Goal: Transaction & Acquisition: Purchase product/service

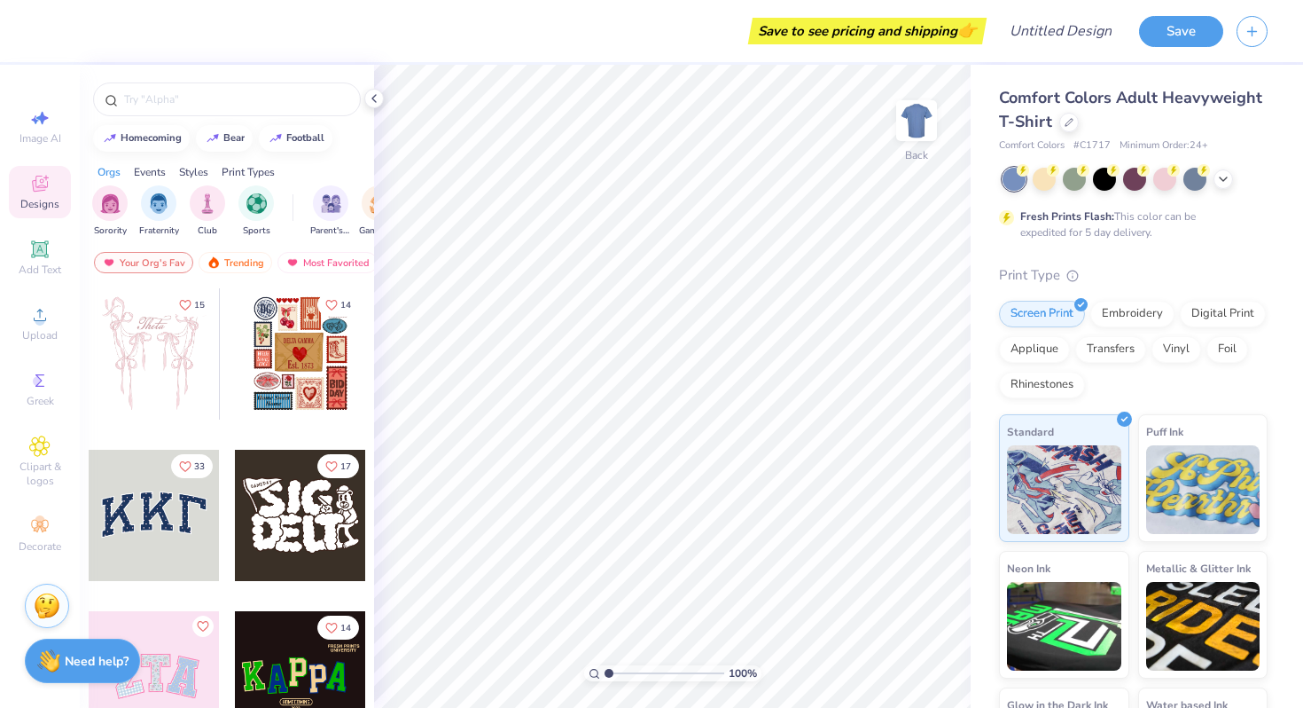
click at [1077, 130] on div "Comfort Colors Adult Heavyweight T-Shirt" at bounding box center [1133, 110] width 269 height 48
click at [1062, 123] on div at bounding box center [1070, 121] width 20 height 20
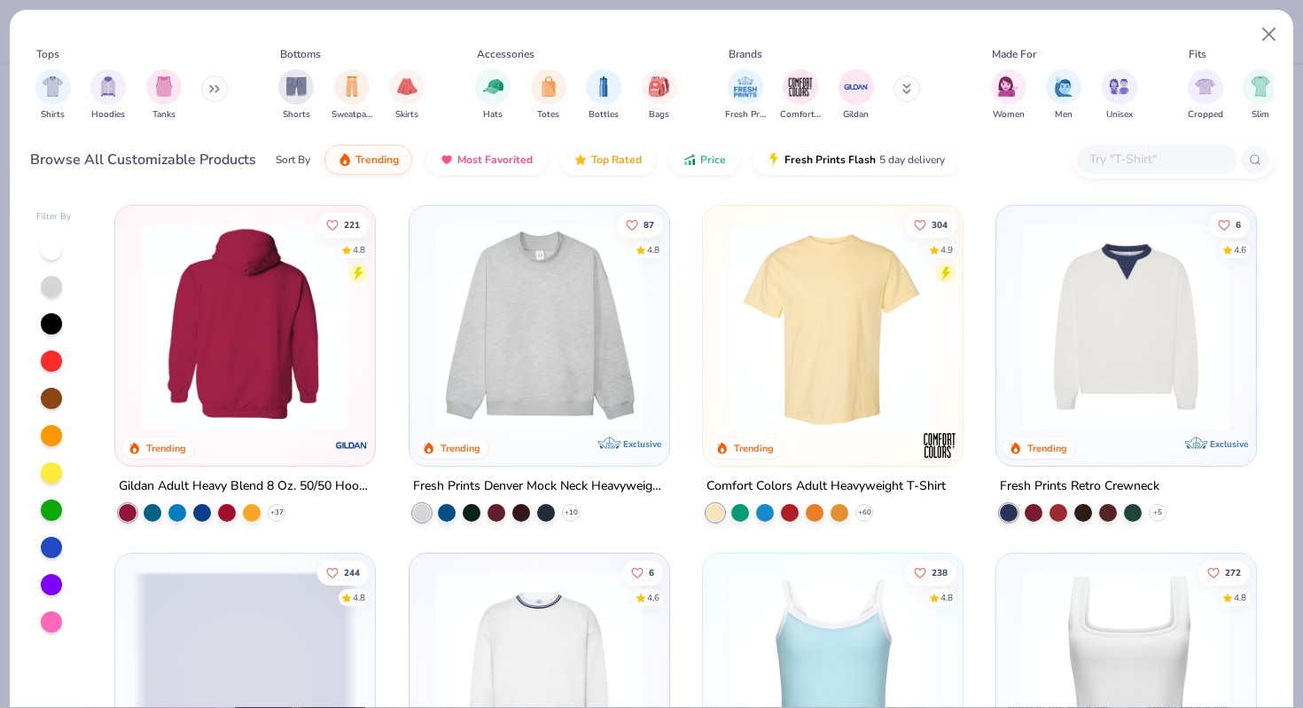
click at [314, 295] on img at bounding box center [245, 326] width 224 height 207
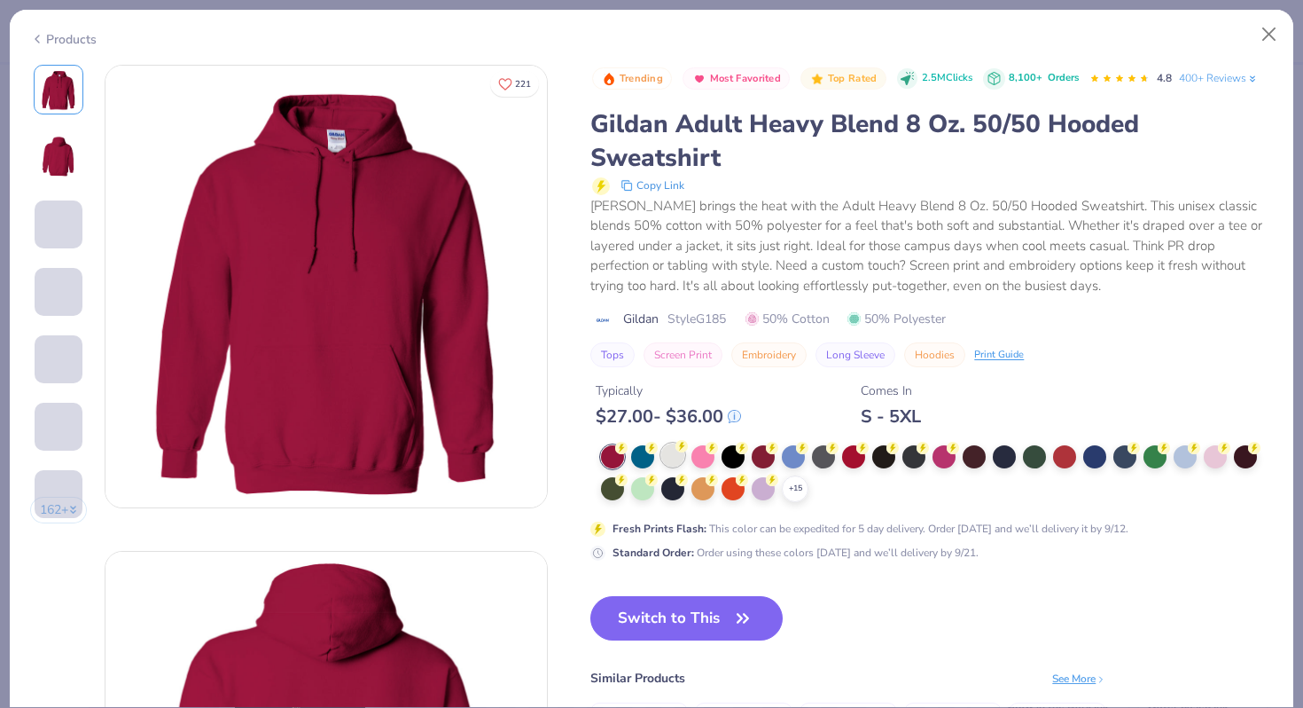
click at [669, 456] on div at bounding box center [672, 454] width 23 height 23
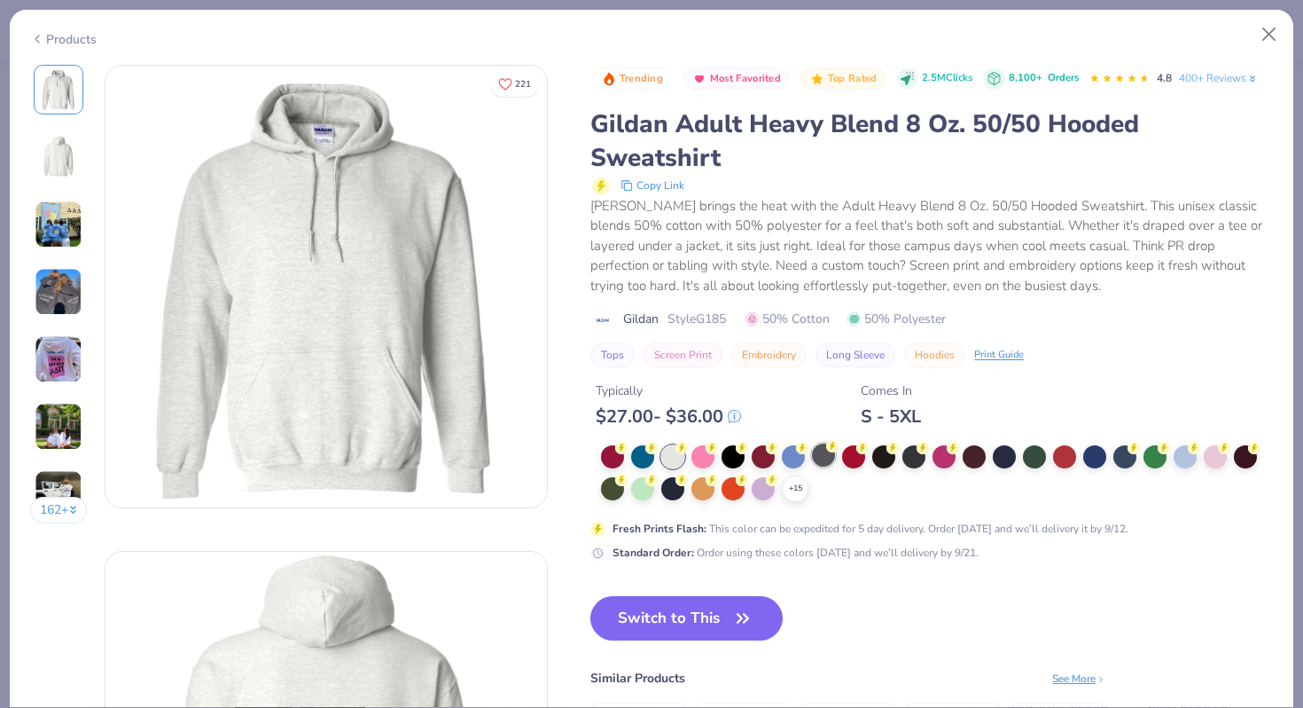
click at [833, 452] on circle at bounding box center [832, 446] width 12 height 12
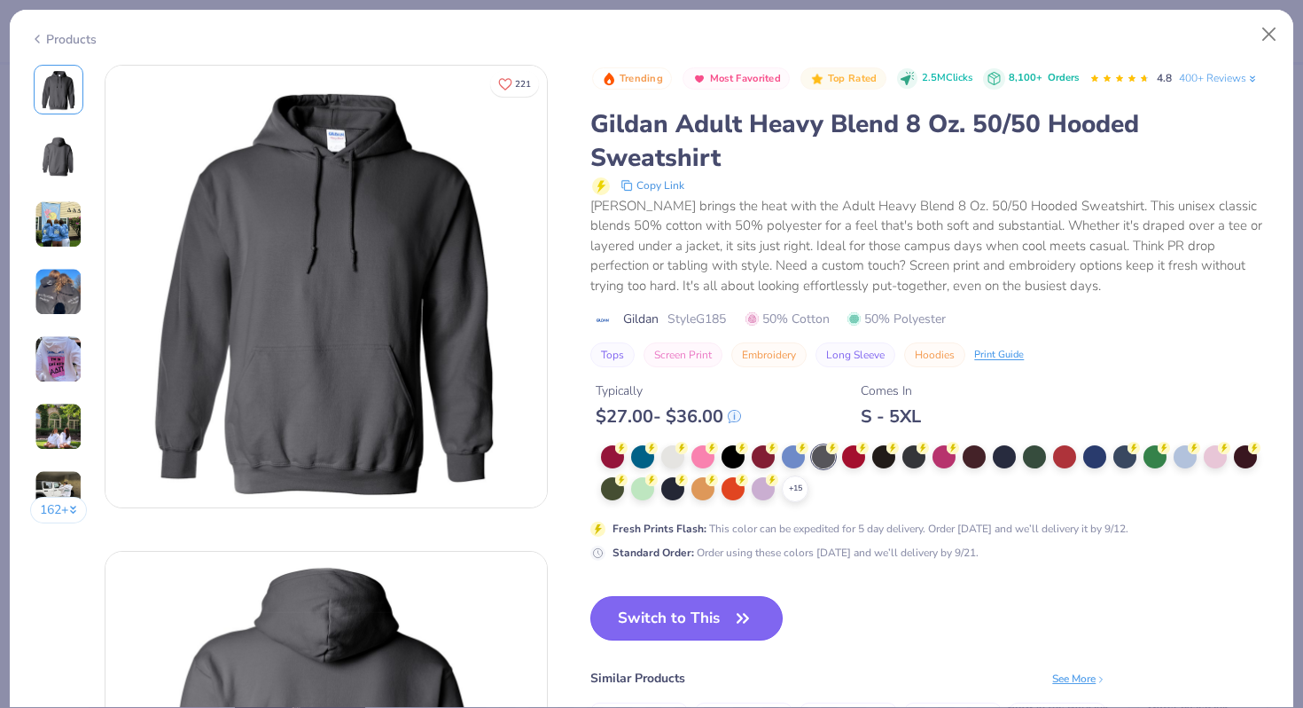
click at [740, 617] on icon "button" at bounding box center [743, 618] width 25 height 25
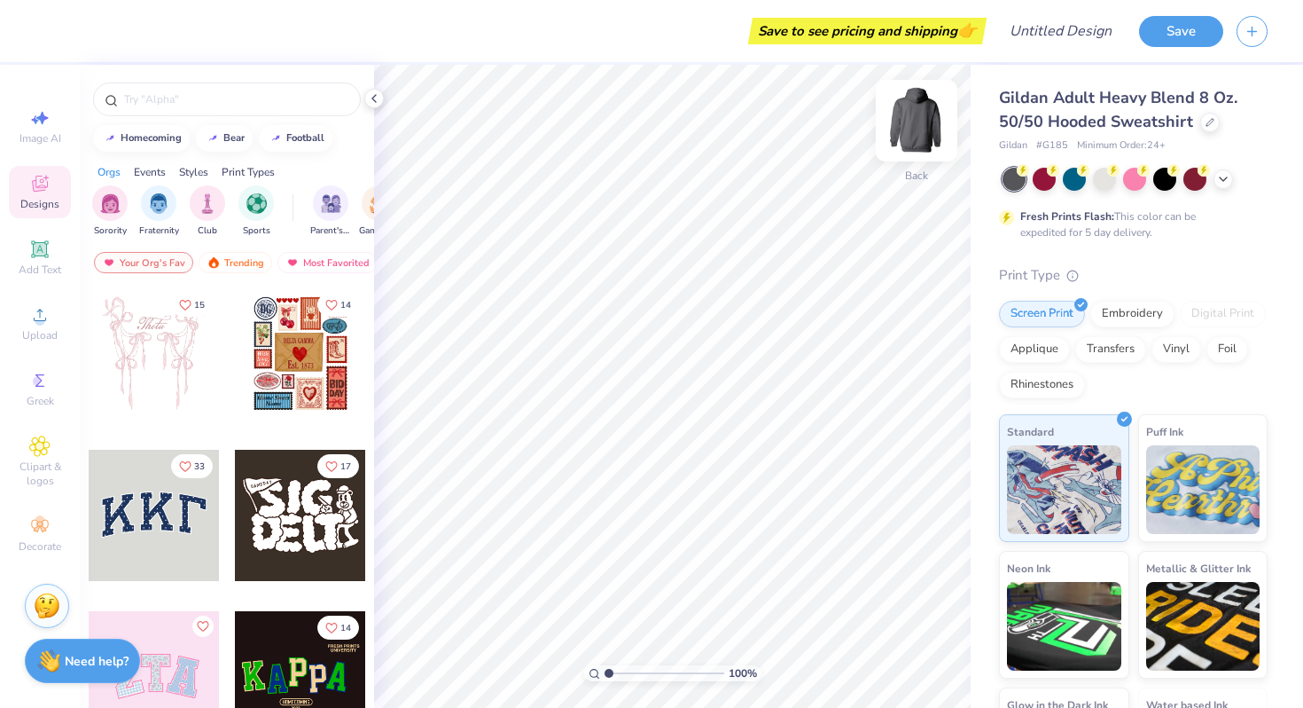
click at [919, 118] on img at bounding box center [916, 120] width 71 height 71
click at [44, 238] on icon at bounding box center [39, 248] width 21 height 21
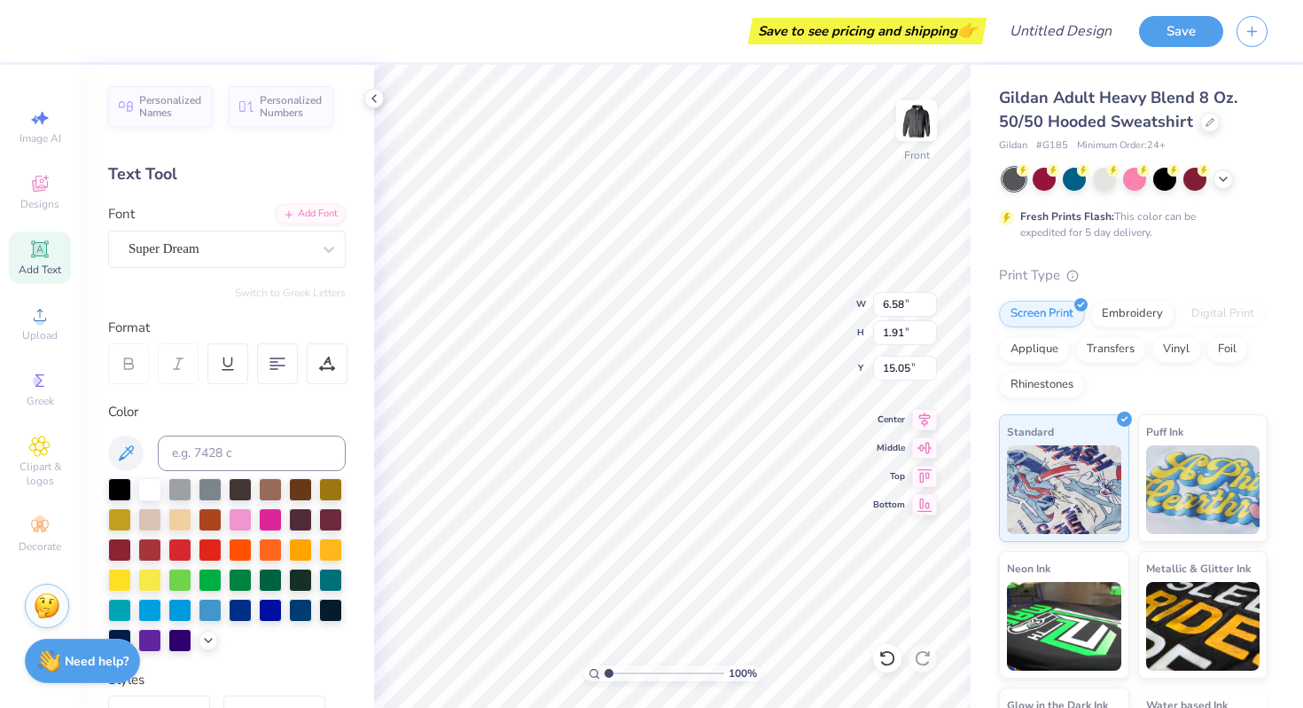
type textarea "T"
type textarea "Love, Tri Sigma"
type input "12.18"
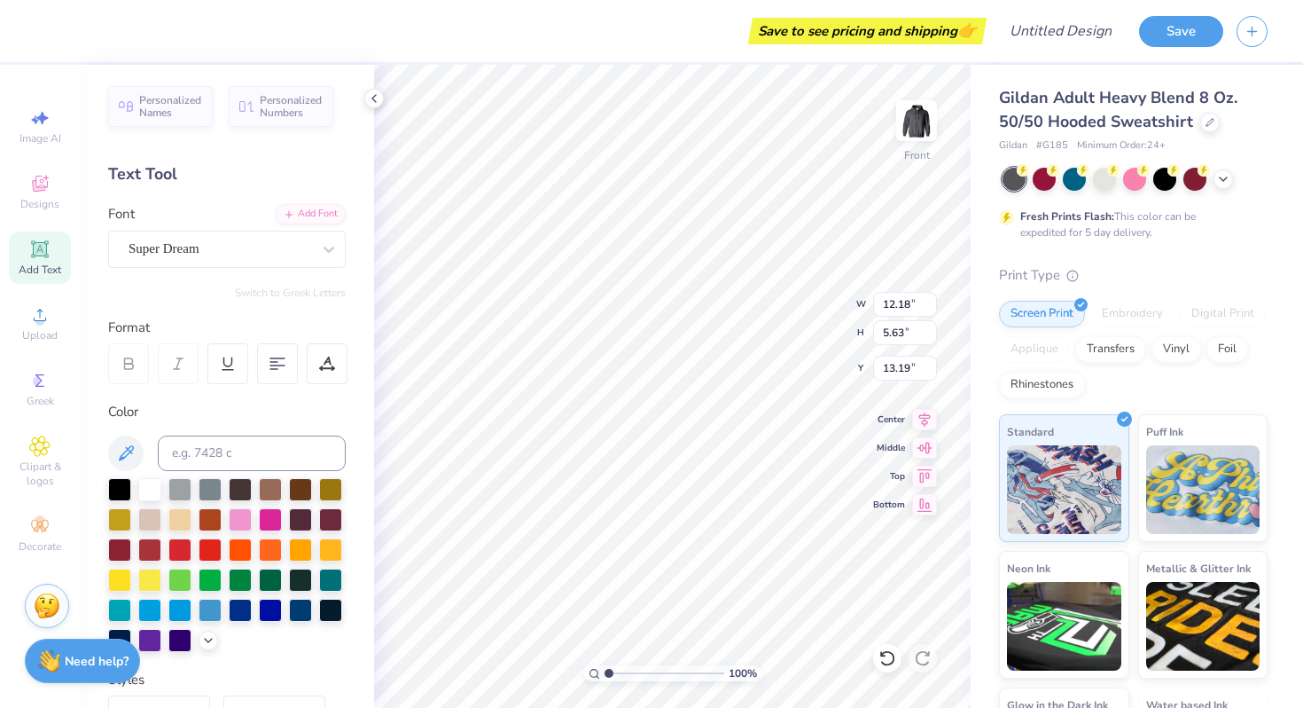
type input "5.63"
type input "13.19"
click at [203, 248] on div "Super Dream" at bounding box center [220, 248] width 186 height 27
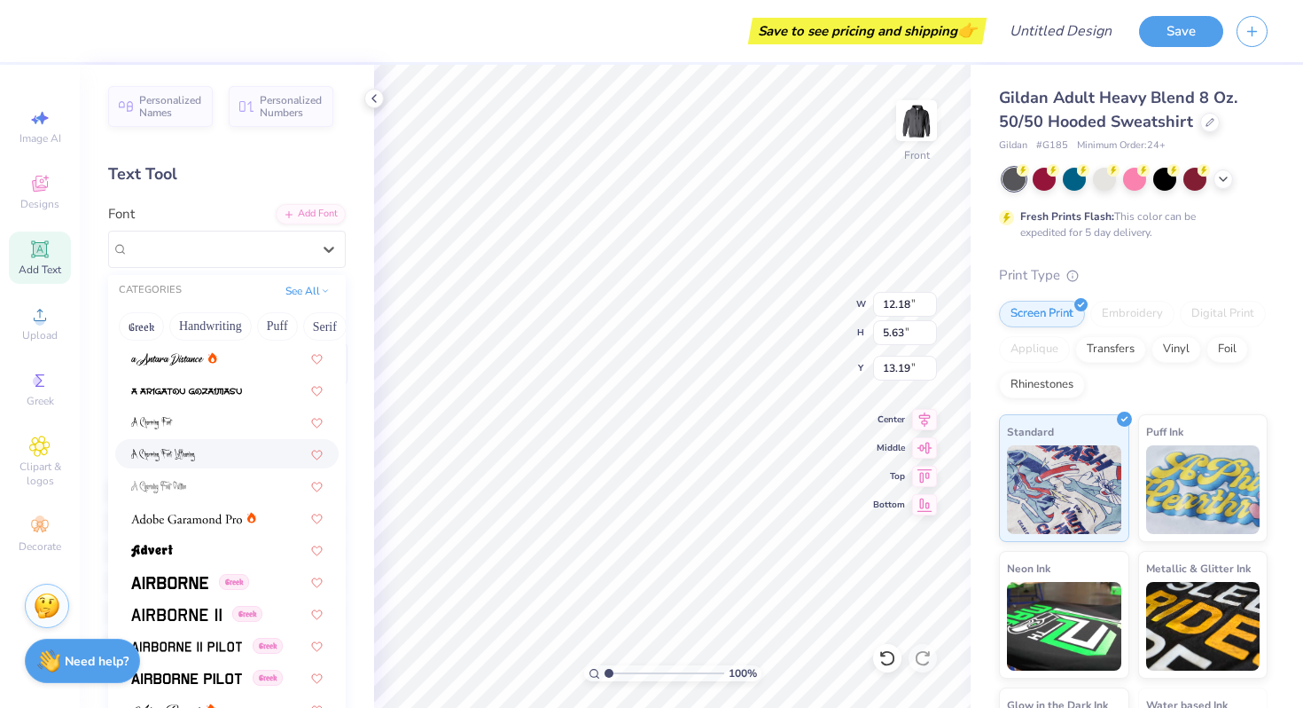
scroll to position [101, 0]
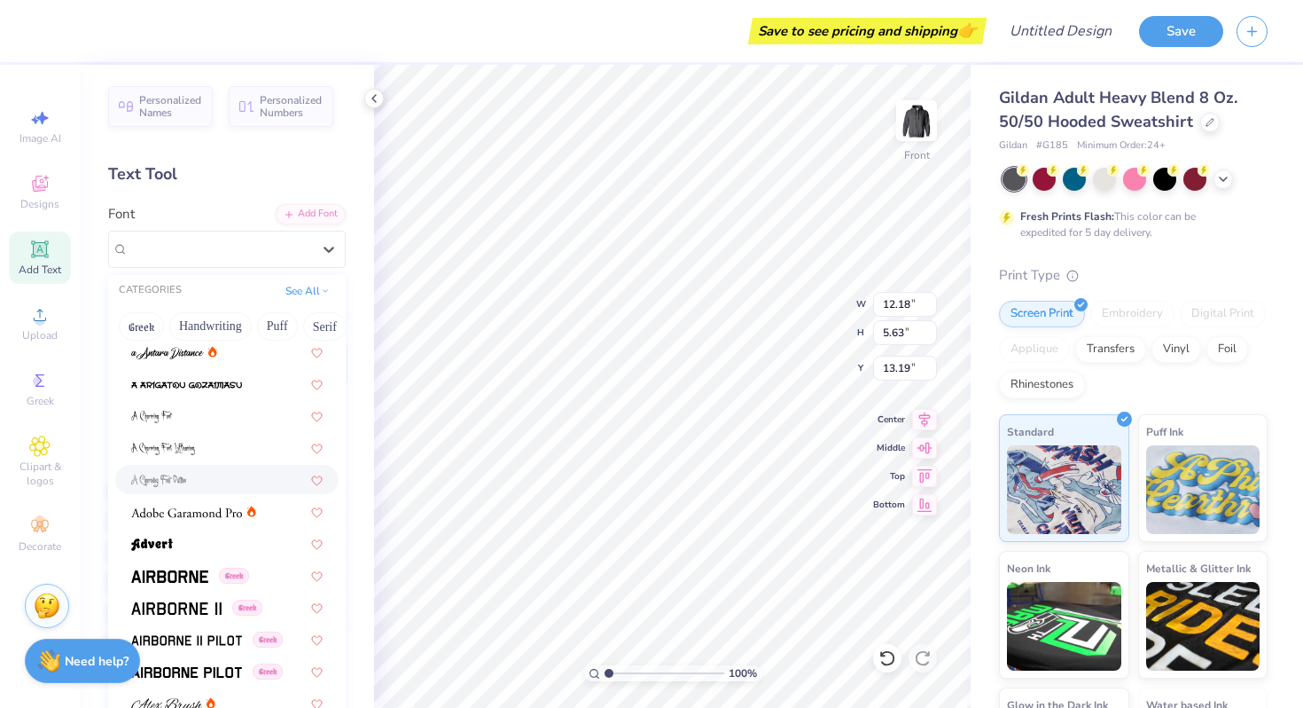
click at [204, 465] on div at bounding box center [226, 479] width 223 height 29
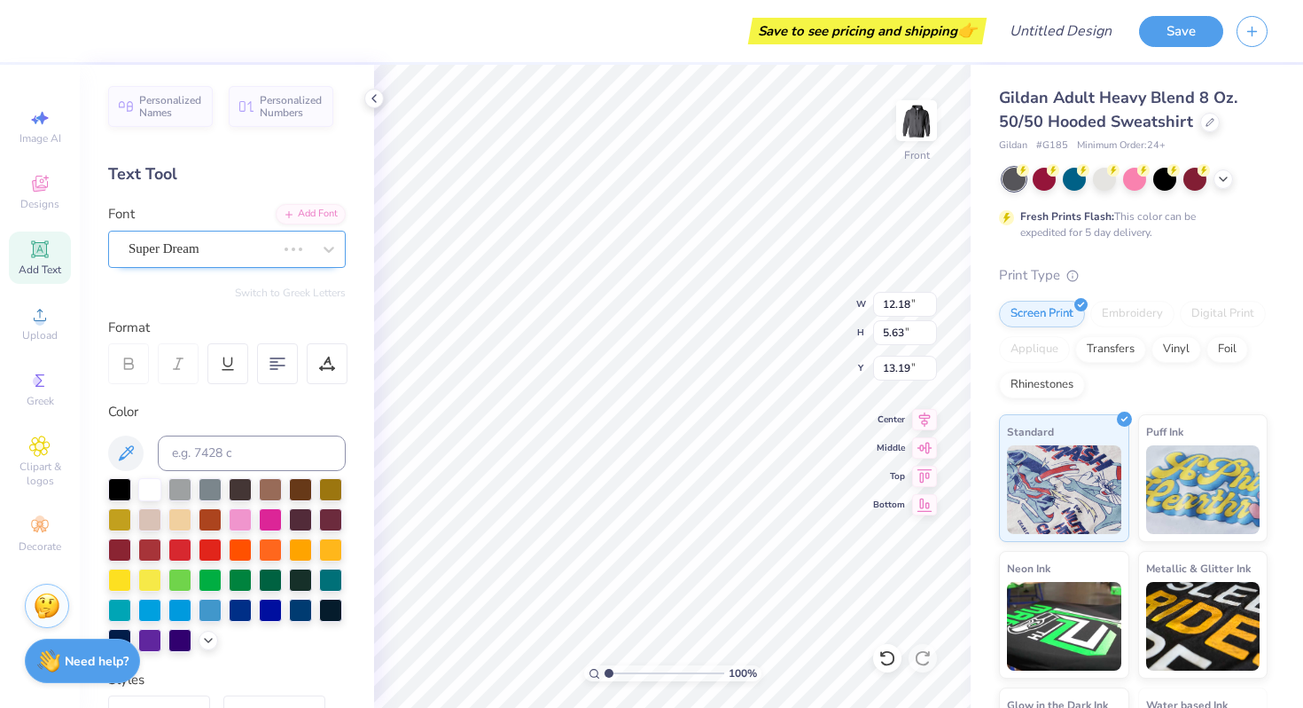
click at [230, 236] on div "Super Dream" at bounding box center [202, 248] width 151 height 27
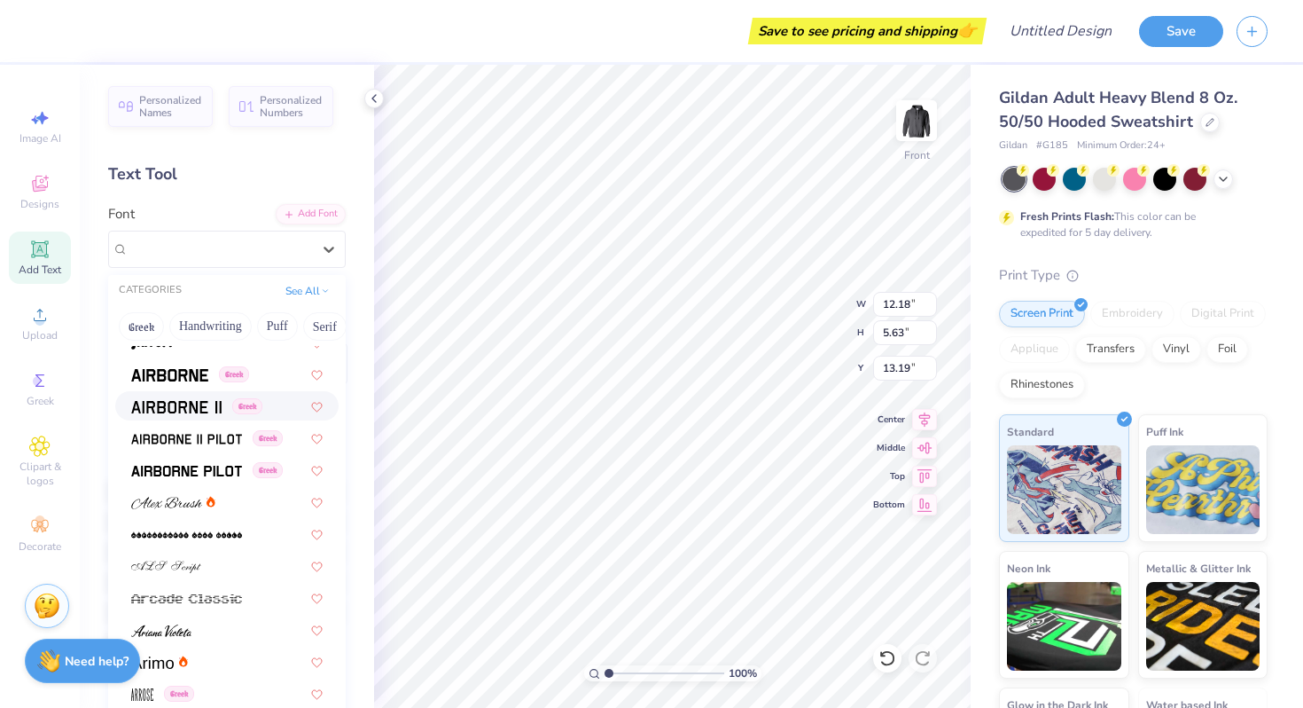
scroll to position [305, 0]
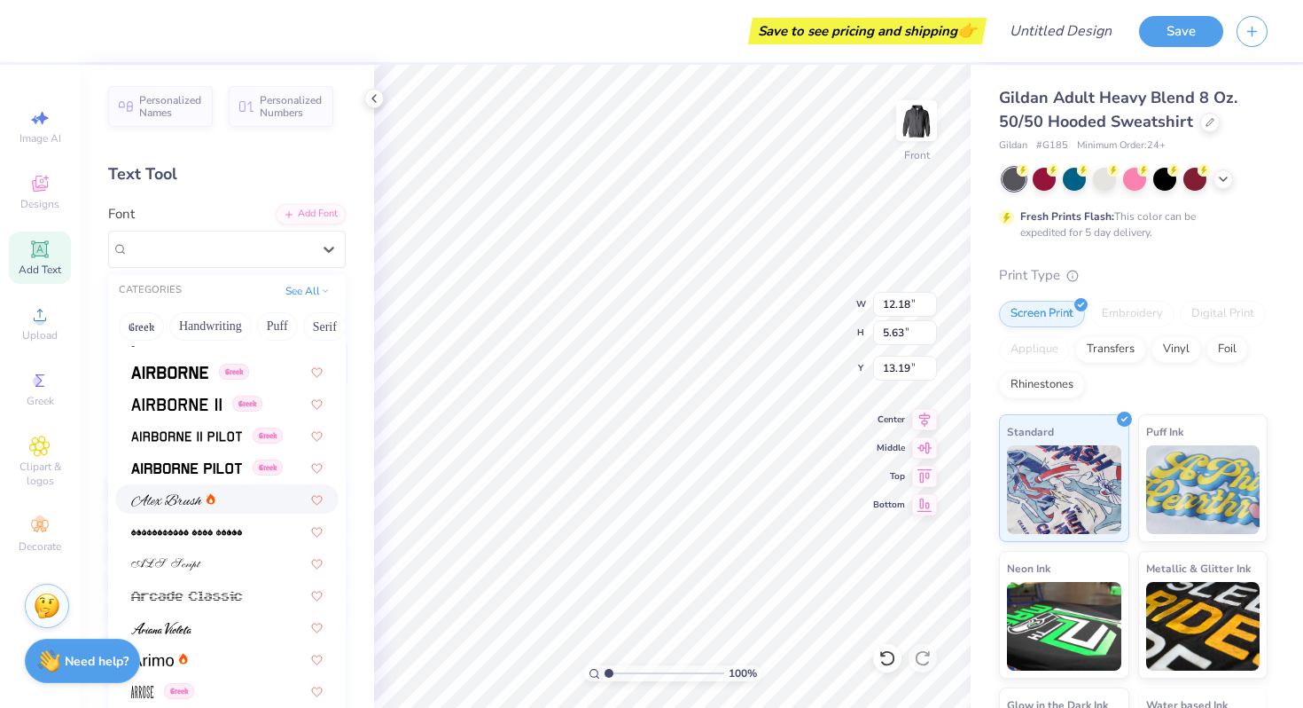
click at [204, 503] on div at bounding box center [173, 498] width 84 height 19
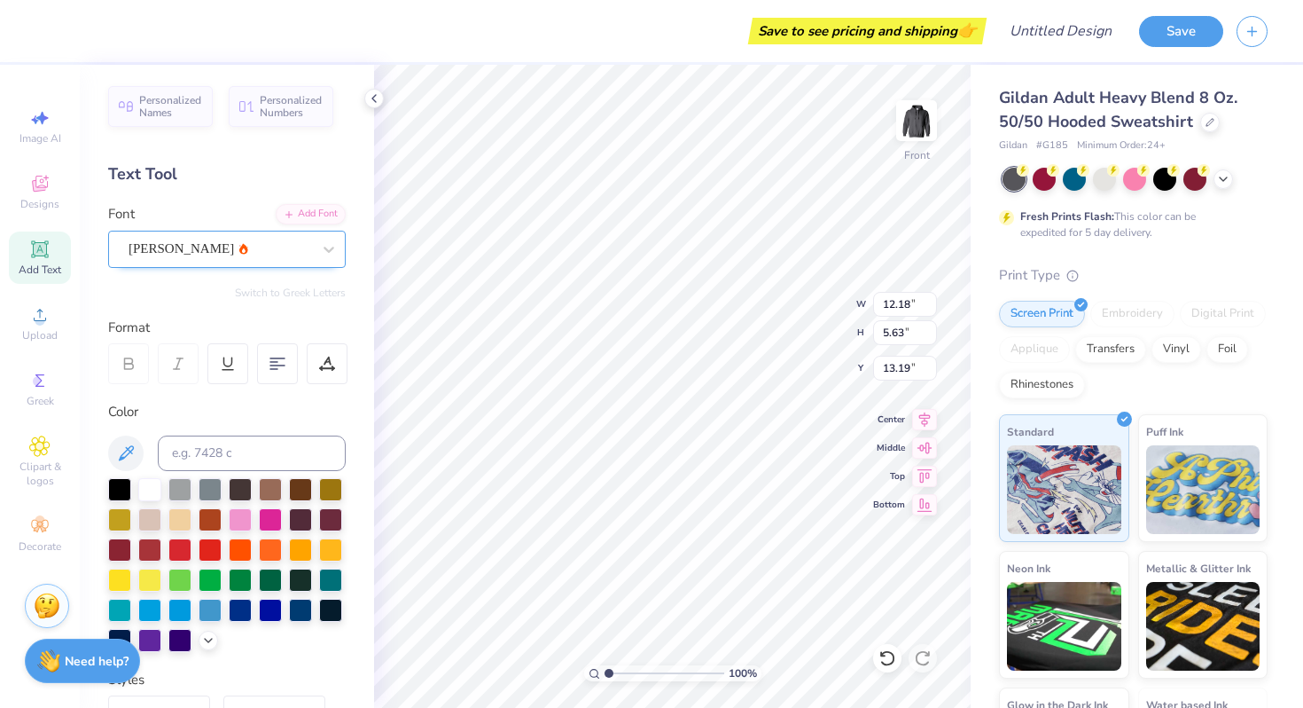
click at [229, 251] on div "Alex Brush" at bounding box center [220, 248] width 186 height 27
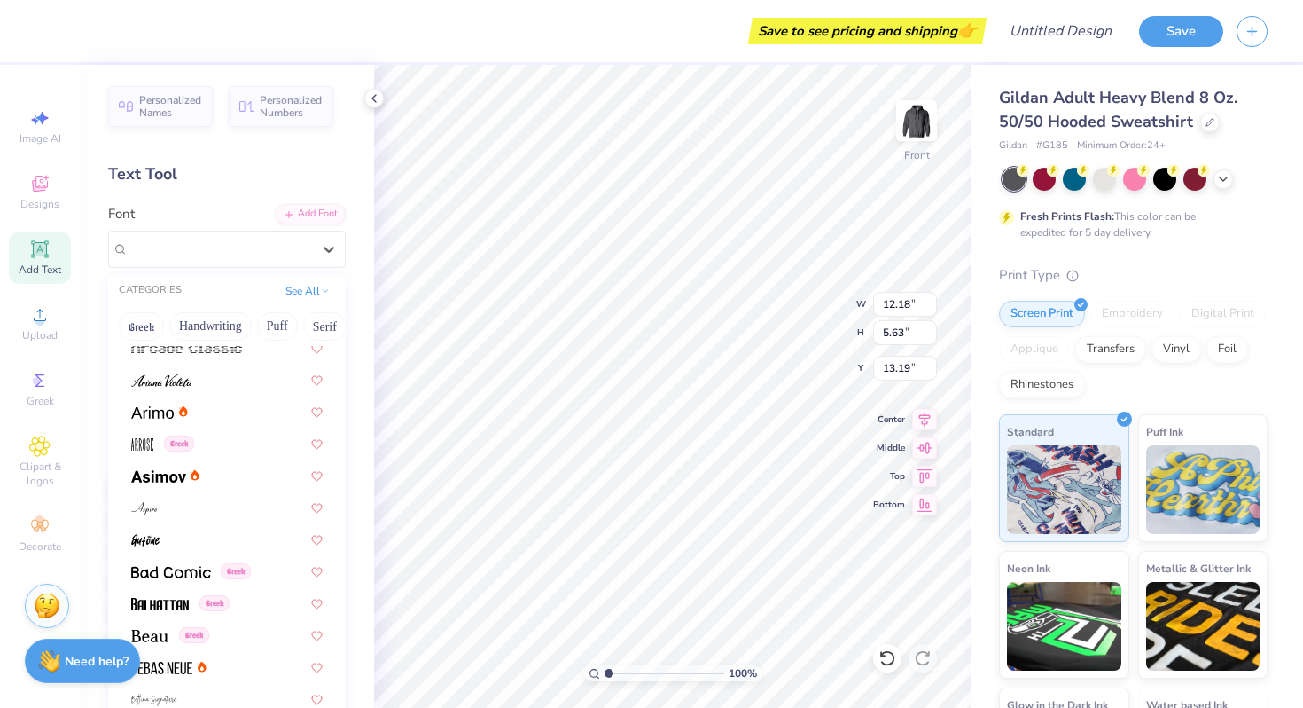
scroll to position [574, 0]
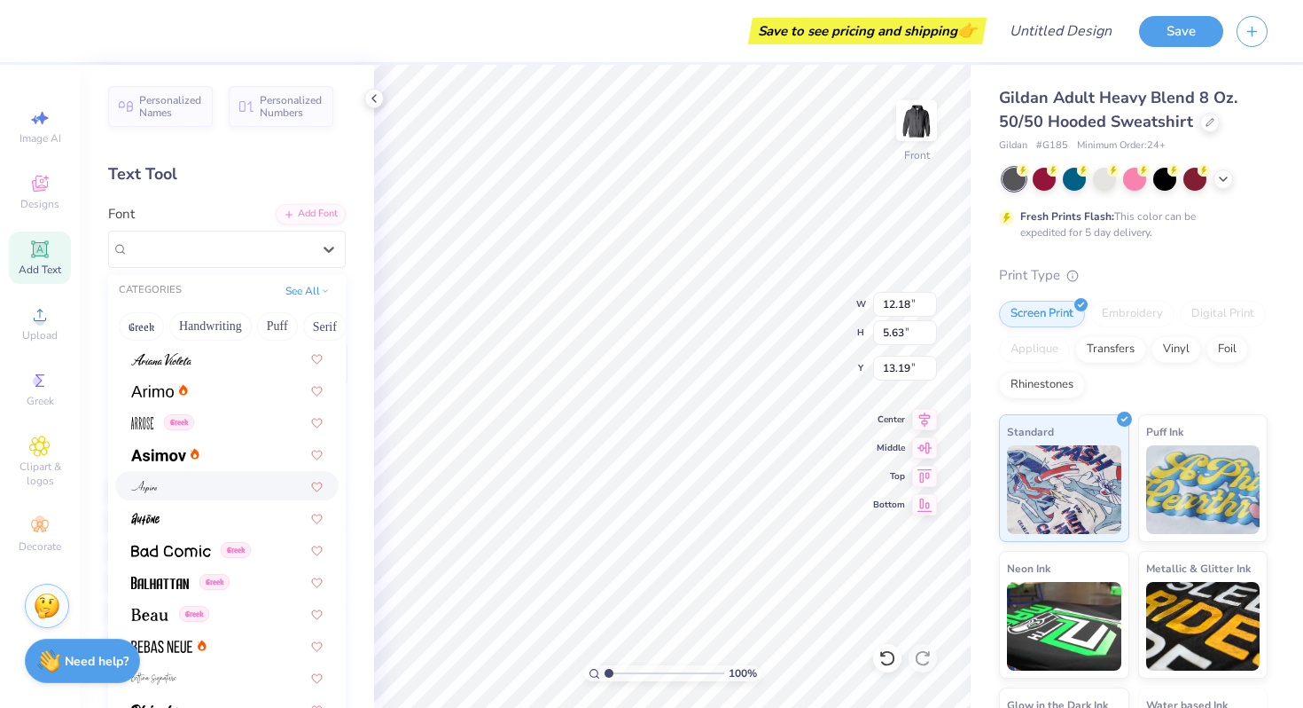
click at [201, 481] on div at bounding box center [227, 485] width 192 height 19
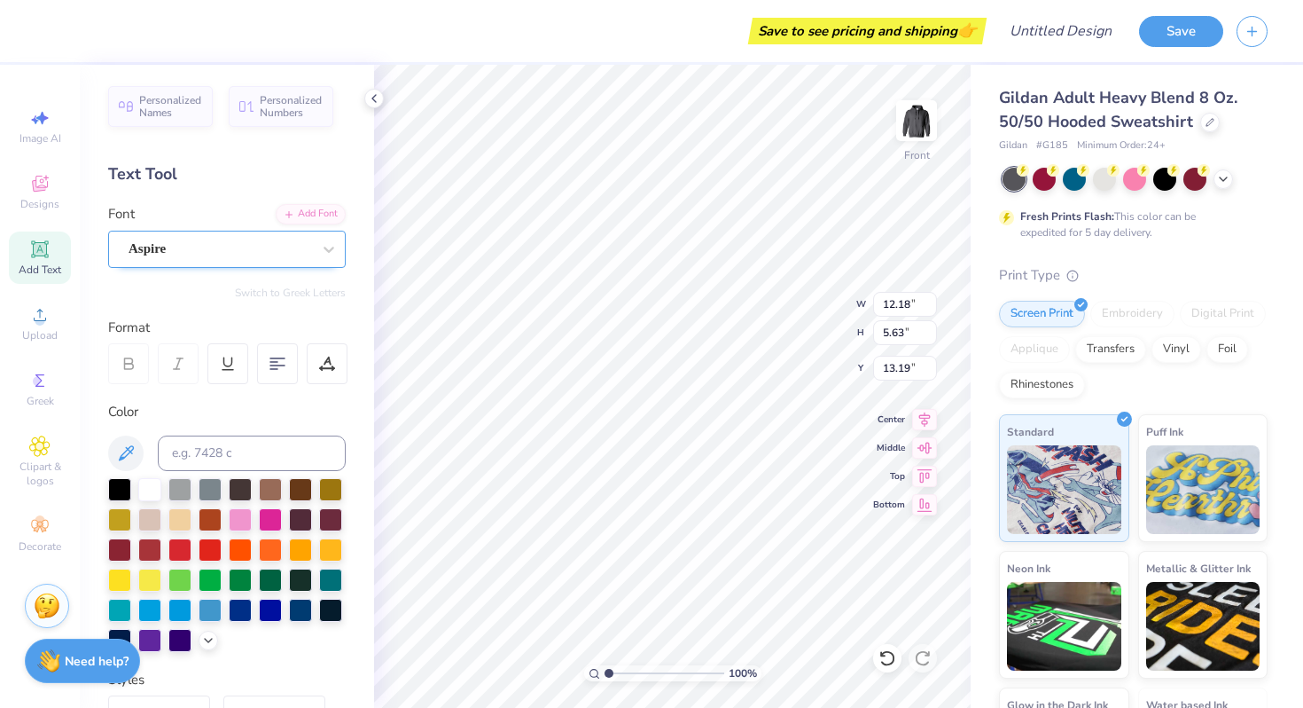
click at [217, 253] on div "Aspire" at bounding box center [220, 248] width 186 height 27
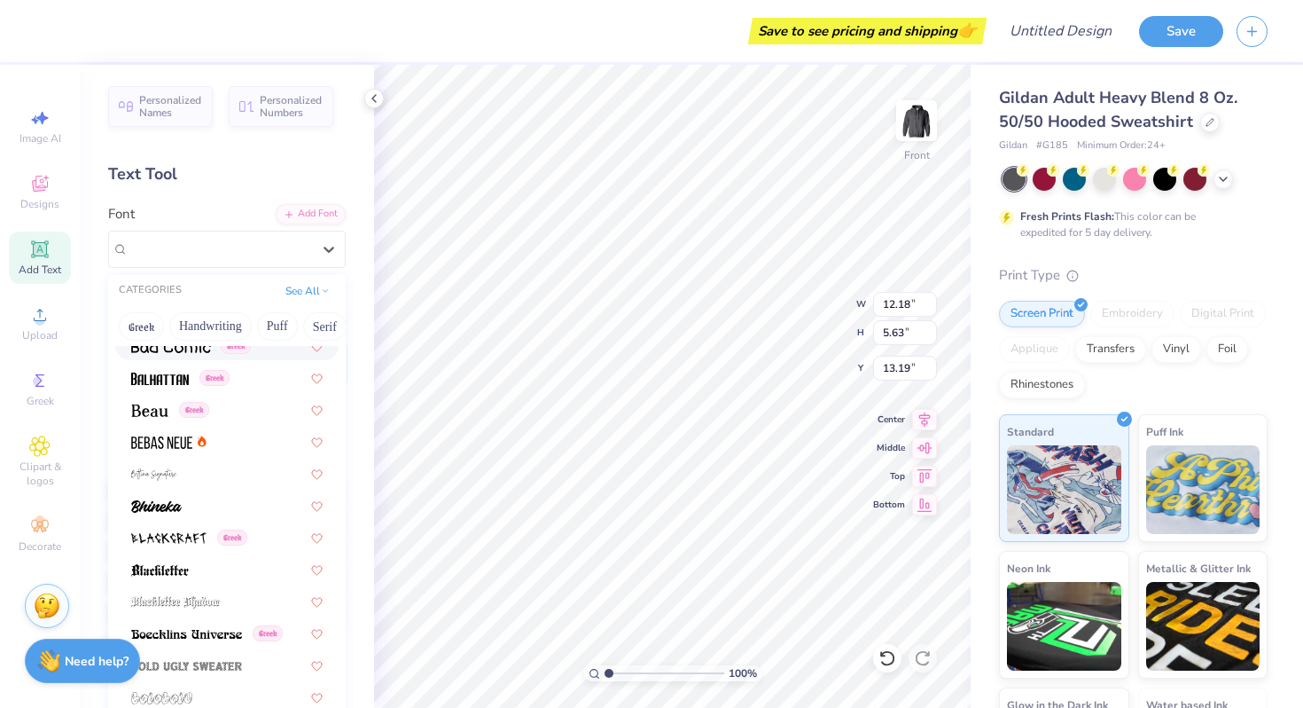
scroll to position [780, 0]
click at [181, 465] on div at bounding box center [227, 470] width 192 height 19
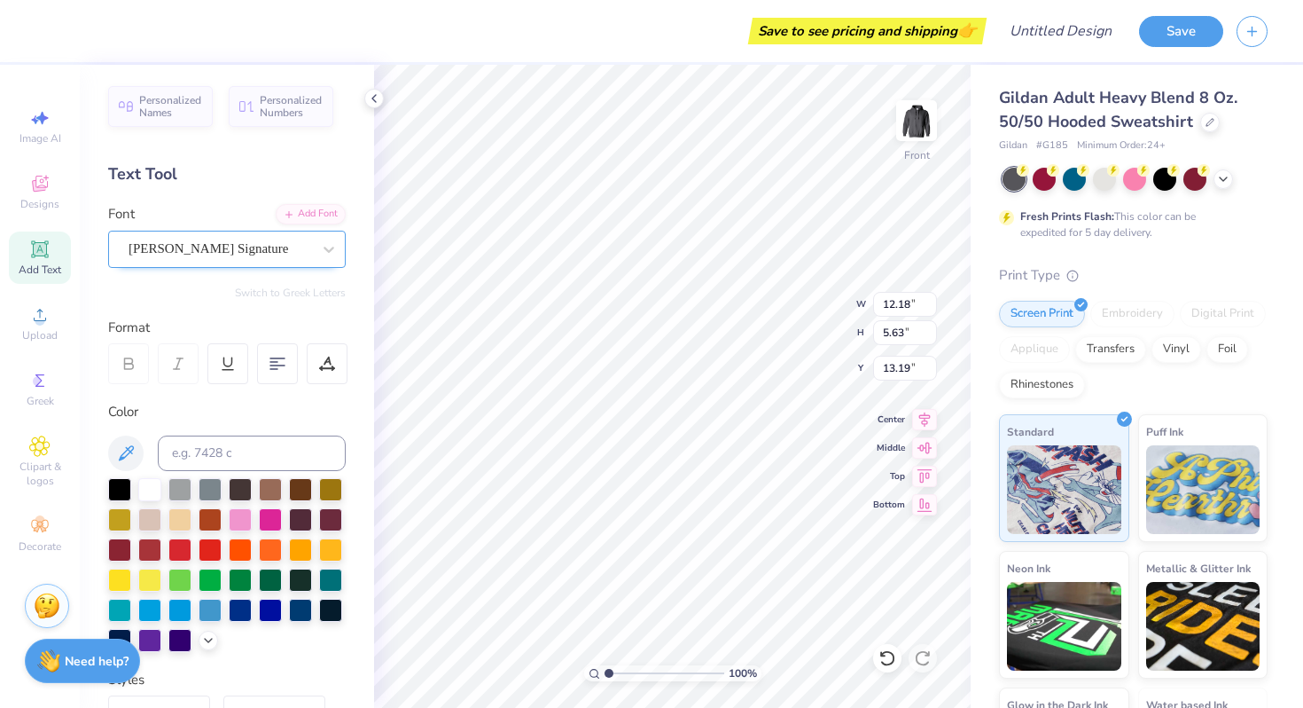
click at [183, 254] on div "Bettina Signature" at bounding box center [220, 248] width 186 height 27
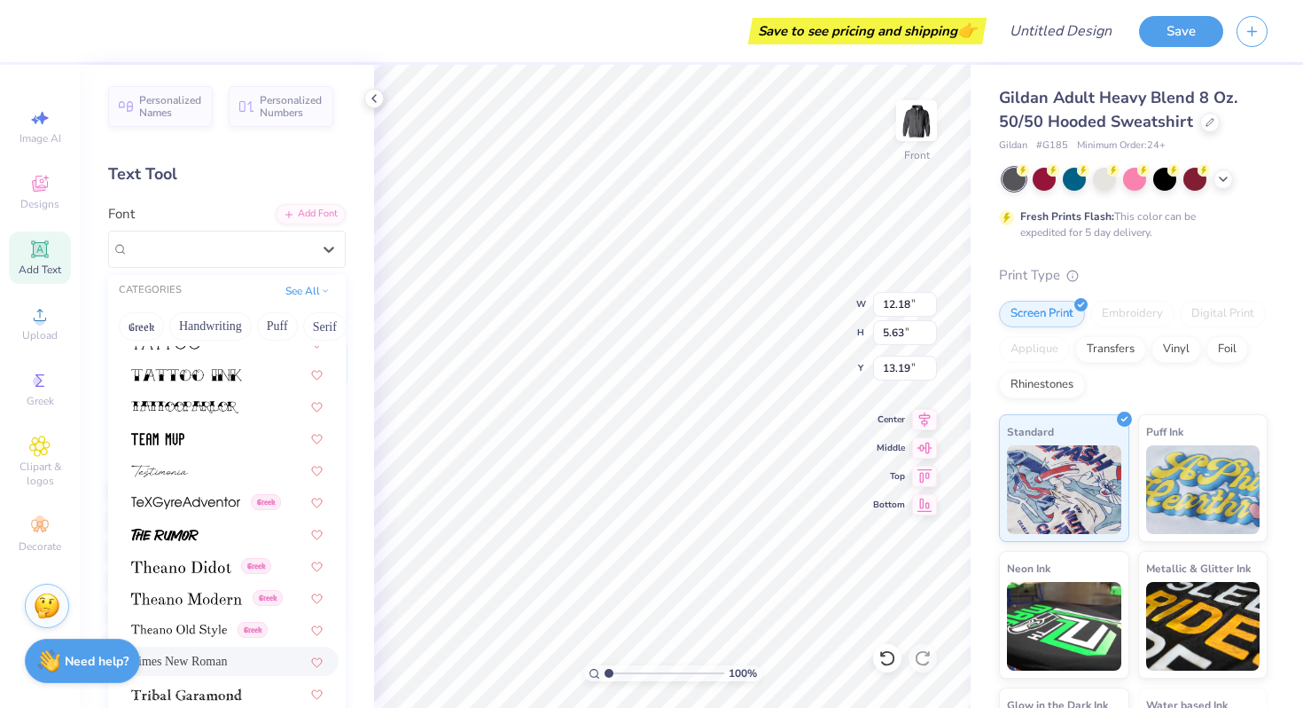
scroll to position [8945, 0]
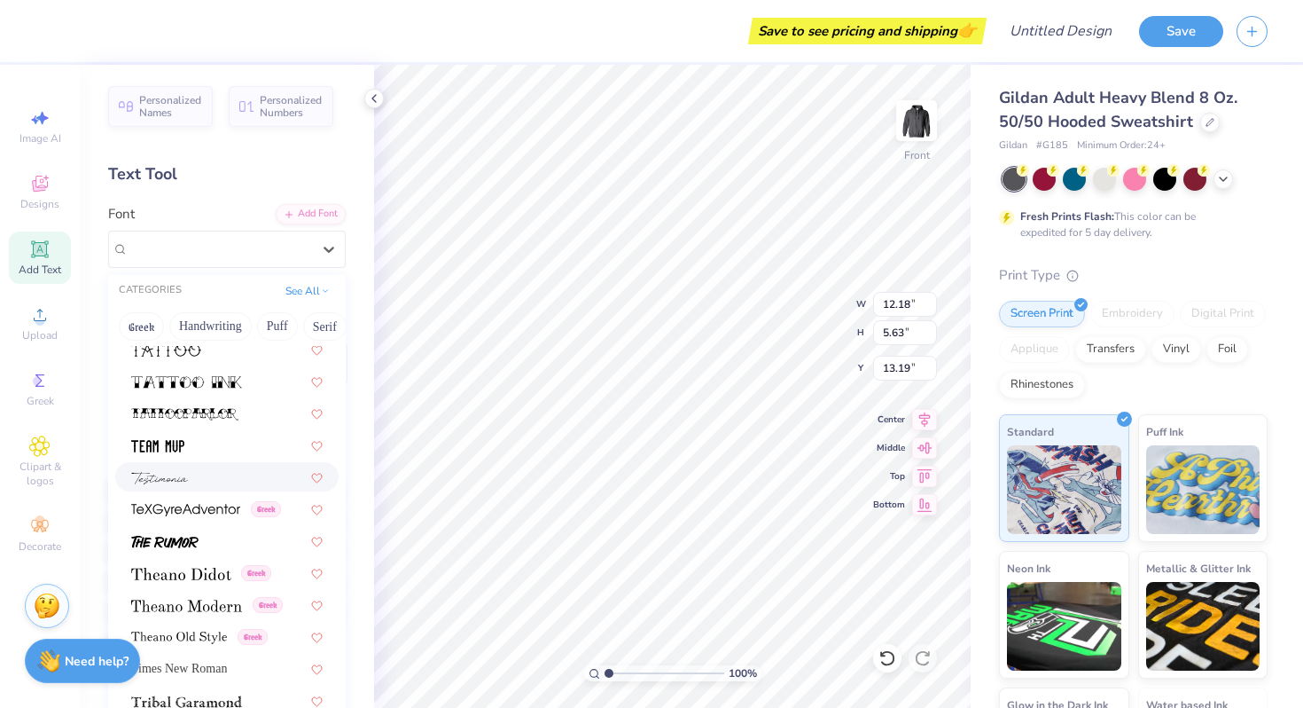
click at [199, 478] on div at bounding box center [227, 476] width 192 height 19
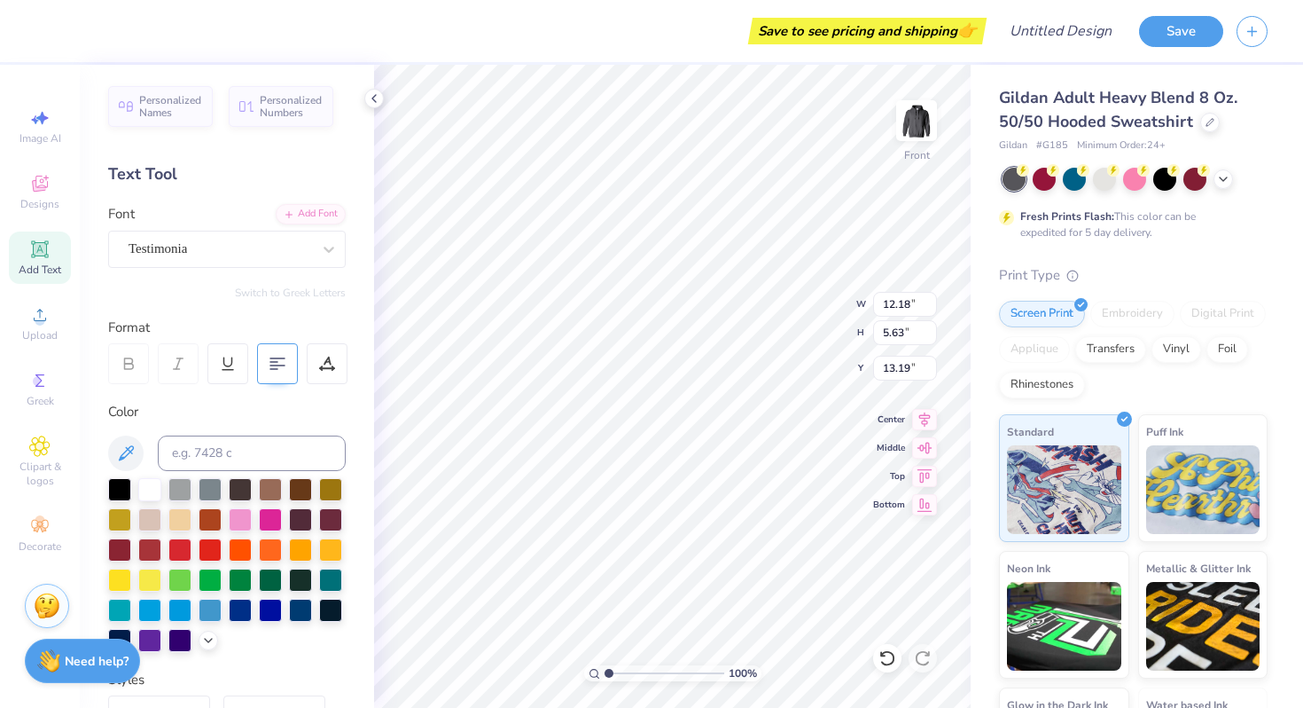
click at [283, 356] on icon at bounding box center [278, 364] width 16 height 16
type textarea "Love, Tri Sigma"
click at [280, 367] on icon at bounding box center [278, 364] width 16 height 16
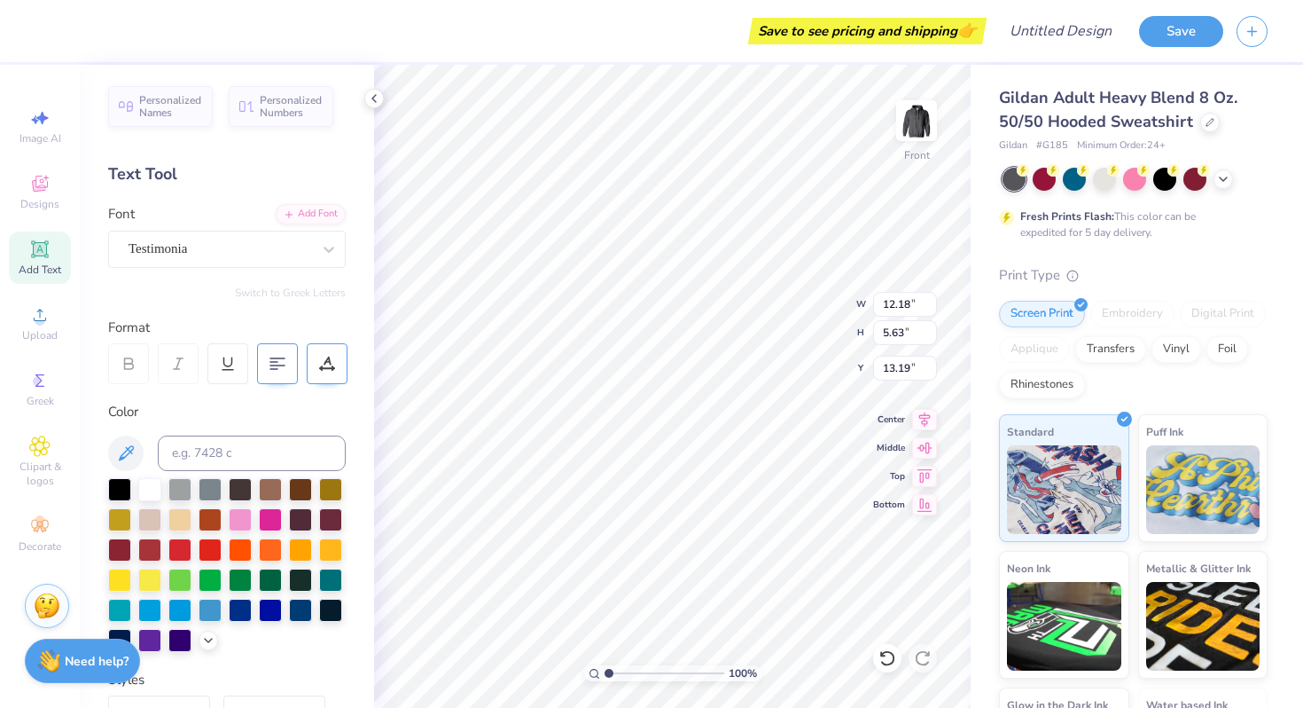
click at [328, 369] on icon at bounding box center [327, 364] width 16 height 16
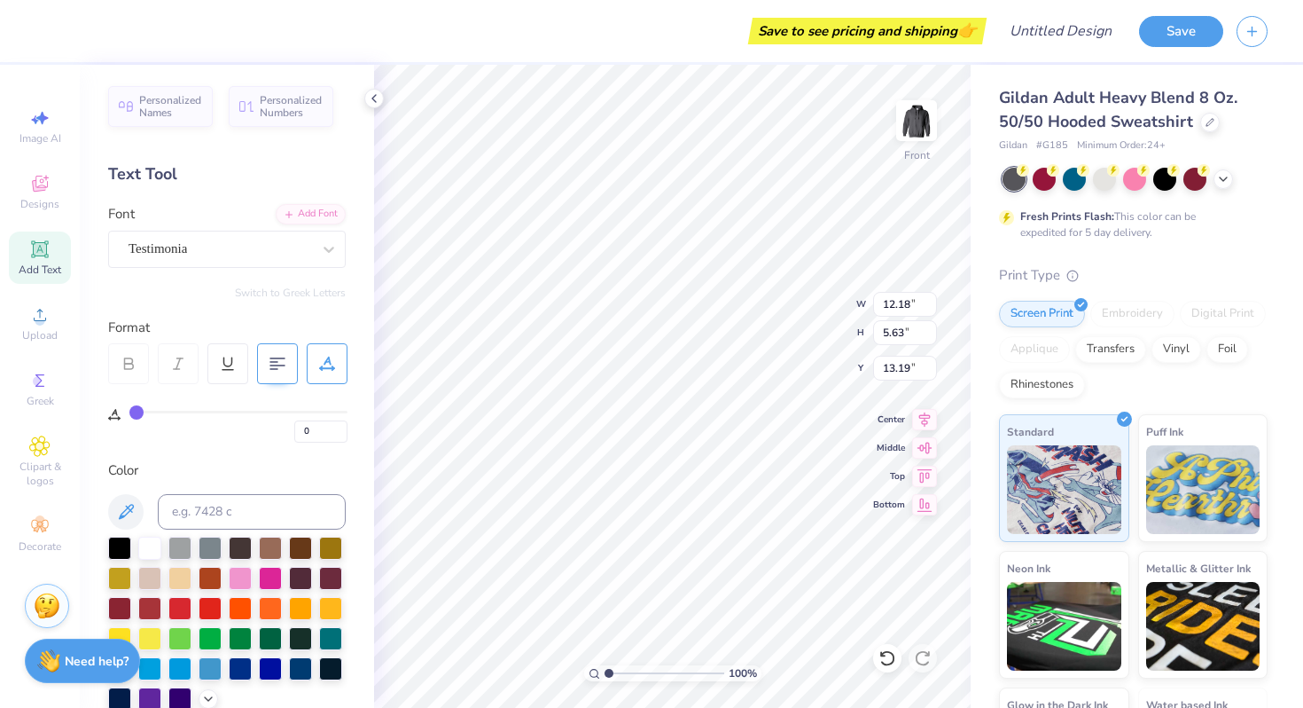
type input "1"
type input "2"
type input "3"
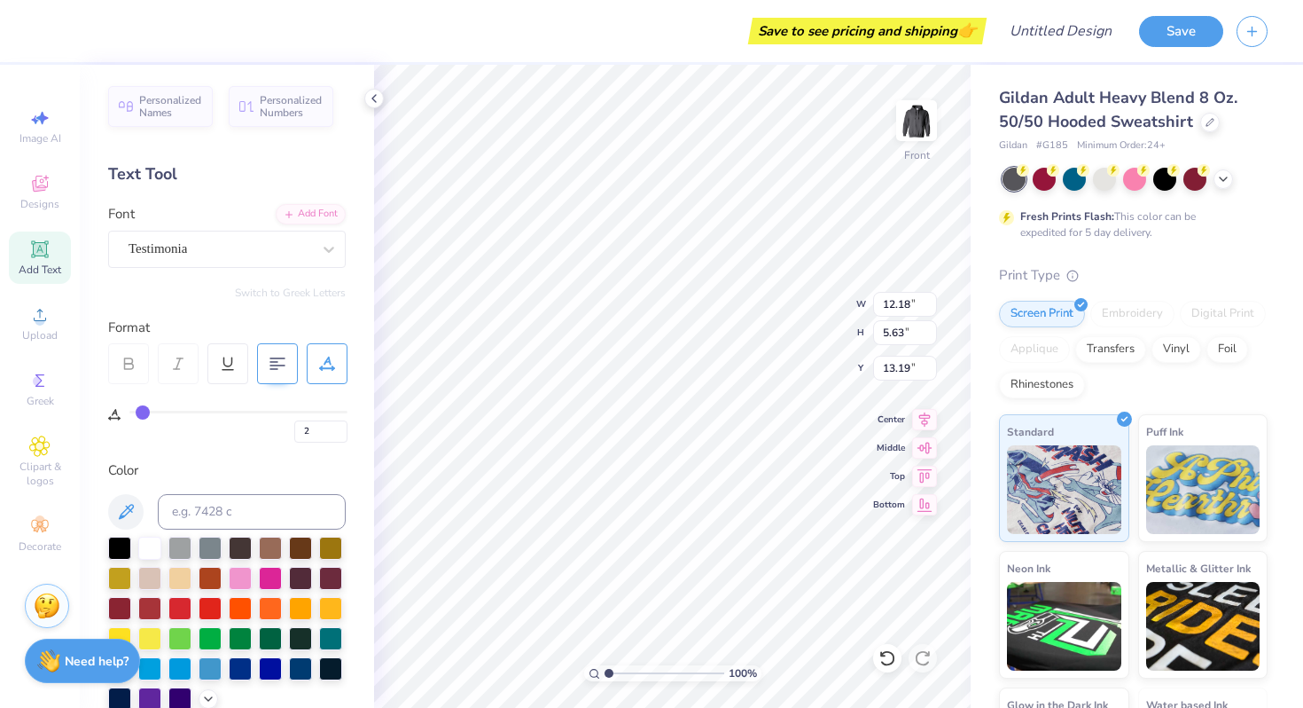
type input "3"
type input "4"
type input "5"
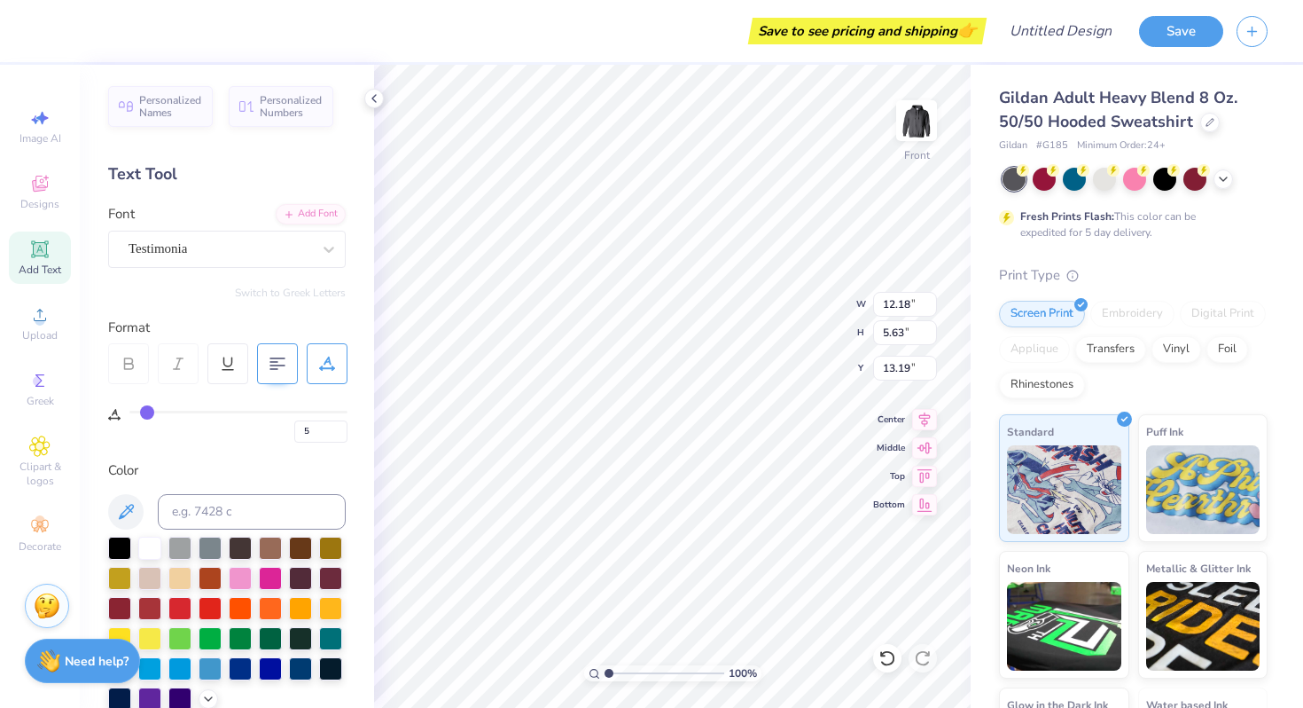
type input "6"
type input "7"
type input "8"
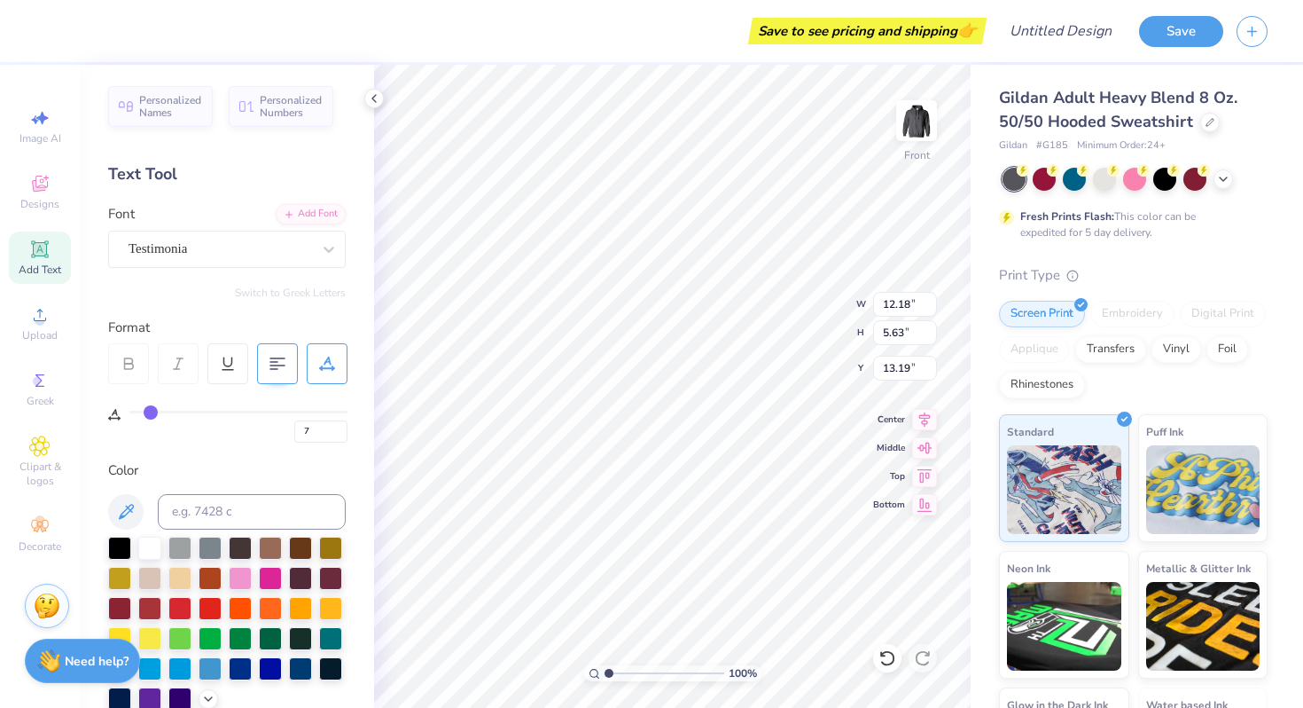
type input "8"
type input "9"
type input "10"
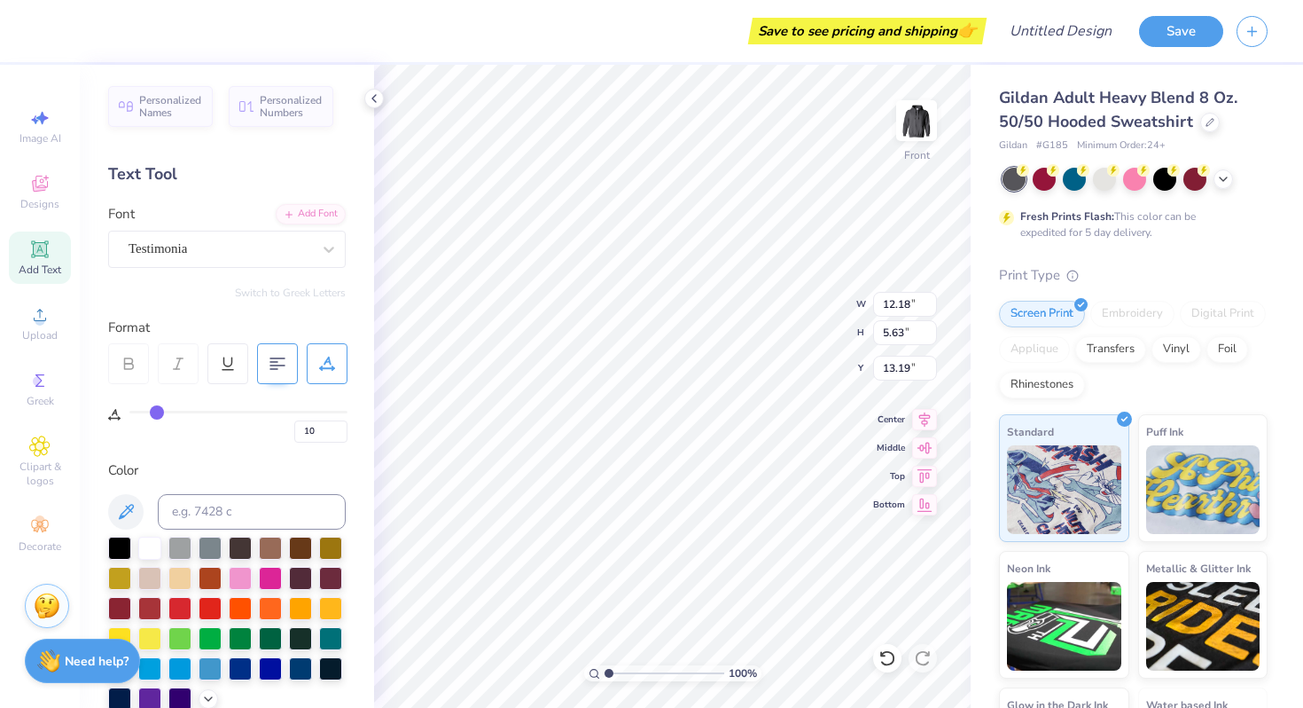
type input "11"
type input "12"
type input "13"
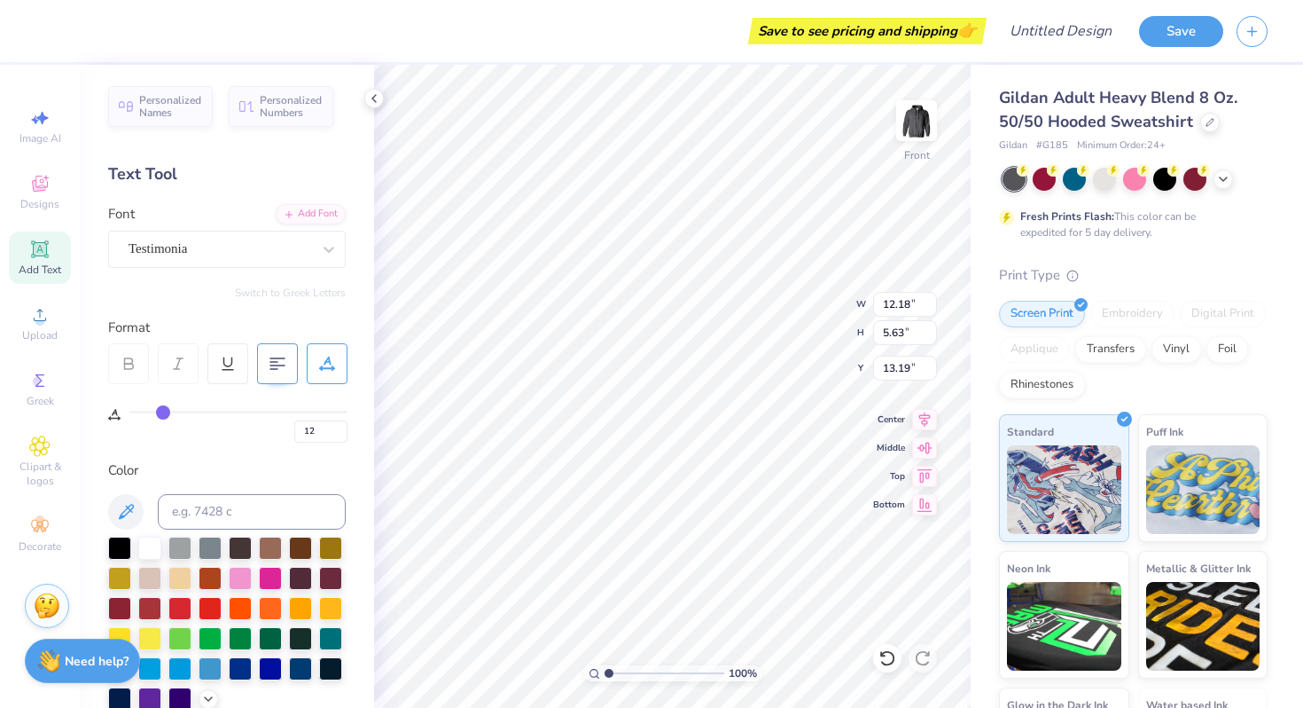
type input "13"
type input "14"
drag, startPoint x: 138, startPoint y: 408, endPoint x: 165, endPoint y: 408, distance: 26.6
click at [165, 411] on input "range" at bounding box center [238, 412] width 218 height 3
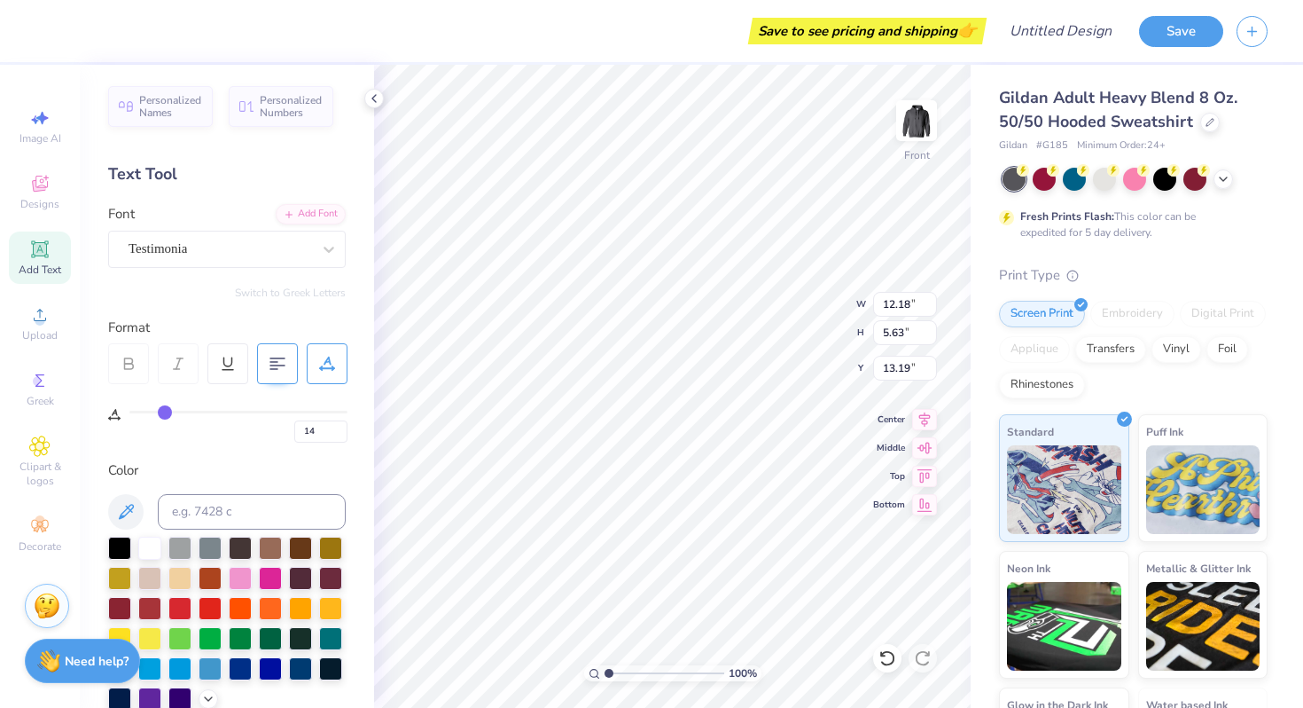
type input "15"
type input "17"
type input "20"
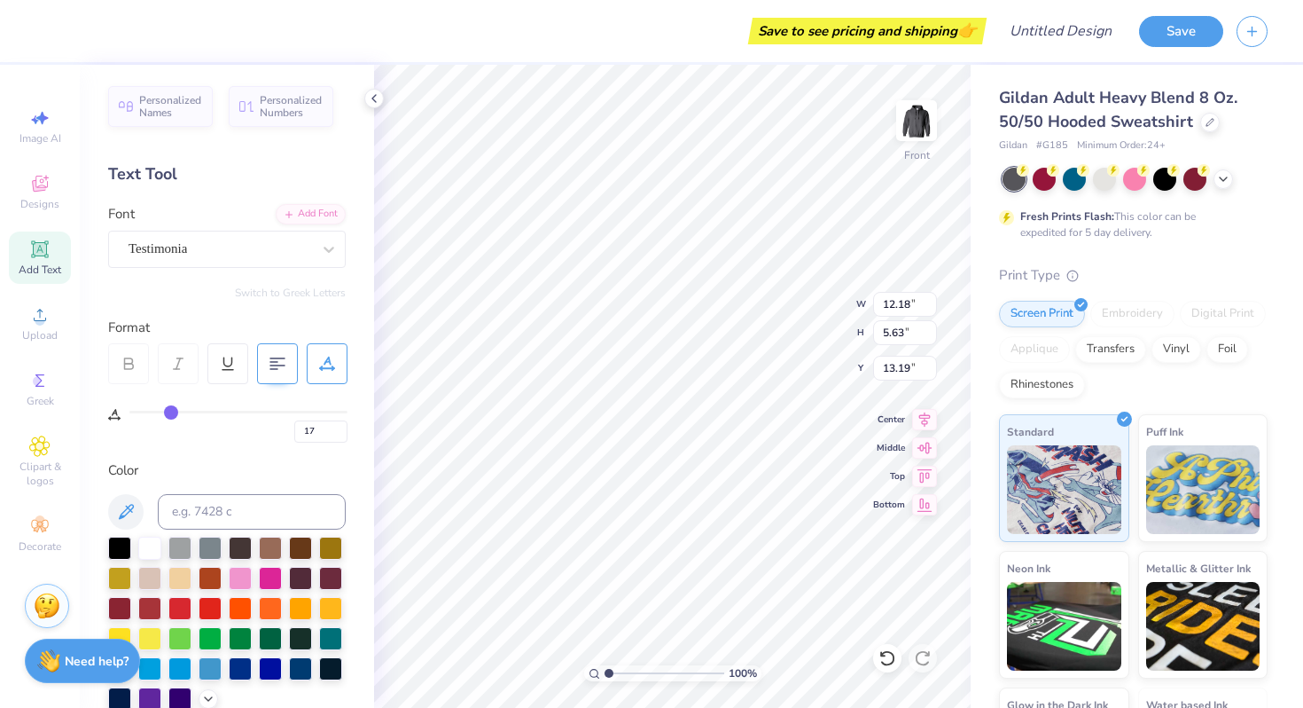
type input "20"
type input "23"
type input "26"
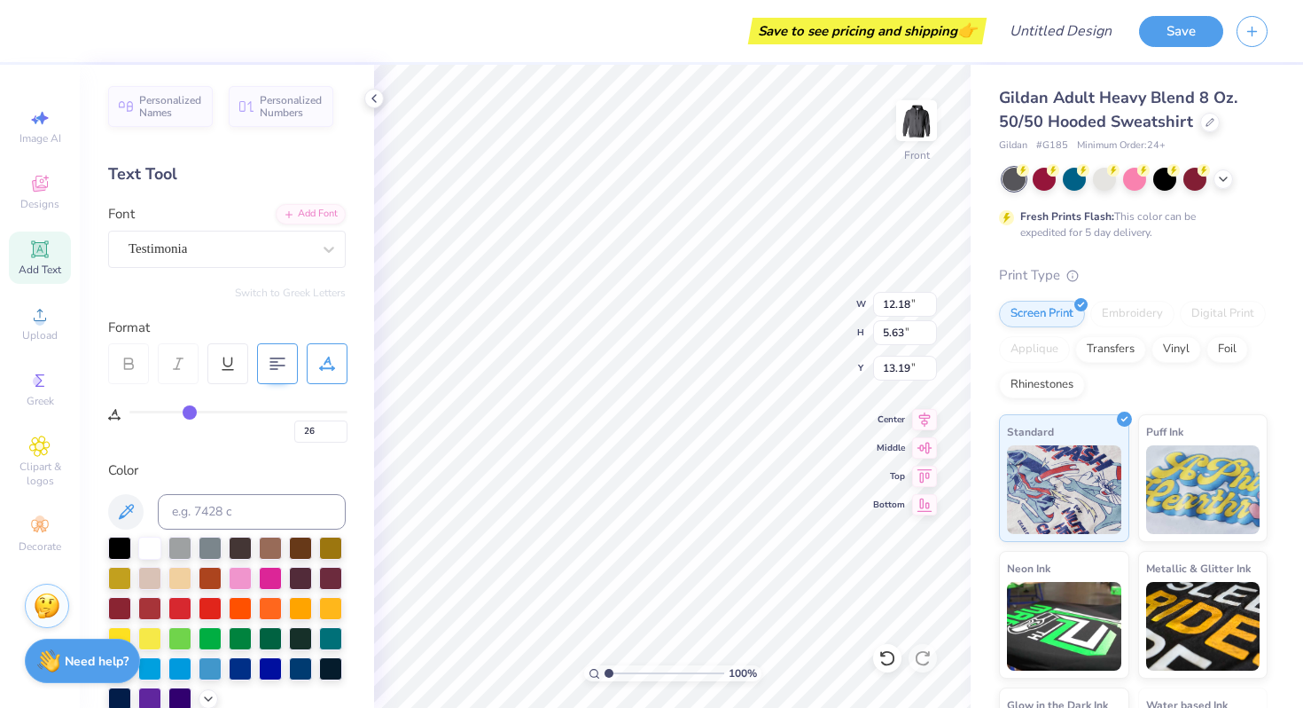
type input "28"
type input "30"
type input "31"
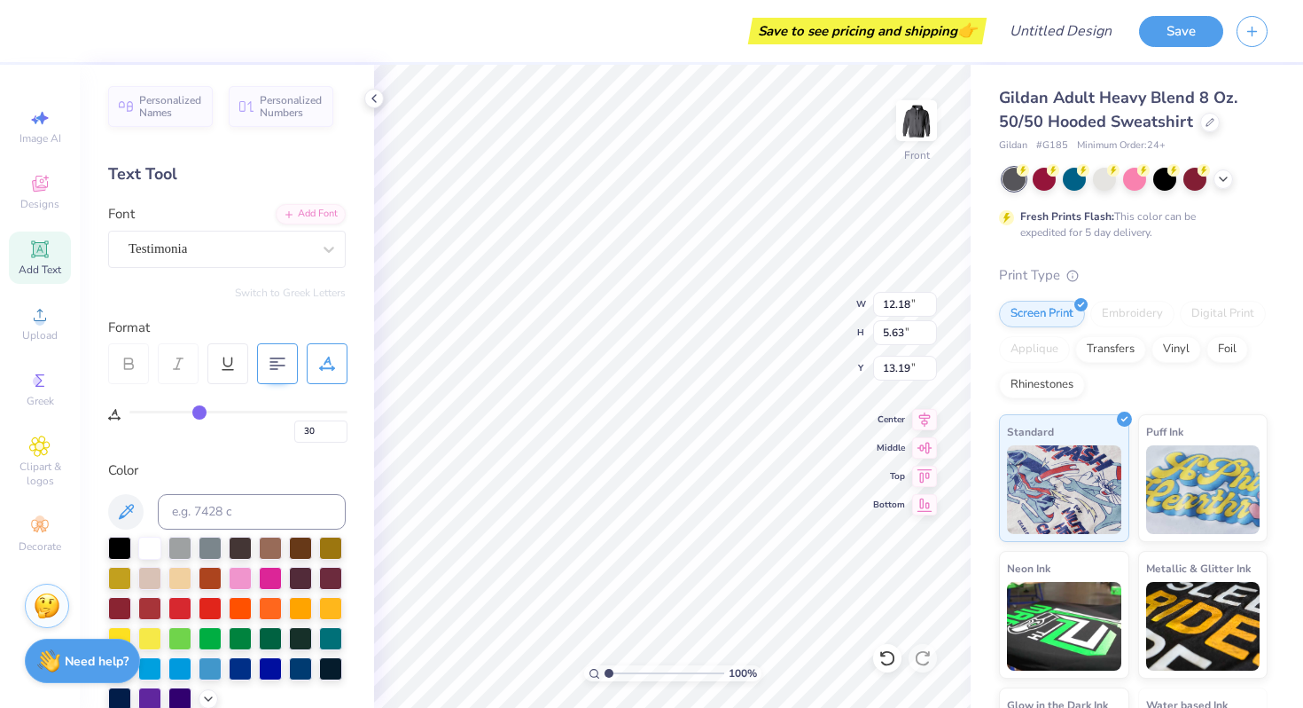
type input "31"
type input "32"
type input "31"
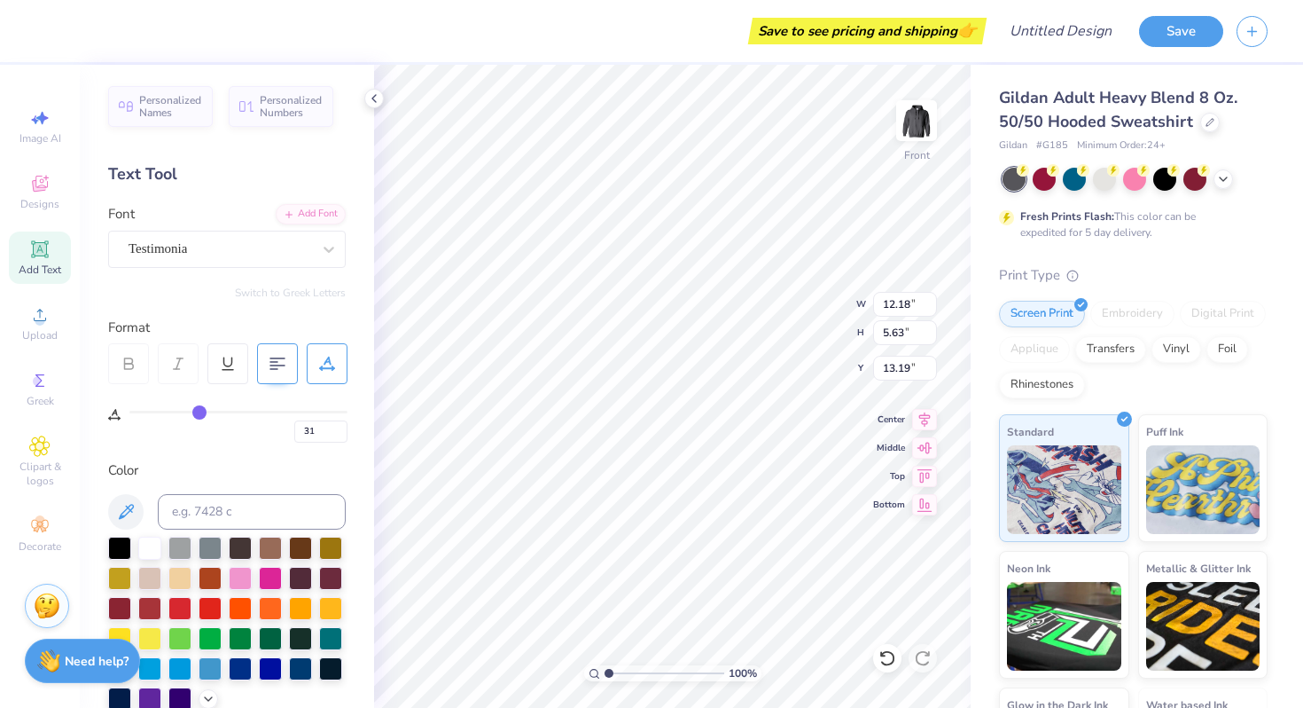
type input "30"
type input "29"
type input "28"
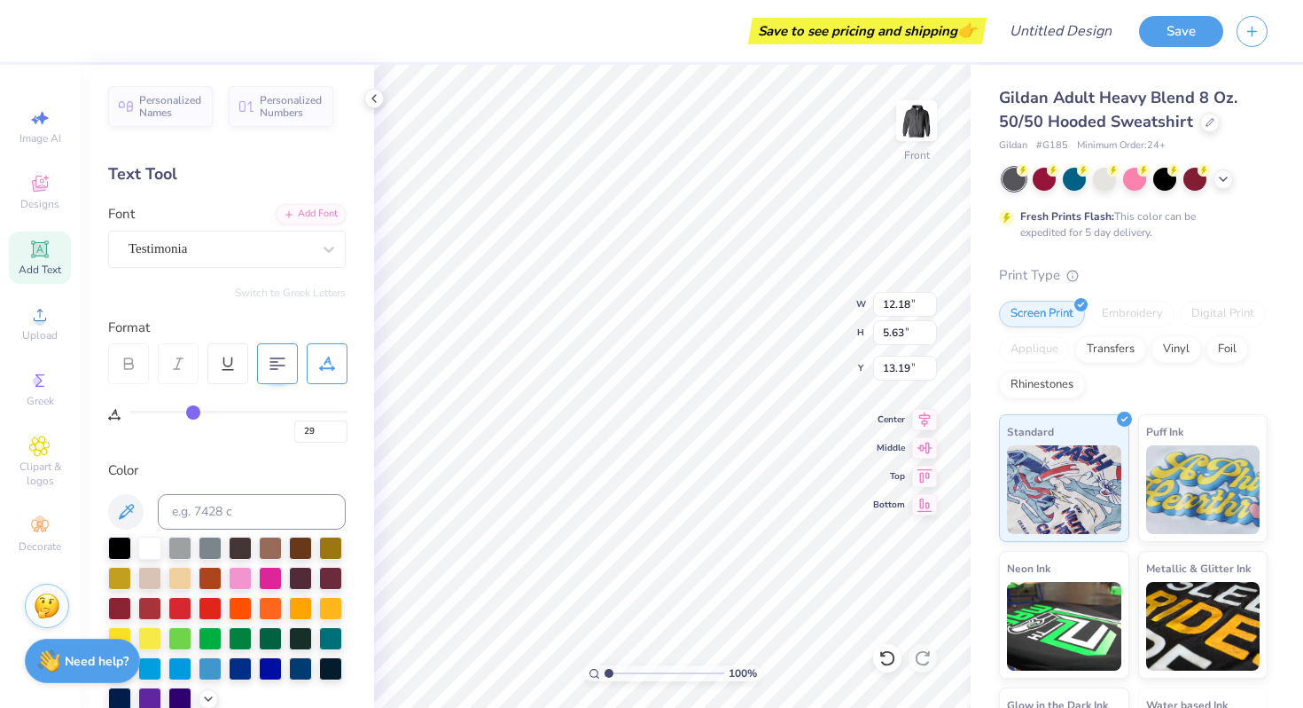
type input "28"
type input "27"
type input "26"
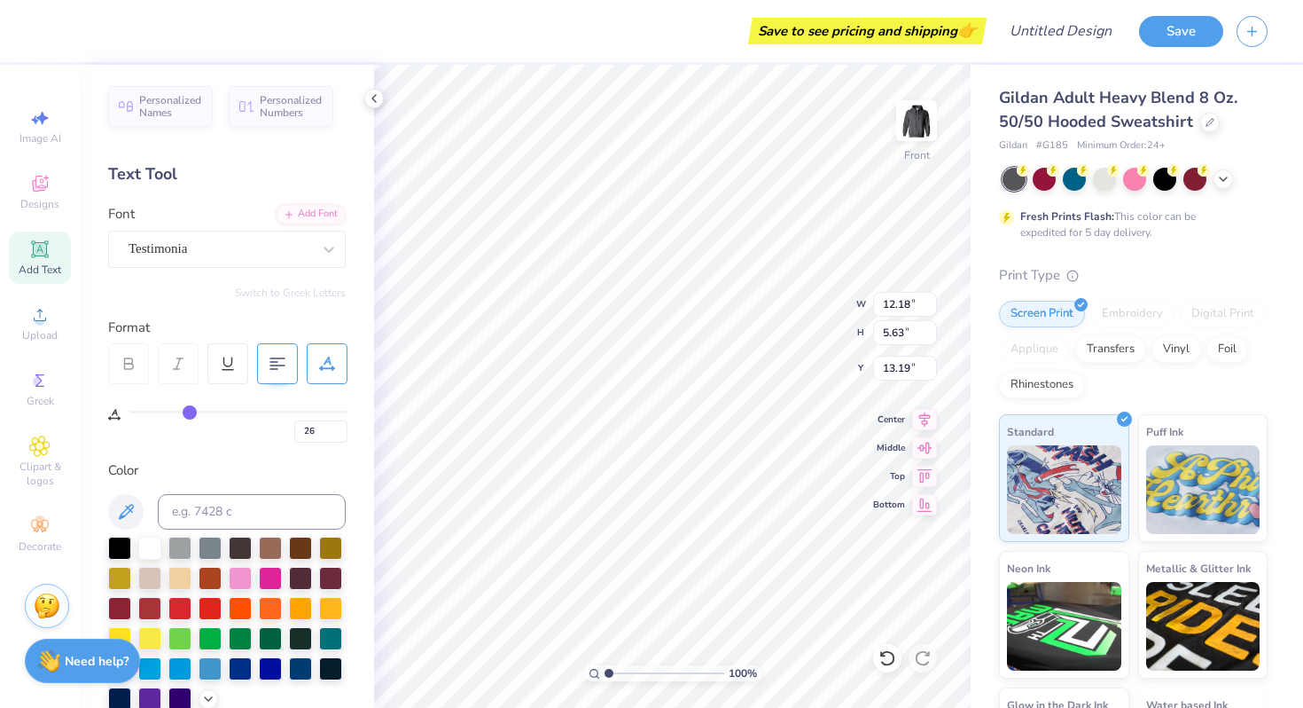
type input "25"
type input "24"
type input "23"
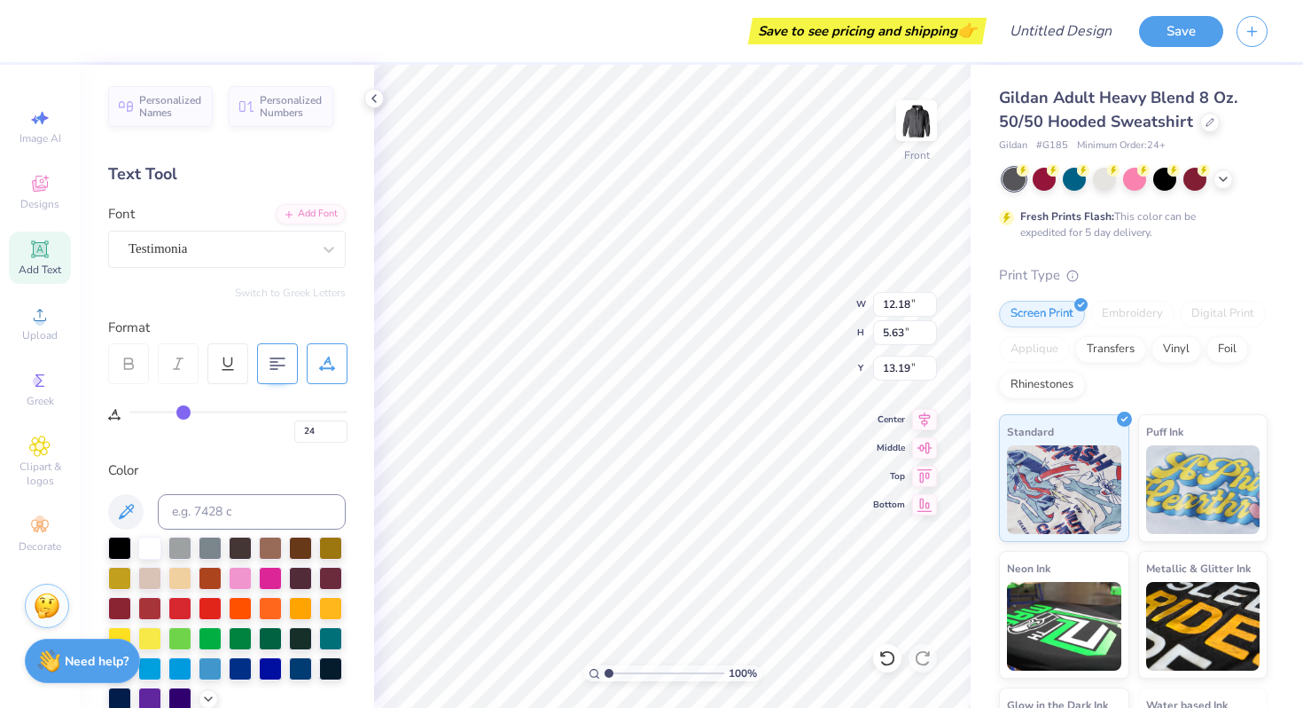
type input "23"
type input "22"
type input "21"
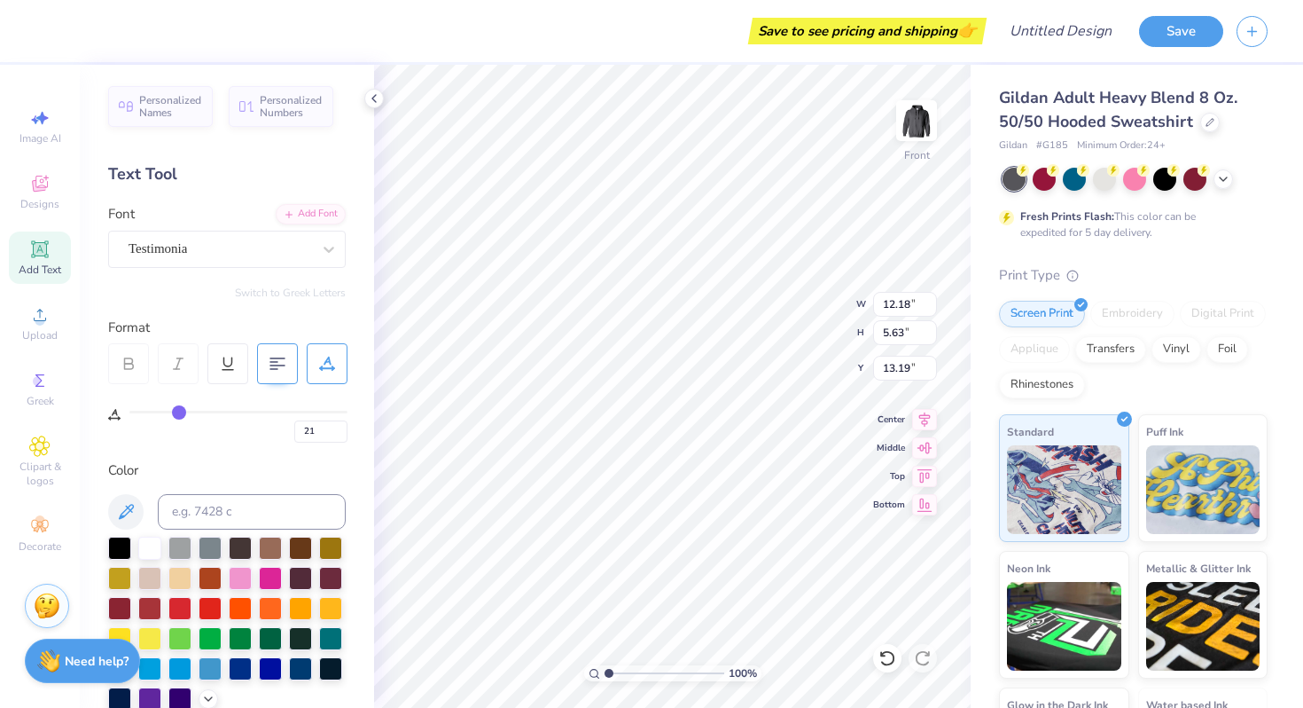
type input "20"
type input "19"
type input "18"
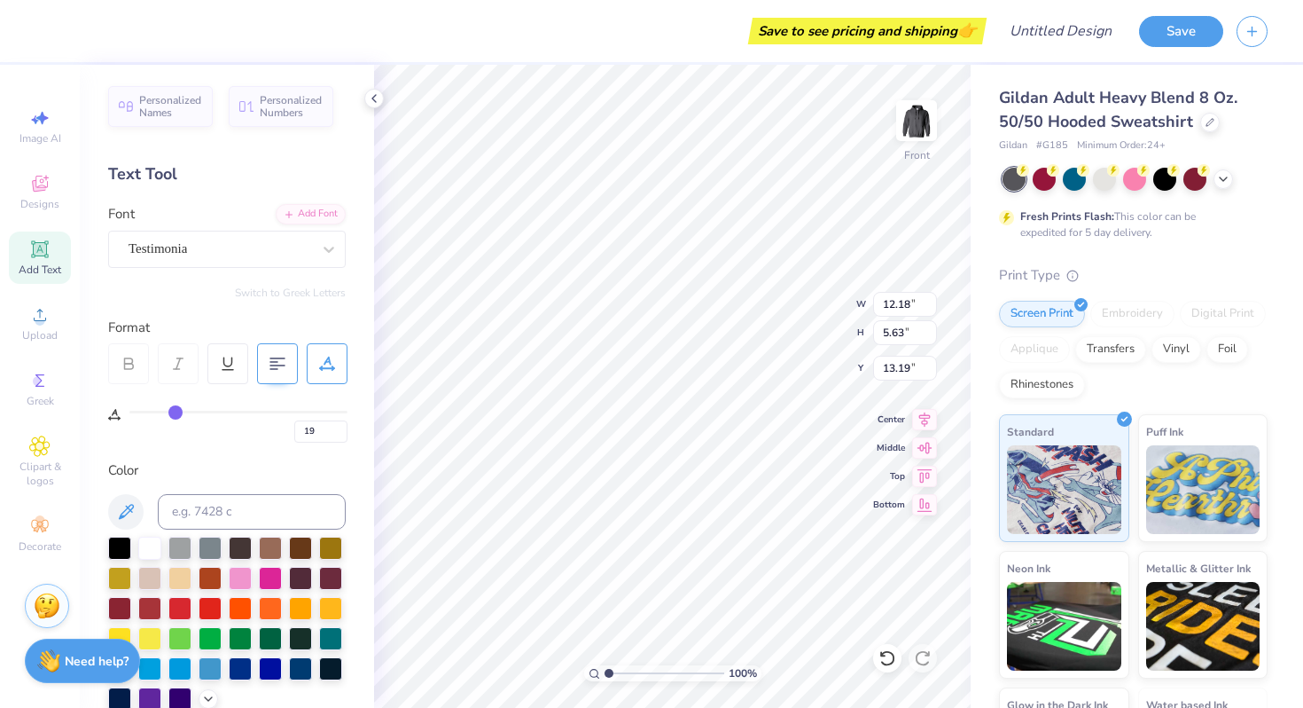
type input "18"
type input "17"
type input "16"
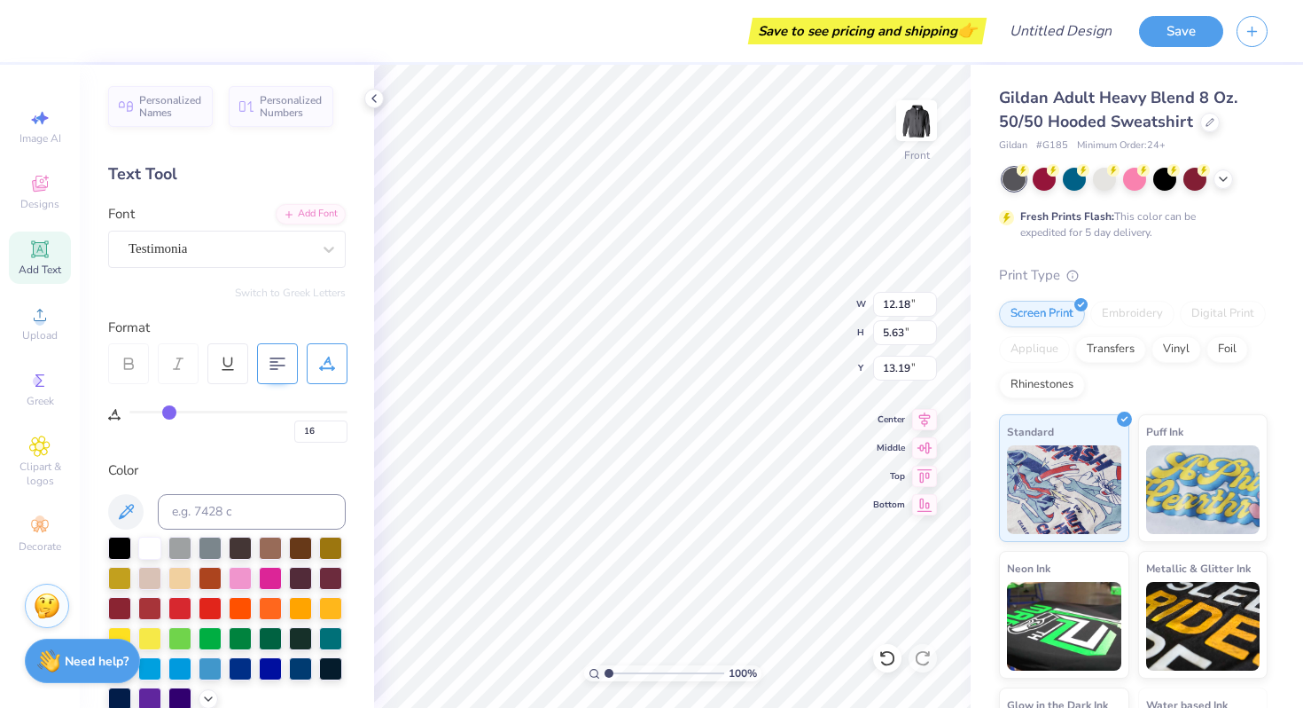
type input "15"
type input "14"
type input "13"
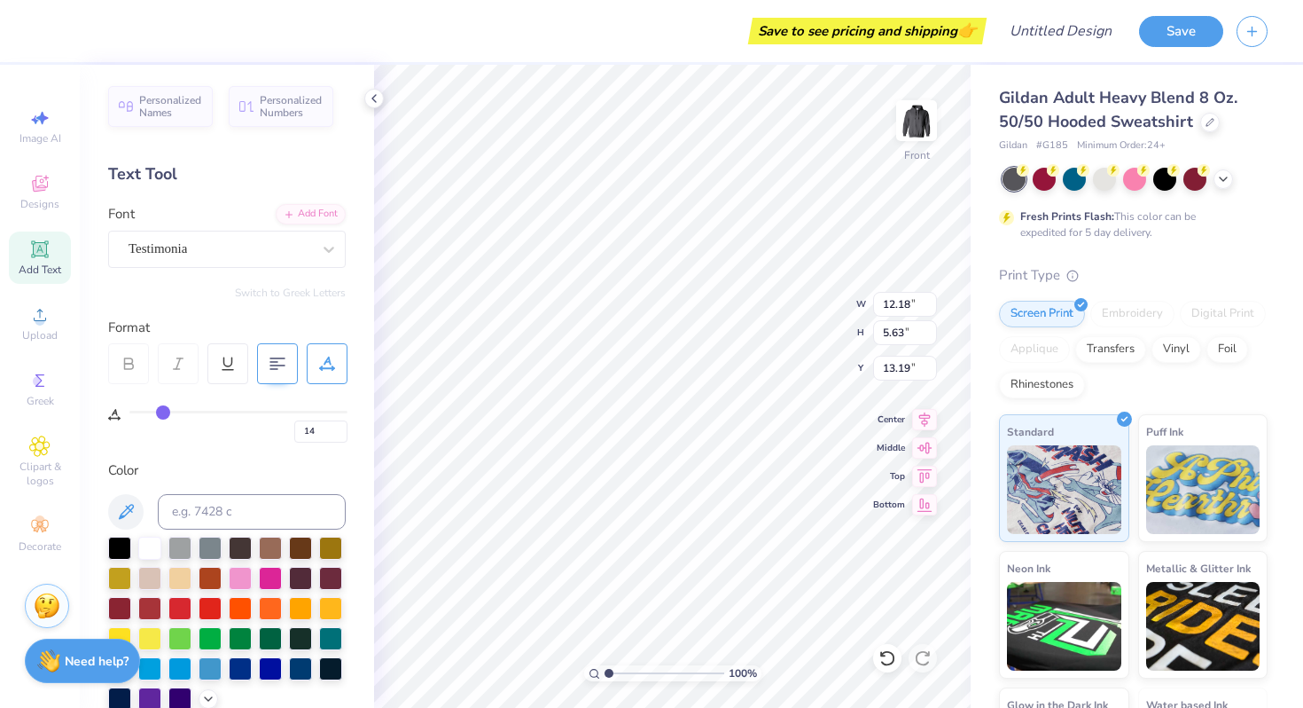
type input "13"
type input "12"
type input "11"
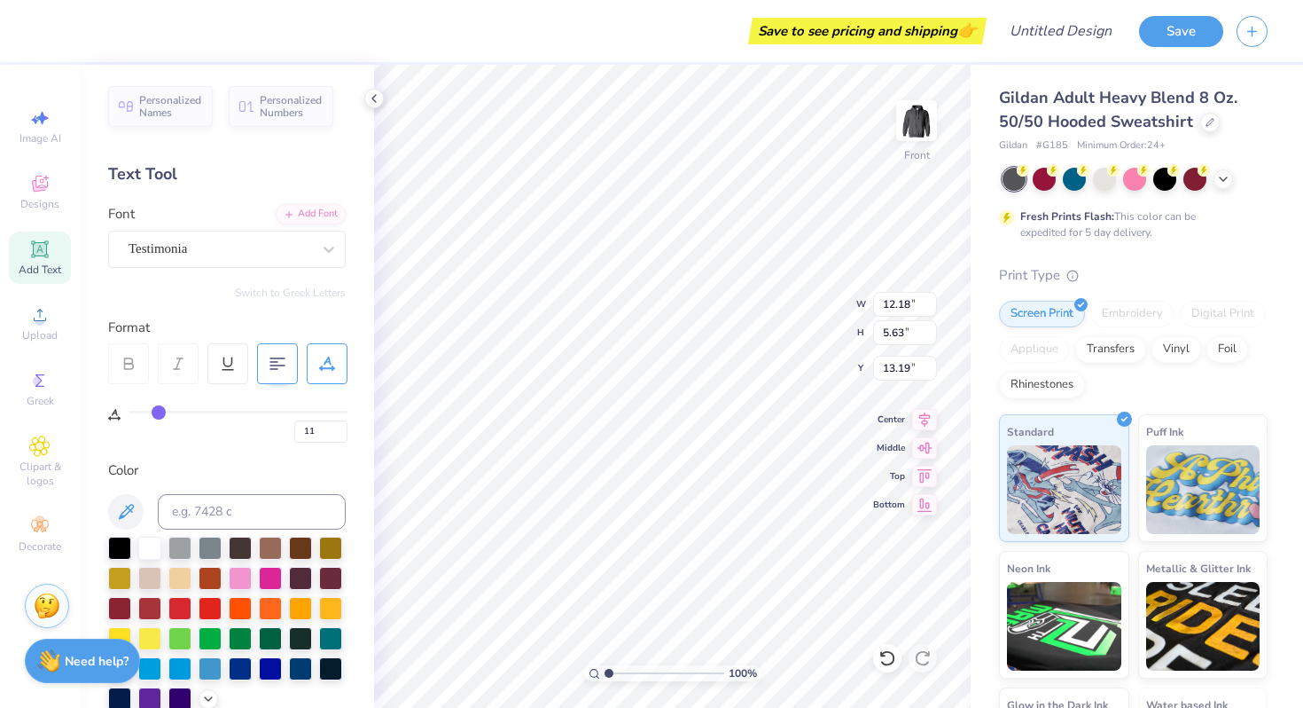
type input "10"
type input "9"
type input "8"
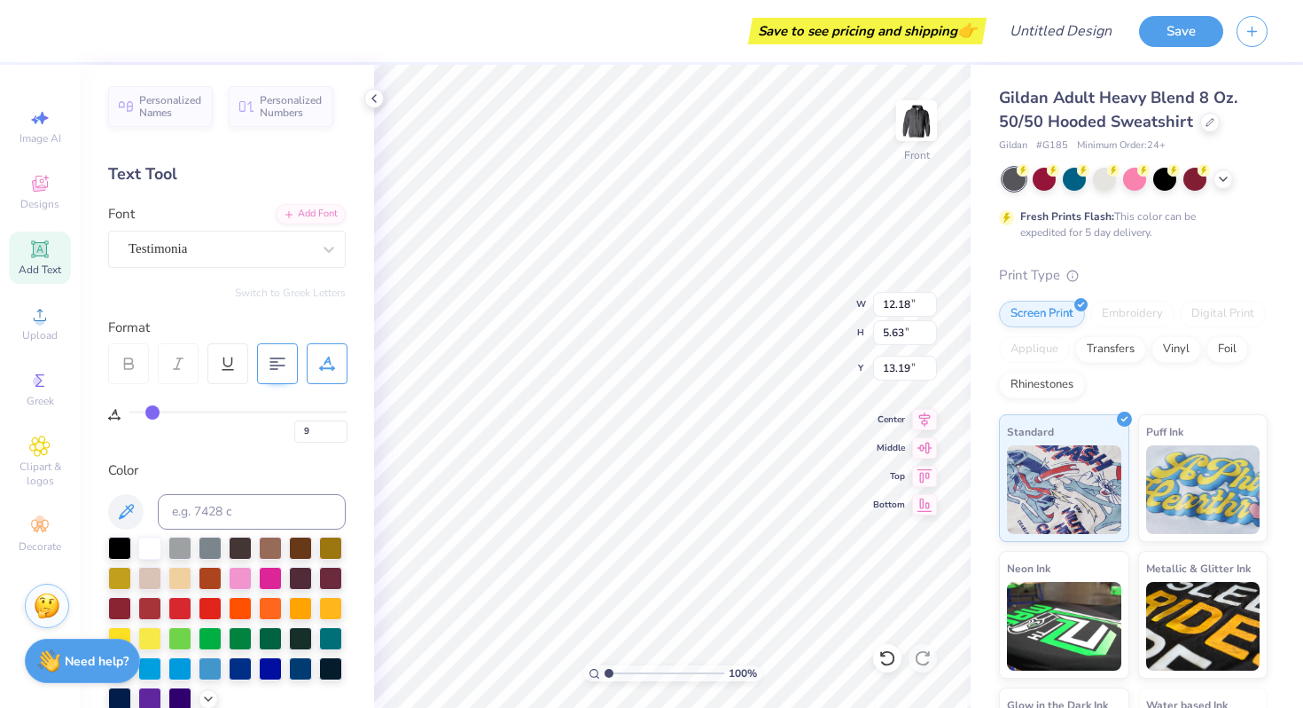
type input "8"
type input "7"
type input "6"
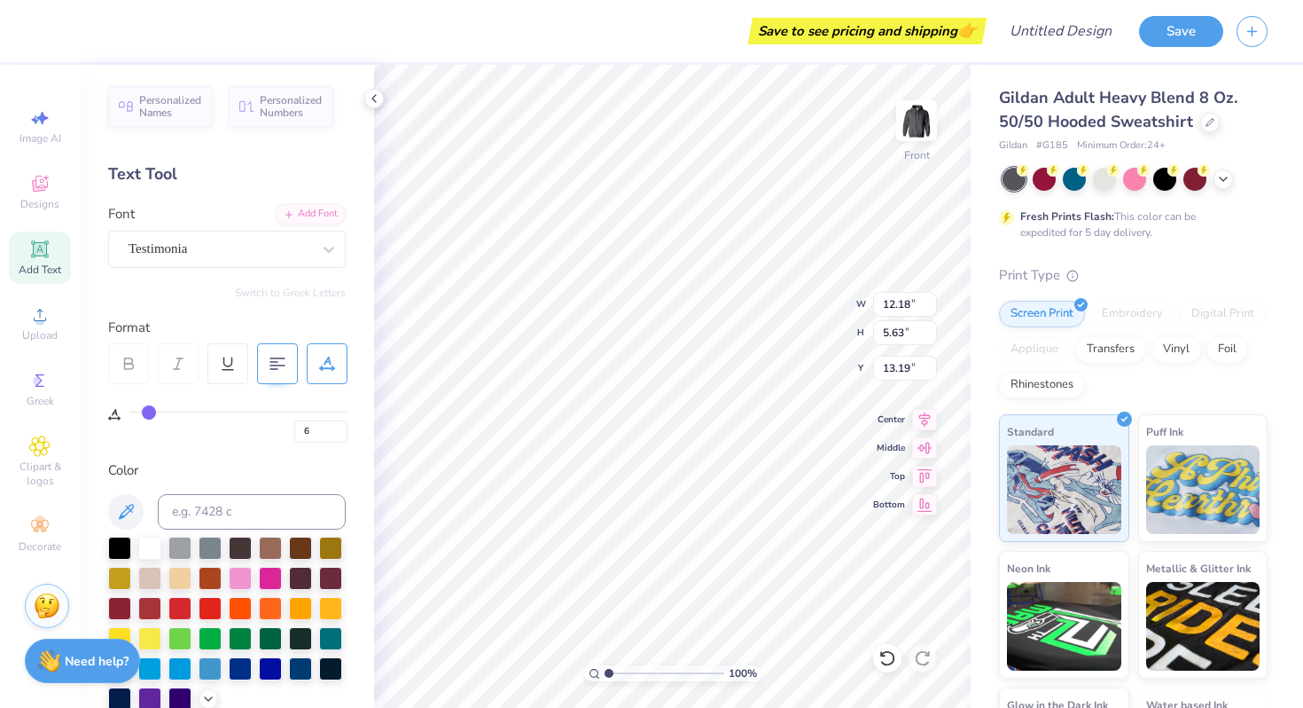
type input "5"
type input "4"
type input "3"
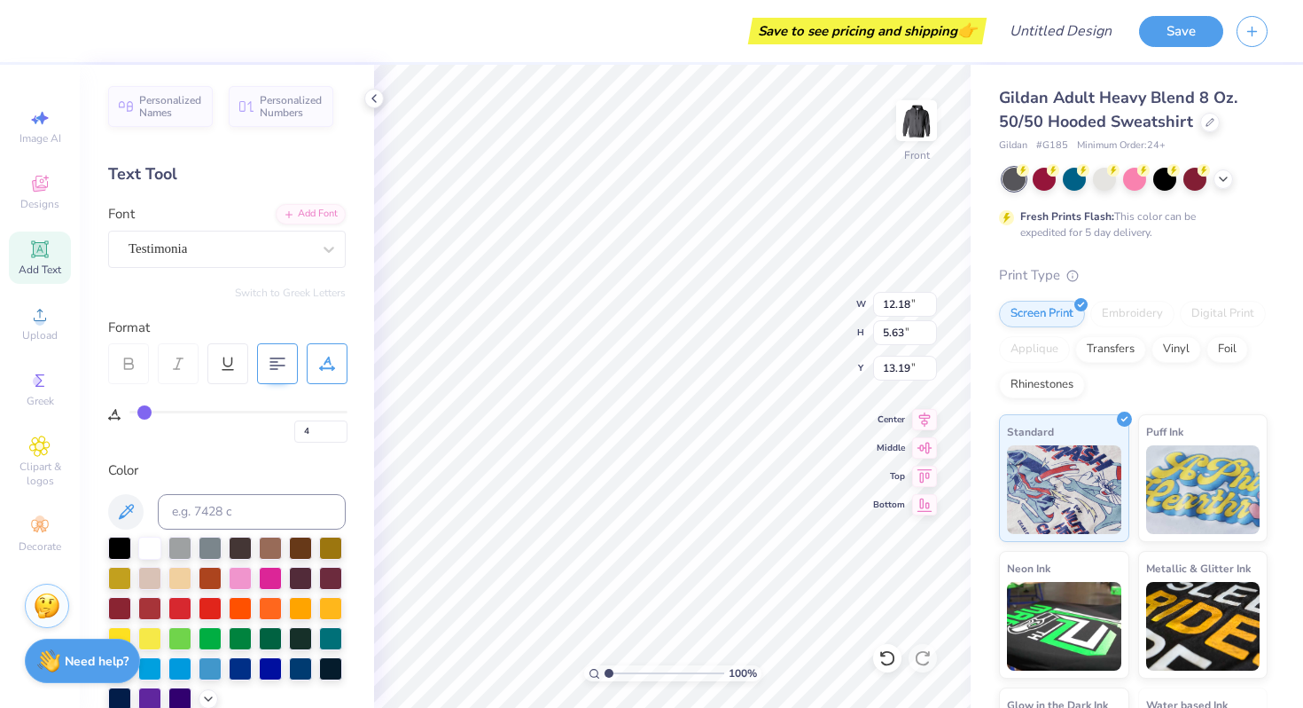
type input "3"
type input "2"
type input "0"
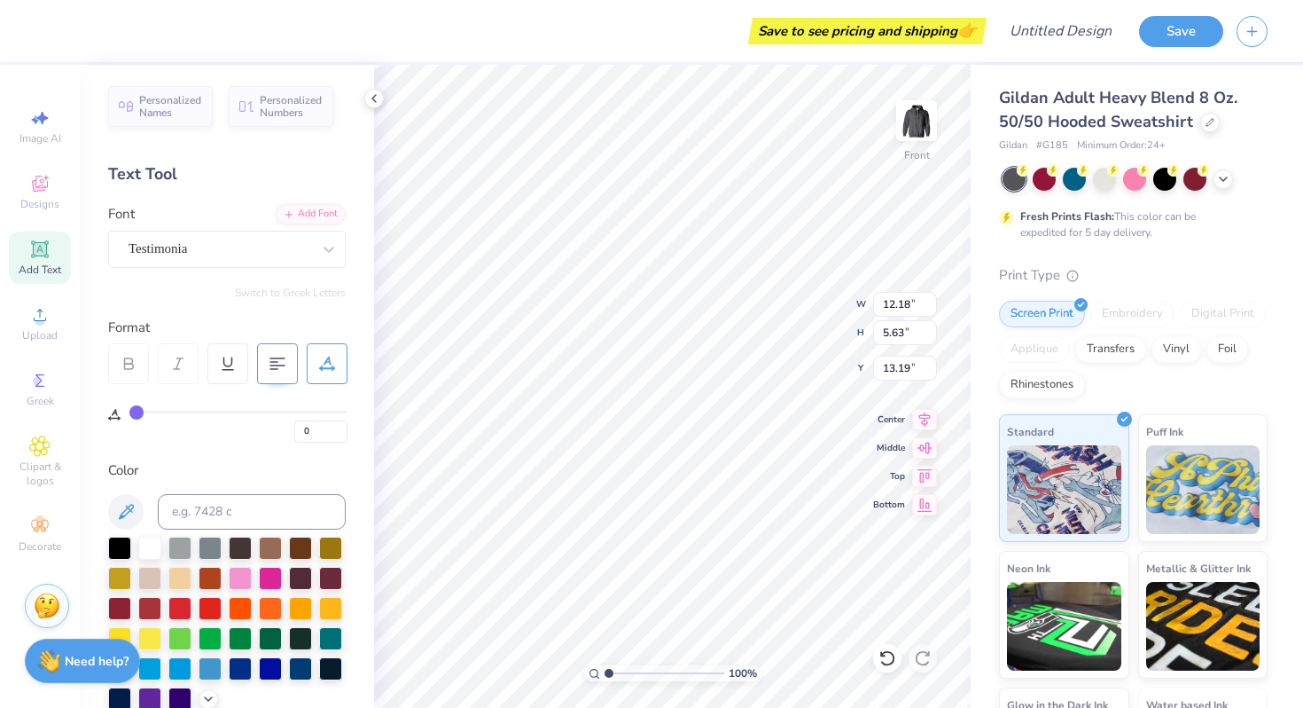
drag, startPoint x: 165, startPoint y: 408, endPoint x: 110, endPoint y: 411, distance: 55.1
type input "0"
click at [129, 411] on input "range" at bounding box center [238, 412] width 218 height 3
click at [175, 543] on div at bounding box center [179, 546] width 23 height 23
click at [155, 541] on div at bounding box center [149, 546] width 23 height 23
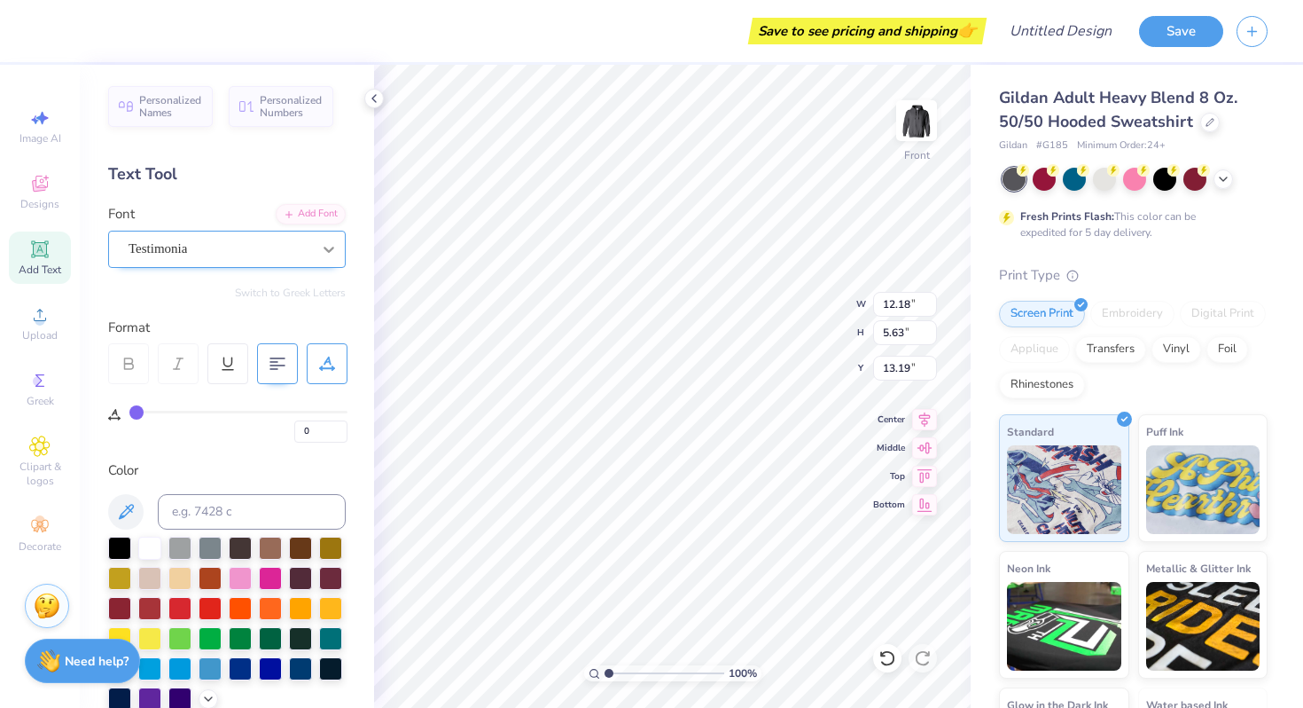
click at [322, 248] on icon at bounding box center [329, 249] width 18 height 18
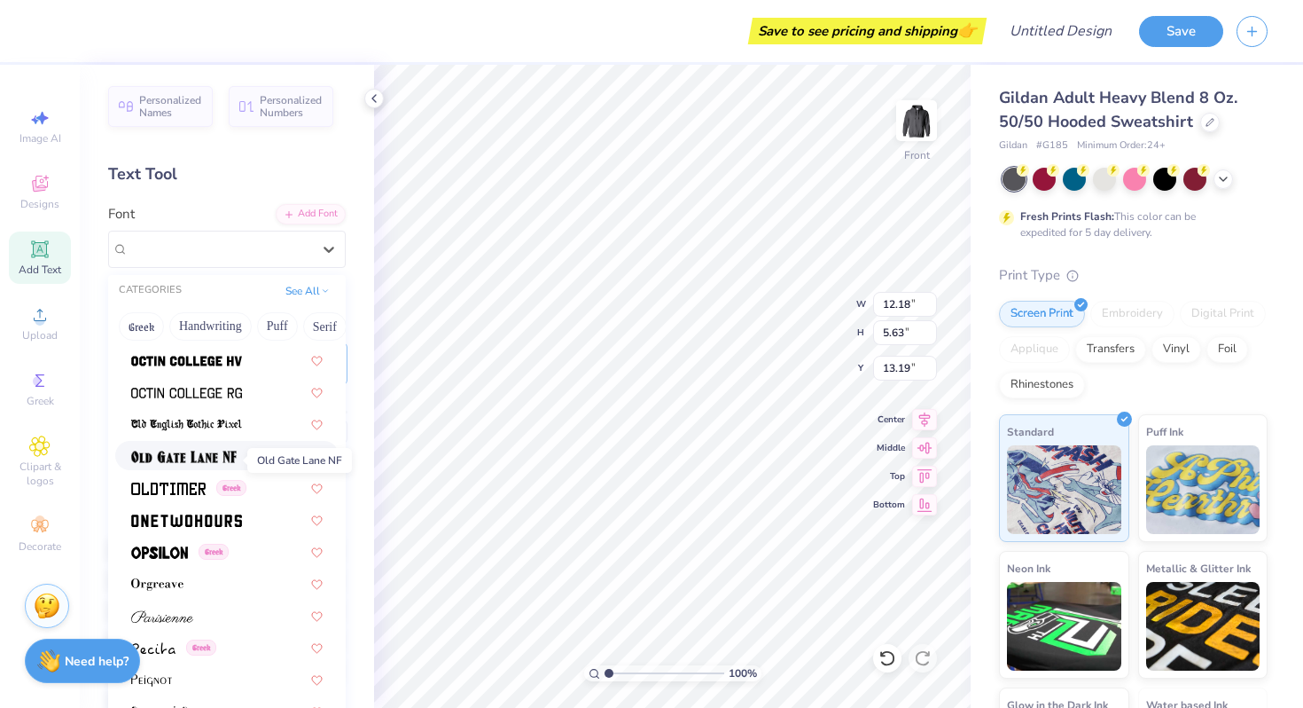
scroll to position [6988, 0]
click at [199, 614] on div at bounding box center [227, 614] width 192 height 19
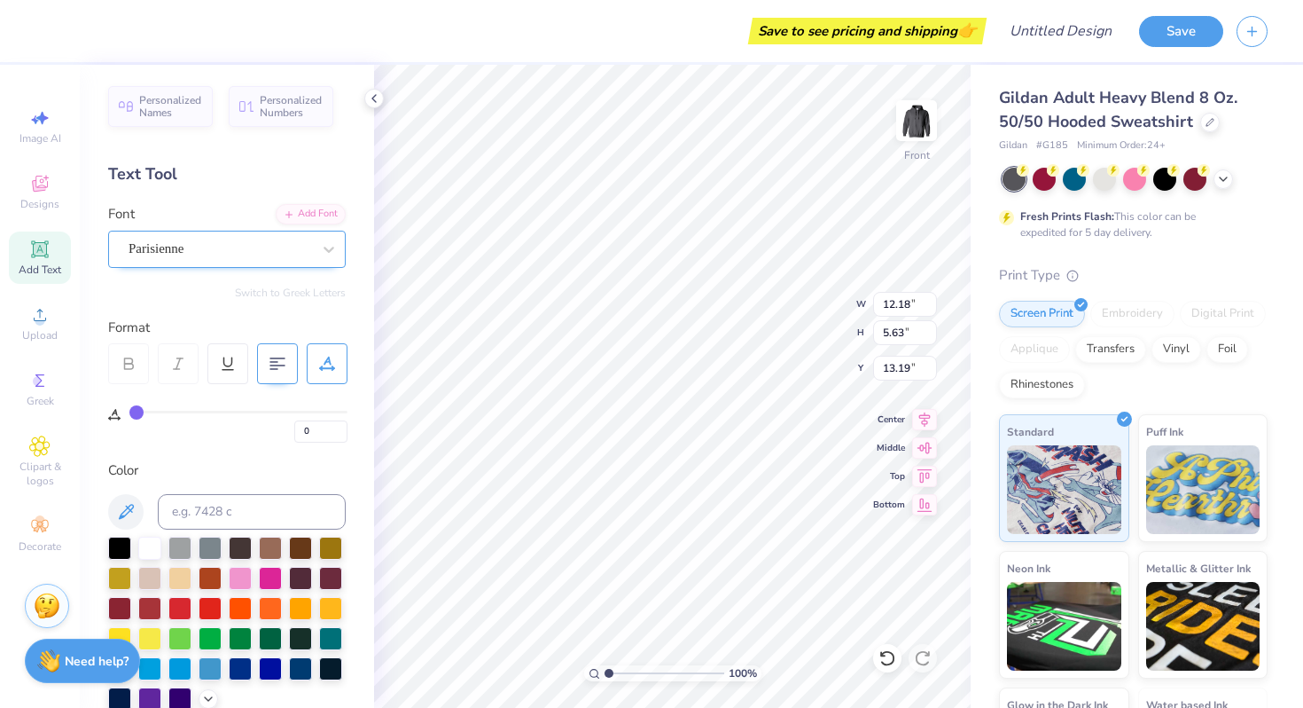
click at [213, 243] on div "Parisienne" at bounding box center [220, 248] width 186 height 27
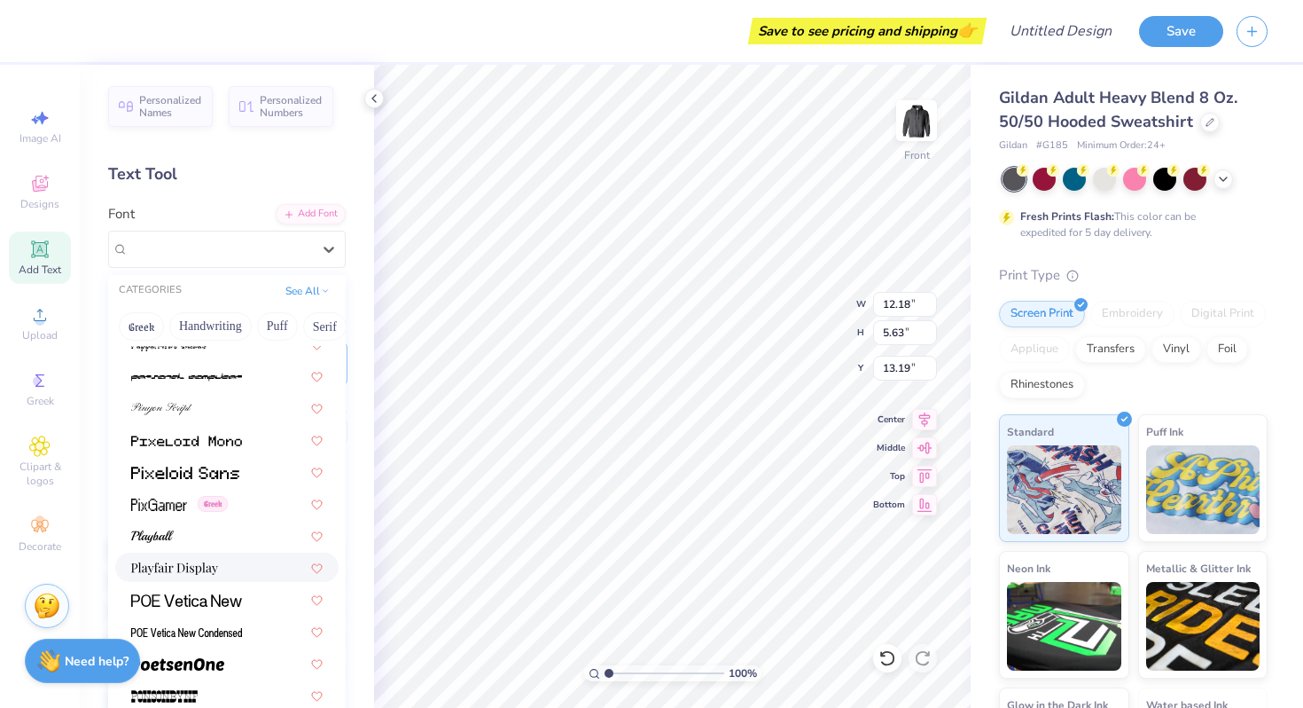
scroll to position [7358, 0]
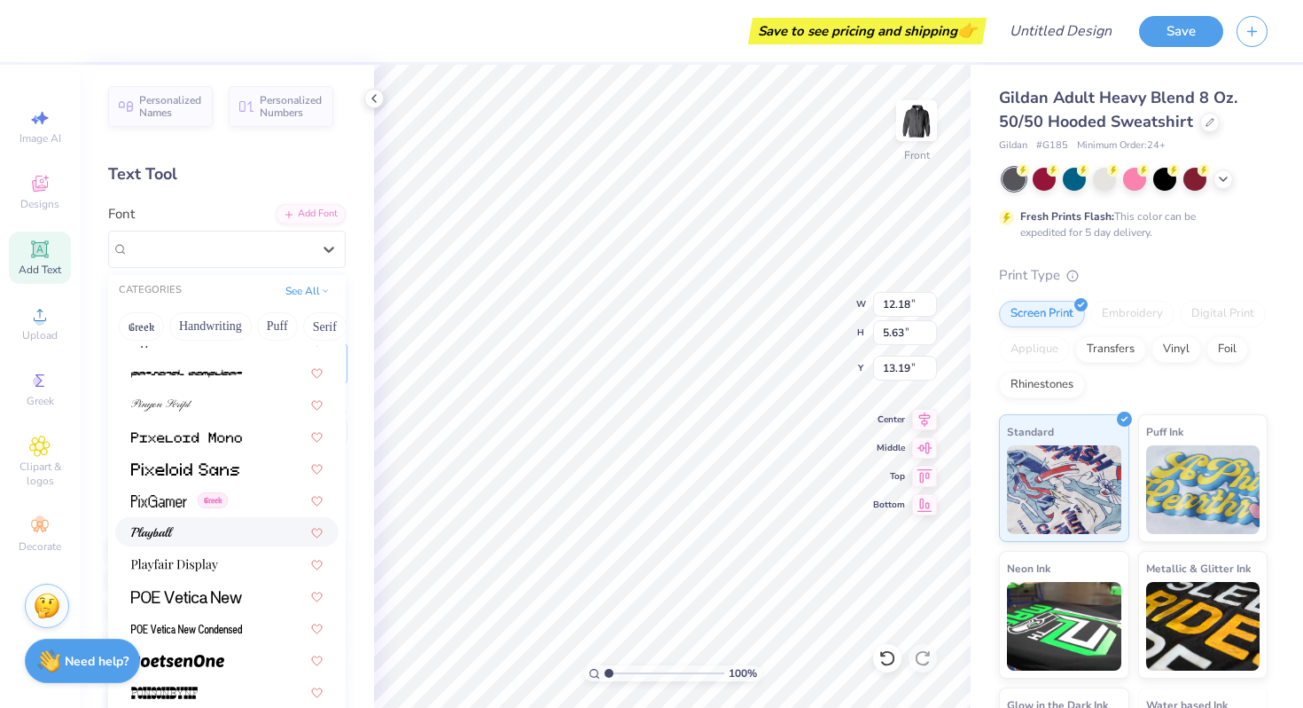
click at [192, 532] on div at bounding box center [227, 531] width 192 height 19
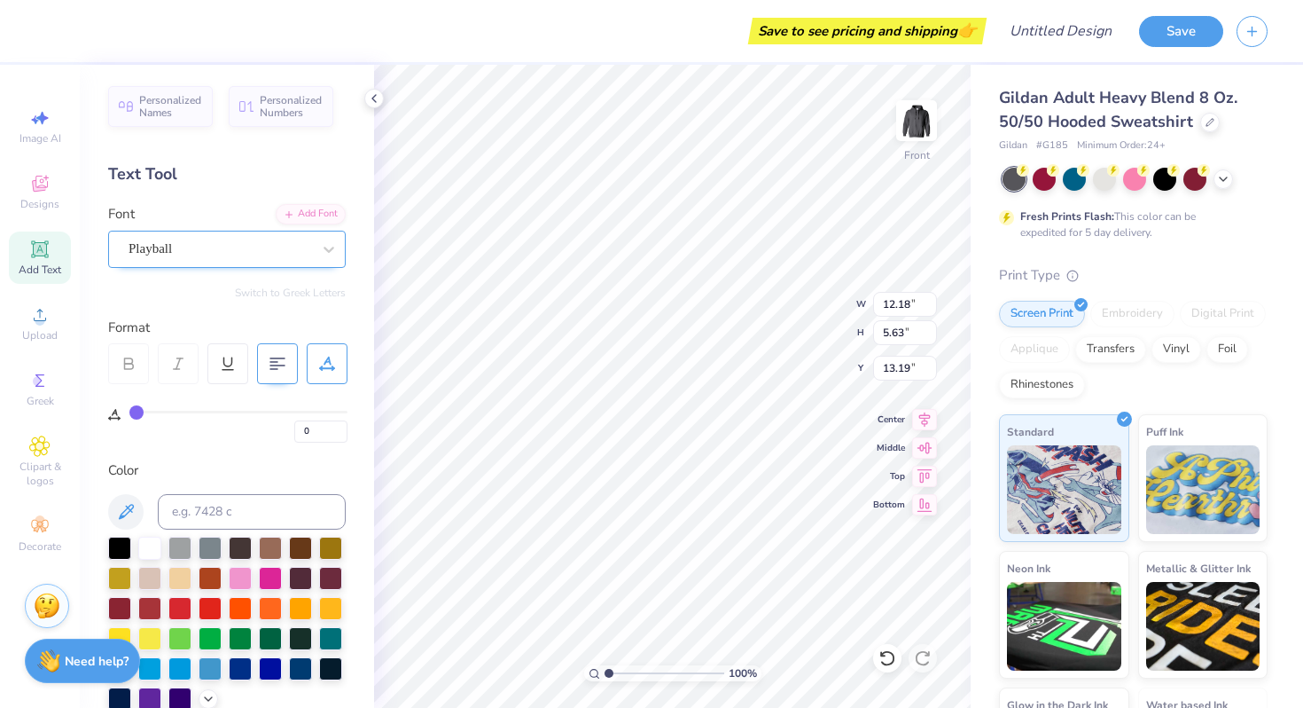
click at [183, 237] on div at bounding box center [220, 249] width 183 height 24
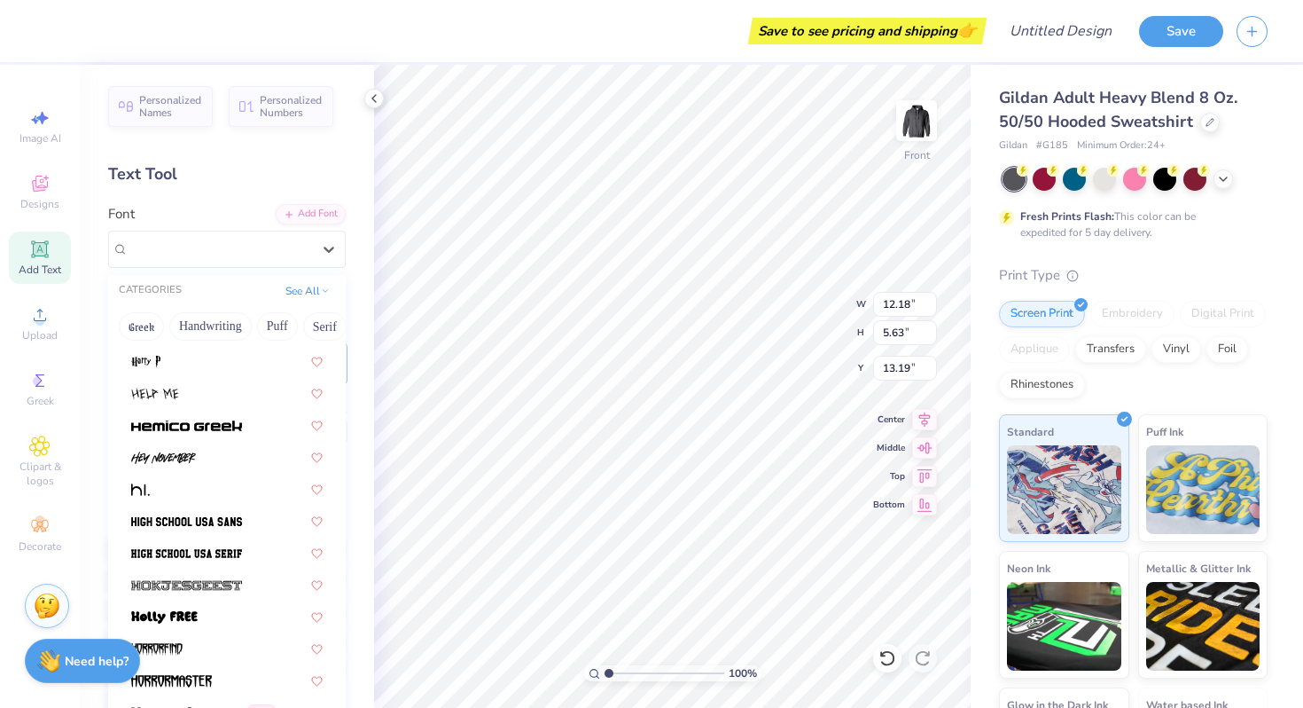
scroll to position [4547, 0]
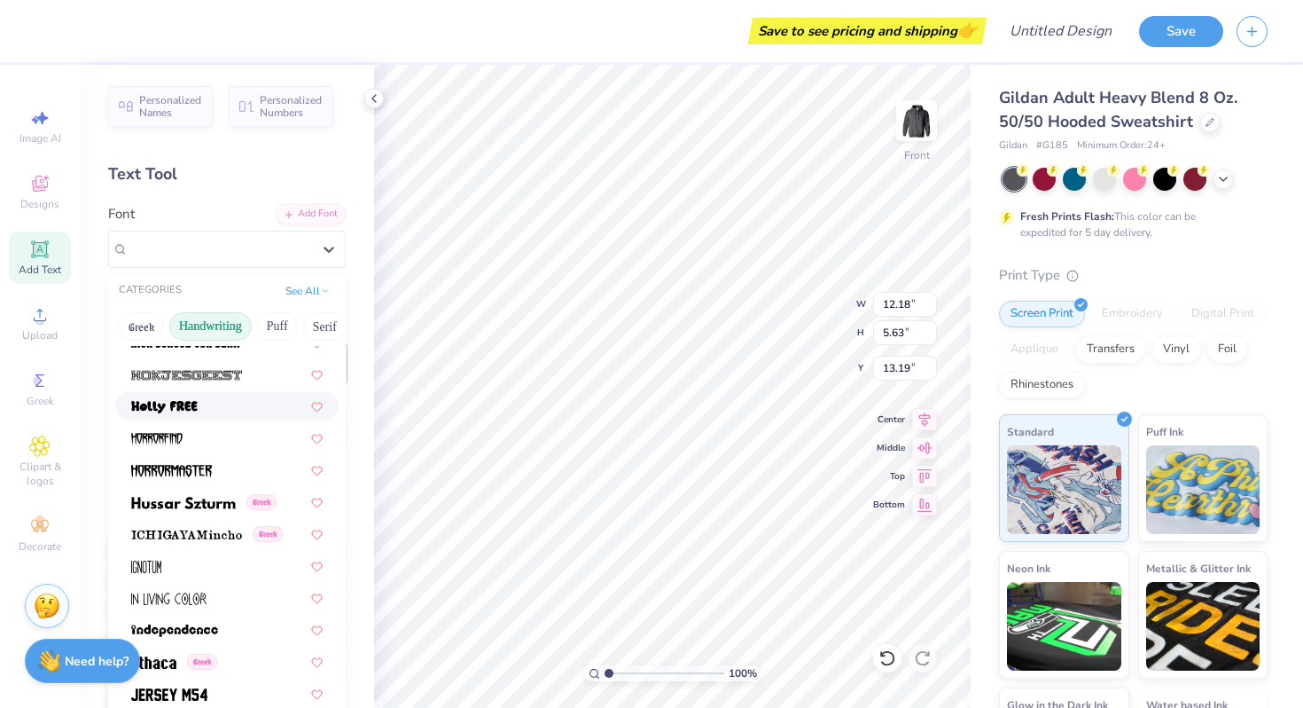
click at [214, 321] on button "Handwriting" at bounding box center [210, 326] width 82 height 28
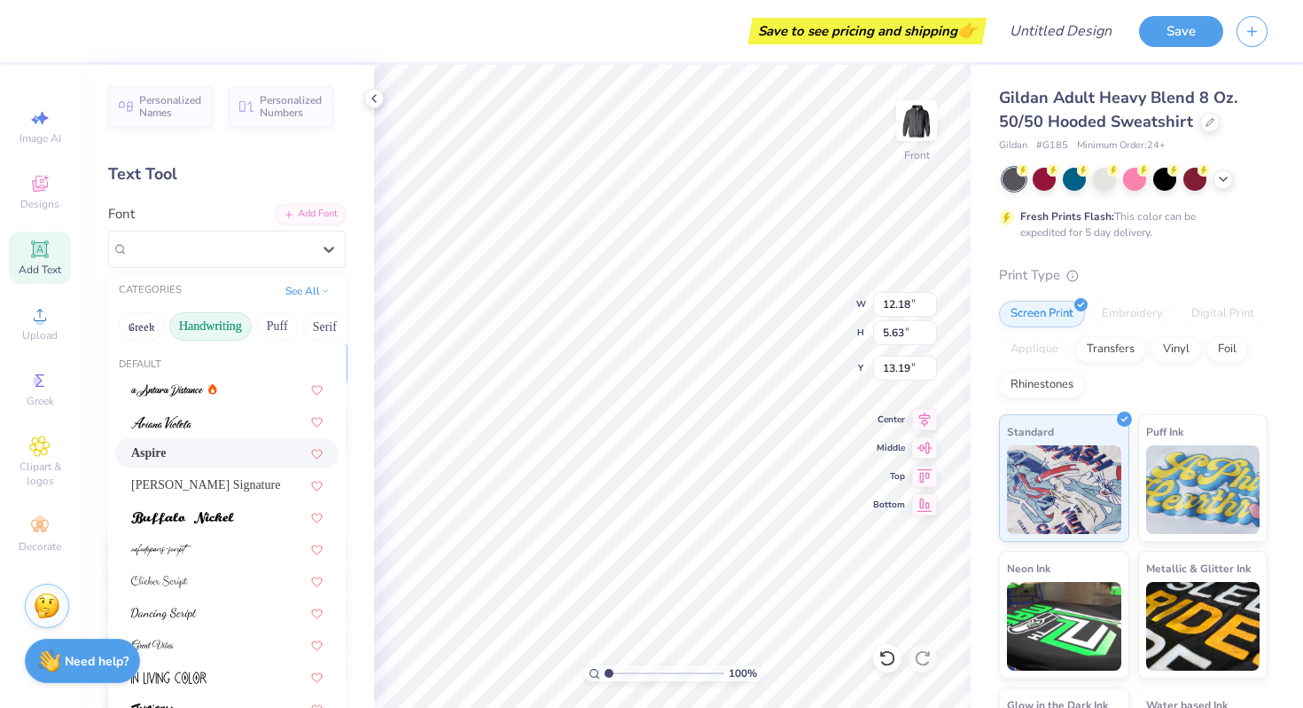
click at [198, 457] on div "Aspire" at bounding box center [227, 452] width 192 height 19
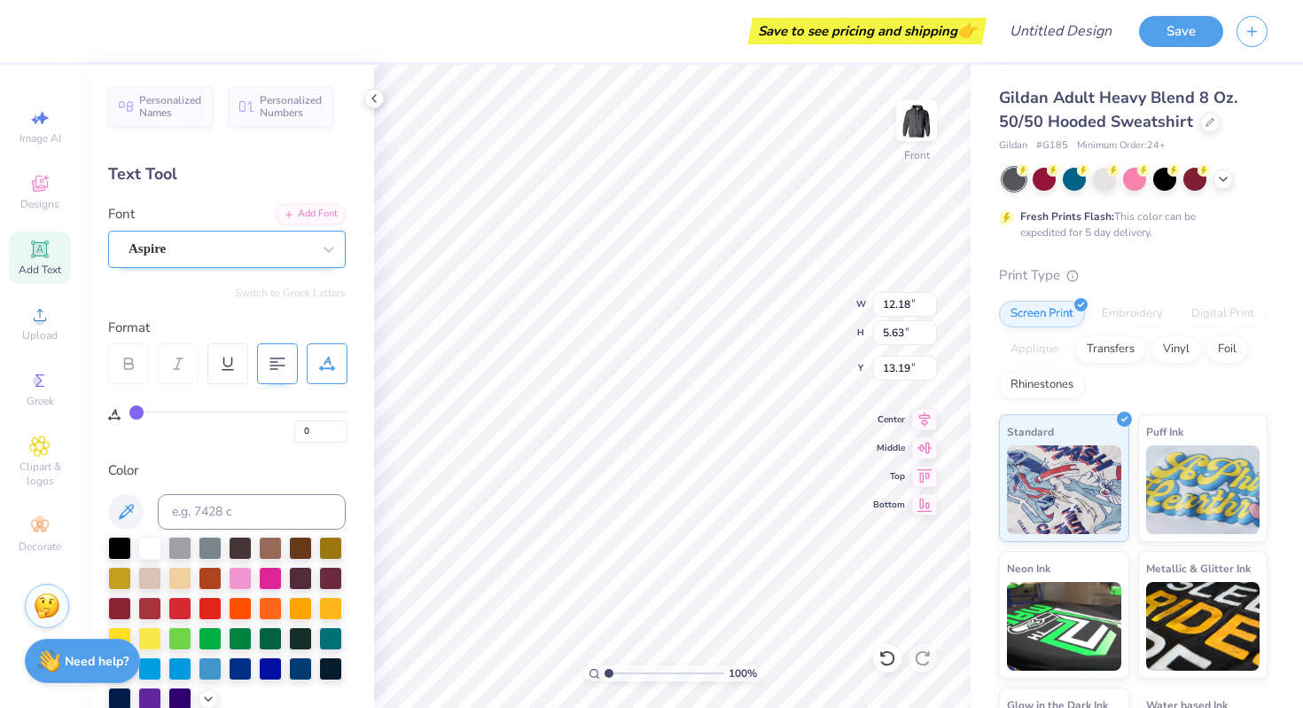
click at [274, 246] on div "Aspire" at bounding box center [220, 248] width 186 height 27
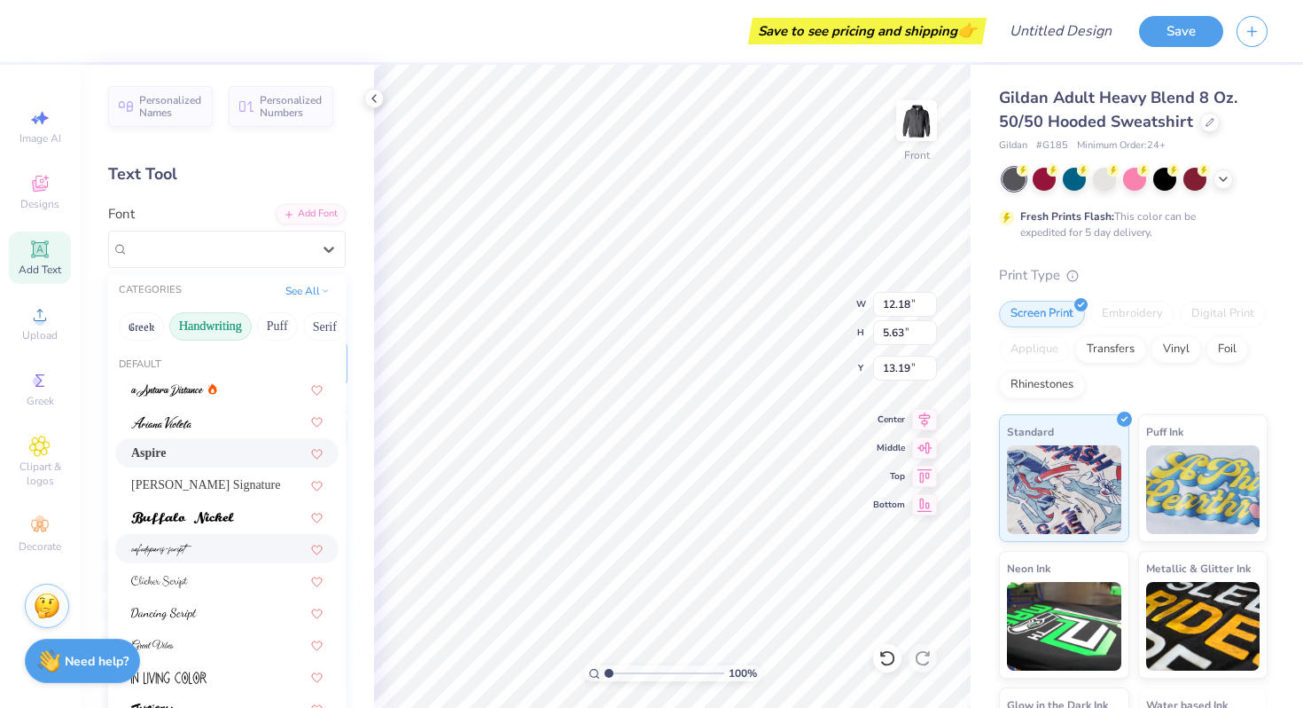
click at [234, 535] on div at bounding box center [226, 548] width 223 height 29
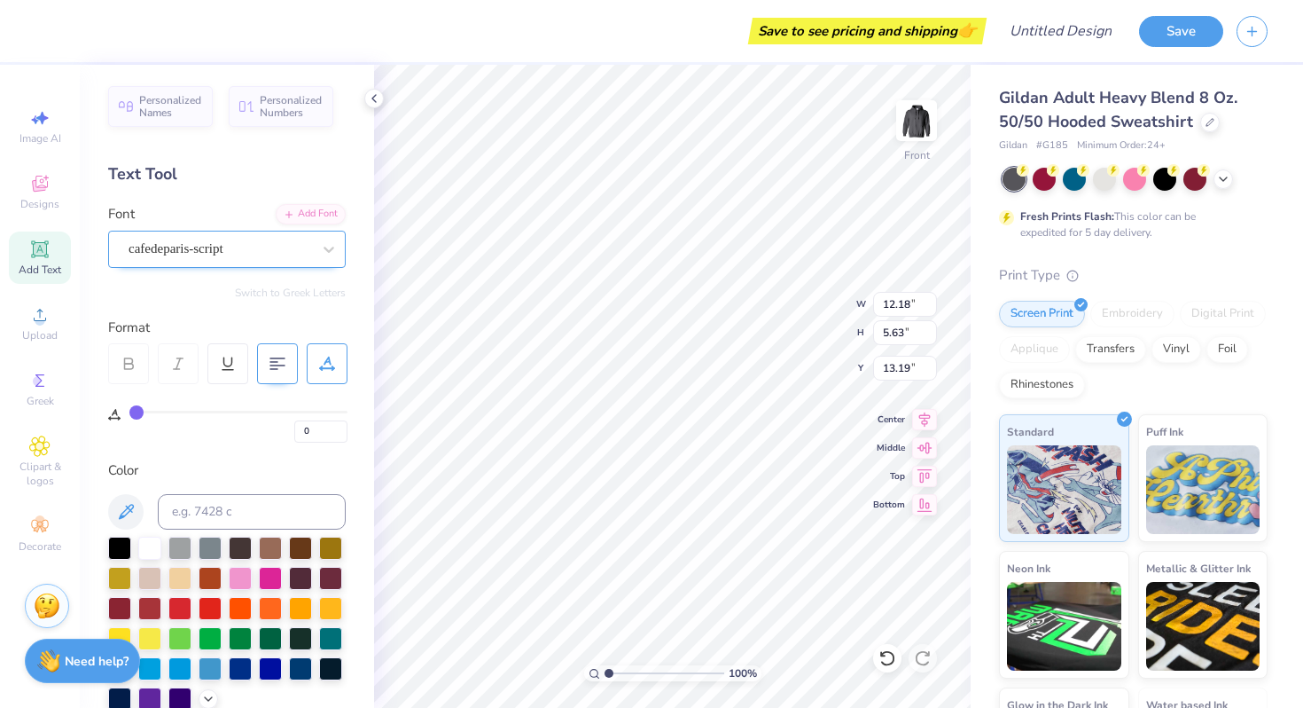
click at [238, 248] on div "cafedeparis-script" at bounding box center [220, 248] width 186 height 27
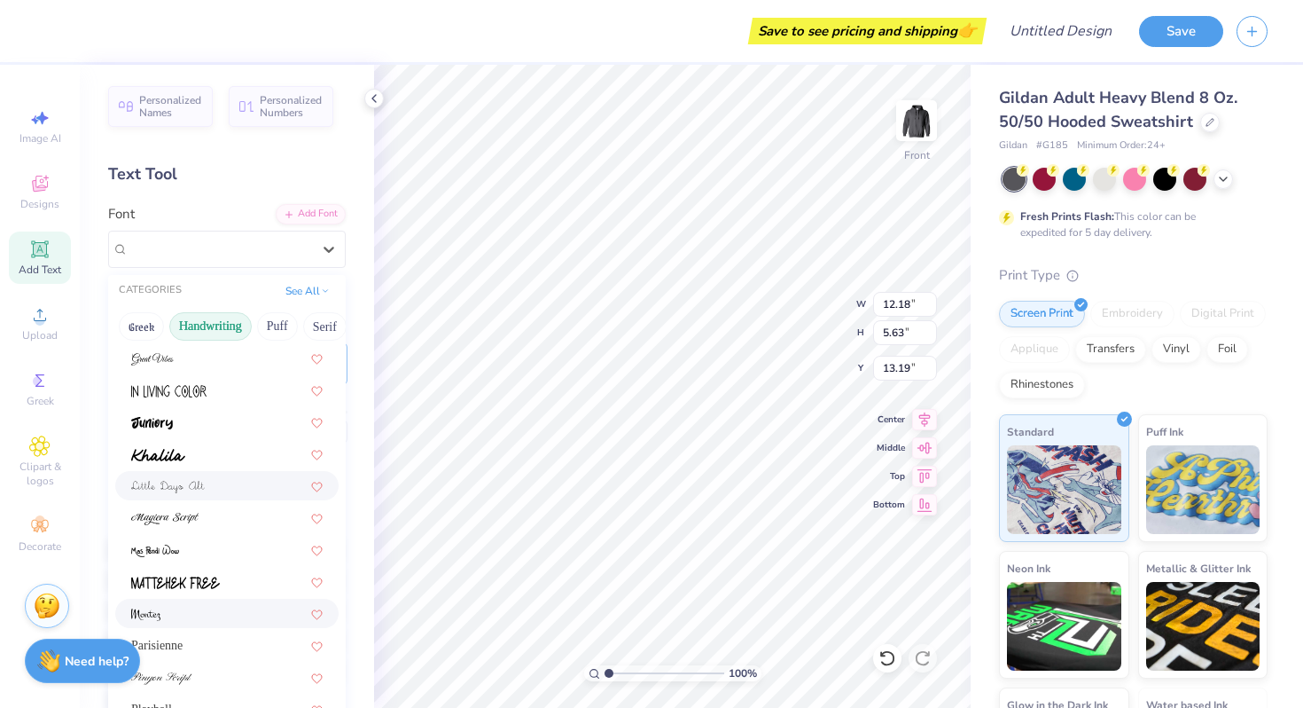
scroll to position [403, 0]
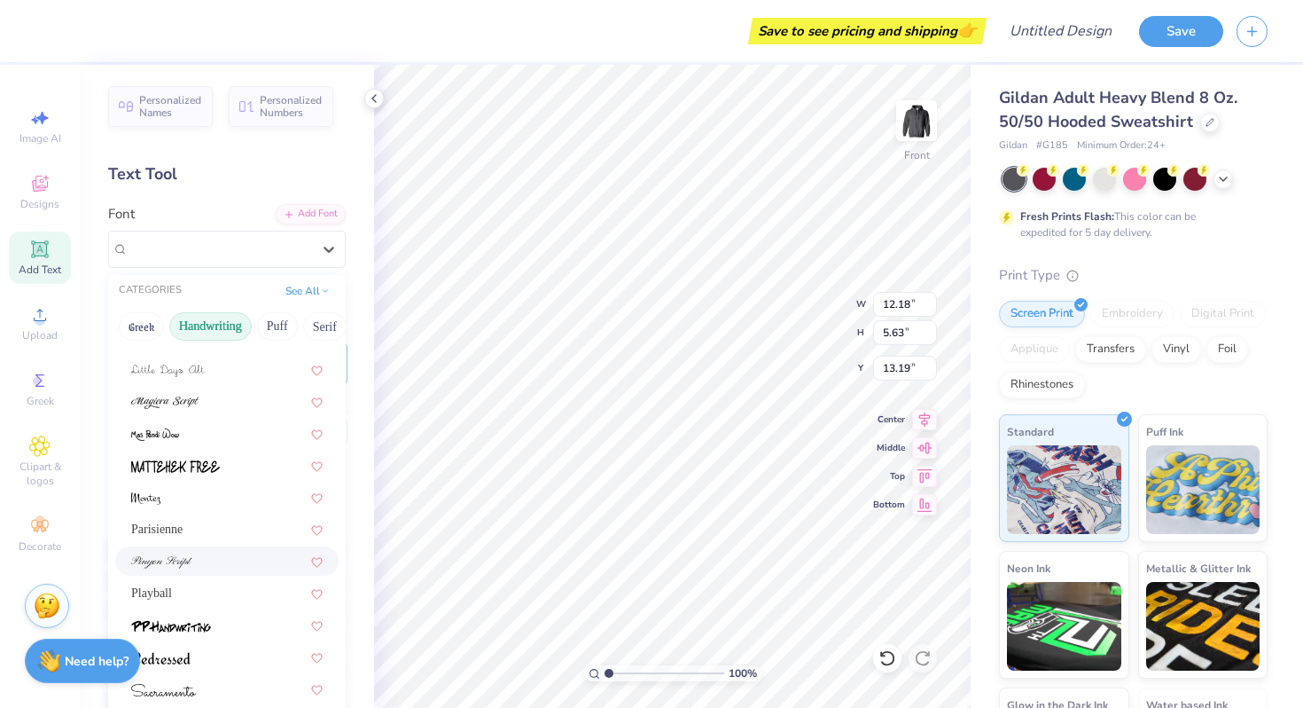
click at [203, 550] on div at bounding box center [226, 560] width 223 height 29
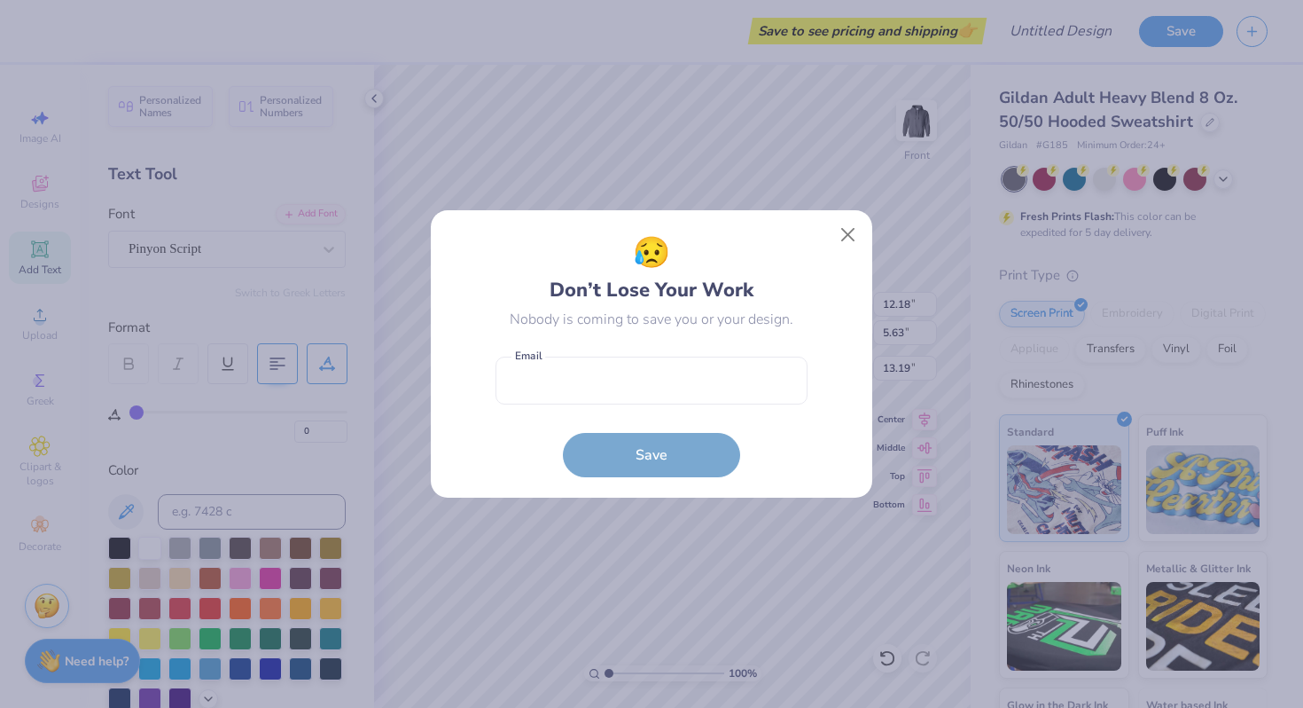
click at [866, 230] on div "😥 Don’t Lose Your Work Nobody is coming to save you or your design. Email is a …" at bounding box center [652, 353] width 442 height 287
type input "10.83"
type input "6.17"
type input "12.92"
click at [848, 232] on button "Close" at bounding box center [849, 235] width 34 height 34
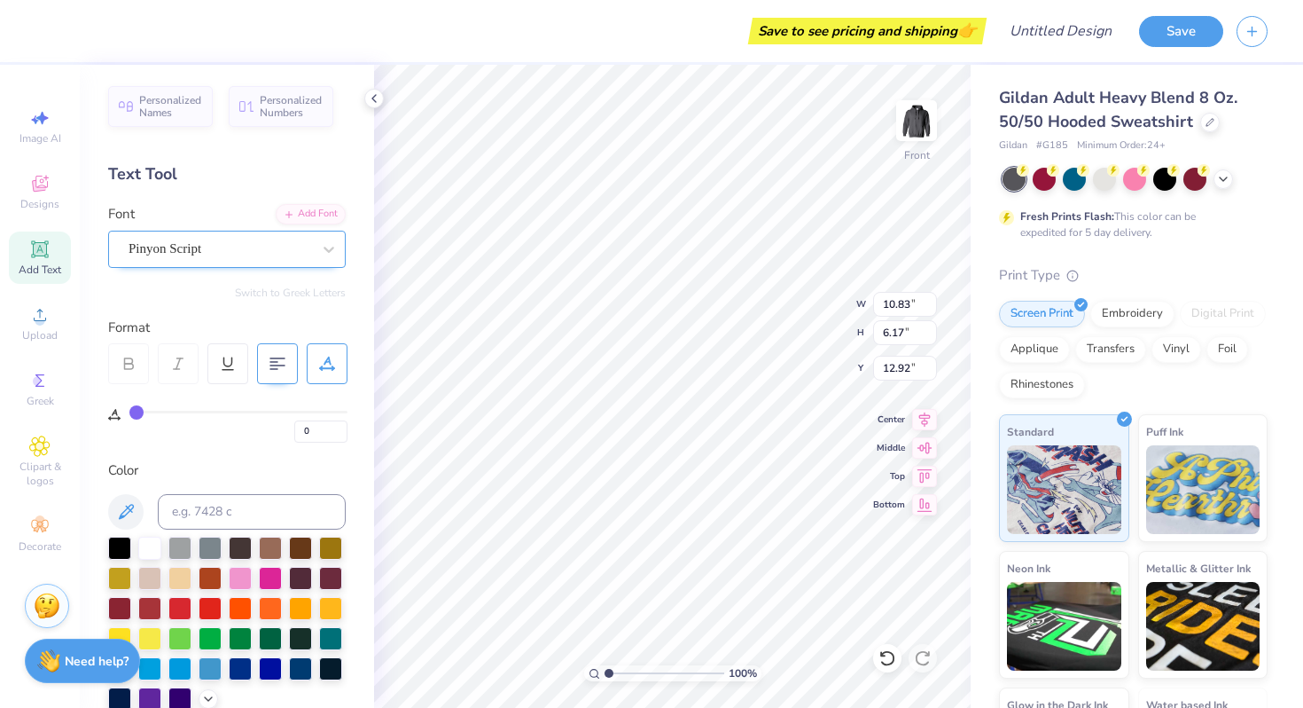
click at [191, 256] on div "Pinyon Script" at bounding box center [220, 248] width 186 height 27
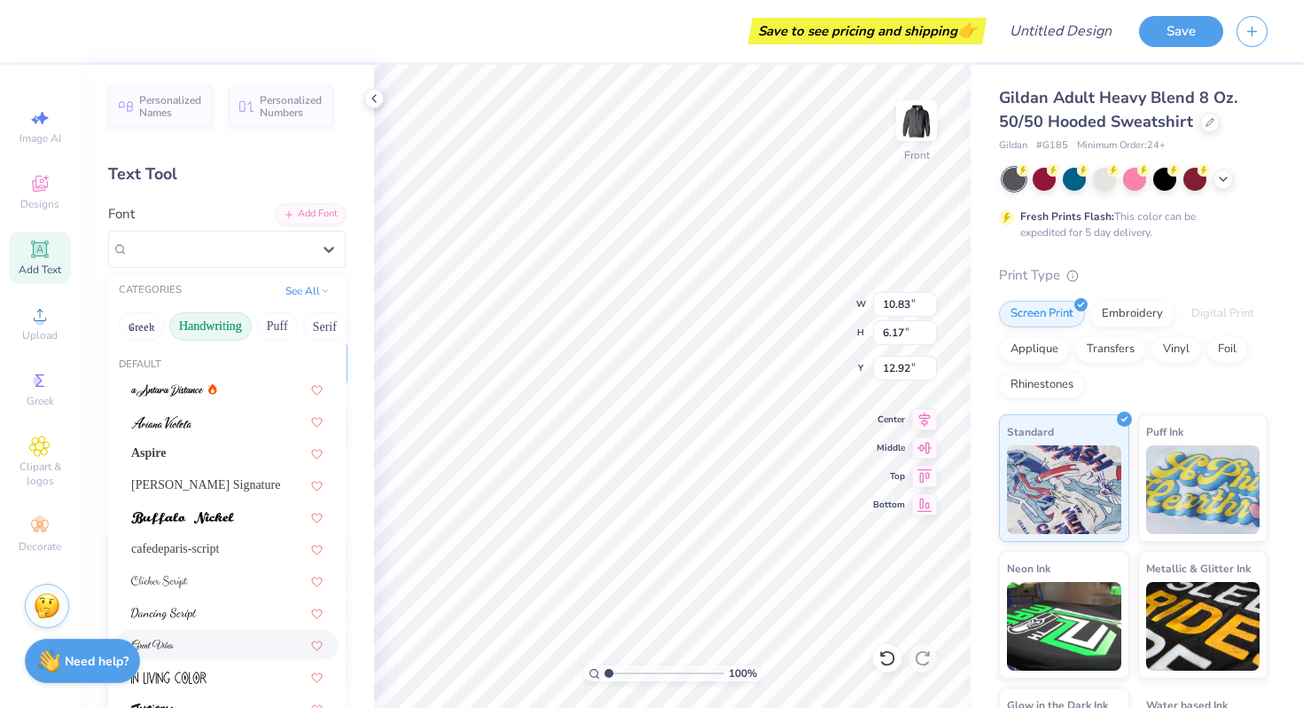
click at [193, 635] on div at bounding box center [227, 644] width 192 height 19
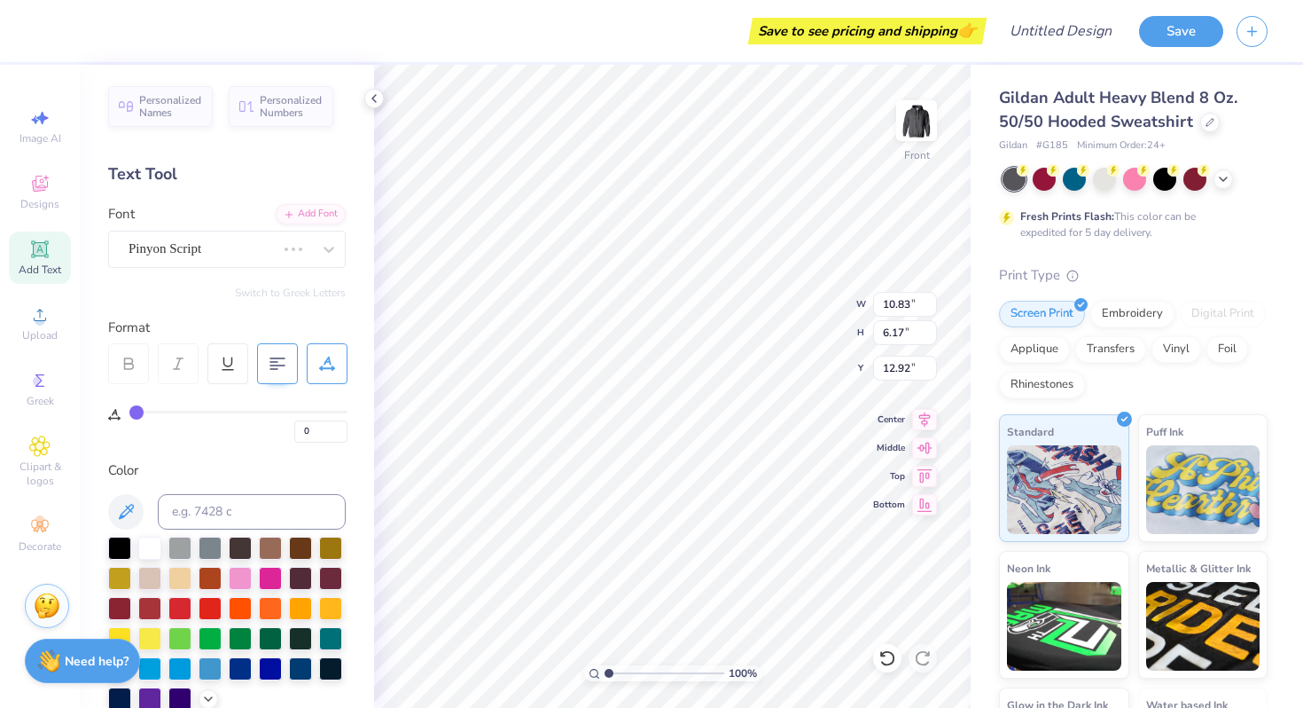
type input "10.92"
type input "6.43"
type input "12.78"
click at [193, 246] on div "Great Vibes" at bounding box center [220, 248] width 186 height 27
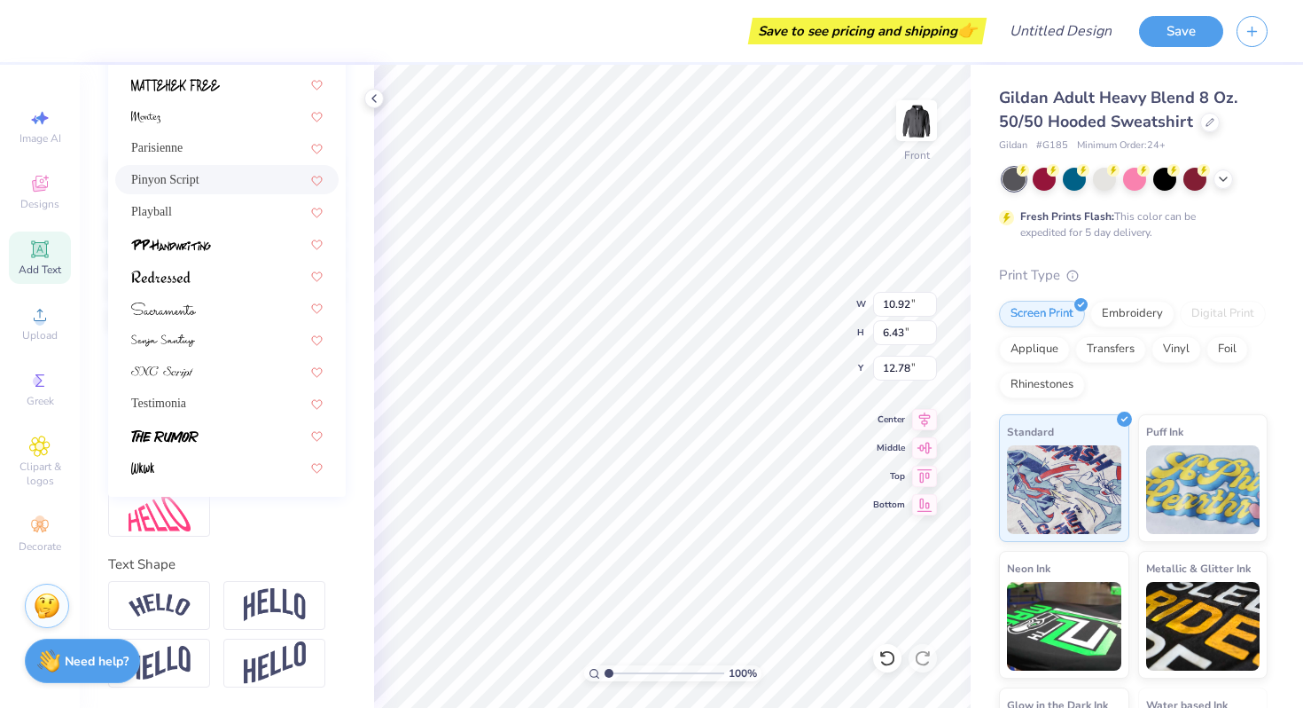
scroll to position [380, 0]
click at [164, 339] on img at bounding box center [163, 341] width 64 height 12
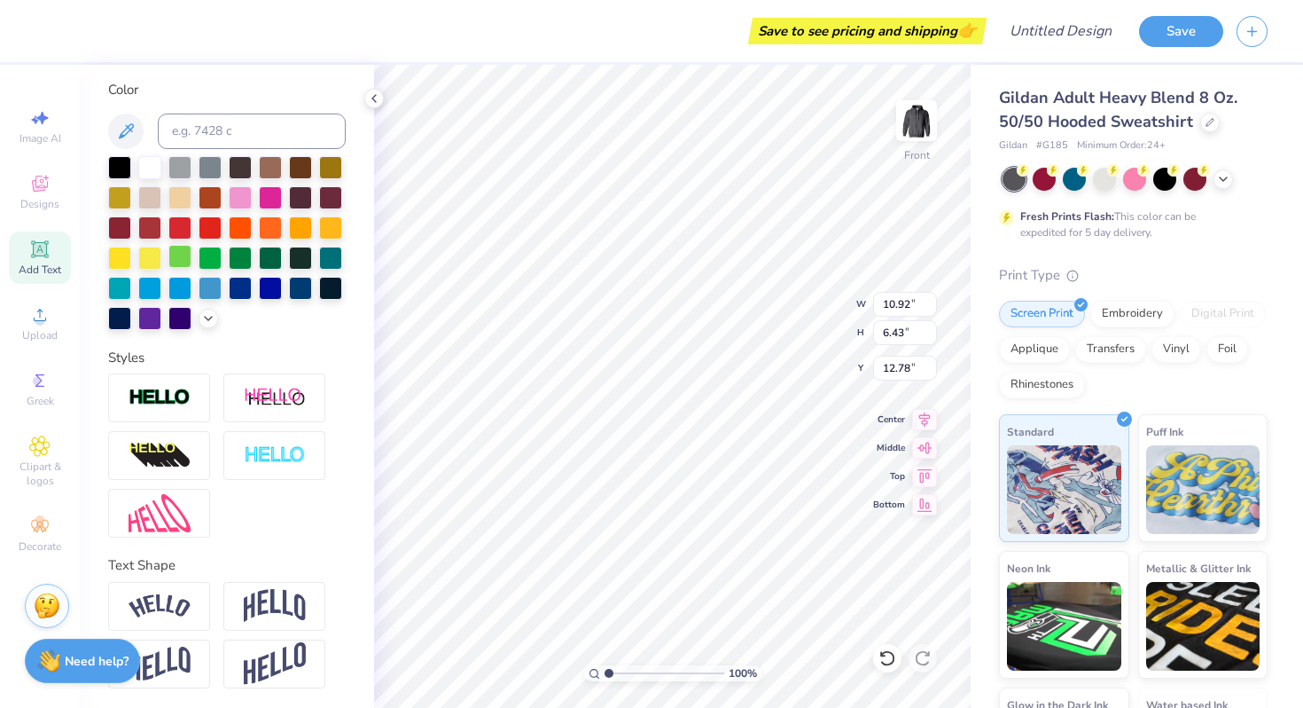
type input "9.64"
type input "5.79"
type input "13.10"
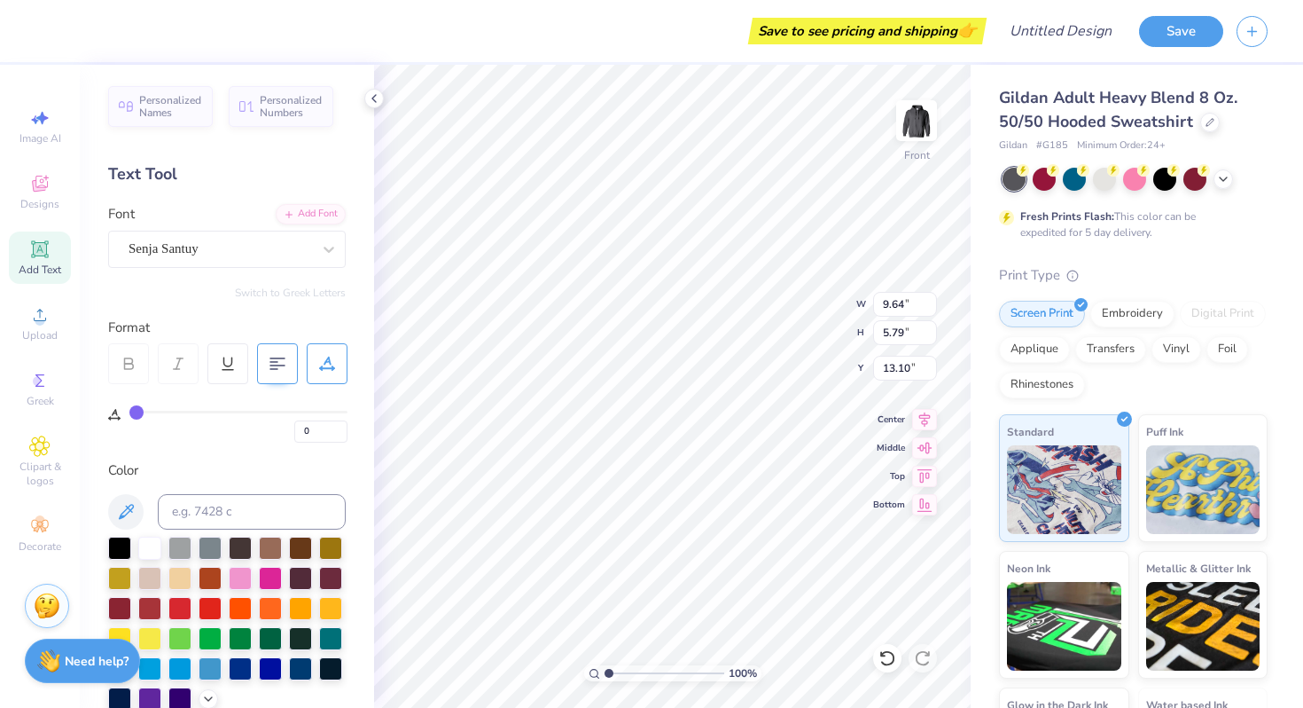
click at [273, 359] on icon at bounding box center [278, 364] width 16 height 16
click at [371, 97] on icon at bounding box center [374, 98] width 14 height 14
type input "6.46"
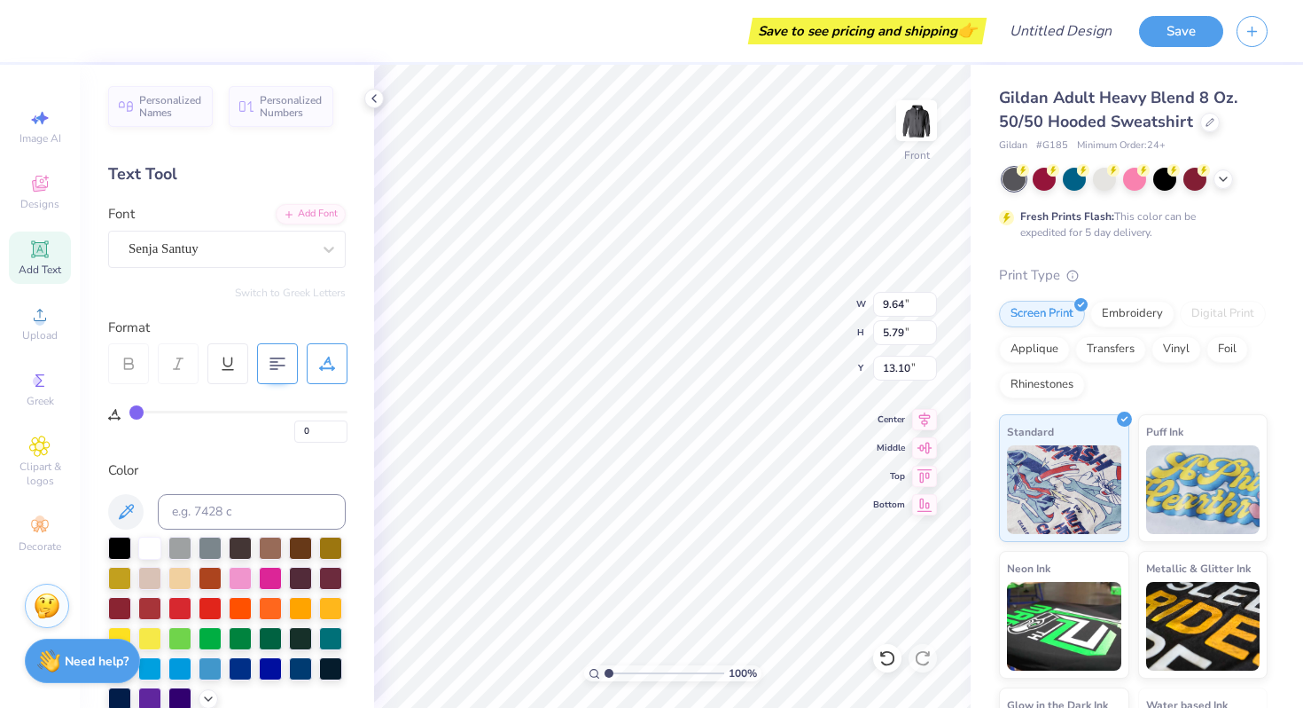
type input "3.88"
click at [285, 362] on div at bounding box center [277, 363] width 41 height 41
type input "17.47"
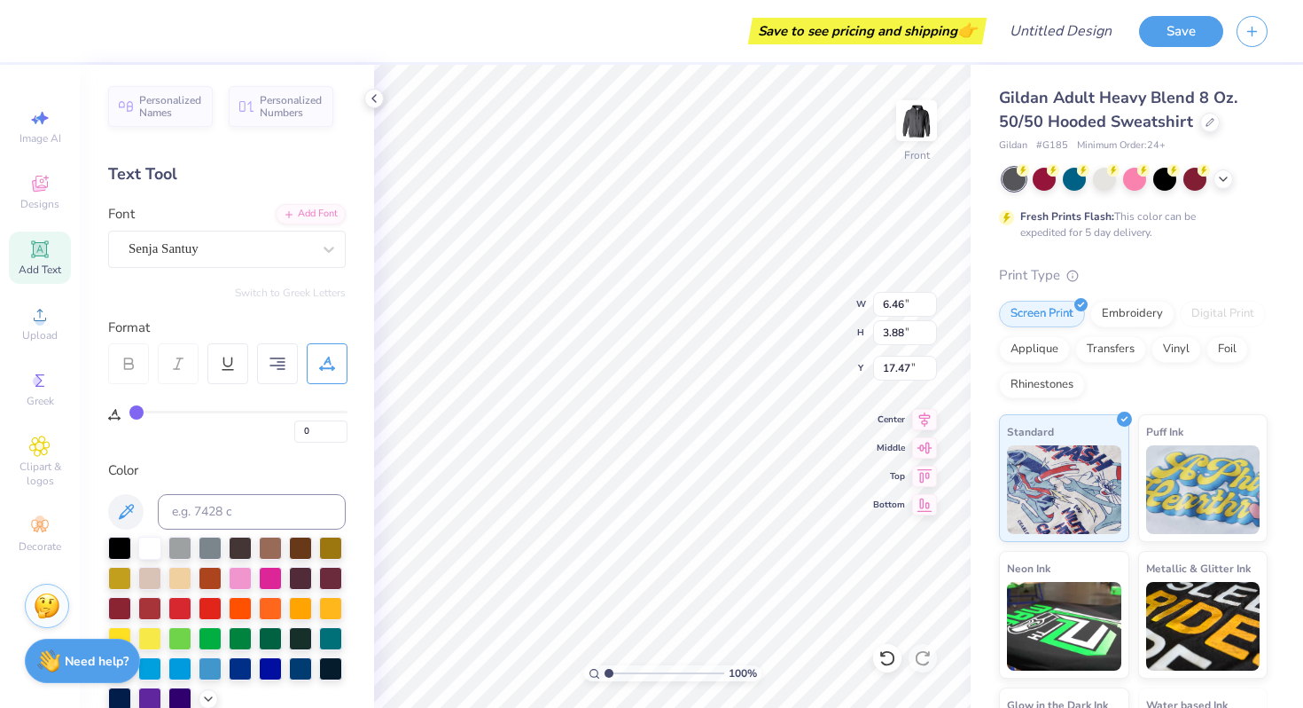
type textarea "Love, Tri Sigma"
click at [49, 246] on icon at bounding box center [39, 248] width 21 height 21
type textarea "Tri Sigma Theta Zeta"
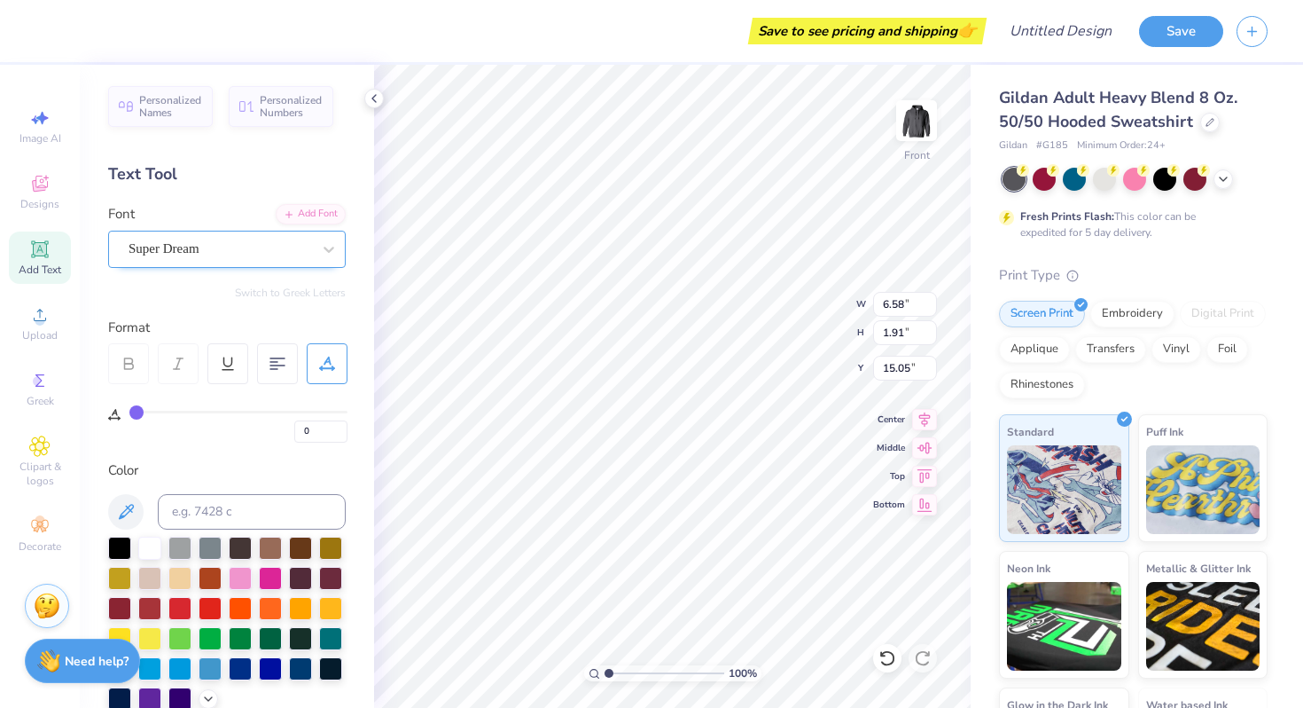
click at [259, 247] on div "Super Dream" at bounding box center [220, 248] width 186 height 27
type input "13.51"
type input "5.21"
type input "13.39"
type input "6.46"
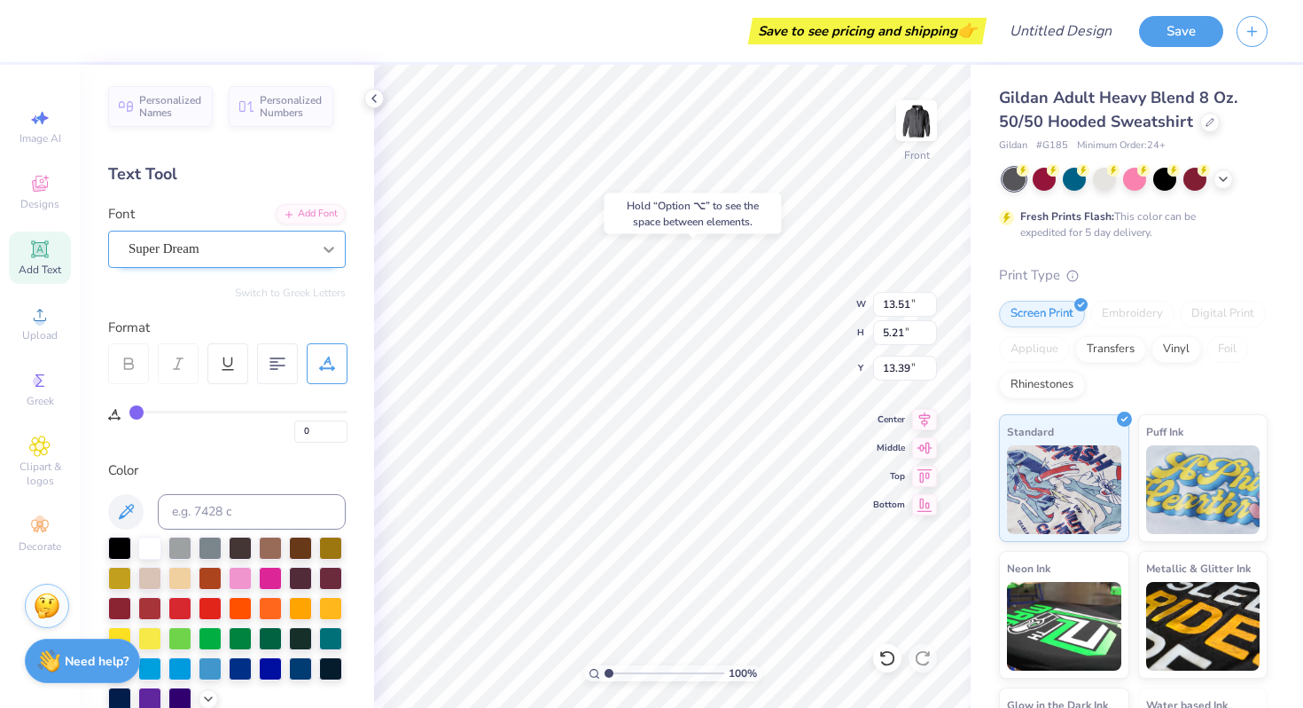
type input "3.88"
type input "17.47"
type input "6.45"
type input "19.93"
type input "13.51"
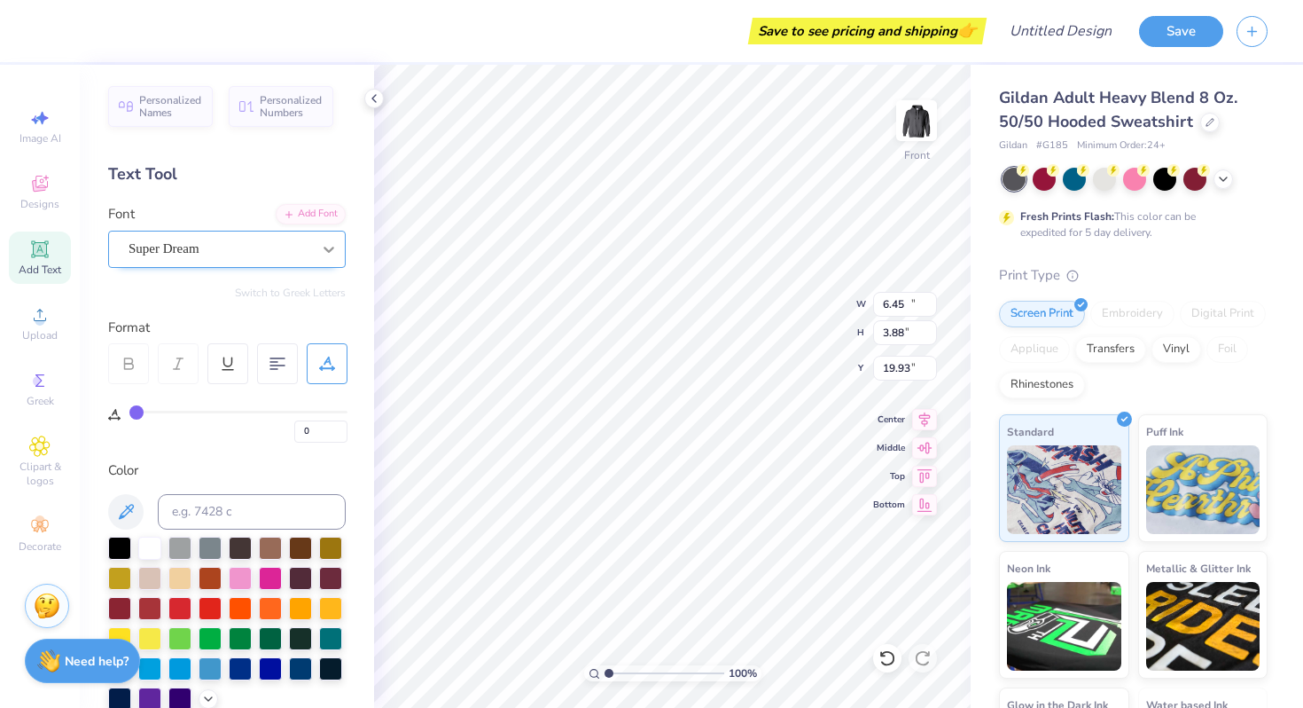
type input "5.21"
type input "13.39"
click at [290, 250] on div "Super Dream" at bounding box center [220, 248] width 186 height 27
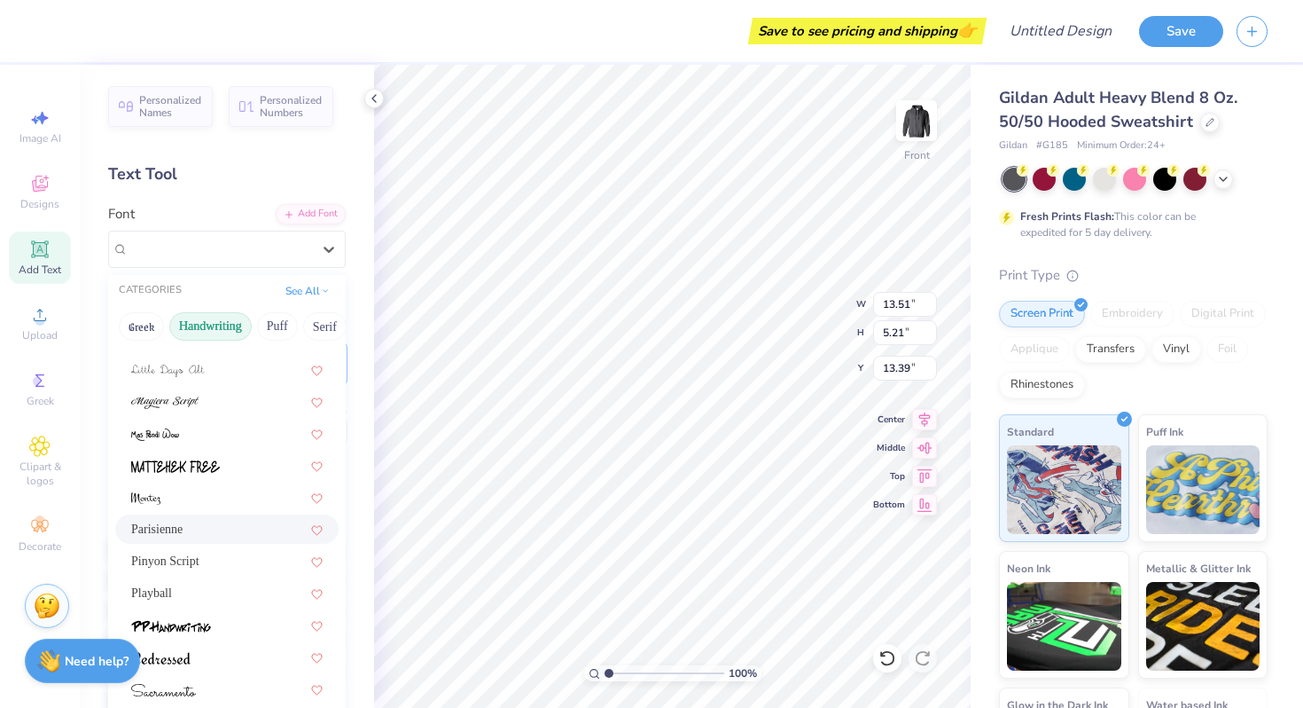
scroll to position [381, 0]
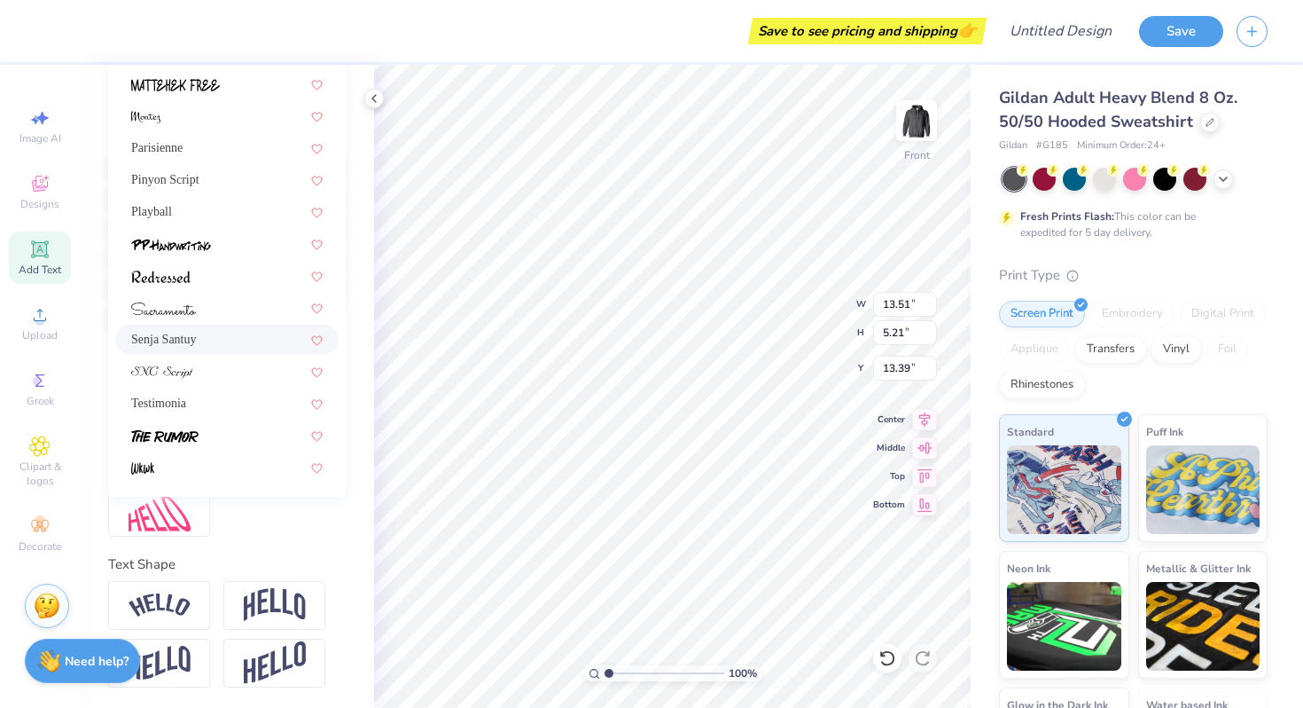
click at [239, 339] on div "Senja Santuy" at bounding box center [227, 339] width 192 height 19
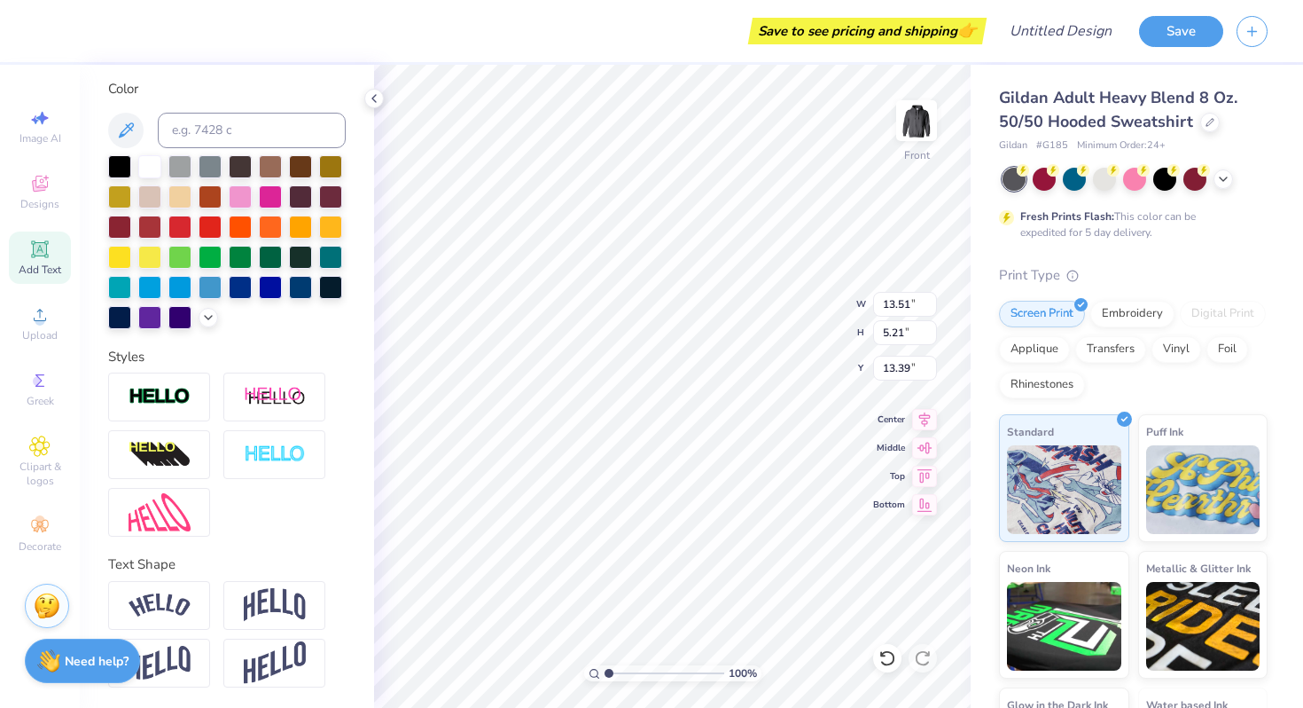
type input "11.08"
type input "5.85"
type input "13.08"
type input "6.45"
type input "3.88"
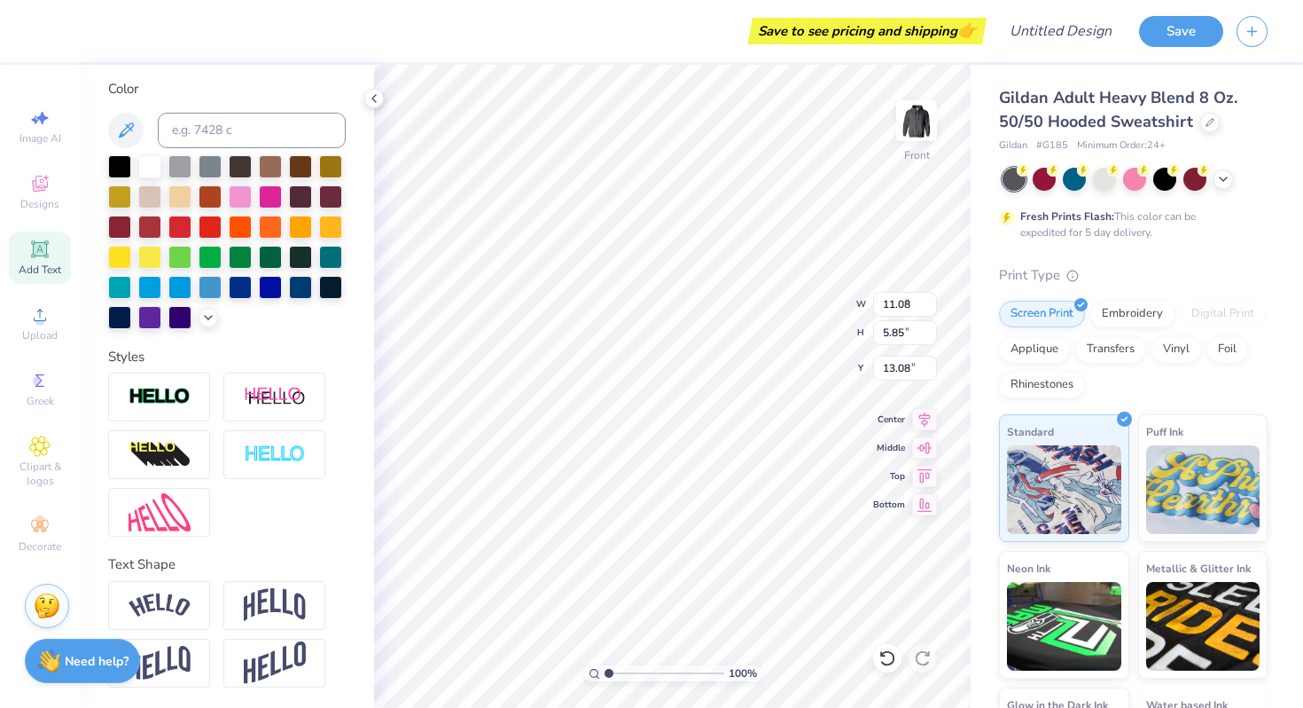
type input "19.93"
type textarea "Love,"
click at [831, 317] on div "100 % Front W 6.45 6.45 " H 3.88 3.88 " Y 19.93 19.93 " Center Middle Top Bottom" at bounding box center [672, 386] width 597 height 643
type input "20.25"
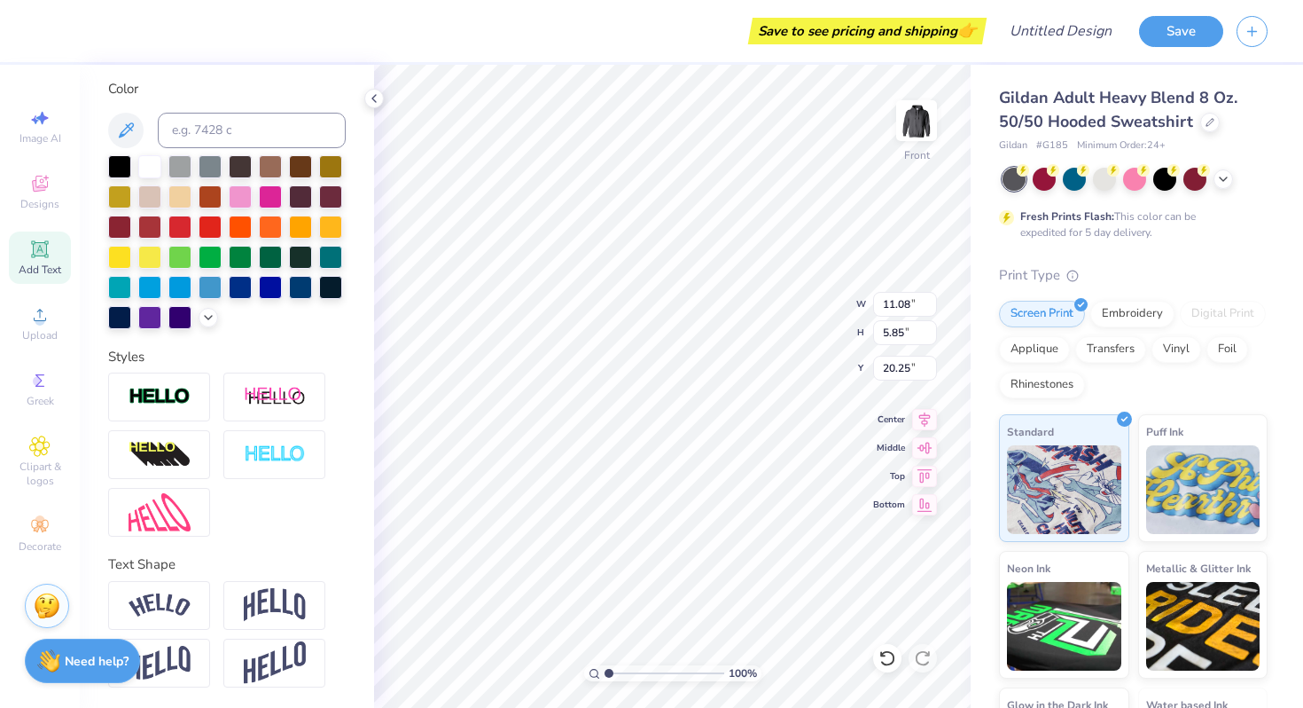
type input "11.08"
type input "5.85"
type input "13.08"
type input "7.57"
type input "11.08"
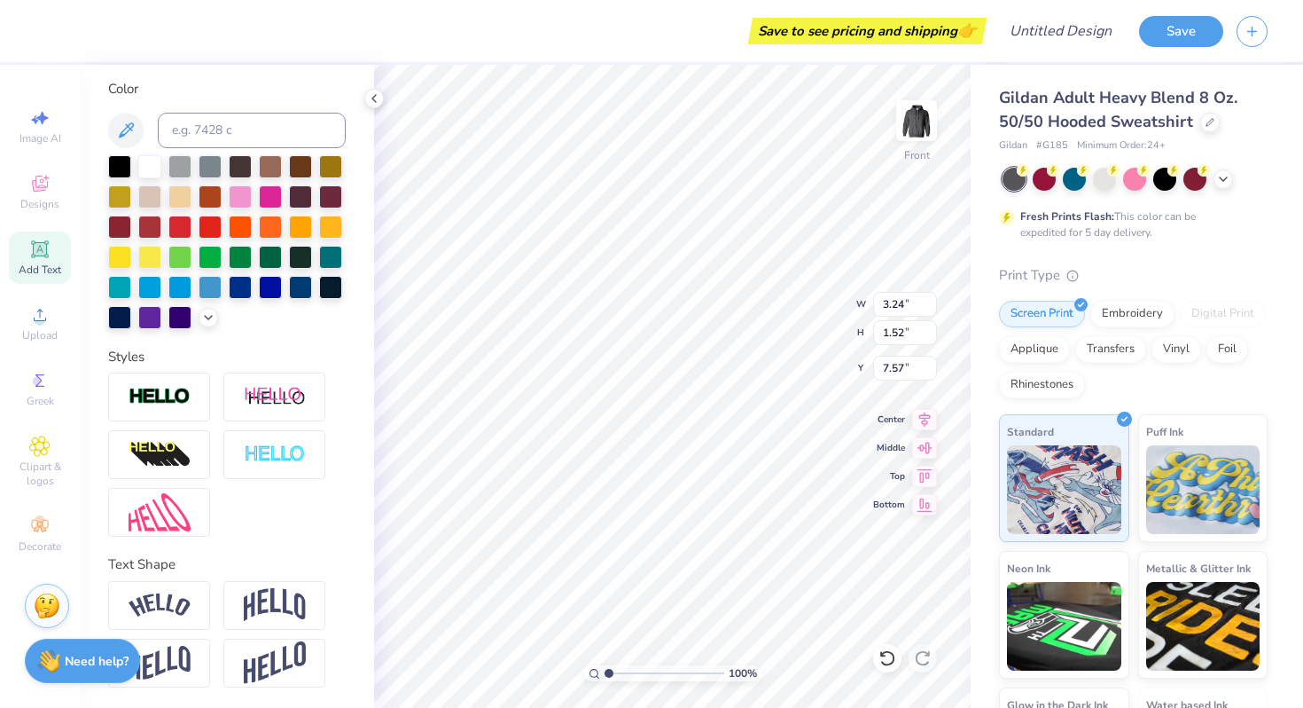
type input "5.85"
type input "13.08"
type input "6.91"
type input "3.65"
type input "20.91"
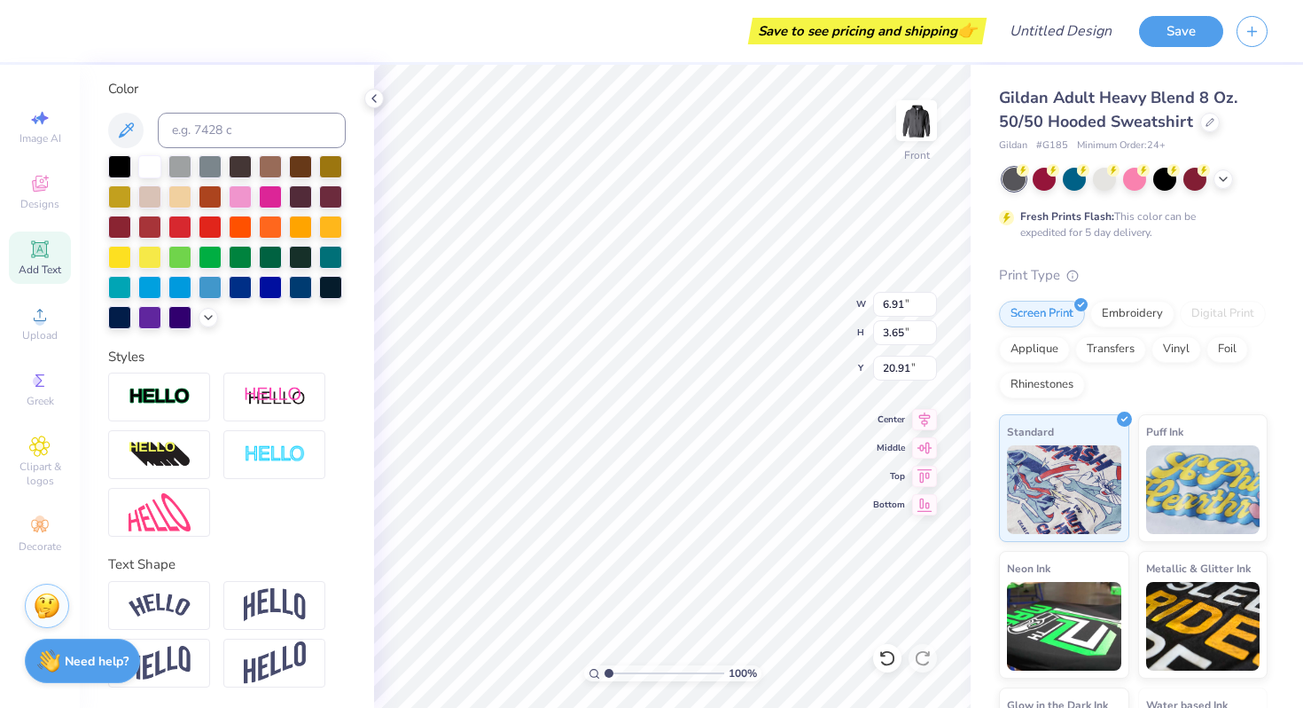
type input "3.24"
type input "1.52"
type input "18.68"
type input "6.91"
type input "3.65"
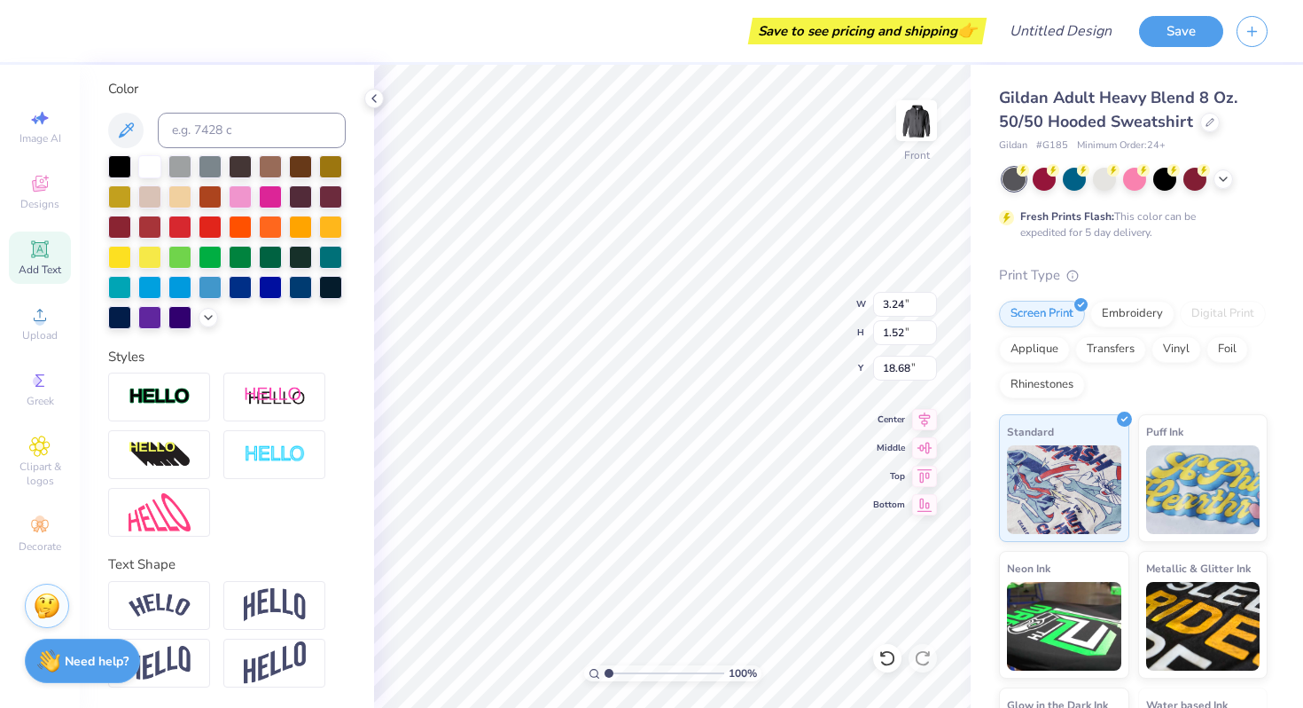
type input "20.91"
type textarea "Tri Sigma"
type input "20.49"
click at [32, 261] on div "Add Text" at bounding box center [40, 257] width 62 height 52
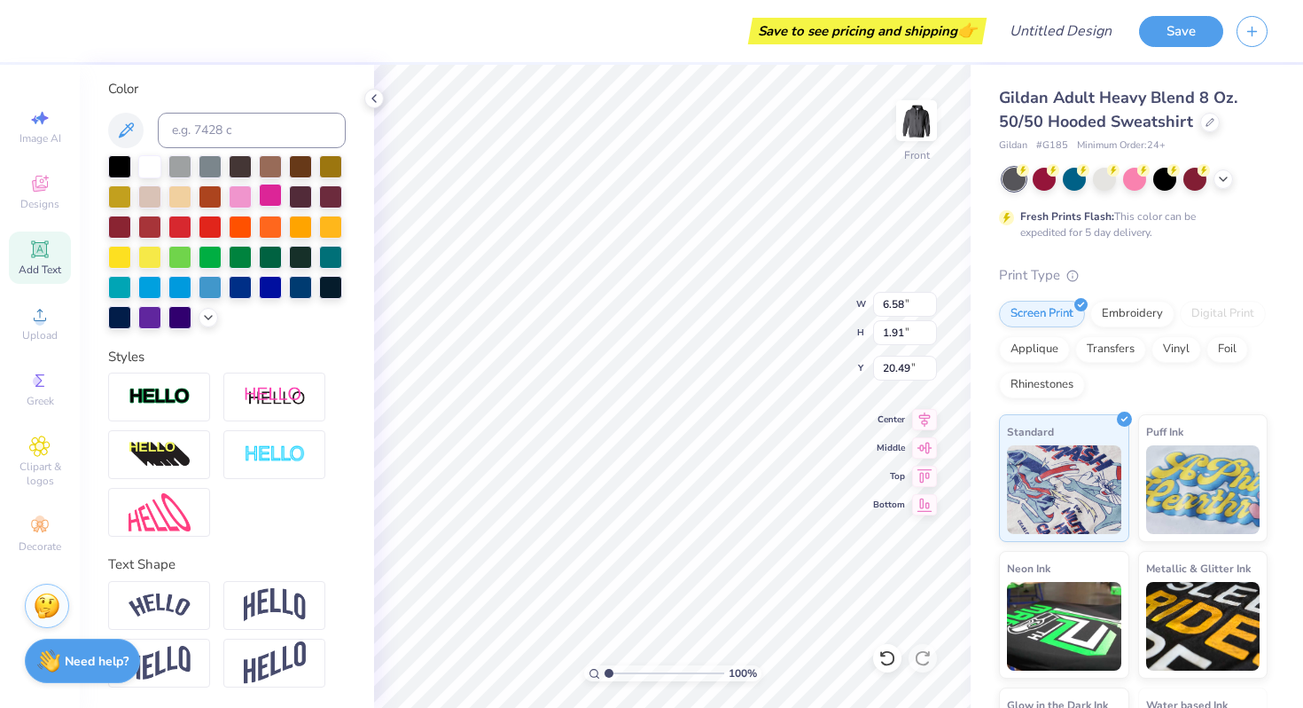
type input "6.58"
type input "1.91"
type input "15.05"
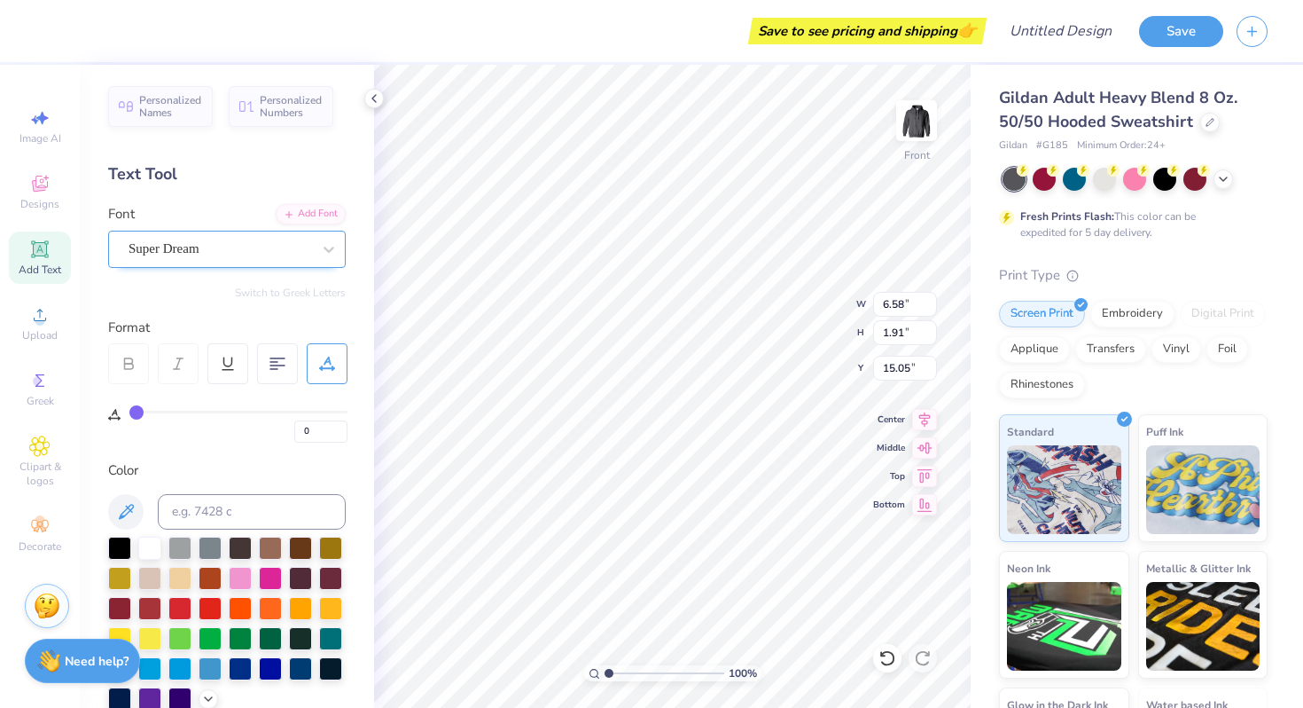
type textarea "Theta Zeta"
click at [283, 254] on div "Super Dream" at bounding box center [220, 248] width 186 height 27
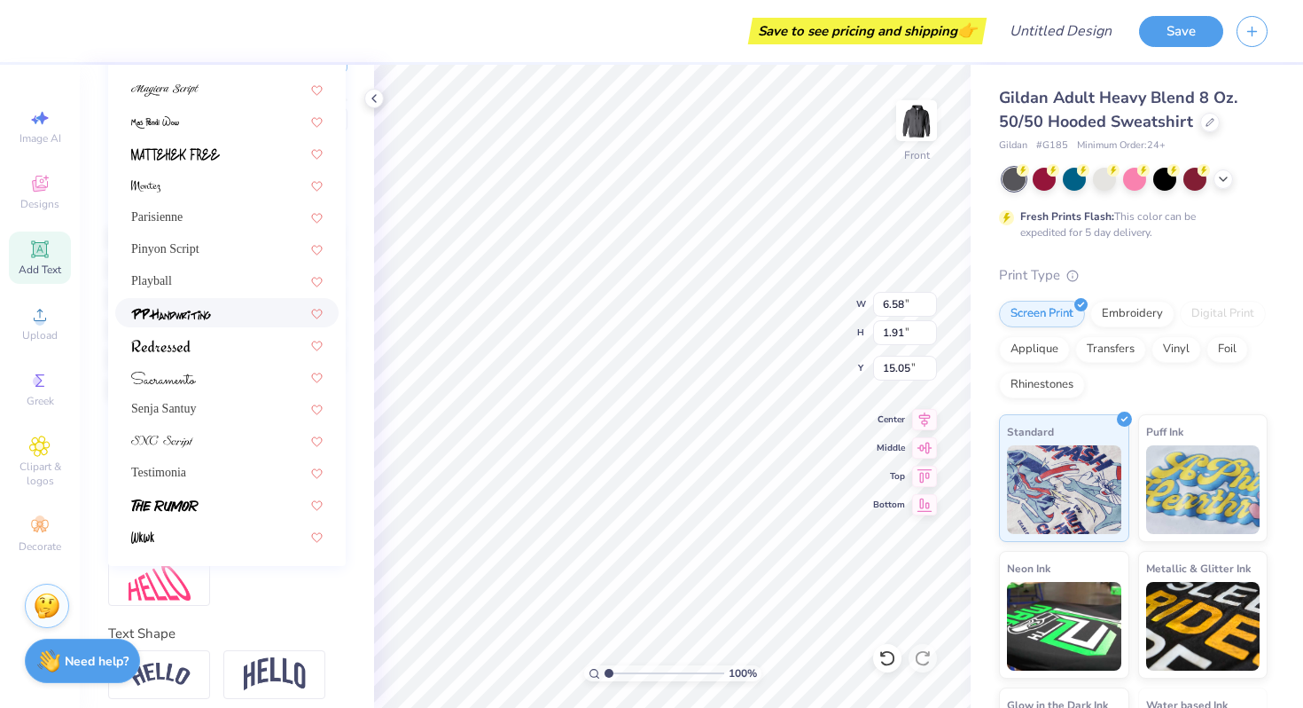
scroll to position [381, 0]
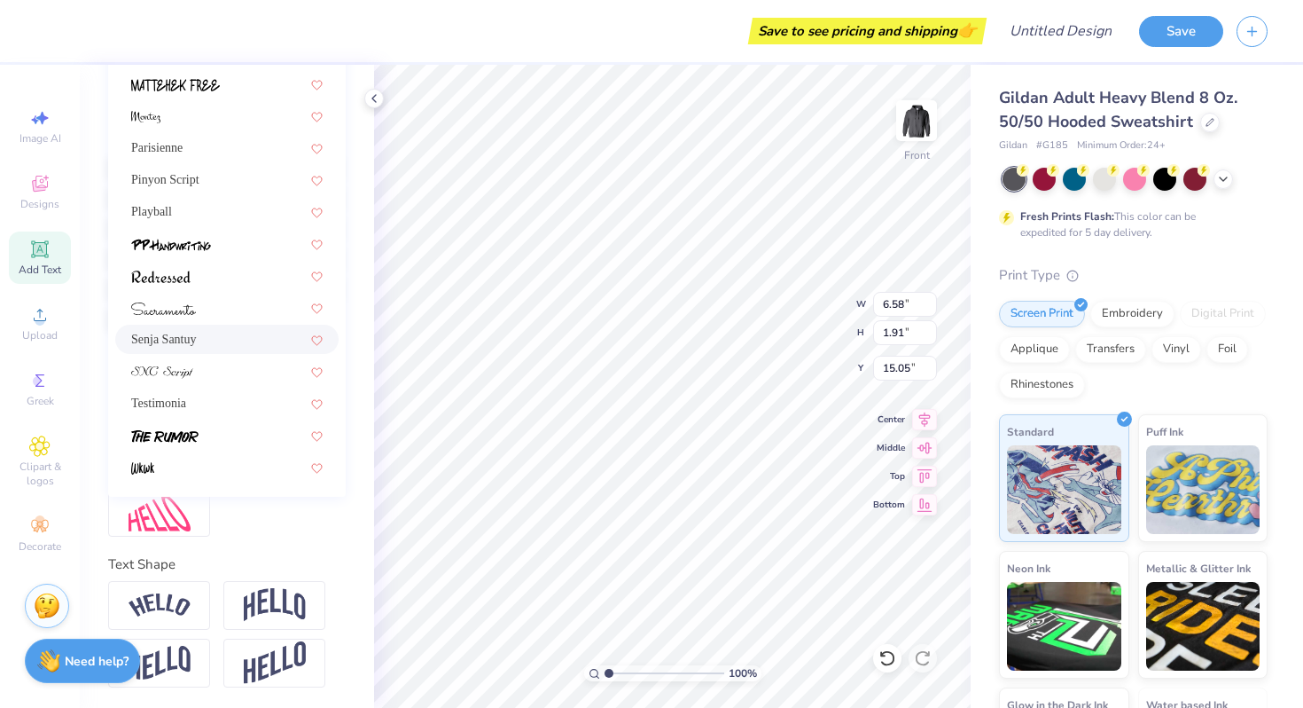
click at [215, 332] on div "Senja Santuy" at bounding box center [227, 339] width 192 height 19
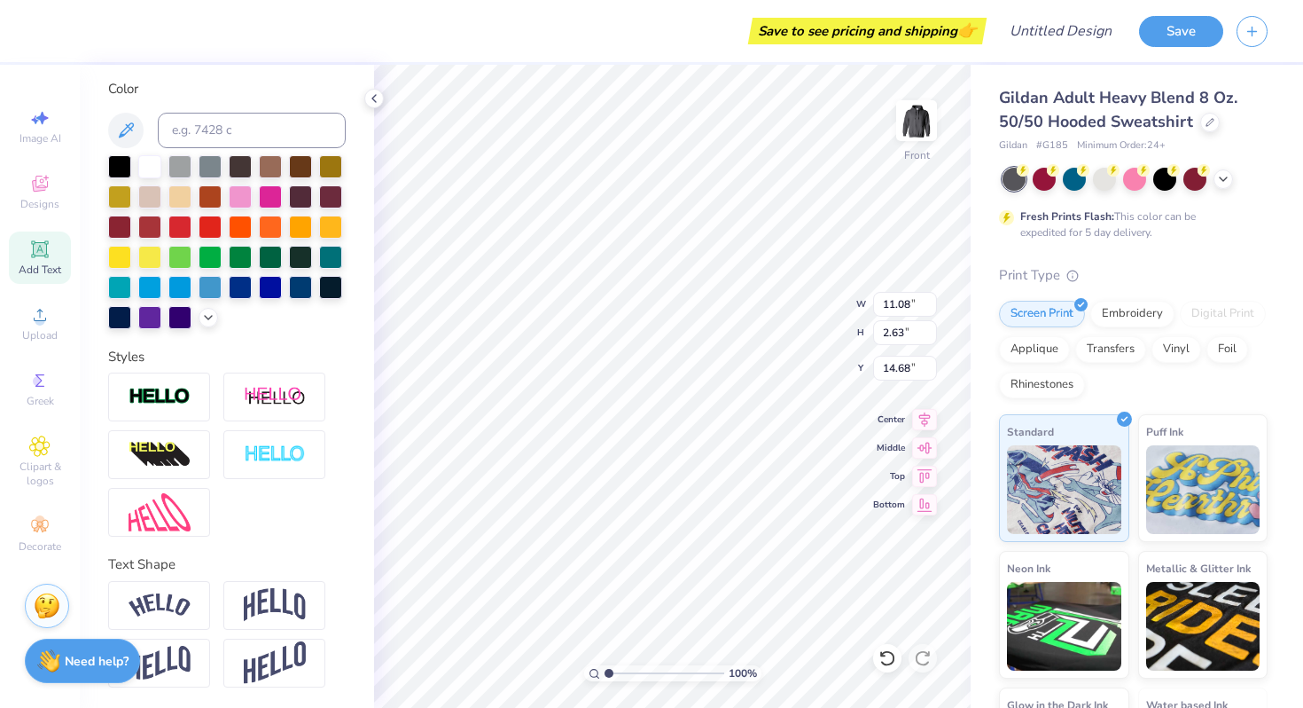
type input "5.06"
type input "1.20"
type input "22.44"
type input "6.01"
type input "1.43"
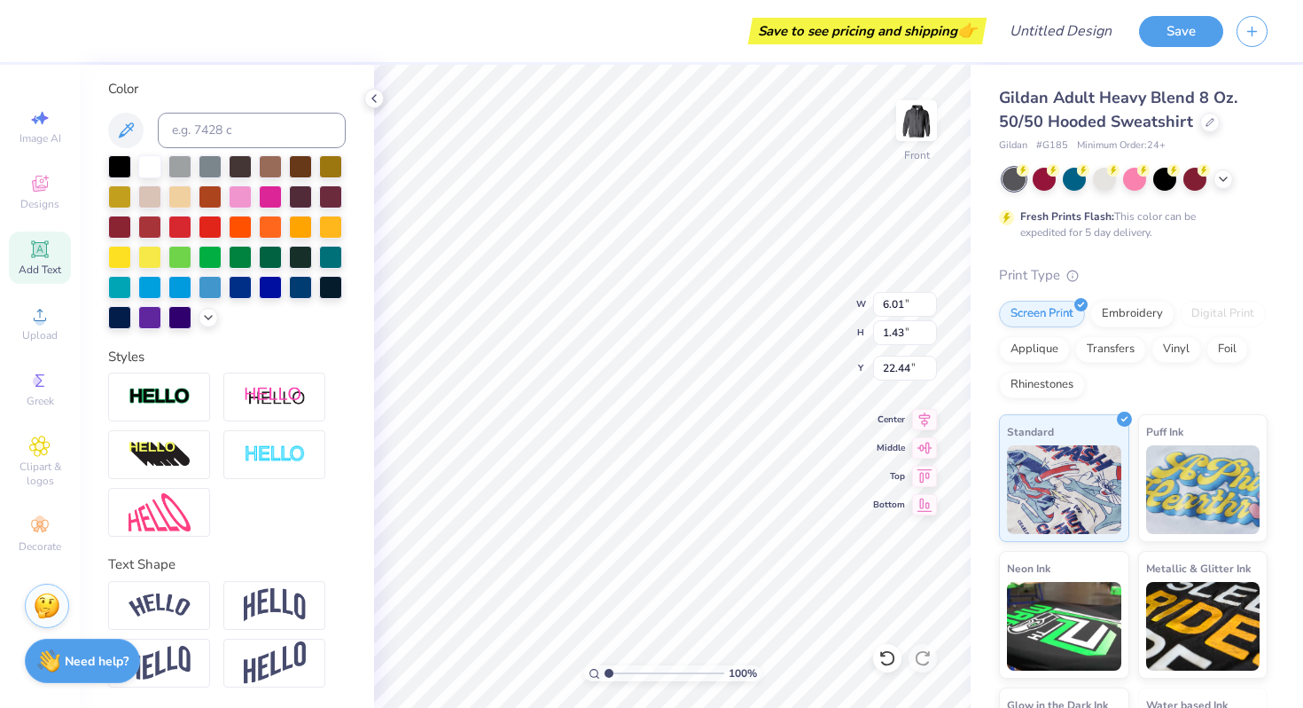
type input "6.27"
type input "1.49"
type input "3.29"
type input "1.54"
type input "18.66"
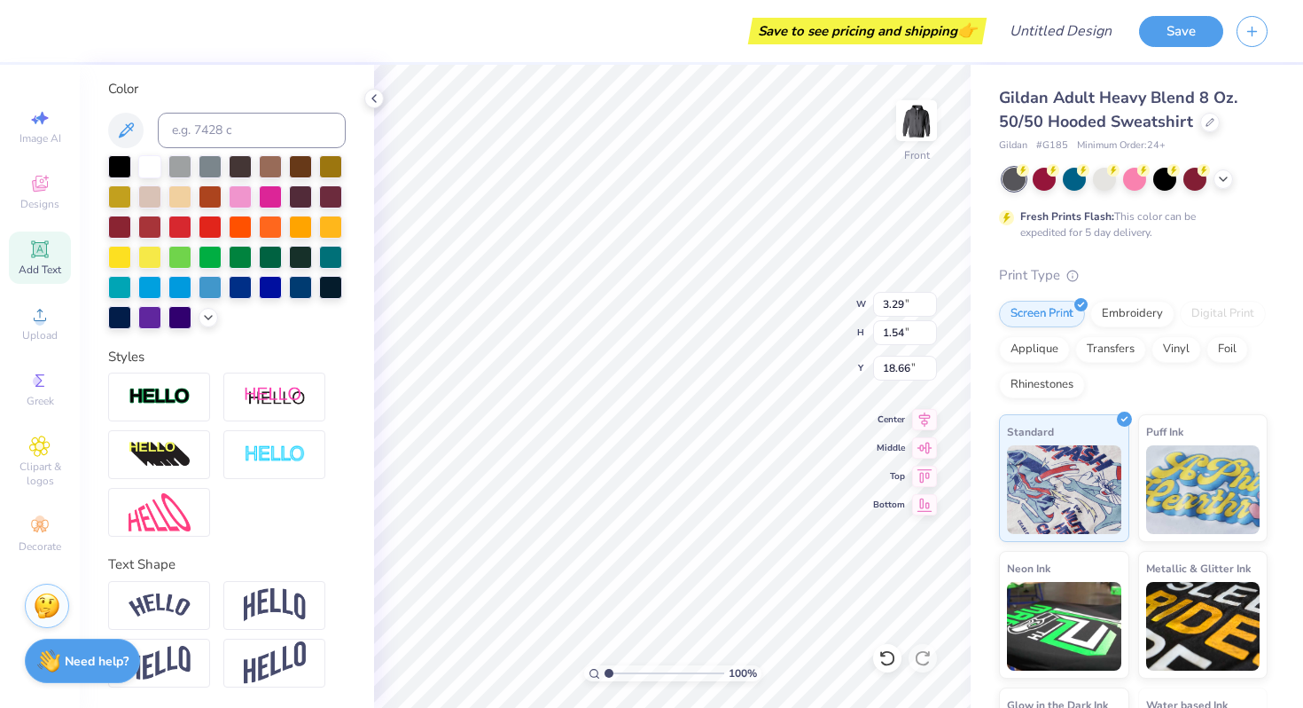
type input "18.37"
type input "22.45"
type input "18.08"
type input "6.01"
type input "1.60"
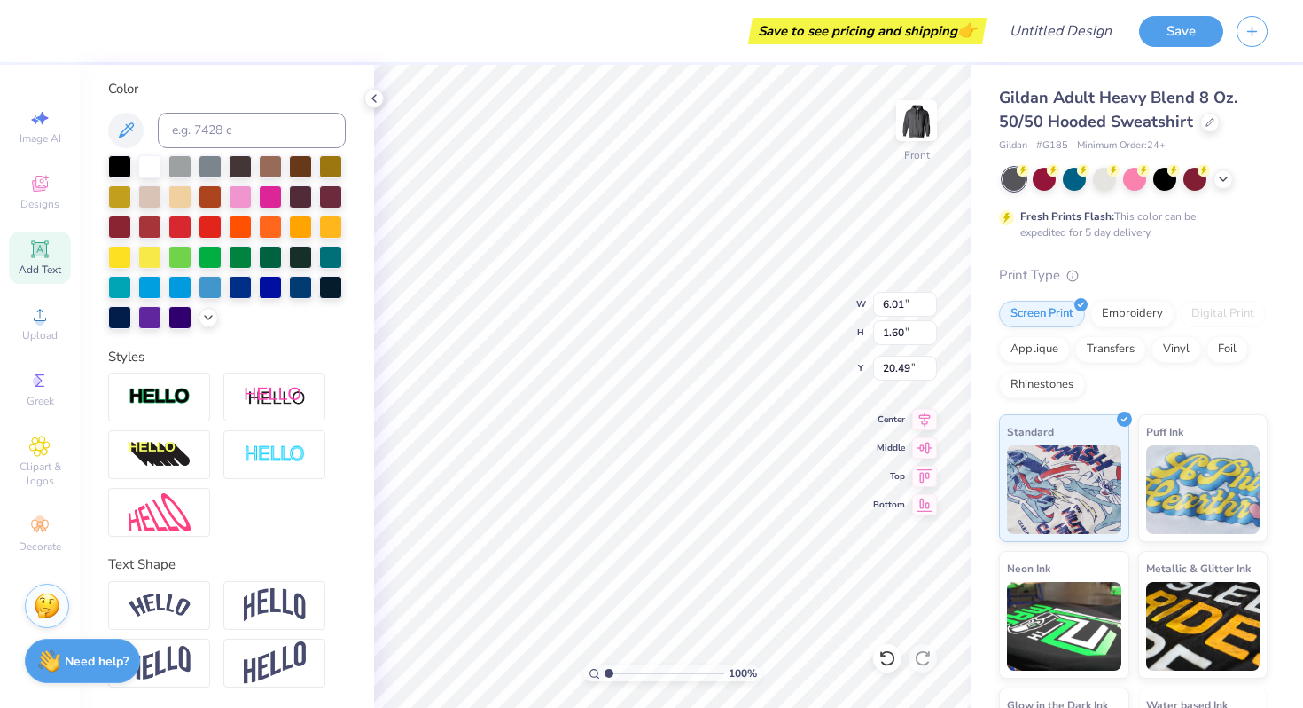
type input "20.24"
type input "6.27"
type input "1.49"
type input "22.42"
type input "20.28"
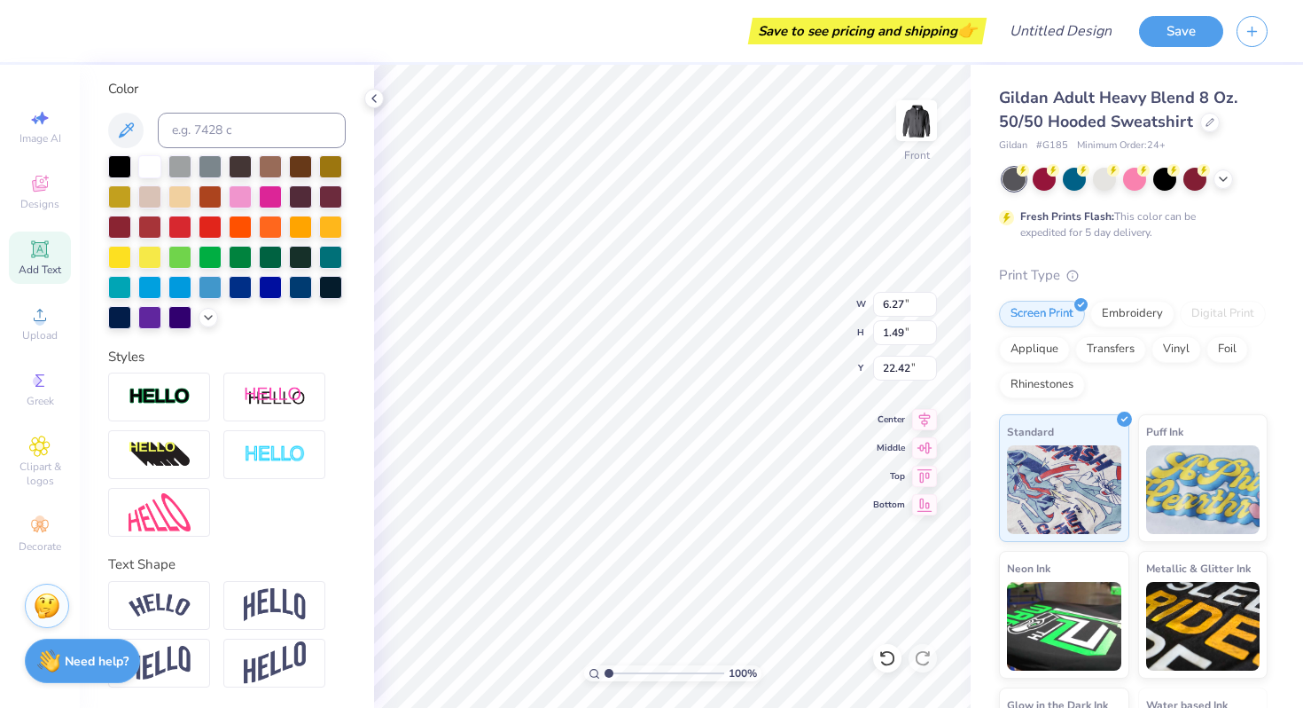
type input "22.41"
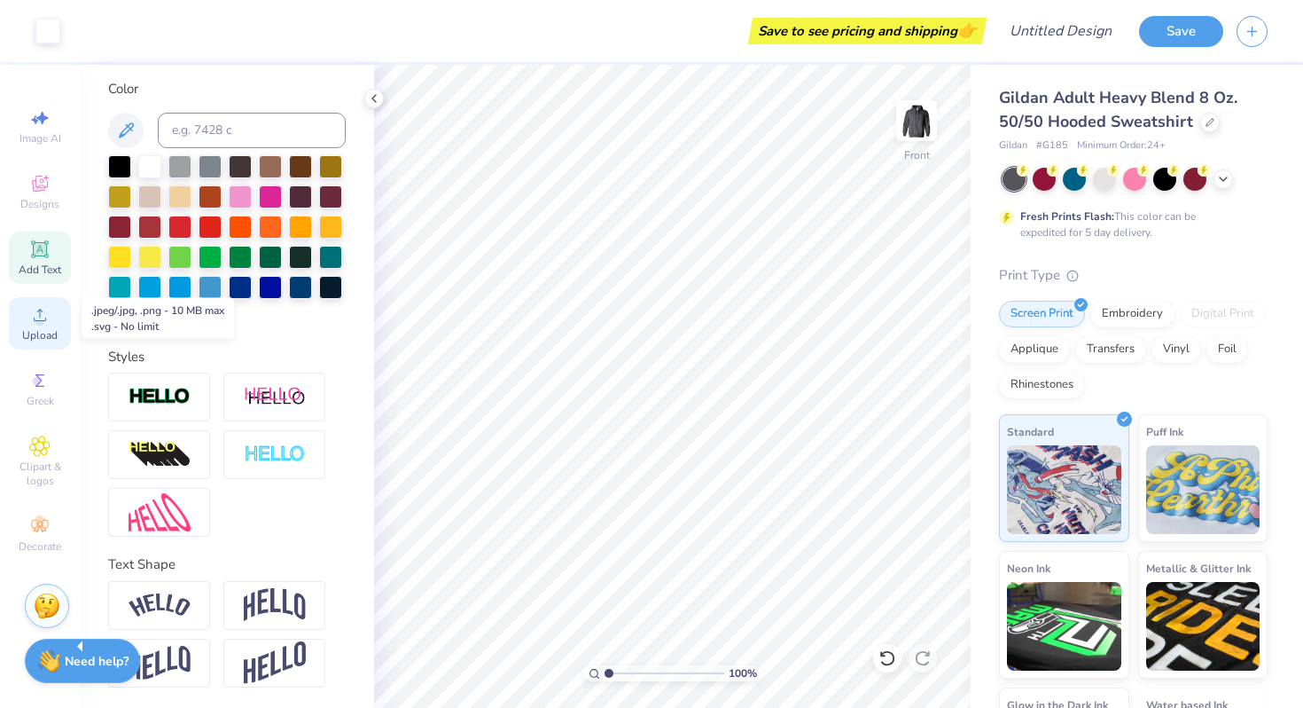
click at [31, 321] on icon at bounding box center [39, 314] width 21 height 21
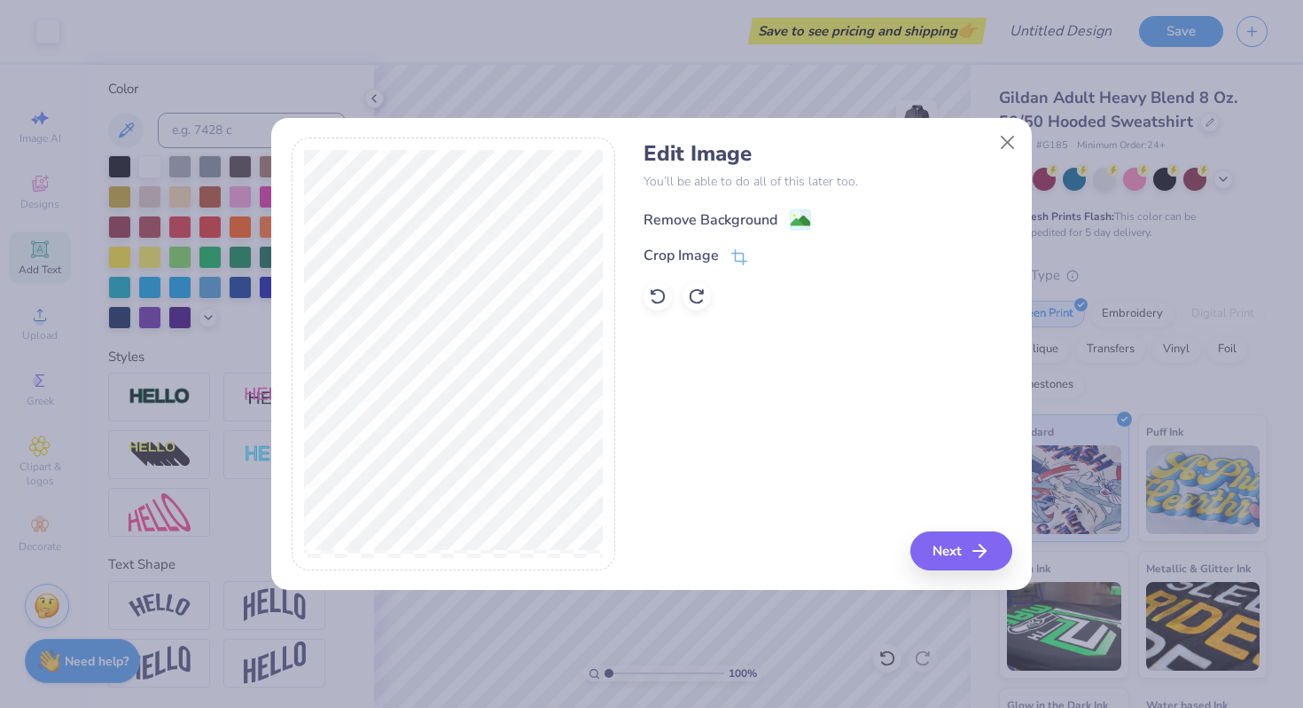
click at [719, 222] on div "Remove Background" at bounding box center [711, 219] width 134 height 21
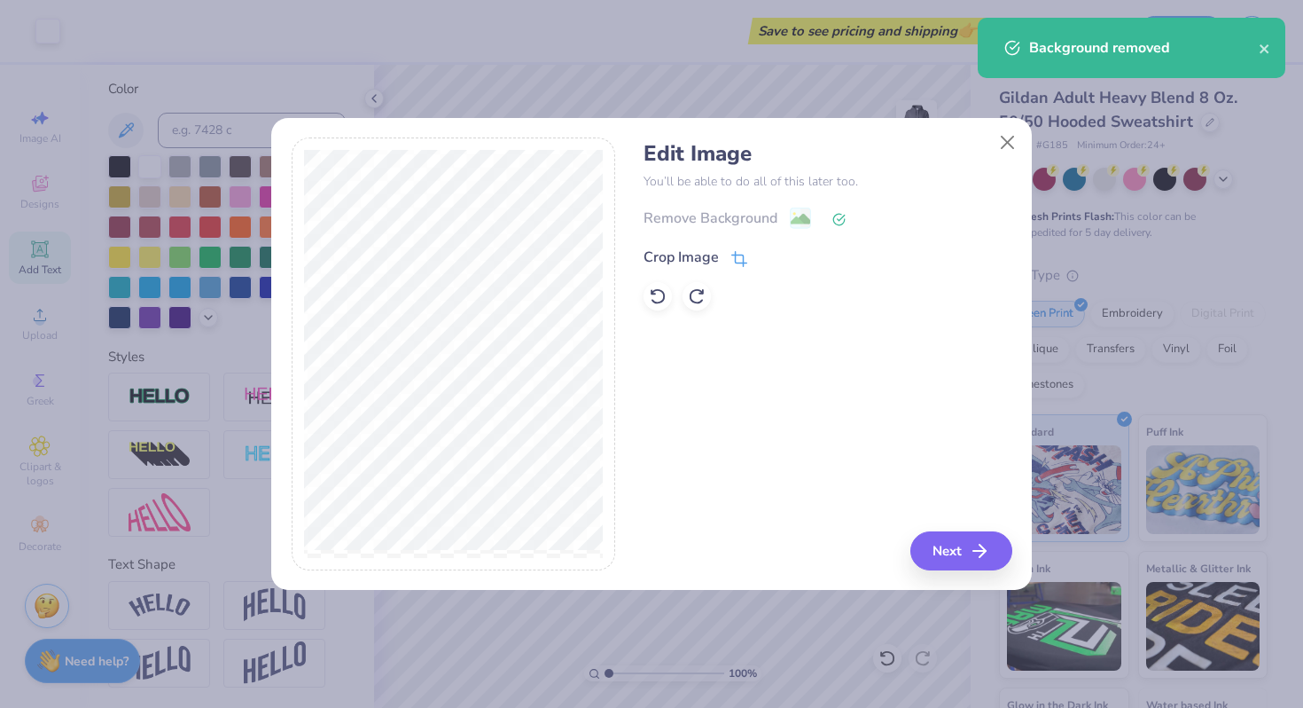
click at [701, 252] on div "Crop Image" at bounding box center [681, 256] width 75 height 21
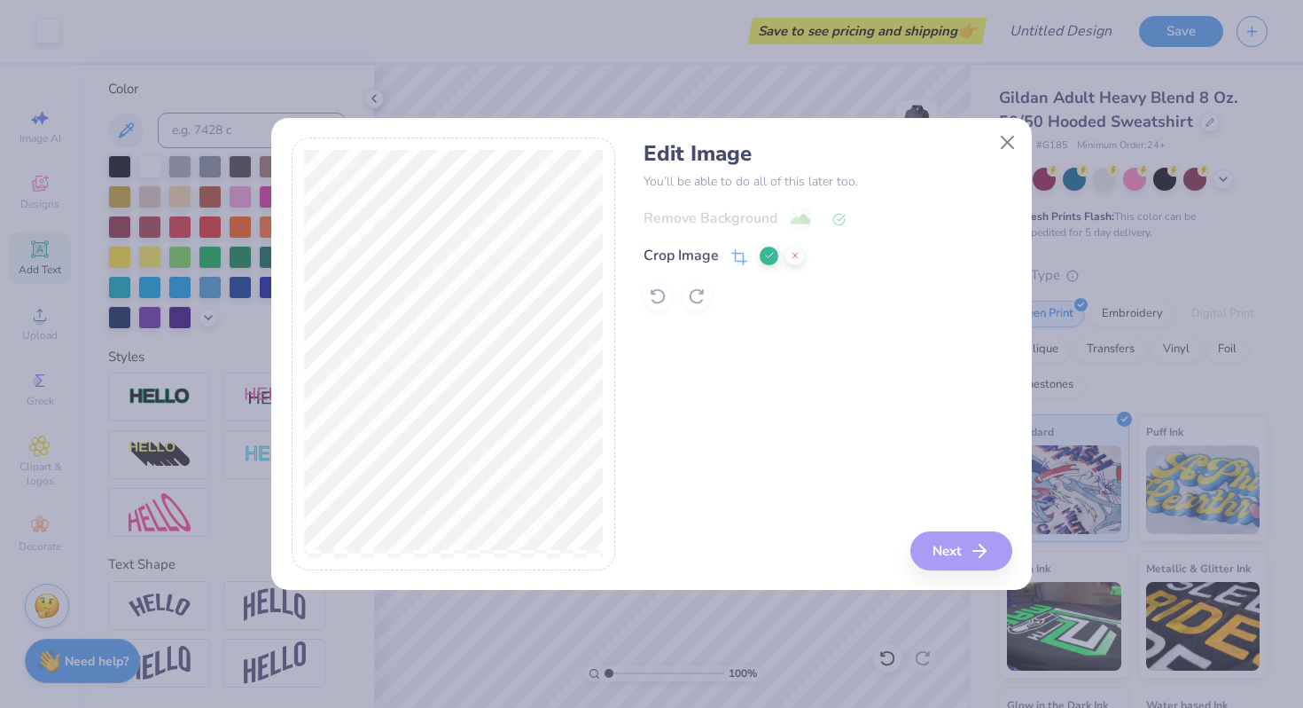
click at [969, 541] on div "Edit Image You’ll be able to do all of this later too. Remove Background Crop I…" at bounding box center [828, 353] width 368 height 433
click at [919, 362] on div "Edit Image You’ll be able to do all of this later too. Remove Background Crop I…" at bounding box center [828, 353] width 368 height 433
click at [767, 252] on icon at bounding box center [769, 255] width 11 height 11
click at [936, 552] on button "Next" at bounding box center [964, 550] width 102 height 39
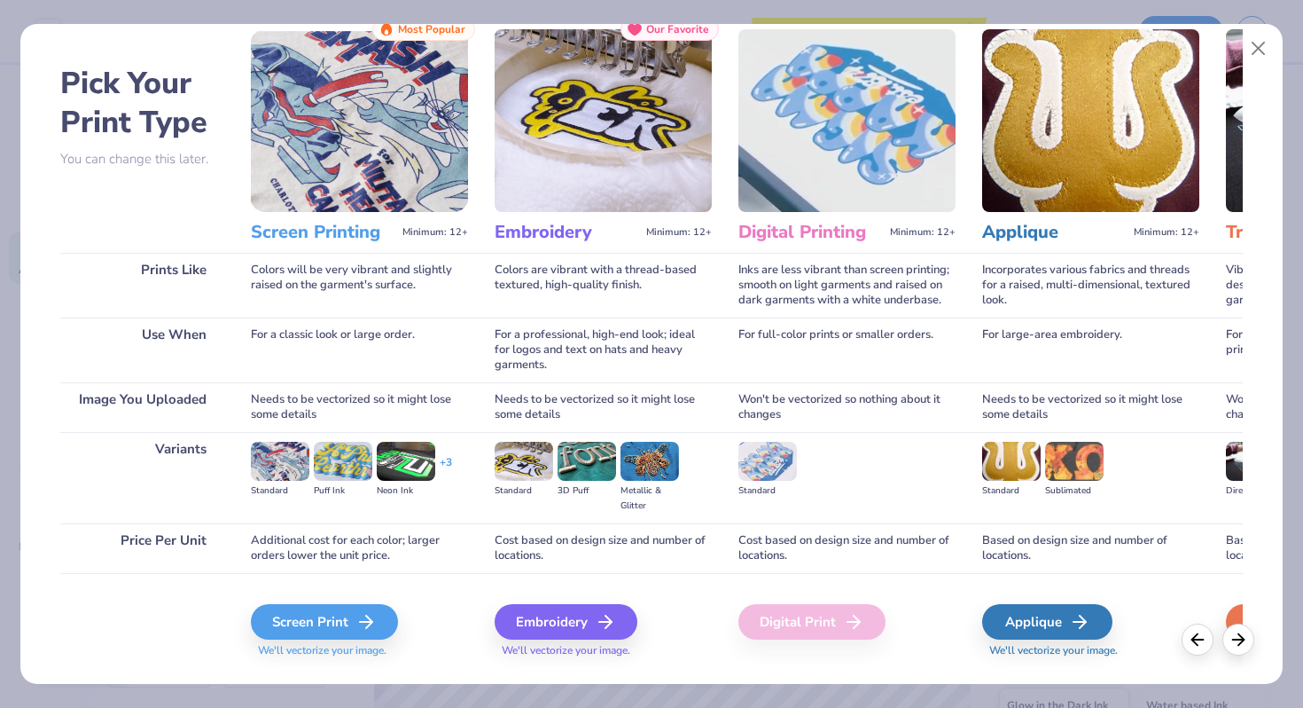
scroll to position [70, 0]
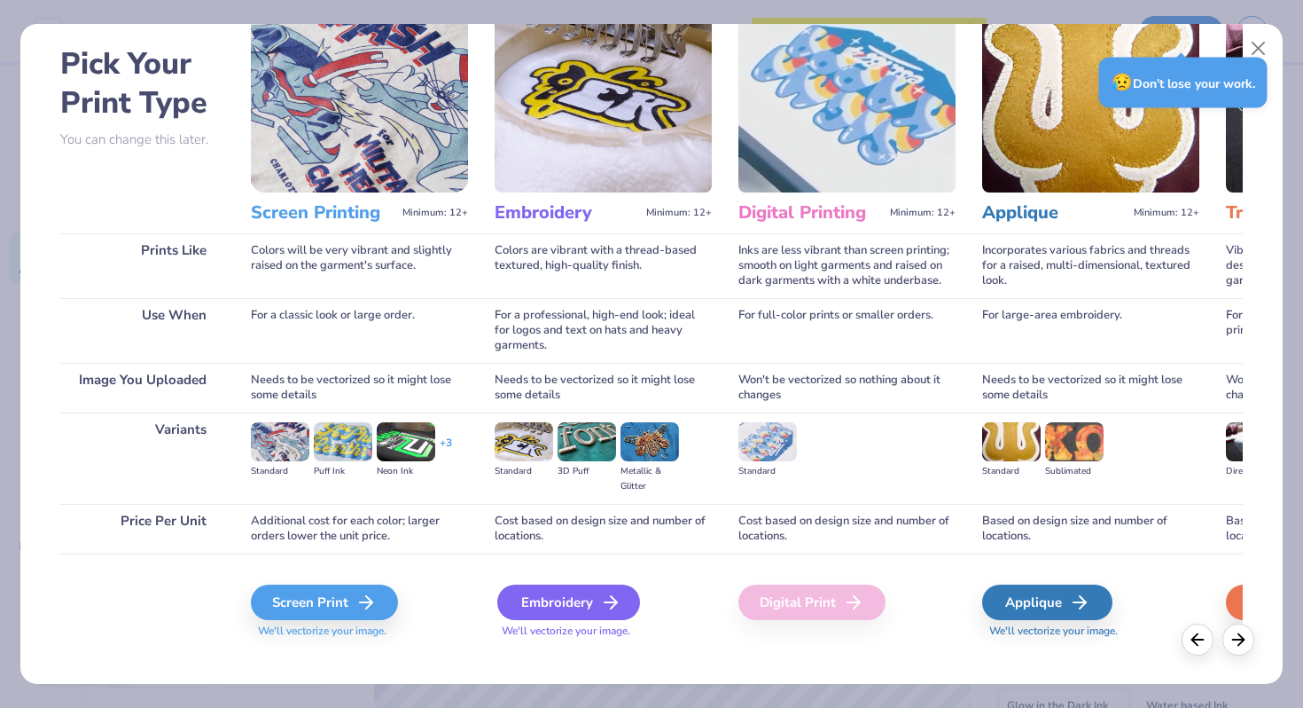
click at [539, 606] on div "Embroidery" at bounding box center [568, 601] width 143 height 35
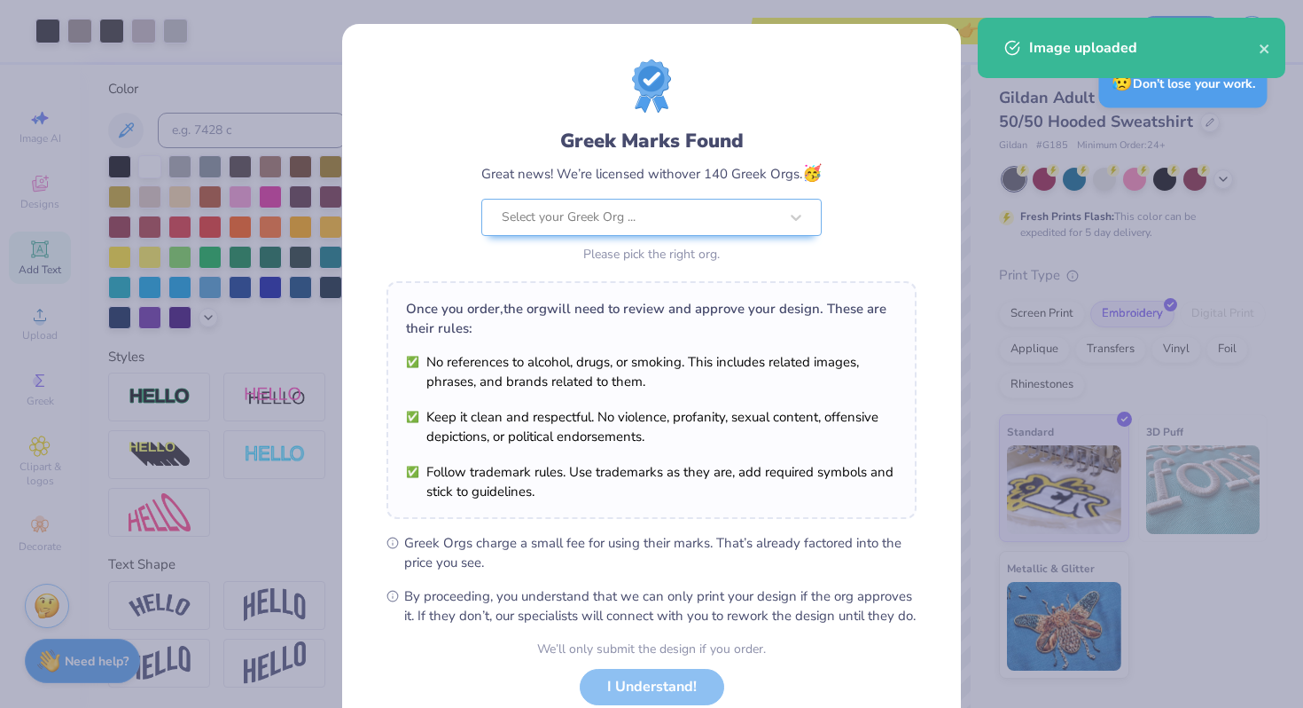
click at [616, 532] on body "Art colors Save to see pricing and shipping 👉 Design Title Save Image AI Design…" at bounding box center [651, 354] width 1303 height 708
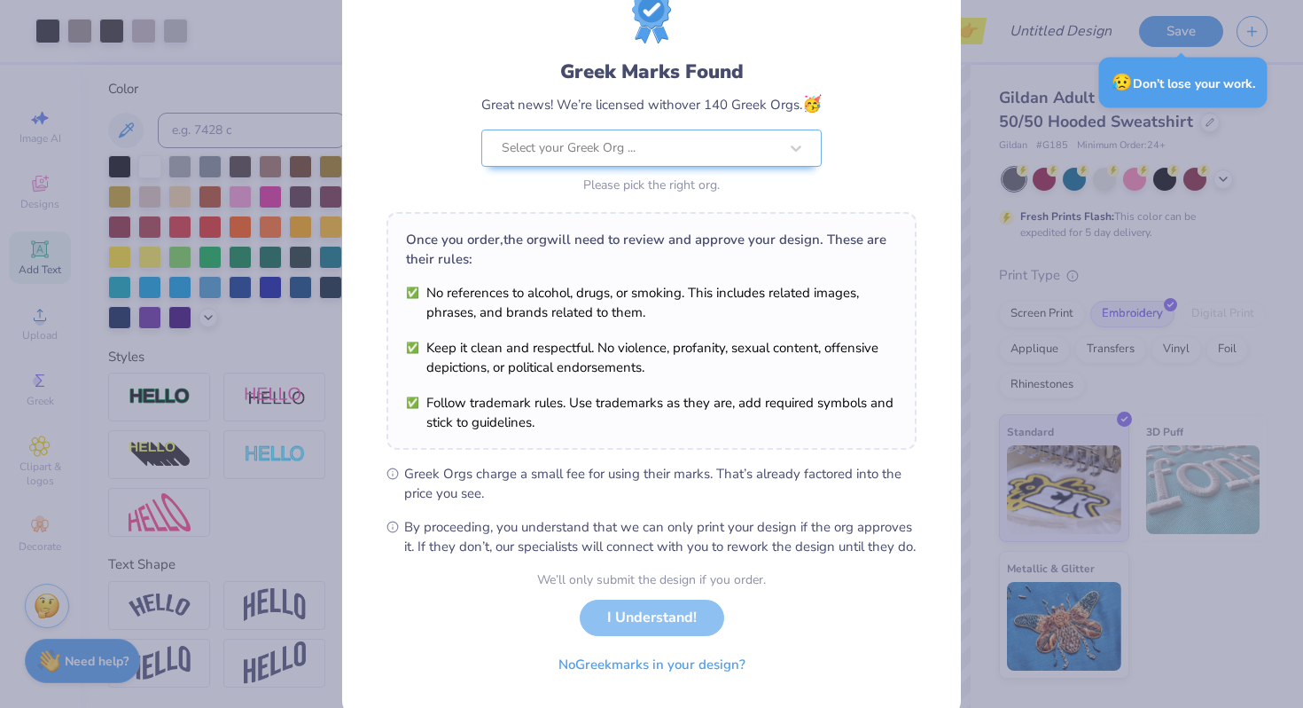
scroll to position [74, 0]
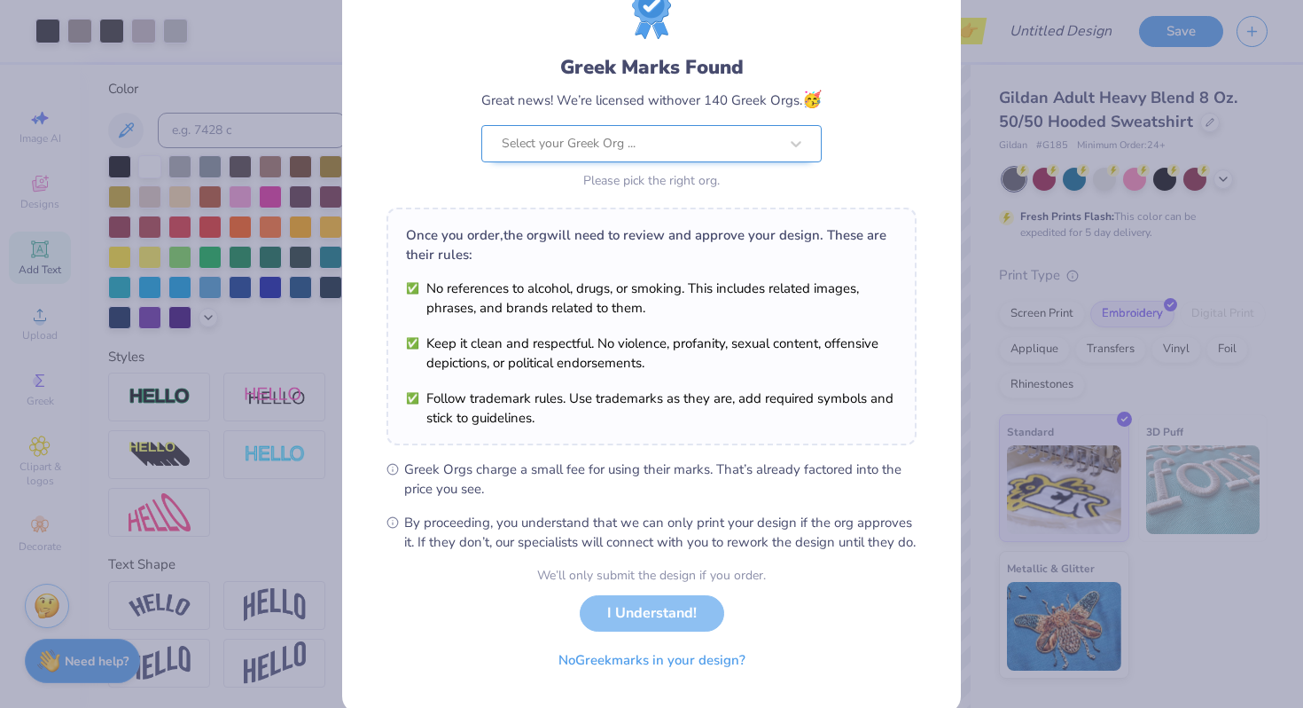
click at [706, 151] on div at bounding box center [640, 143] width 277 height 23
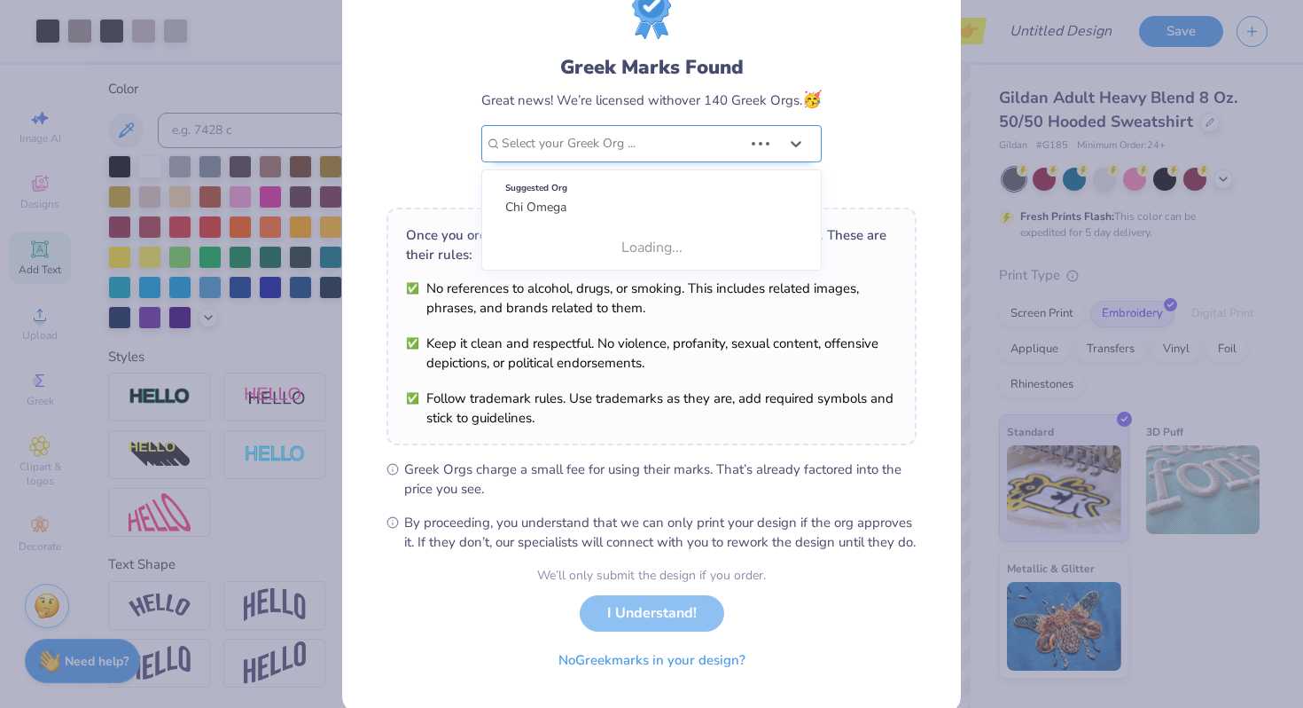
scroll to position [0, 0]
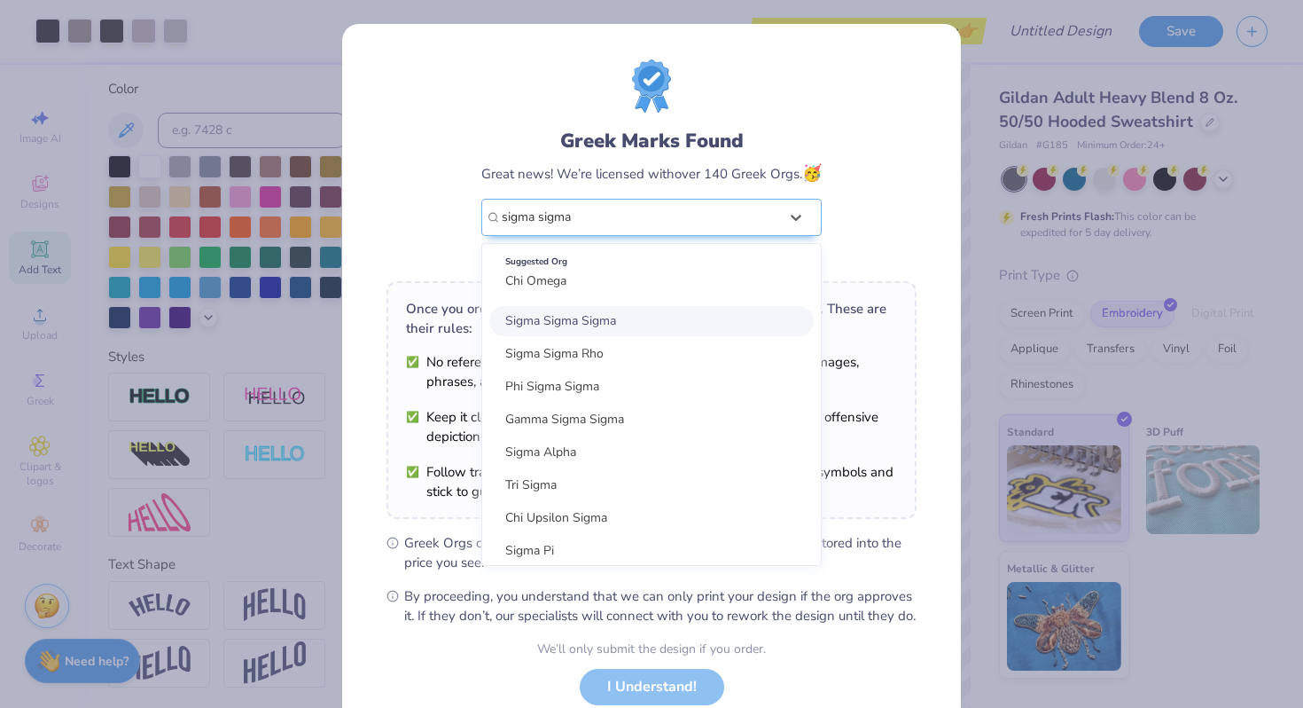
click at [621, 324] on div "Sigma Sigma Sigma" at bounding box center [651, 321] width 324 height 30
type input "sigma sigma"
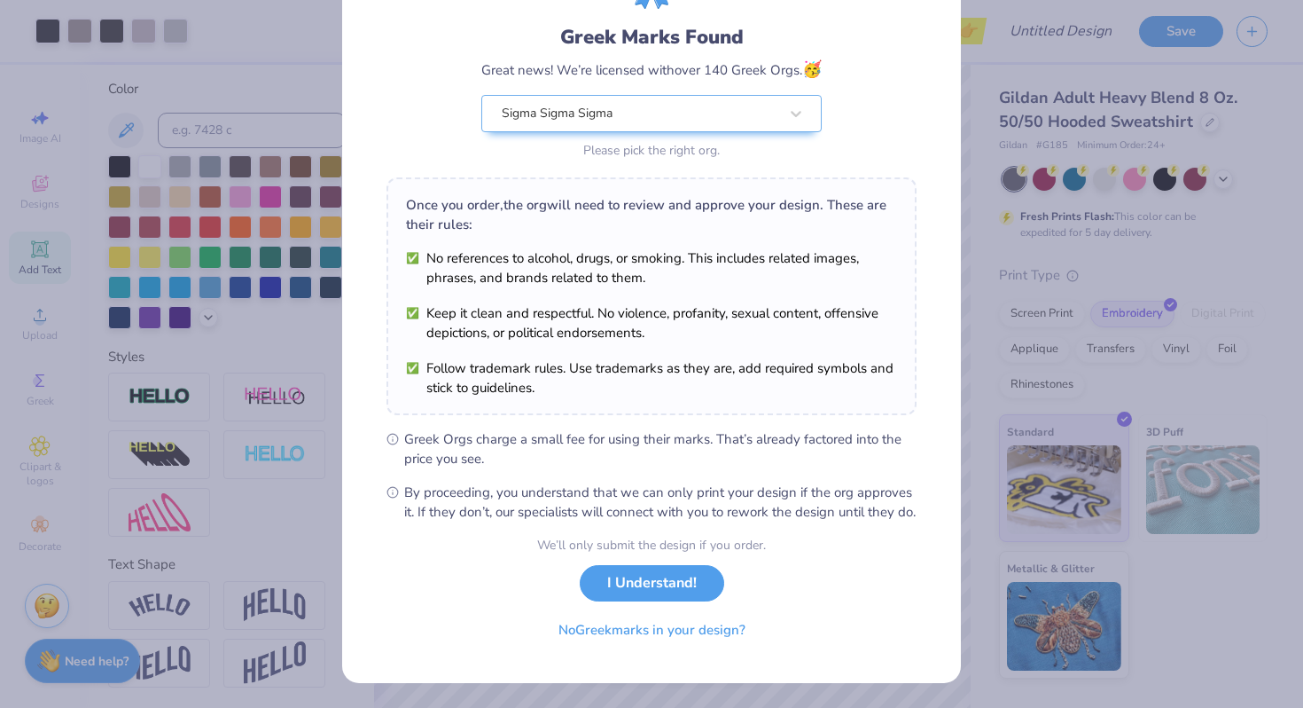
scroll to position [117, 0]
click at [650, 577] on button "I Understand!" at bounding box center [652, 578] width 145 height 36
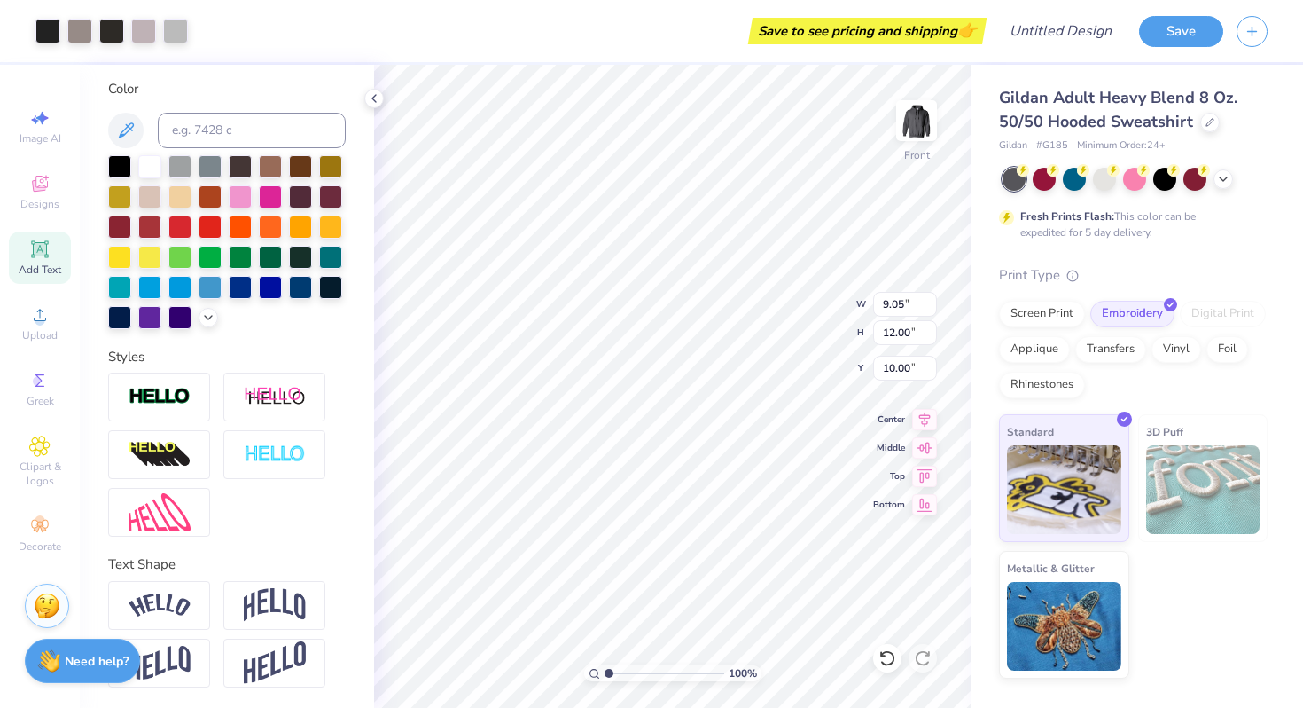
scroll to position [0, 0]
type input "7.62"
type input "11.12"
type input "5.01"
type input "8.16"
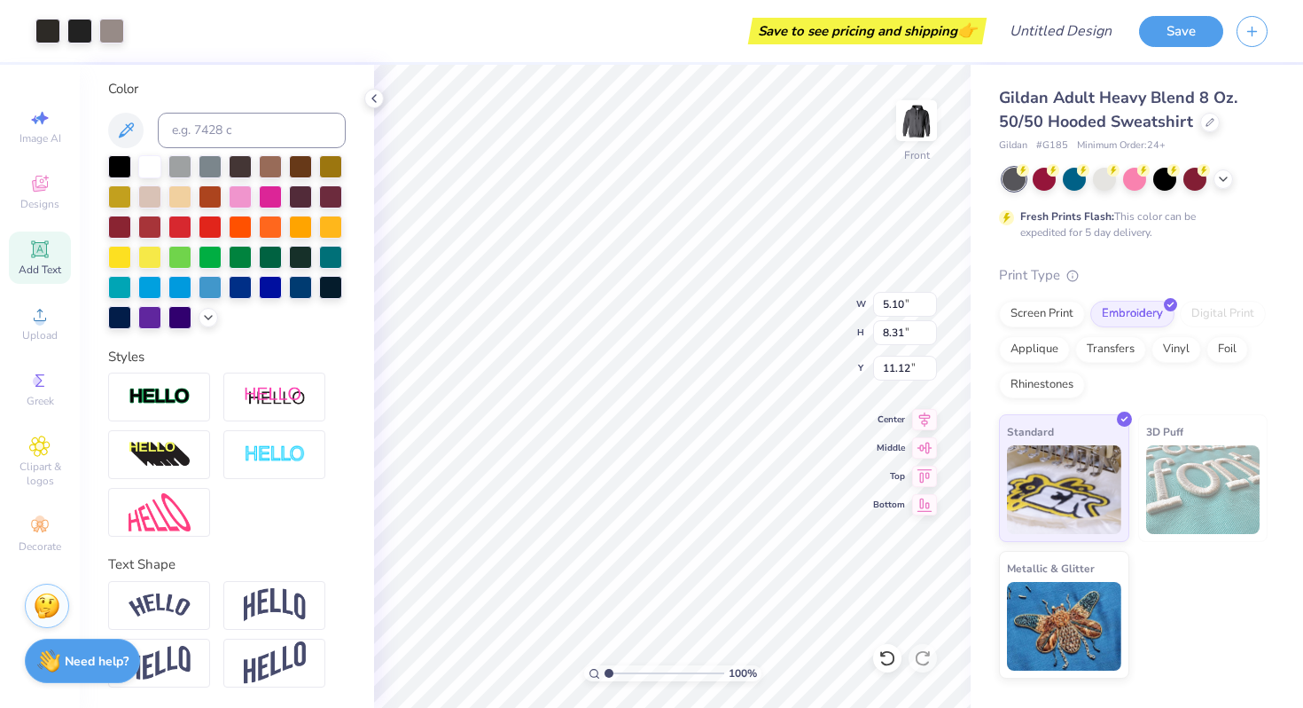
type input "11.28"
type input "5.10"
type input "8.31"
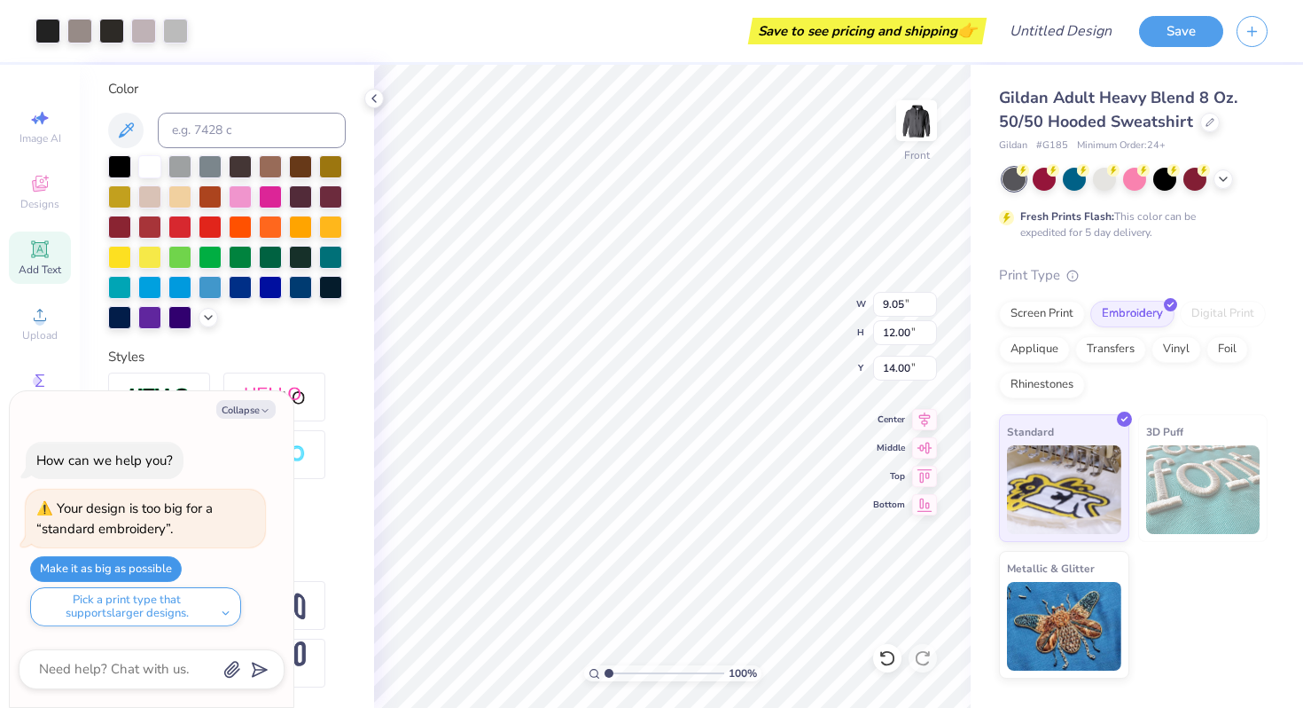
click at [110, 572] on button "Make it as big as possible" at bounding box center [106, 569] width 152 height 26
click at [260, 669] on line "submit" at bounding box center [261, 670] width 12 height 12
click at [152, 561] on button "Make it as big as possible" at bounding box center [106, 569] width 152 height 26
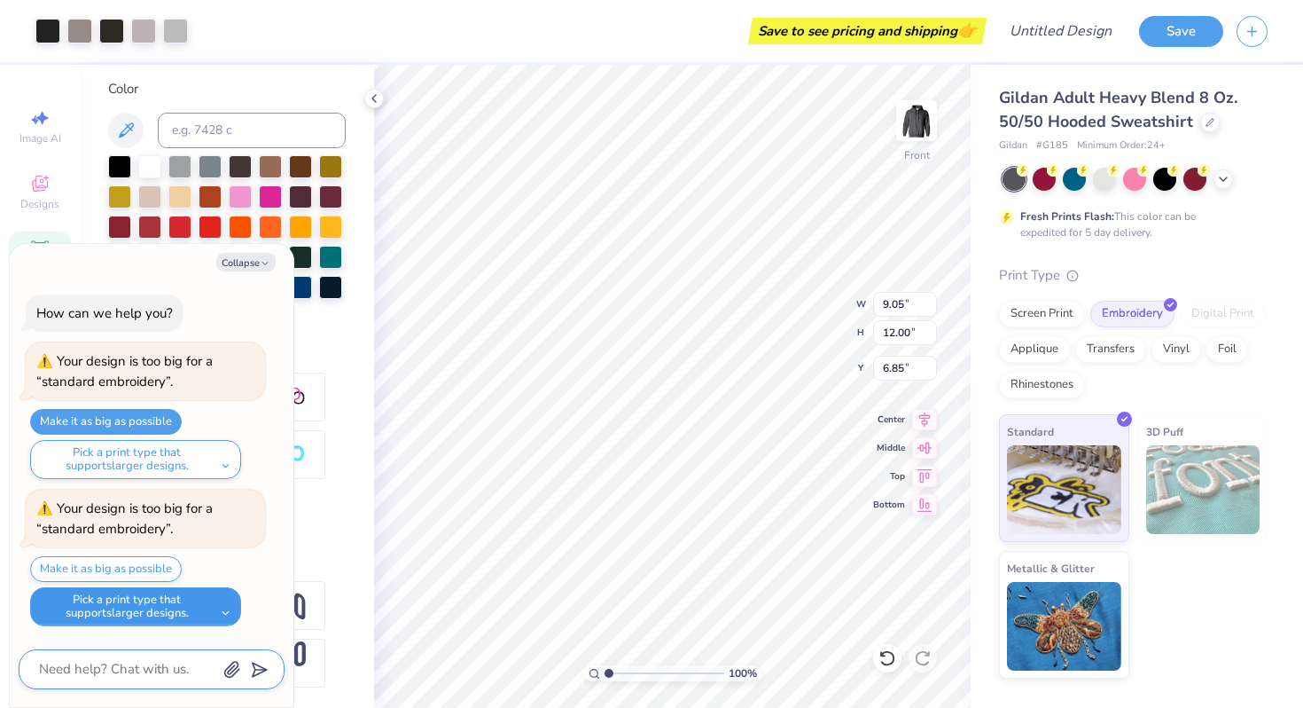
click at [228, 612] on button "Pick a print type that supports larger designs." at bounding box center [135, 606] width 211 height 39
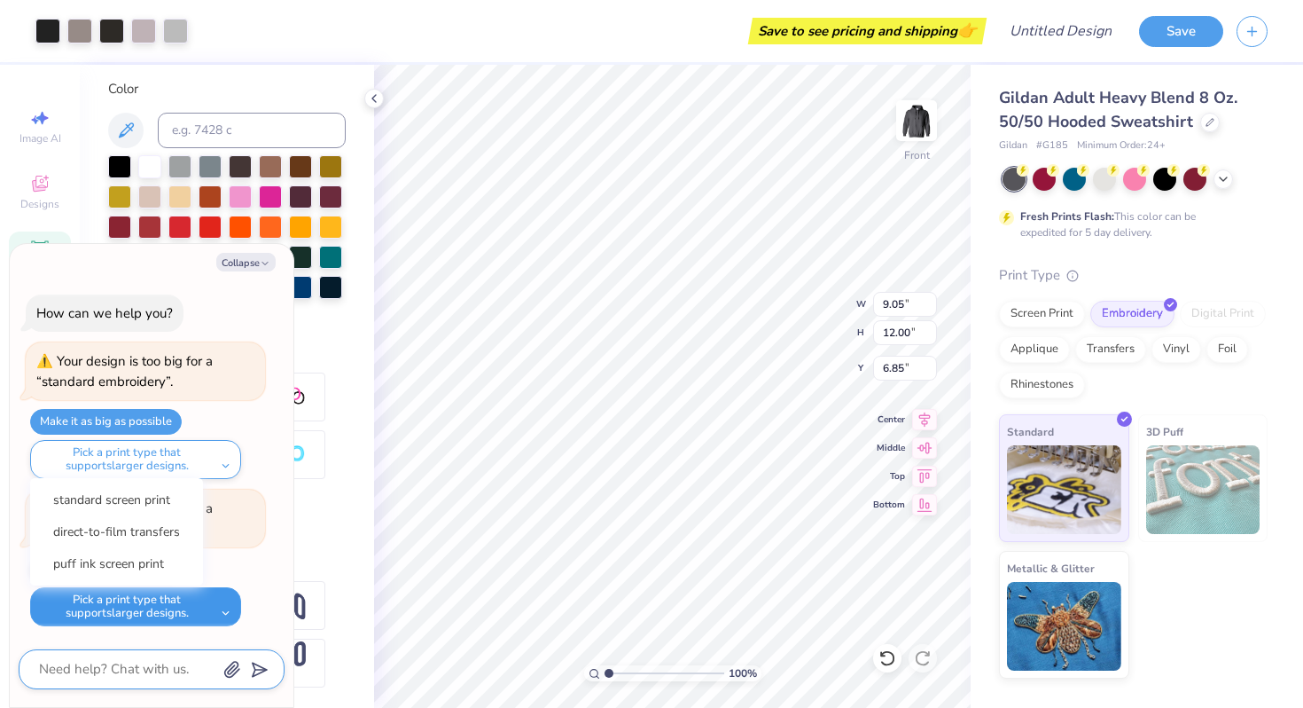
click at [228, 612] on button "Pick a print type that supports larger designs." at bounding box center [135, 606] width 211 height 39
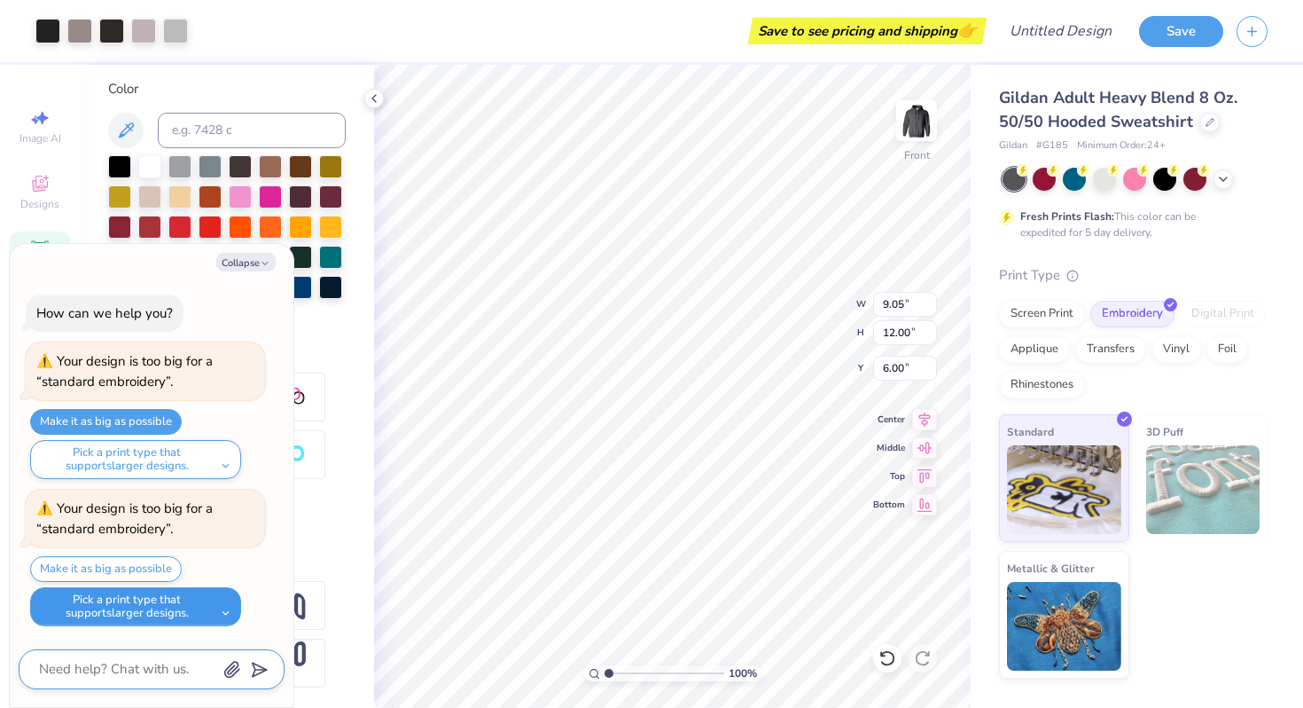
click at [218, 602] on button "Pick a print type that supports larger designs." at bounding box center [135, 606] width 211 height 39
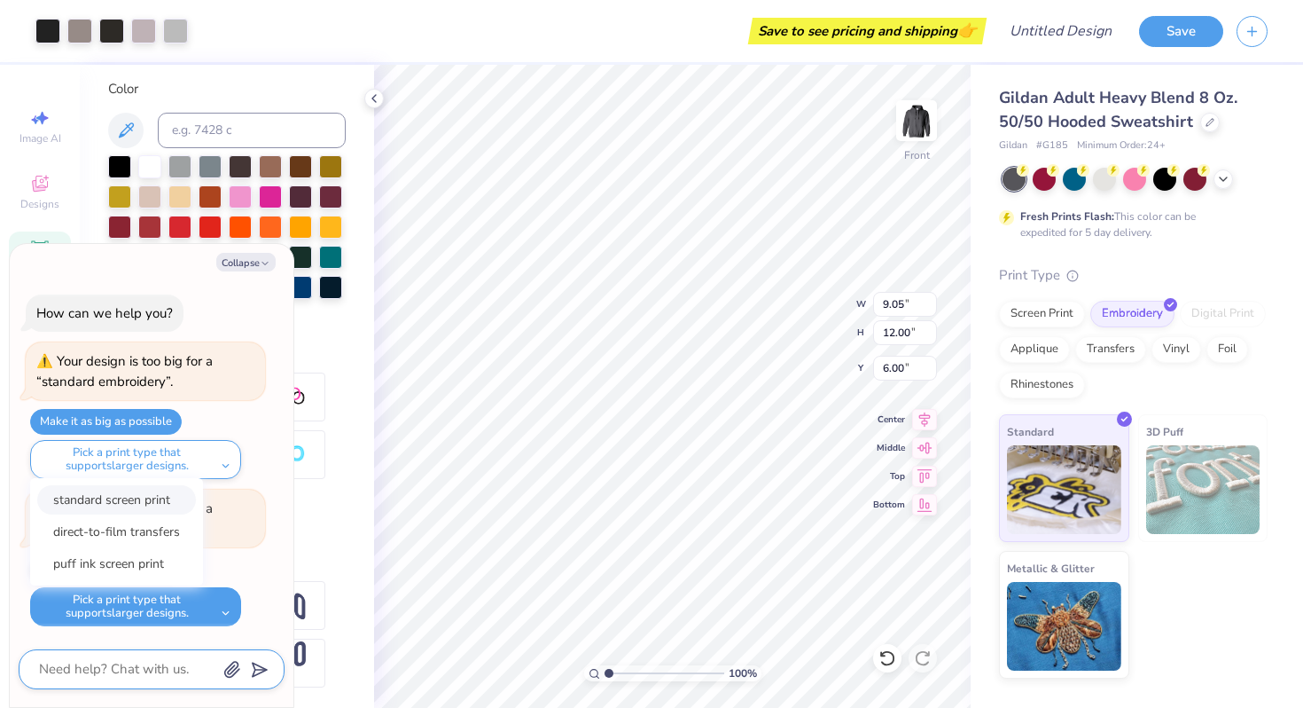
click at [149, 512] on button "standard screen print" at bounding box center [116, 499] width 159 height 29
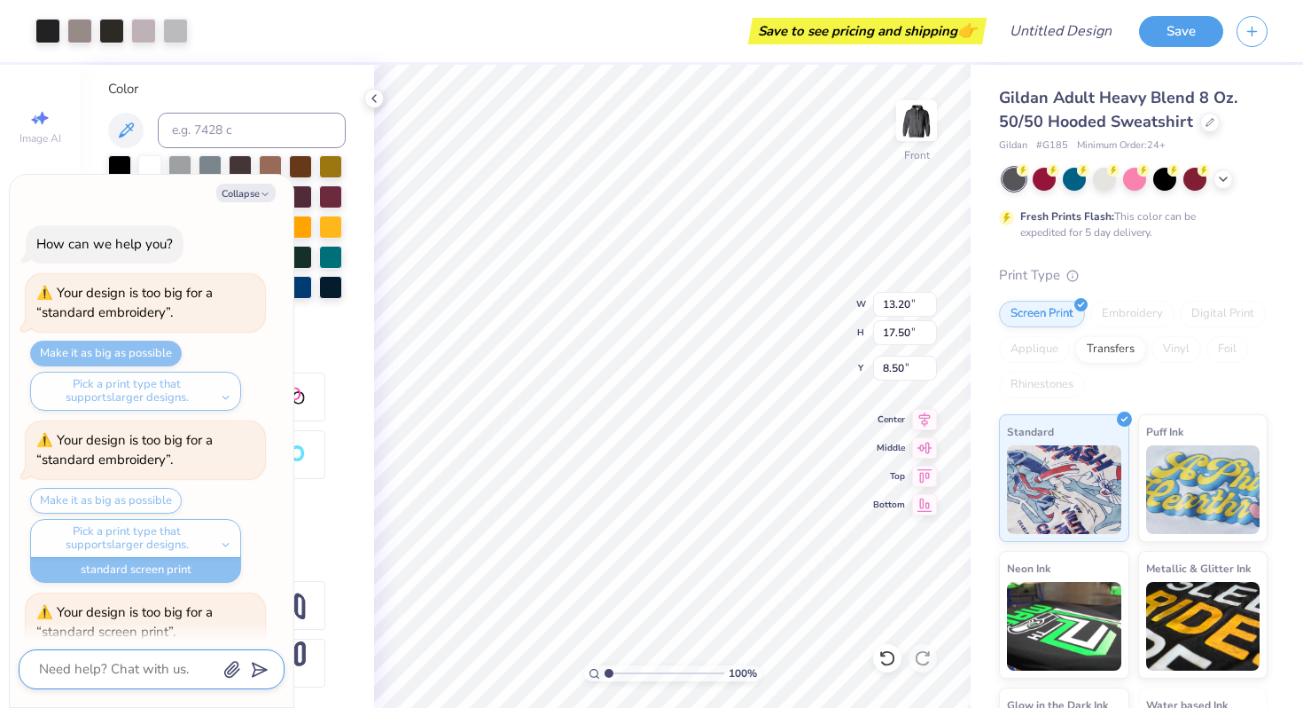
scroll to position [103, 0]
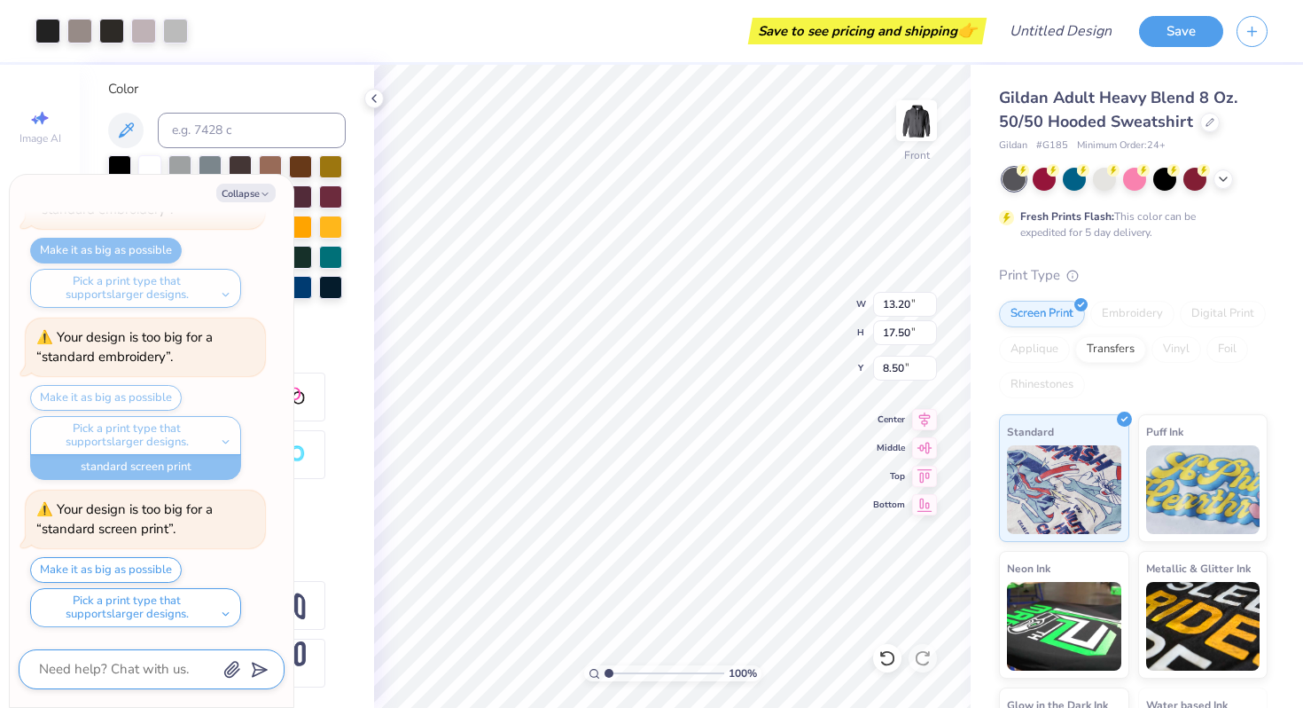
click at [213, 585] on div "Make it as big as possible Pick a print type that supports larger designs." at bounding box center [147, 592] width 235 height 70
click at [200, 606] on button "Pick a print type that supports larger designs." at bounding box center [135, 607] width 211 height 39
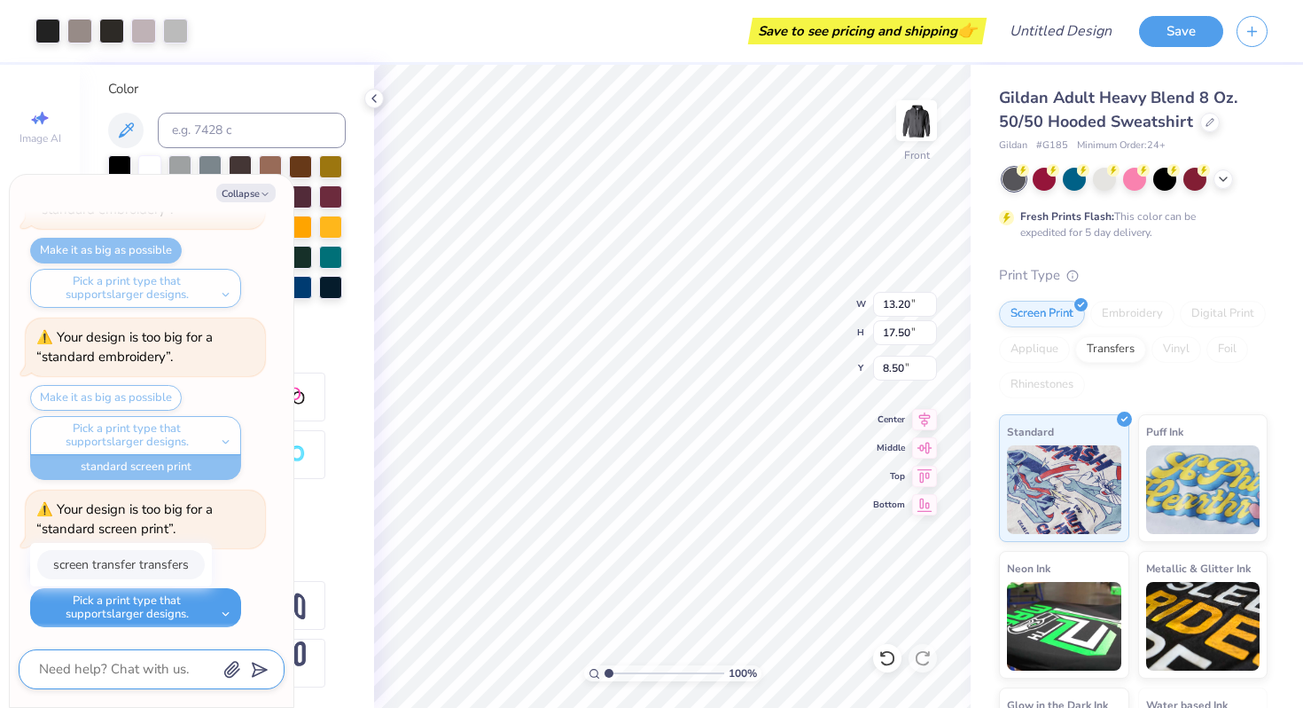
click at [172, 563] on button "screen transfer transfers" at bounding box center [121, 564] width 168 height 29
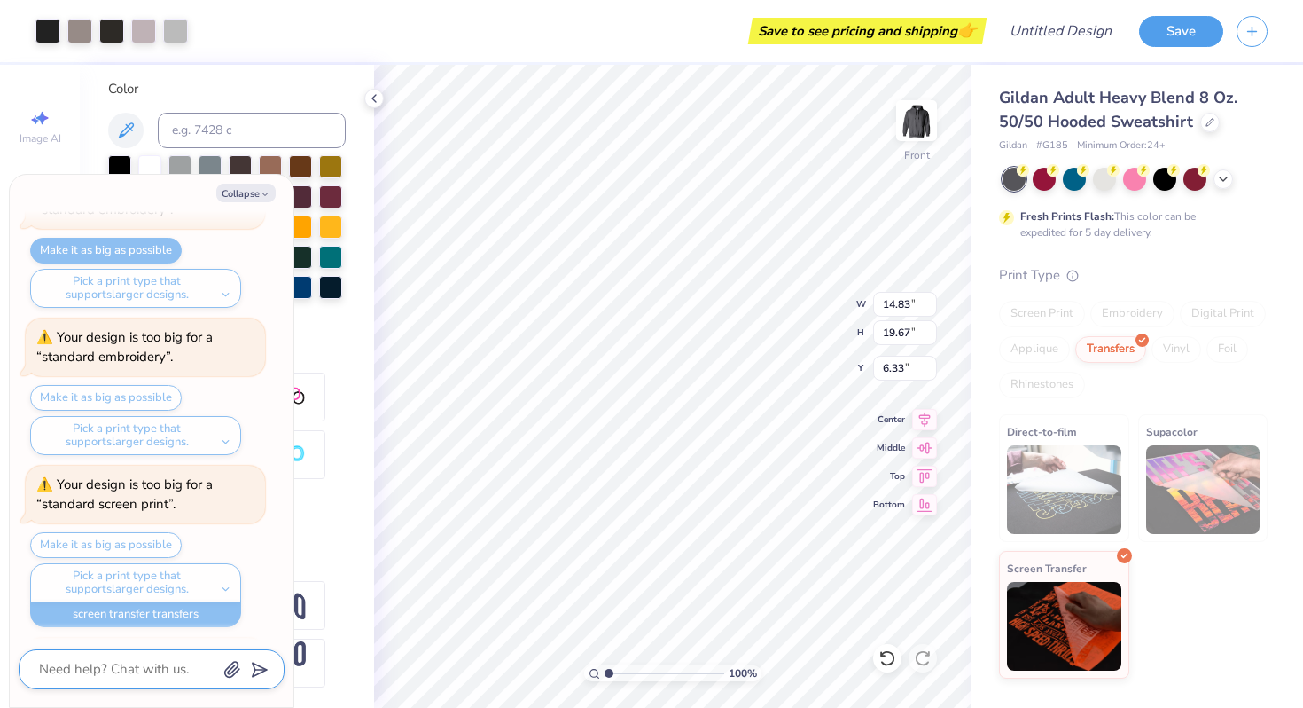
scroll to position [240, 0]
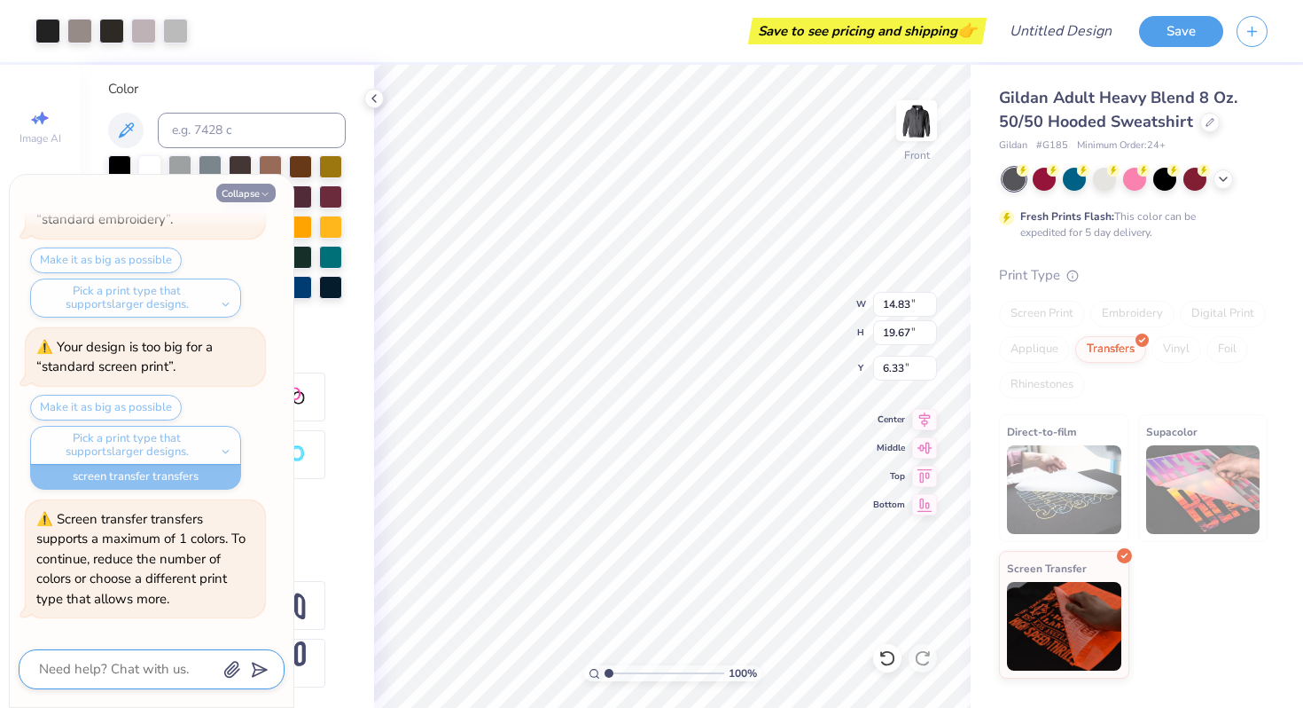
click at [255, 192] on button "Collapse" at bounding box center [245, 193] width 59 height 19
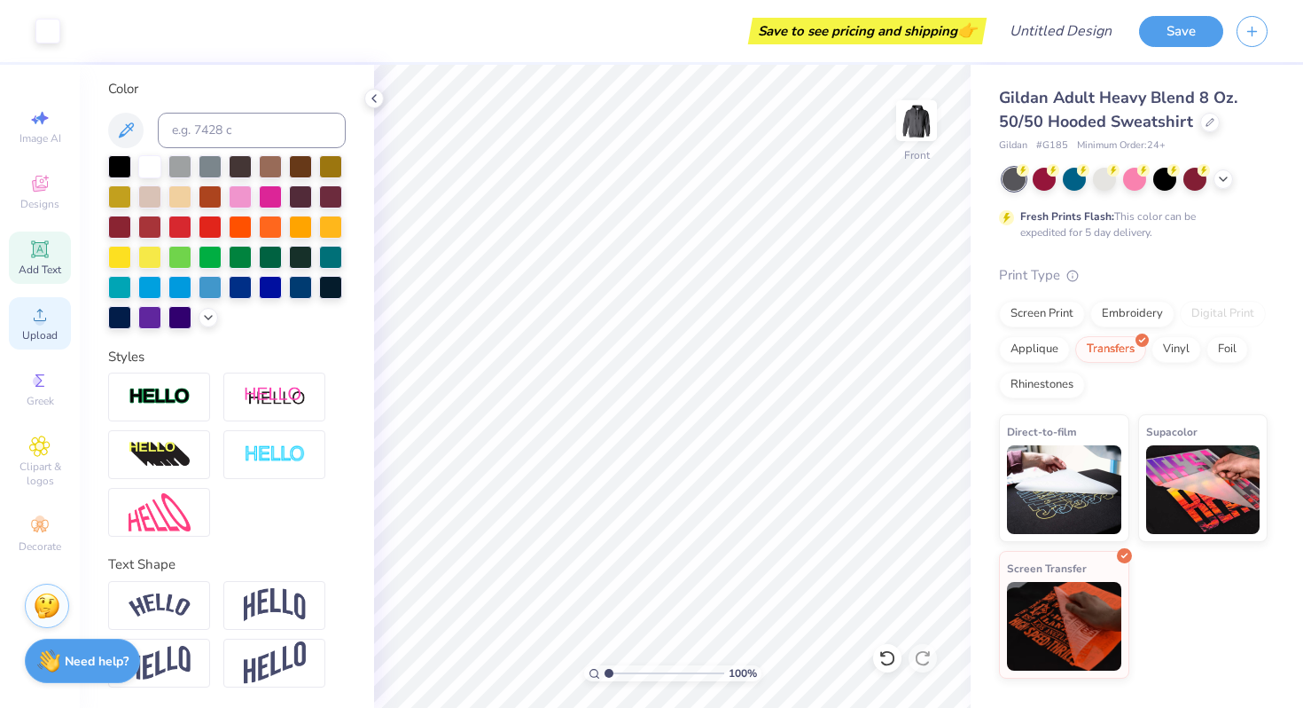
click at [36, 330] on span "Upload" at bounding box center [39, 335] width 35 height 14
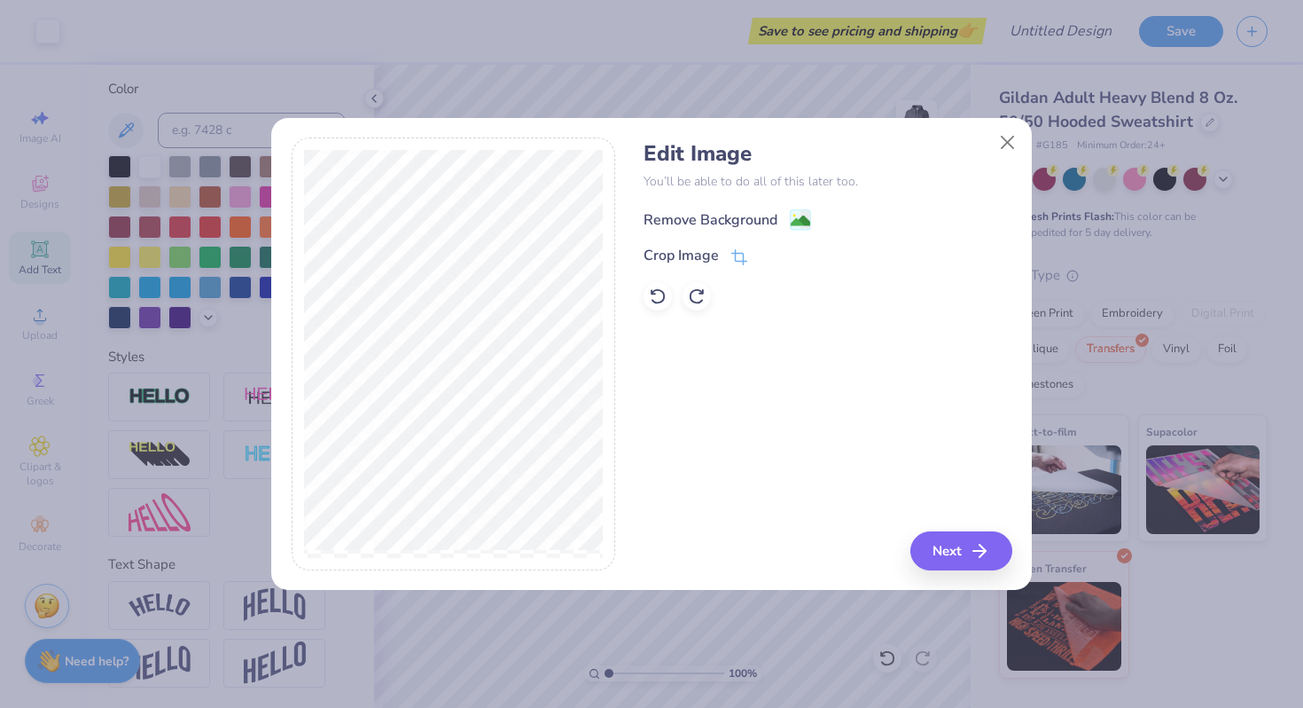
click at [740, 215] on div "Remove Background" at bounding box center [711, 219] width 134 height 21
click at [934, 550] on button "Next" at bounding box center [964, 550] width 102 height 39
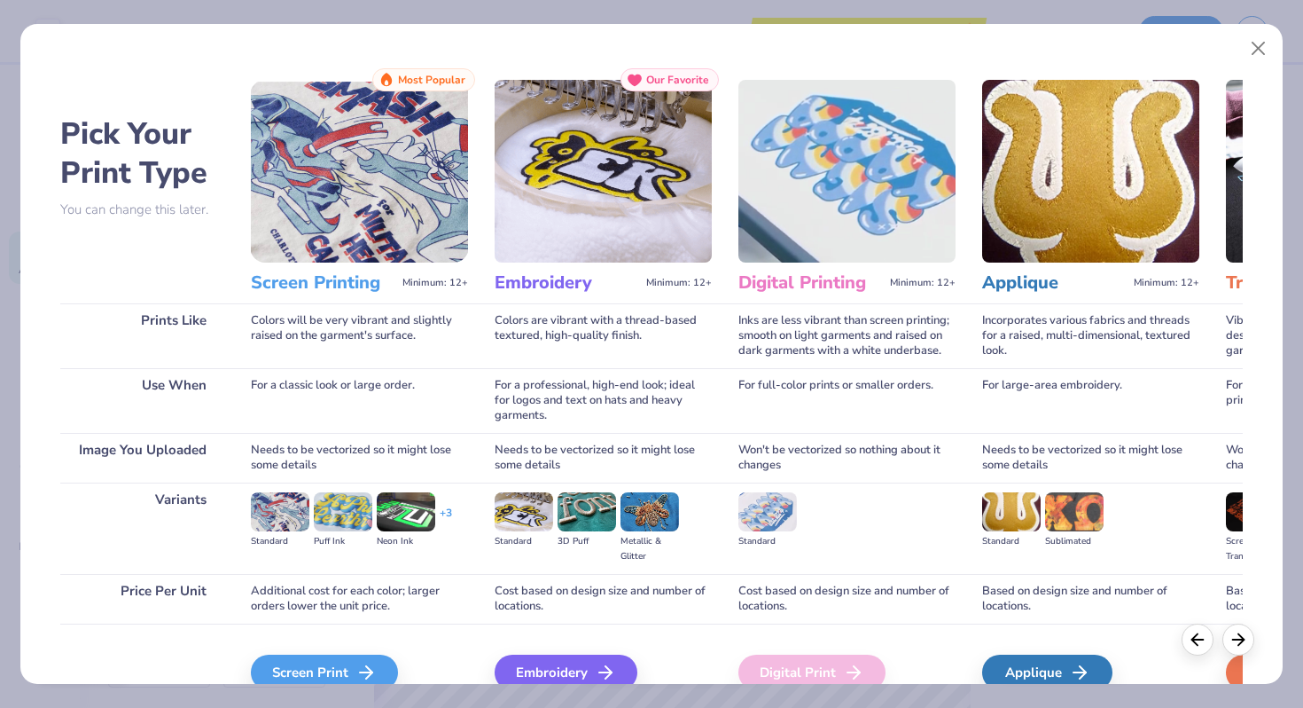
scroll to position [88, 0]
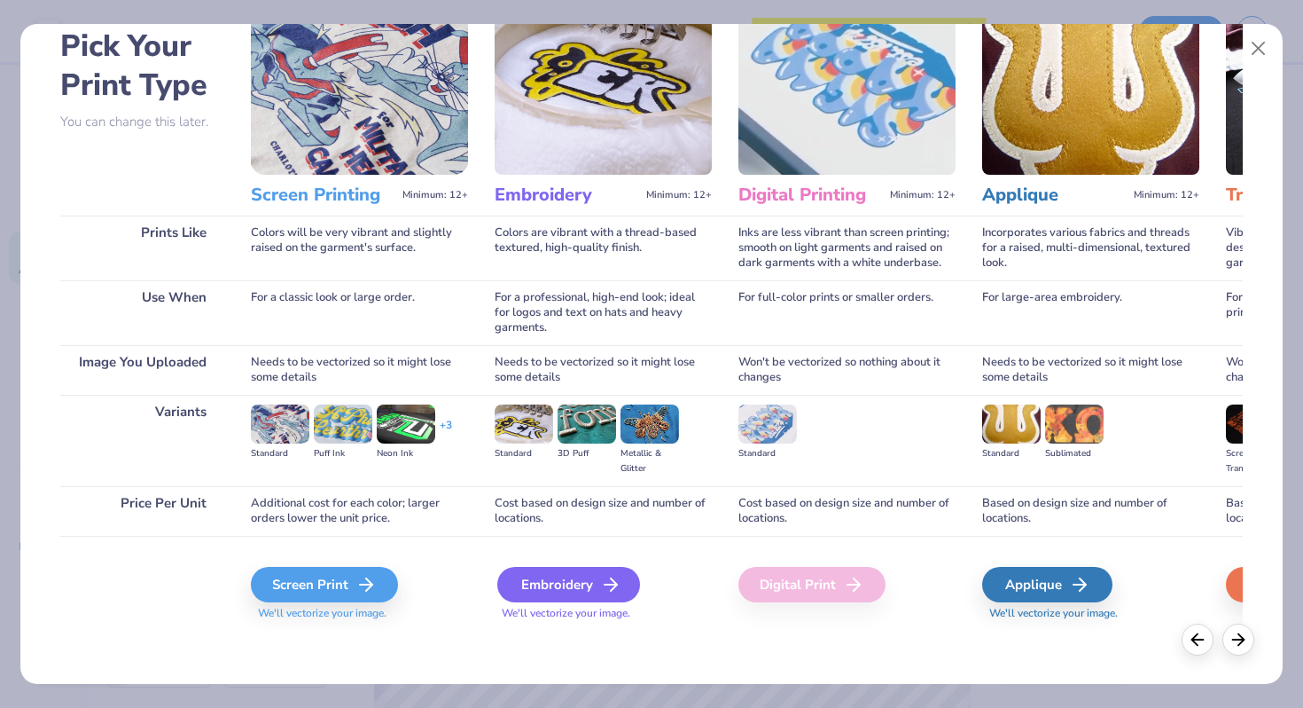
click at [545, 585] on div "Embroidery" at bounding box center [568, 584] width 143 height 35
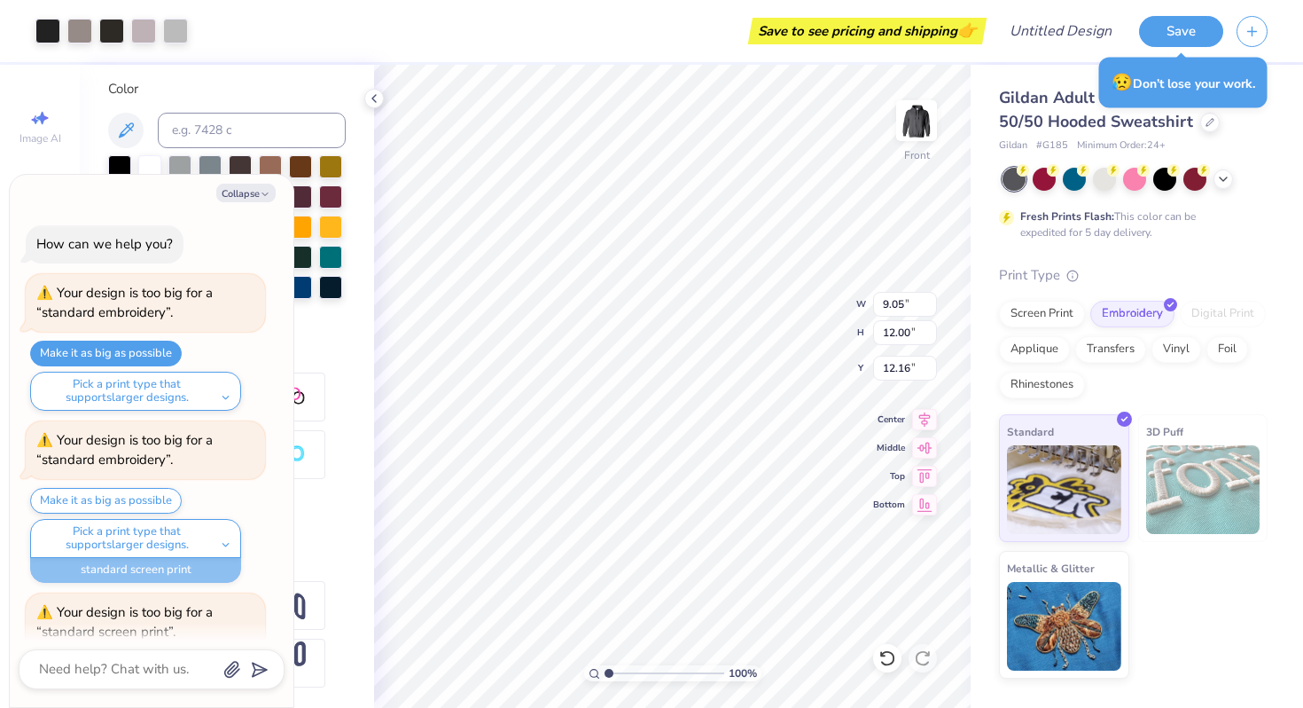
scroll to position [451, 0]
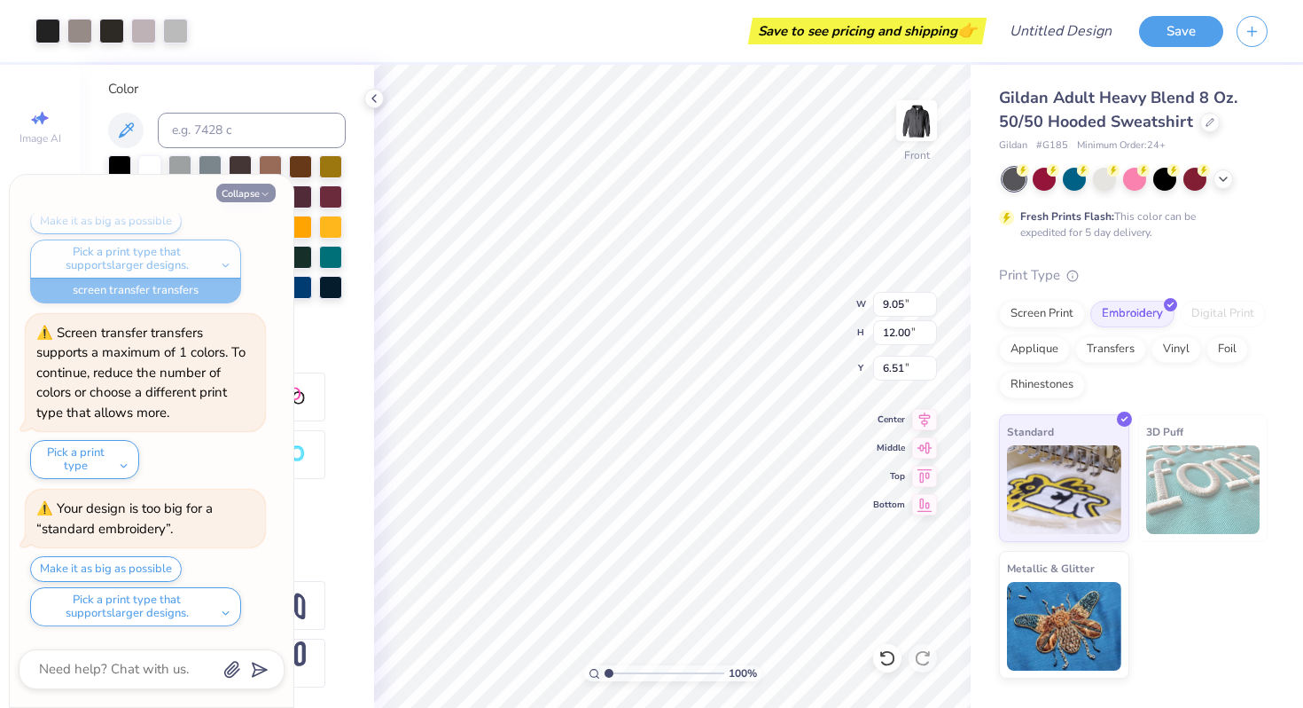
click at [252, 194] on button "Collapse" at bounding box center [245, 193] width 59 height 19
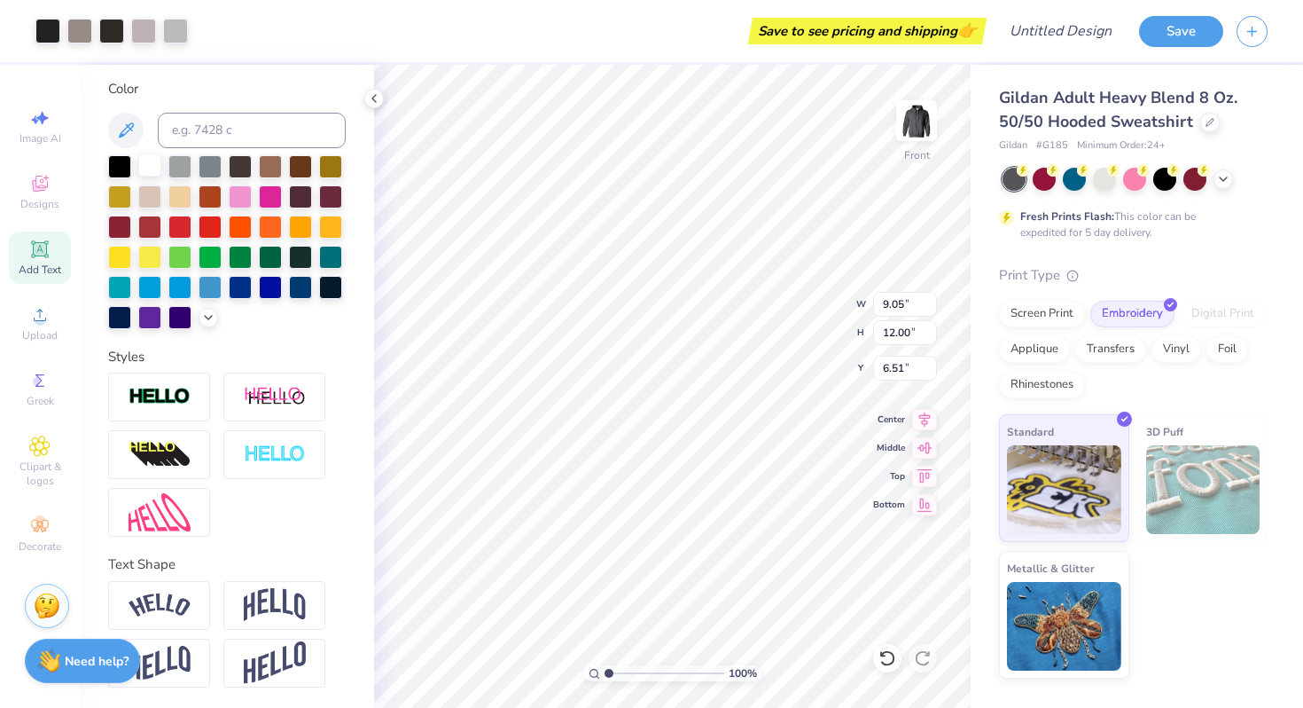
click at [157, 163] on div at bounding box center [149, 164] width 23 height 23
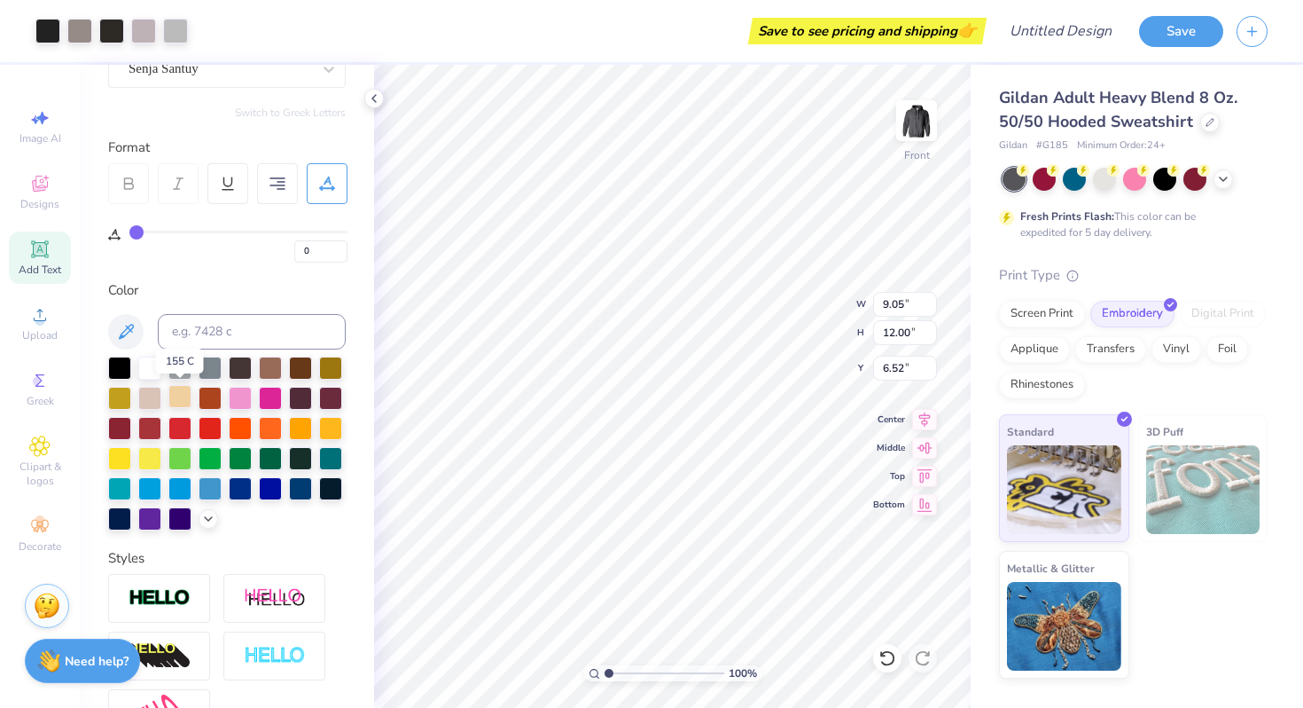
scroll to position [0, 0]
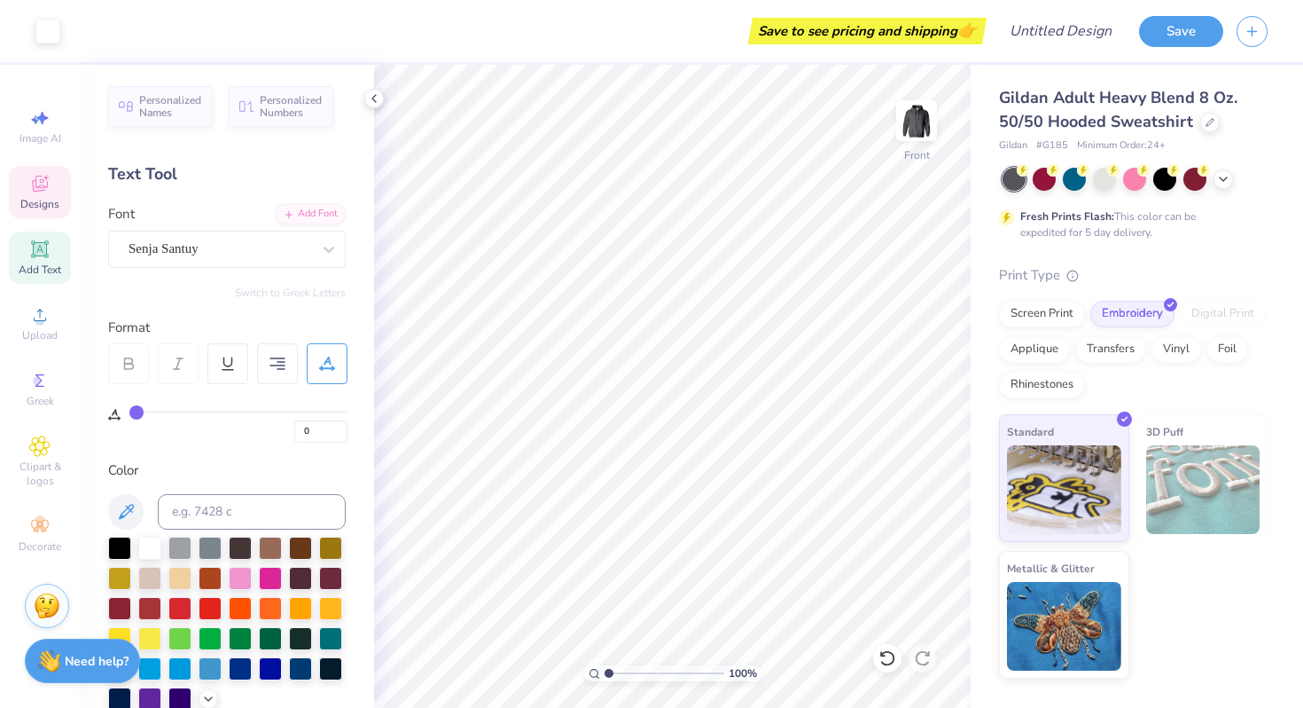
click at [45, 196] on div "Designs" at bounding box center [40, 192] width 62 height 52
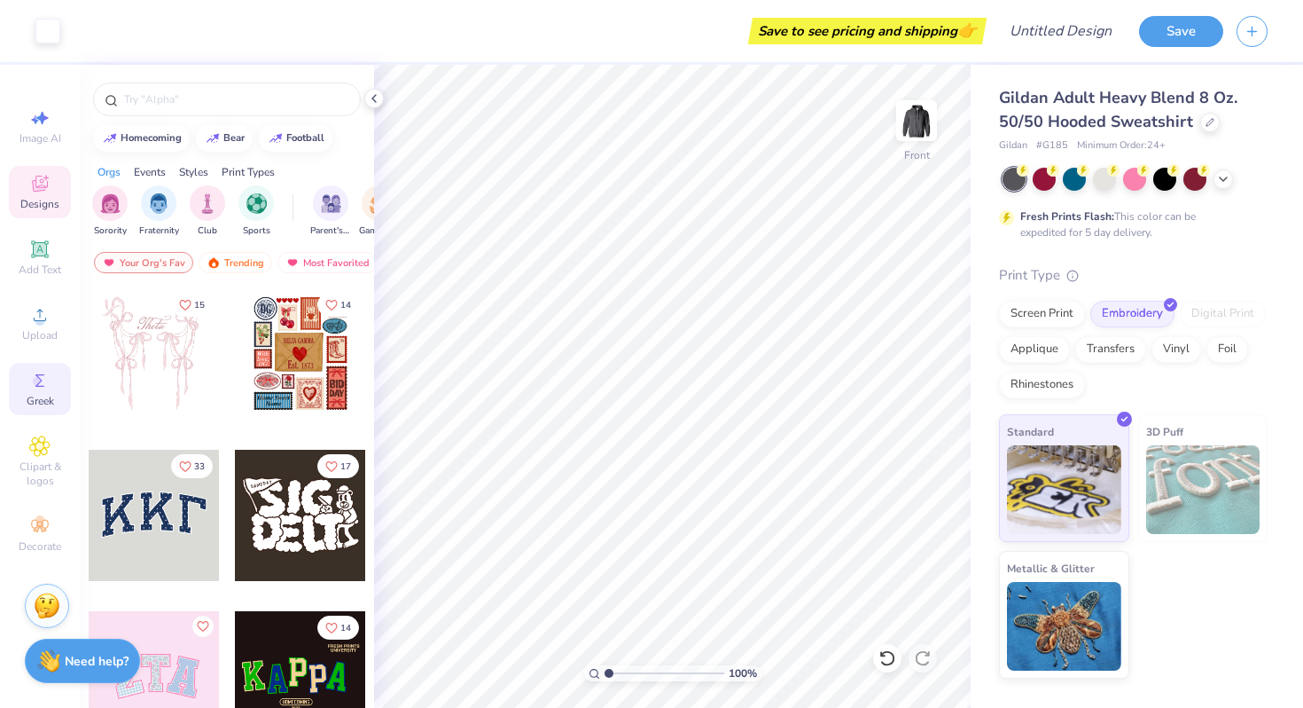
click at [51, 402] on span "Greek" at bounding box center [40, 401] width 27 height 14
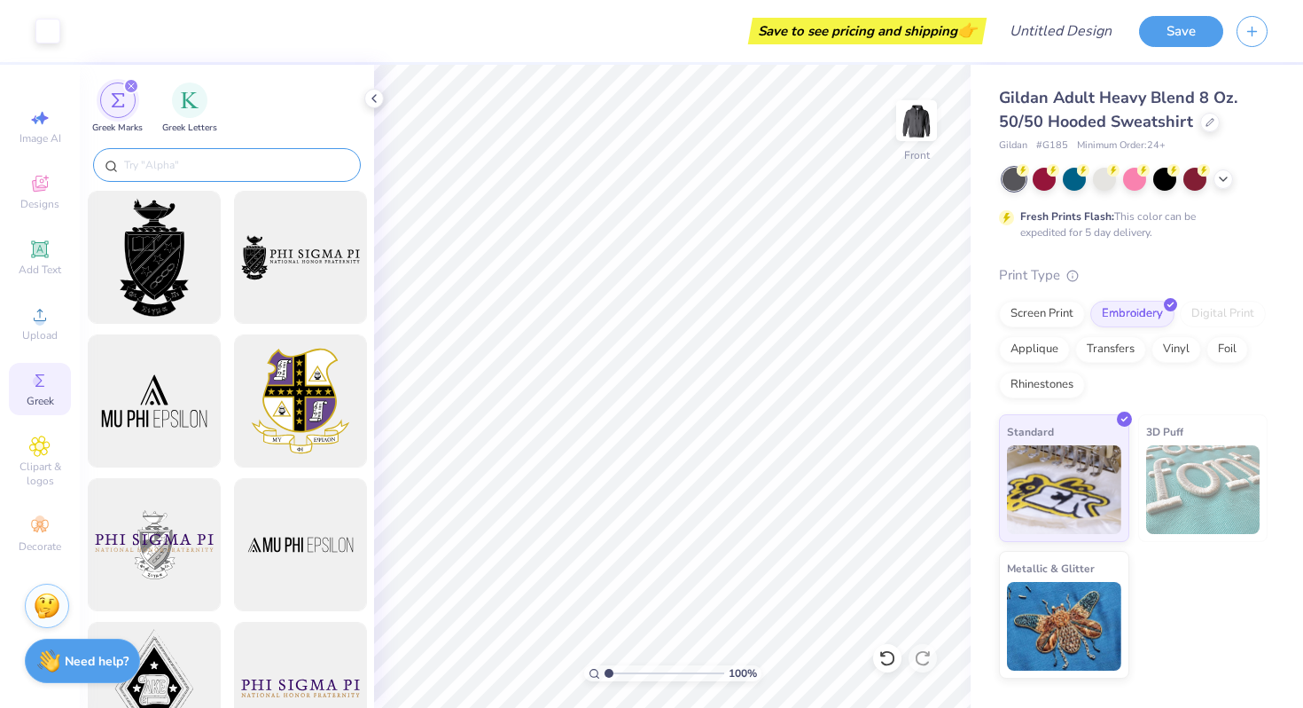
click at [237, 157] on input "text" at bounding box center [235, 165] width 227 height 18
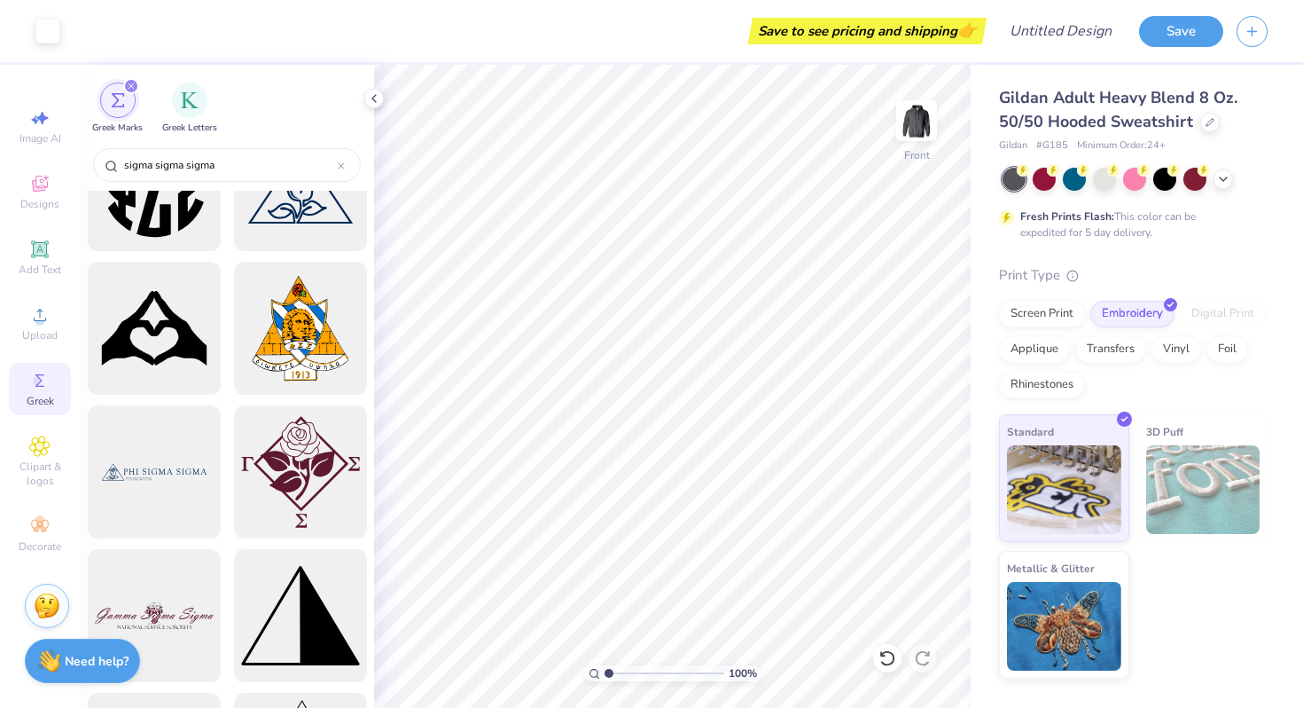
scroll to position [1636, 0]
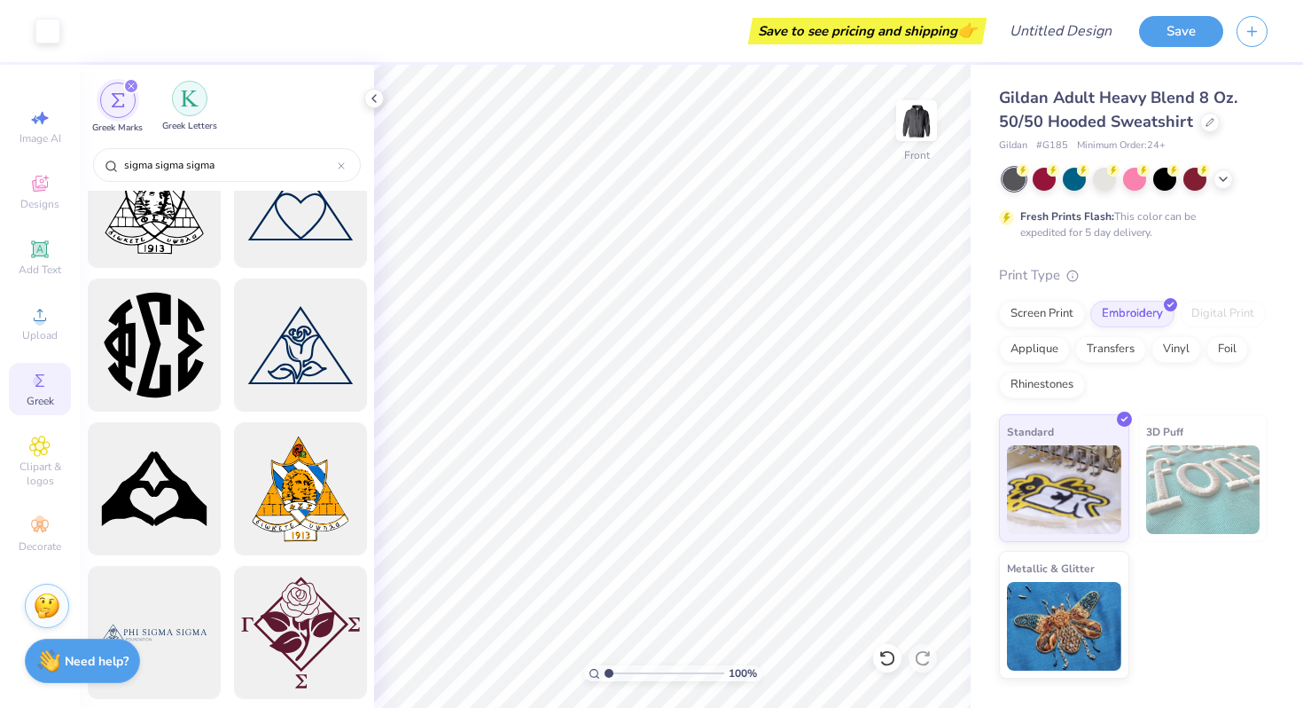
click at [184, 109] on div "filter for Greek Letters" at bounding box center [189, 98] width 35 height 35
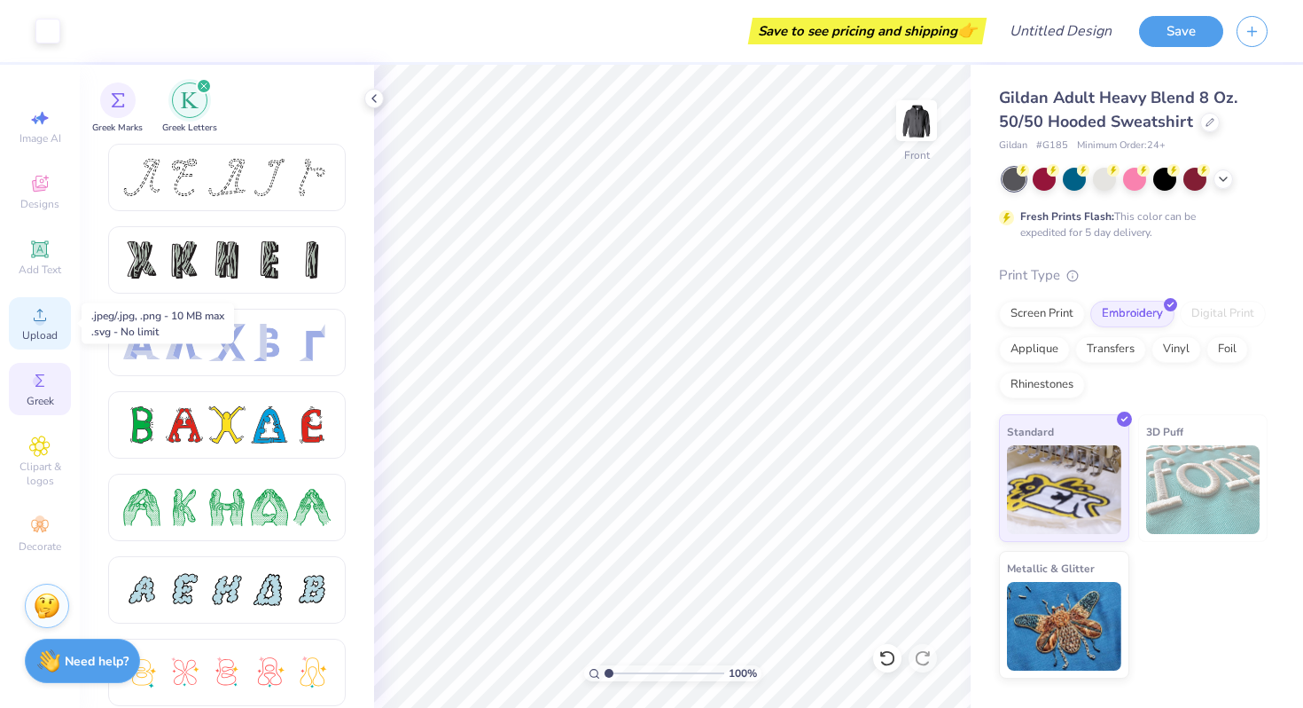
click at [42, 343] on div "Upload" at bounding box center [40, 323] width 62 height 52
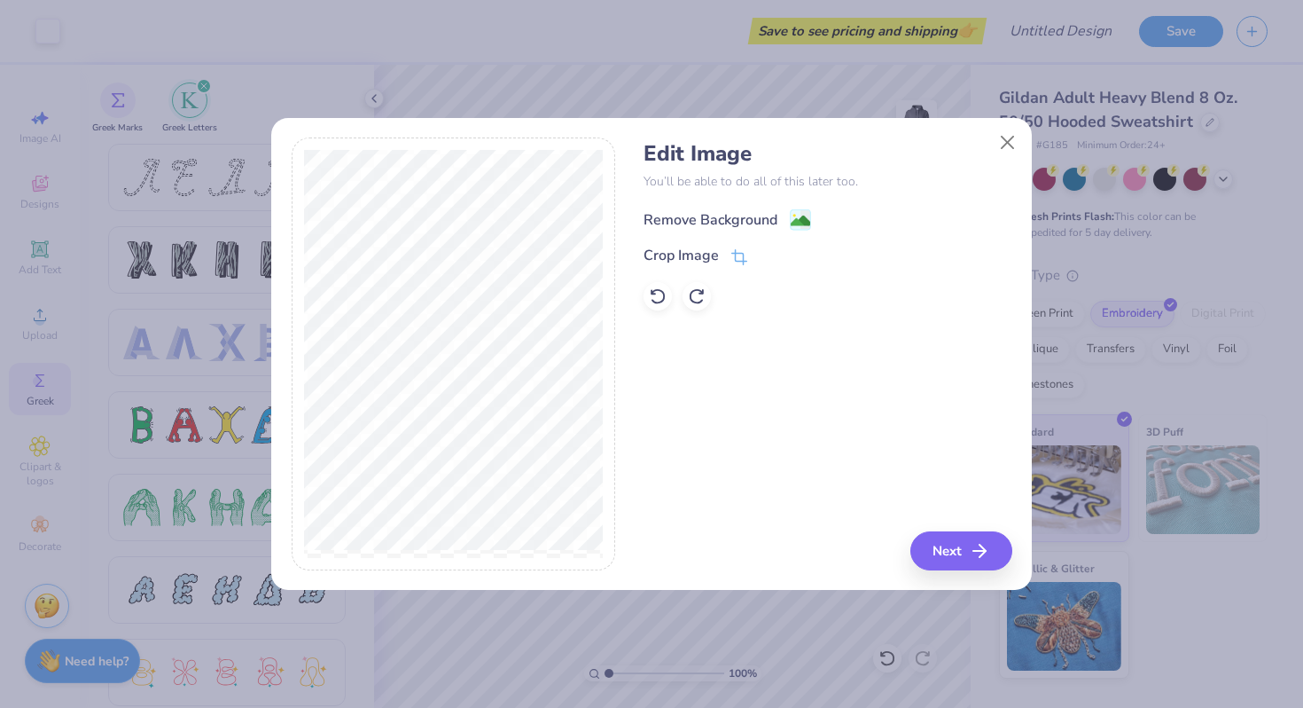
click at [795, 216] on image at bounding box center [801, 221] width 20 height 20
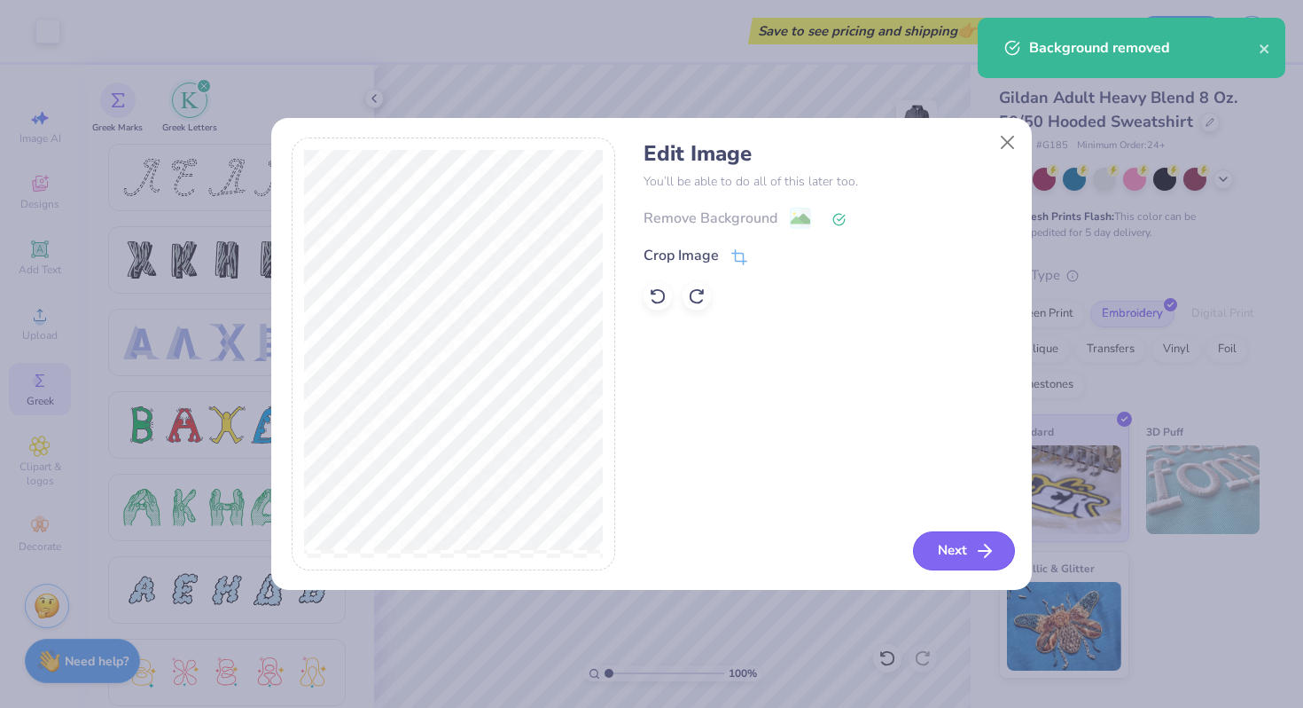
click at [977, 542] on icon "button" at bounding box center [984, 550] width 21 height 21
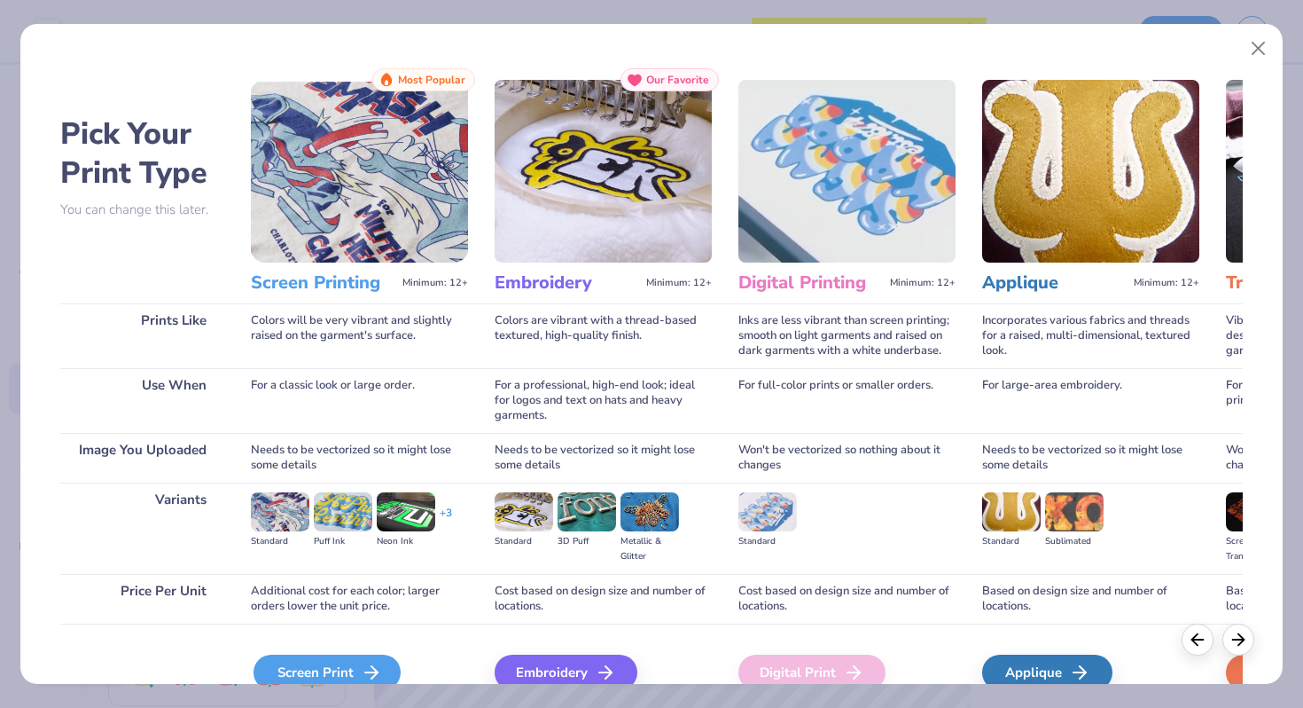
click at [371, 666] on polyline at bounding box center [374, 672] width 6 height 12
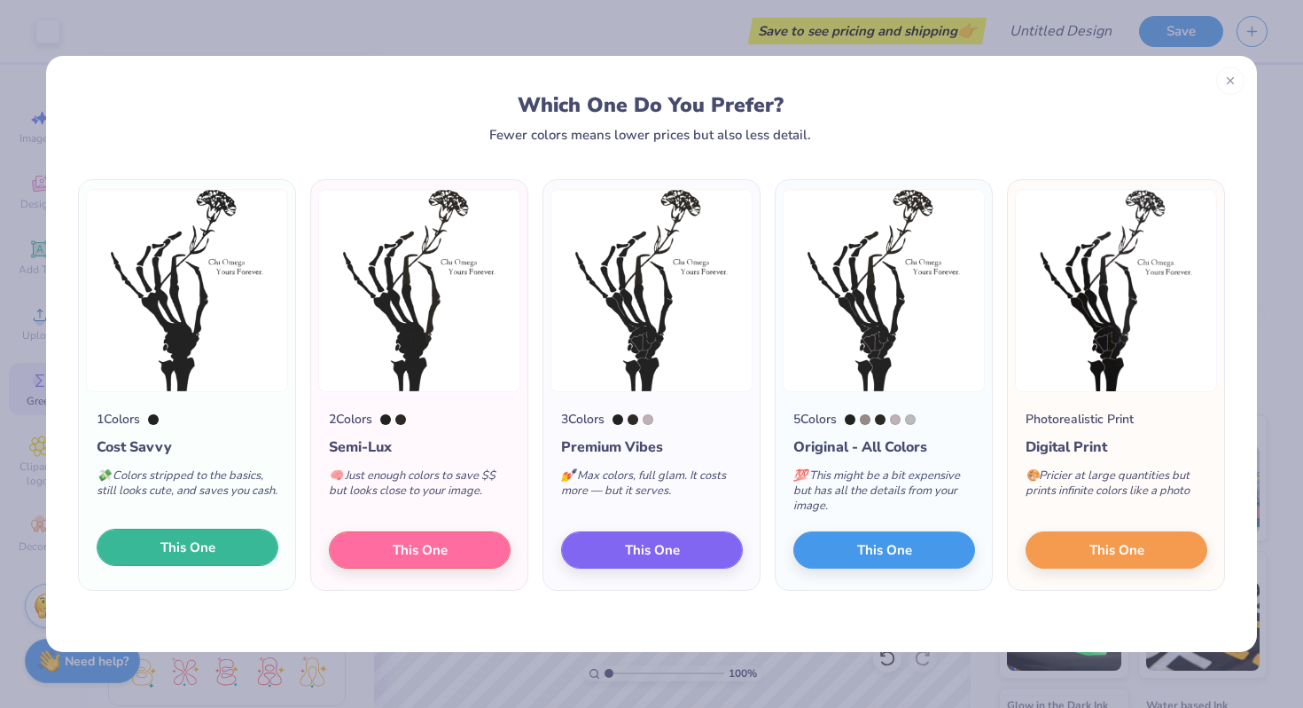
click at [207, 562] on button "This One" at bounding box center [188, 546] width 182 height 37
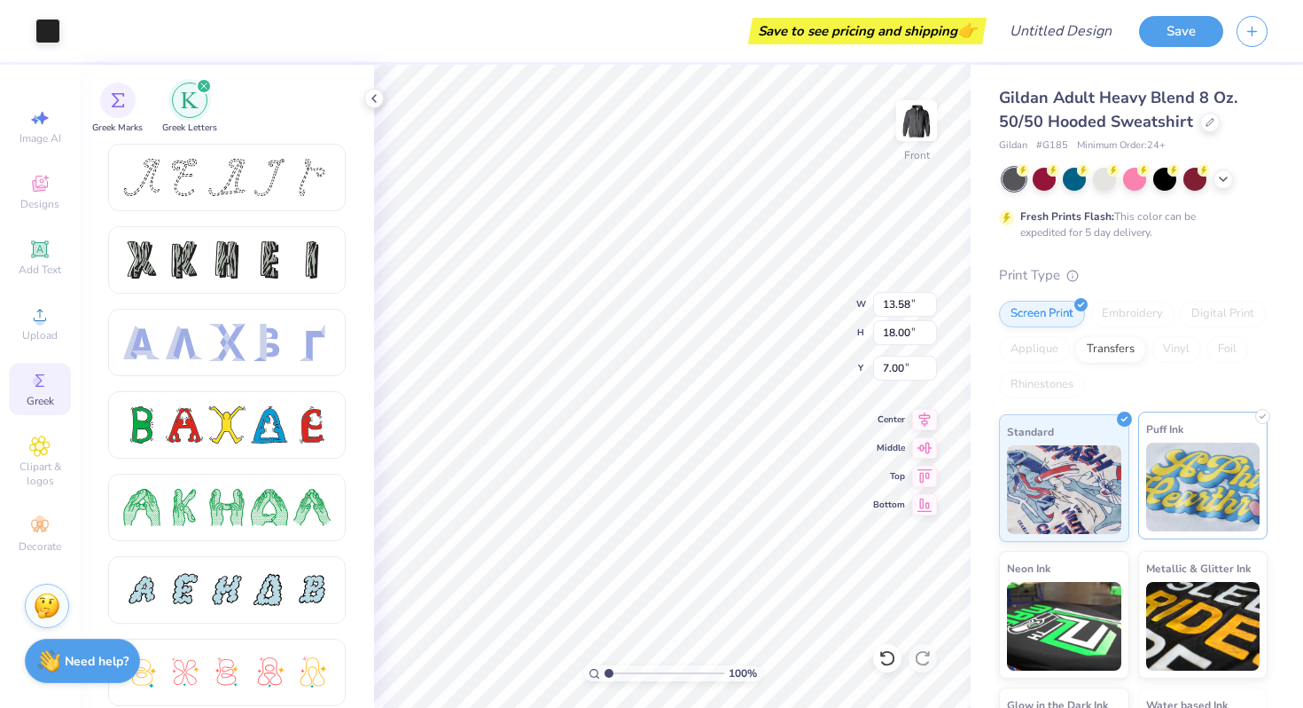
scroll to position [107, 0]
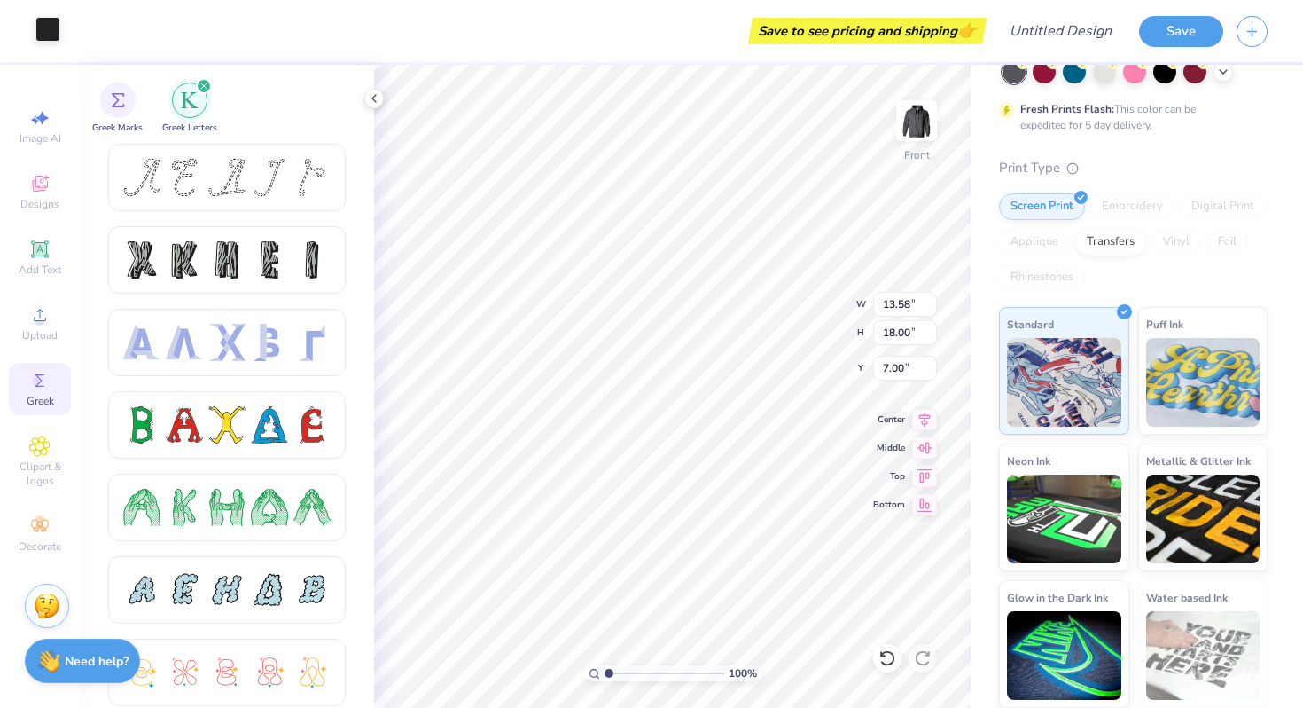
click at [46, 20] on div at bounding box center [47, 29] width 25 height 25
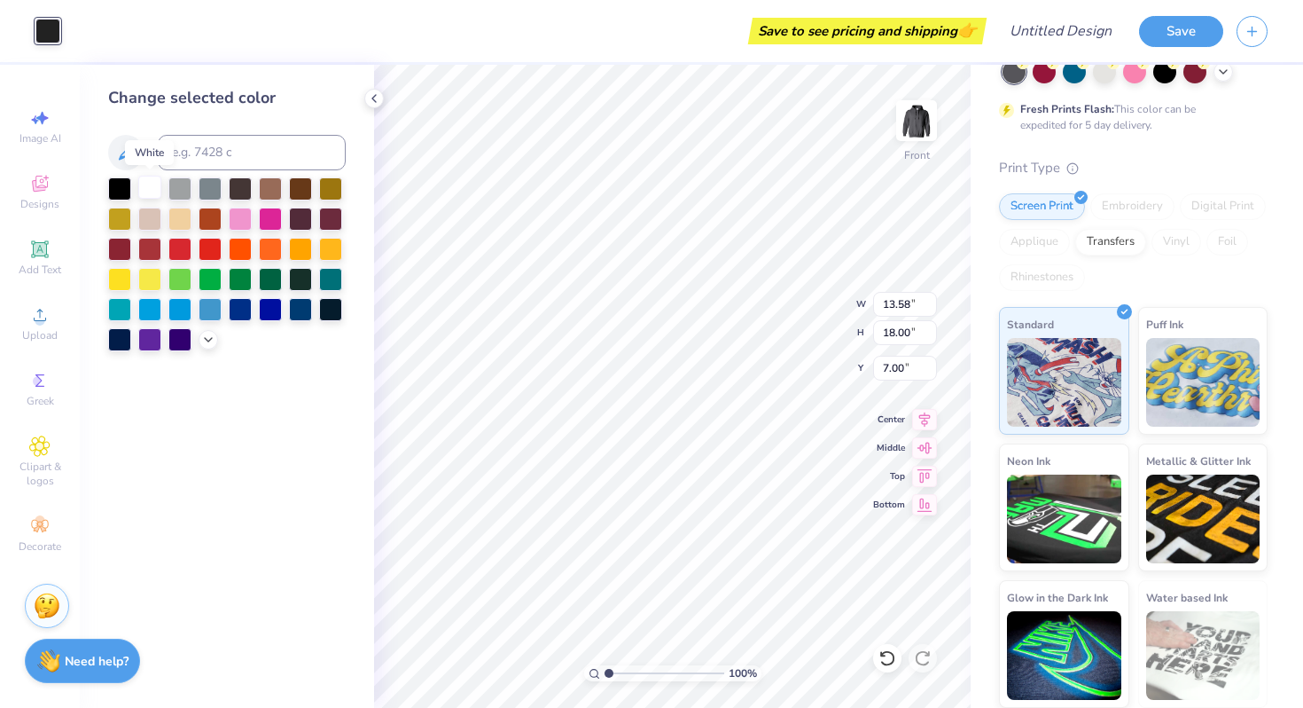
click at [152, 191] on div at bounding box center [149, 187] width 23 height 23
click at [46, 123] on icon at bounding box center [39, 117] width 21 height 21
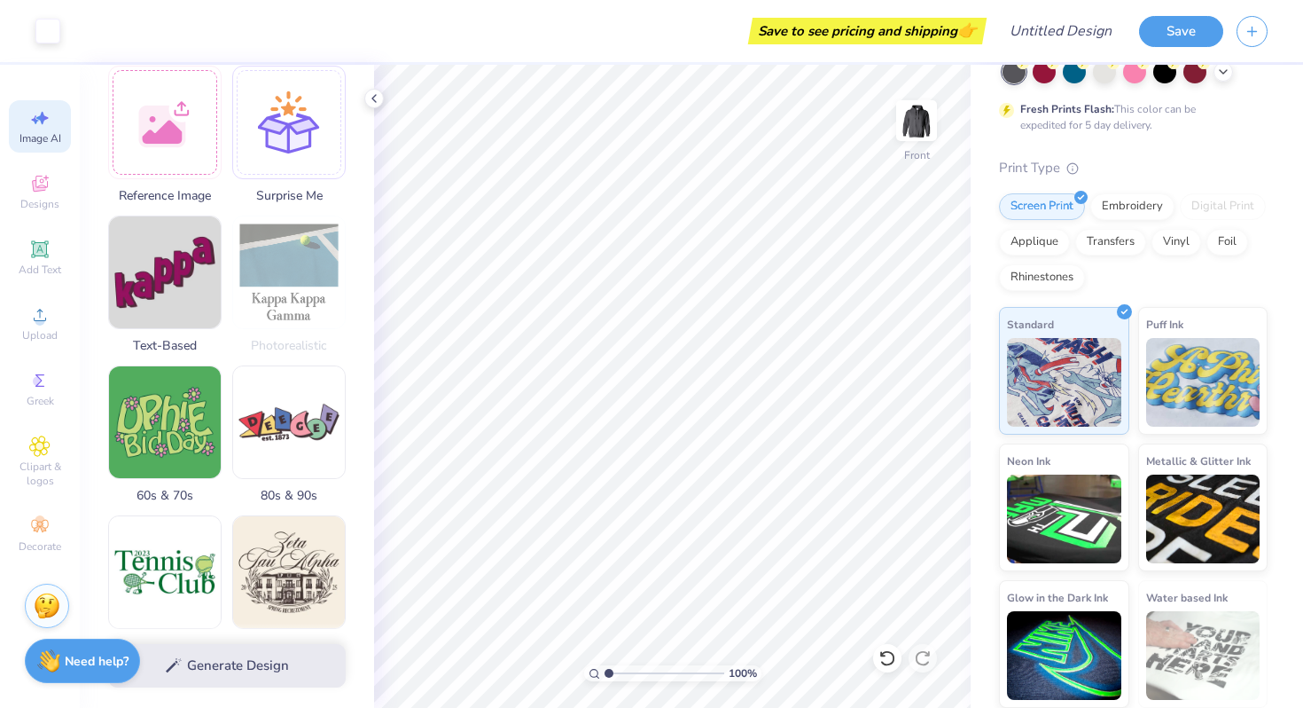
scroll to position [0, 0]
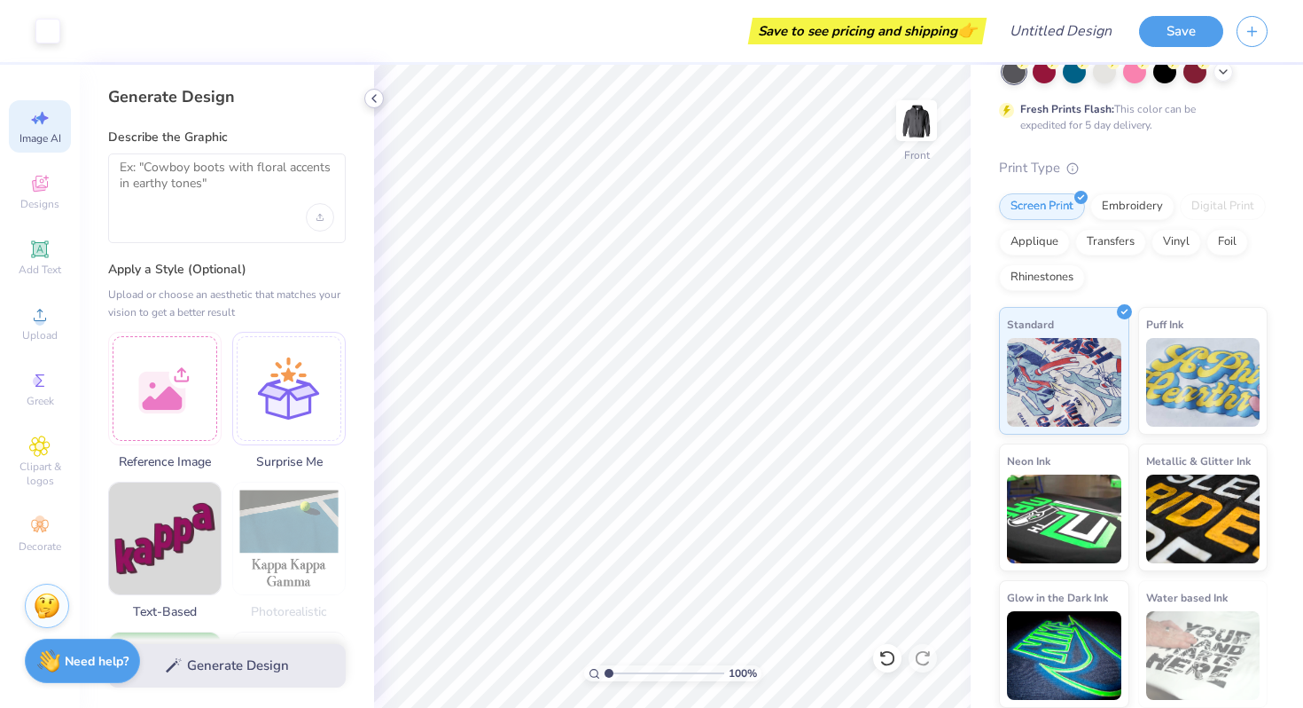
click at [372, 98] on polyline at bounding box center [374, 98] width 4 height 7
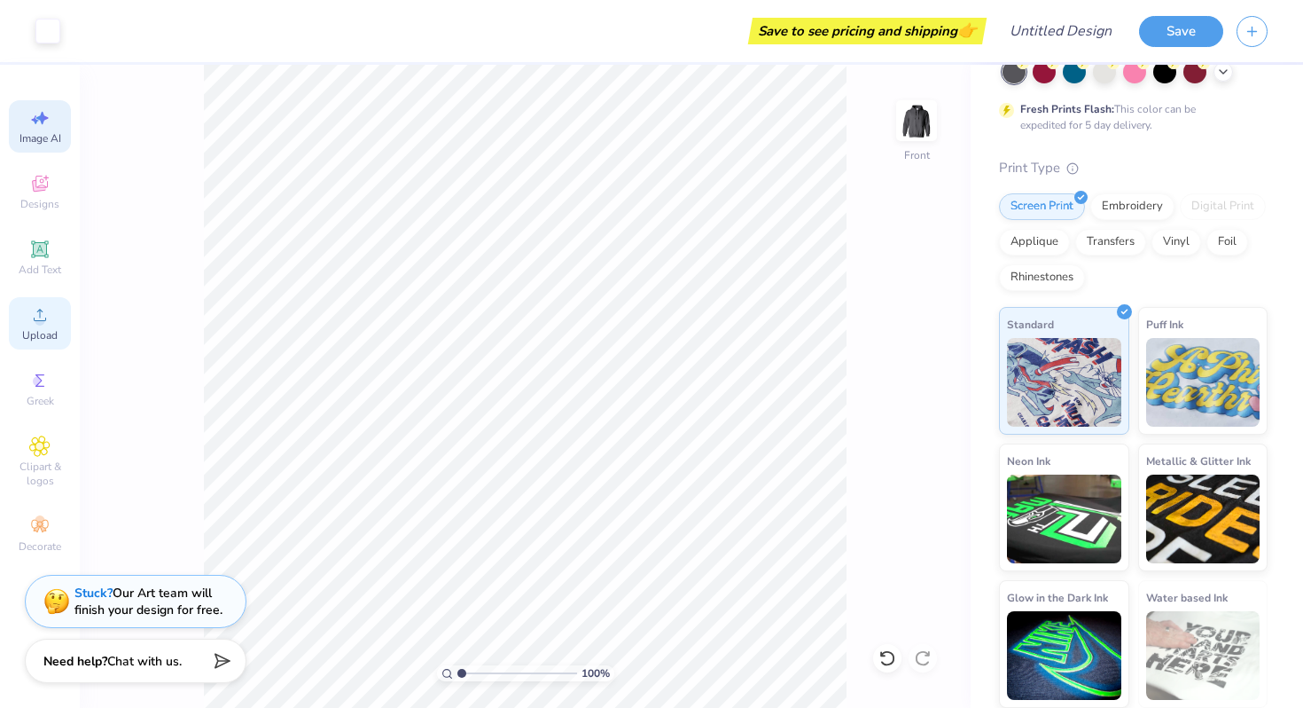
click at [35, 317] on circle at bounding box center [40, 321] width 10 height 10
click at [44, 311] on icon at bounding box center [39, 314] width 21 height 21
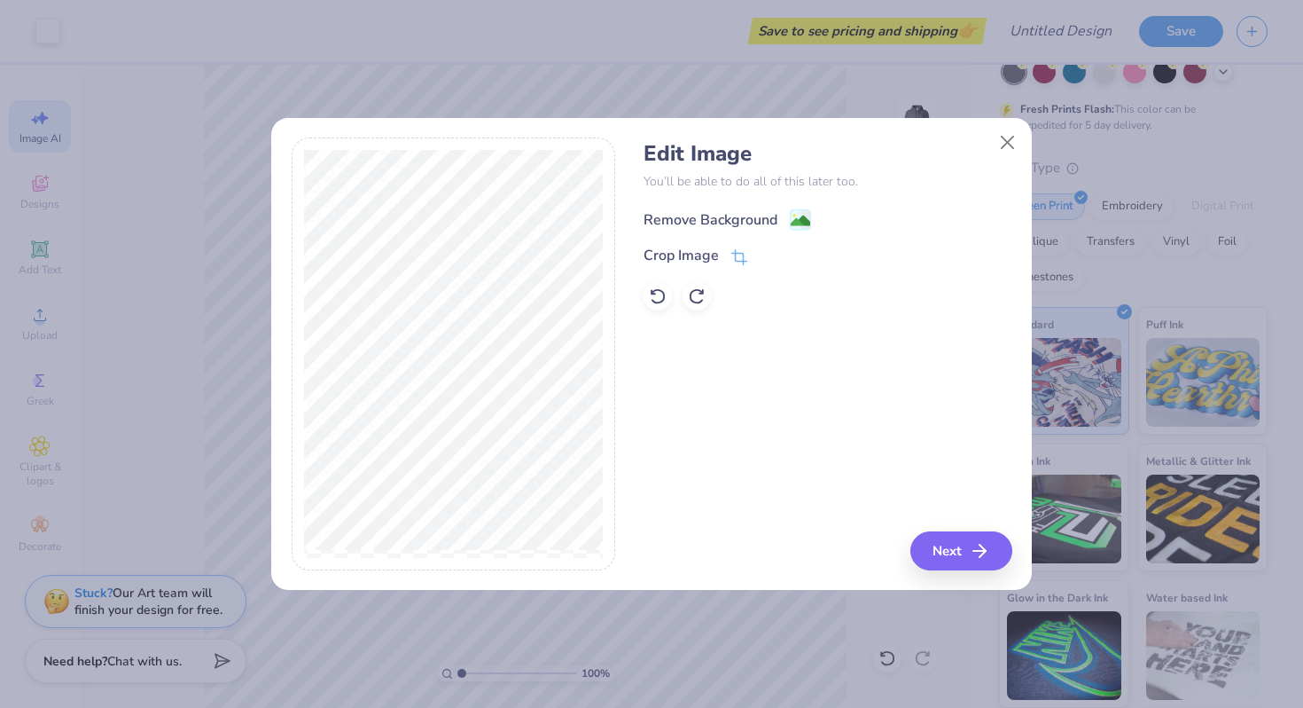
click at [729, 222] on div "Remove Background" at bounding box center [711, 219] width 134 height 21
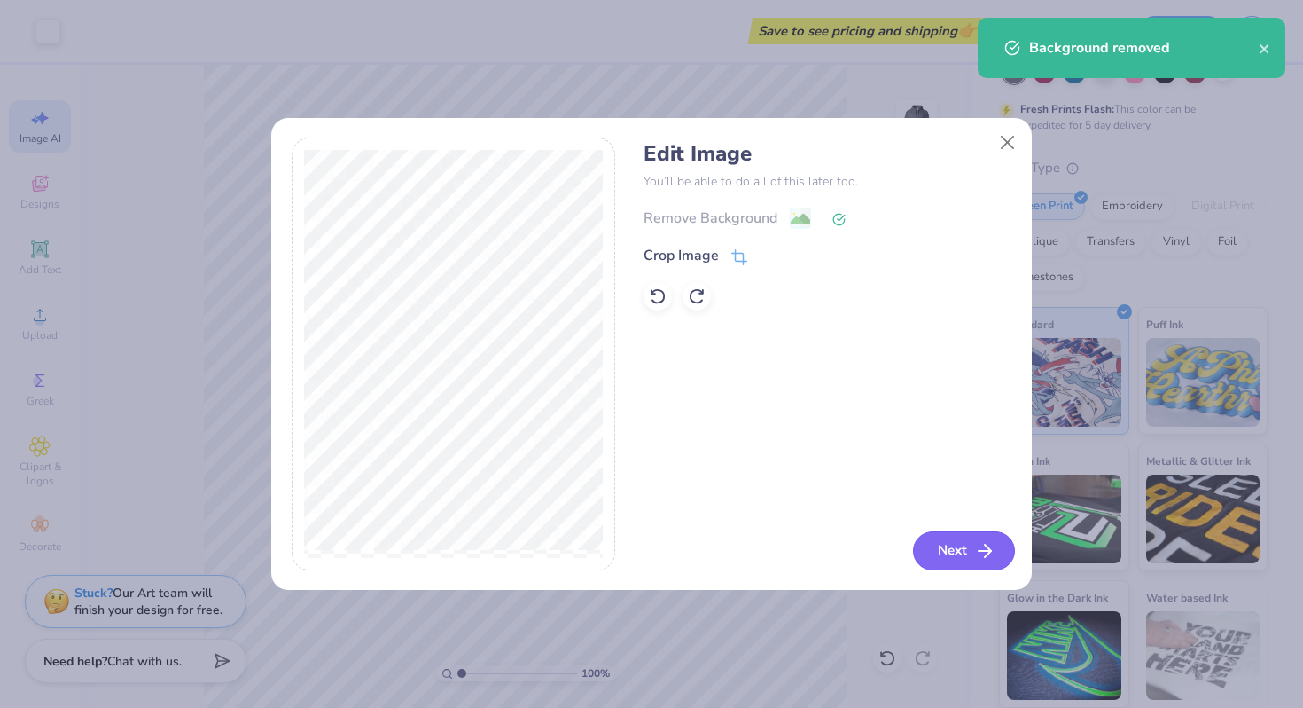
click at [958, 551] on button "Next" at bounding box center [964, 550] width 102 height 39
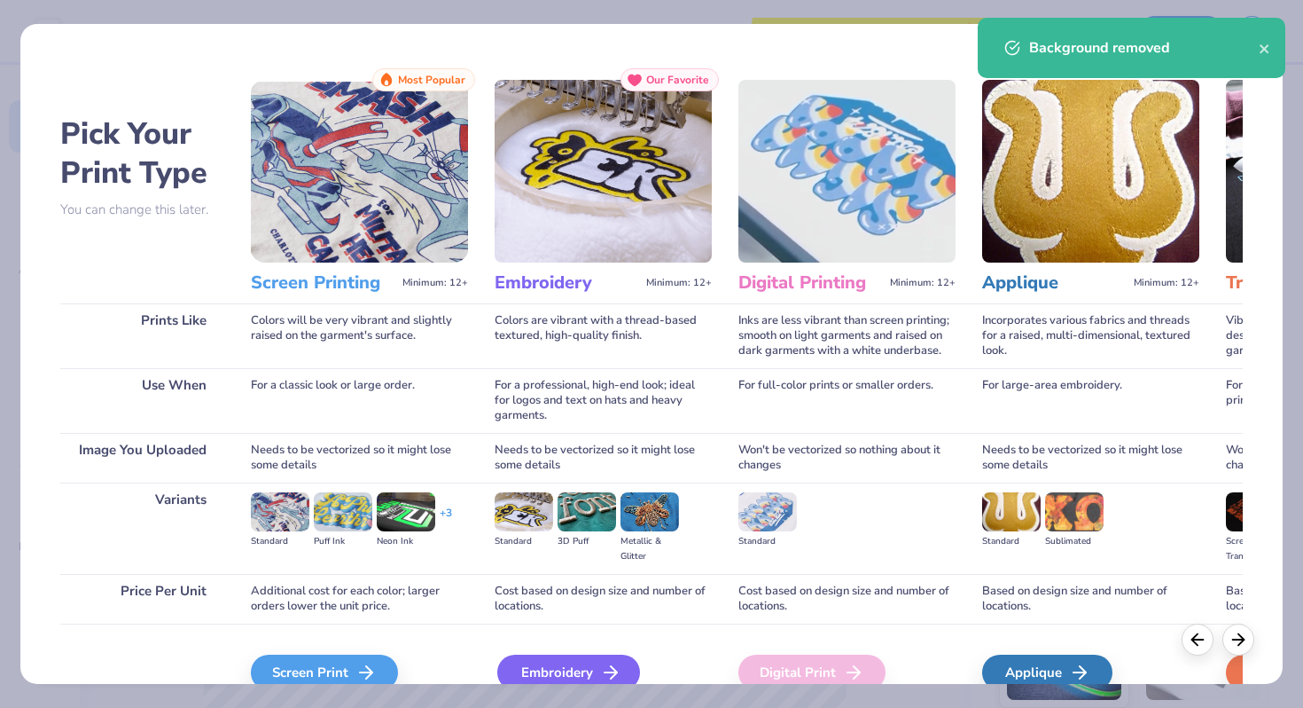
click at [514, 661] on div "Embroidery" at bounding box center [568, 671] width 143 height 35
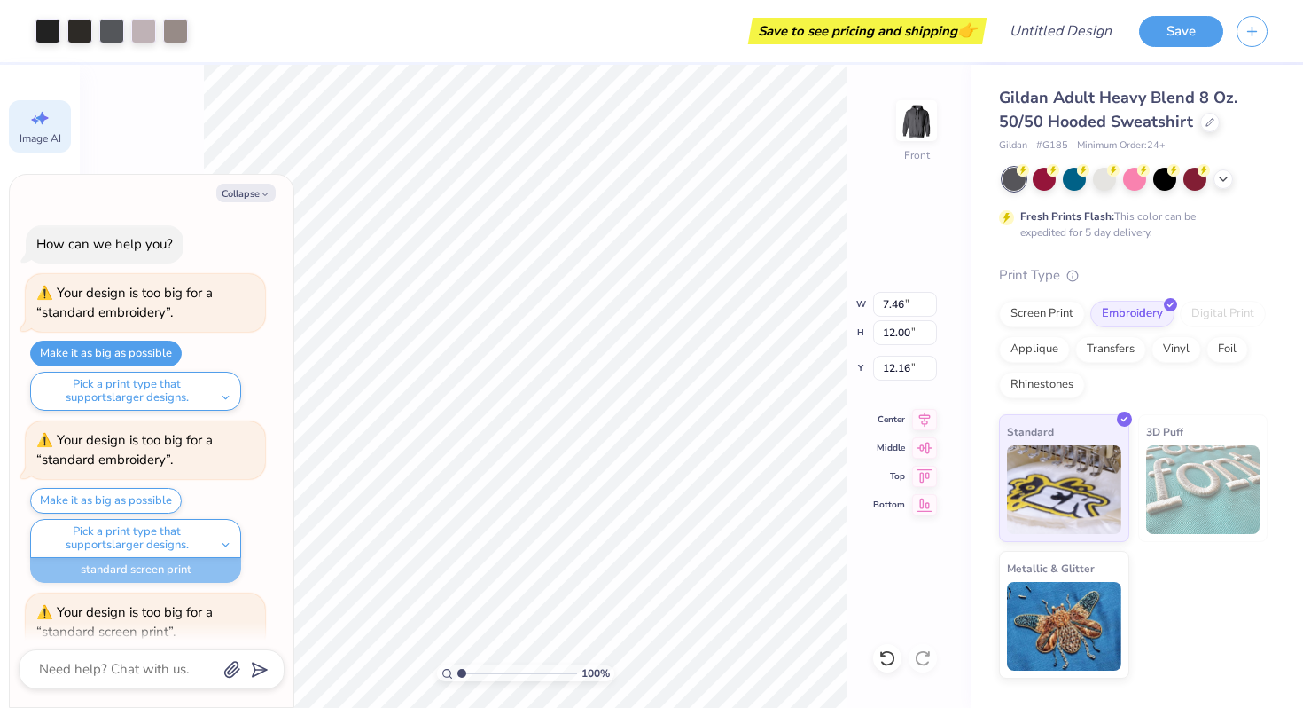
scroll to position [598, 0]
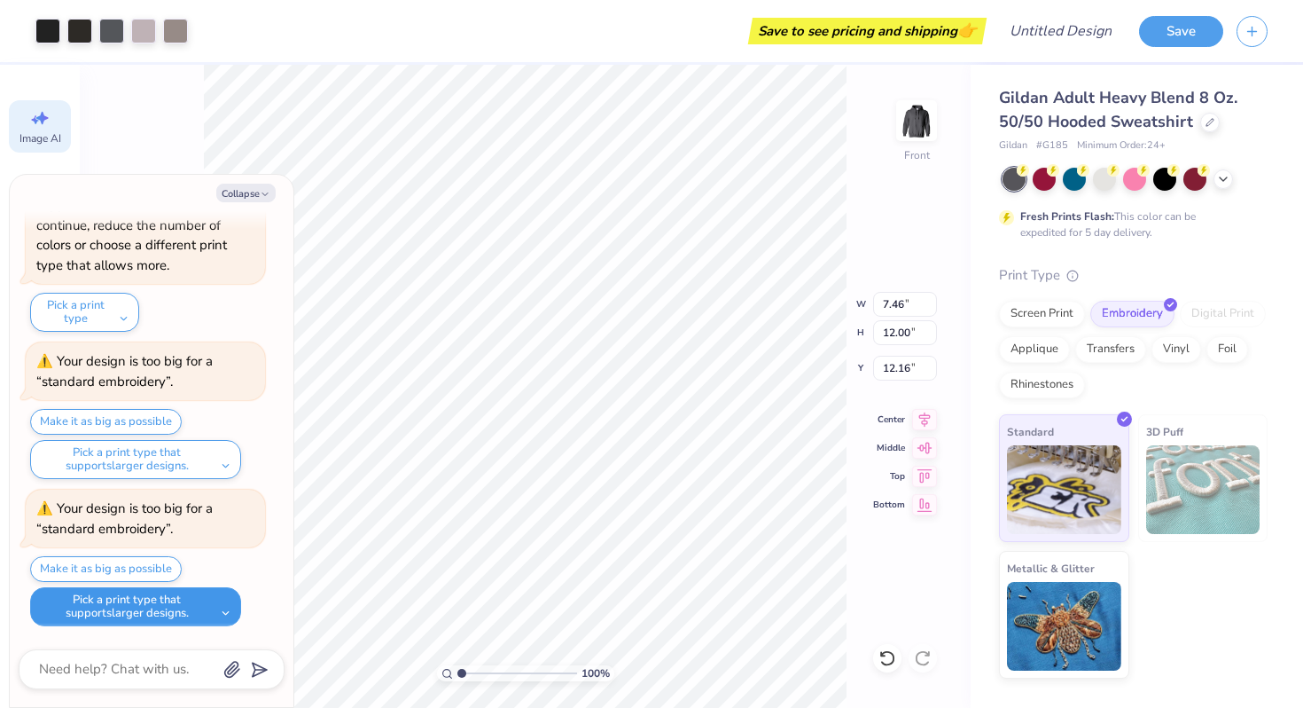
click at [195, 608] on button "Pick a print type that supports larger designs." at bounding box center [135, 606] width 211 height 39
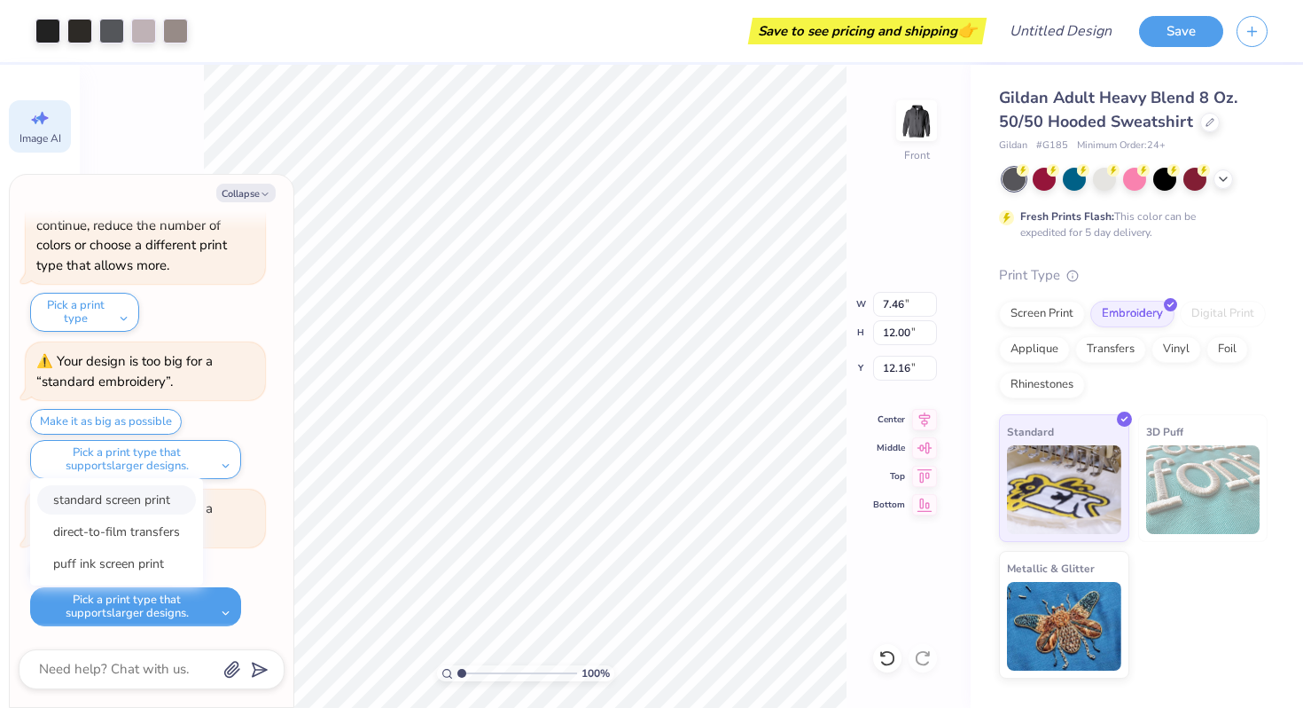
click at [141, 496] on button "standard screen print" at bounding box center [116, 499] width 159 height 29
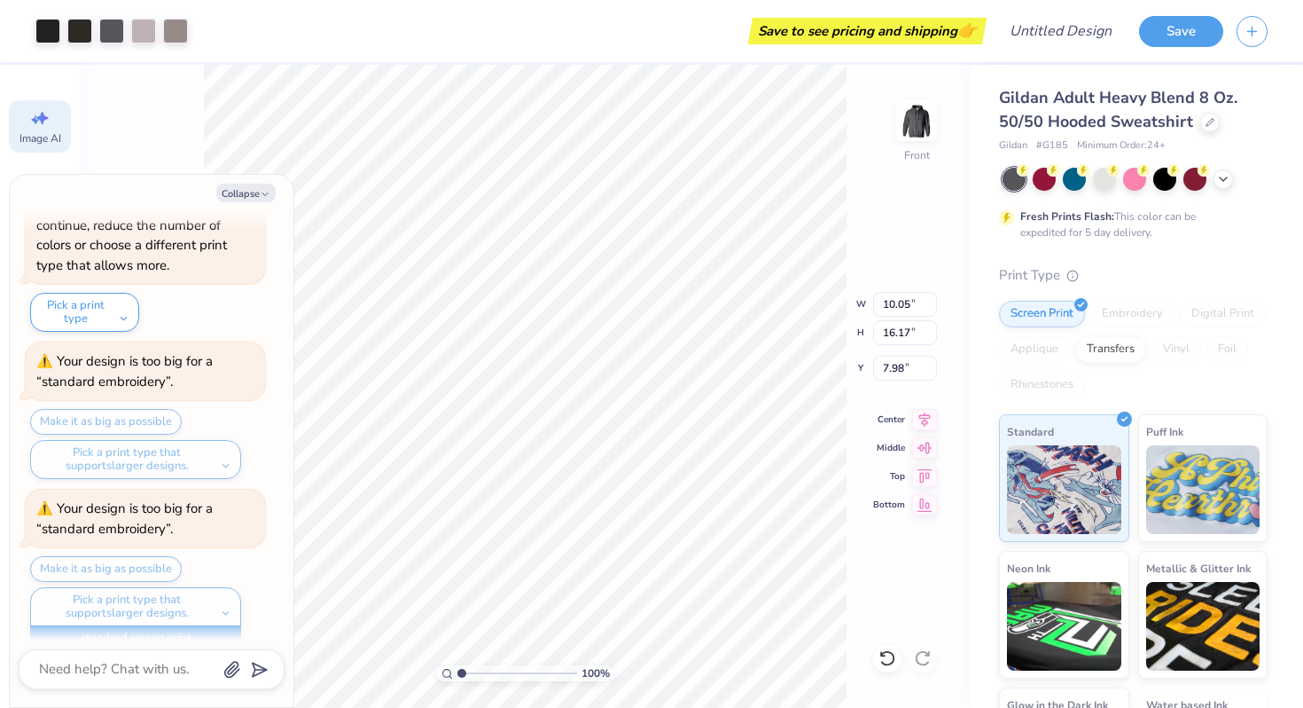
scroll to position [623, 0]
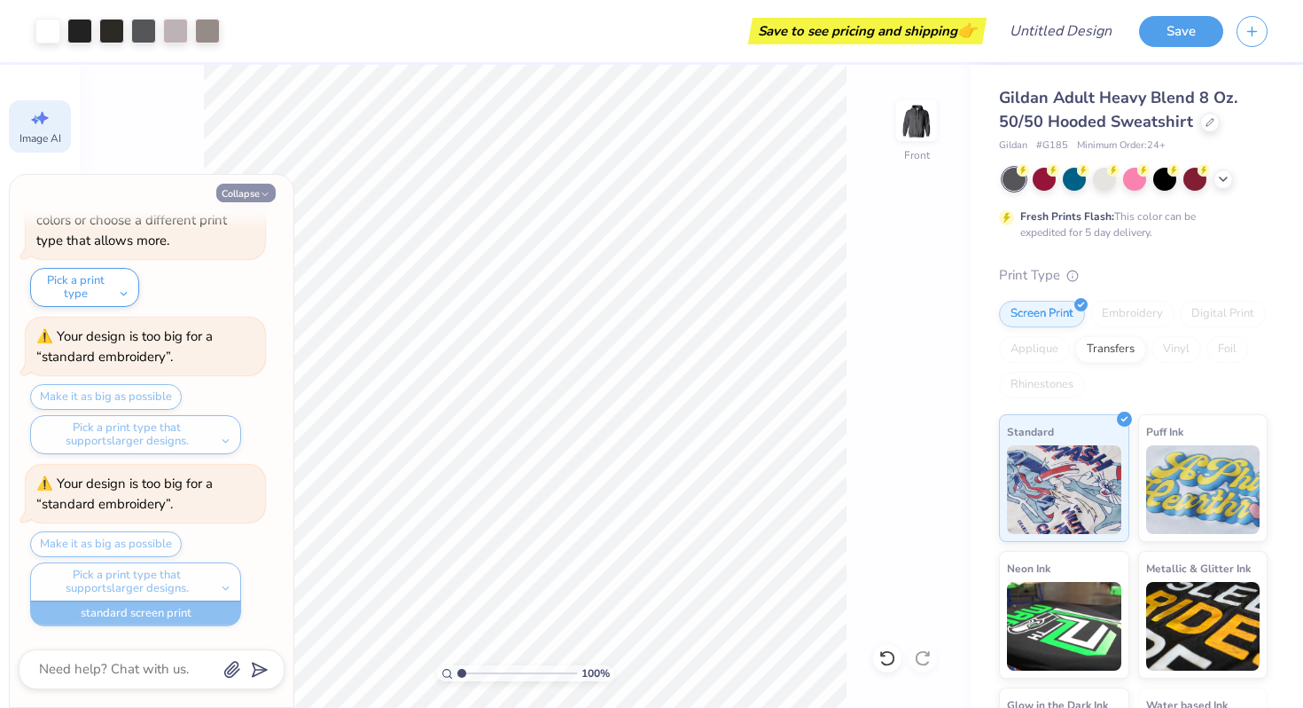
click at [231, 192] on button "Collapse" at bounding box center [245, 193] width 59 height 19
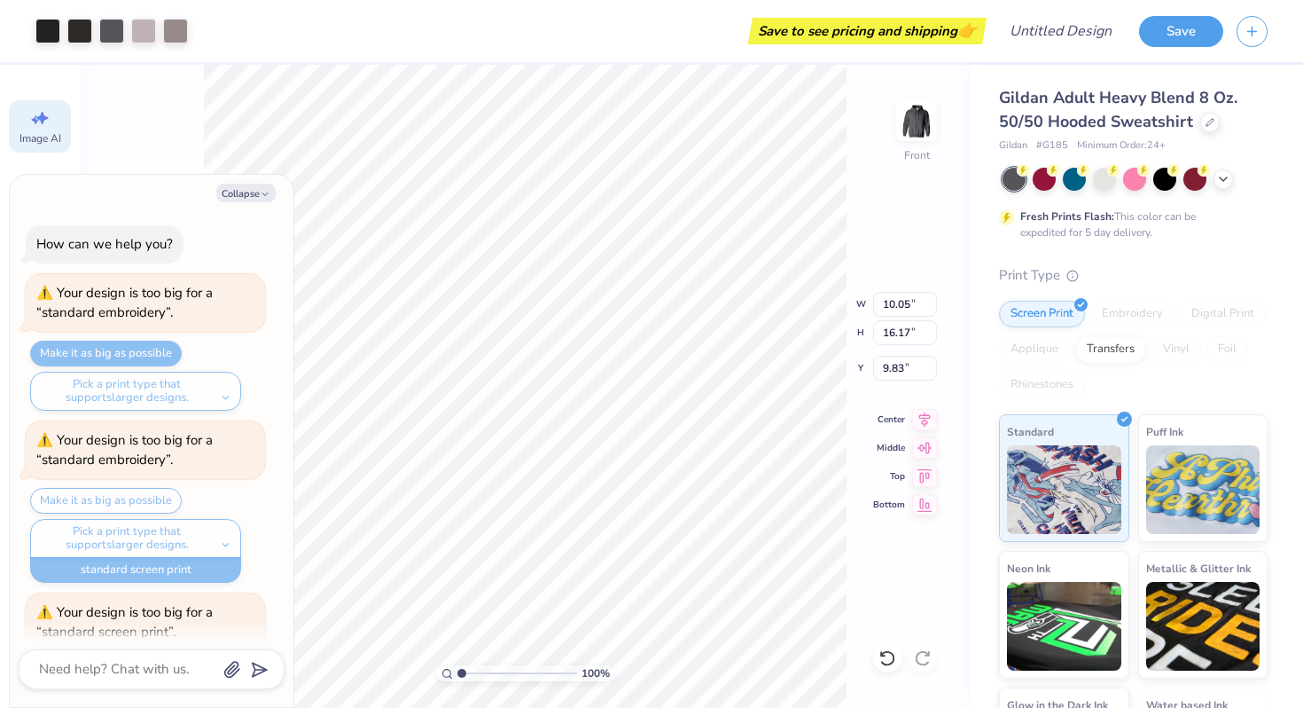
scroll to position [770, 0]
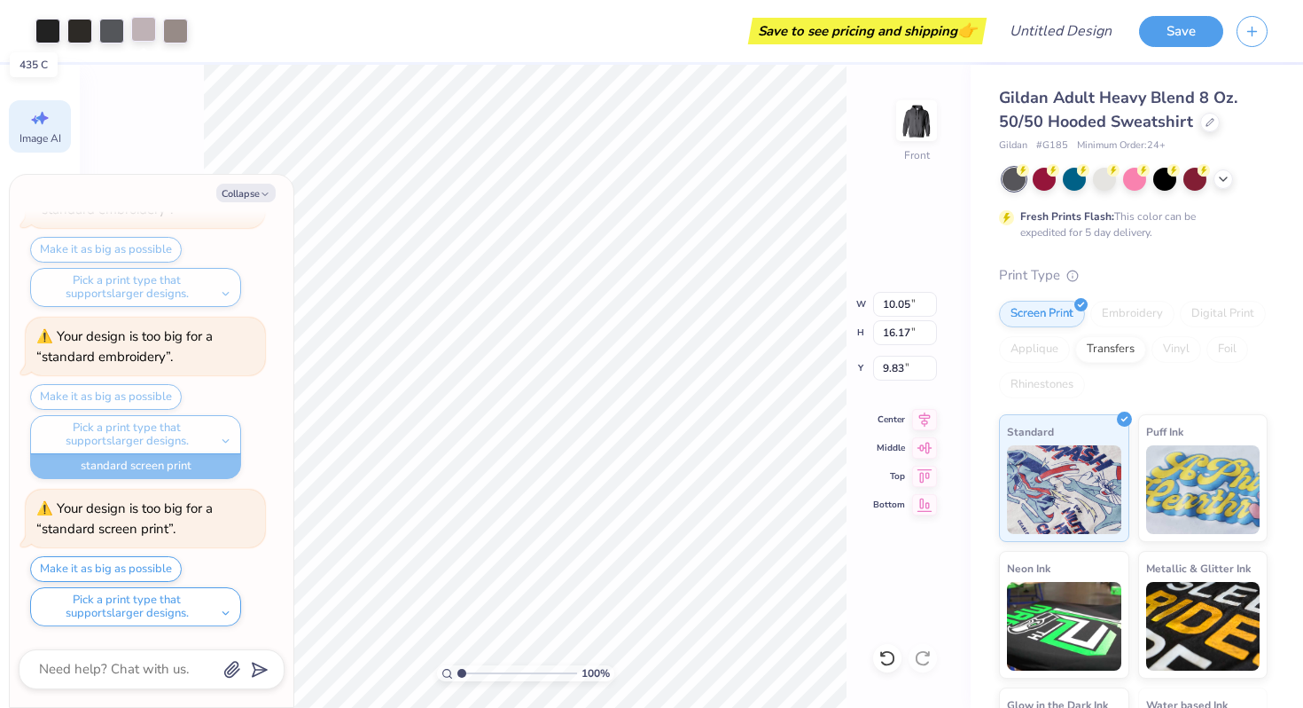
click at [156, 26] on div at bounding box center [143, 29] width 25 height 25
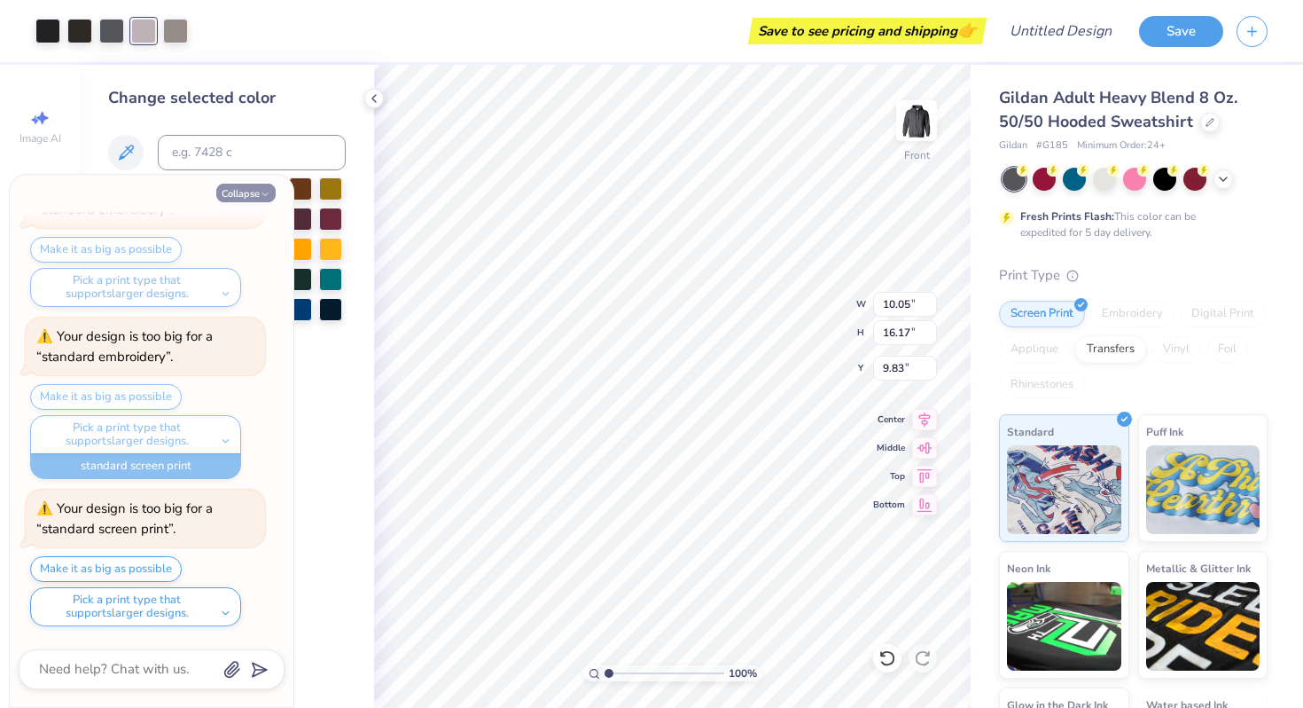
click at [269, 200] on button "Collapse" at bounding box center [245, 193] width 59 height 19
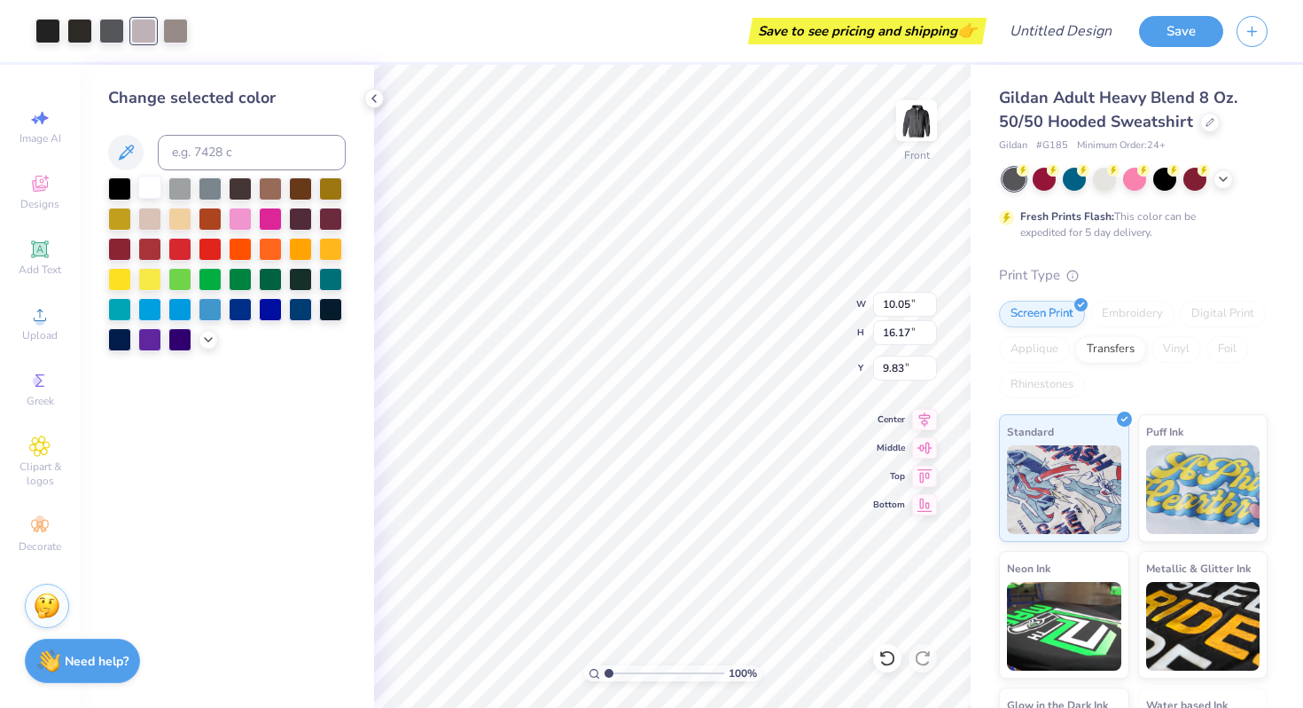
click at [147, 182] on div at bounding box center [149, 187] width 23 height 23
click at [150, 184] on div at bounding box center [149, 187] width 23 height 23
click at [54, 324] on div "Upload" at bounding box center [40, 323] width 62 height 52
click at [371, 90] on div at bounding box center [374, 99] width 20 height 20
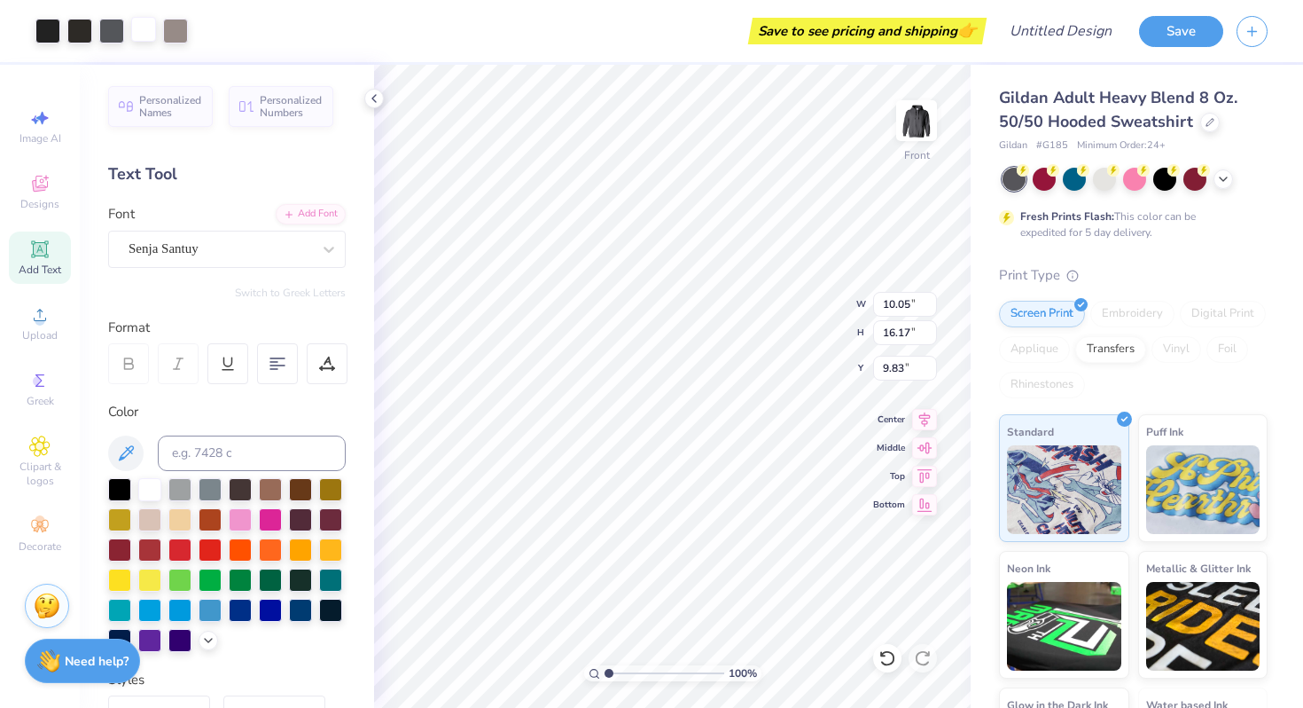
click at [143, 37] on div at bounding box center [143, 29] width 25 height 25
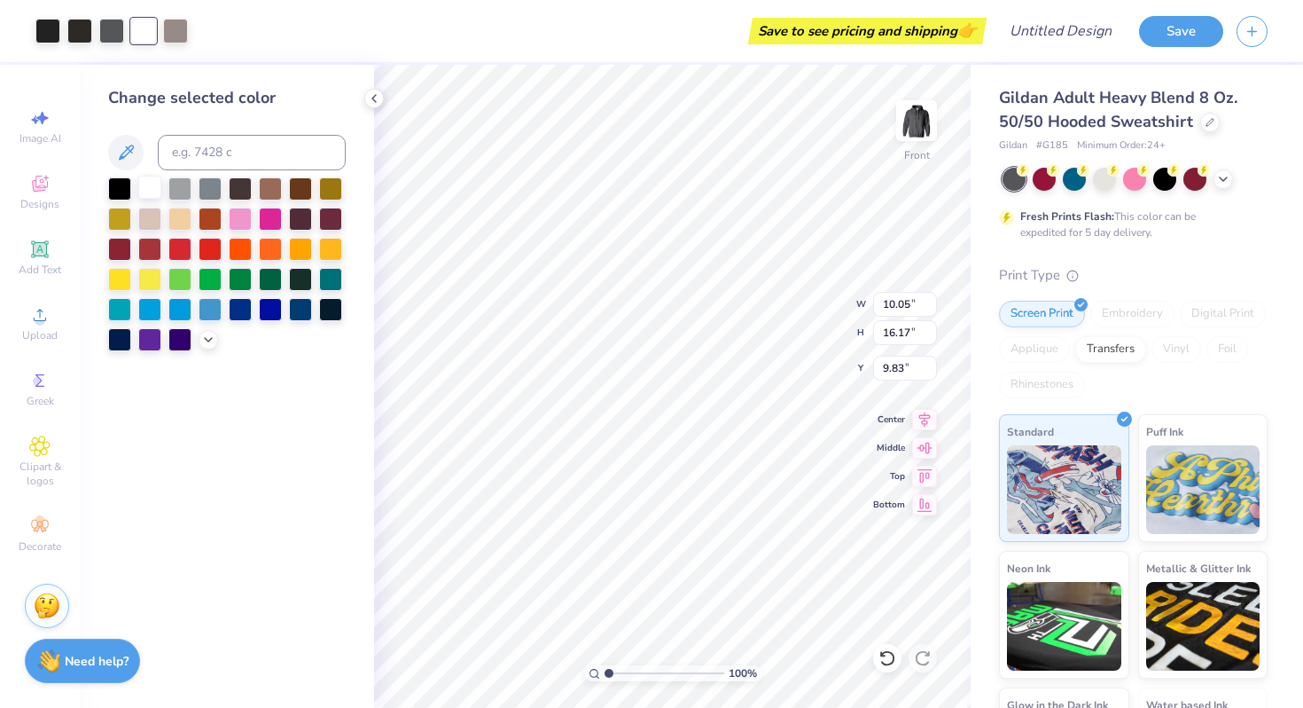
click at [159, 194] on div at bounding box center [149, 187] width 23 height 23
click at [159, 239] on div at bounding box center [149, 249] width 23 height 23
click at [189, 307] on div at bounding box center [179, 307] width 23 height 23
click at [40, 206] on span "Designs" at bounding box center [39, 204] width 39 height 14
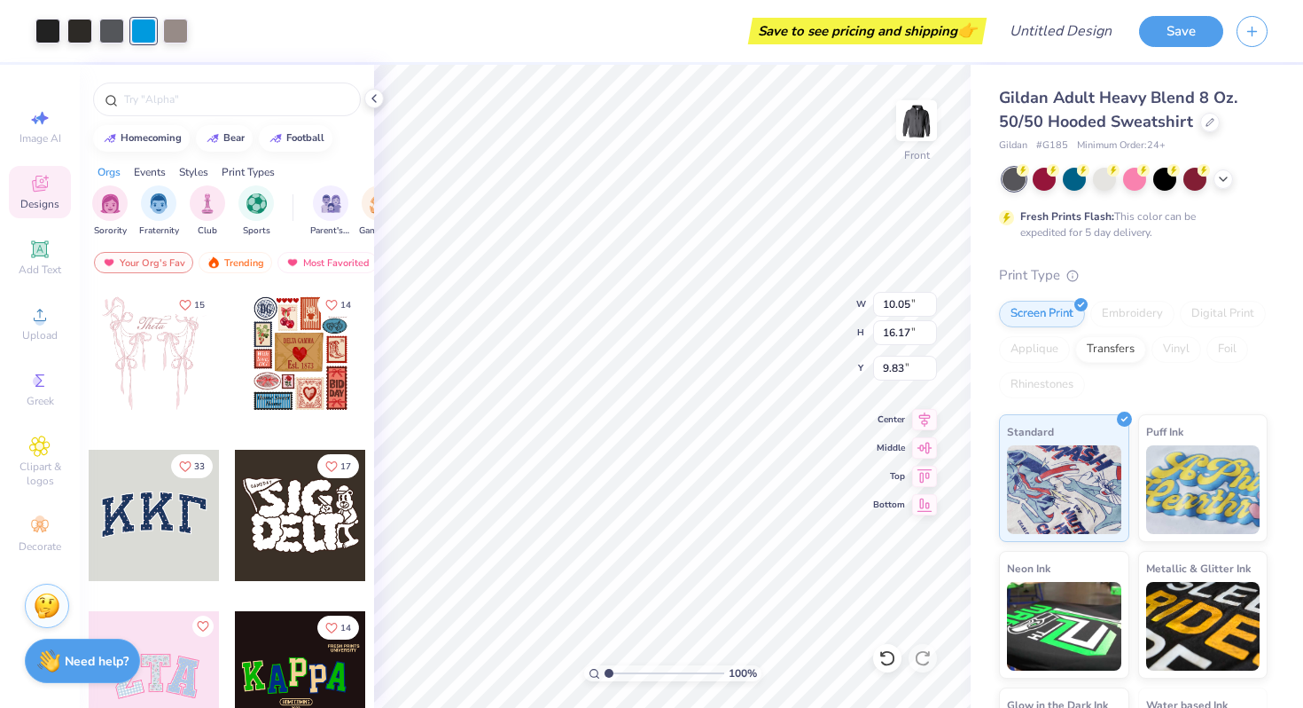
click at [34, 155] on div "Image AI Designs Add Text Upload Greek Clipart & logos Decorate" at bounding box center [40, 330] width 62 height 460
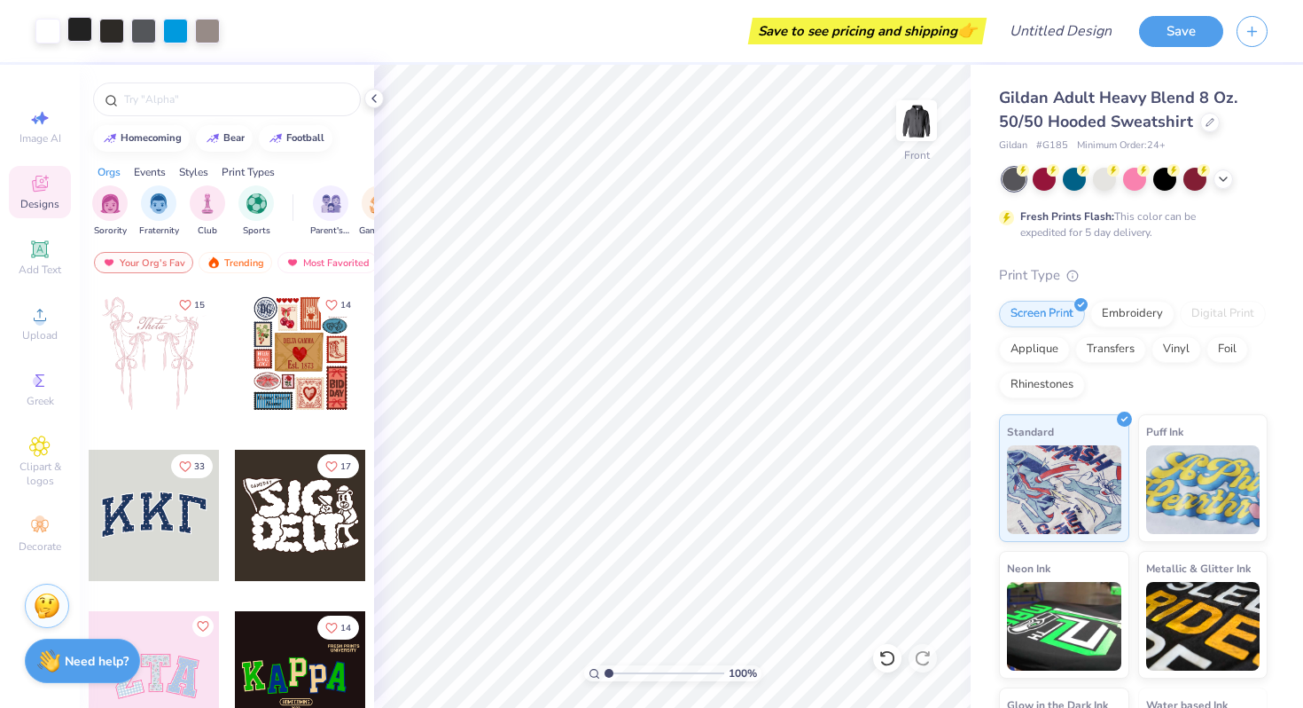
click at [87, 24] on div at bounding box center [79, 29] width 25 height 25
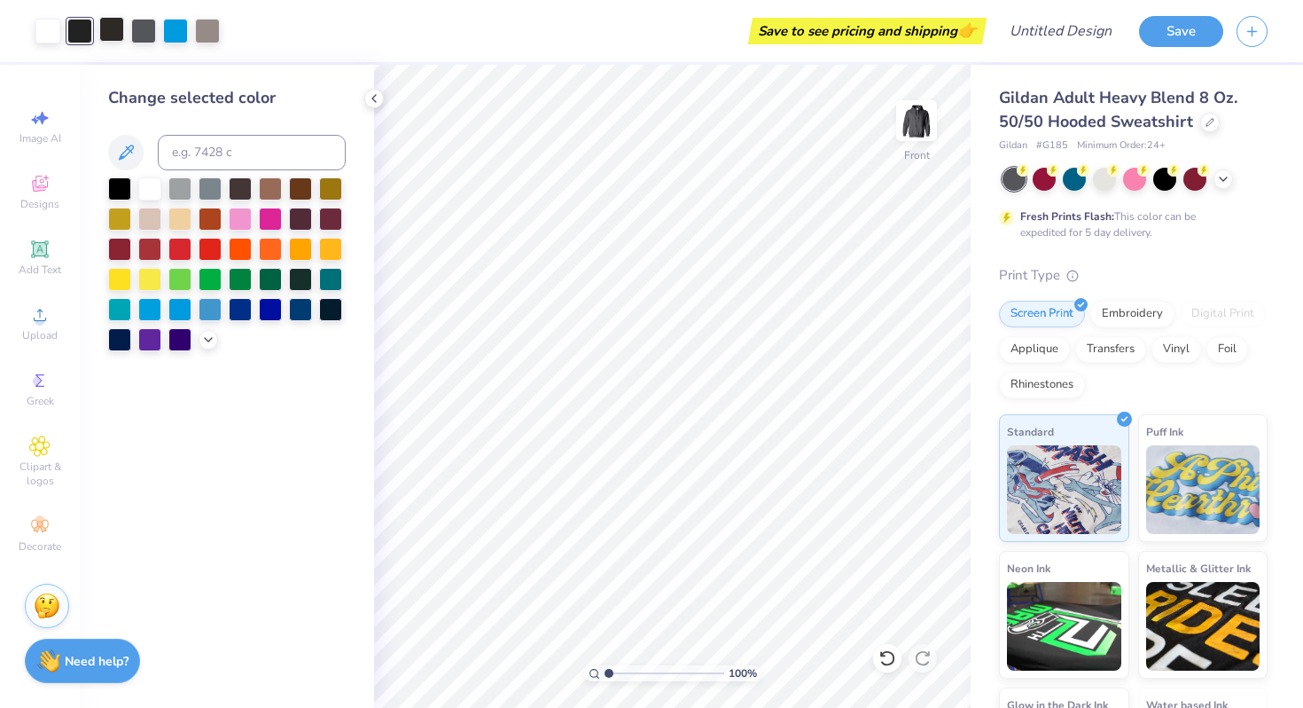
click at [124, 39] on div at bounding box center [111, 29] width 25 height 25
click at [181, 39] on div at bounding box center [175, 29] width 25 height 25
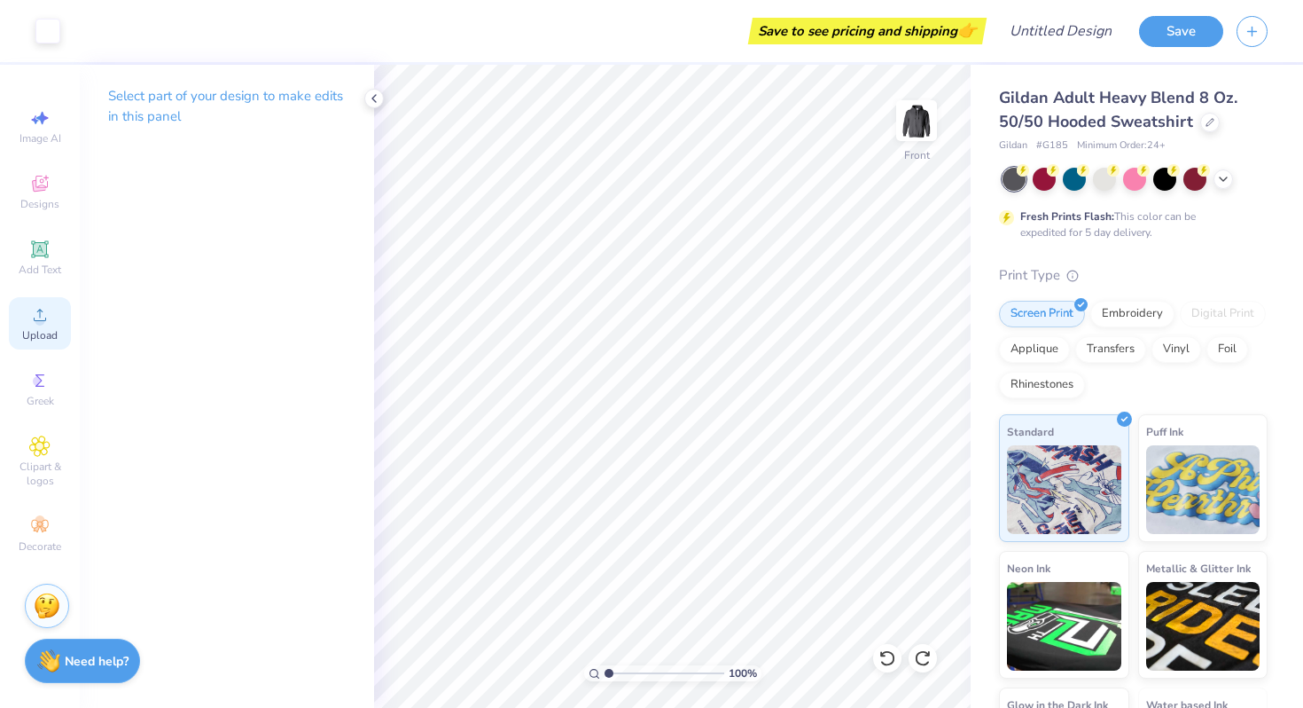
click at [46, 326] on div "Upload" at bounding box center [40, 323] width 62 height 52
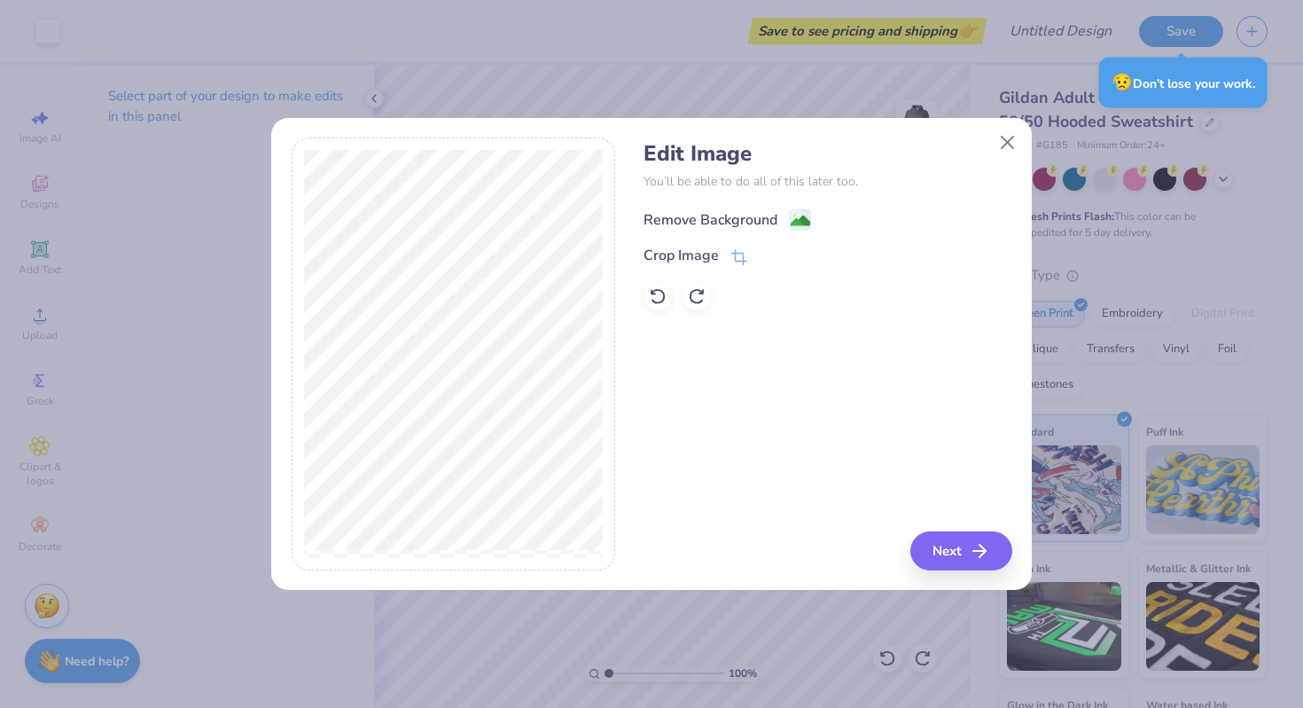
click at [742, 212] on div "Remove Background" at bounding box center [711, 219] width 134 height 21
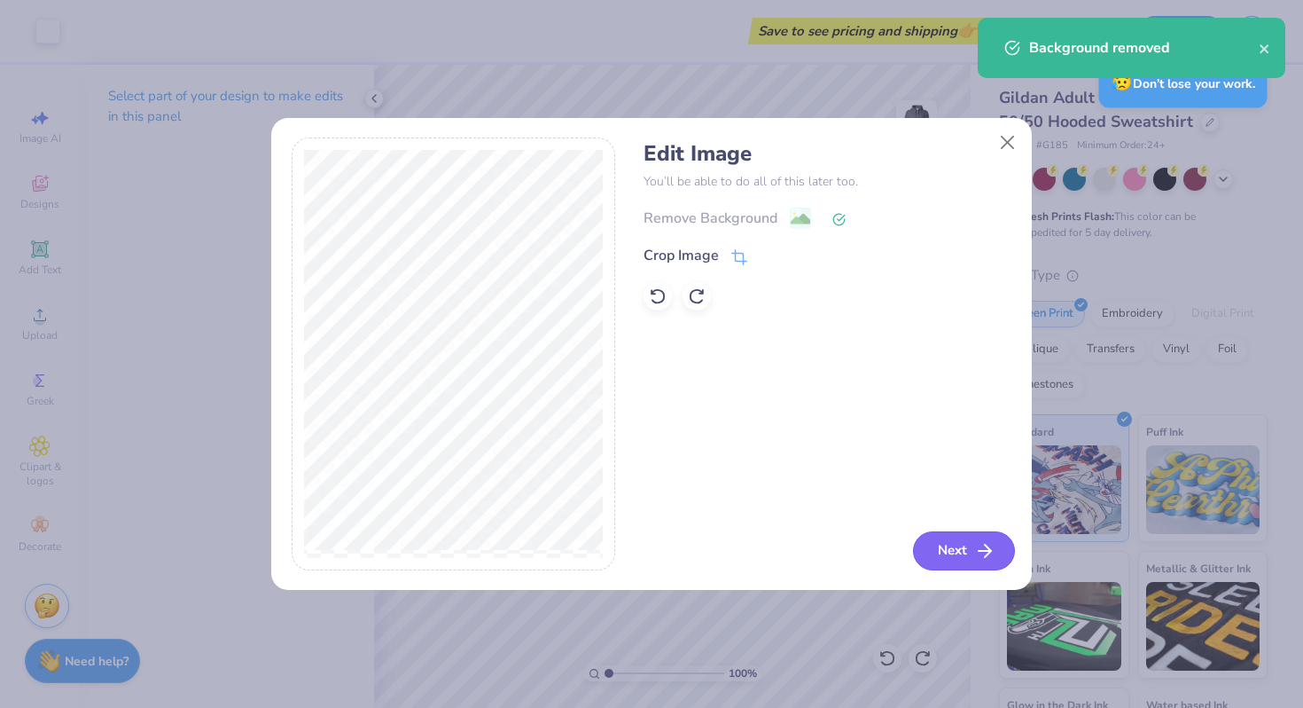
click at [940, 544] on button "Next" at bounding box center [964, 550] width 102 height 39
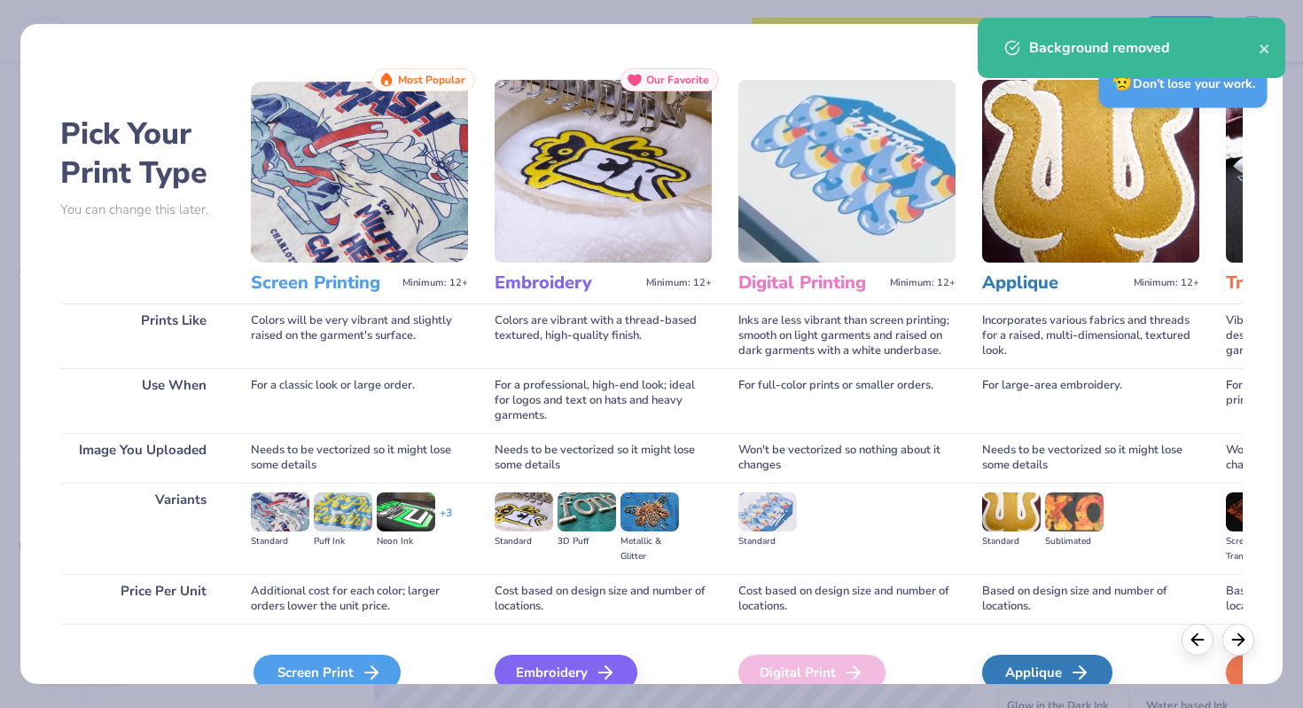
click at [368, 661] on icon at bounding box center [371, 671] width 21 height 21
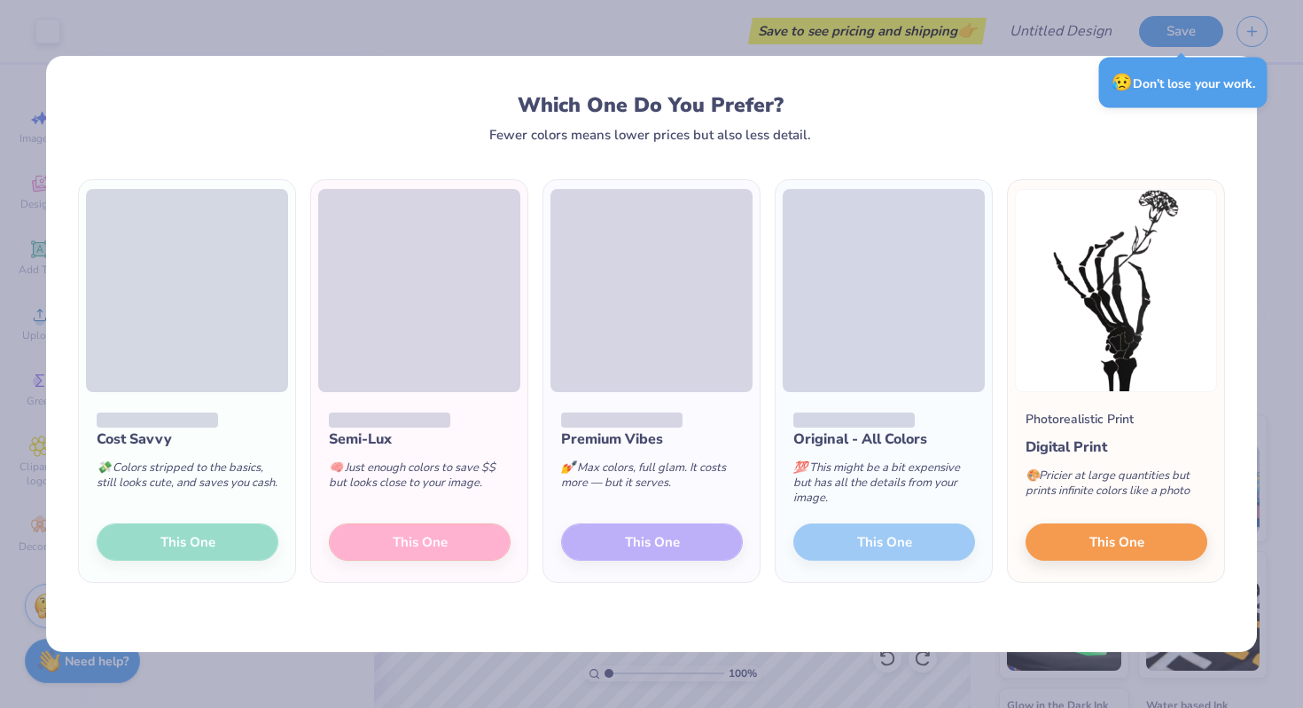
click at [203, 524] on div "Cost Savvy 💸 Colors stripped to the basics, still looks cute, and saves you cas…" at bounding box center [187, 487] width 216 height 190
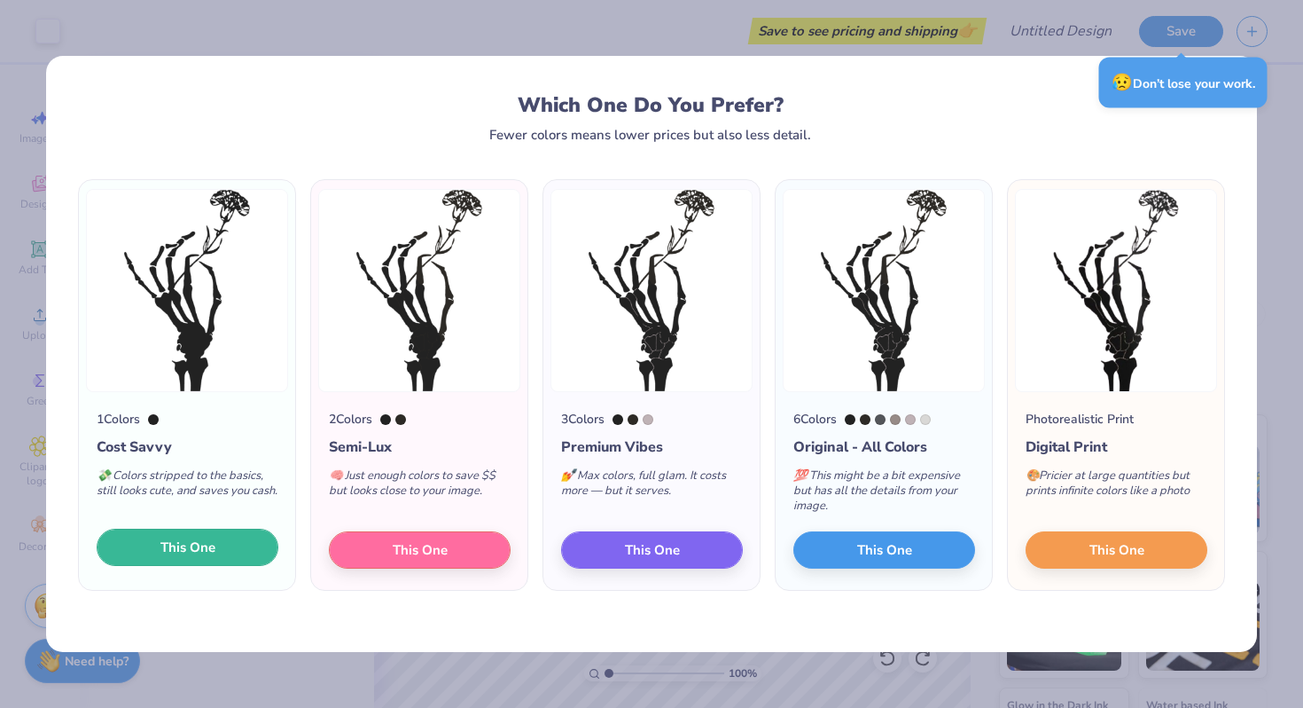
click at [194, 549] on span "This One" at bounding box center [187, 547] width 55 height 20
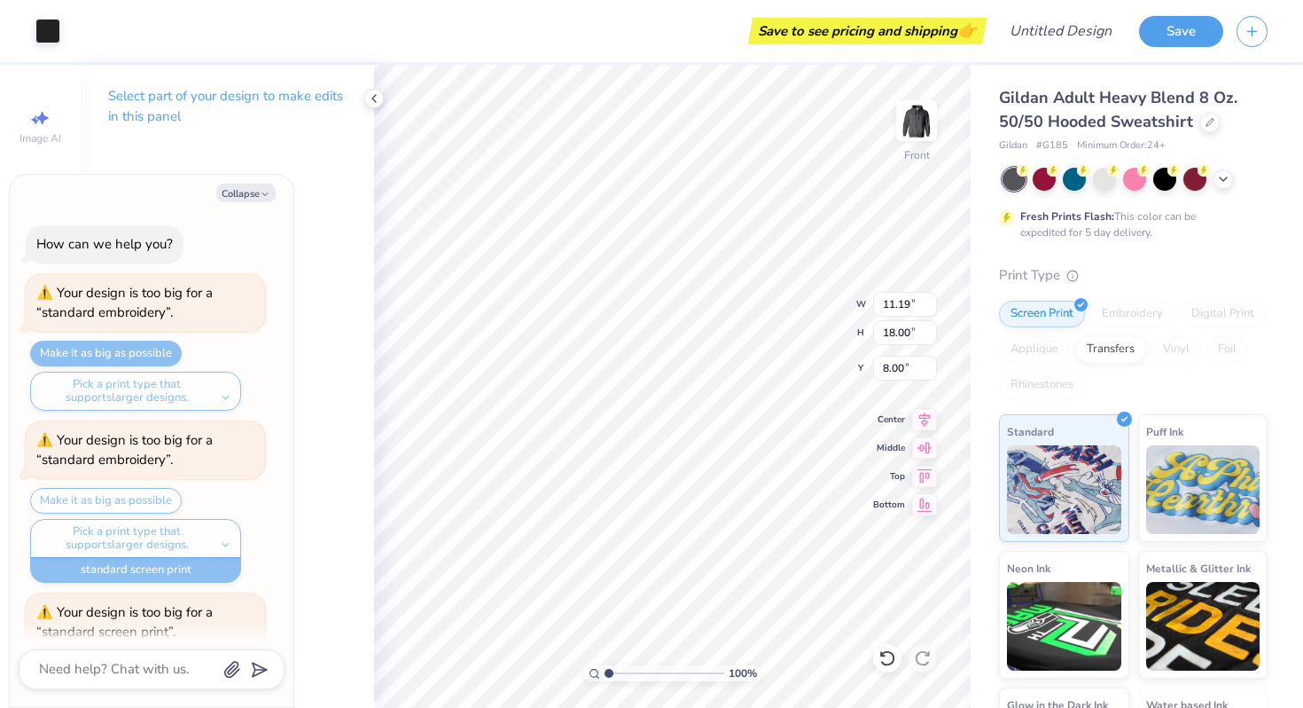
scroll to position [918, 0]
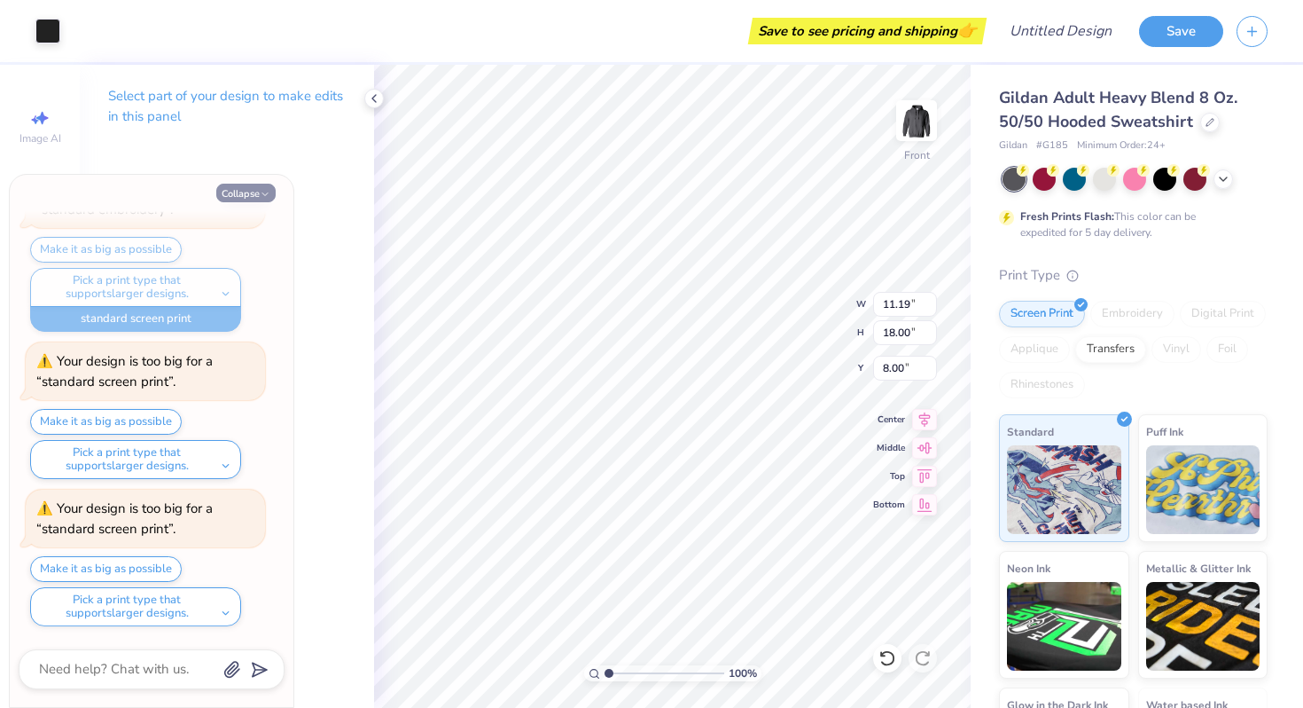
click at [267, 192] on icon "button" at bounding box center [265, 194] width 11 height 11
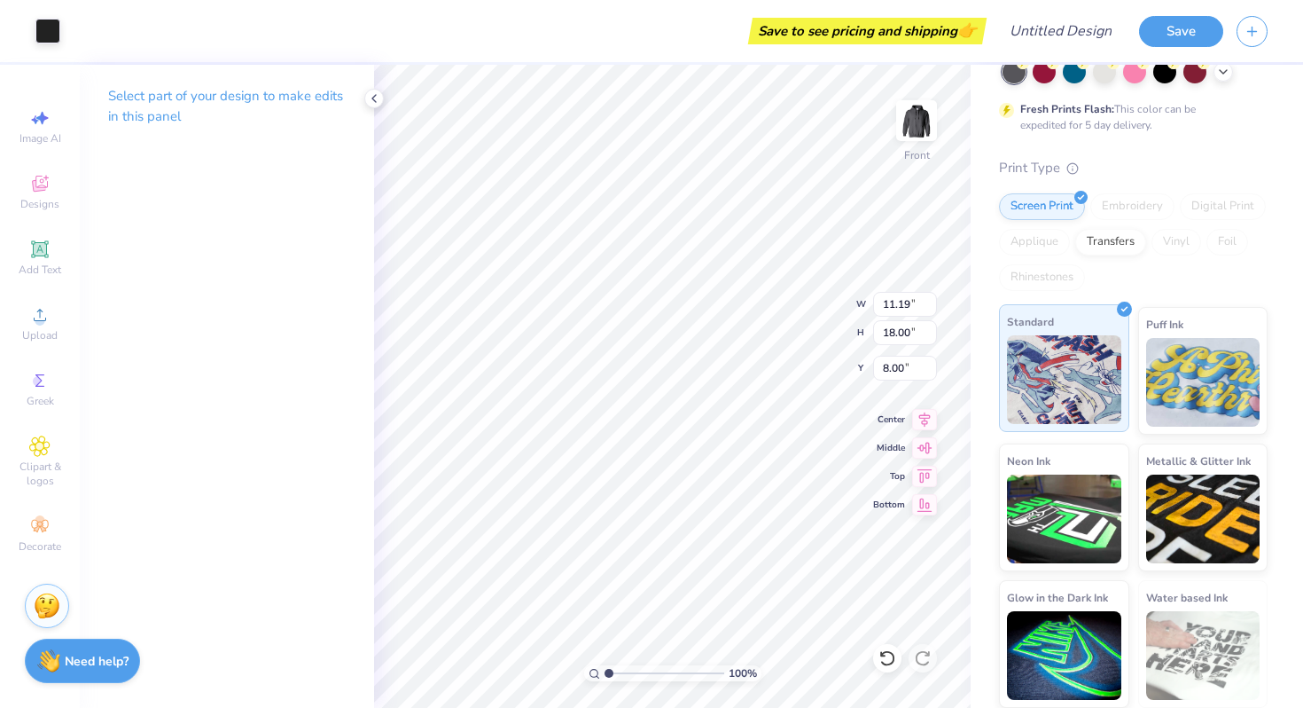
scroll to position [0, 0]
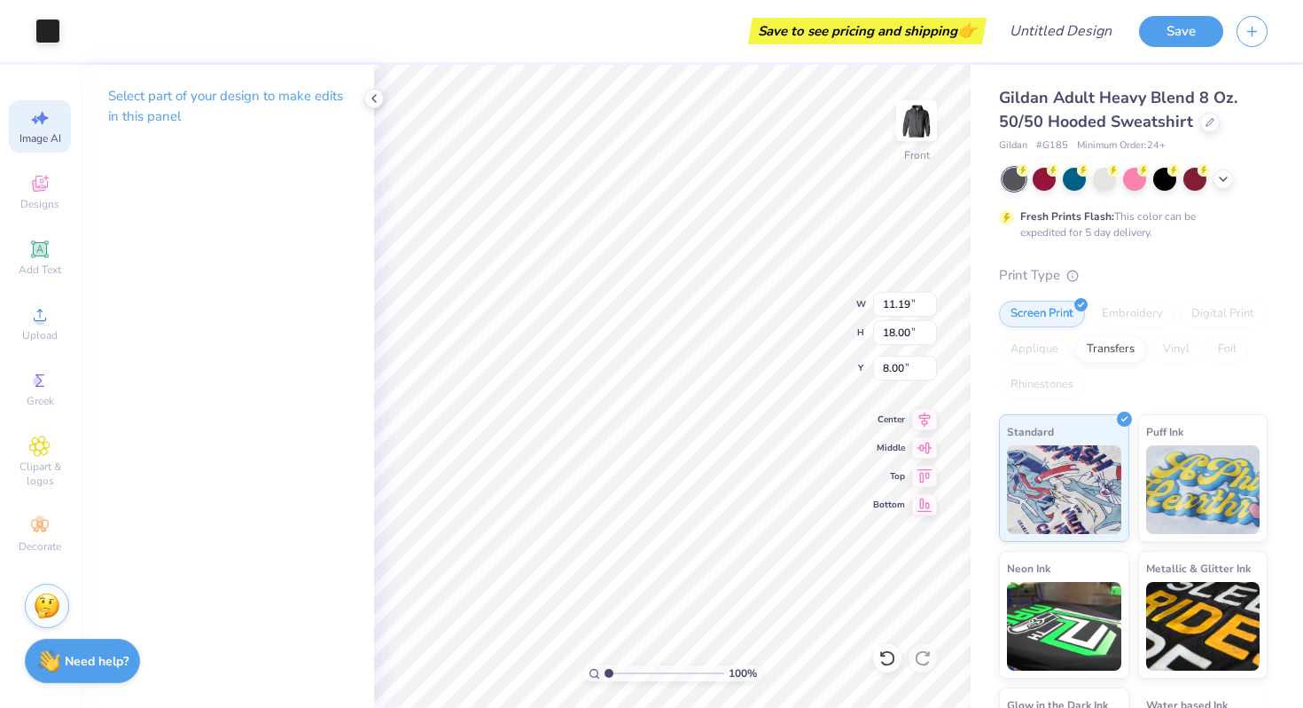
click at [51, 126] on div "Image AI" at bounding box center [40, 126] width 62 height 52
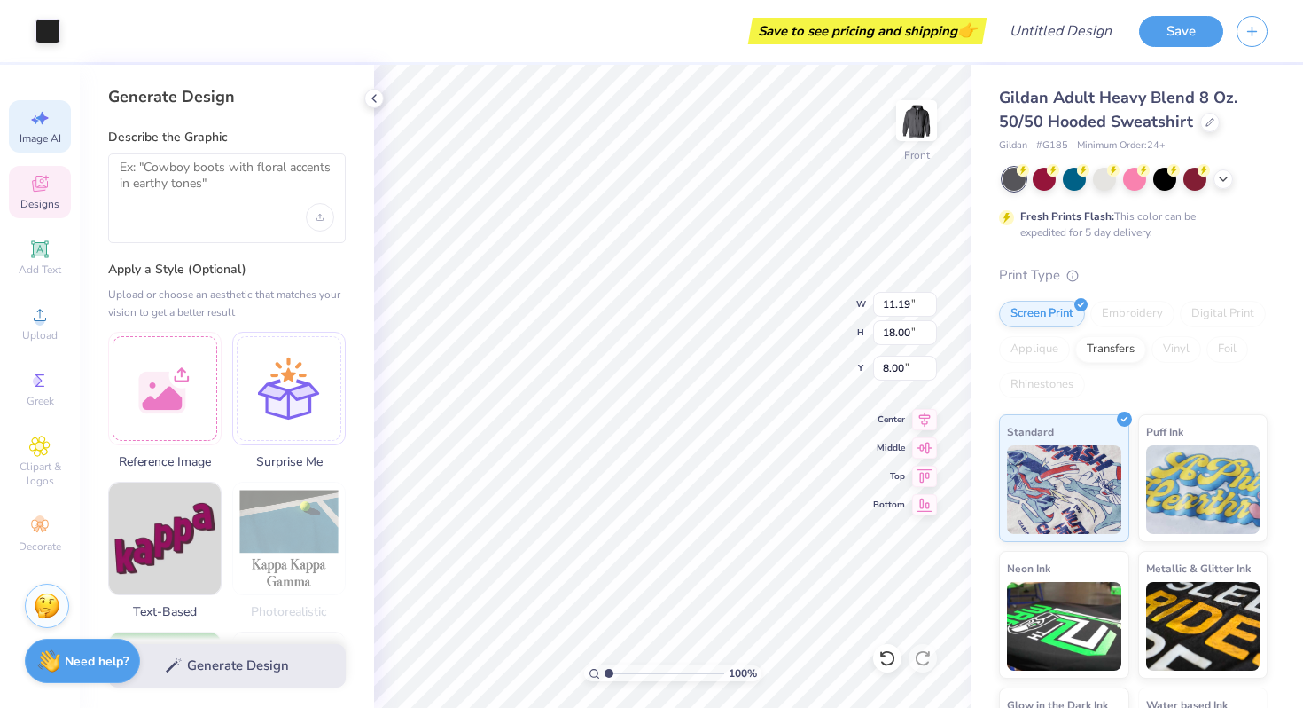
click at [42, 184] on icon at bounding box center [39, 183] width 21 height 21
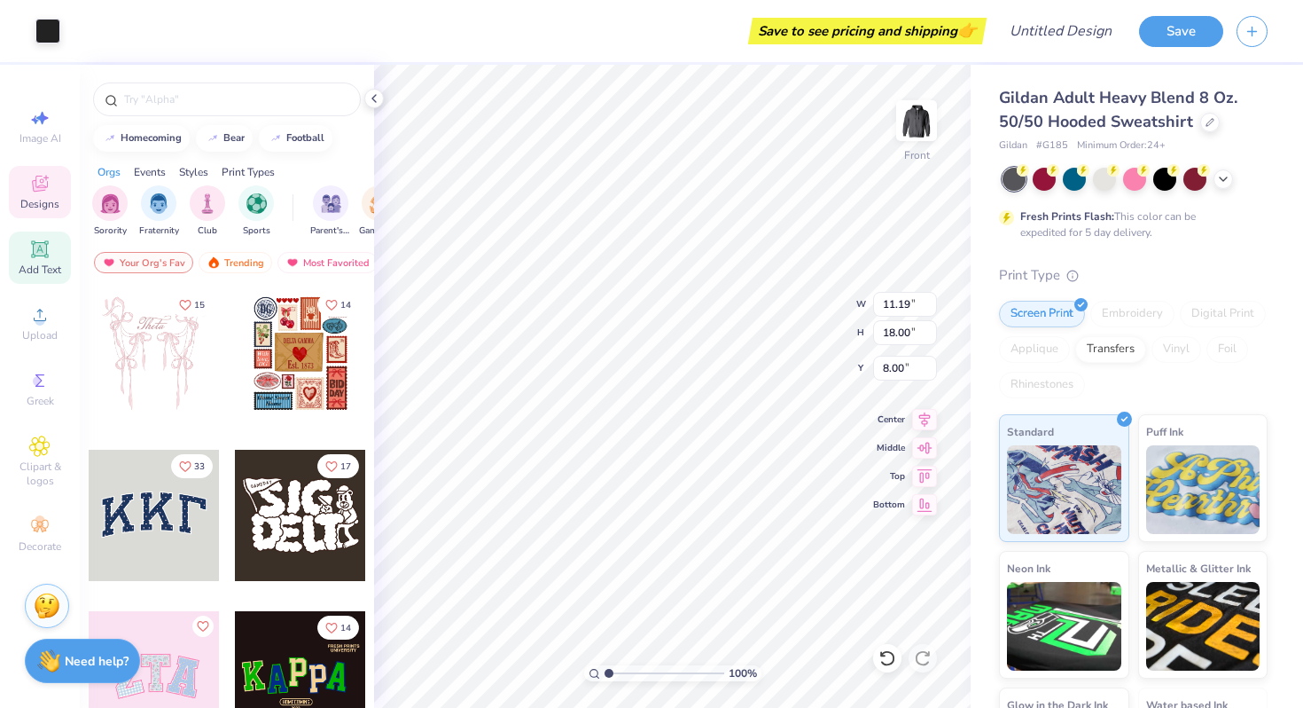
click at [49, 249] on icon at bounding box center [39, 248] width 21 height 21
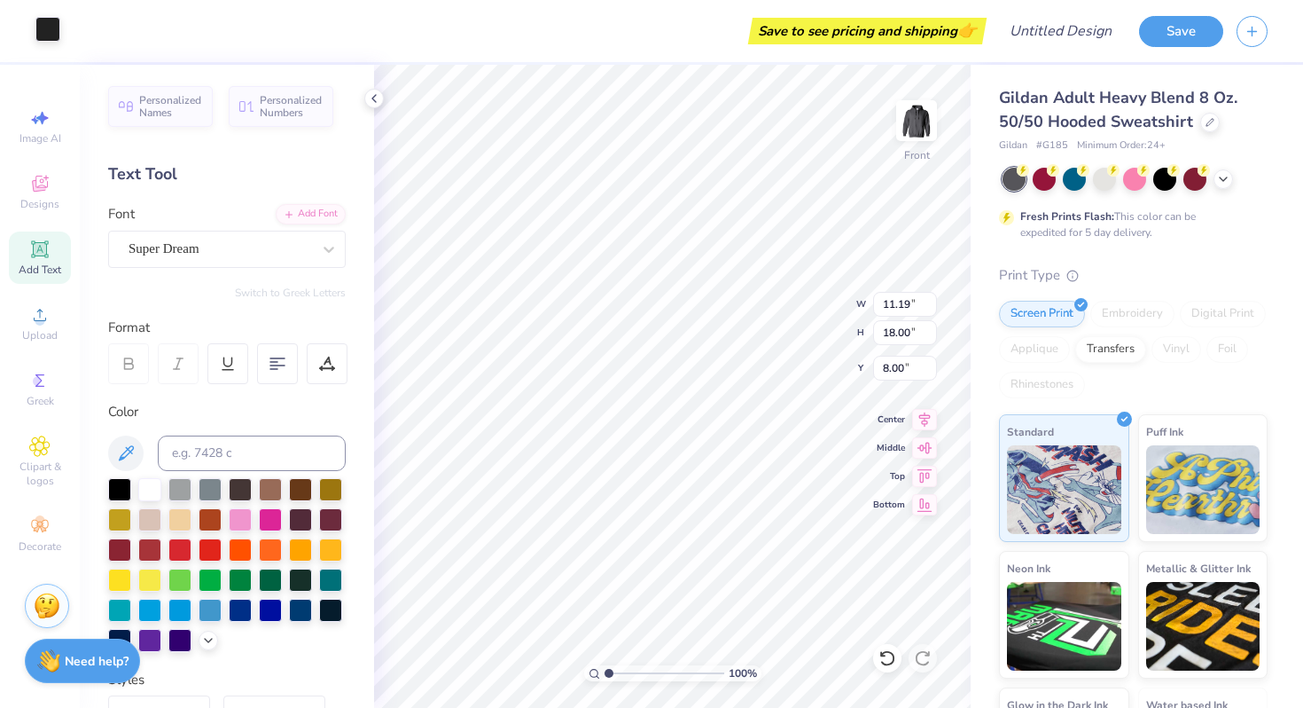
click at [43, 30] on div at bounding box center [47, 29] width 25 height 25
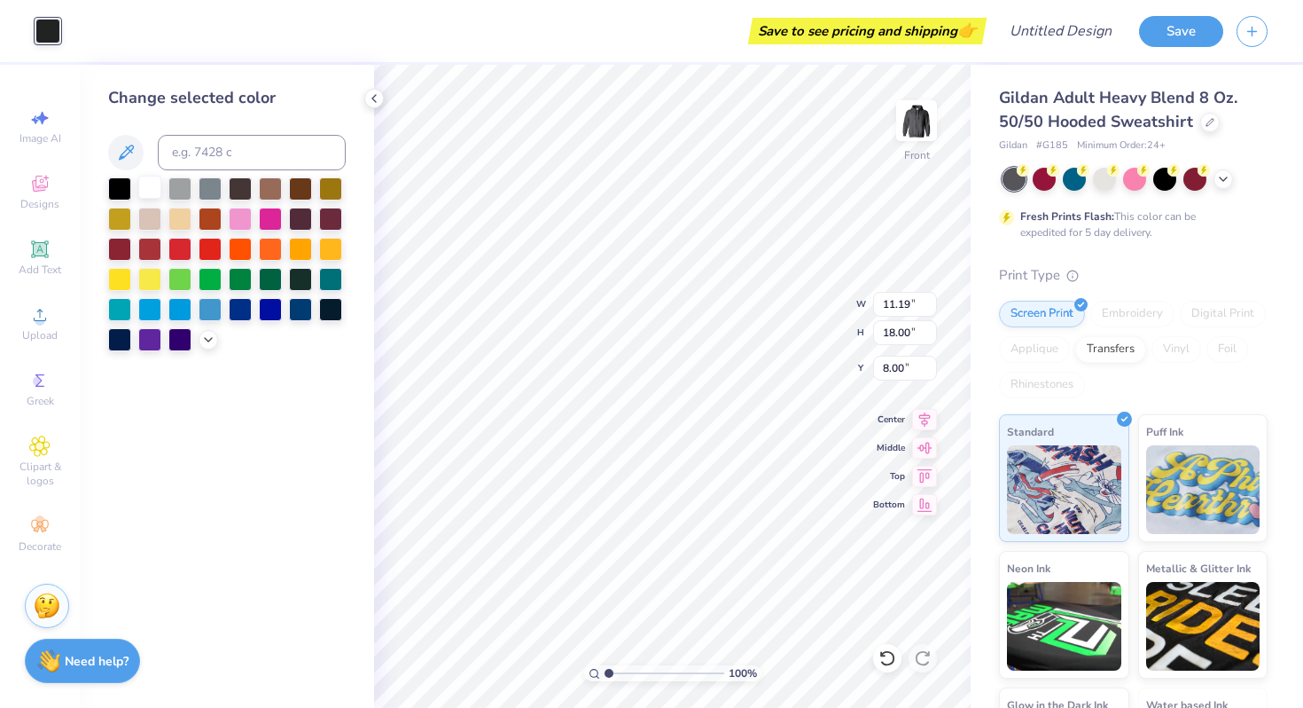
click at [153, 192] on div at bounding box center [149, 187] width 23 height 23
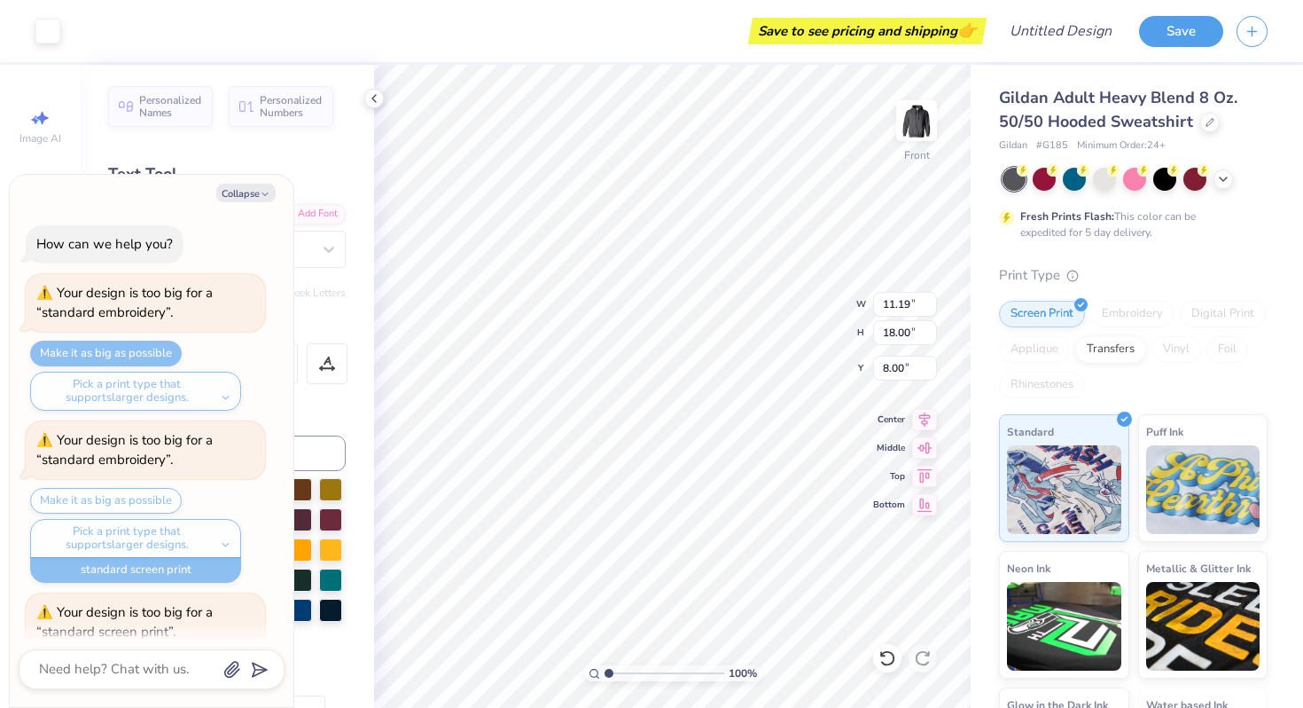
scroll to position [1065, 0]
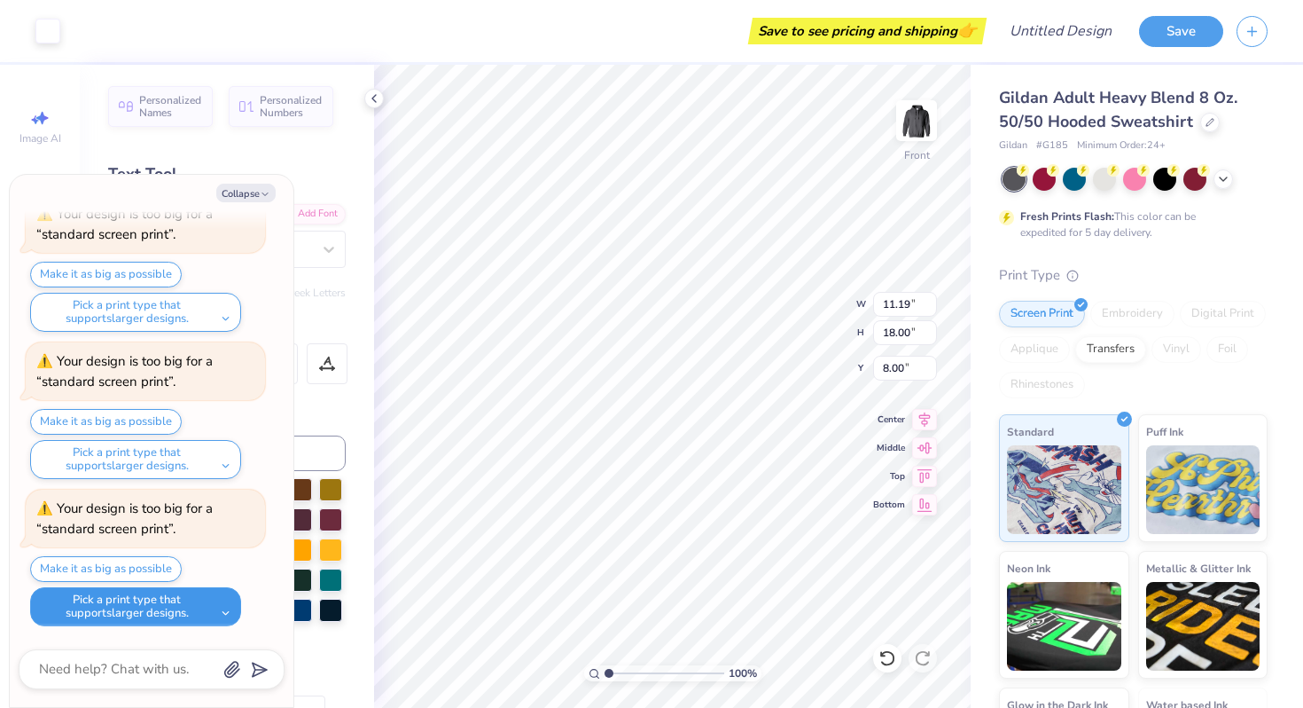
click at [177, 587] on button "Pick a print type that supports larger designs." at bounding box center [135, 606] width 211 height 39
click at [178, 569] on button "screen transfer transfers" at bounding box center [121, 563] width 168 height 29
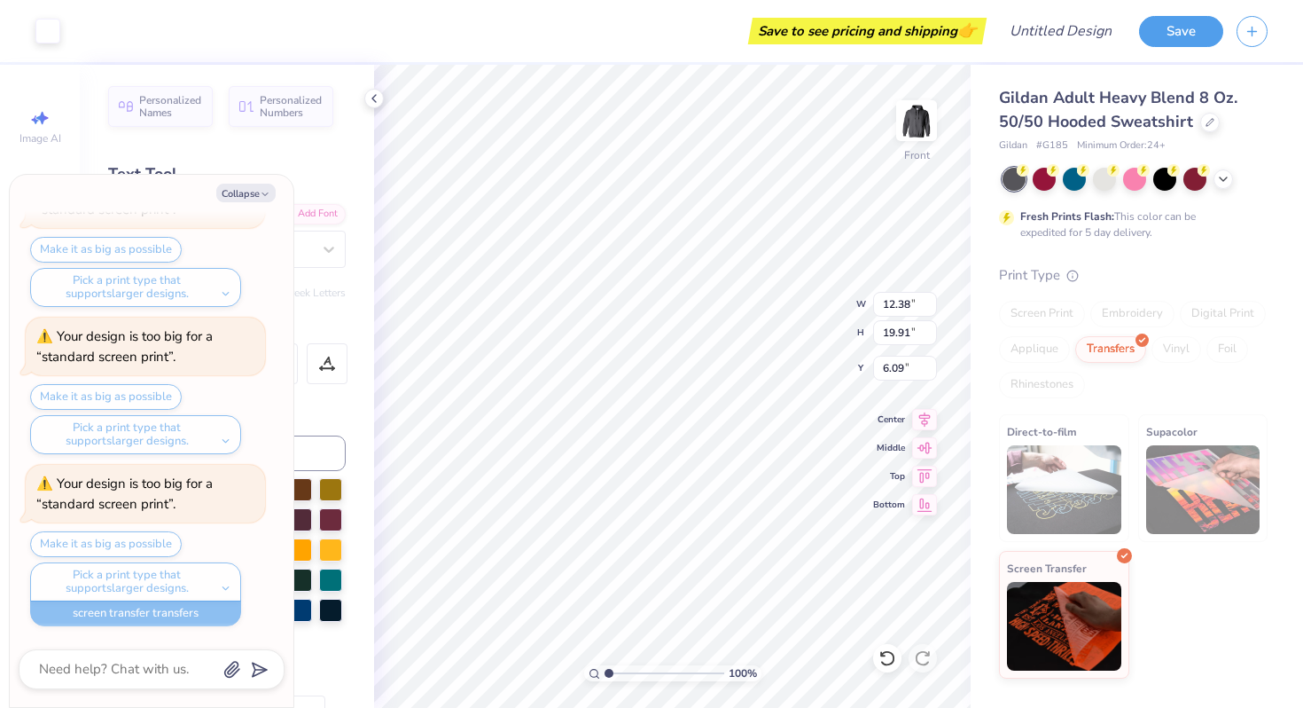
scroll to position [1001, 0]
click at [371, 95] on icon at bounding box center [374, 98] width 14 height 14
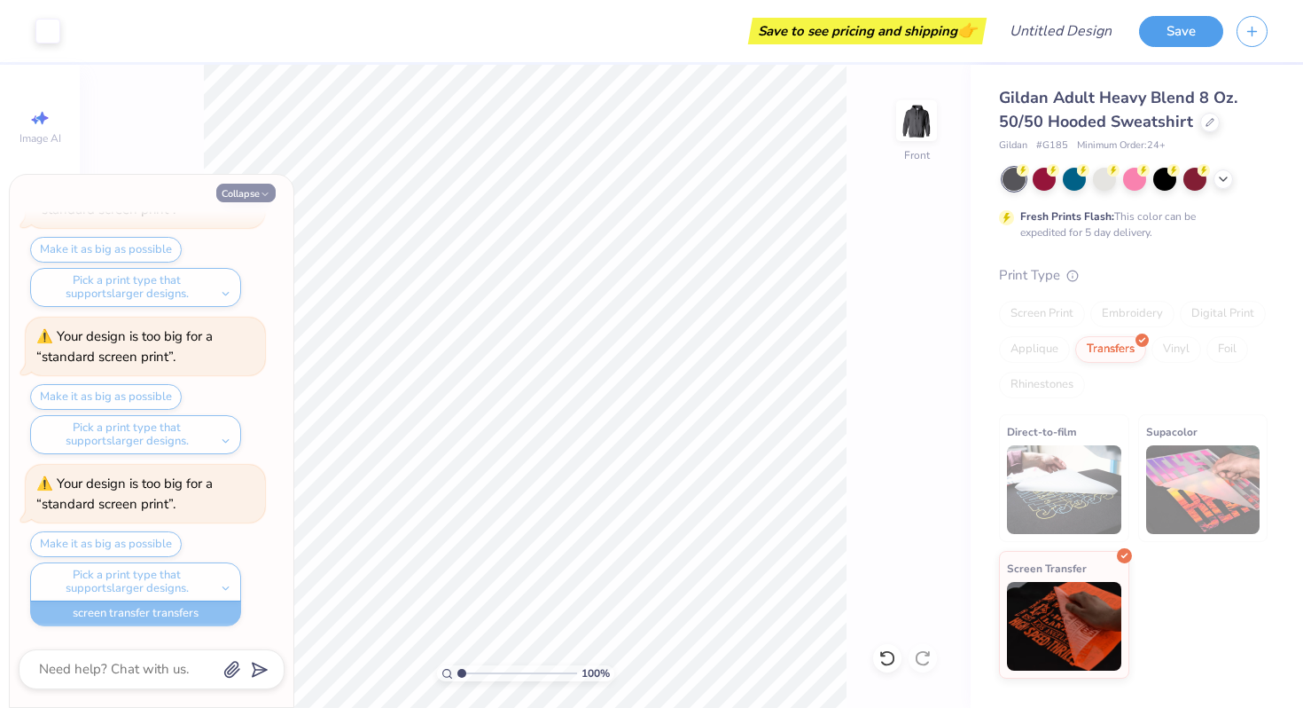
click at [262, 194] on icon "button" at bounding box center [265, 194] width 11 height 11
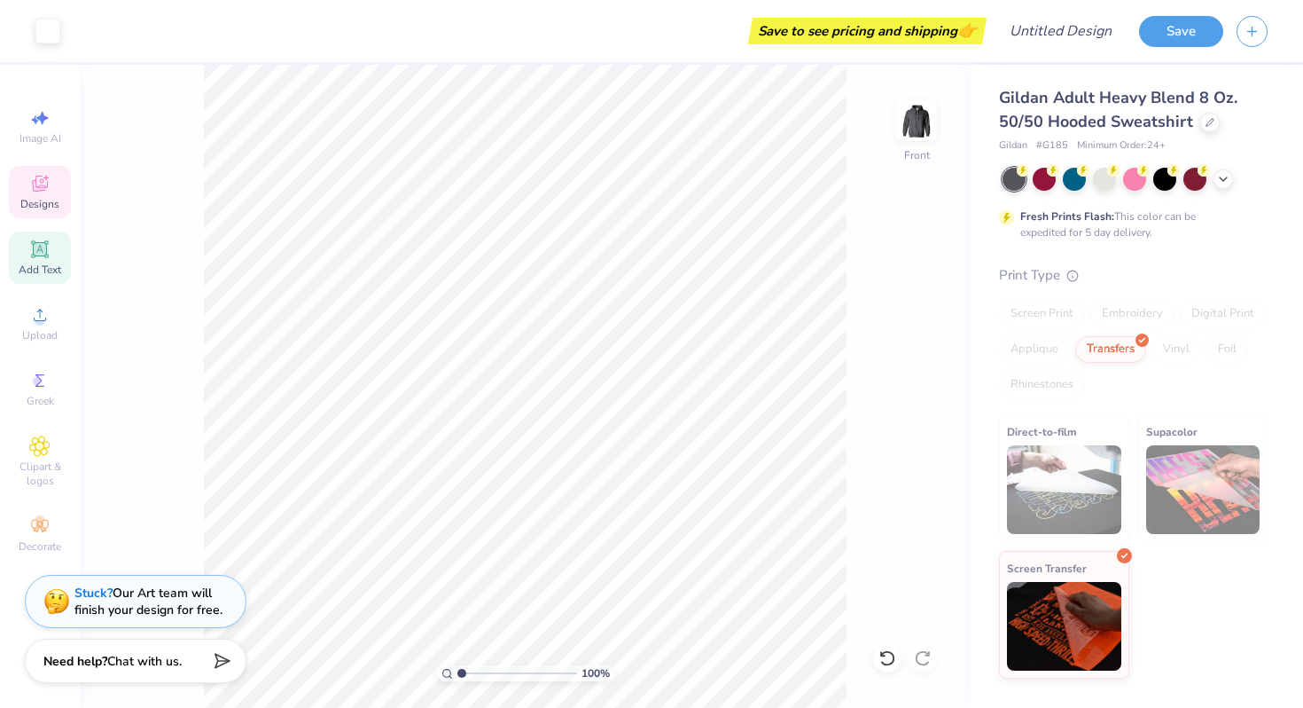
click at [44, 198] on span "Designs" at bounding box center [39, 204] width 39 height 14
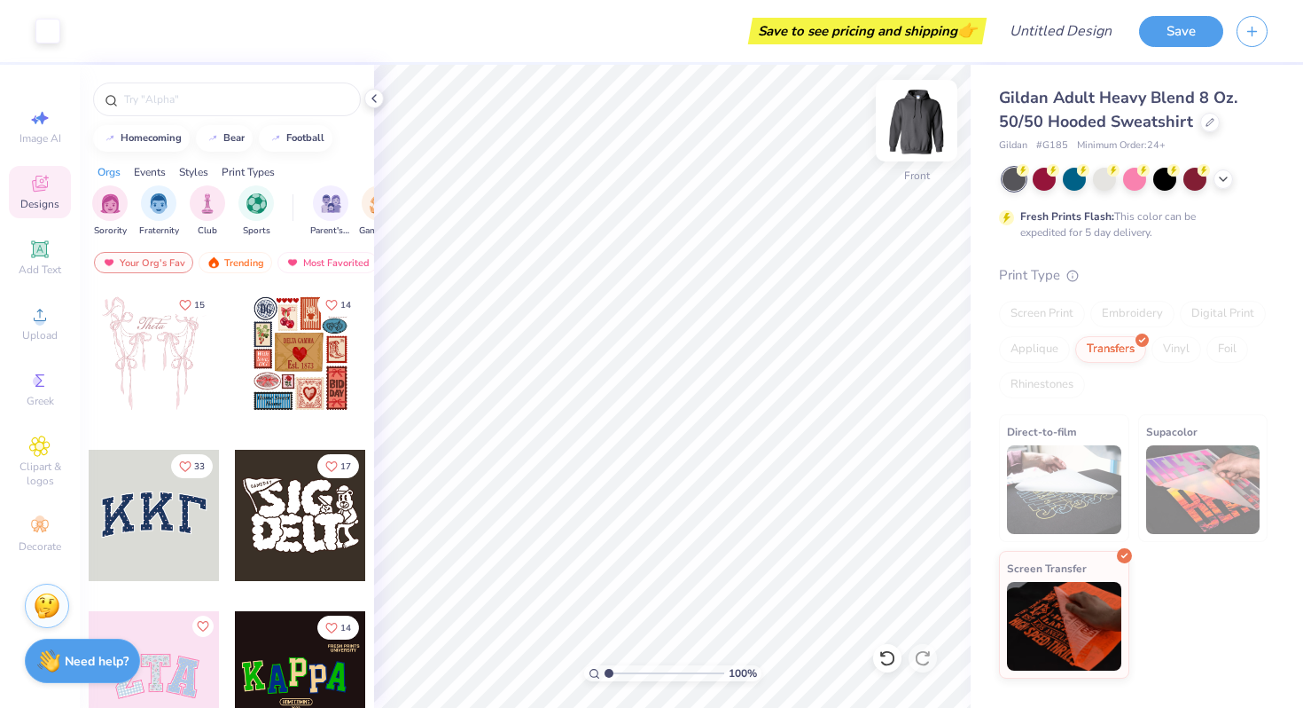
click at [919, 146] on img at bounding box center [916, 120] width 71 height 71
click at [1075, 506] on img at bounding box center [1064, 489] width 114 height 89
click at [372, 96] on icon at bounding box center [374, 98] width 14 height 14
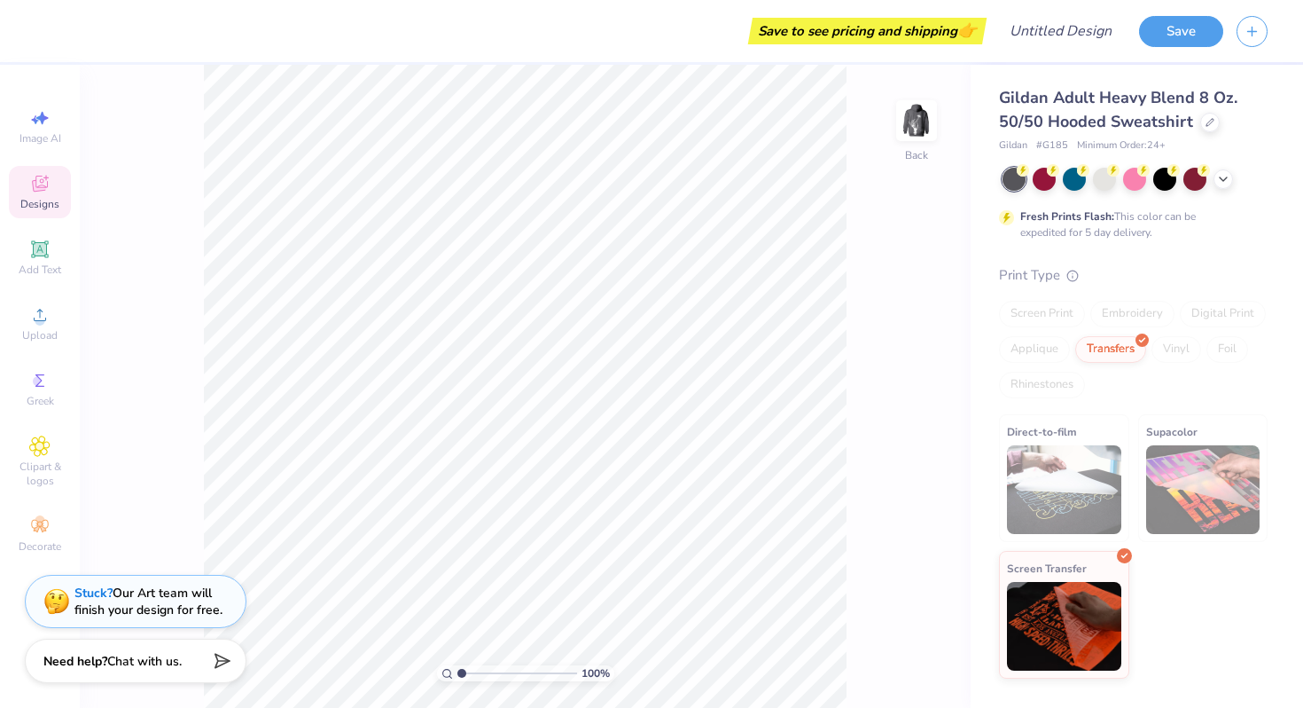
click at [894, 110] on div "100 % Back" at bounding box center [525, 386] width 891 height 643
click at [919, 132] on img at bounding box center [916, 120] width 71 height 71
click at [914, 134] on img at bounding box center [916, 120] width 71 height 71
click at [35, 386] on icon at bounding box center [39, 380] width 9 height 12
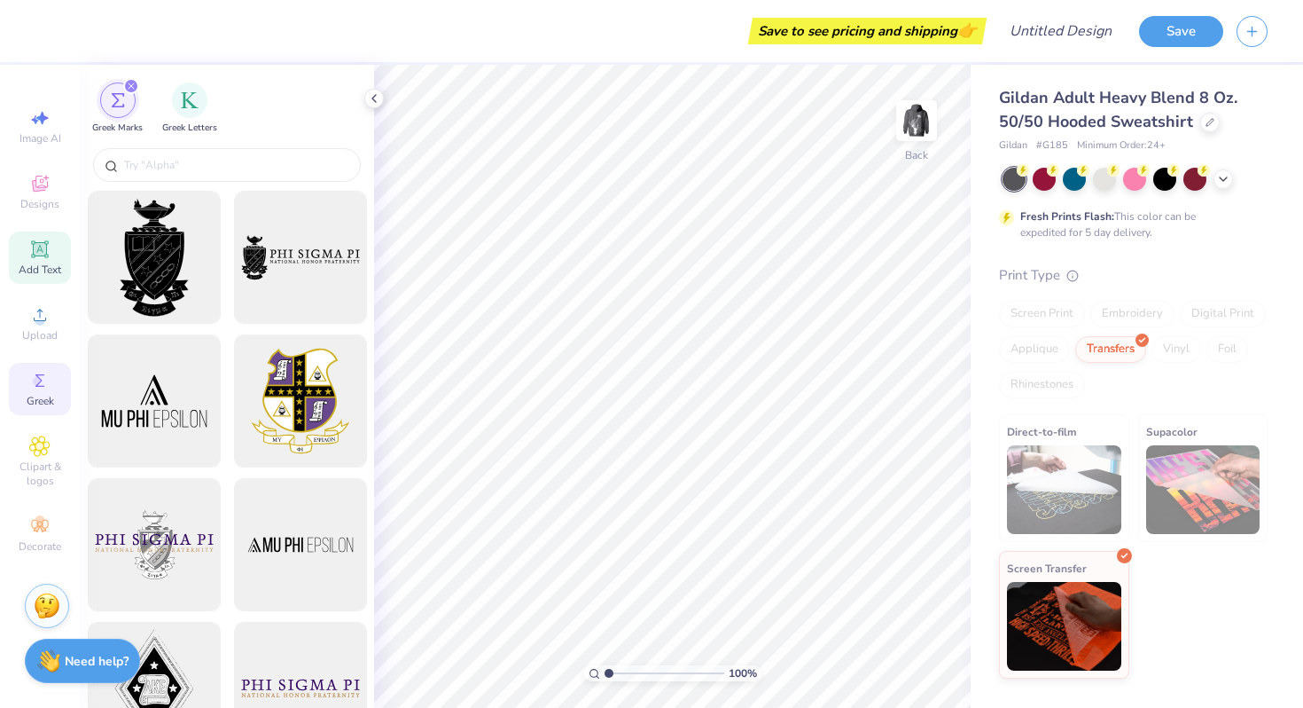
click at [44, 280] on div "Add Text" at bounding box center [40, 257] width 62 height 52
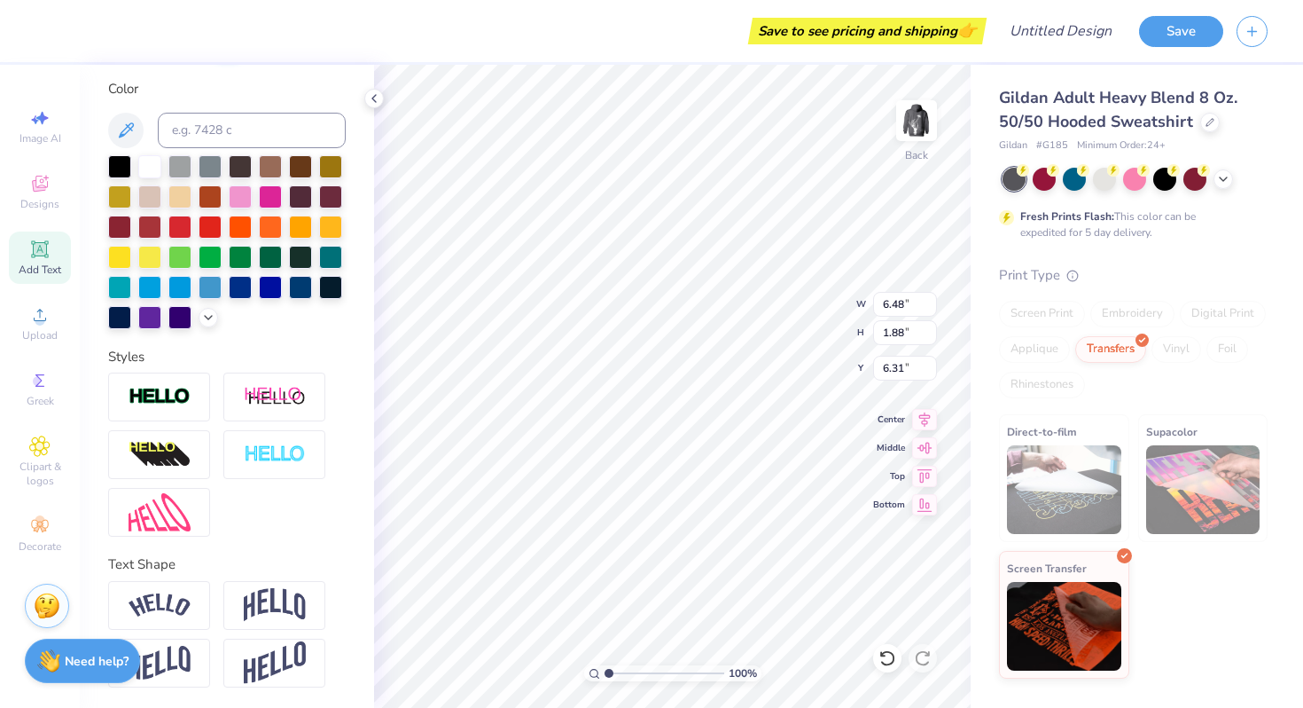
scroll to position [0, 0]
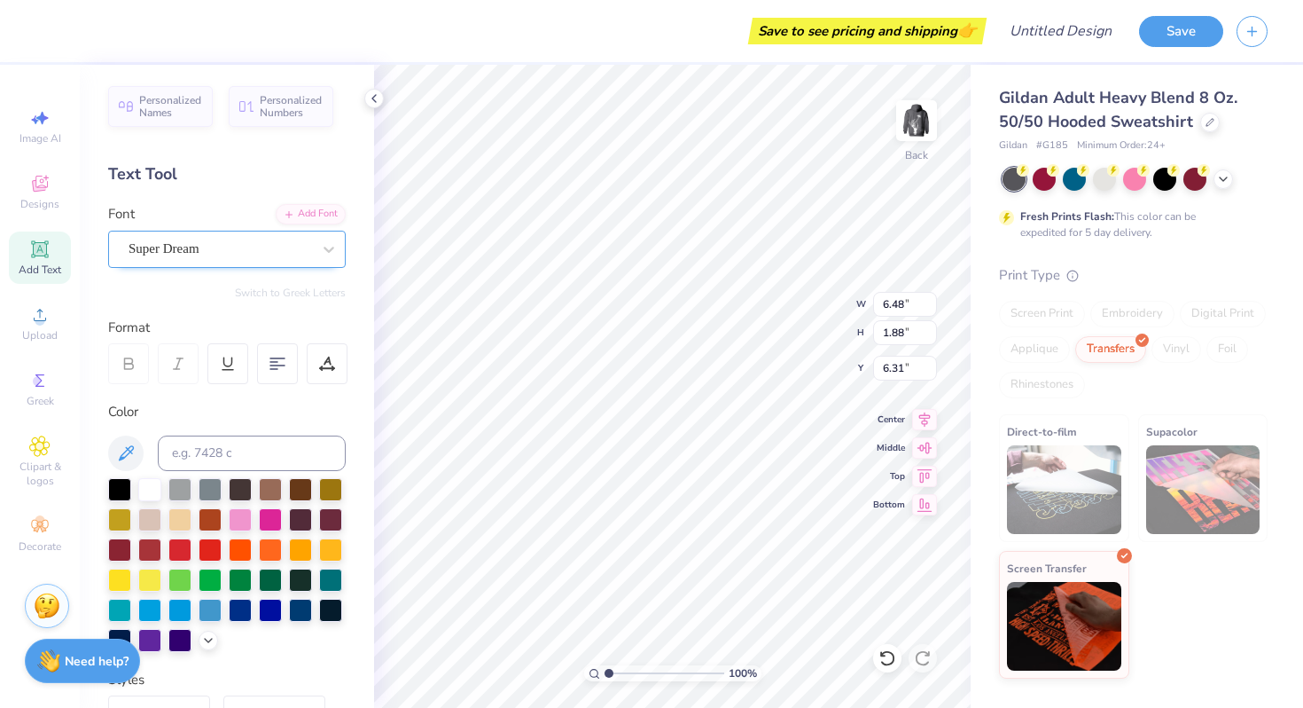
click at [208, 246] on div "Super Dream" at bounding box center [220, 248] width 186 height 27
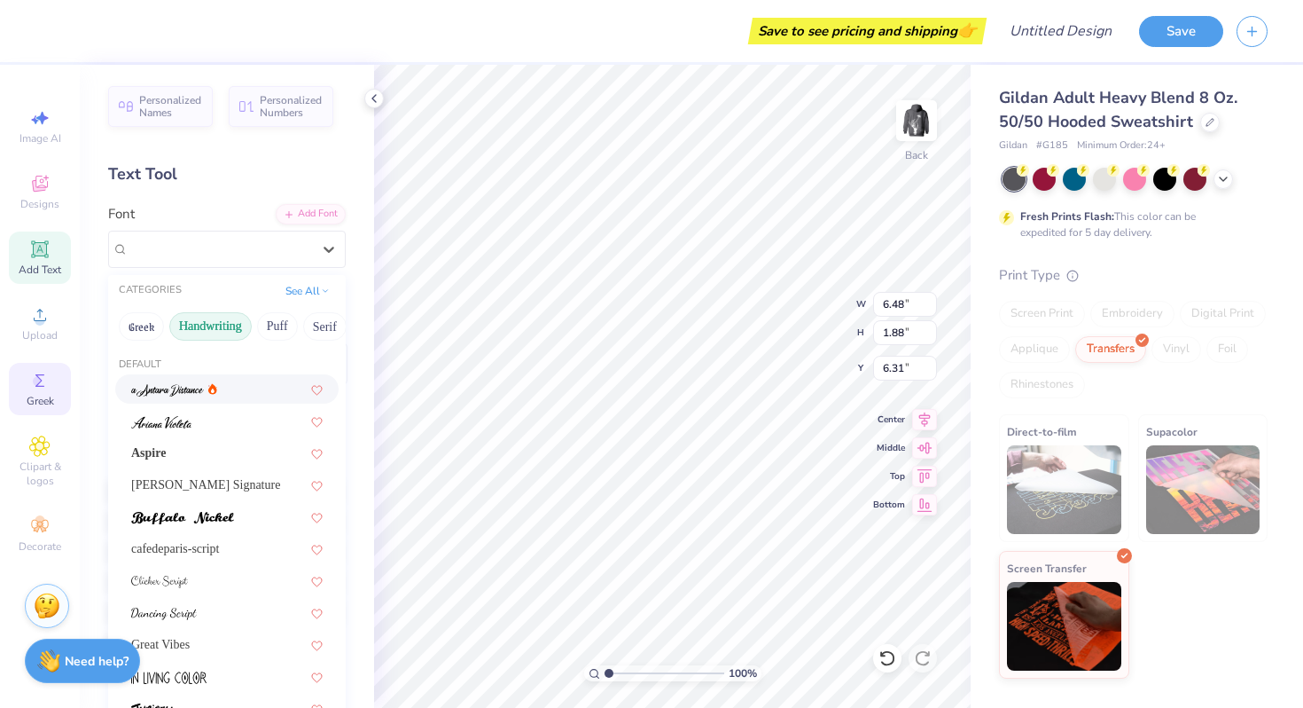
click at [46, 397] on span "Greek" at bounding box center [40, 401] width 27 height 14
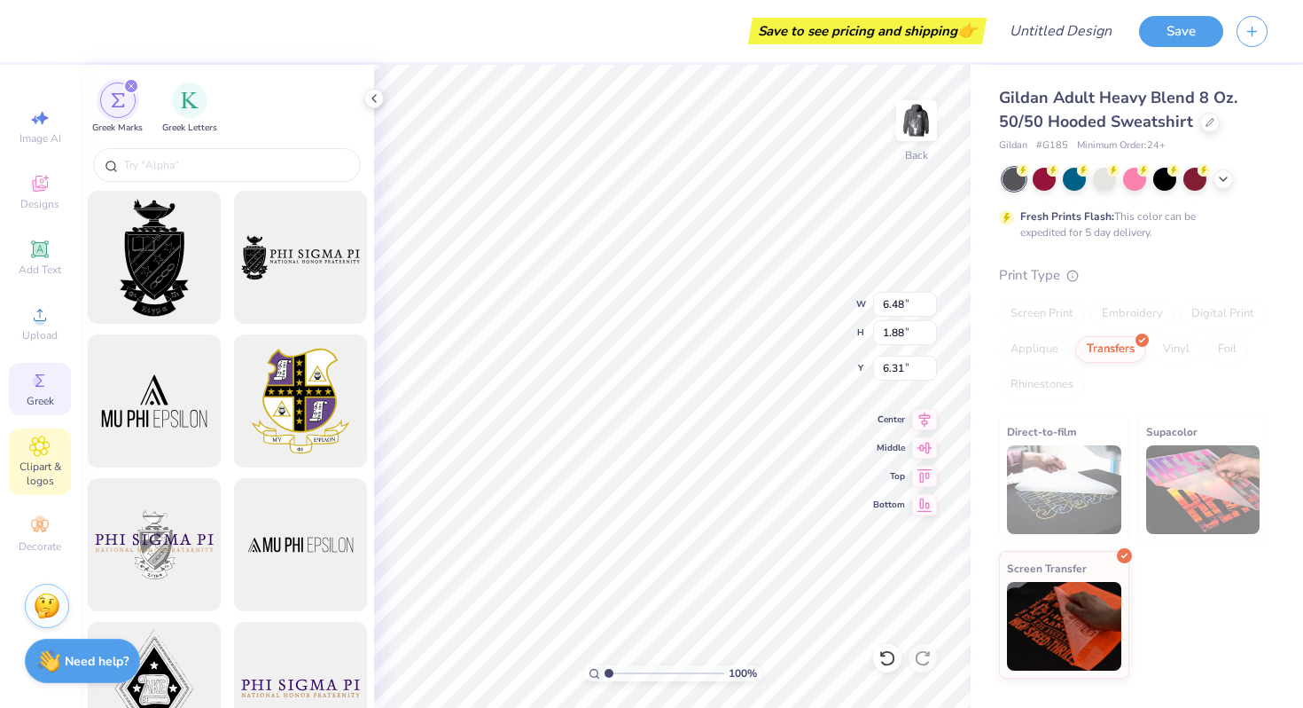
click at [43, 462] on span "Clipart & logos" at bounding box center [40, 473] width 62 height 28
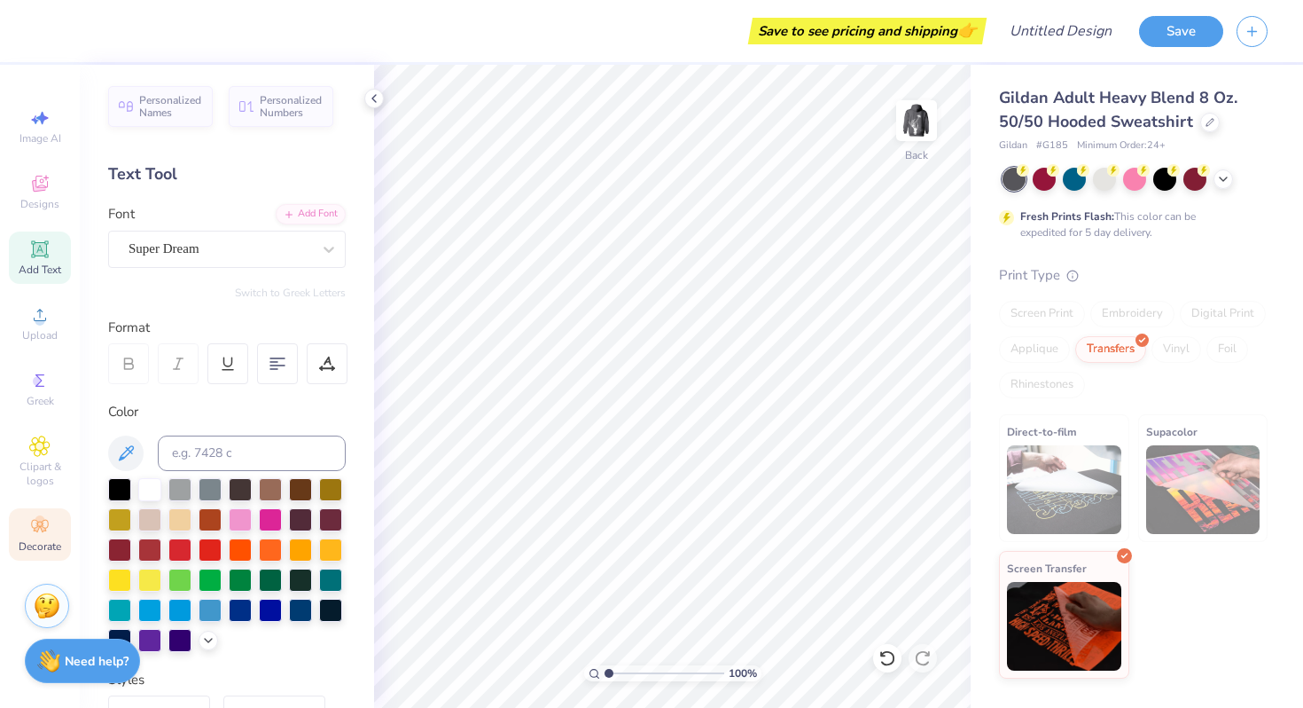
click at [34, 540] on span "Decorate" at bounding box center [40, 546] width 43 height 14
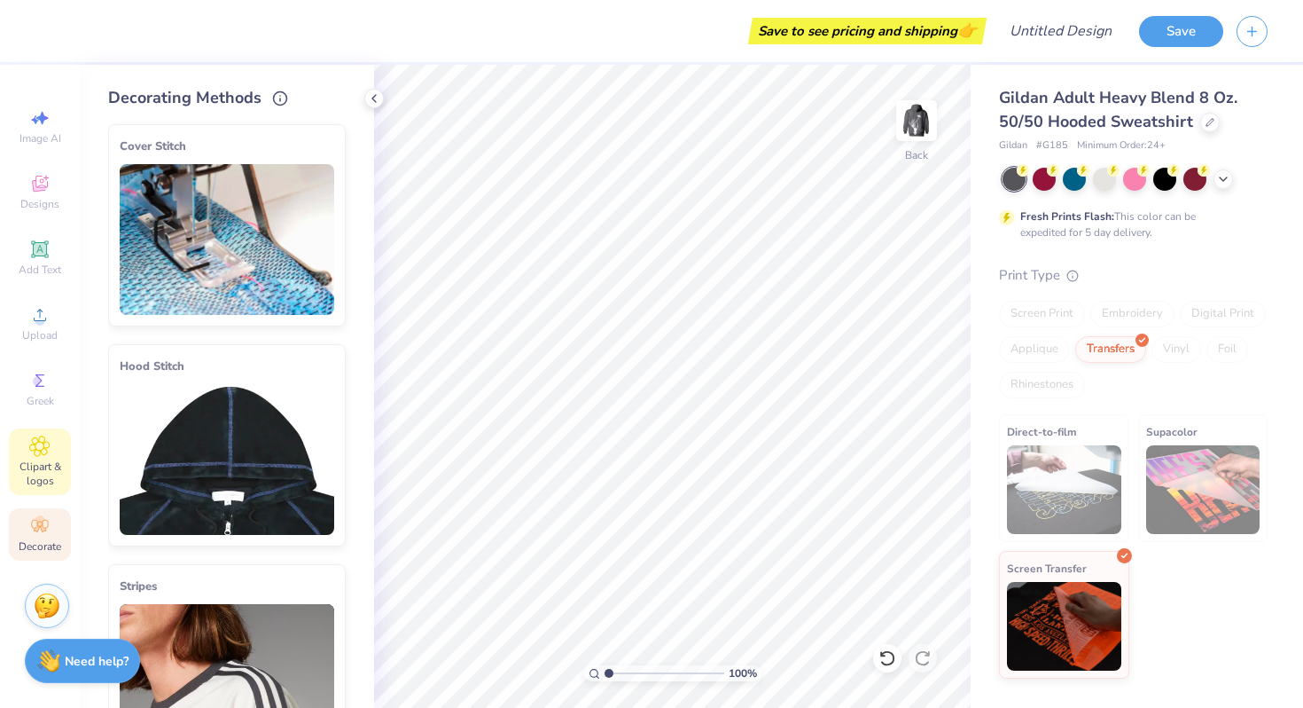
click at [35, 472] on span "Clipart & logos" at bounding box center [40, 473] width 62 height 28
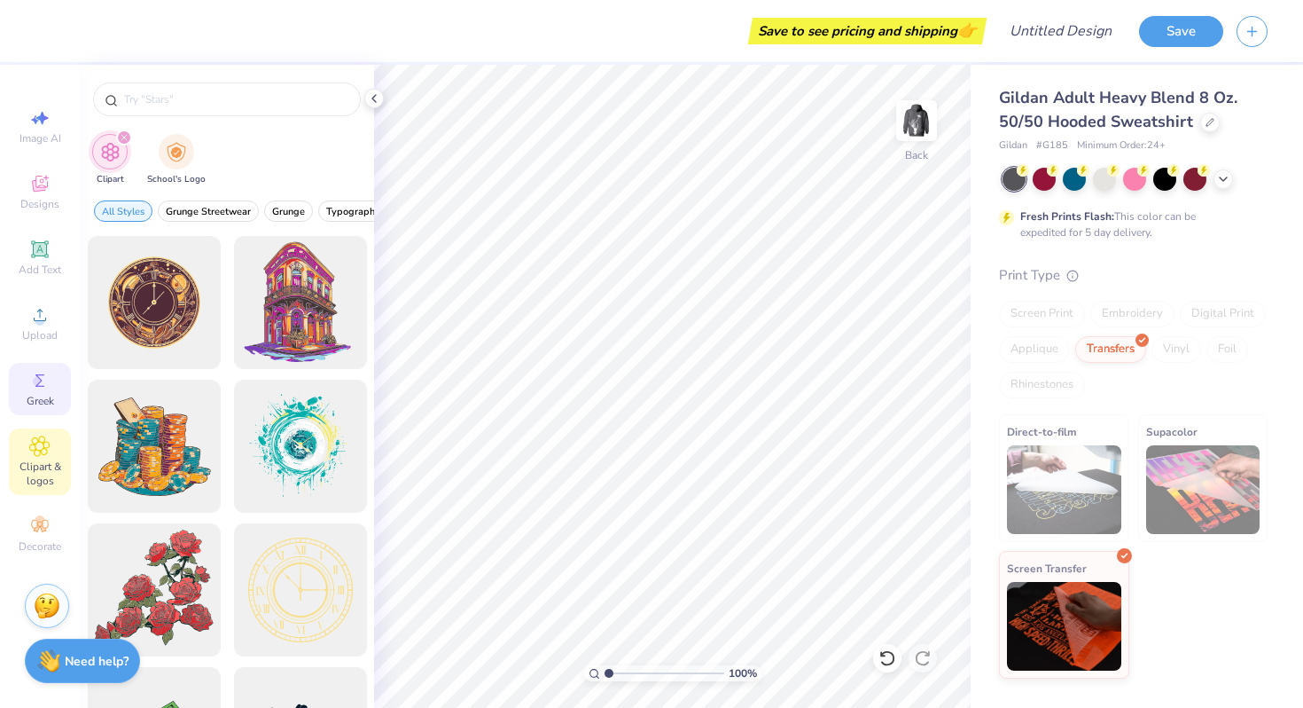
click at [37, 403] on span "Greek" at bounding box center [40, 401] width 27 height 14
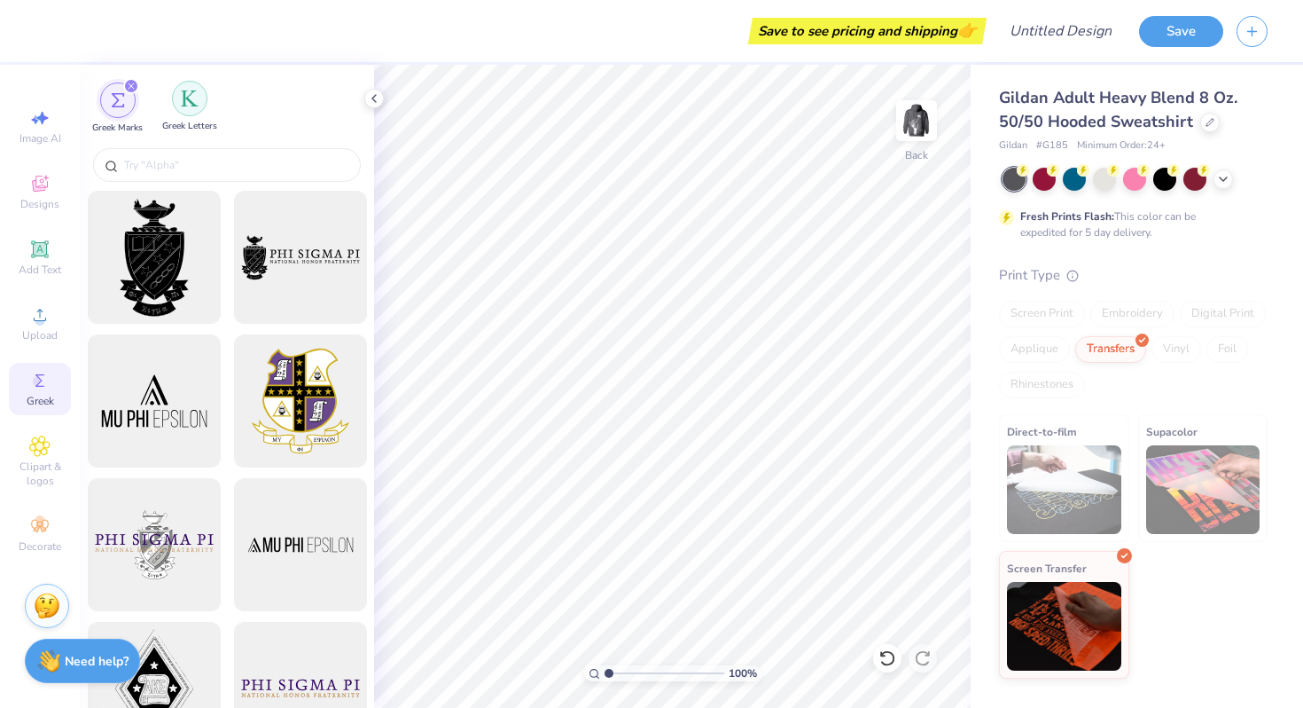
click at [186, 109] on div "filter for Greek Letters" at bounding box center [189, 98] width 35 height 35
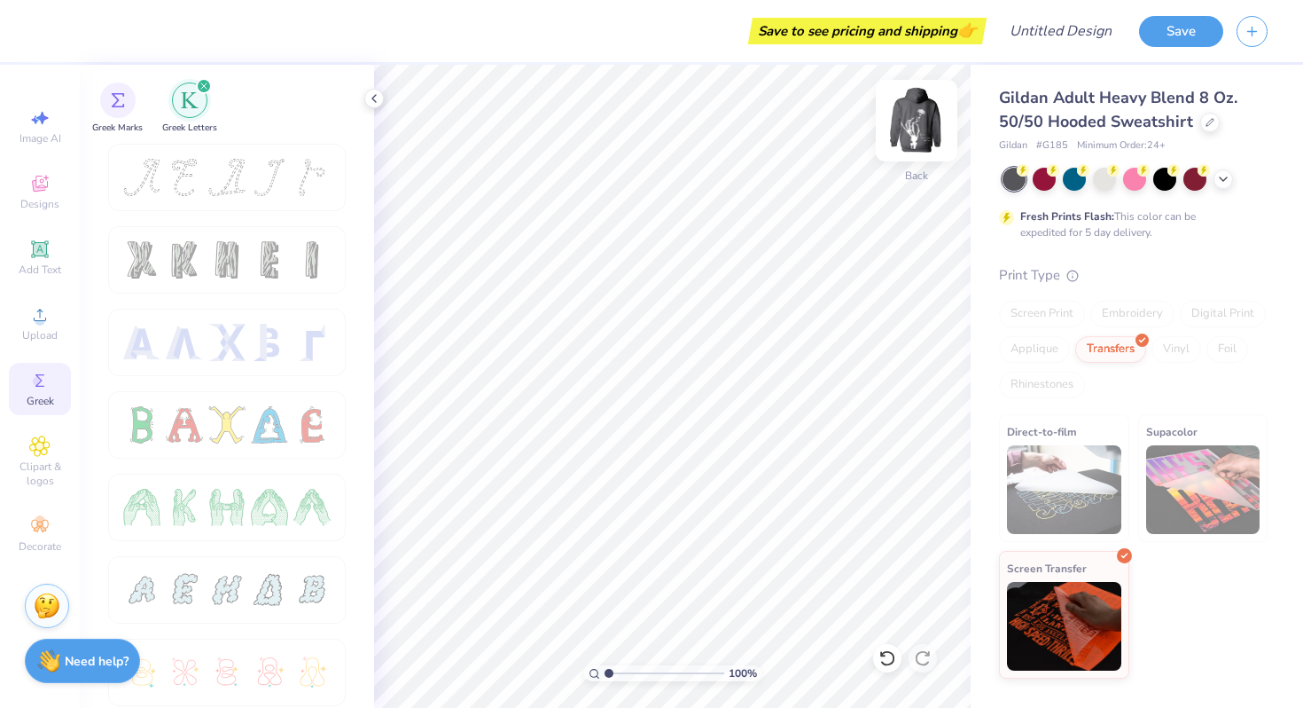
click at [922, 108] on img at bounding box center [916, 120] width 71 height 71
click at [370, 92] on icon at bounding box center [374, 98] width 14 height 14
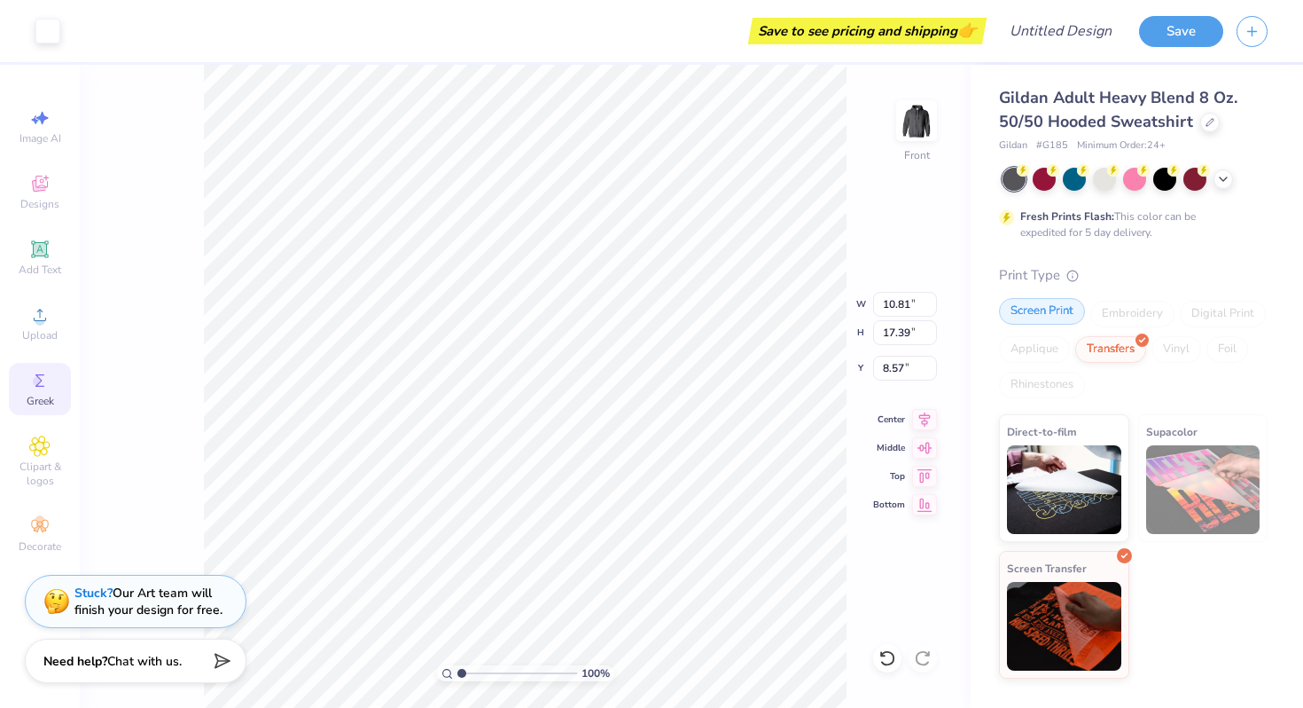
click at [1074, 308] on div at bounding box center [1080, 302] width 15 height 15
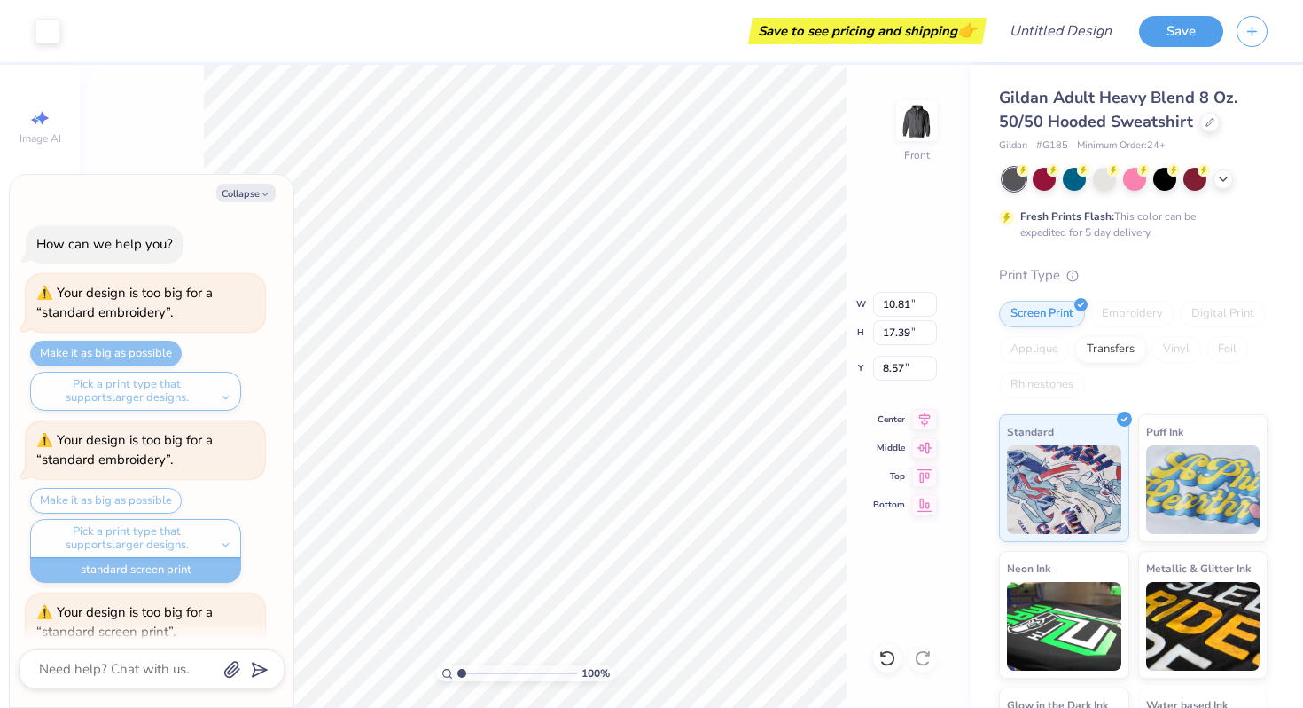
scroll to position [1237, 0]
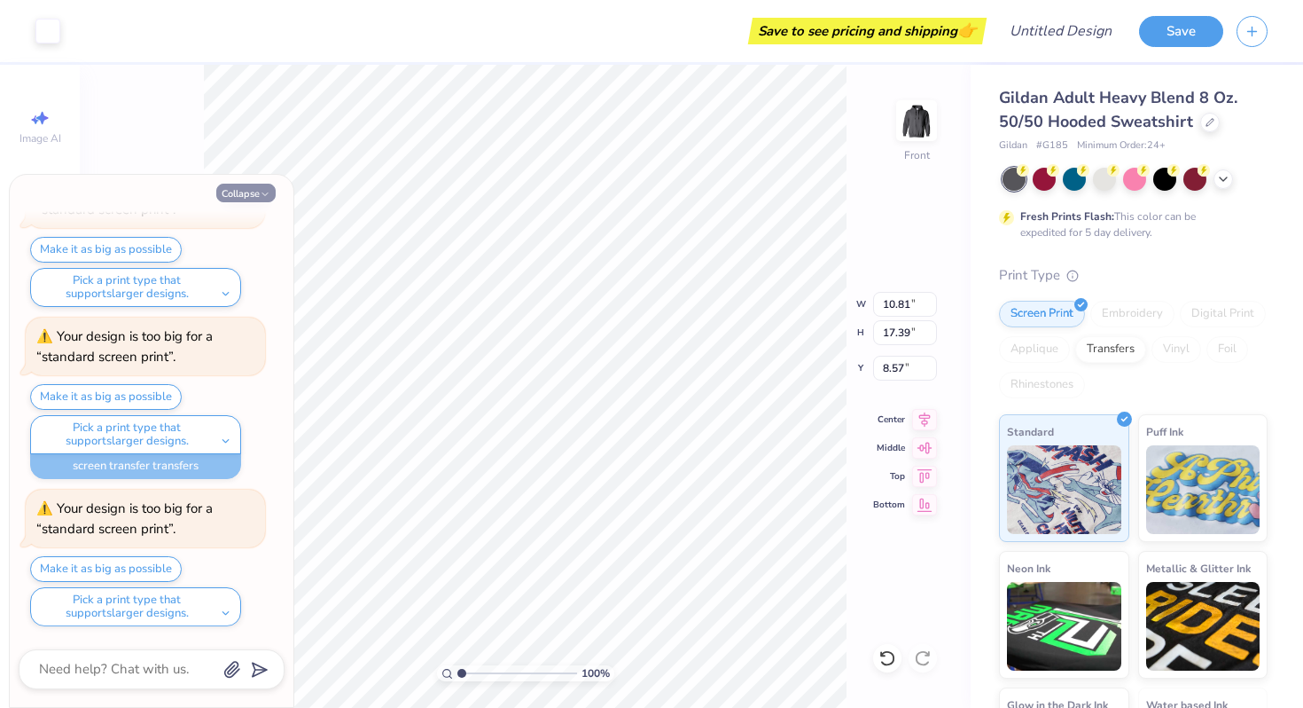
click at [247, 194] on button "Collapse" at bounding box center [245, 193] width 59 height 19
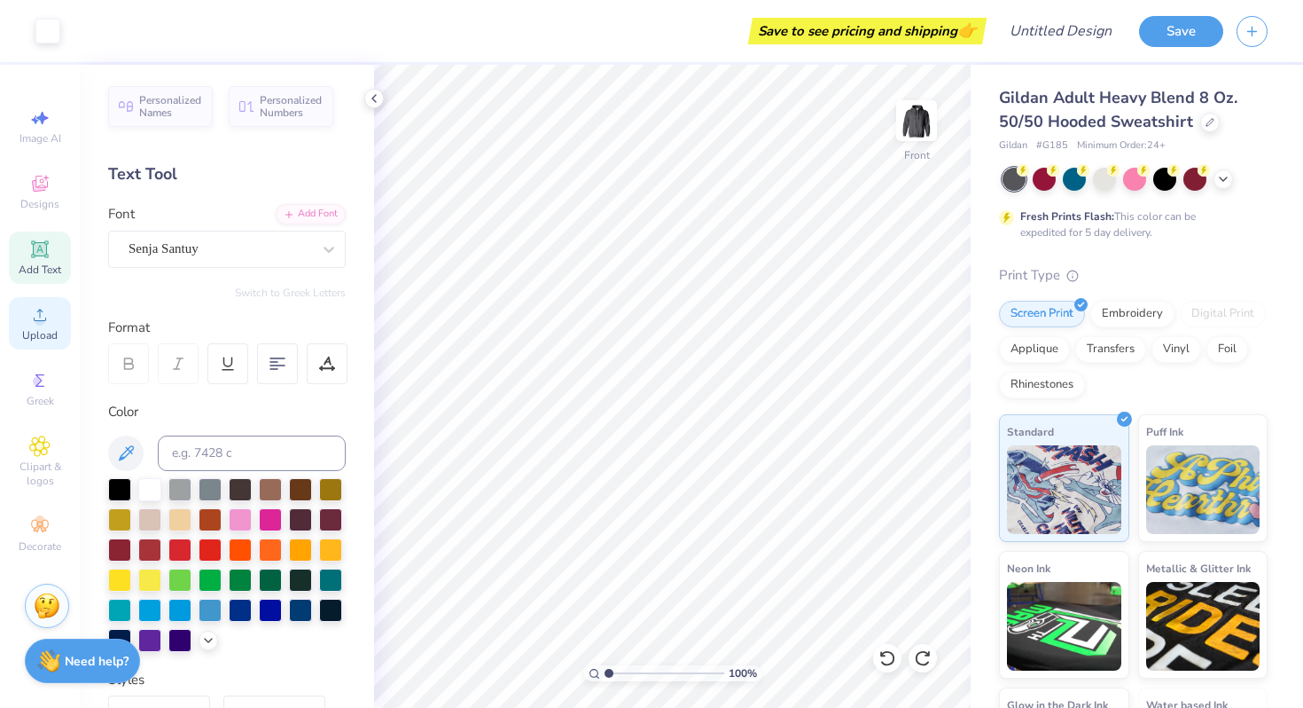
click at [47, 323] on icon at bounding box center [39, 314] width 21 height 21
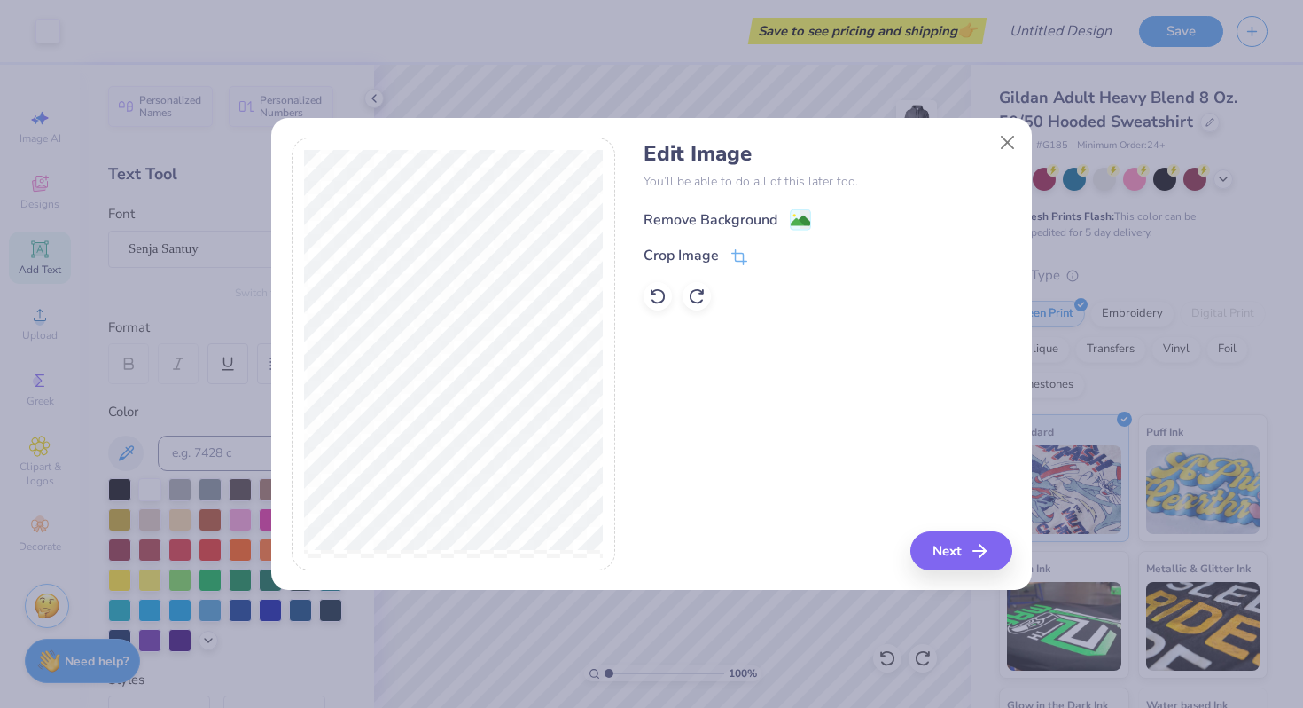
click at [697, 214] on div "Remove Background" at bounding box center [711, 219] width 134 height 21
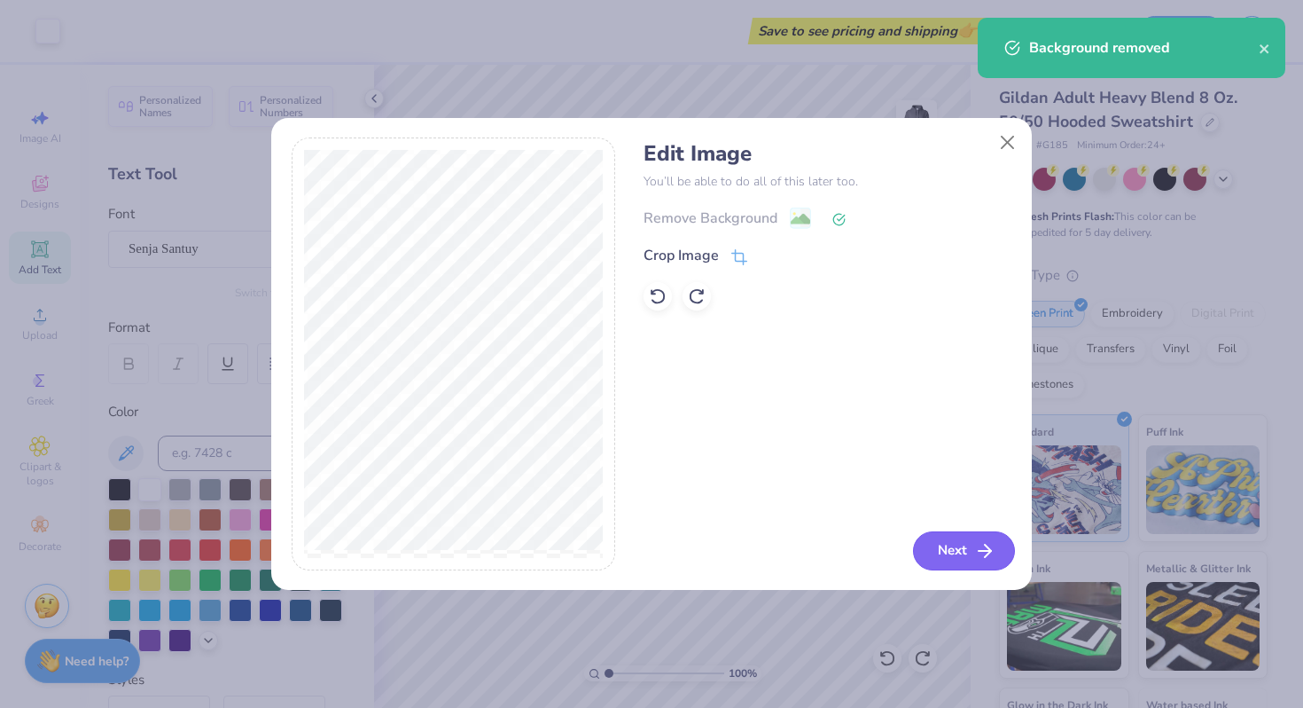
click at [945, 551] on button "Next" at bounding box center [964, 550] width 102 height 39
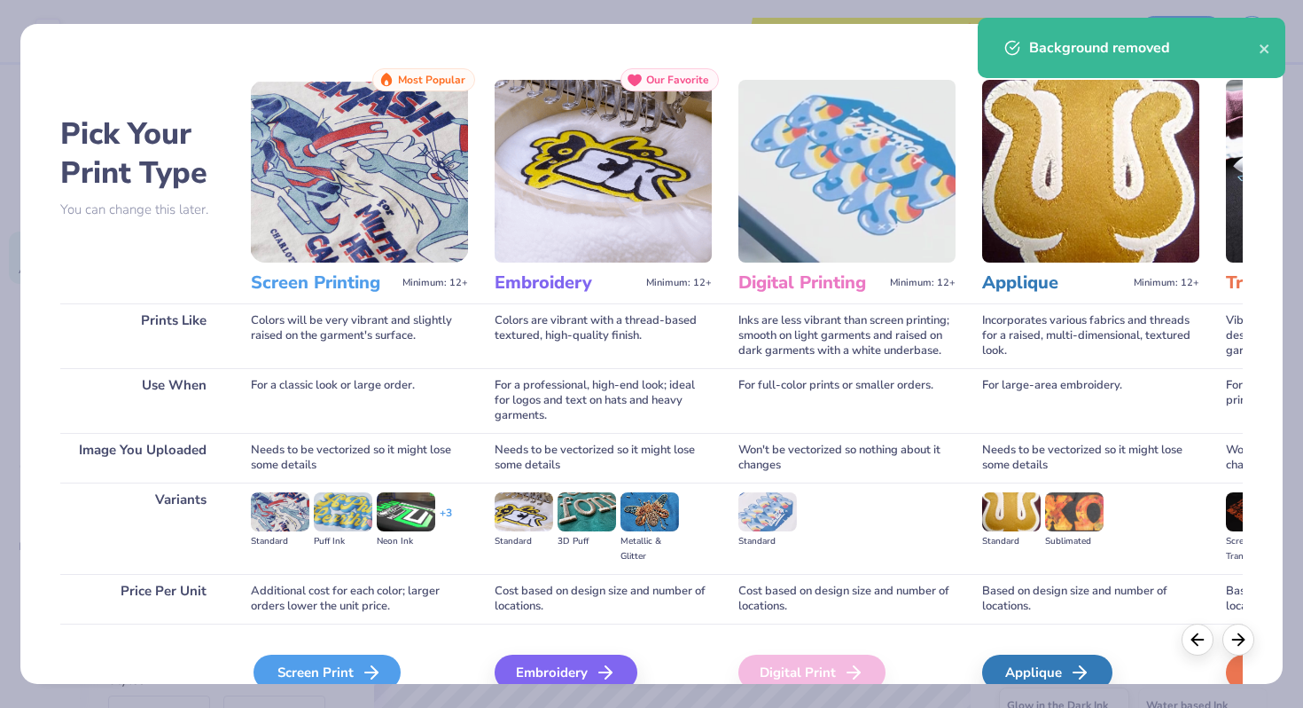
click at [310, 670] on div "Screen Print" at bounding box center [327, 671] width 147 height 35
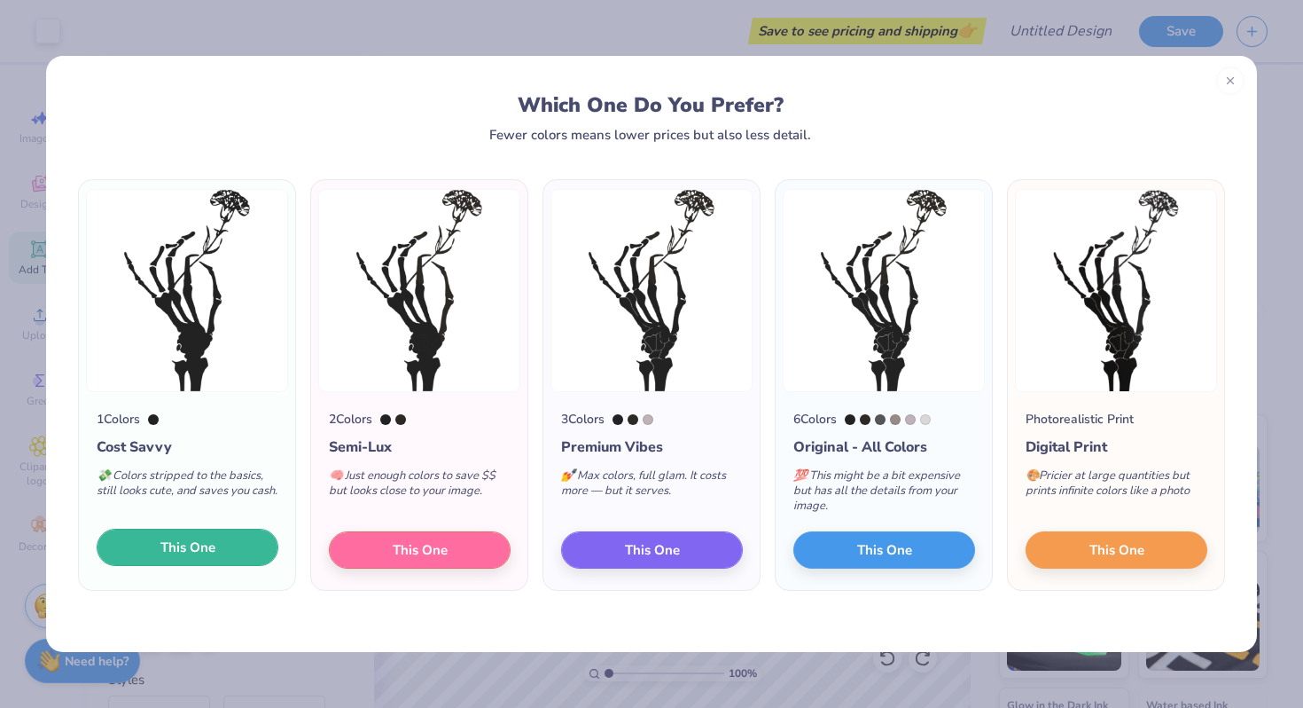
click at [226, 529] on button "This One" at bounding box center [188, 546] width 182 height 37
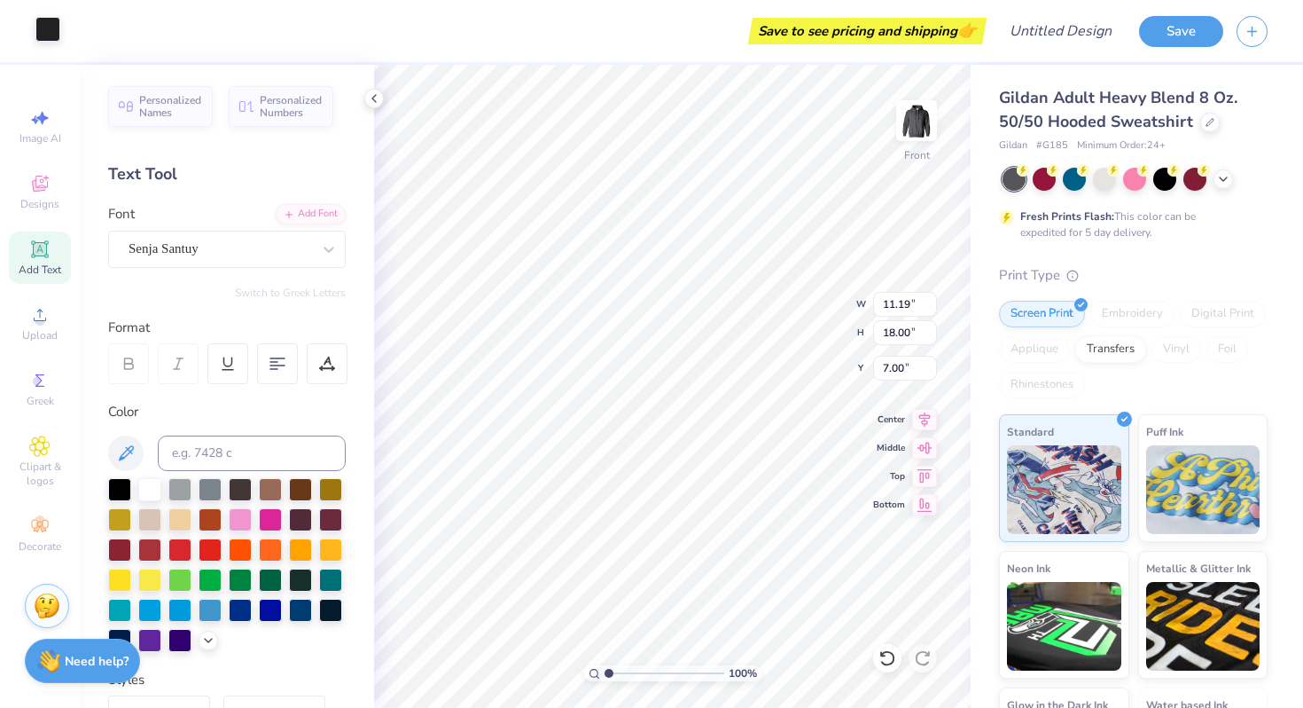
click at [52, 33] on div at bounding box center [47, 29] width 25 height 25
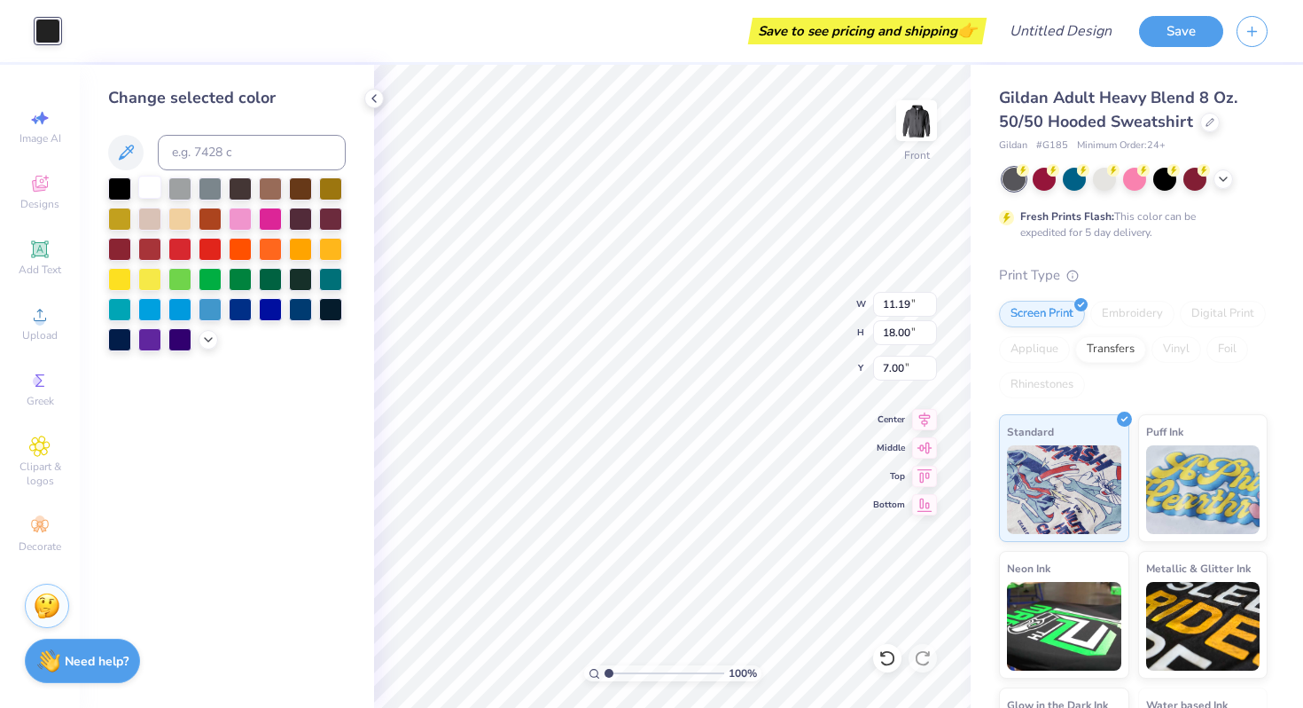
click at [146, 184] on div at bounding box center [149, 187] width 23 height 23
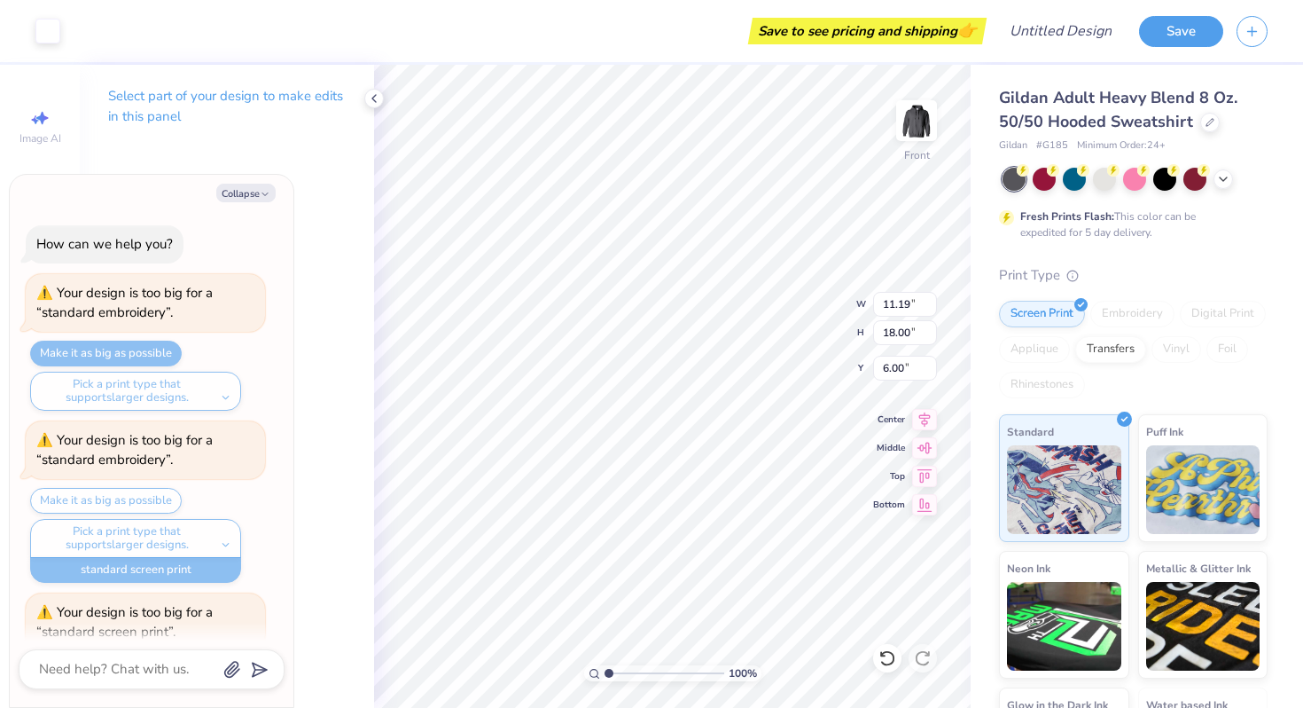
scroll to position [1384, 0]
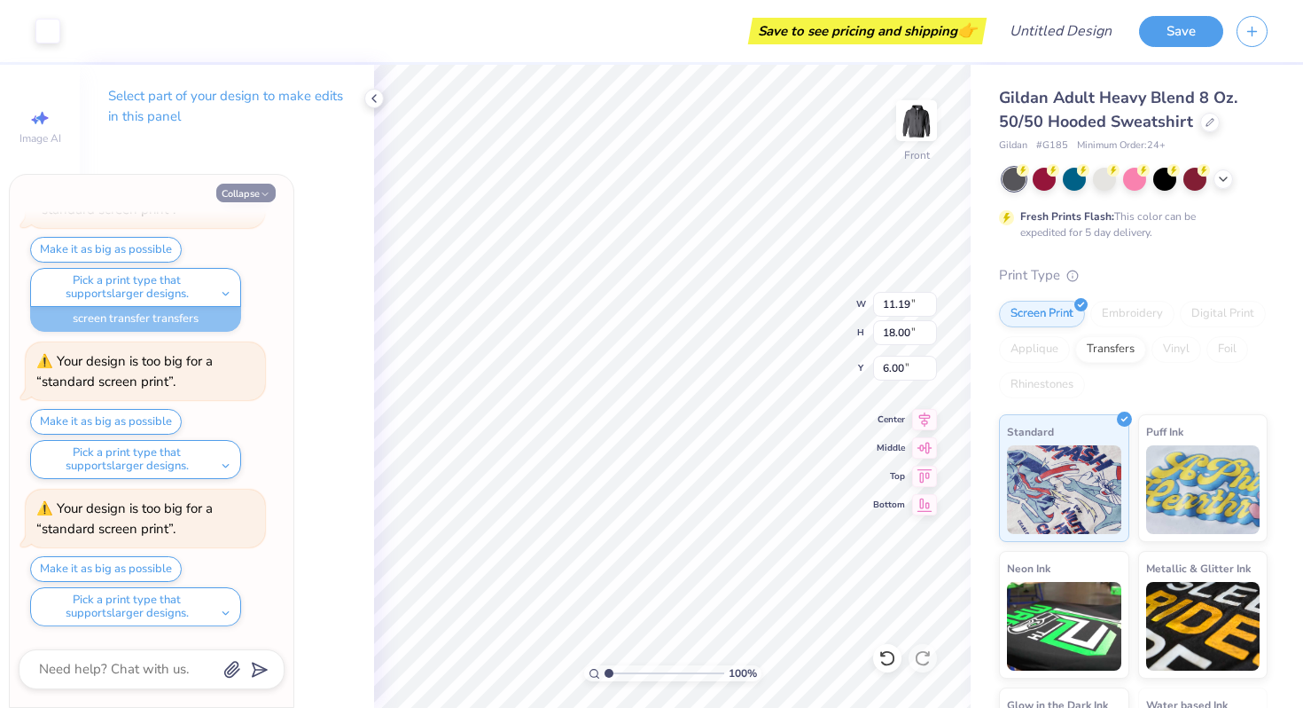
click at [270, 191] on icon "button" at bounding box center [265, 194] width 11 height 11
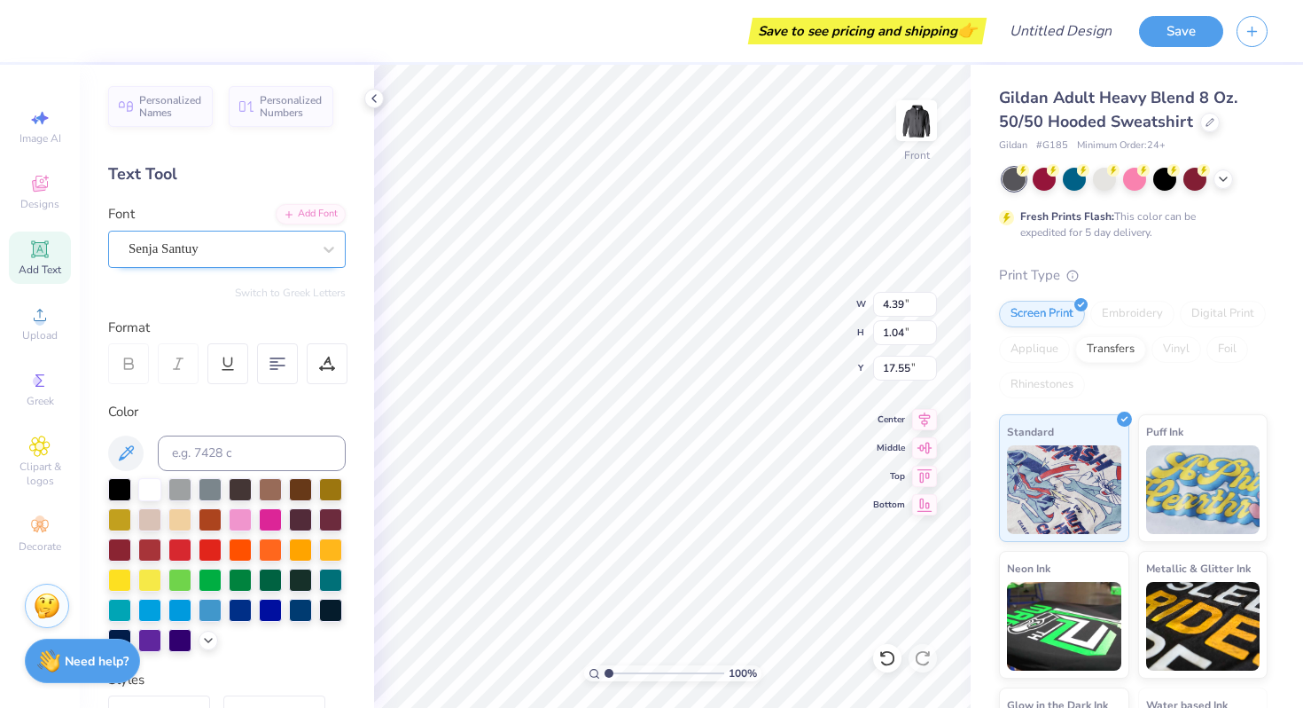
click at [285, 256] on div "Senja Santuy" at bounding box center [220, 248] width 186 height 27
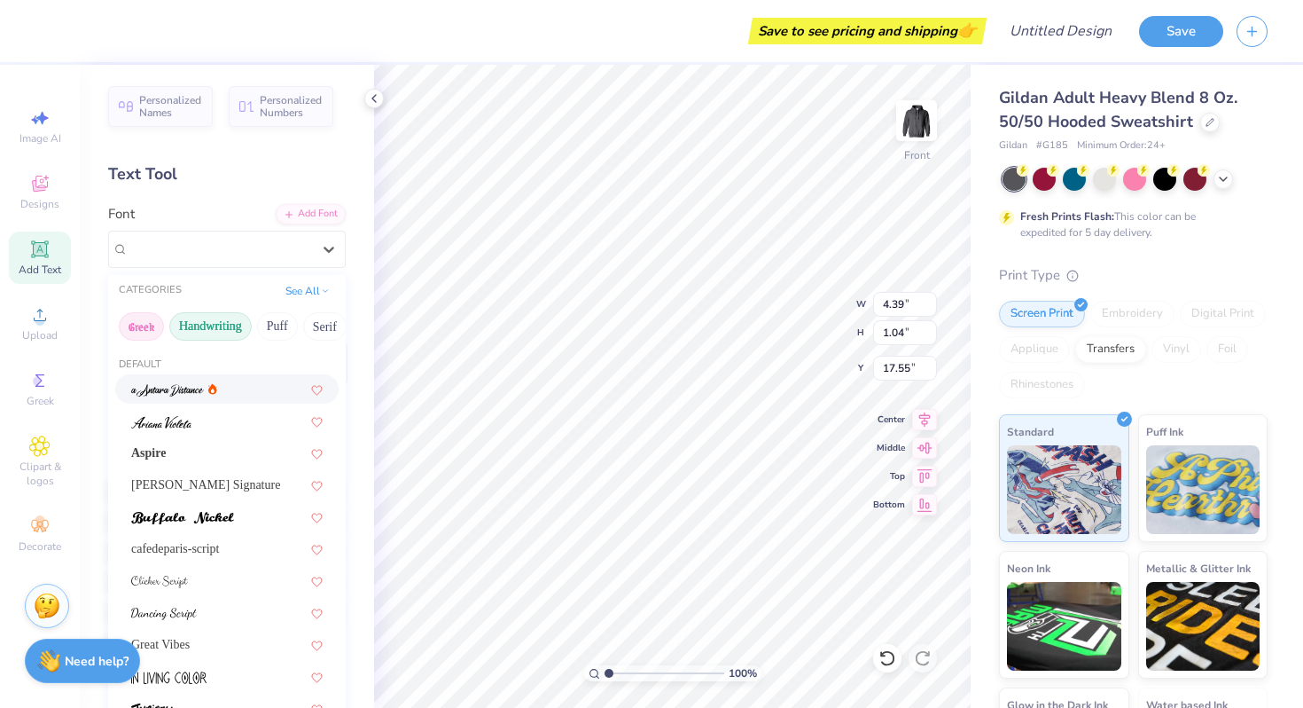
click at [147, 327] on button "Greek" at bounding box center [141, 326] width 45 height 28
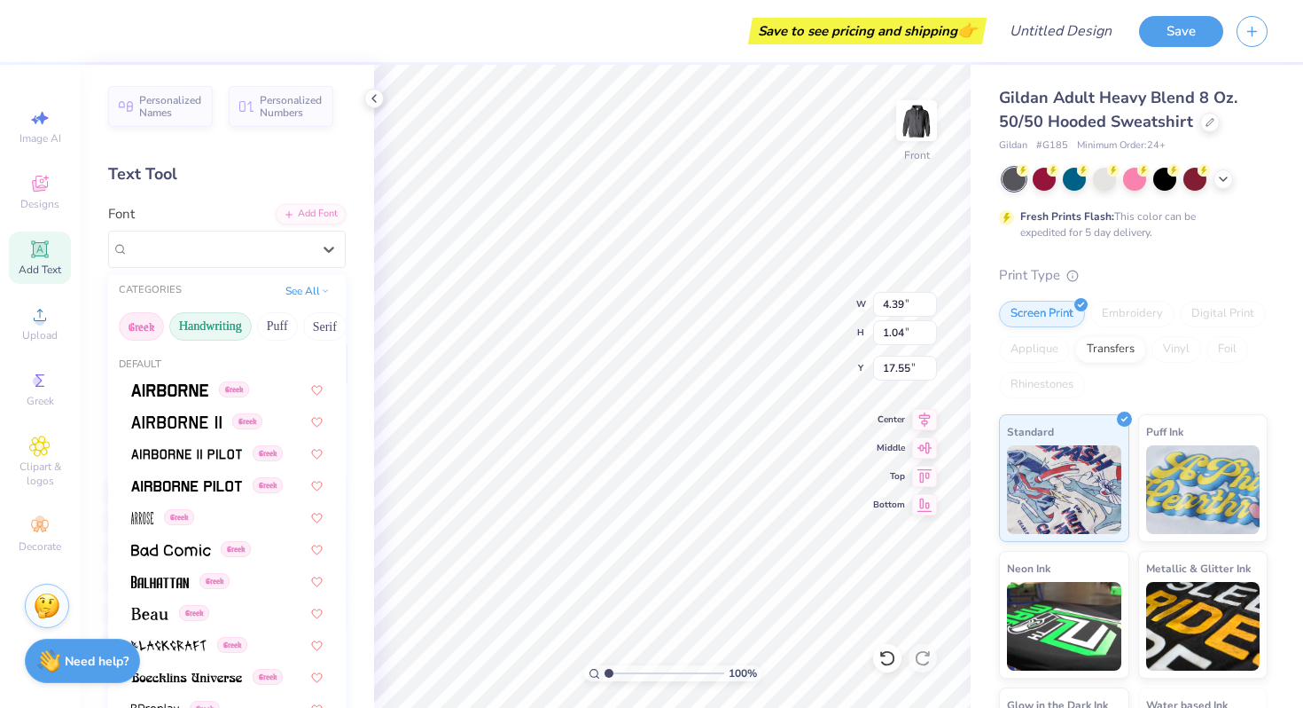
click at [211, 333] on button "Handwriting" at bounding box center [210, 326] width 82 height 28
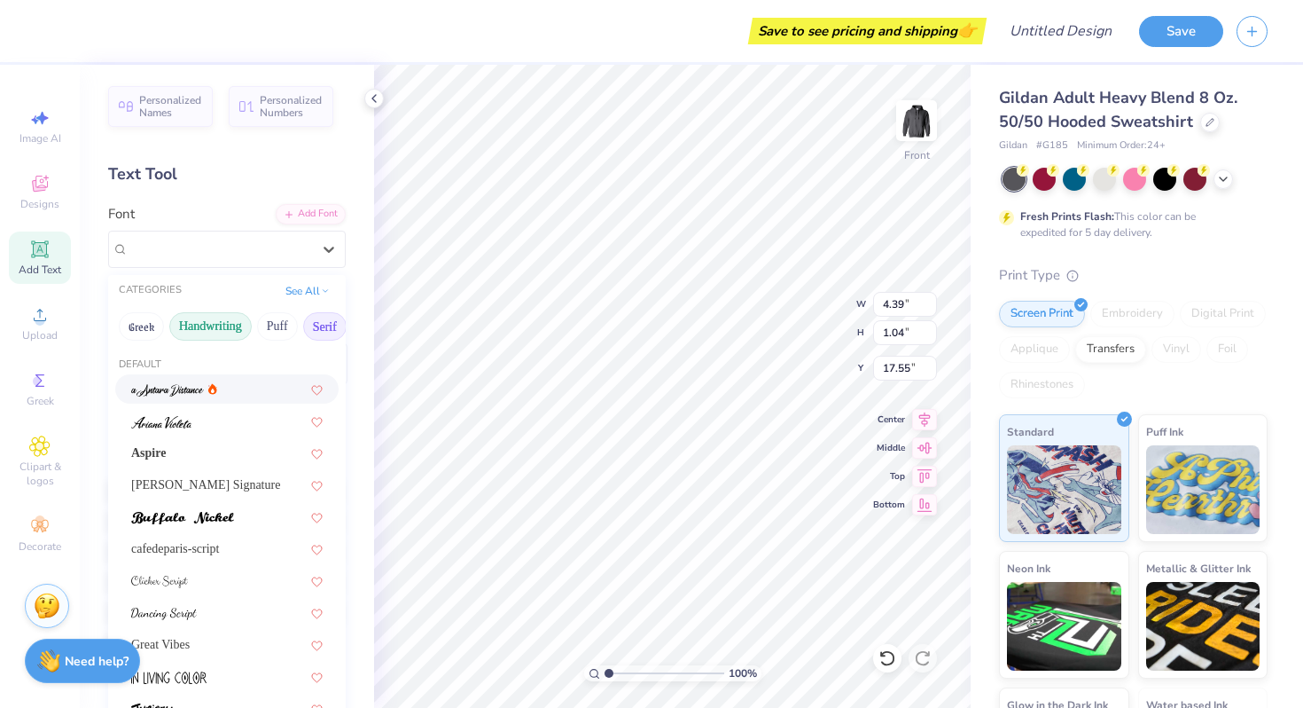
scroll to position [0, 6]
click at [313, 324] on button "Serif" at bounding box center [318, 326] width 43 height 28
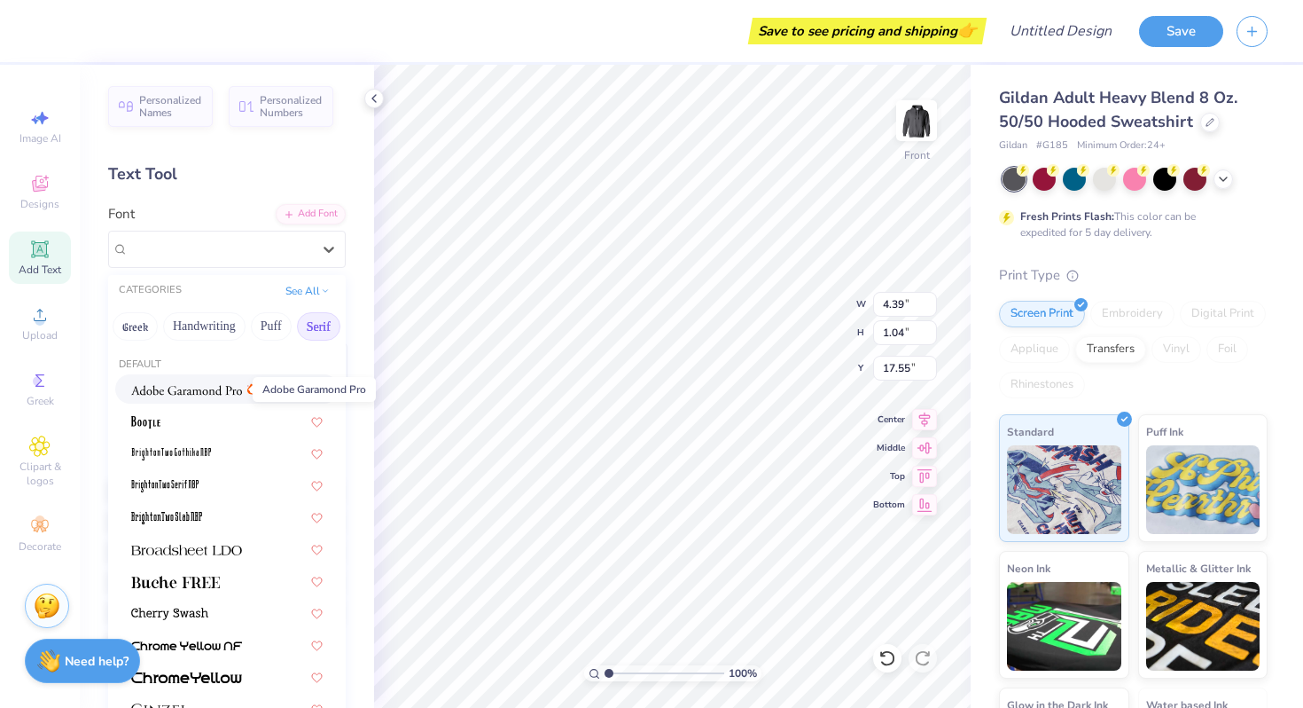
click at [234, 392] on img at bounding box center [186, 390] width 111 height 12
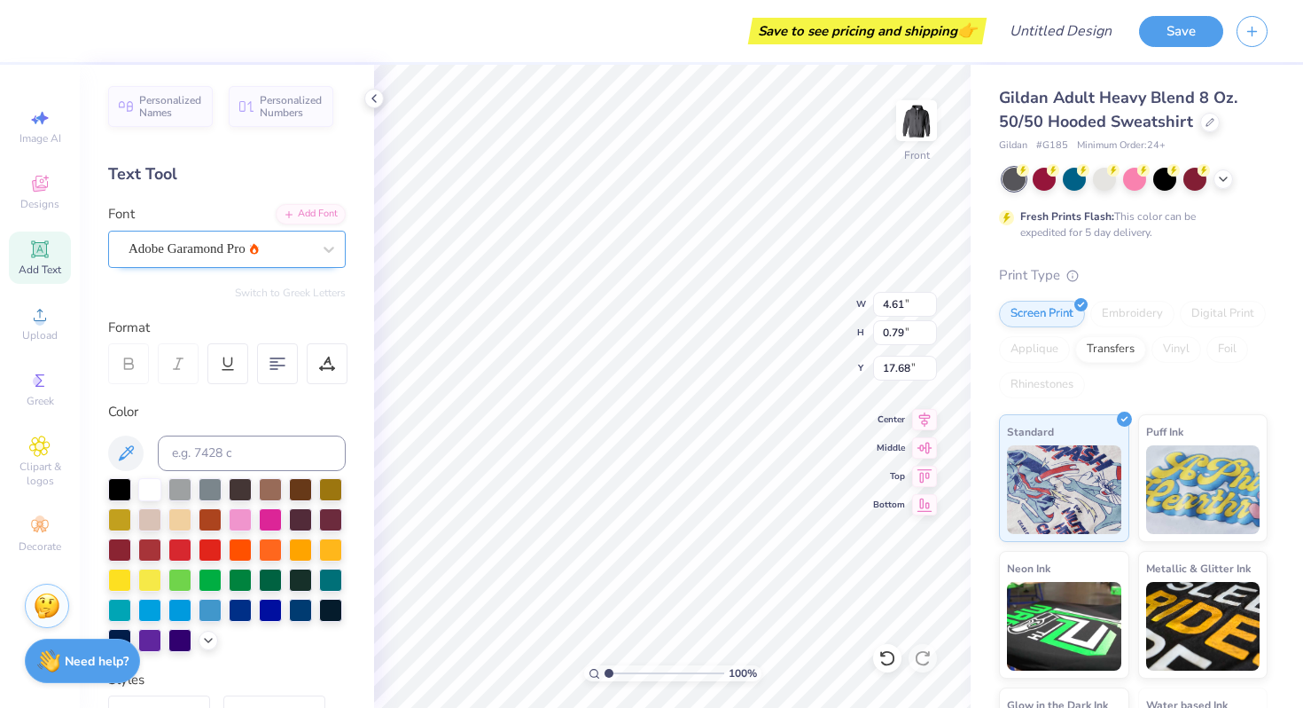
click at [302, 246] on div "Adobe Garamond Pro" at bounding box center [220, 248] width 186 height 27
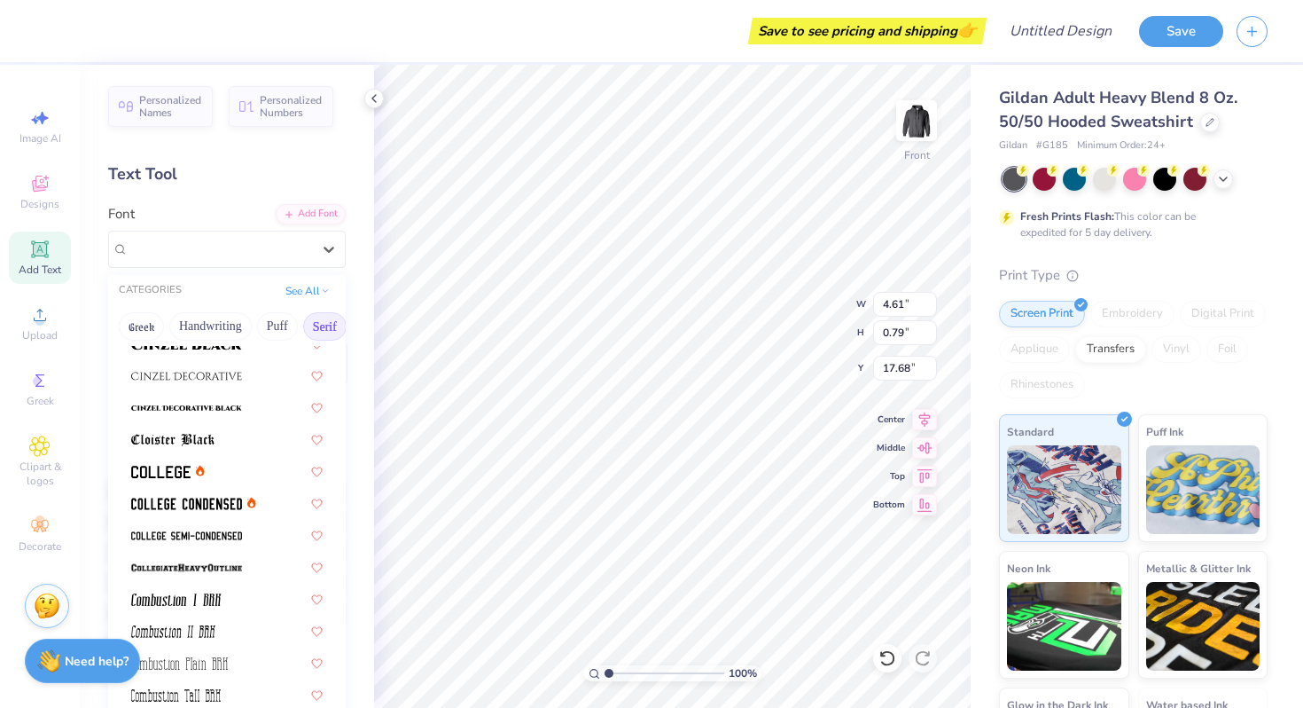
scroll to position [411, 0]
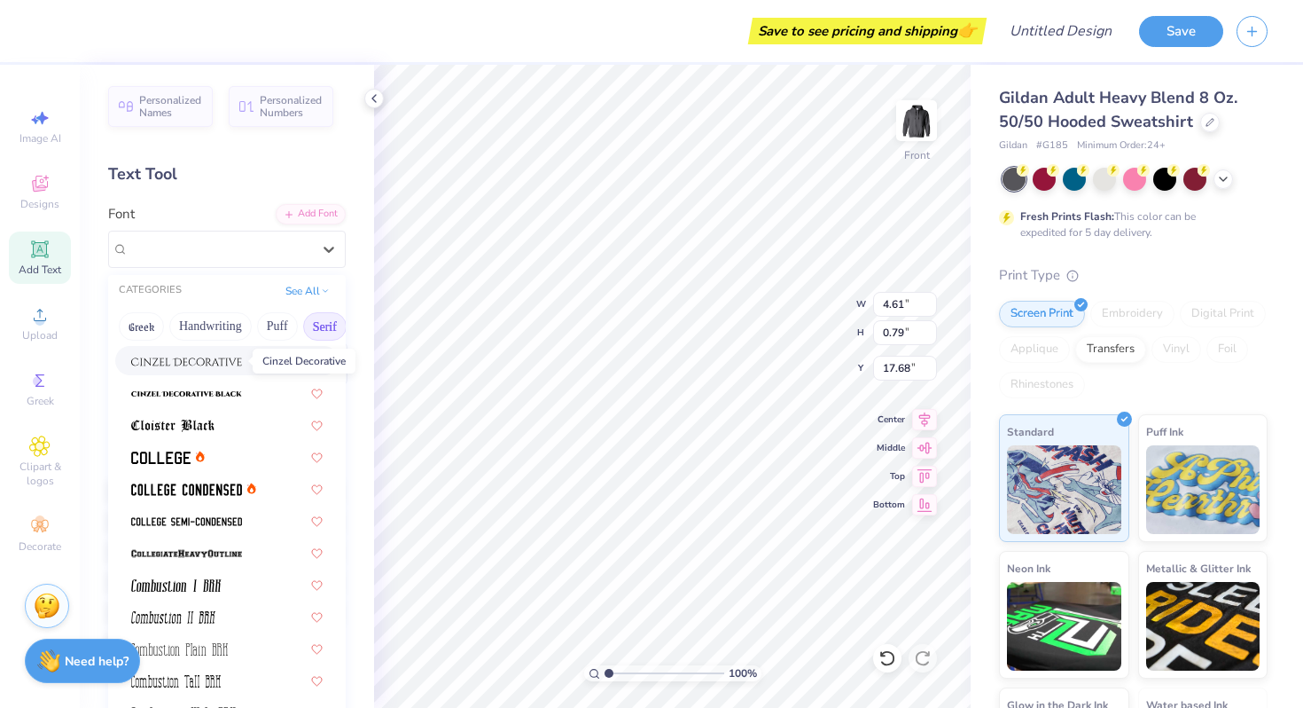
click at [235, 364] on img at bounding box center [186, 362] width 111 height 12
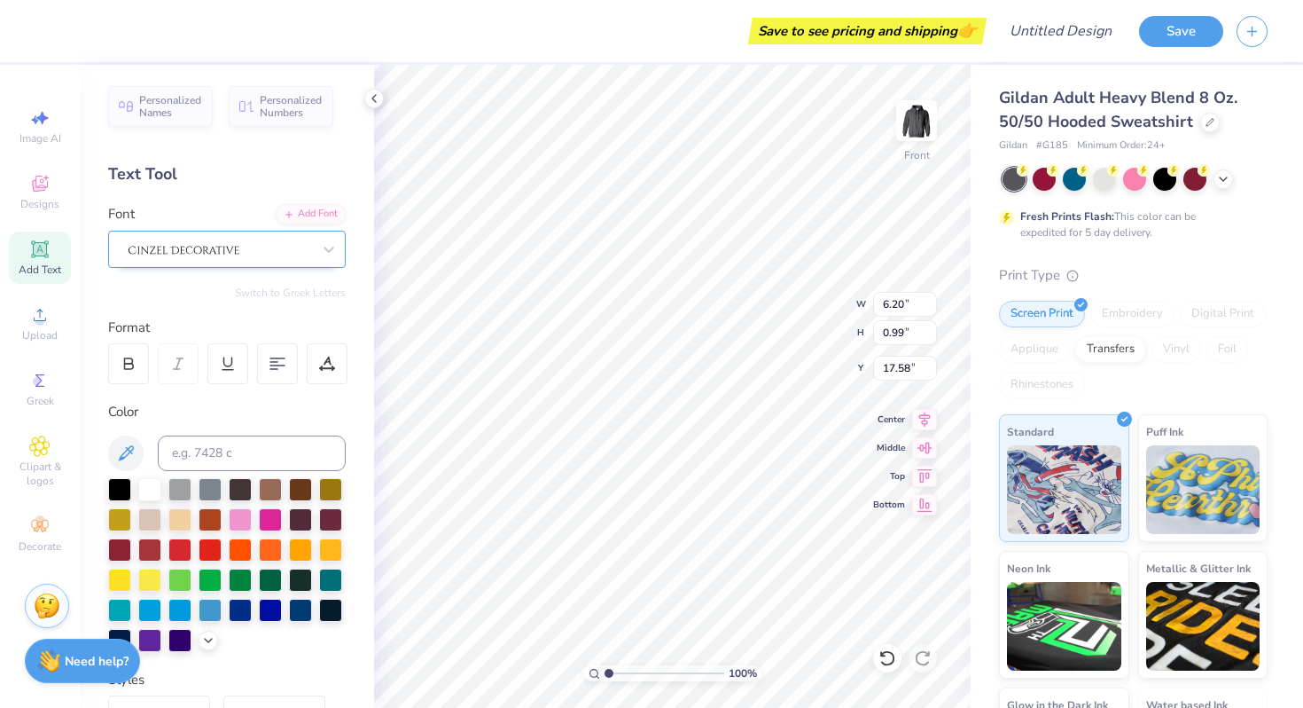
click at [199, 247] on div at bounding box center [220, 248] width 186 height 27
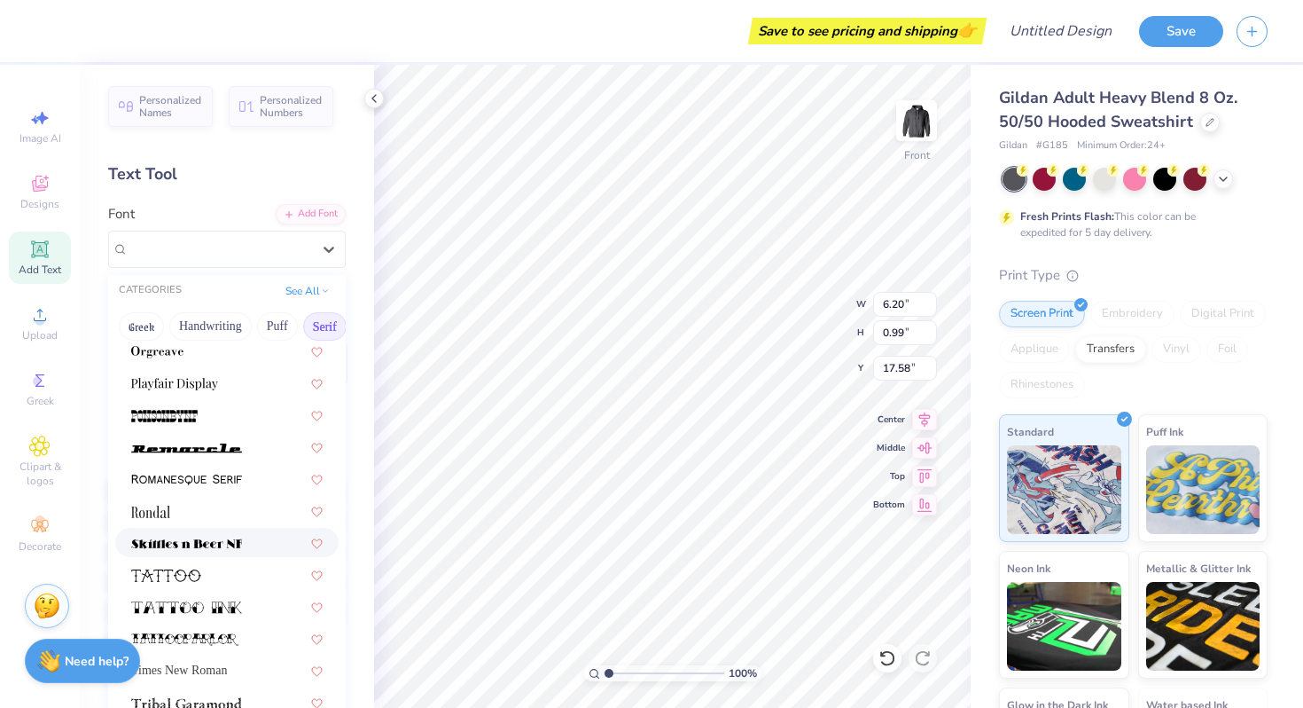
scroll to position [1983, 0]
click at [232, 483] on img at bounding box center [186, 481] width 111 height 12
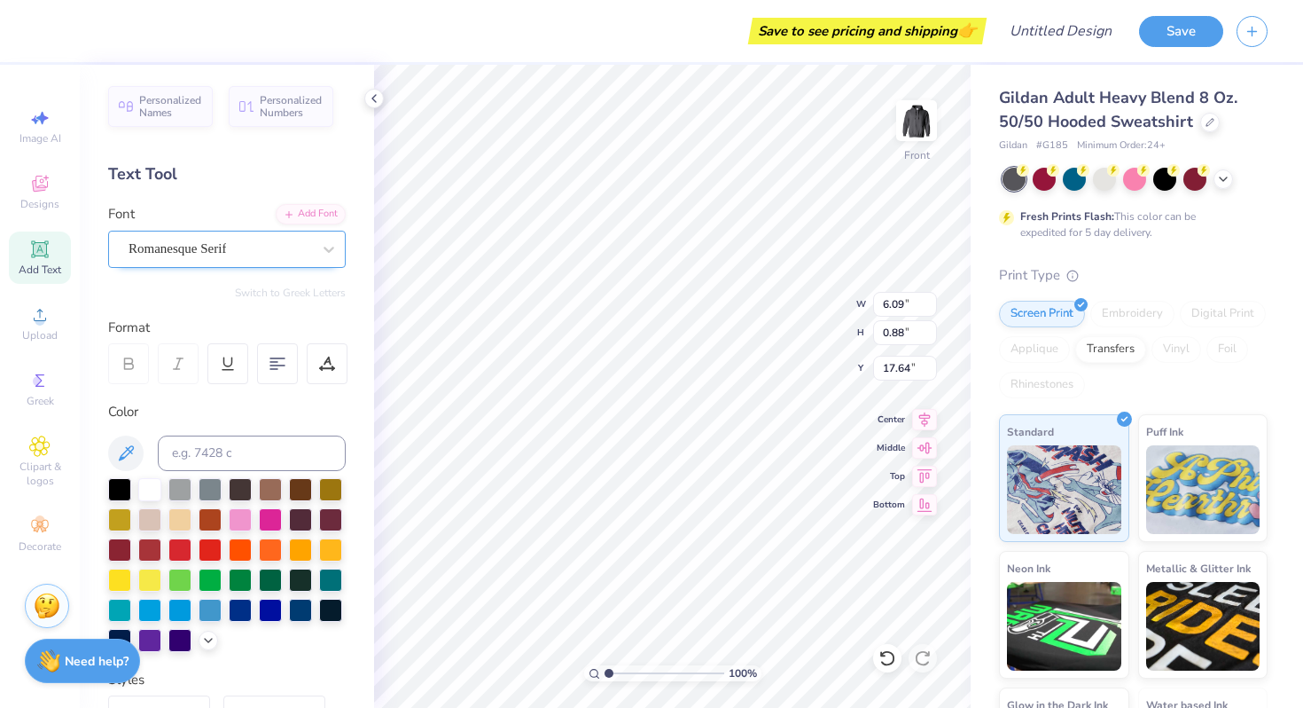
click at [250, 231] on div "Romanesque Serif" at bounding box center [227, 249] width 238 height 37
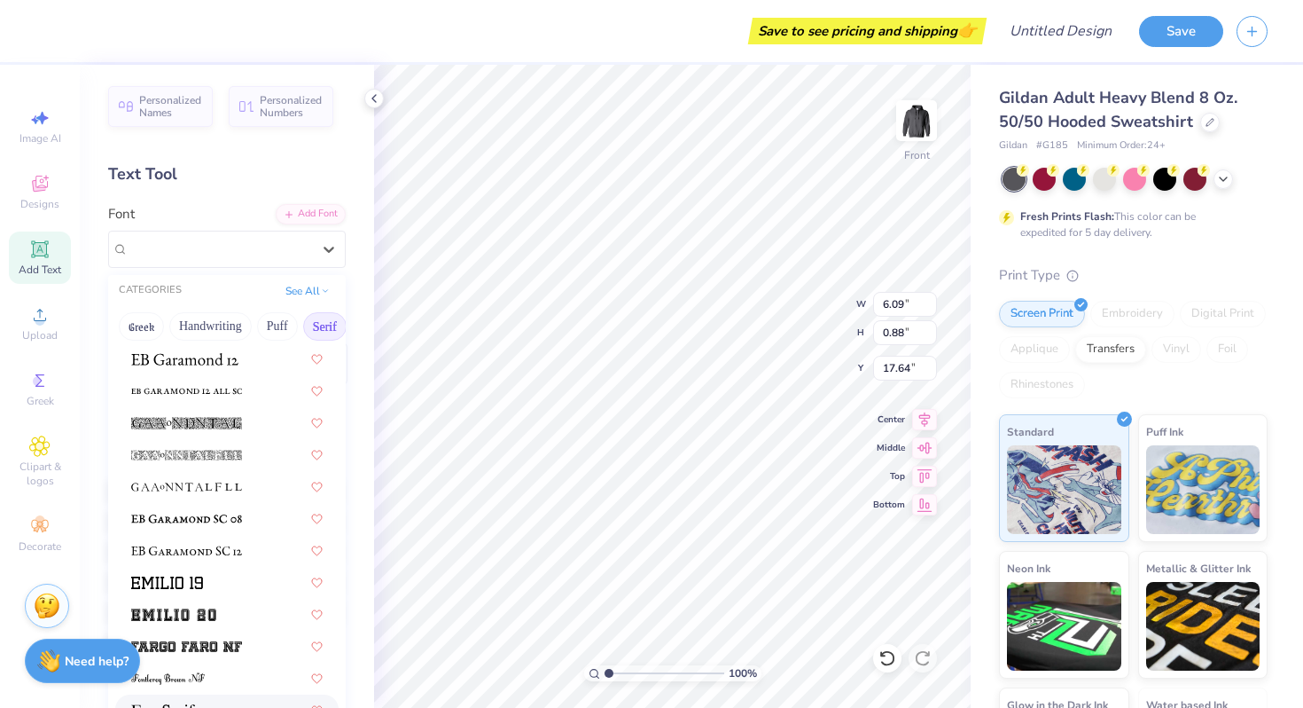
scroll to position [1178, 0]
click at [227, 492] on img at bounding box center [186, 488] width 111 height 12
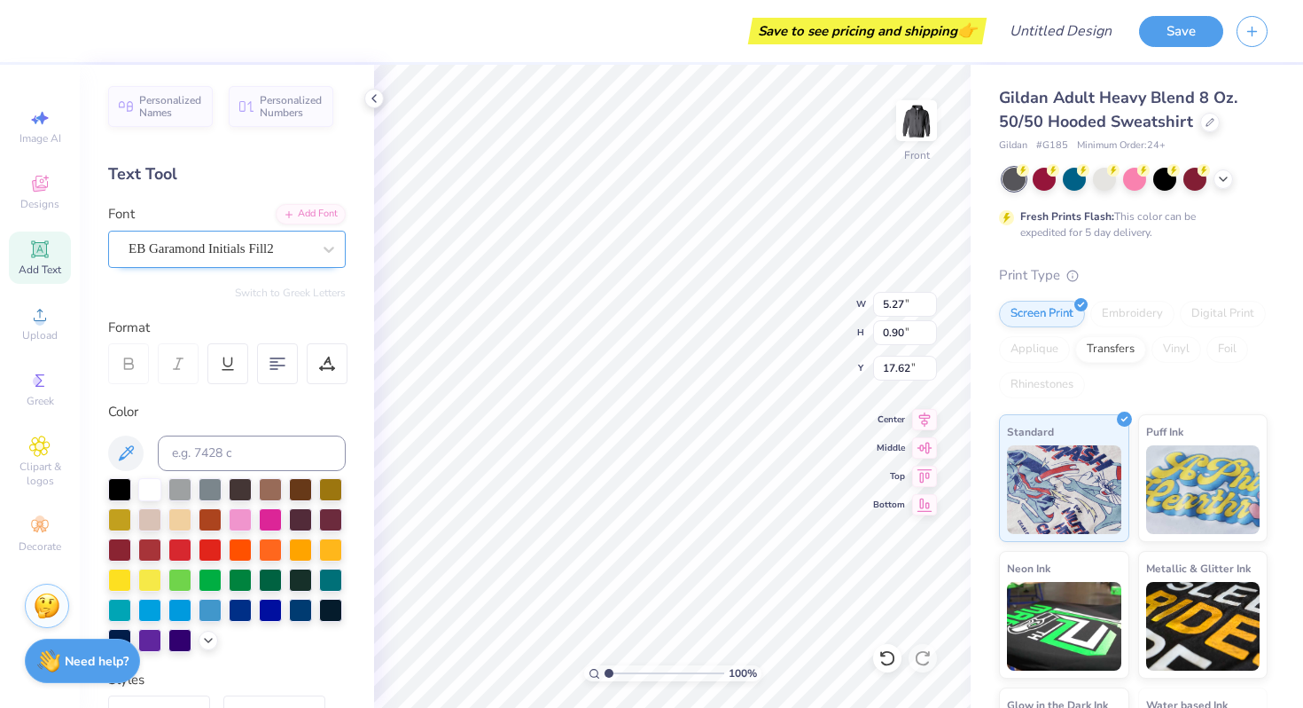
click at [268, 246] on div "EB Garamond Initials Fill2" at bounding box center [220, 248] width 186 height 27
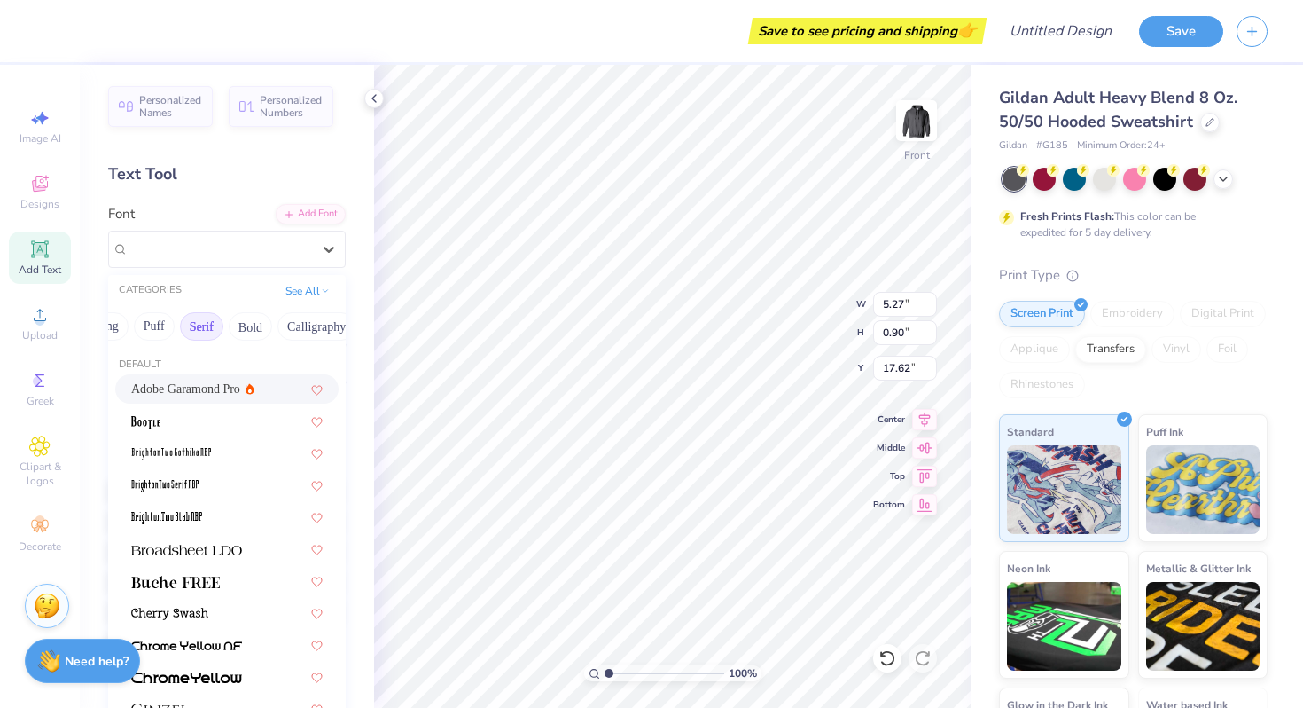
scroll to position [0, 127]
click at [259, 327] on button "Bold" at bounding box center [246, 326] width 43 height 28
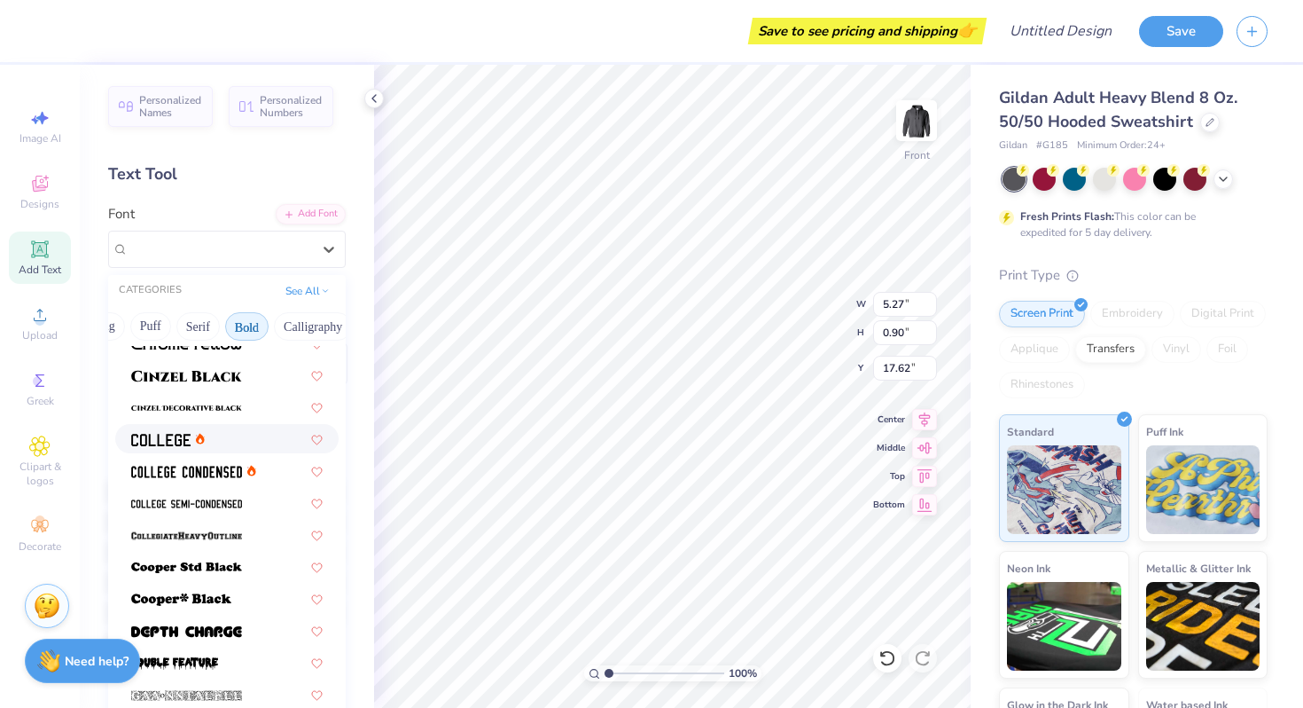
scroll to position [122, 0]
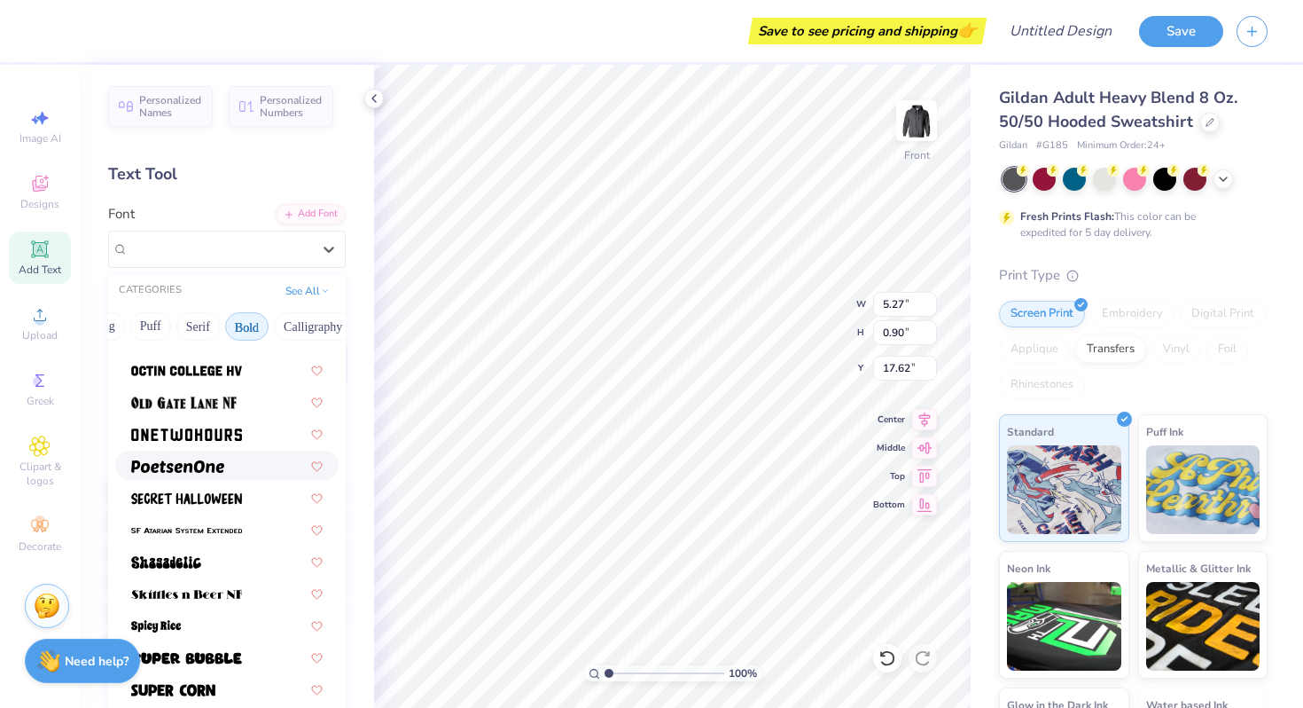
scroll to position [1662, 0]
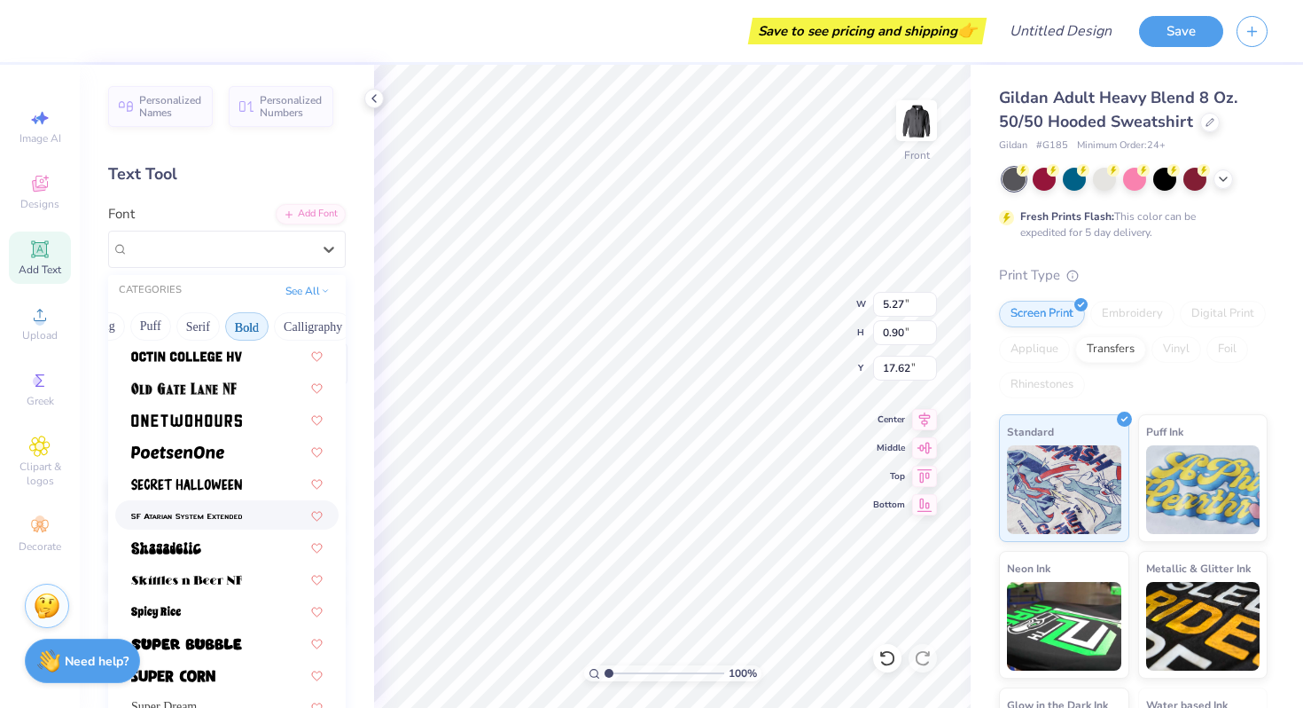
click at [236, 504] on div at bounding box center [226, 514] width 223 height 29
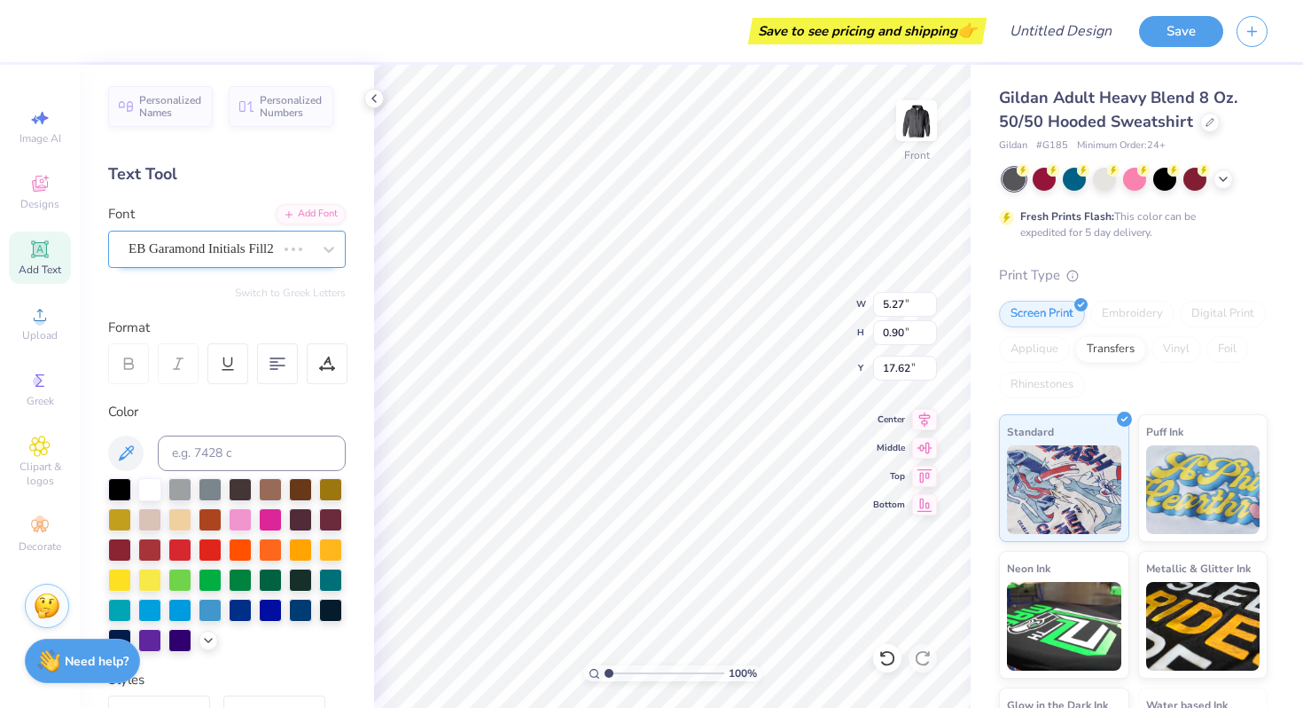
click at [293, 257] on div at bounding box center [294, 249] width 32 height 18
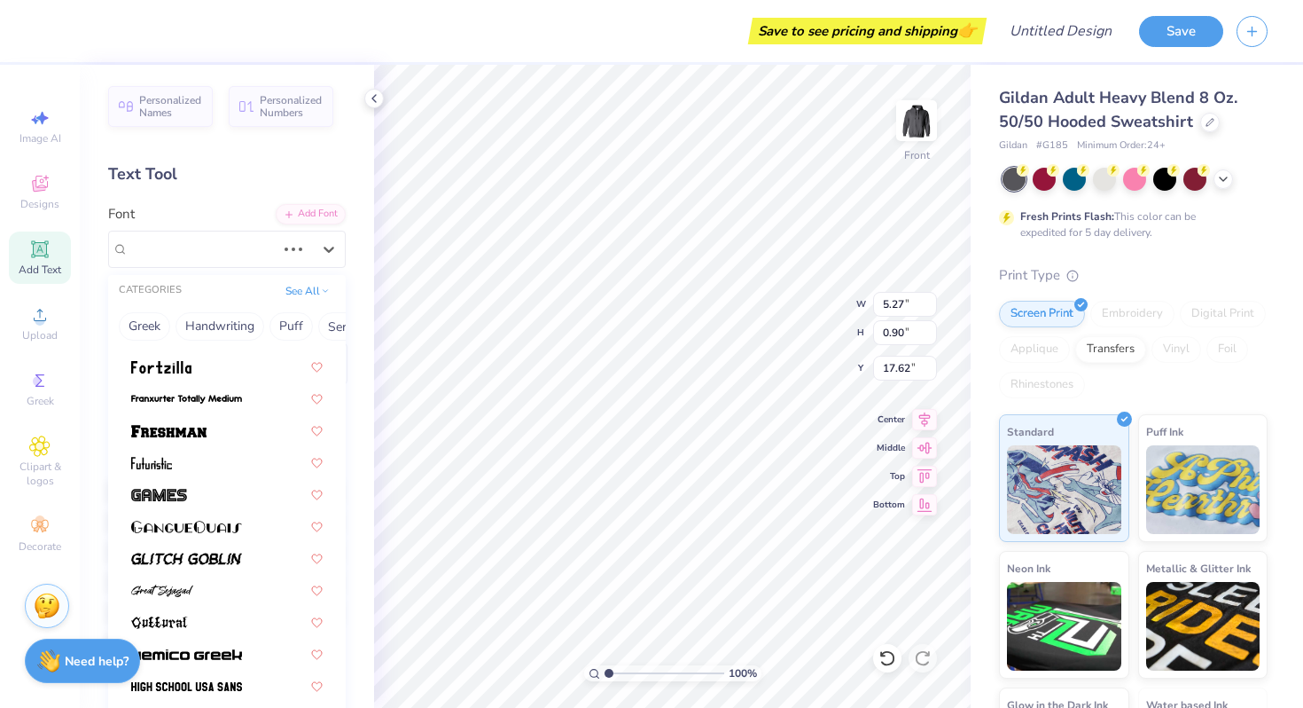
scroll to position [601, 0]
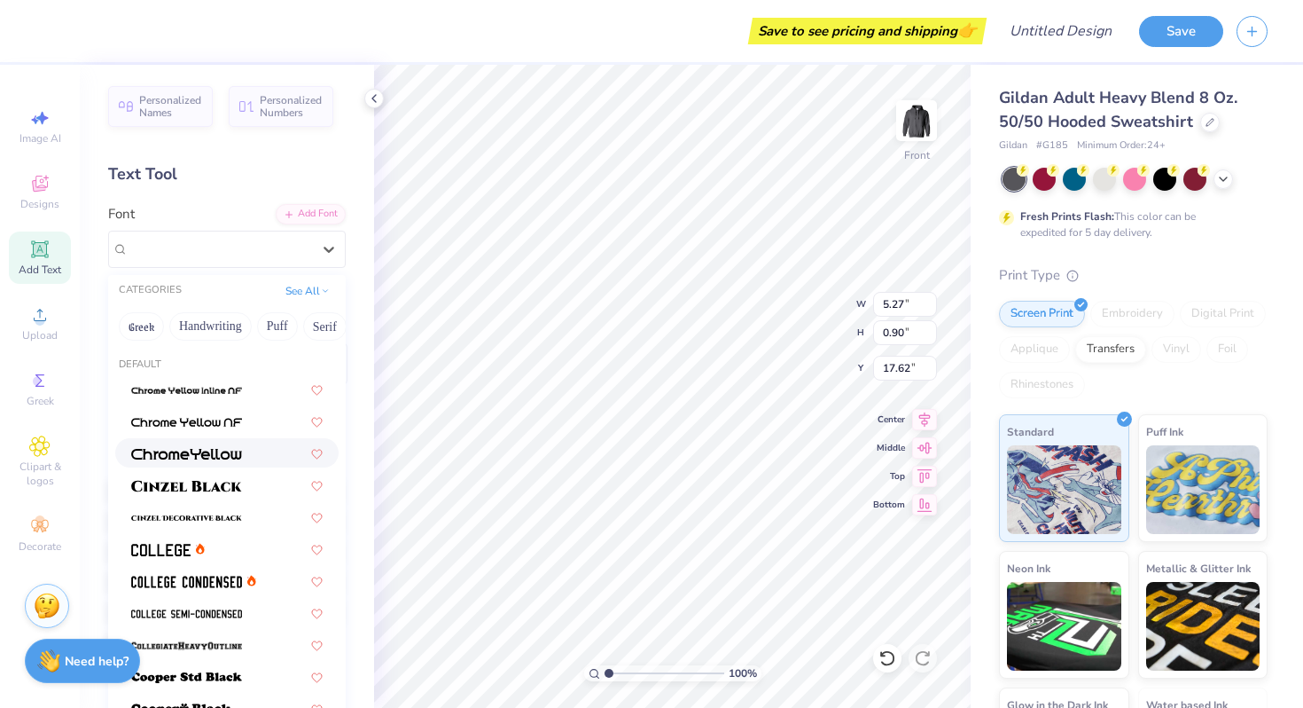
type input "3.02"
type input "0.72"
type input "17.72"
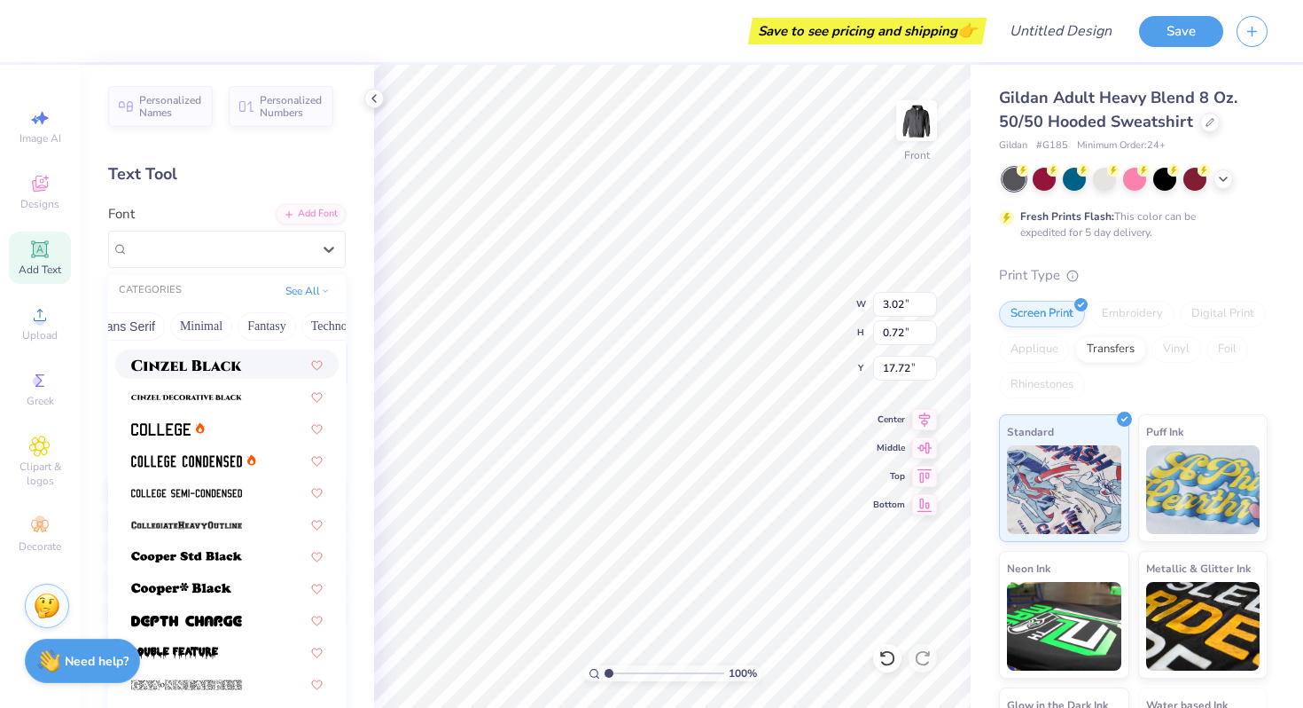
scroll to position [0, 514]
click at [124, 326] on button "Minimal" at bounding box center [136, 326] width 62 height 28
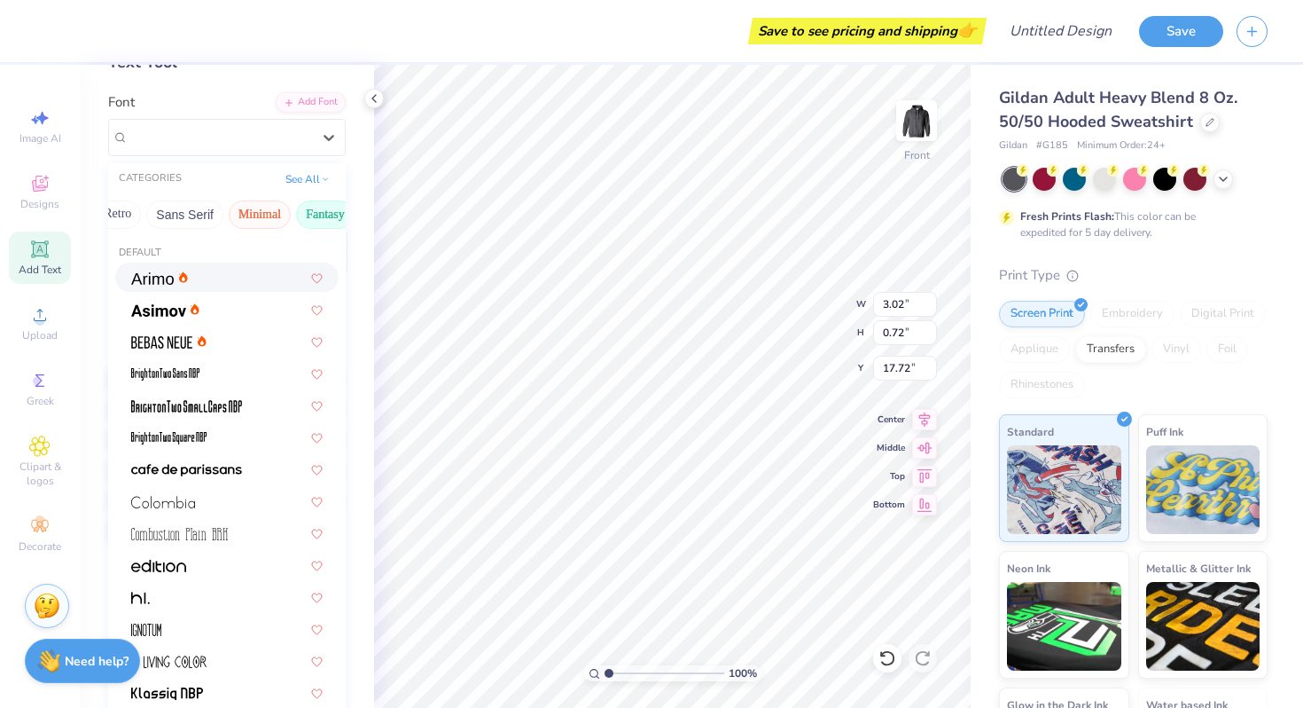
scroll to position [0, 388]
click at [192, 211] on button "Sans Serif" at bounding box center [186, 214] width 77 height 28
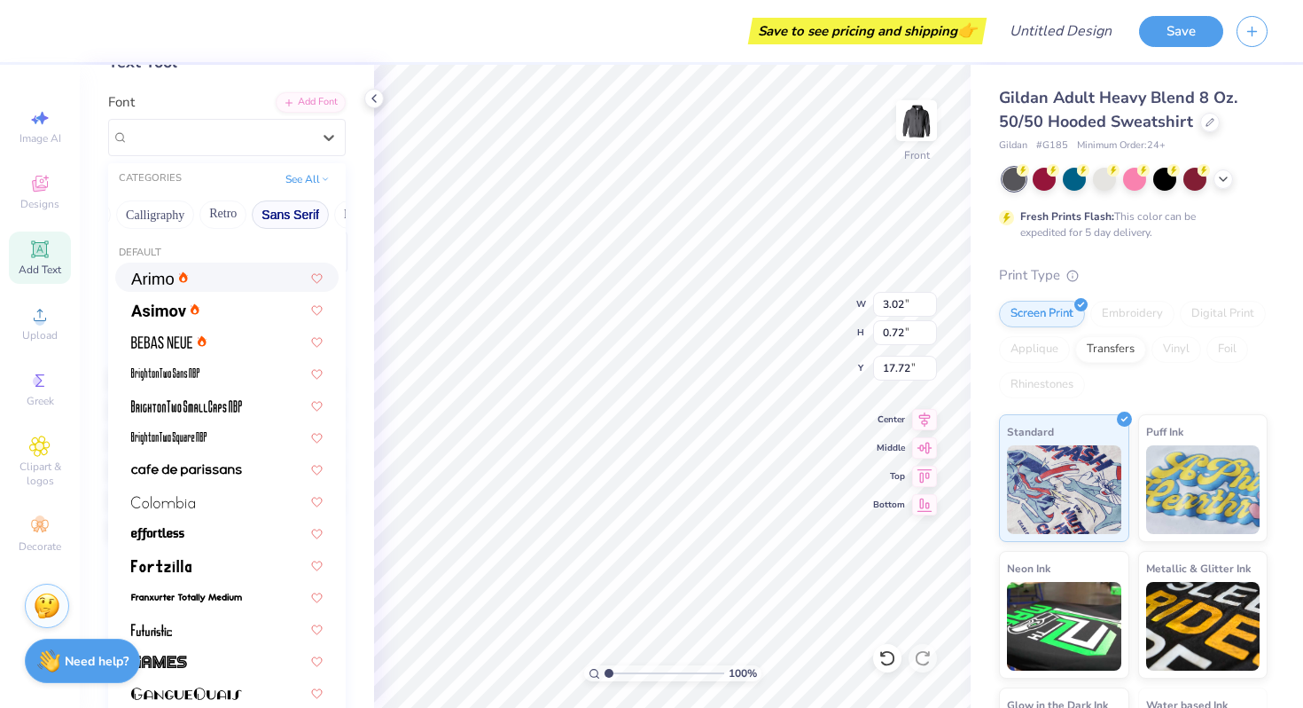
scroll to position [0, 274]
click at [296, 210] on button "Sans Serif" at bounding box center [300, 214] width 77 height 28
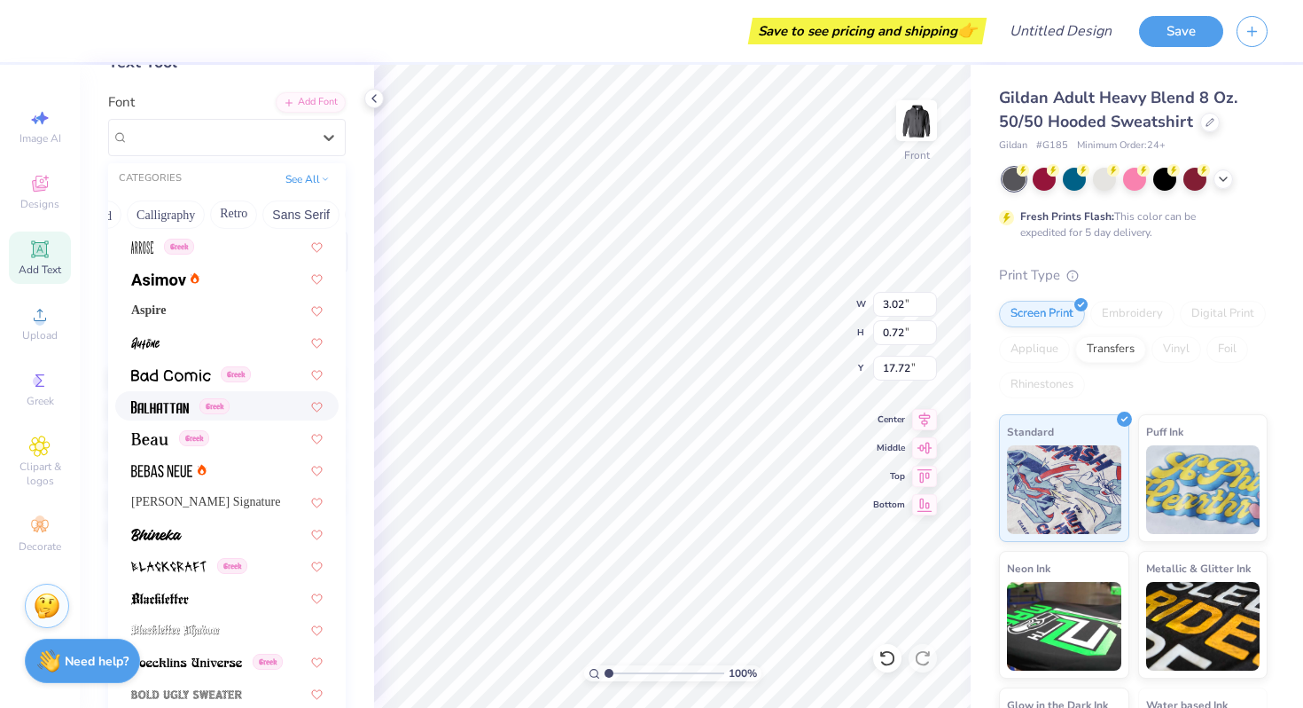
scroll to position [640, 0]
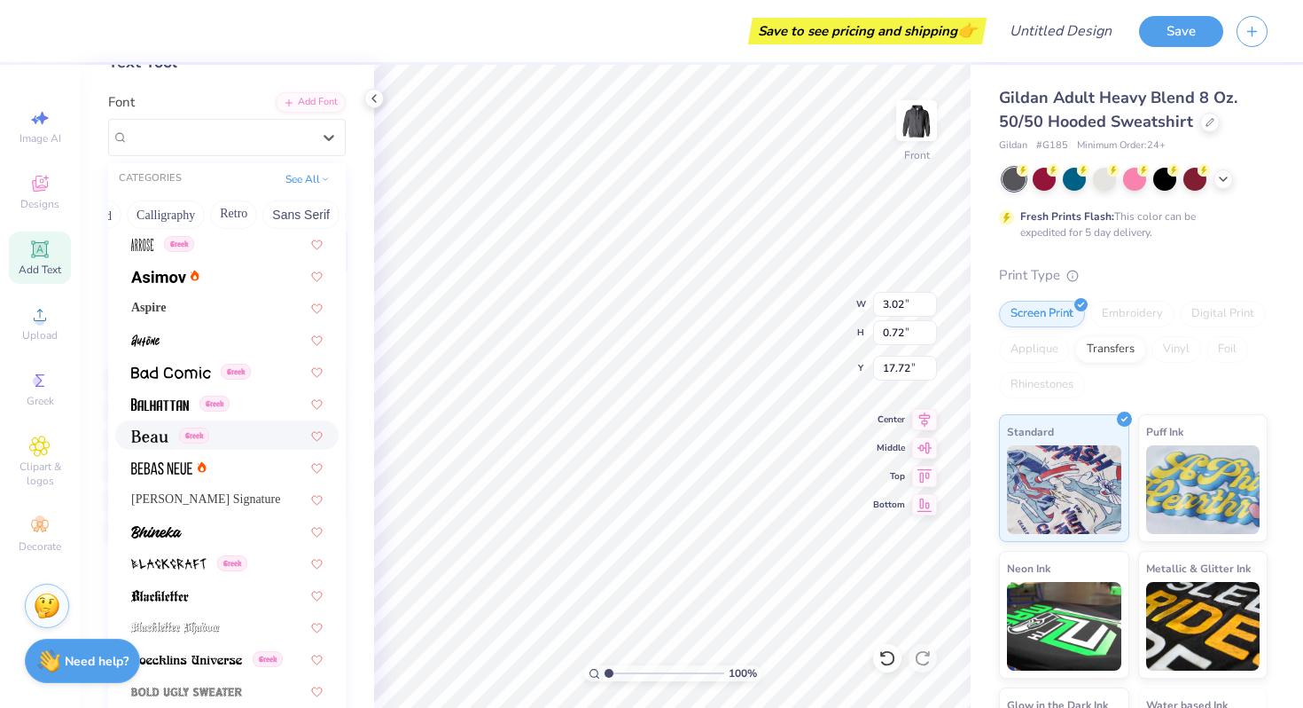
click at [211, 442] on div "Greek" at bounding box center [227, 435] width 192 height 19
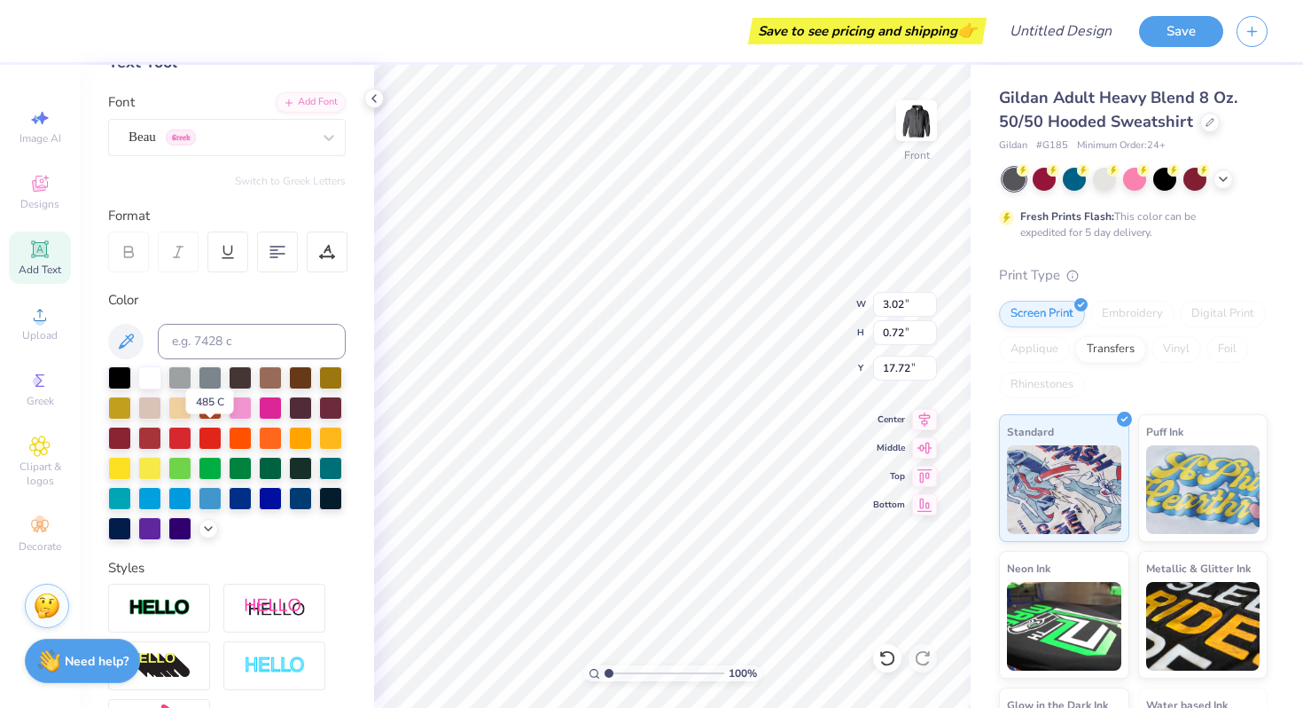
type input "3.03"
type input "0.75"
type input "17.70"
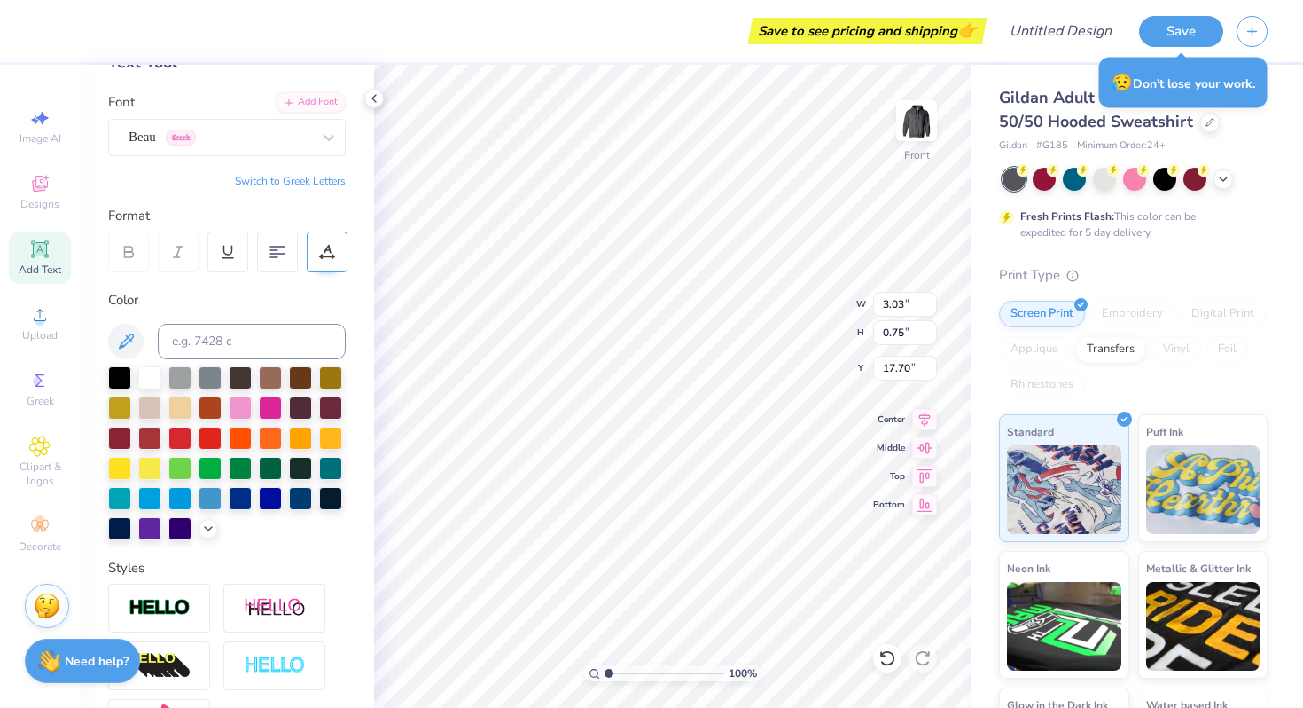
scroll to position [0, 1]
type textarea "THETA ZETA"
click at [231, 141] on div "Beau Greek" at bounding box center [220, 136] width 186 height 27
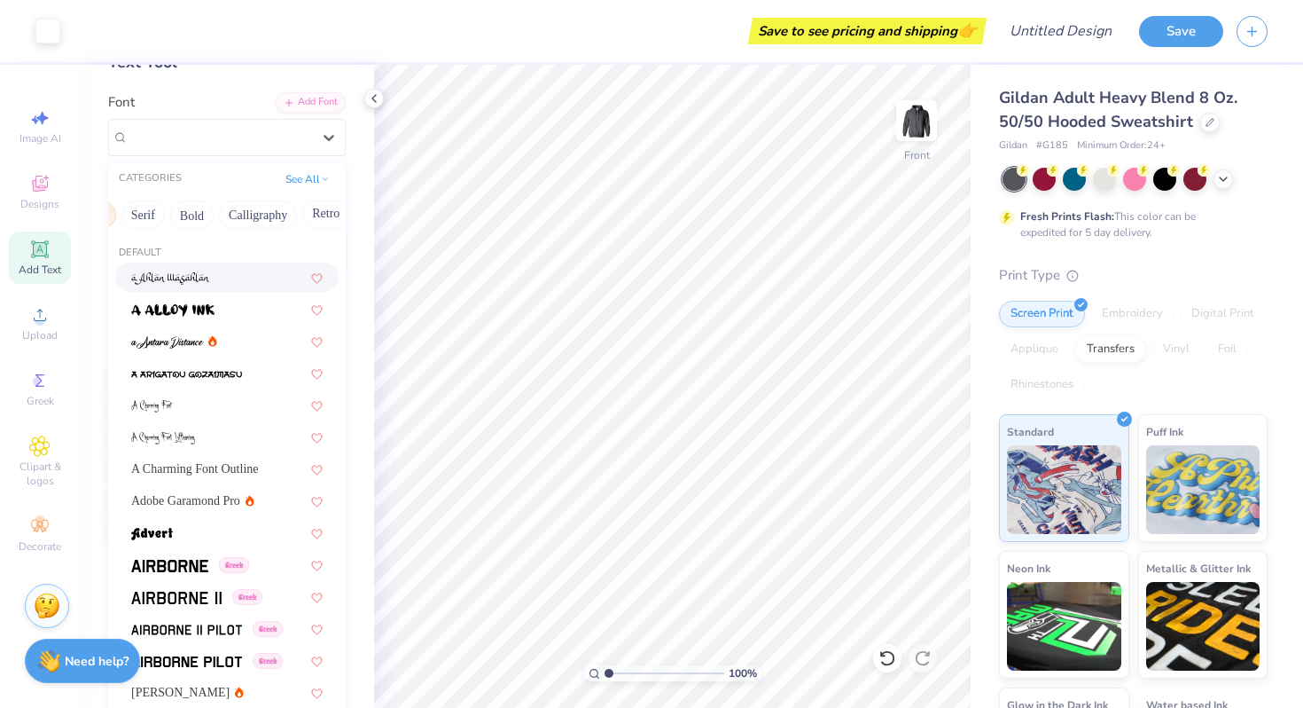
scroll to position [0, 185]
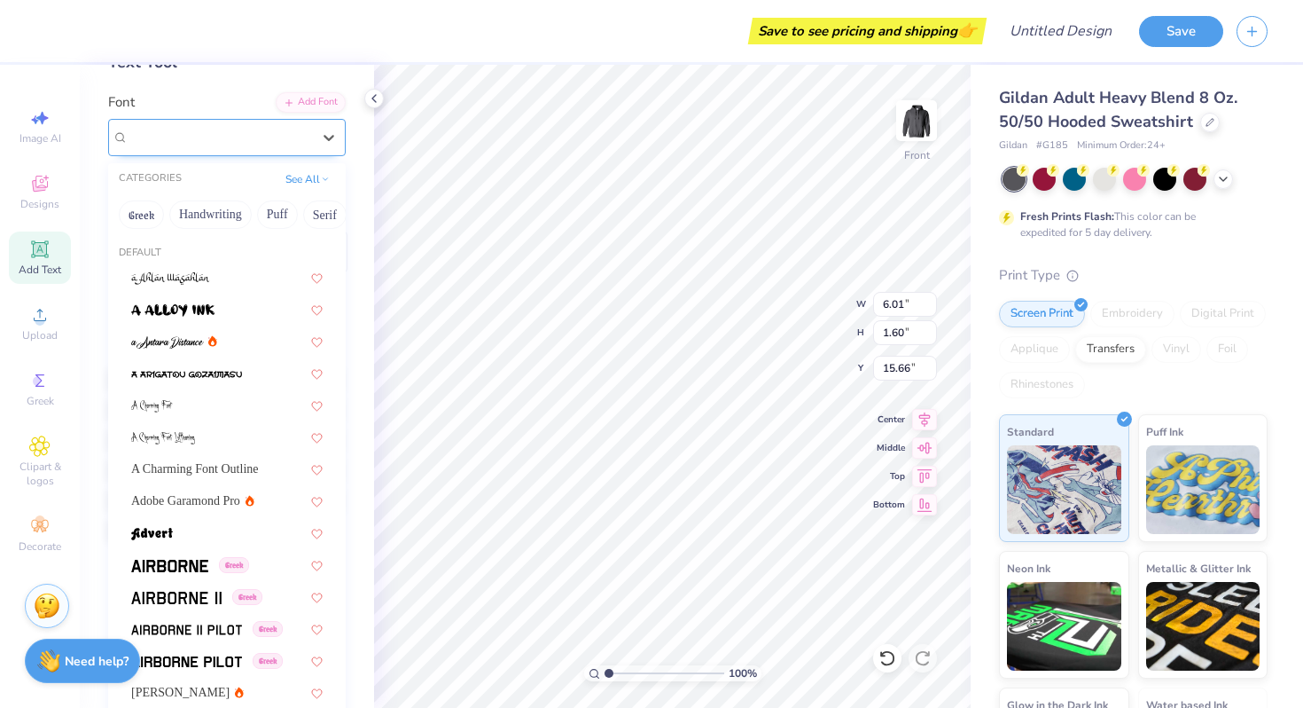
click at [208, 145] on div "Senja Santuy" at bounding box center [220, 136] width 186 height 27
click at [249, 215] on button "Calligraphy" at bounding box center [242, 214] width 78 height 28
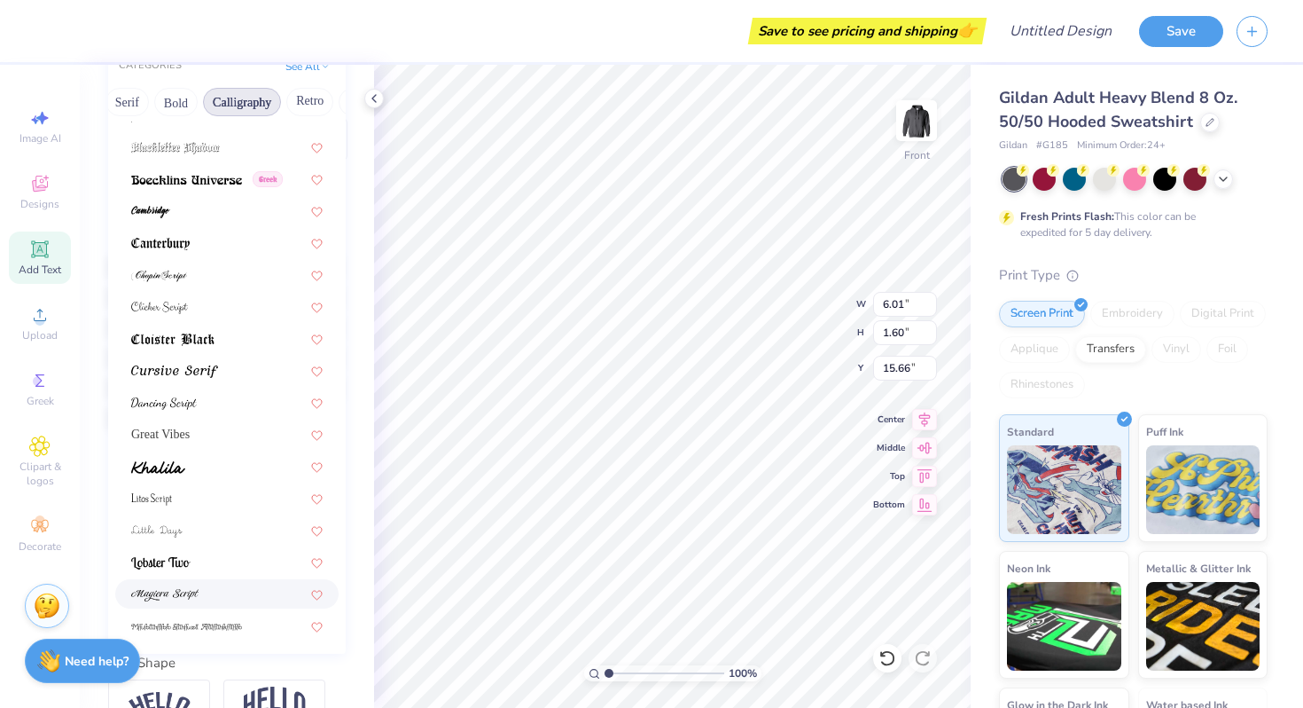
scroll to position [176, 0]
click at [199, 294] on div at bounding box center [226, 307] width 223 height 29
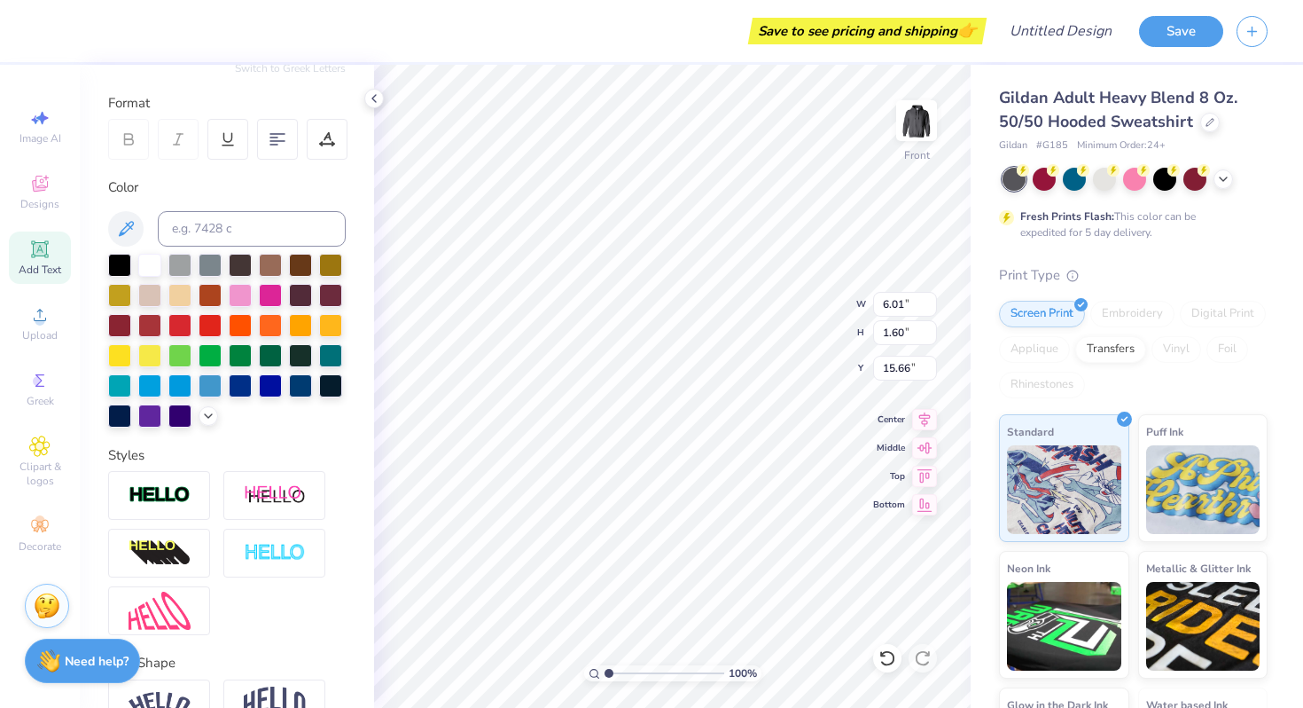
type input "5.83"
type input "1.61"
type input "15.65"
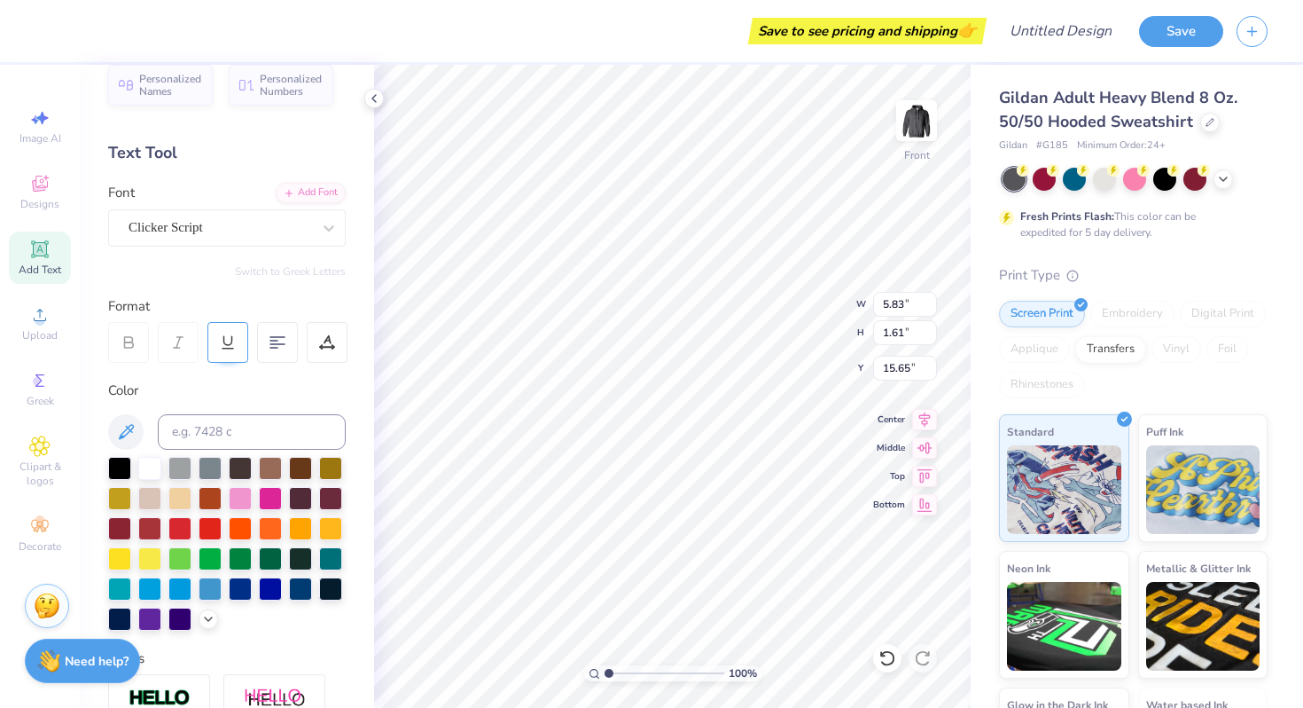
scroll to position [0, 0]
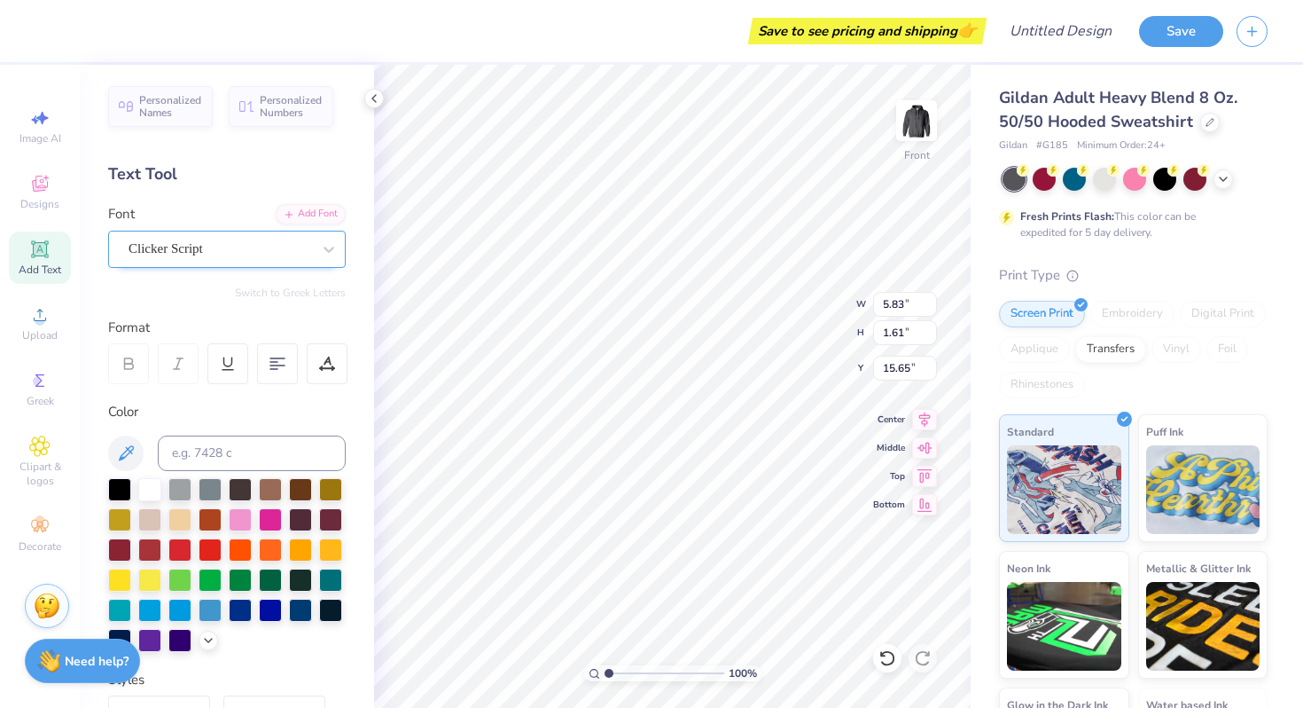
click at [199, 246] on div "Clicker Script" at bounding box center [220, 248] width 186 height 27
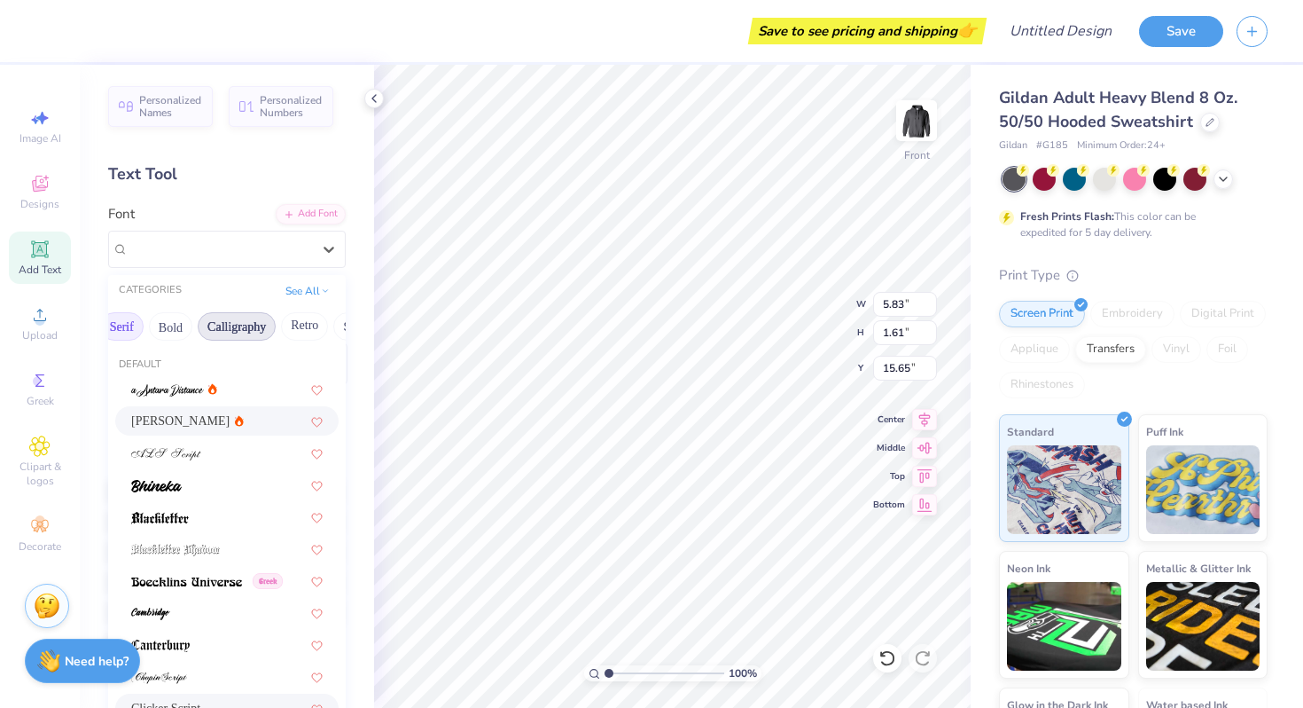
scroll to position [0, 210]
click at [241, 327] on button "Calligraphy" at bounding box center [230, 326] width 78 height 28
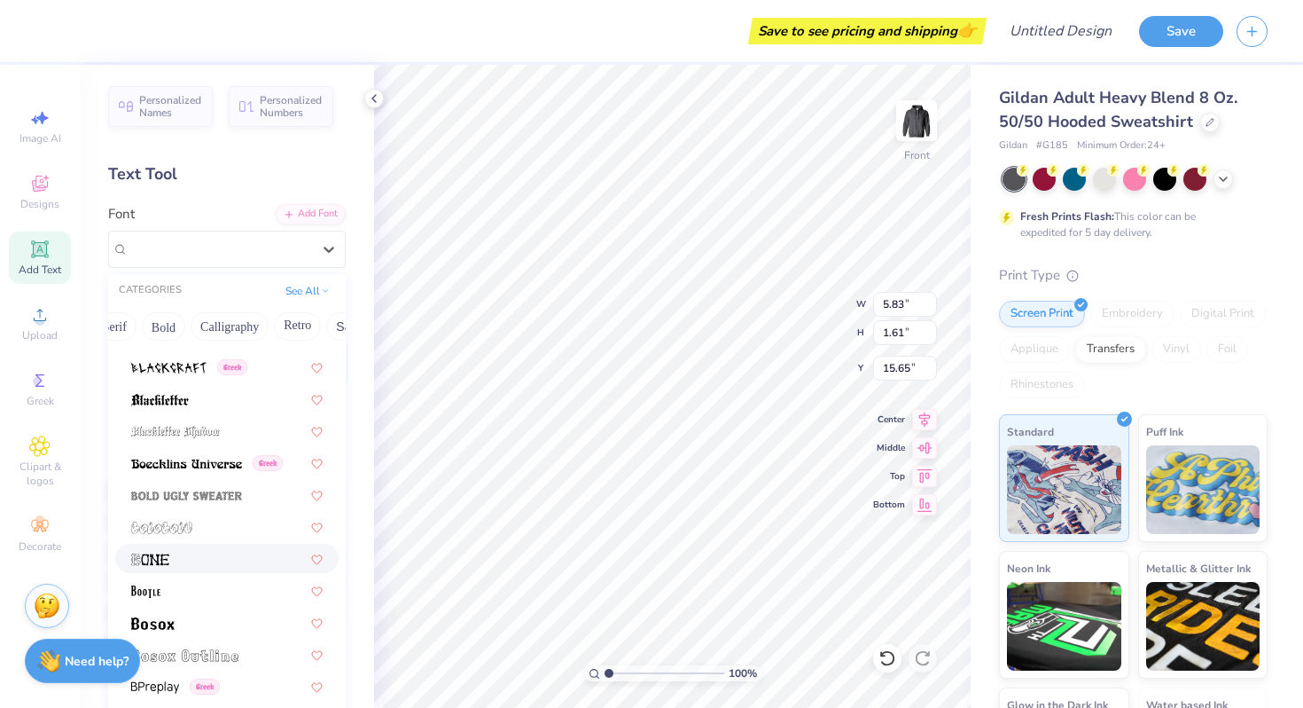
scroll to position [952, 0]
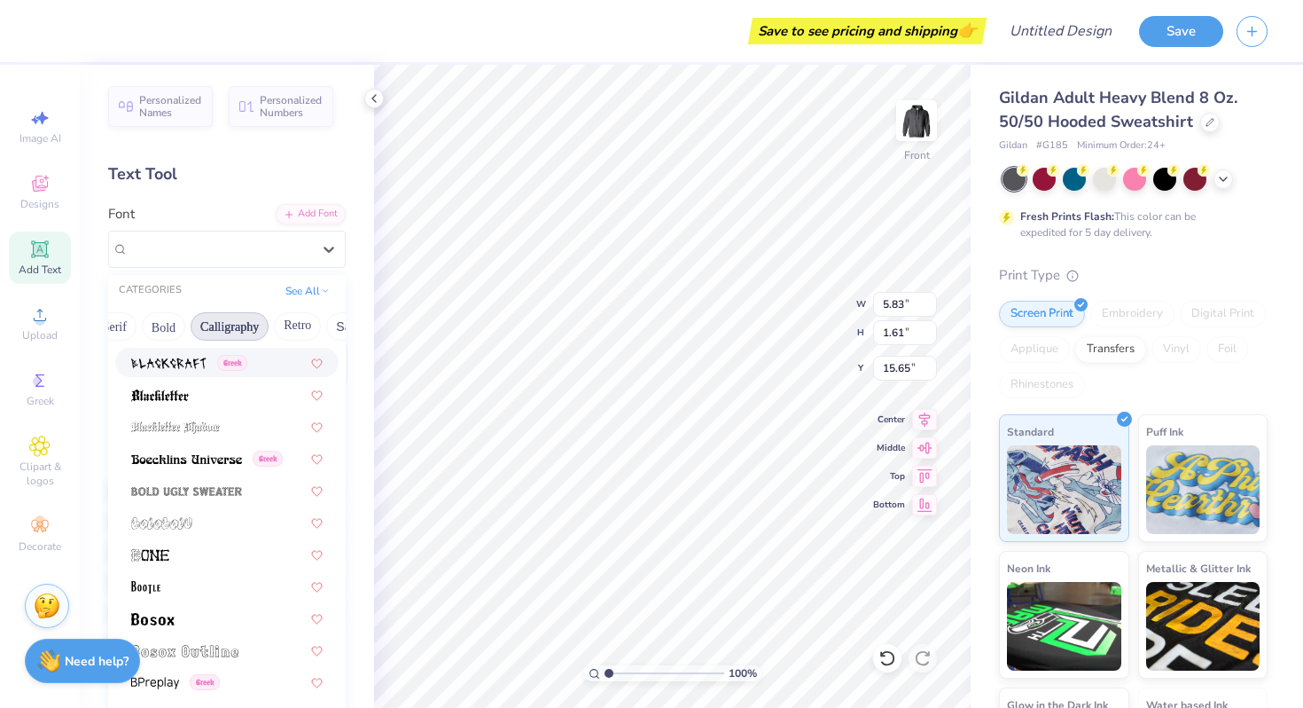
click at [246, 322] on button "Calligraphy" at bounding box center [230, 326] width 78 height 28
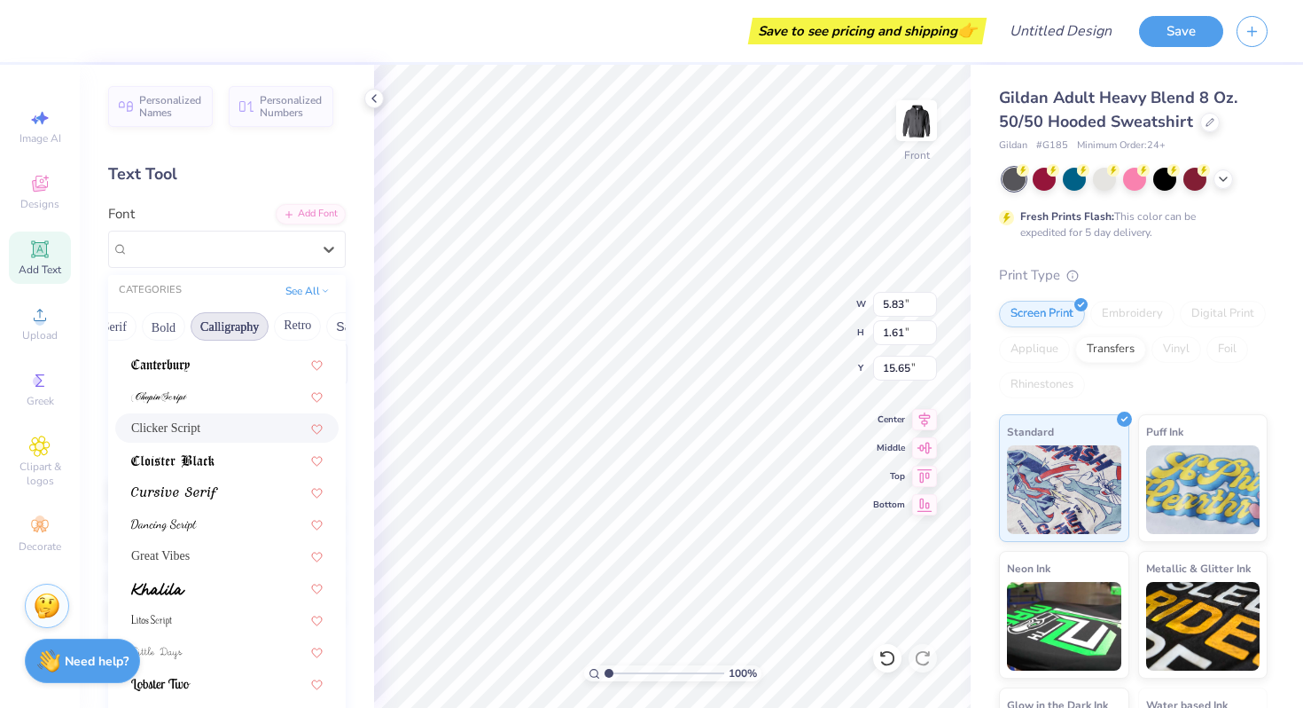
scroll to position [287, 0]
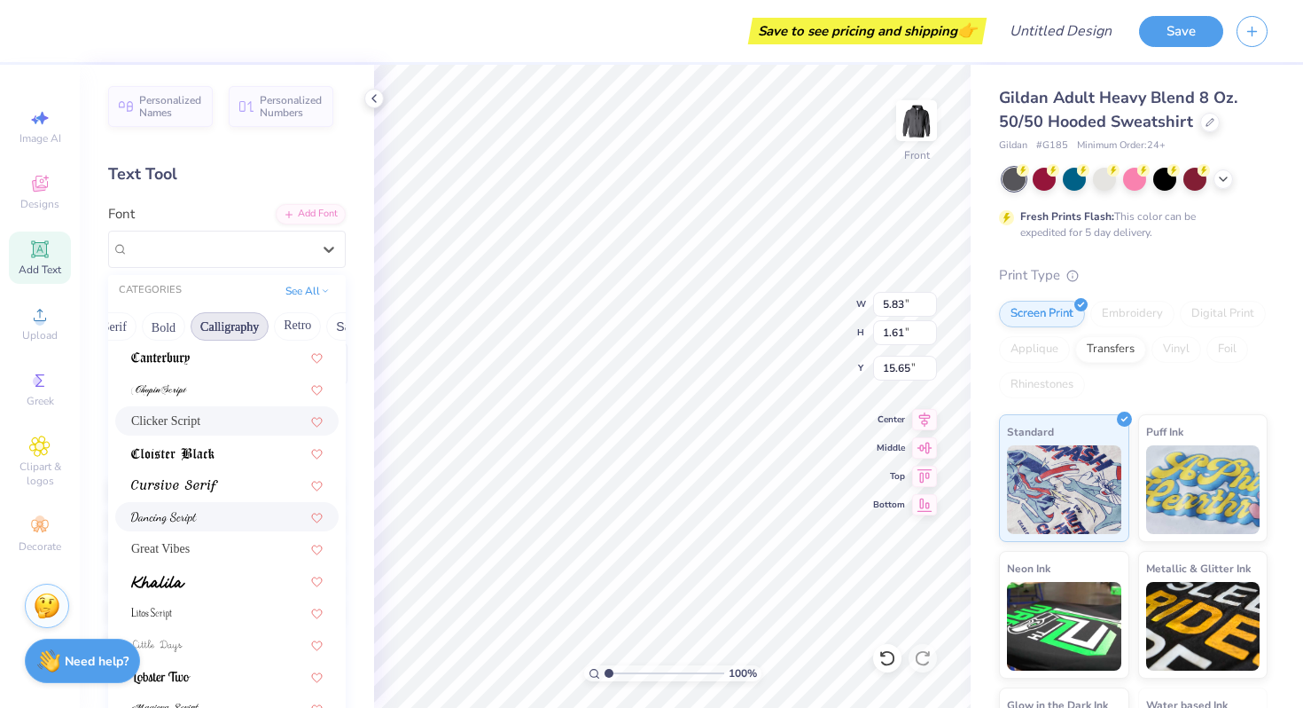
click at [237, 525] on div at bounding box center [227, 516] width 192 height 19
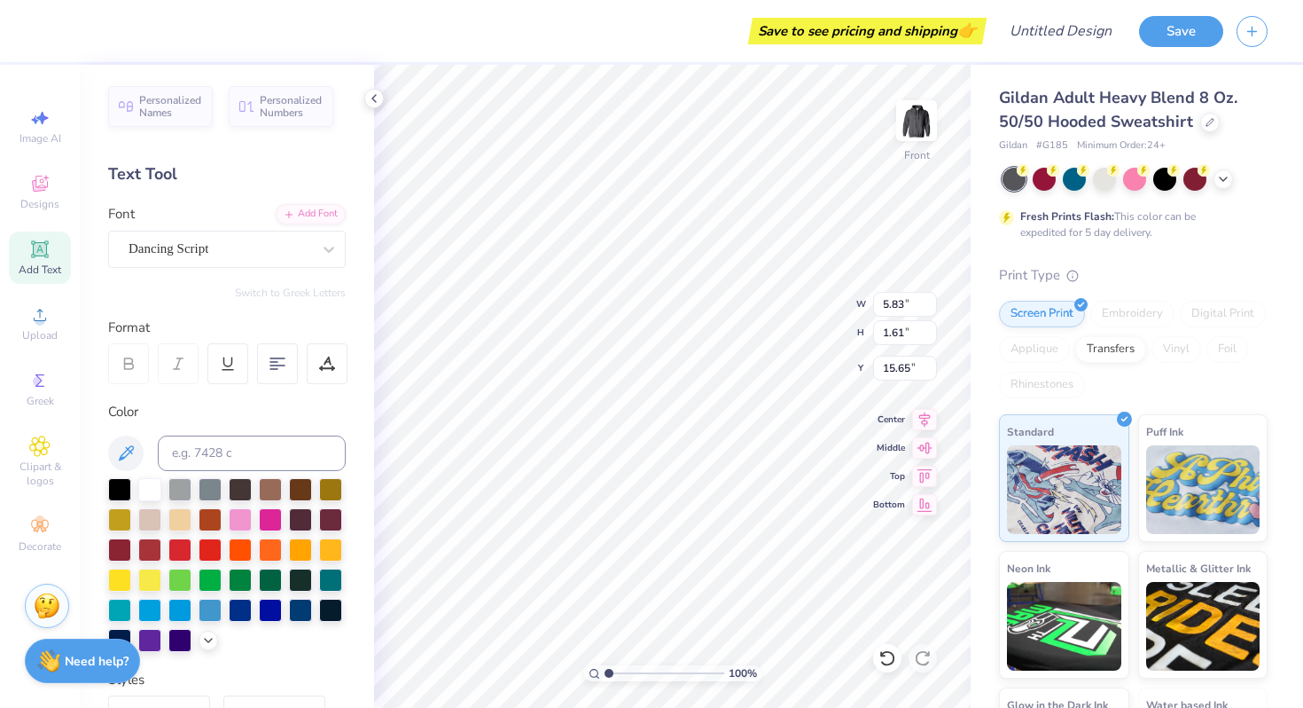
type input "5.88"
type input "1.70"
type input "15.61"
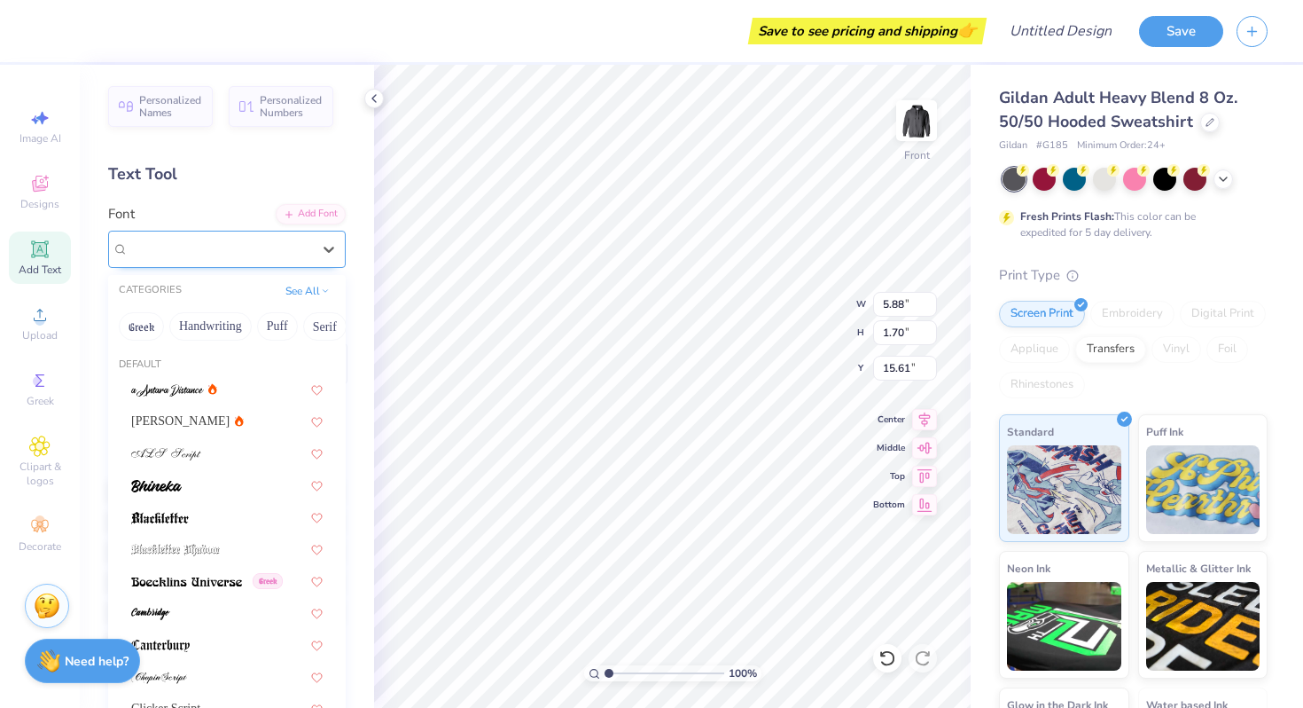
click at [167, 247] on div "Dancing Script" at bounding box center [220, 248] width 186 height 27
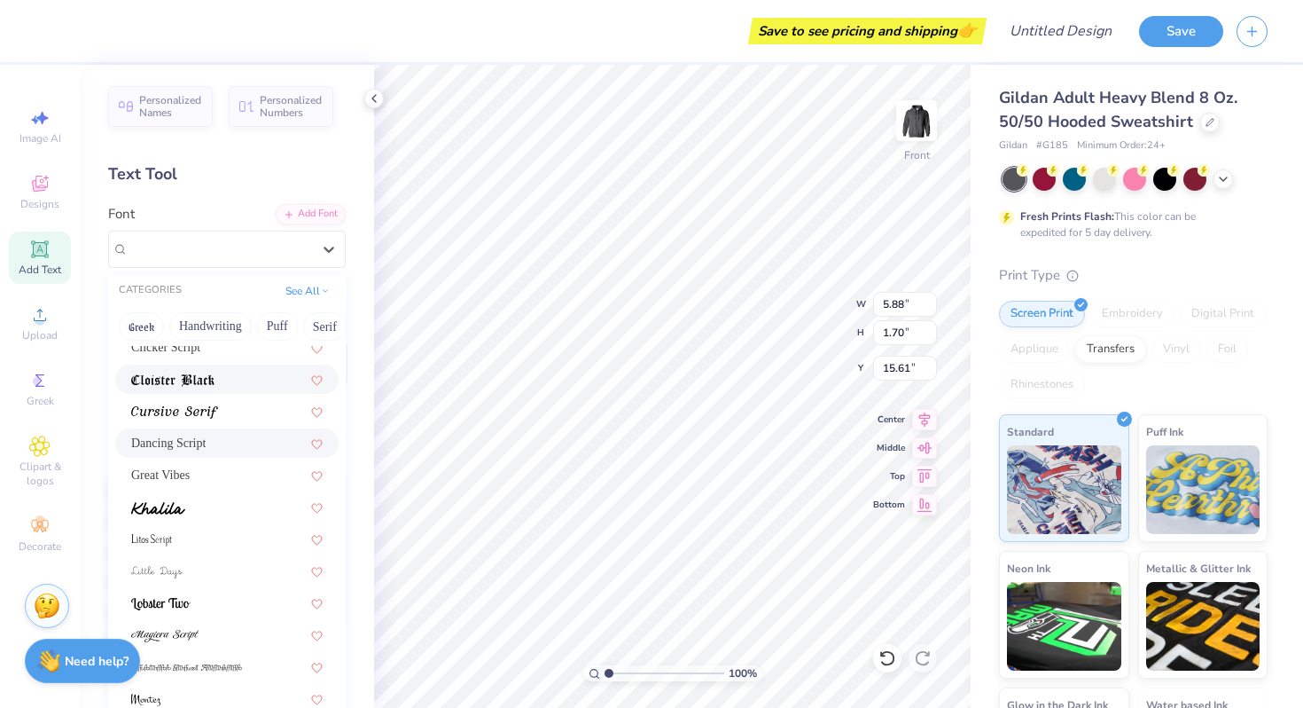
scroll to position [363, 0]
click at [190, 571] on div at bounding box center [227, 568] width 192 height 19
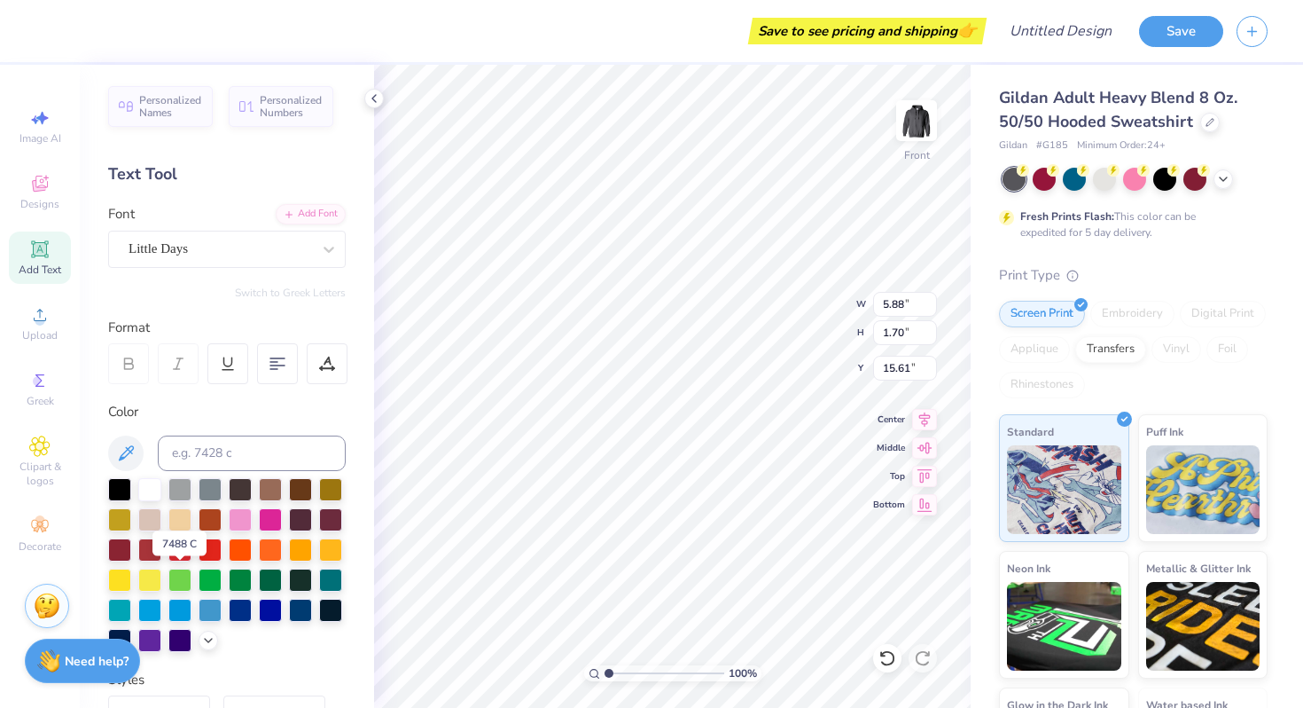
type input "7.20"
type input "1.77"
type input "15.57"
click at [141, 260] on div at bounding box center [220, 249] width 183 height 24
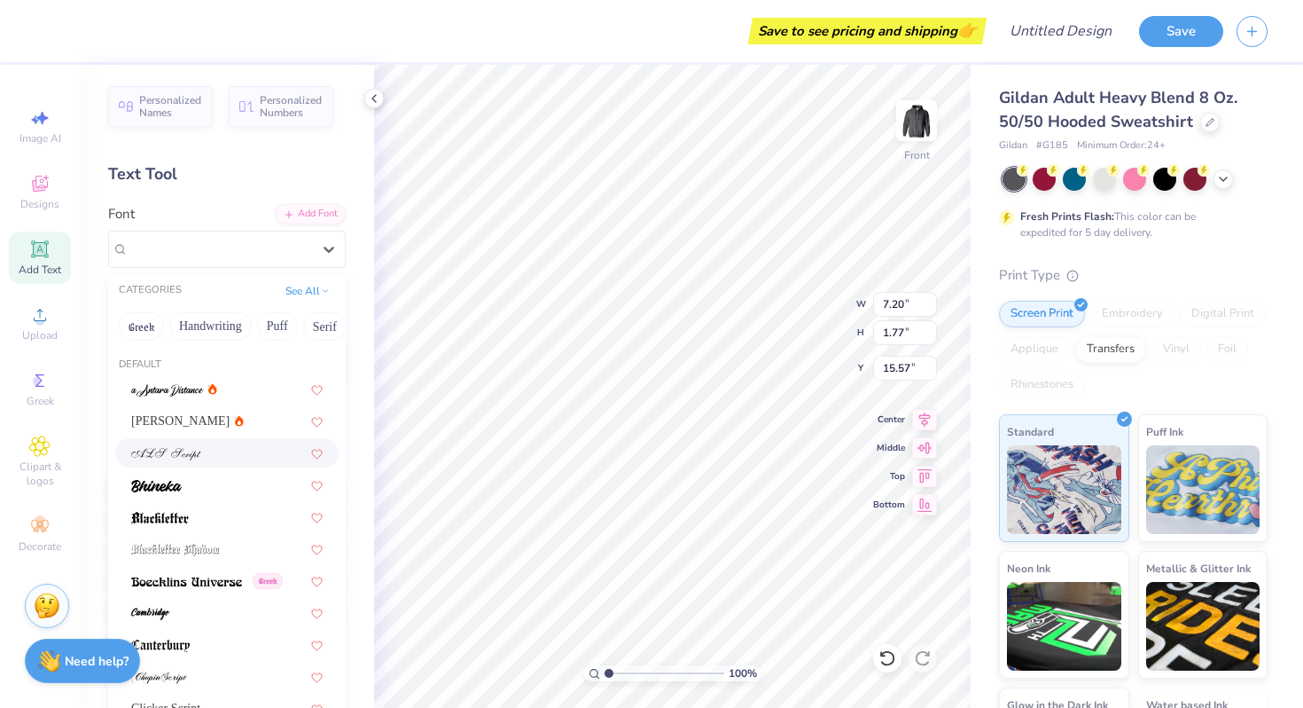
click at [222, 458] on div at bounding box center [227, 452] width 192 height 19
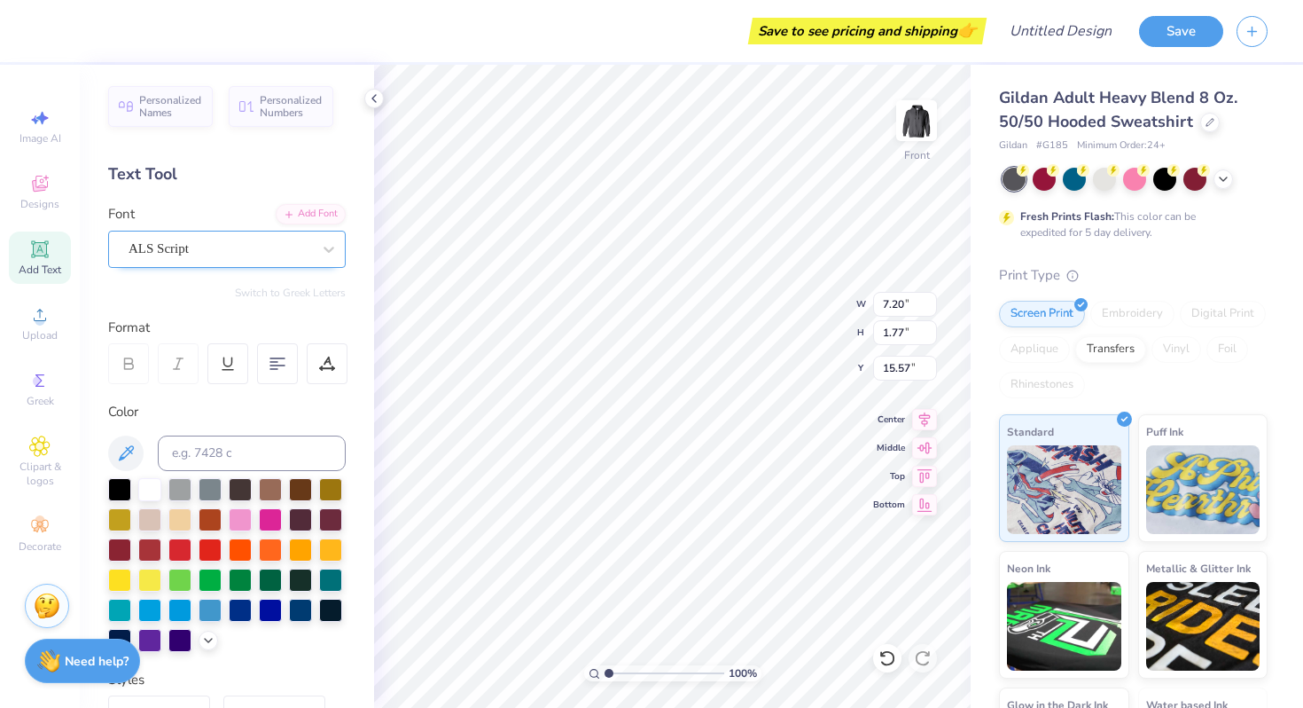
type input "7.47"
type input "1.79"
type input "15.56"
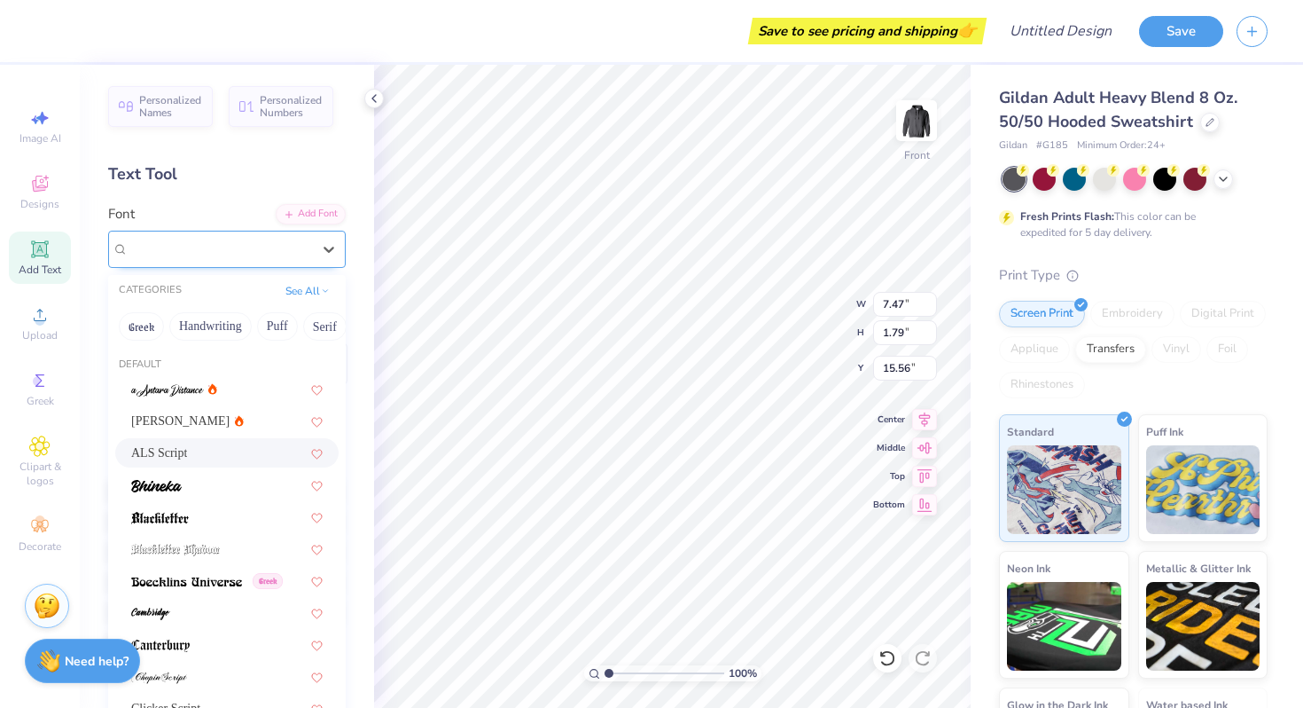
click at [224, 254] on div "ALS Script" at bounding box center [220, 248] width 186 height 27
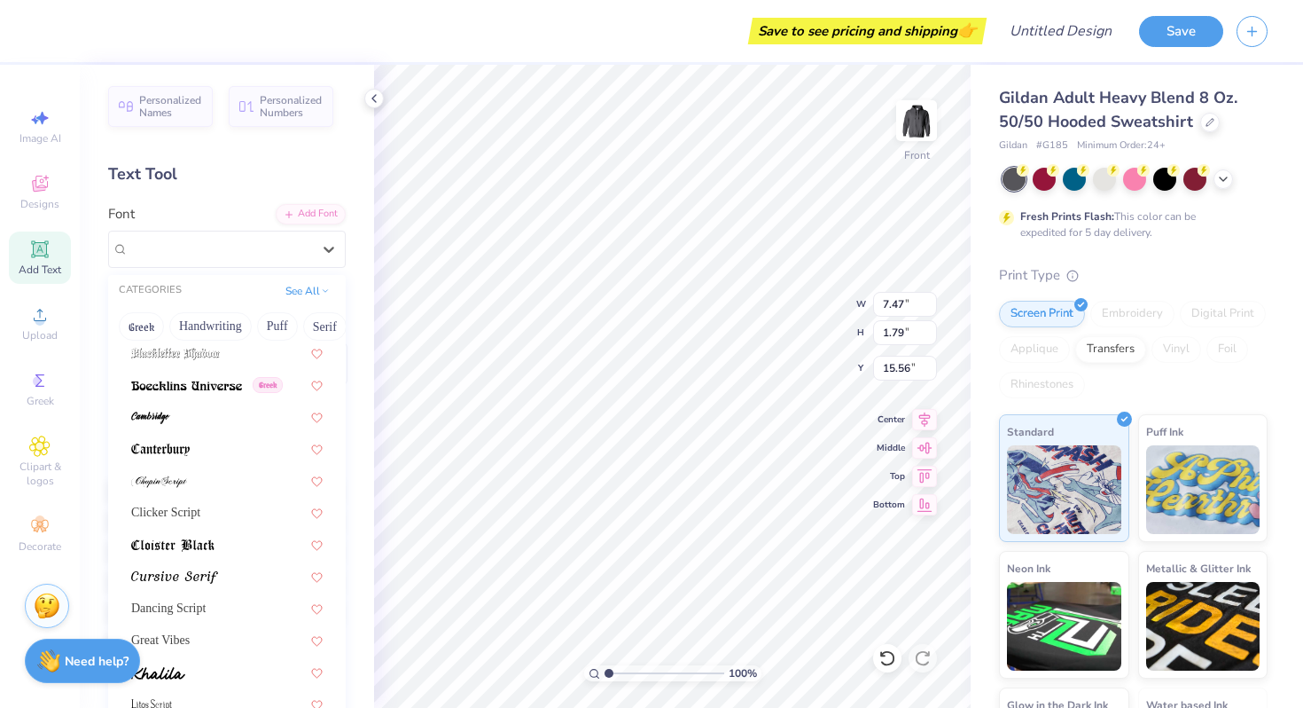
scroll to position [202, 0]
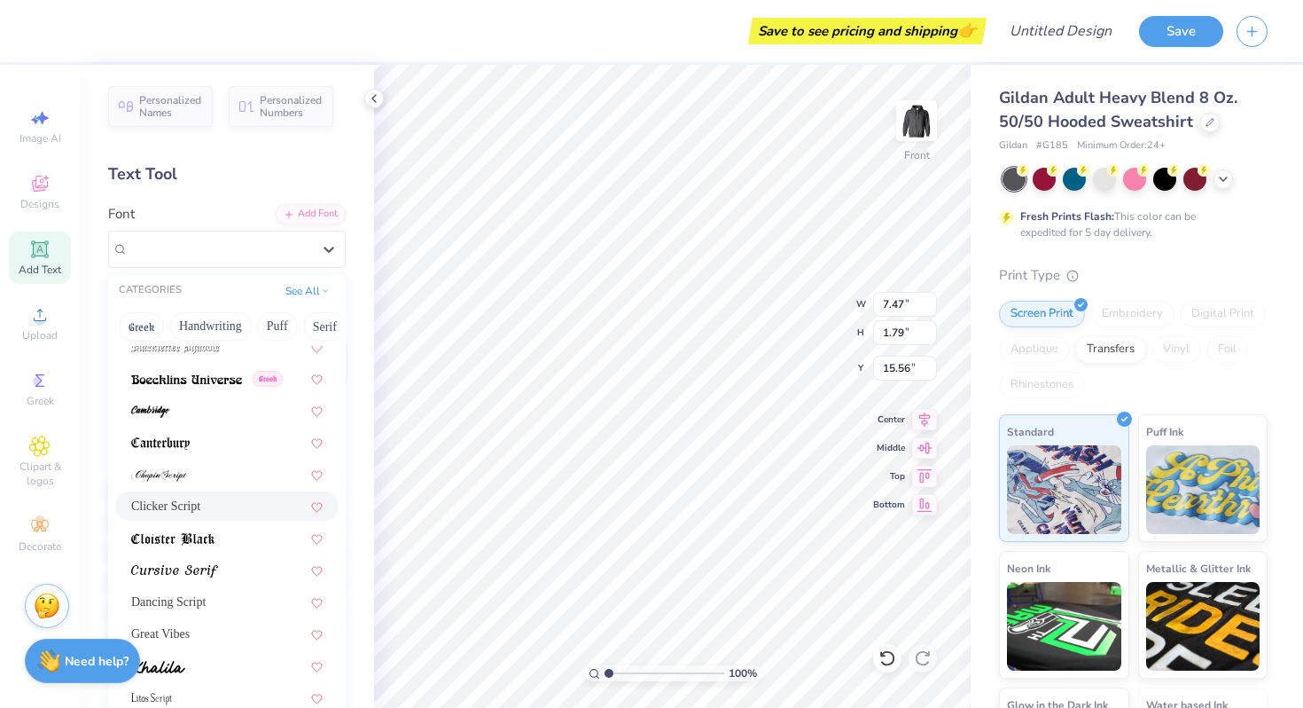
click at [244, 509] on div "Clicker Script" at bounding box center [227, 506] width 192 height 19
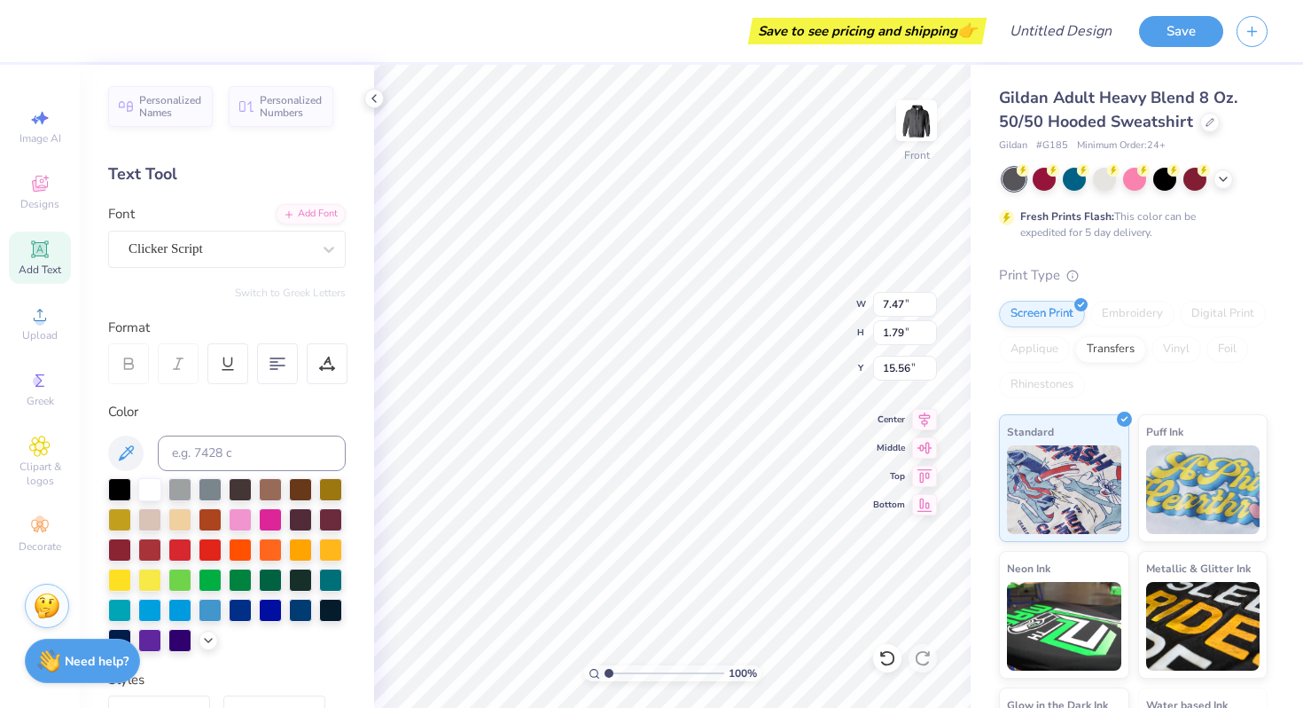
type input "5.83"
type input "1.61"
type input "15.65"
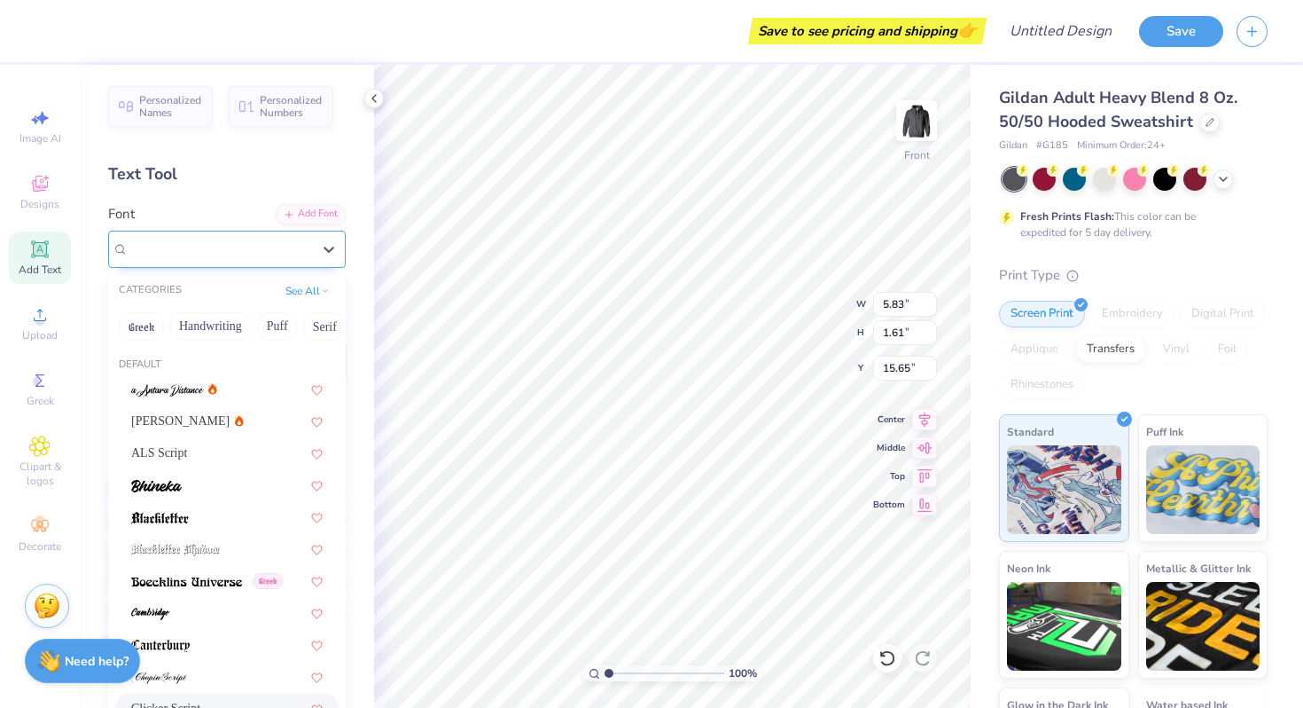
click at [207, 235] on div "Clicker Script" at bounding box center [220, 248] width 186 height 27
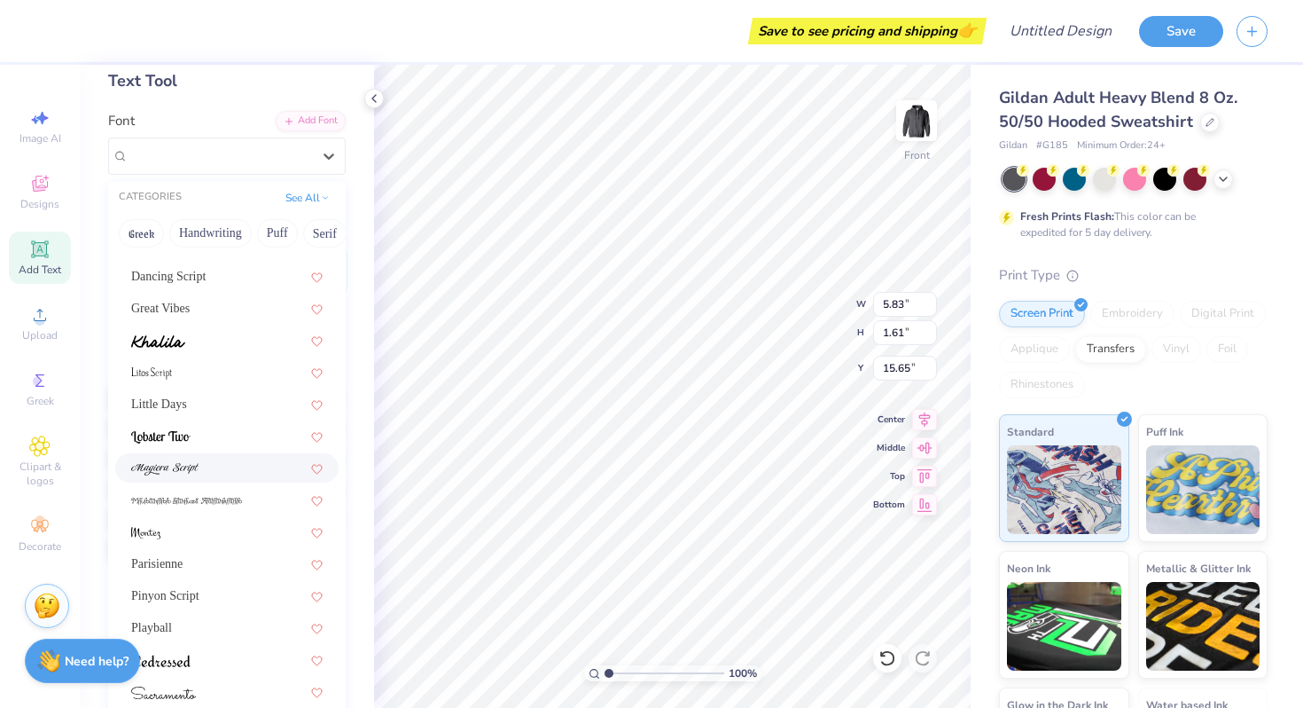
scroll to position [95, 0]
click at [225, 550] on div "Parisienne" at bounding box center [226, 561] width 223 height 29
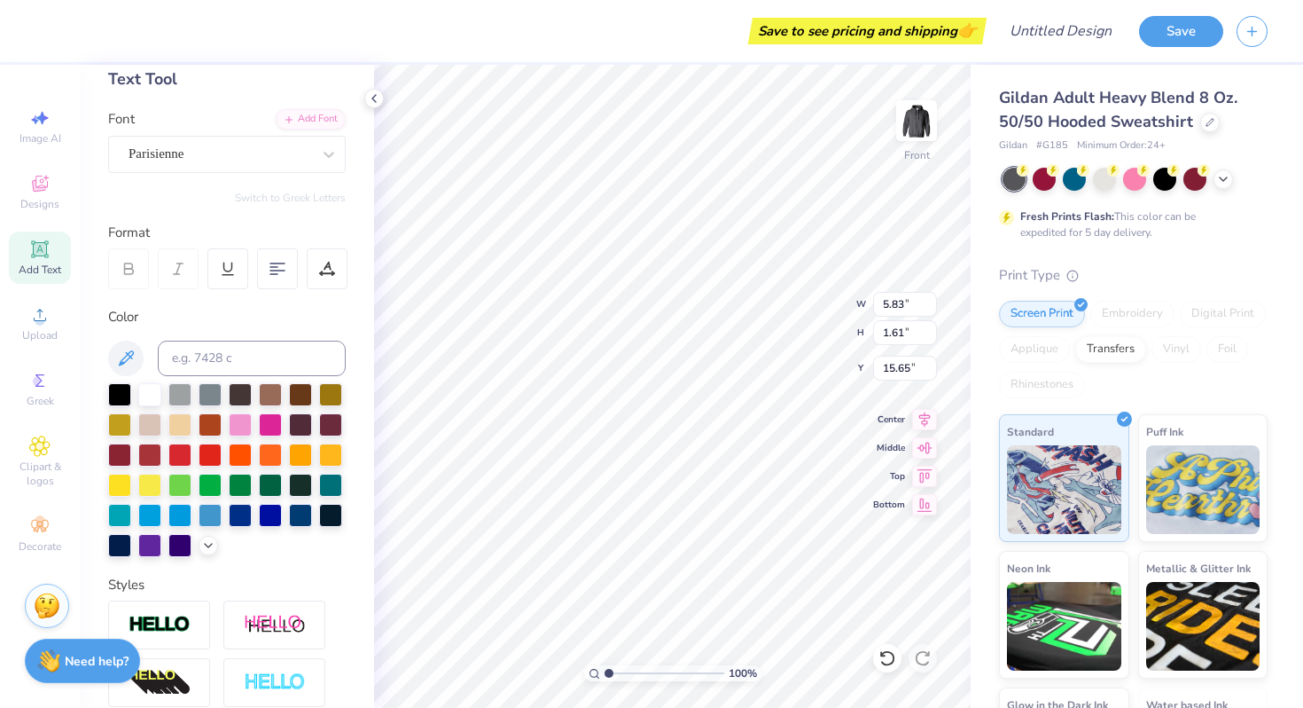
type input "6.94"
type input "1.97"
type input "15.47"
click at [221, 139] on div "Parisienne" at bounding box center [227, 154] width 238 height 37
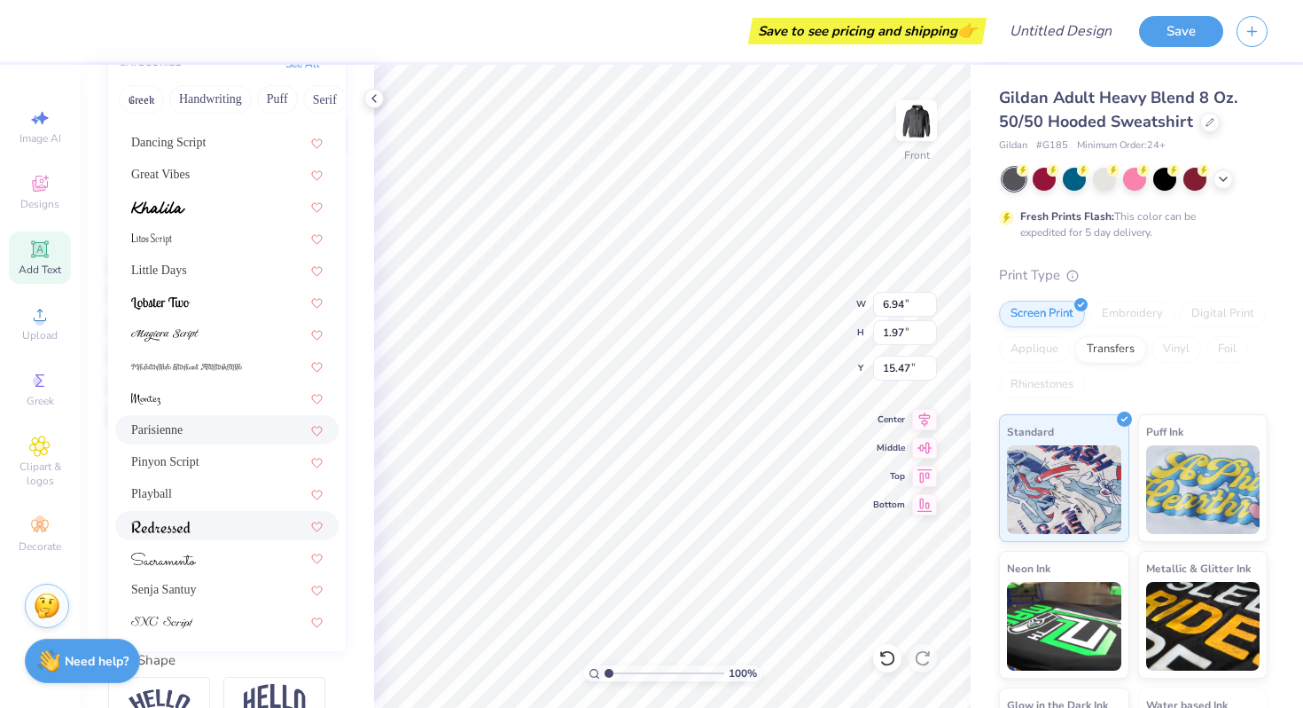
scroll to position [228, 0]
click at [244, 562] on div at bounding box center [227, 556] width 192 height 19
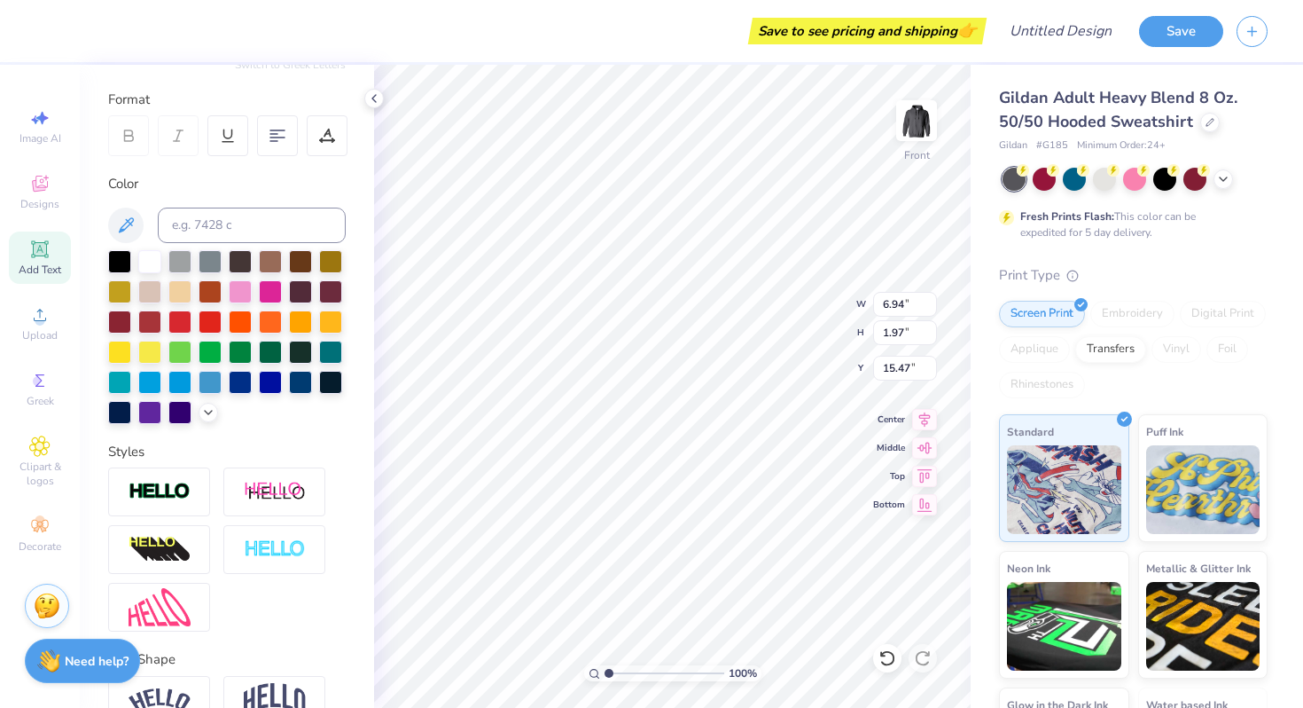
type input "6.71"
type input "2.15"
type input "15.38"
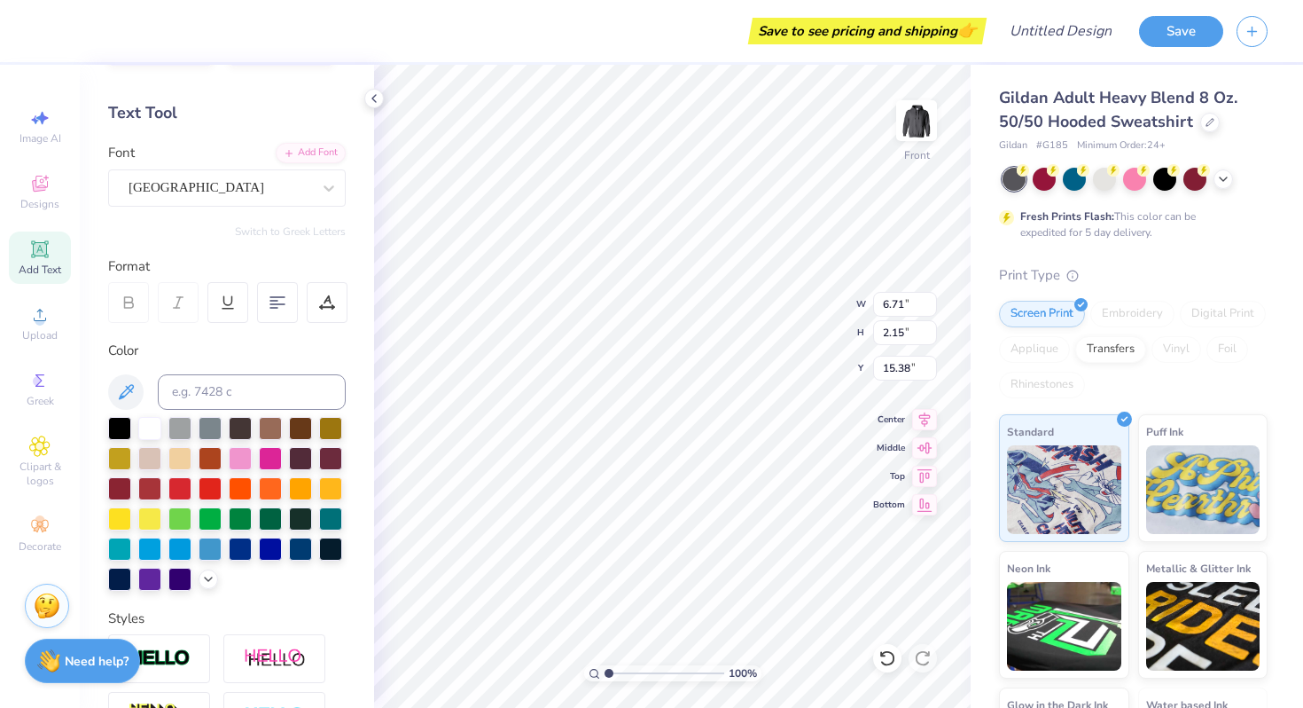
scroll to position [0, 0]
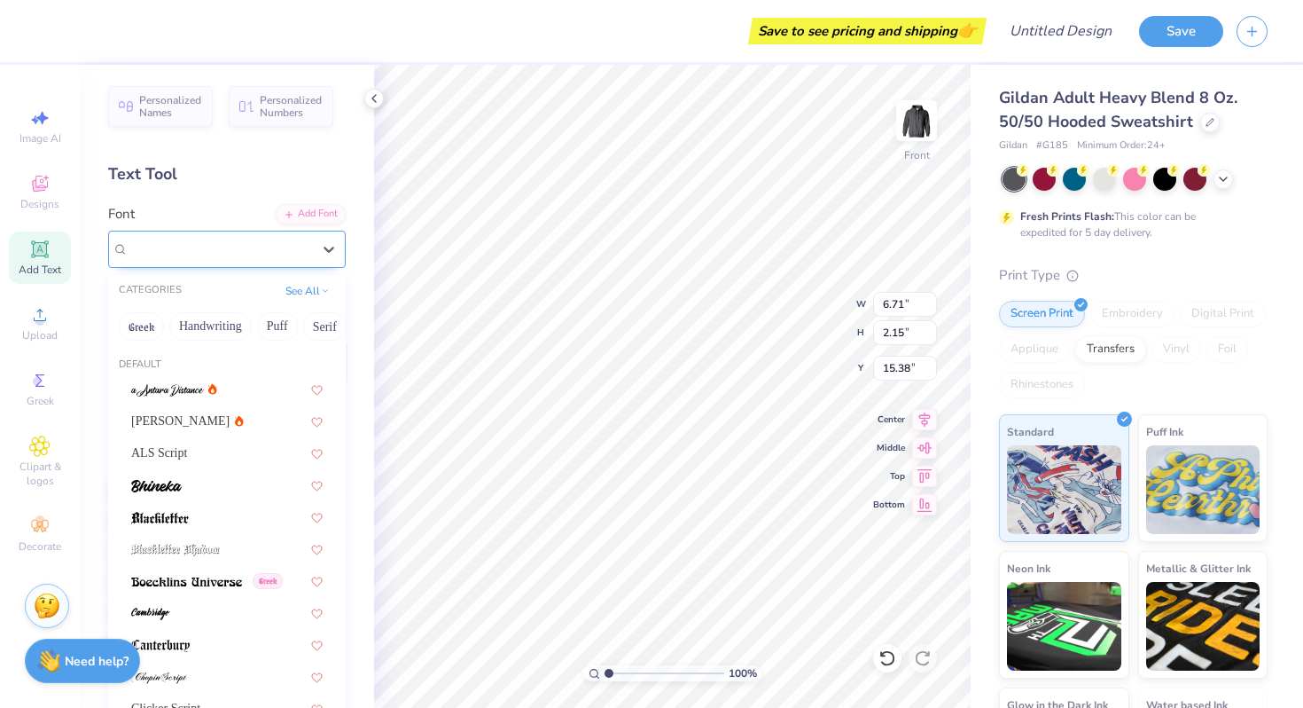
click at [186, 244] on div "Sacramento" at bounding box center [220, 248] width 186 height 27
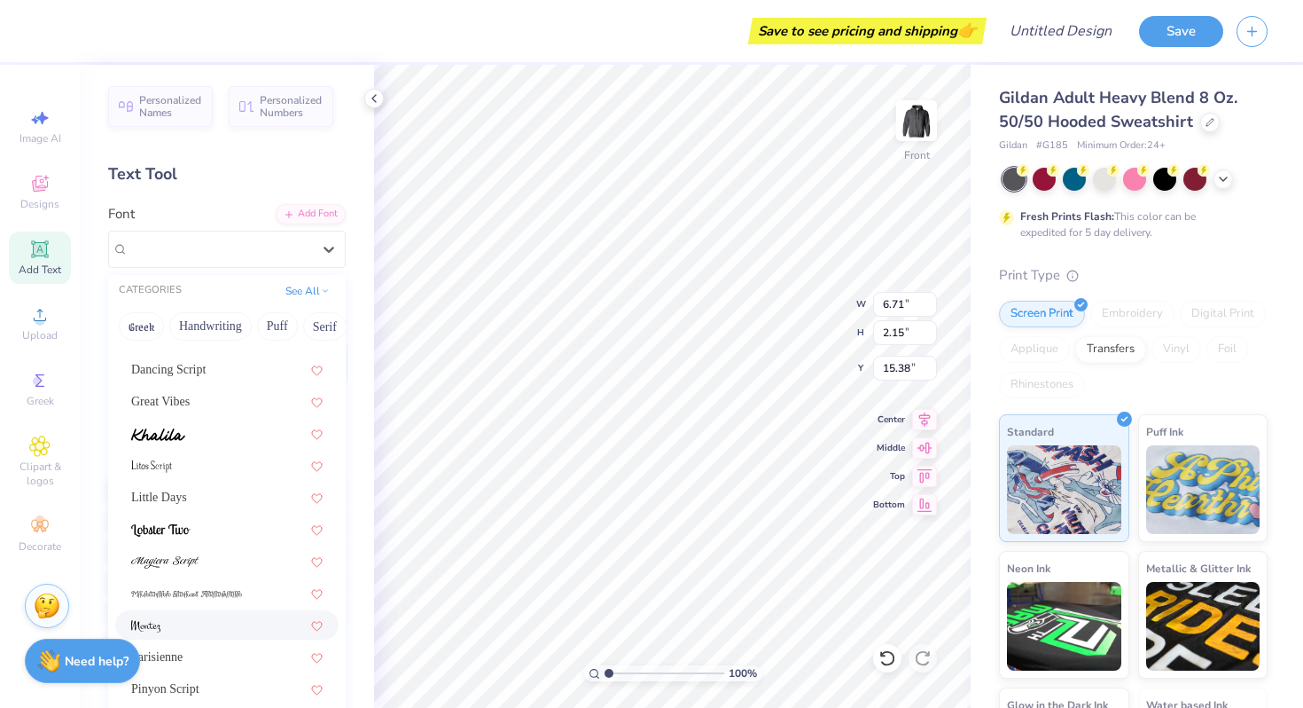
scroll to position [323, 0]
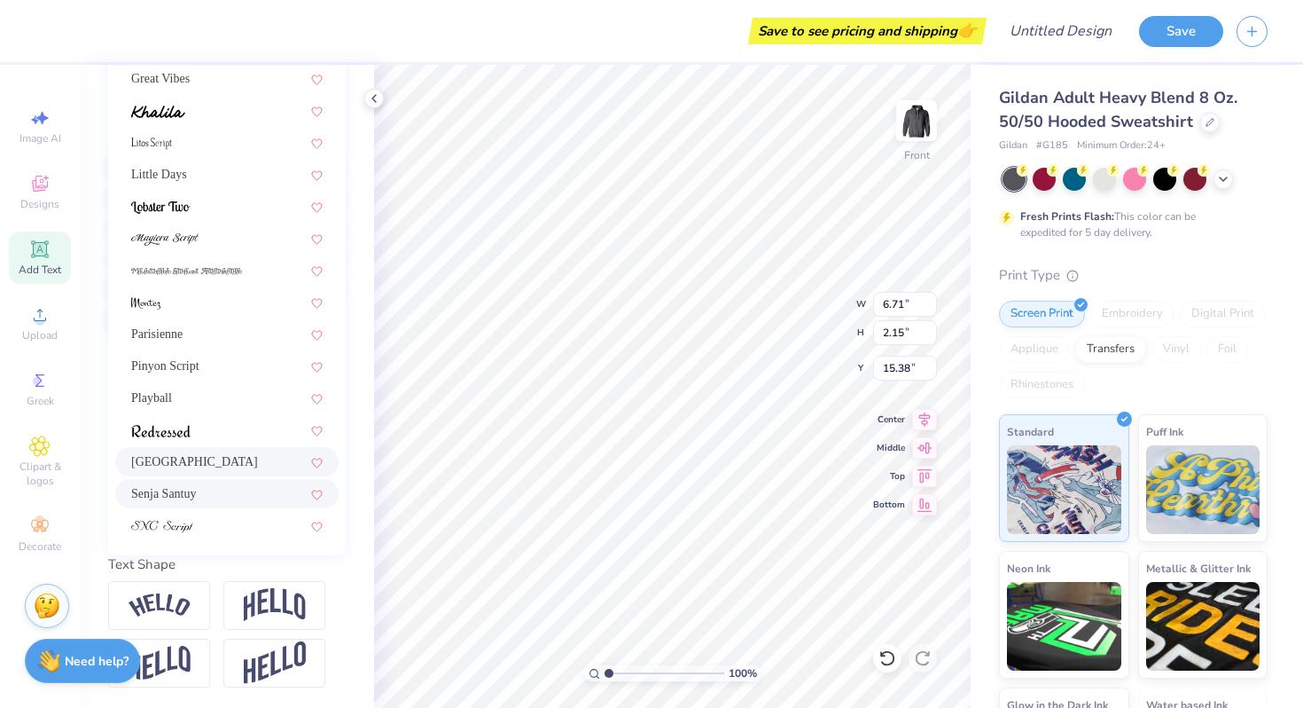
click at [220, 486] on div "Senja Santuy" at bounding box center [227, 493] width 192 height 19
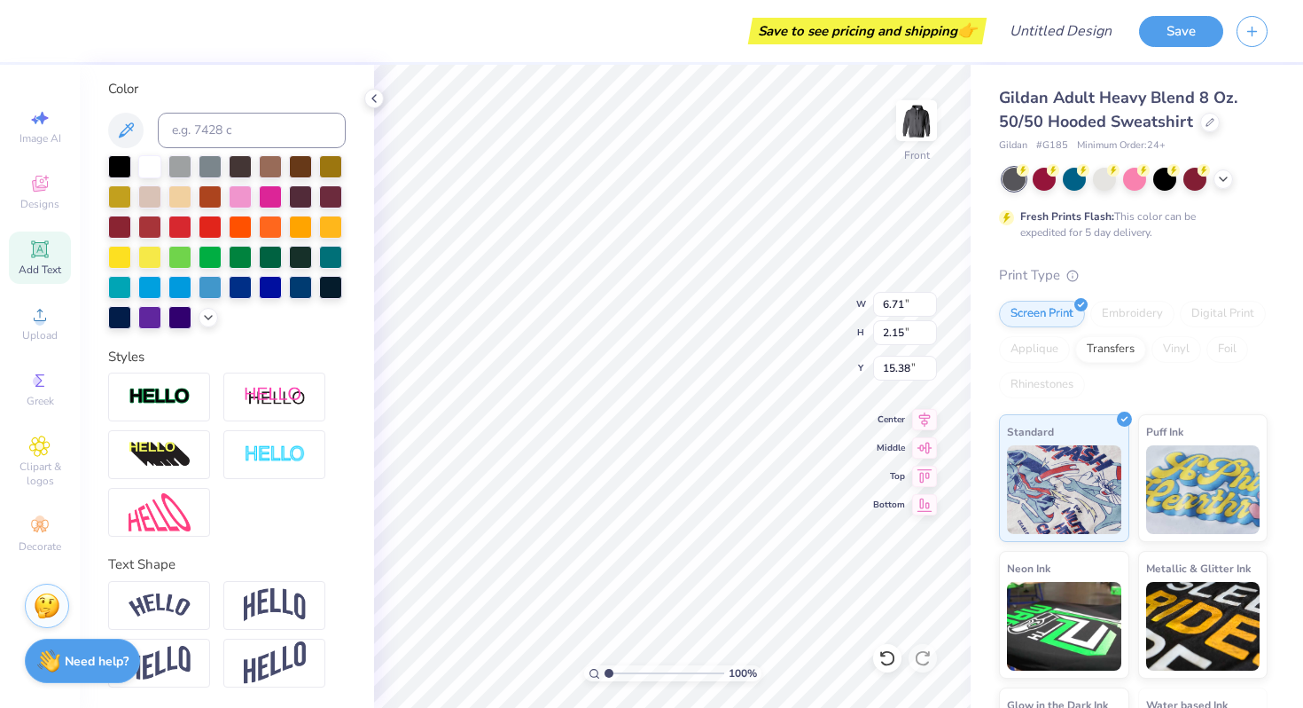
type input "6.01"
type input "1.60"
type input "15.66"
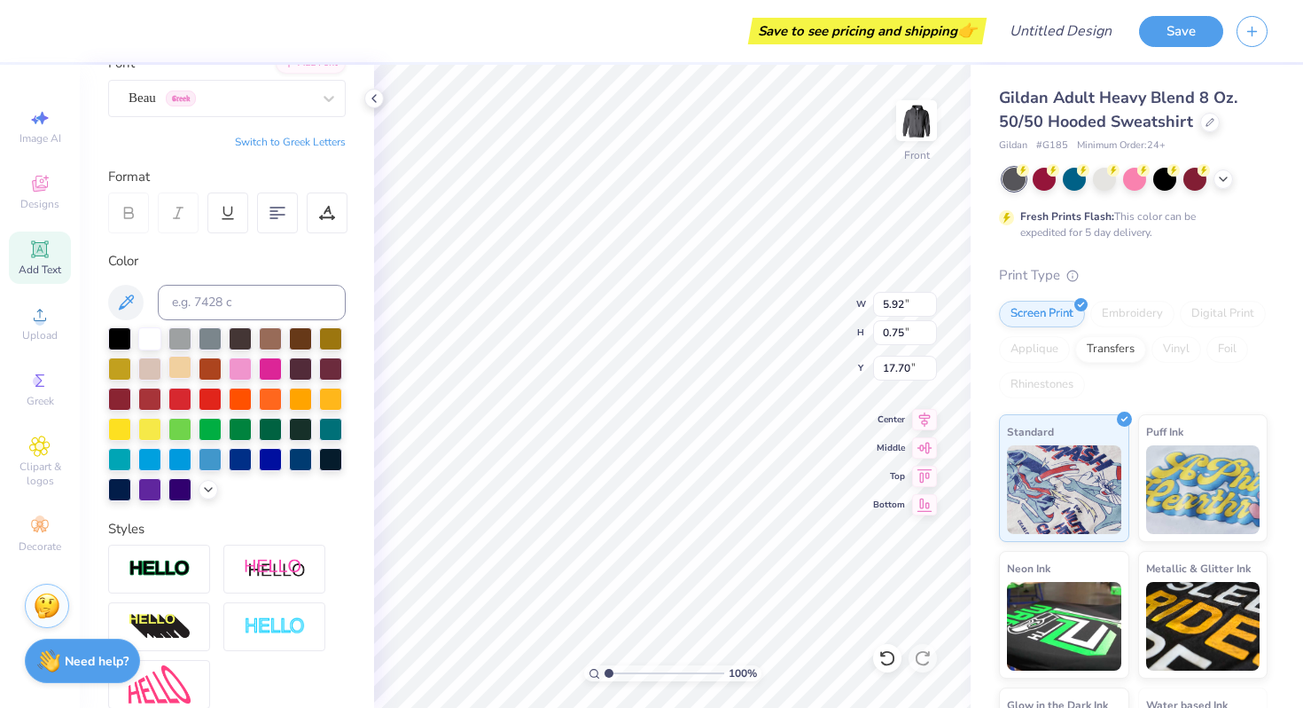
scroll to position [0, 0]
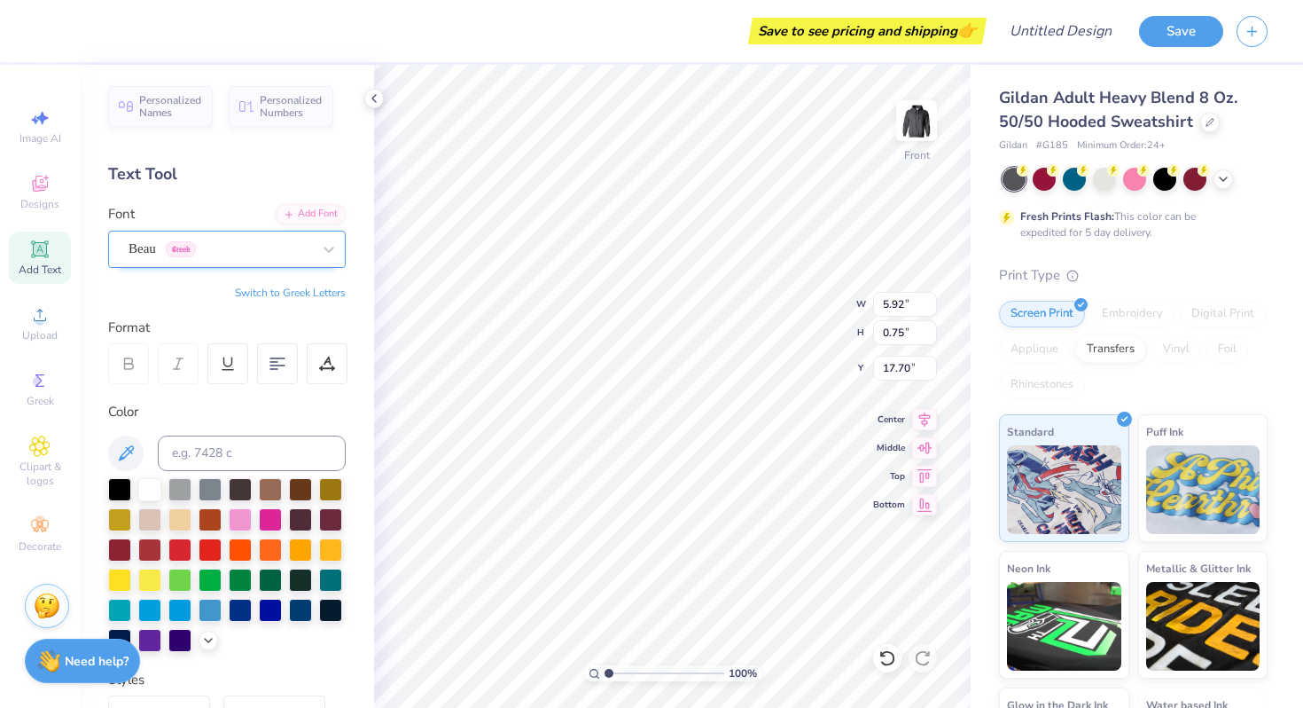
click at [180, 250] on div "Beau Greek" at bounding box center [220, 248] width 186 height 27
click at [180, 250] on span "Greek" at bounding box center [181, 249] width 30 height 16
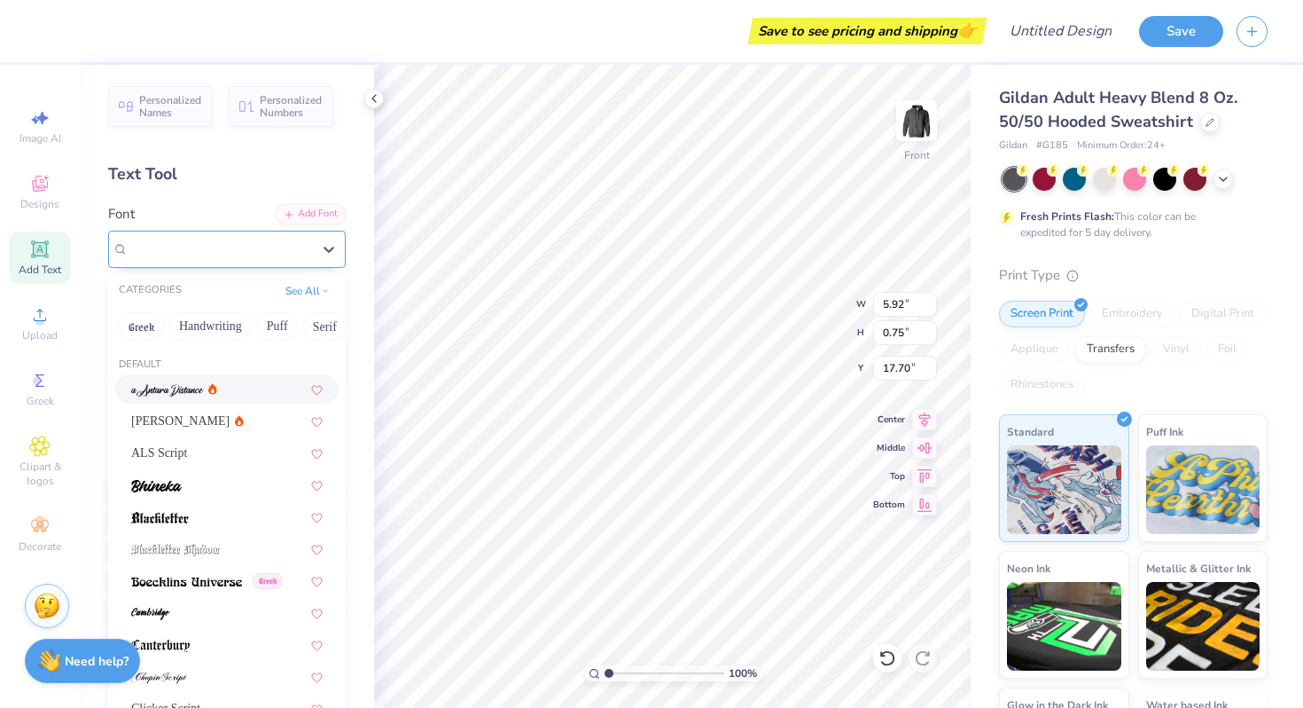
click at [180, 250] on span "Greek" at bounding box center [181, 249] width 30 height 16
click at [284, 318] on button "Puff" at bounding box center [277, 326] width 41 height 28
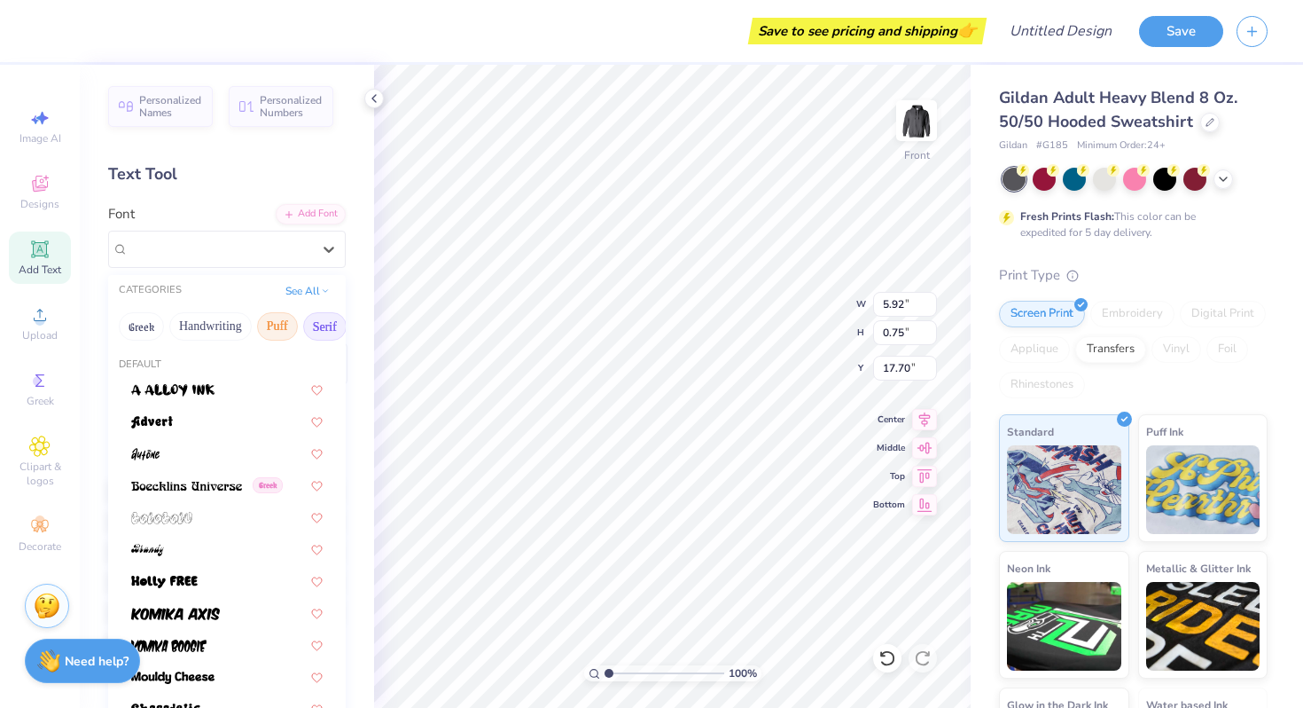
click at [311, 319] on button "Serif" at bounding box center [324, 326] width 43 height 28
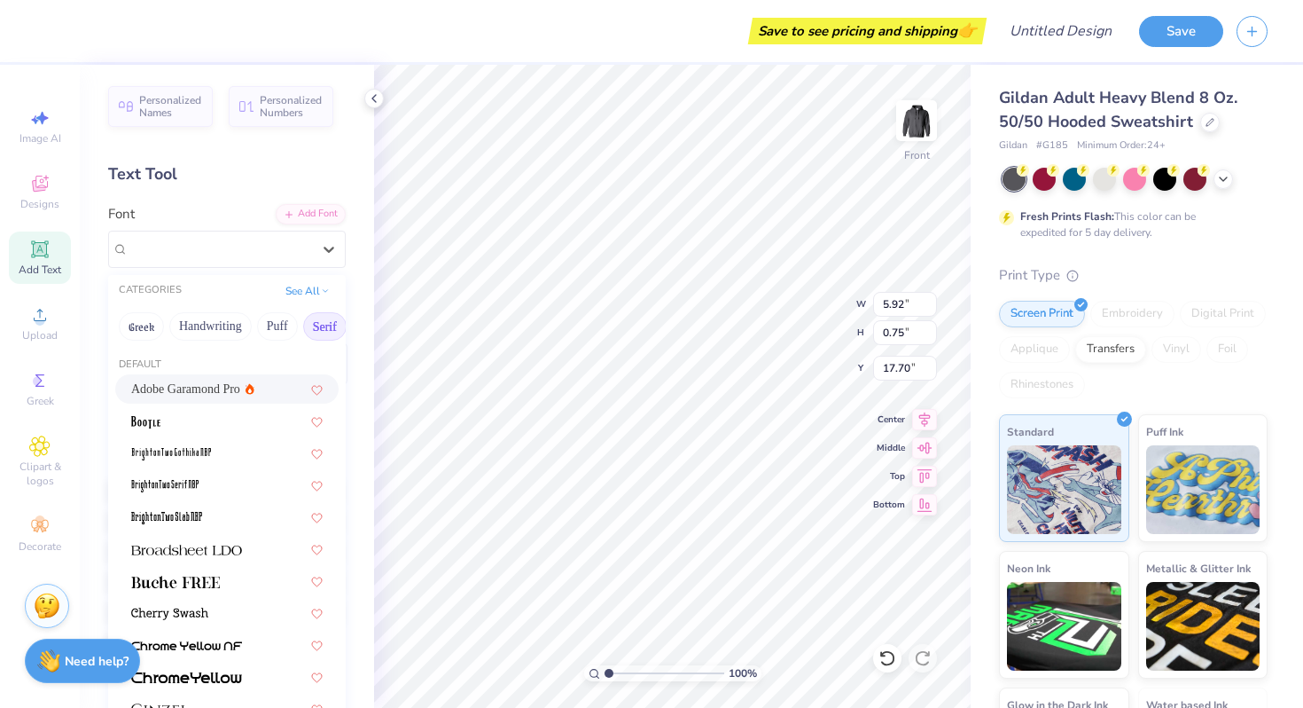
click at [197, 387] on span "Adobe Garamond Pro" at bounding box center [185, 388] width 109 height 19
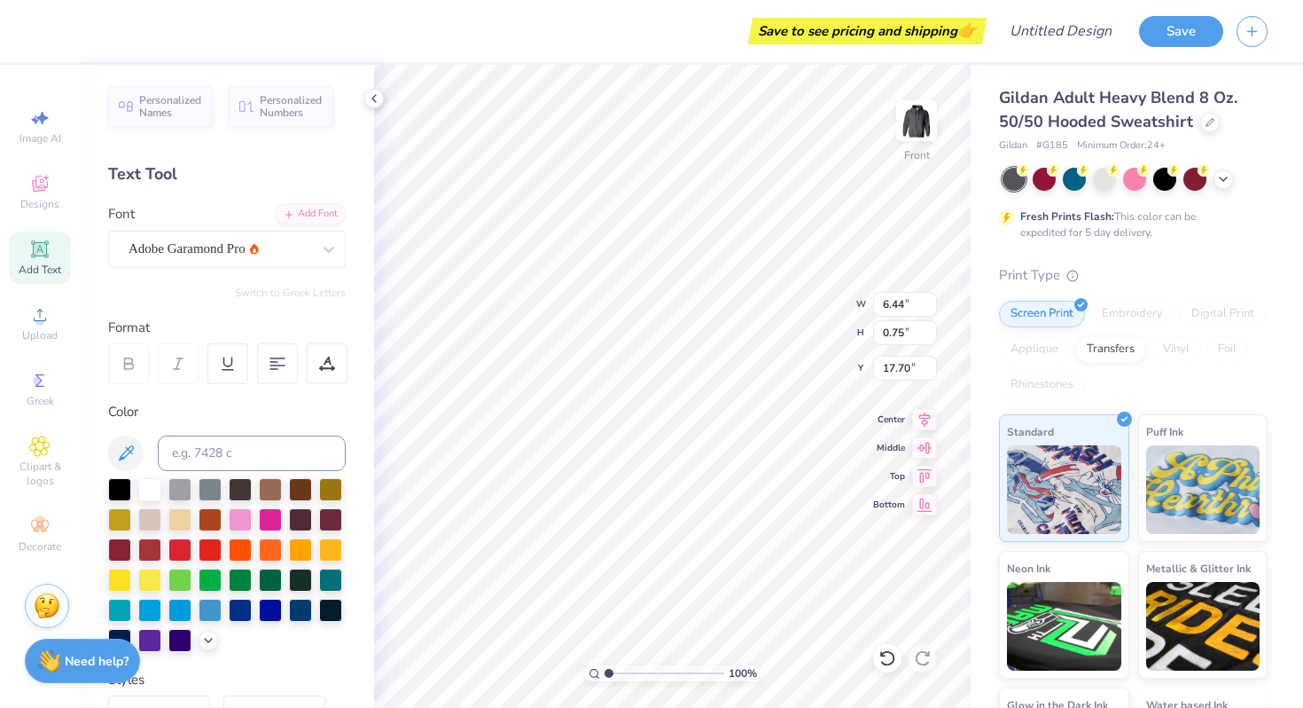
type input "5.81"
type input "0.68"
type input "17.25"
type input "3.91"
type input "0.46"
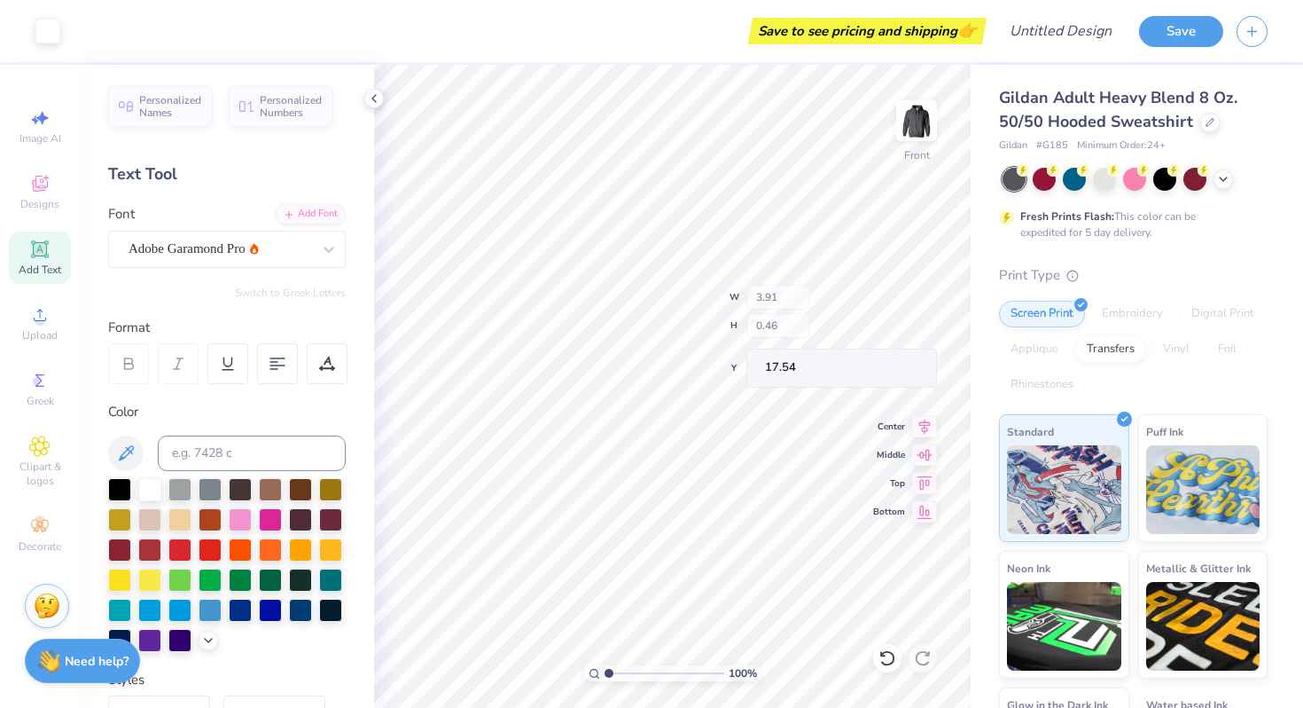
type input "17.54"
type input "18.09"
type input "6.01"
type input "1.60"
type input "15.66"
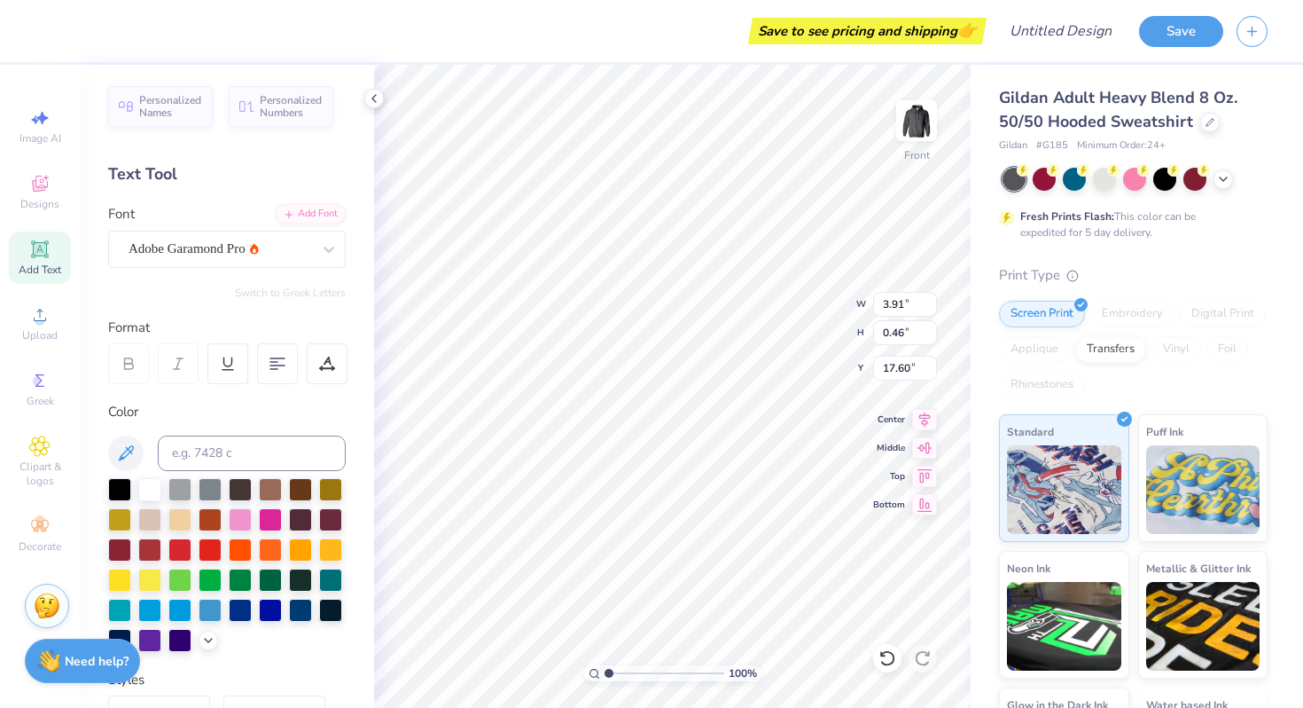
type input "17.60"
type input "17.62"
type input "3.67"
type input "0.43"
type input "11.19"
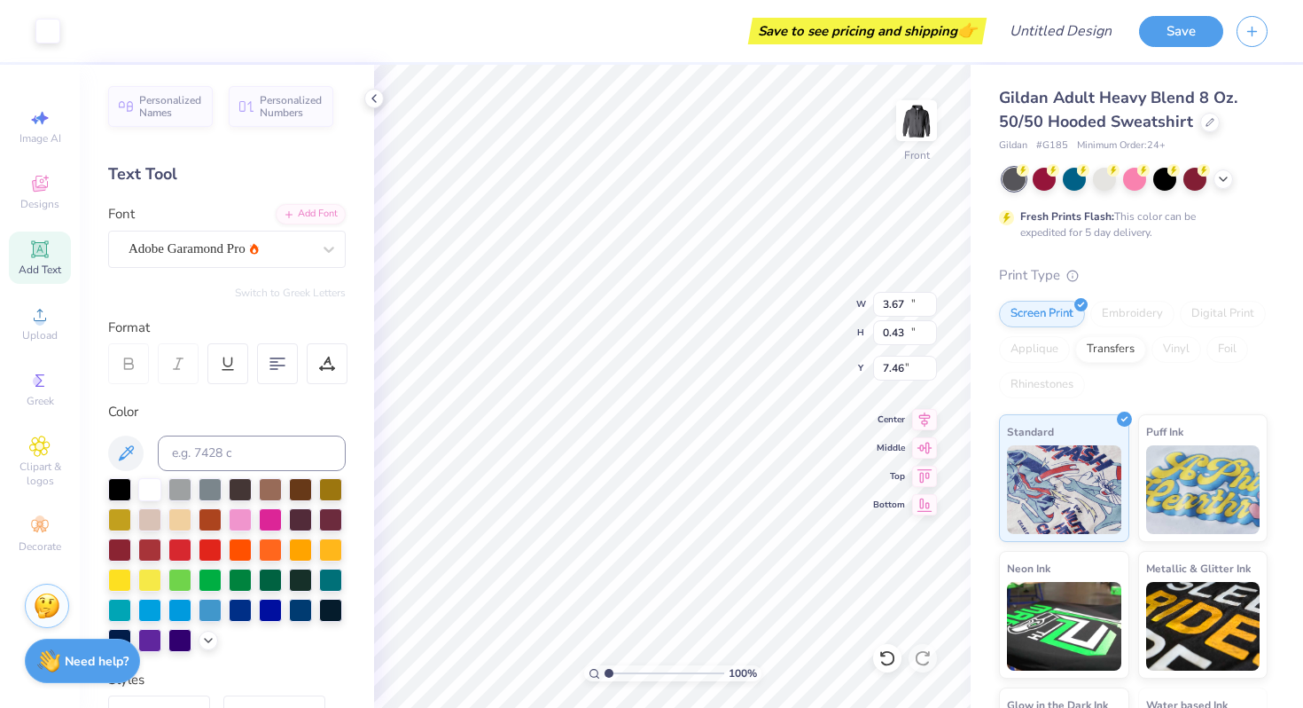
type input "18.00"
type input "7.46"
type input "3.67"
type input "0.43"
type input "17.57"
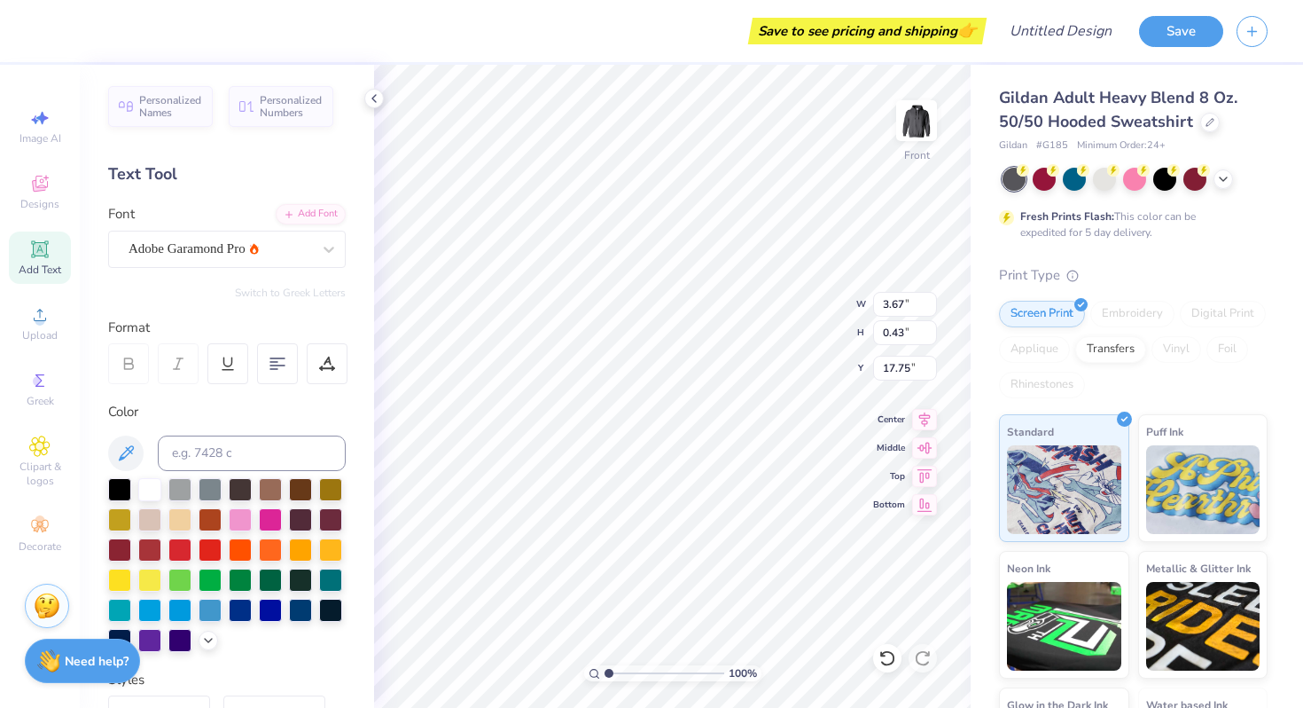
type input "17.75"
type input "11.19"
type input "18.00"
type input "7.46"
type input "6.01"
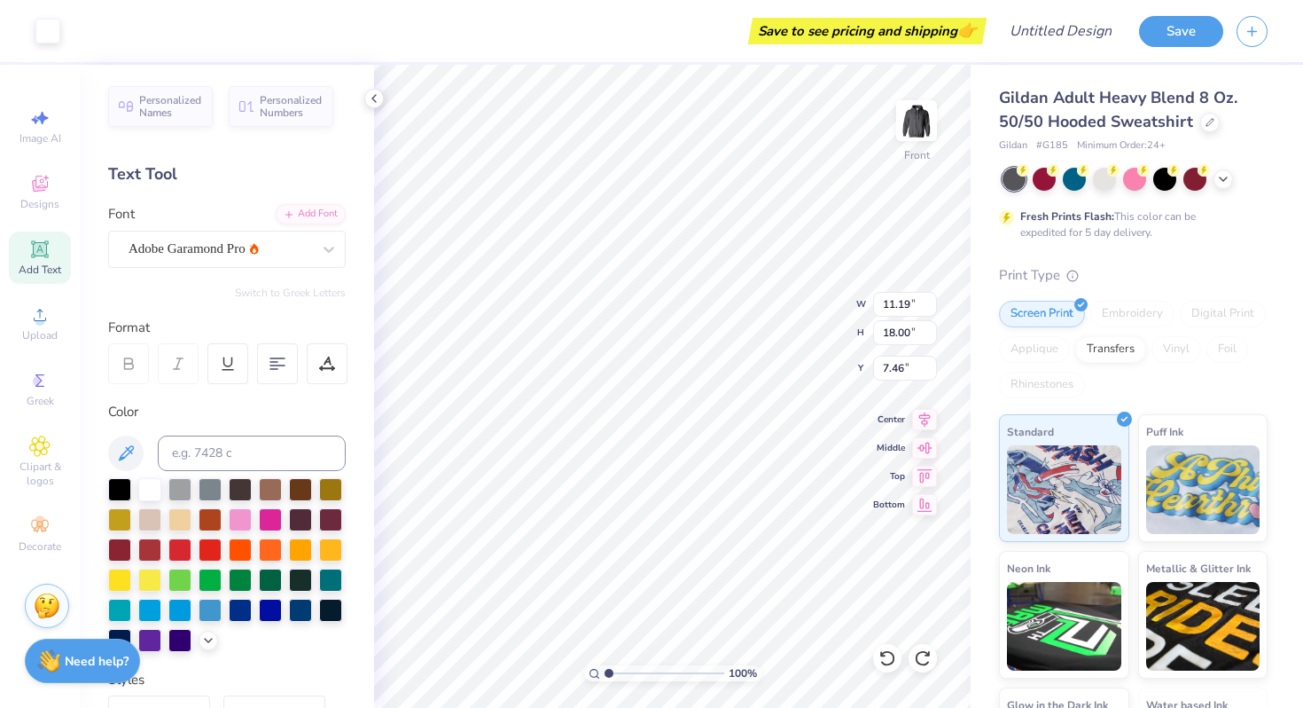
type input "1.60"
type input "15.66"
click at [53, 656] on img at bounding box center [48, 657] width 23 height 23
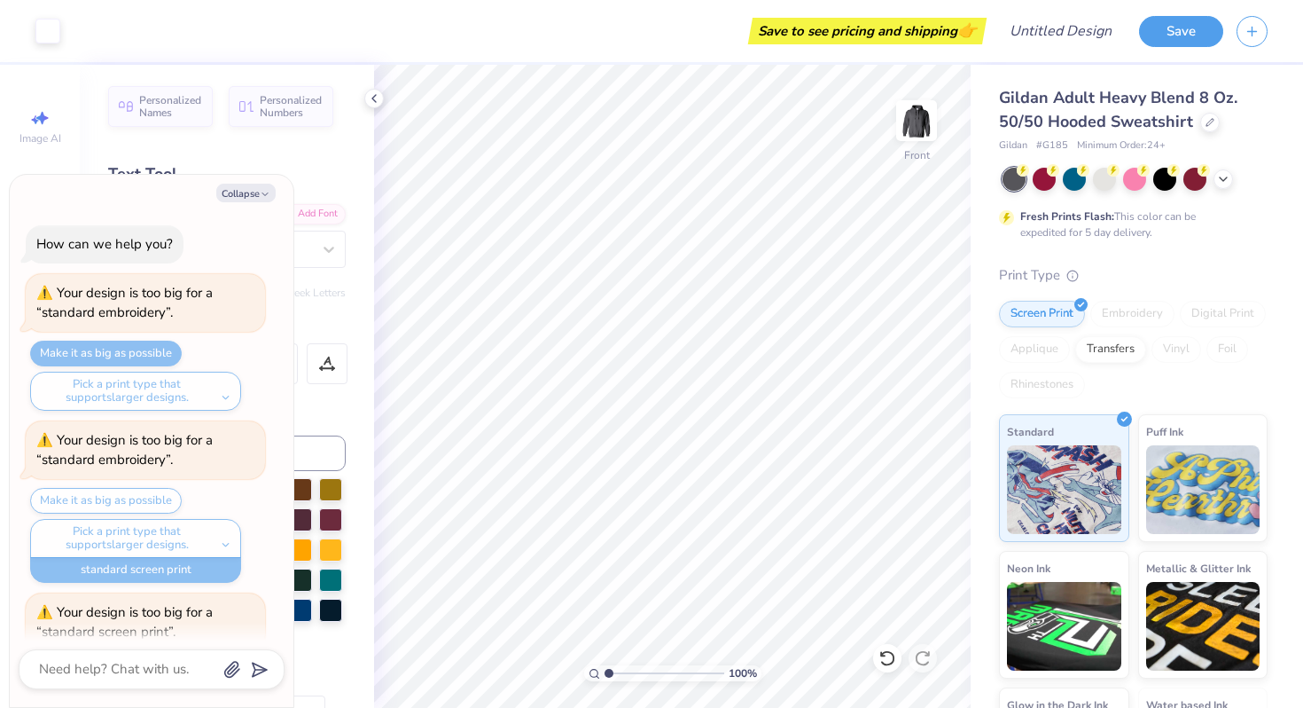
scroll to position [1384, 0]
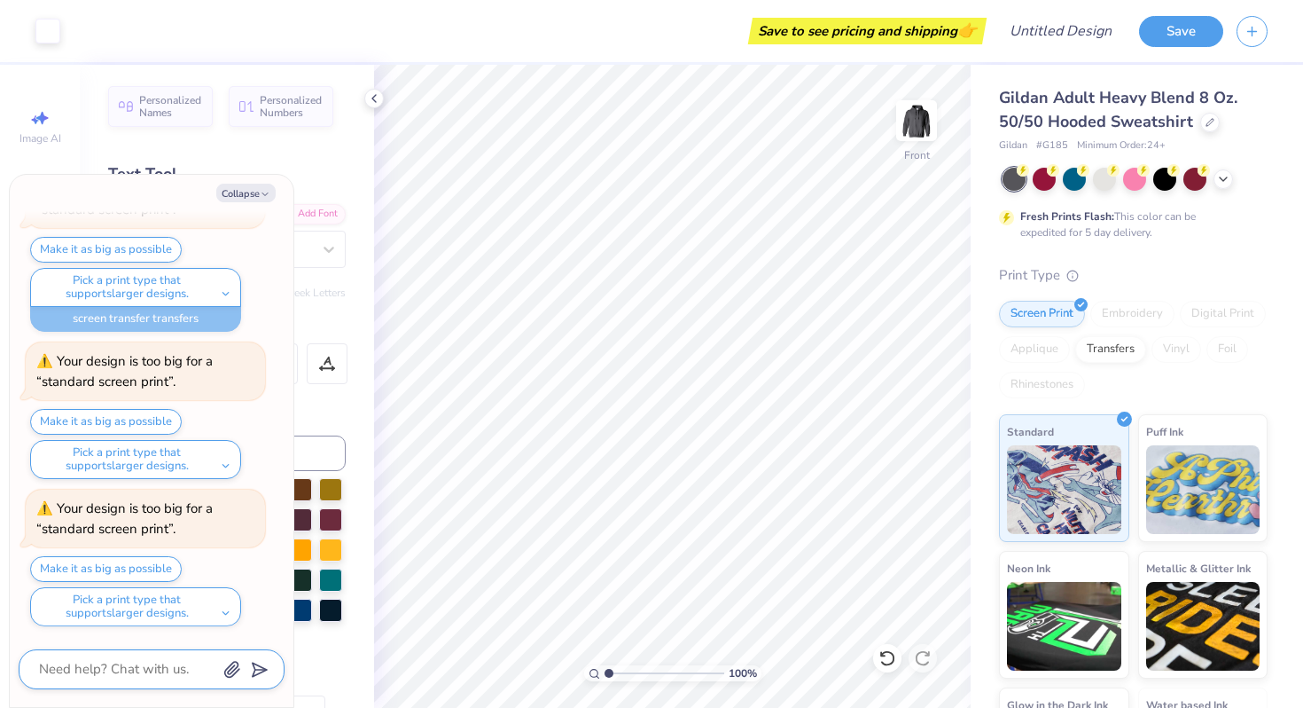
click at [53, 657] on textarea at bounding box center [127, 669] width 180 height 24
type textarea "x"
type textarea "C"
type textarea "x"
type textarea "Ca"
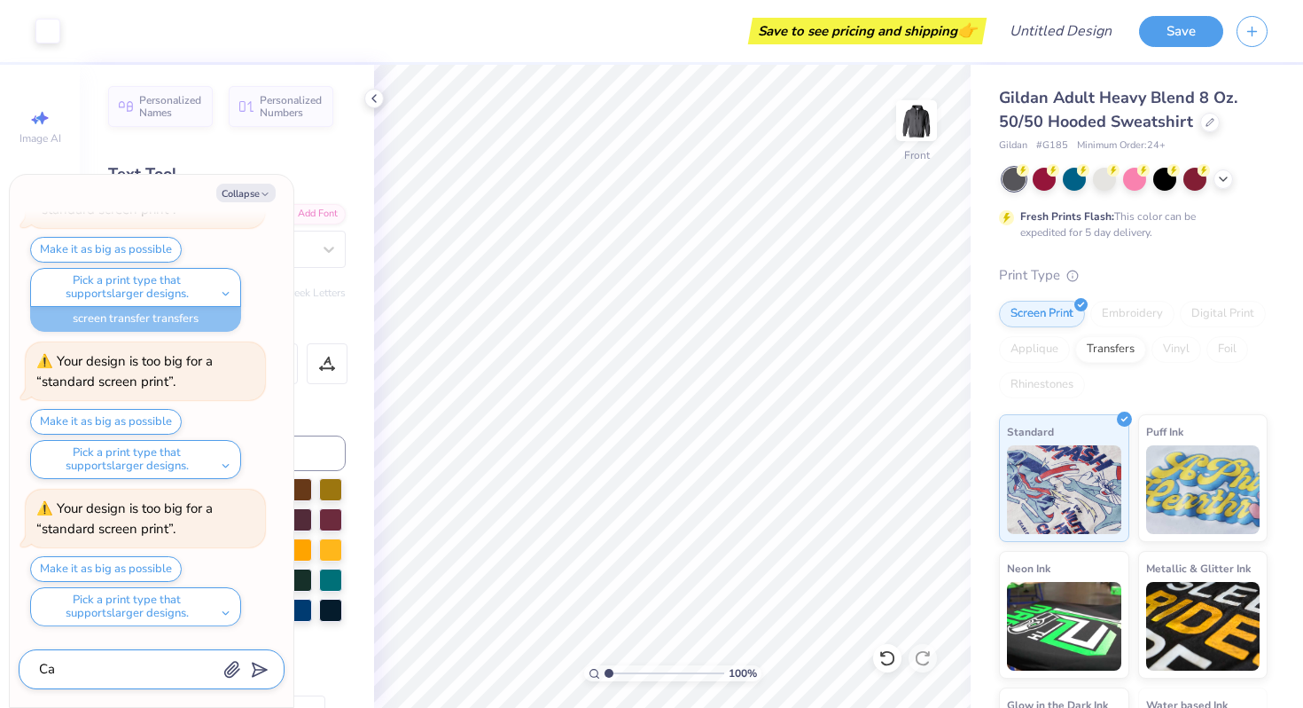
type textarea "x"
type textarea "Can"
type textarea "x"
type textarea "Can"
type textarea "x"
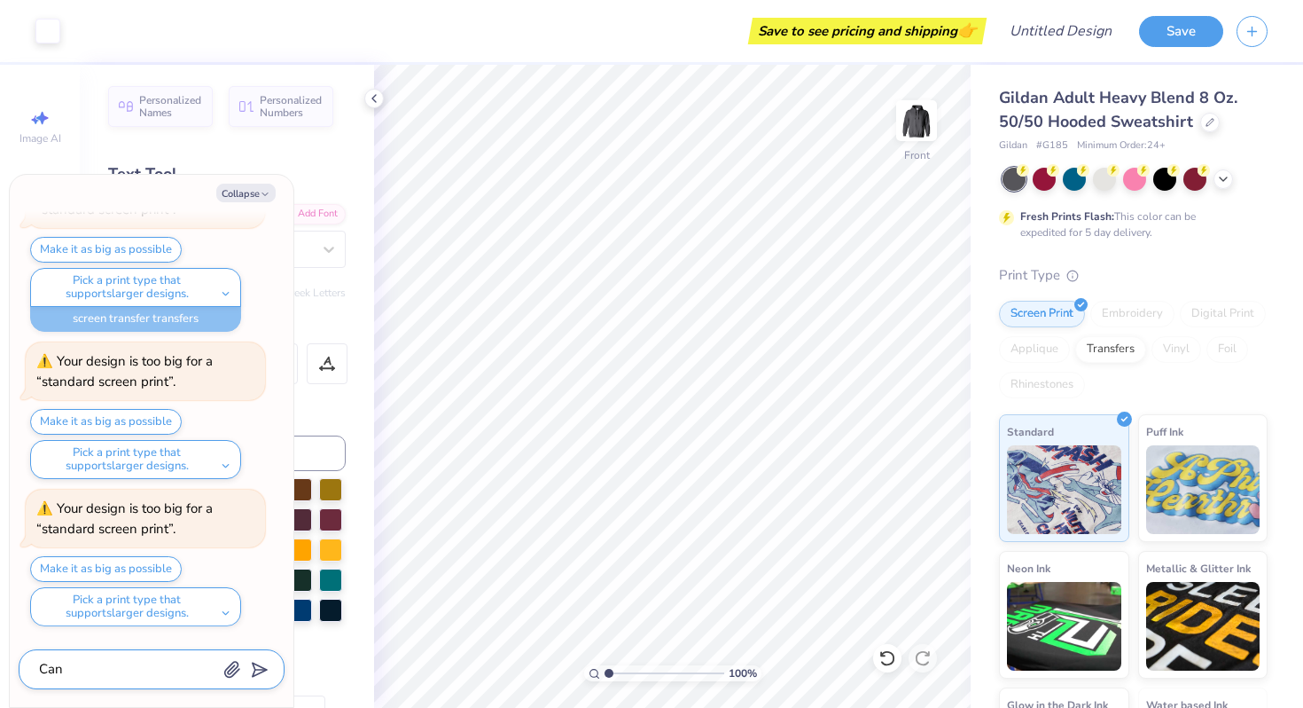
type textarea "Can I"
type textarea "x"
type textarea "Can I"
type textarea "x"
type textarea "Can I p"
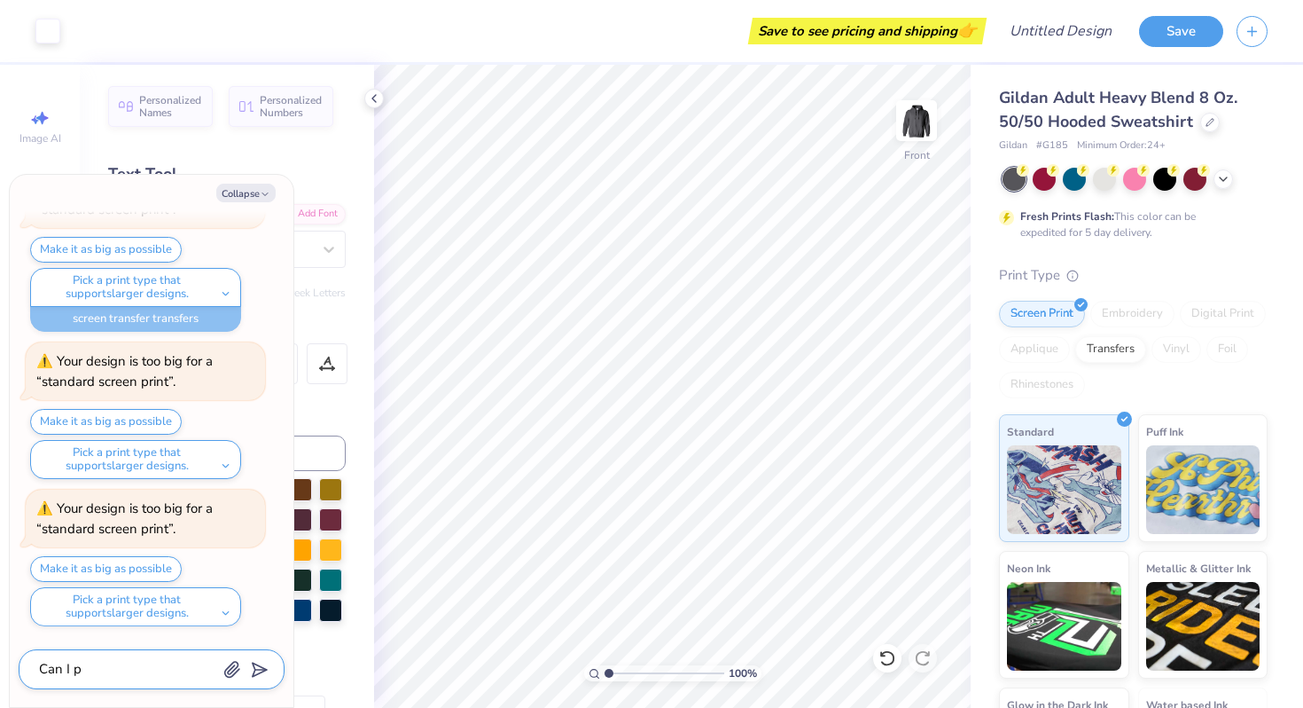
type textarea "x"
type textarea "Can I pu"
type textarea "x"
type textarea "Can I put"
type textarea "x"
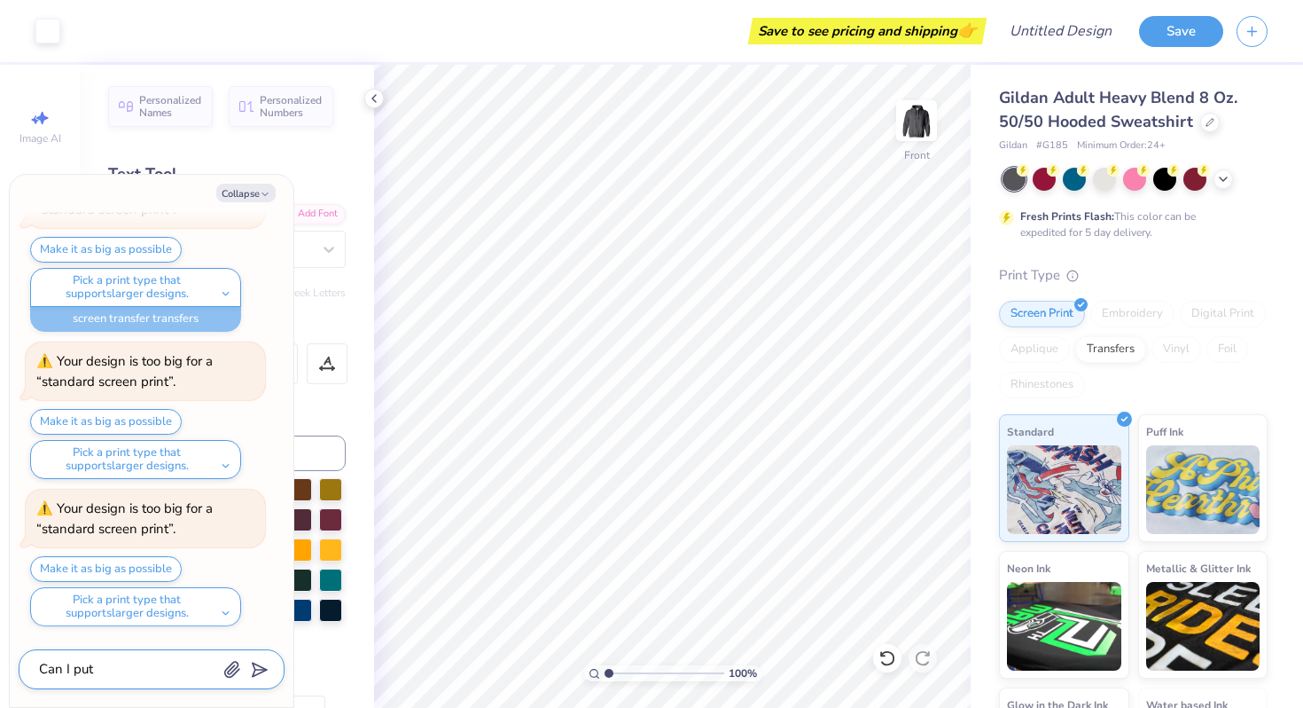
type textarea "Can I put"
type textarea "x"
type textarea "Can I put d"
type textarea "x"
type textarea "Can I put de"
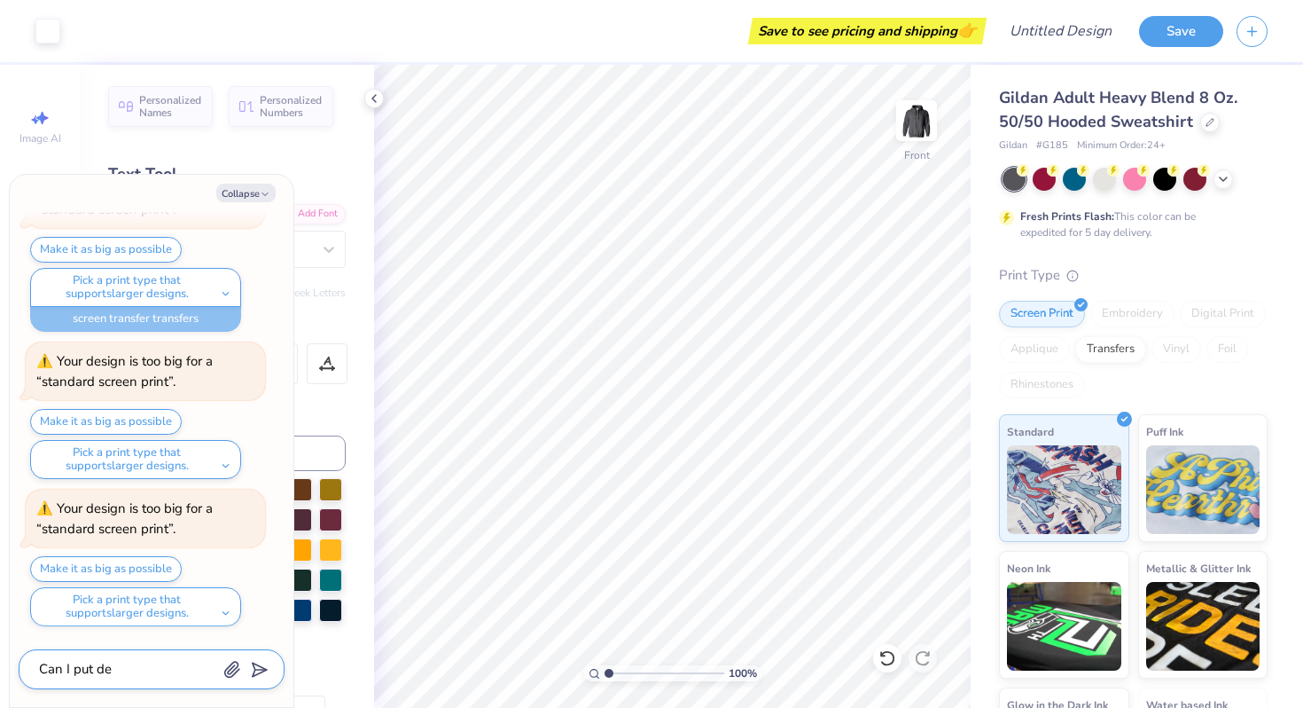
type textarea "x"
type textarea "Can I put des"
type textarea "x"
type textarea "Can I put desi"
type textarea "x"
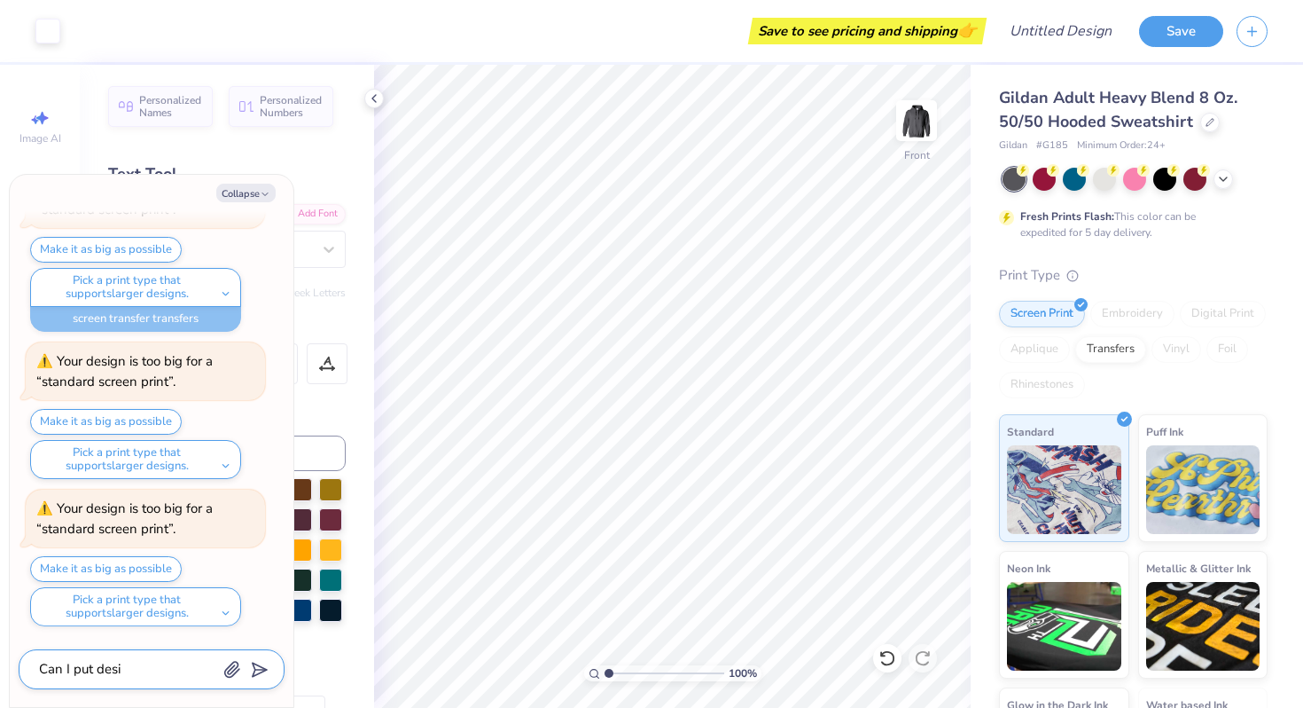
type textarea "Can I put desig"
type textarea "x"
type textarea "Can I put design"
type textarea "x"
type textarea "Can I put designs"
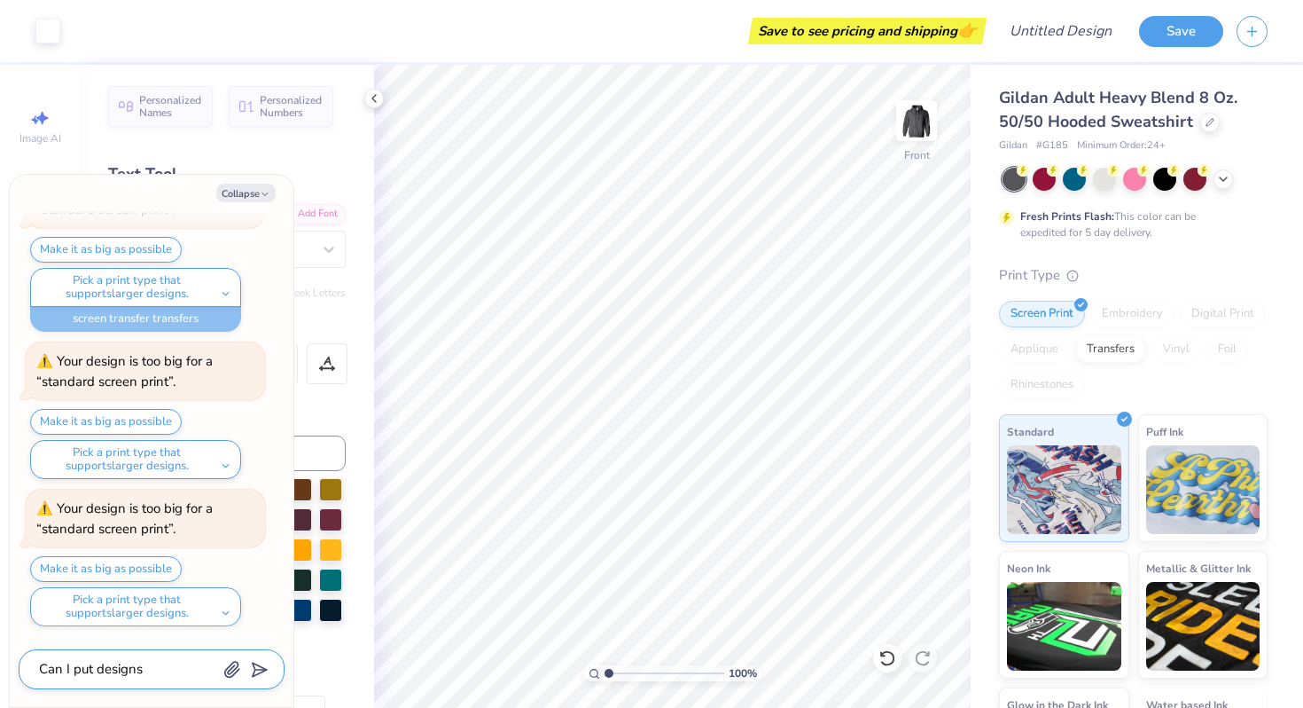
type textarea "x"
type textarea "Can I put designs"
type textarea "x"
type textarea "Can I put designs o"
type textarea "x"
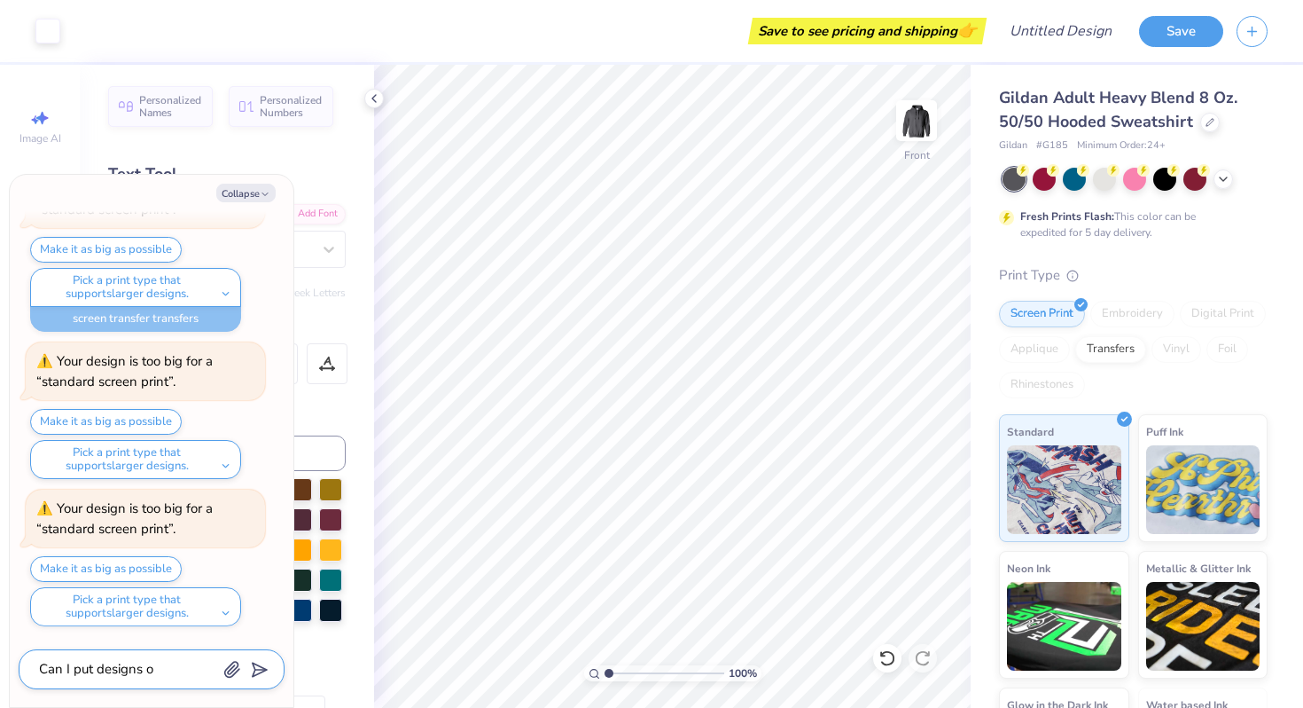
type textarea "Can I put designs on"
type textarea "x"
type textarea "Can I put designs on"
type textarea "x"
type textarea "Can I put designs on t"
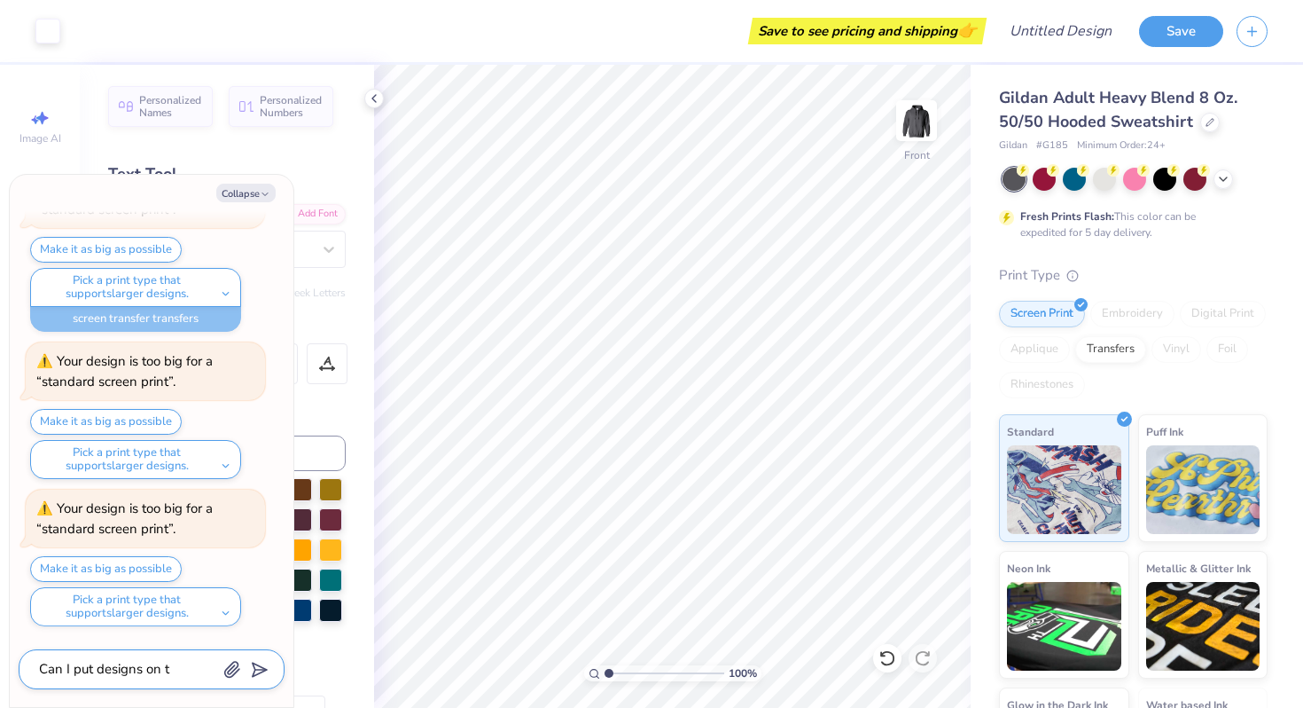
type textarea "x"
type textarea "Can I put designs on th"
type textarea "x"
type textarea "Can I put designs on the"
type textarea "x"
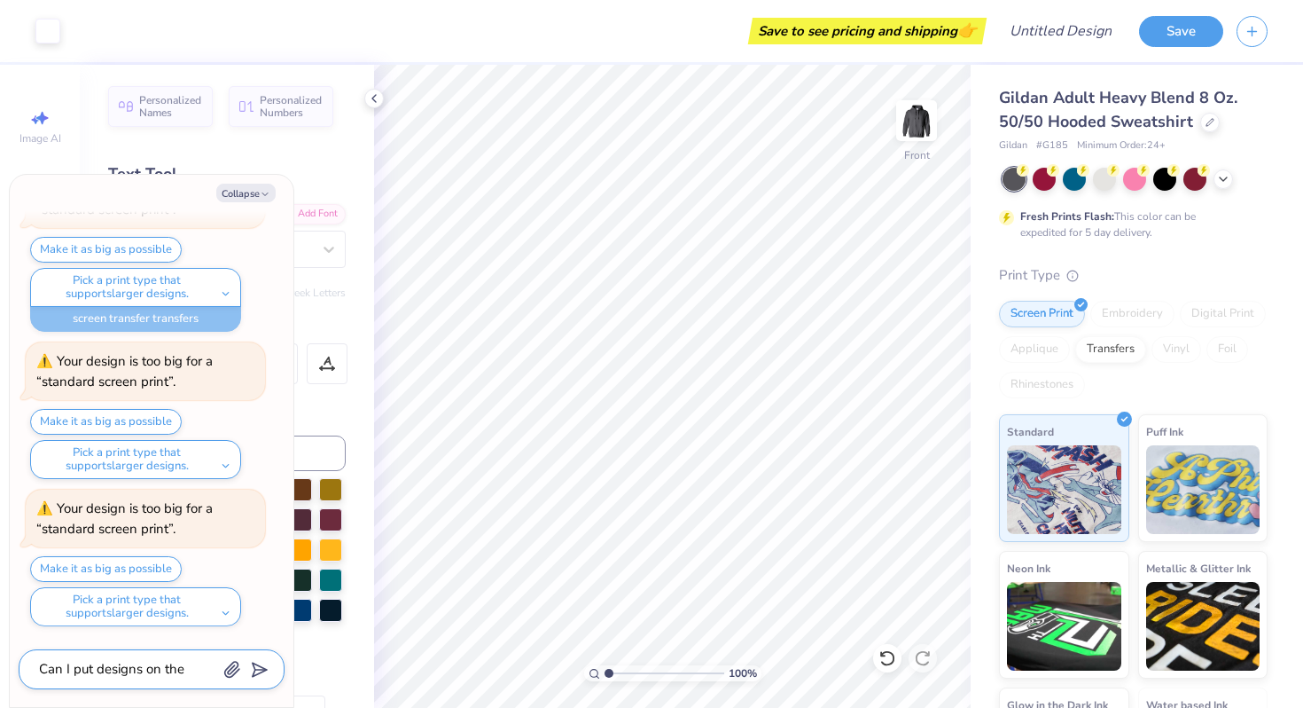
type textarea "Can I put designs on the"
type textarea "x"
type textarea "Can I put designs on the s"
type textarea "x"
type textarea "Can I put designs on the sl"
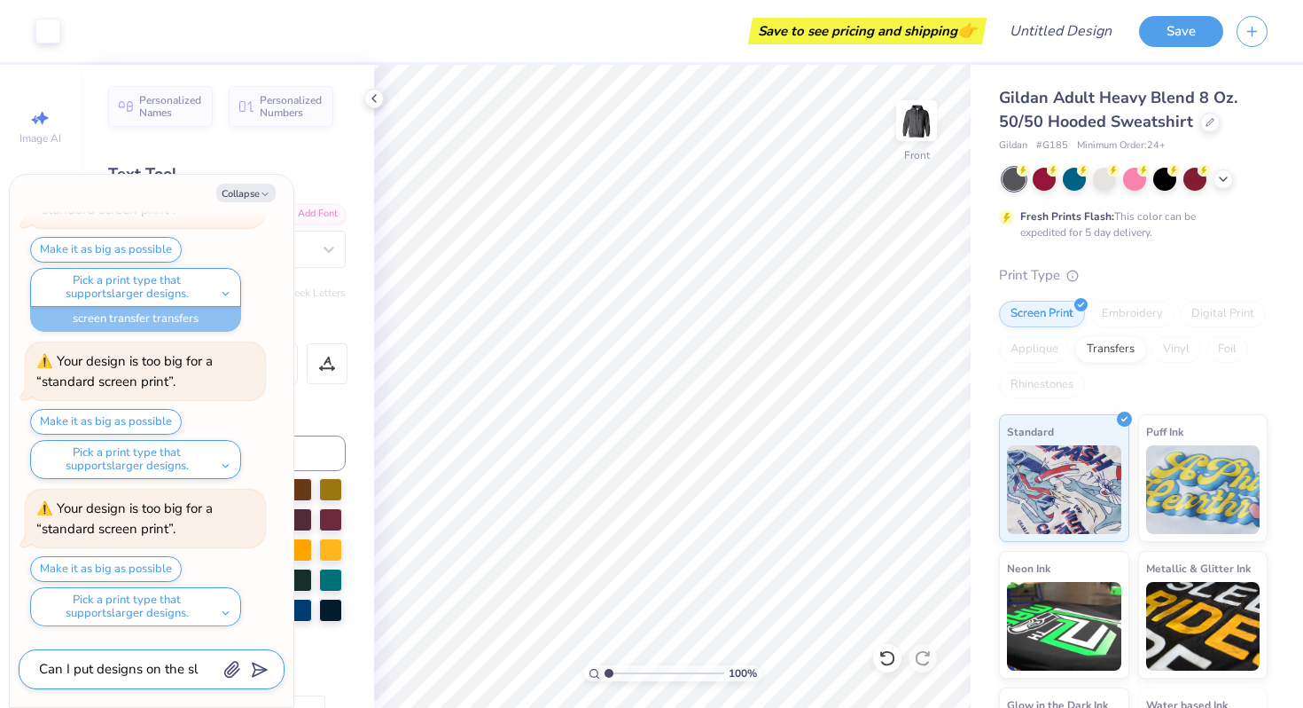
type textarea "x"
type textarea "Can I put designs on the sle"
type textarea "x"
type textarea "Can I put designs on the slee"
type textarea "x"
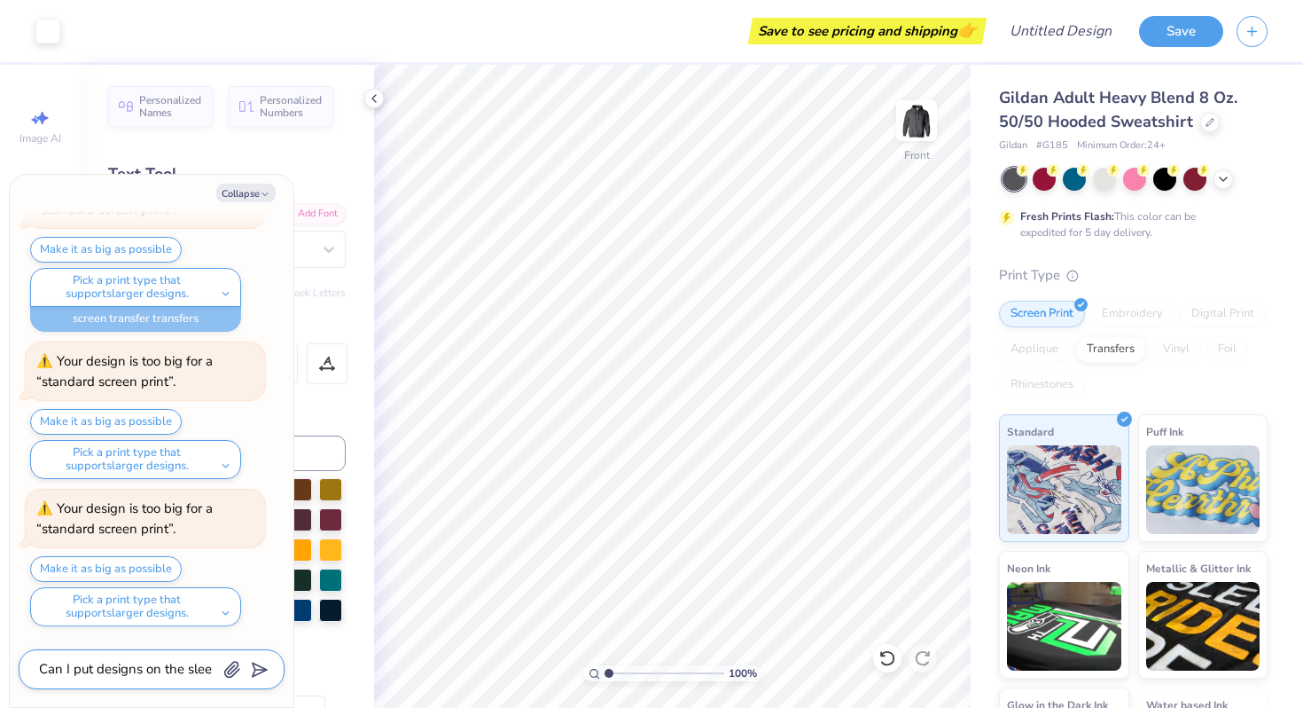
type textarea "Can I put designs on the sleev"
type textarea "x"
type textarea "Can I put designs on the sleeve"
type textarea "x"
type textarea "Can I put designs on the sleeves"
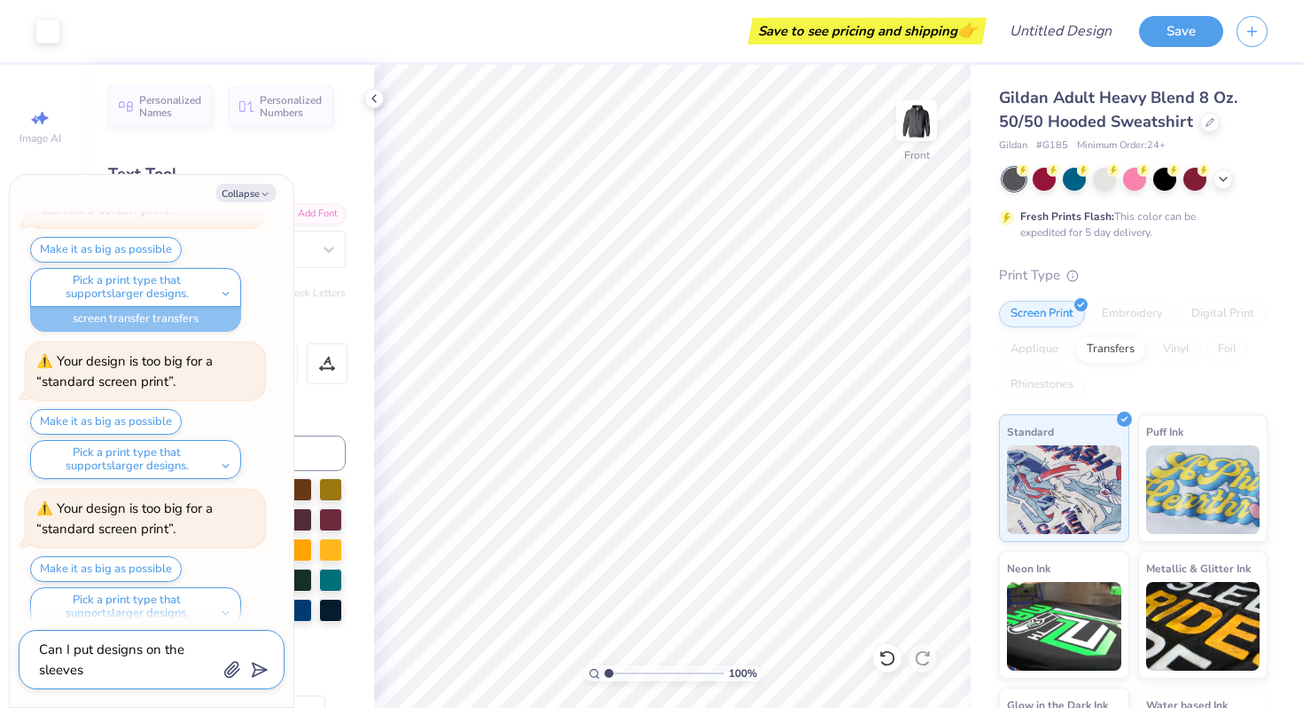
type textarea "x"
type textarea "Can I put designs on the sleeves?"
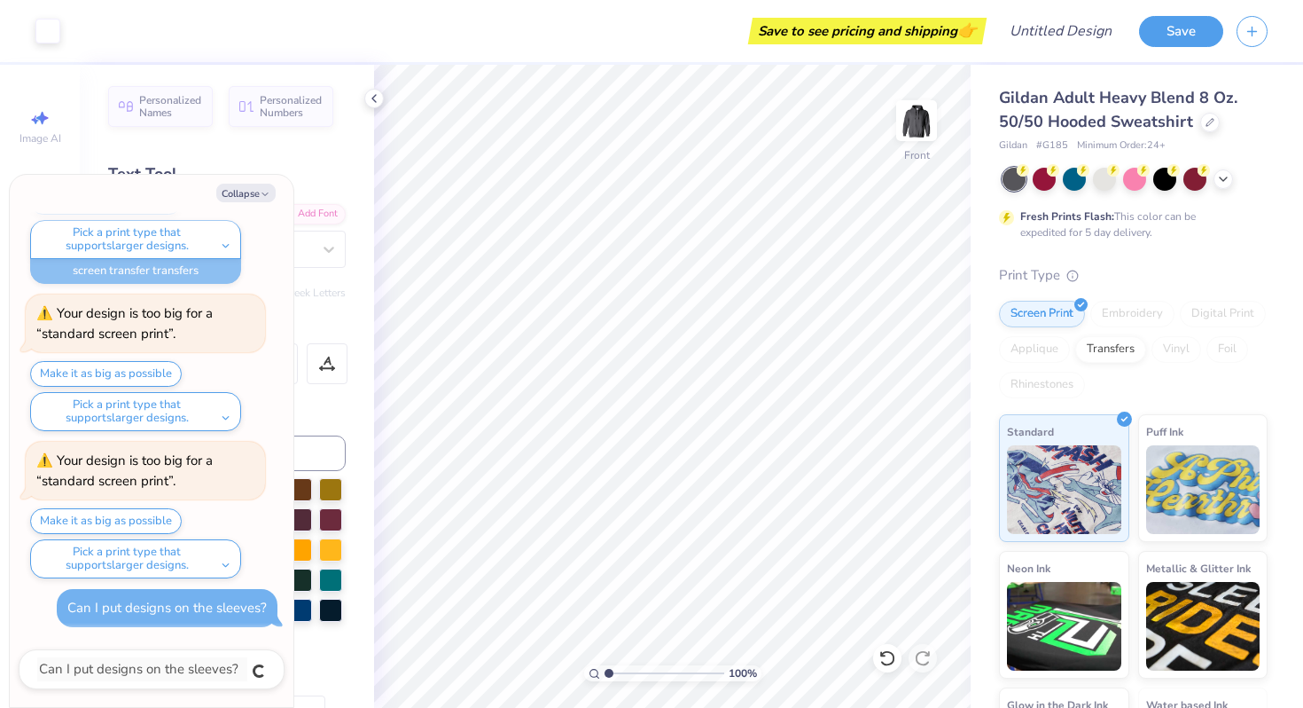
type textarea "x"
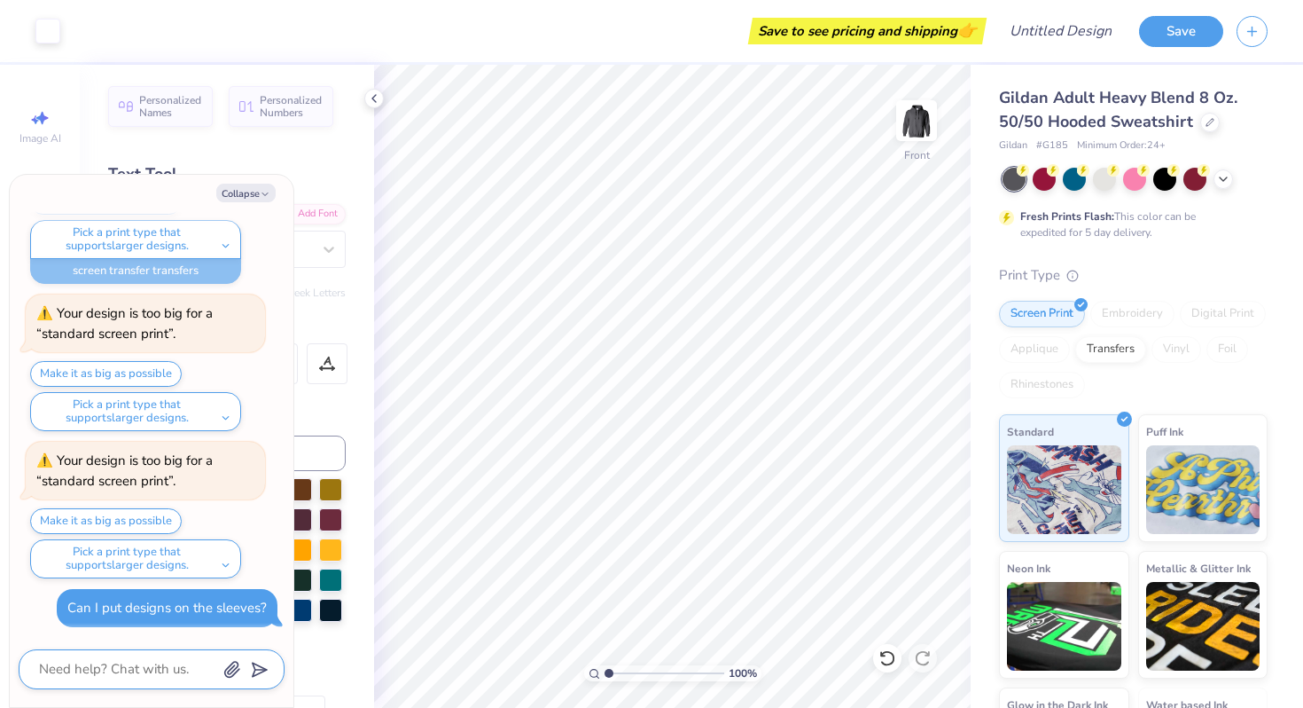
click at [159, 667] on textarea at bounding box center [127, 669] width 180 height 24
click at [263, 191] on icon "button" at bounding box center [265, 194] width 11 height 11
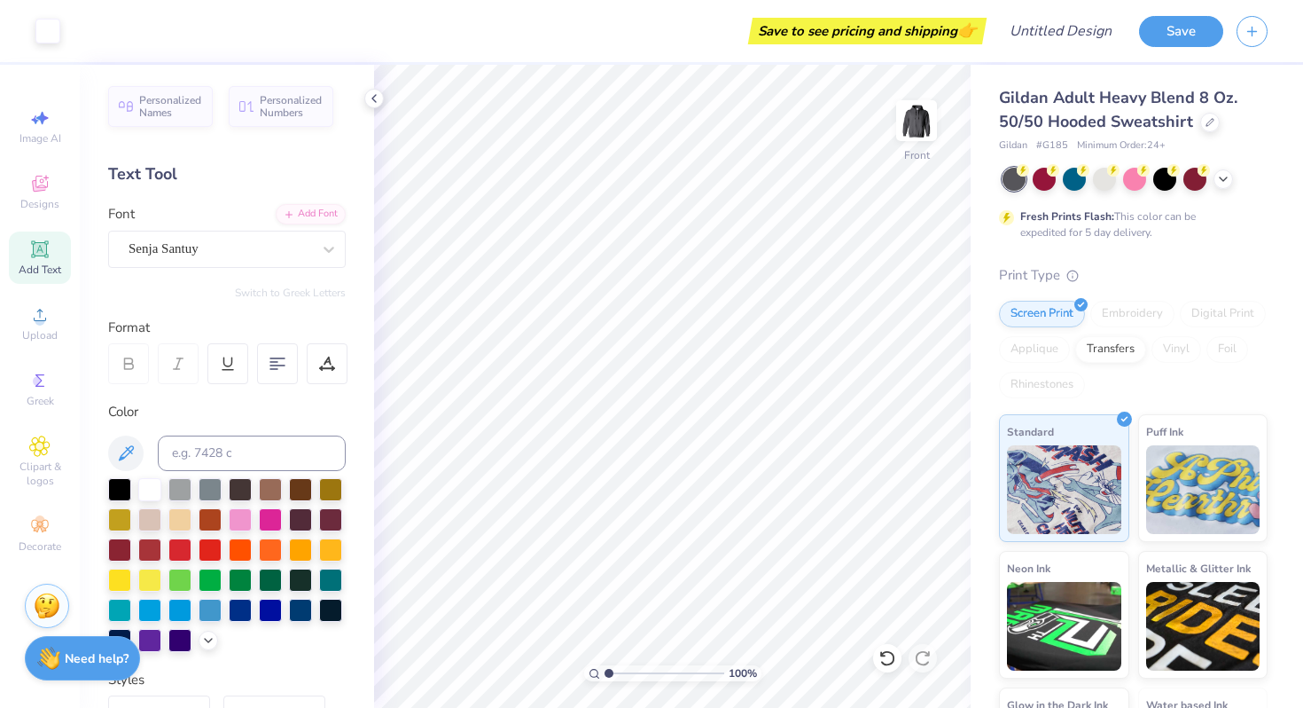
click at [57, 651] on img at bounding box center [48, 657] width 23 height 23
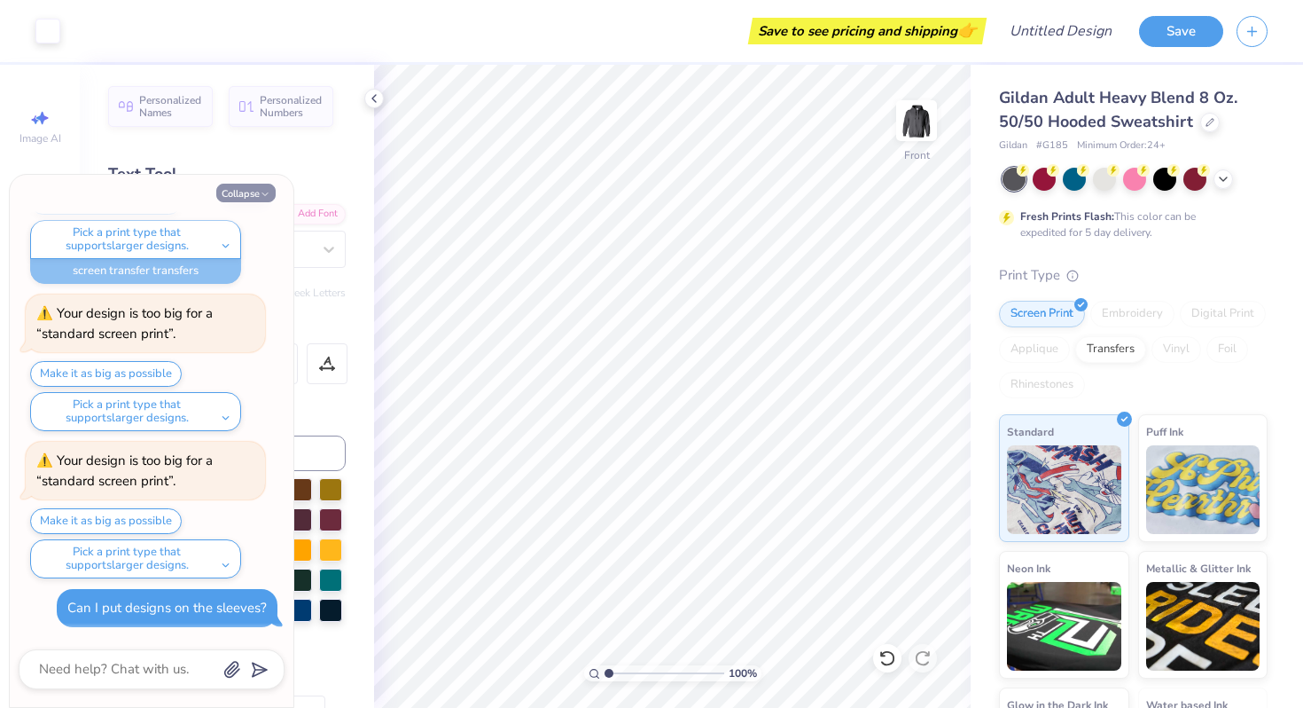
click at [255, 191] on button "Collapse" at bounding box center [245, 193] width 59 height 19
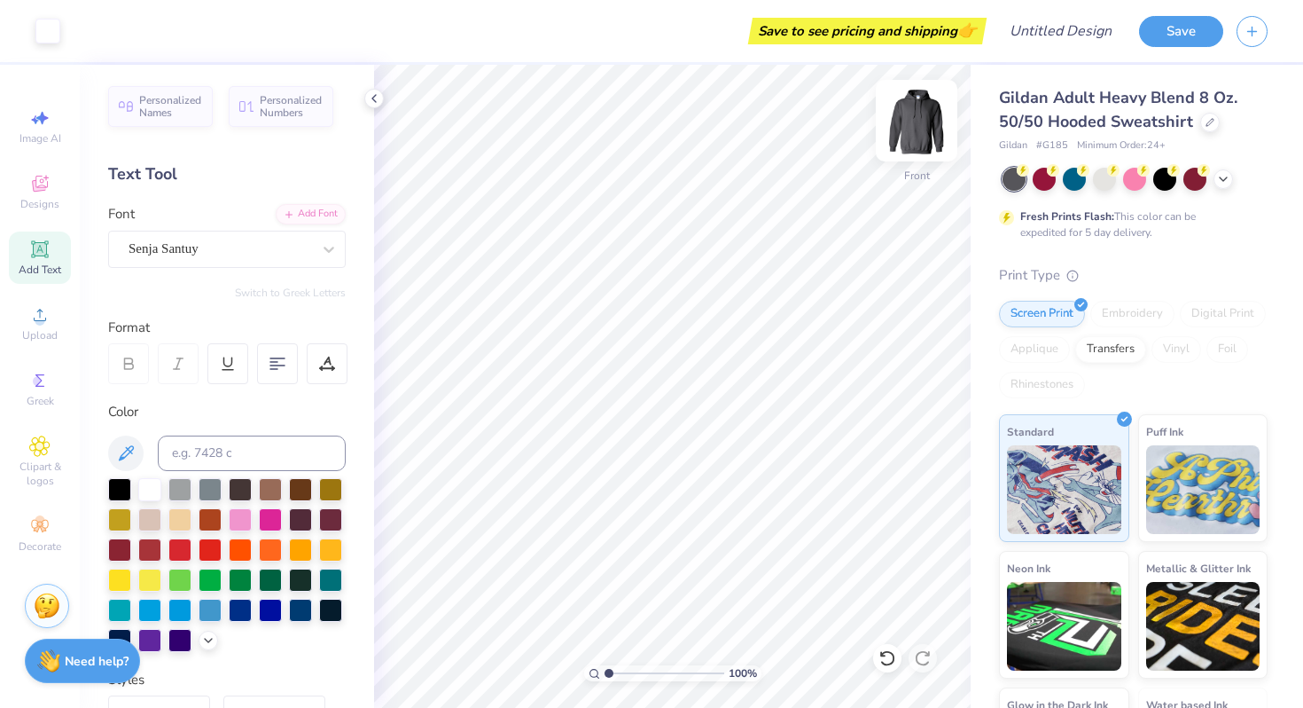
click at [919, 130] on img at bounding box center [916, 120] width 71 height 71
click at [65, 673] on div "Need help? Chat with us." at bounding box center [82, 658] width 115 height 44
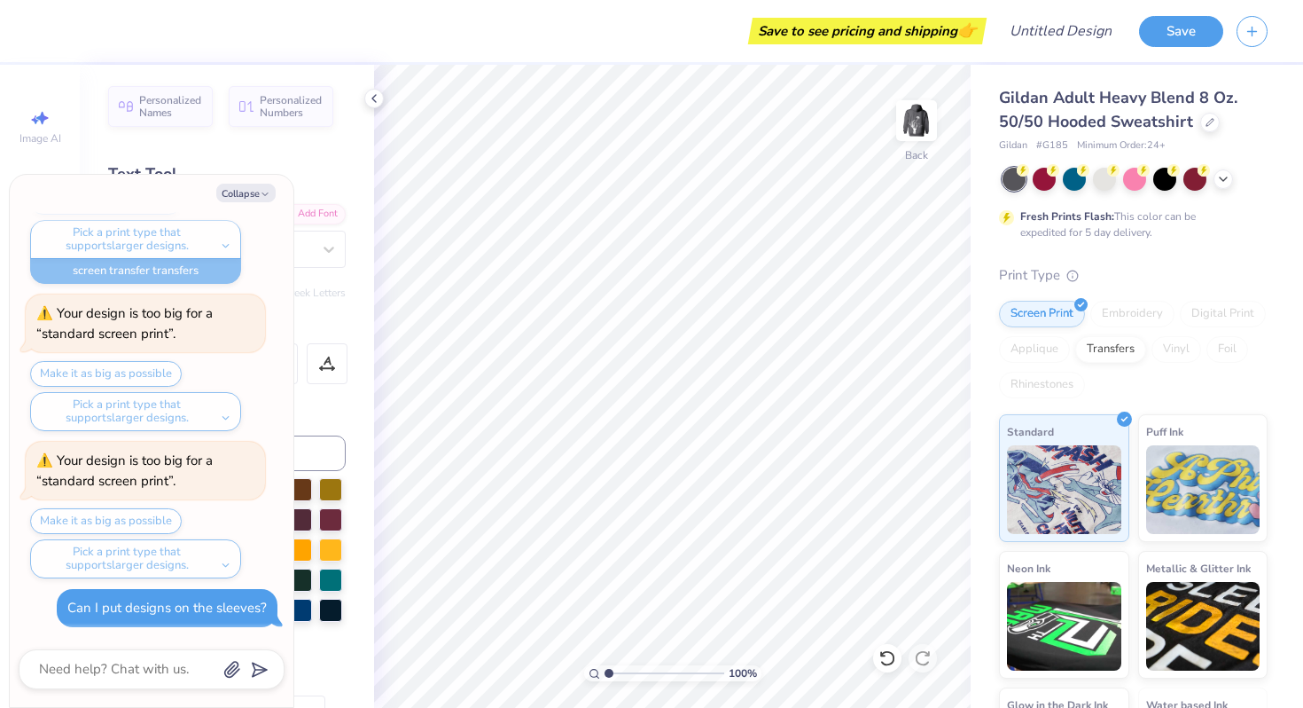
scroll to position [1556, 0]
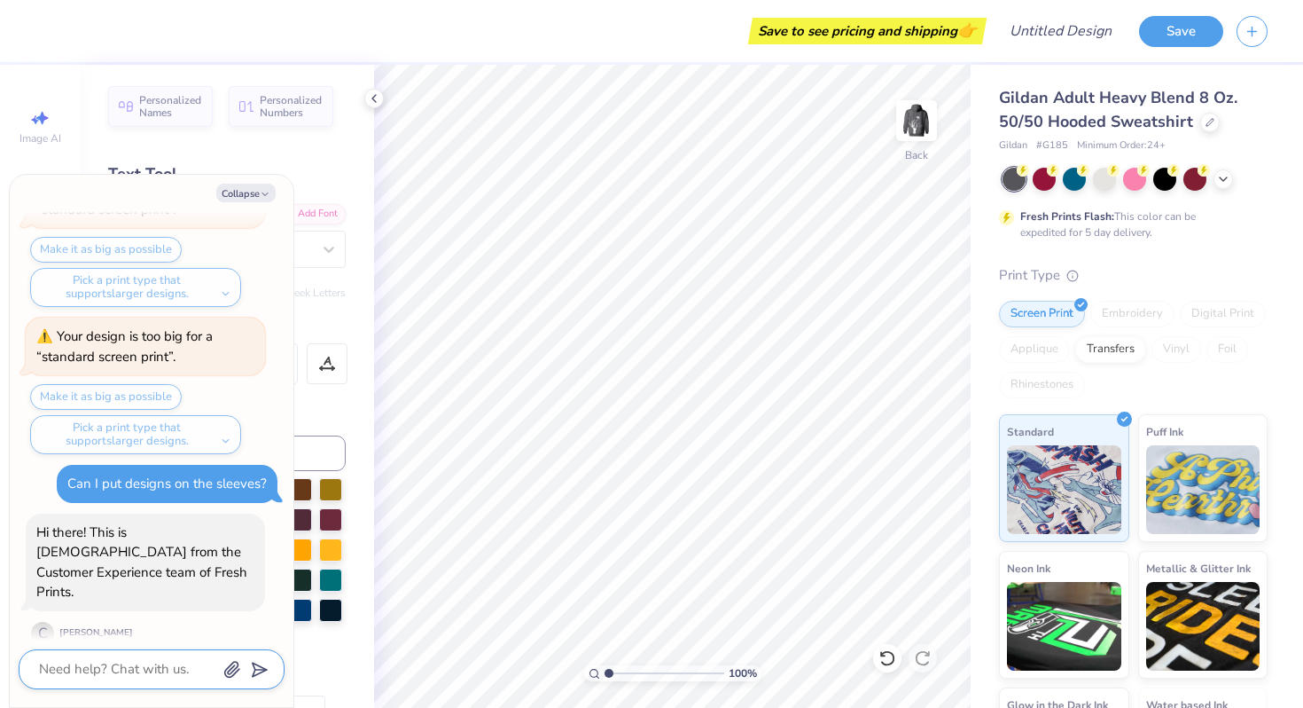
click at [97, 669] on textarea at bounding box center [127, 669] width 180 height 24
type textarea "x"
type textarea "H"
type textarea "x"
type textarea "He"
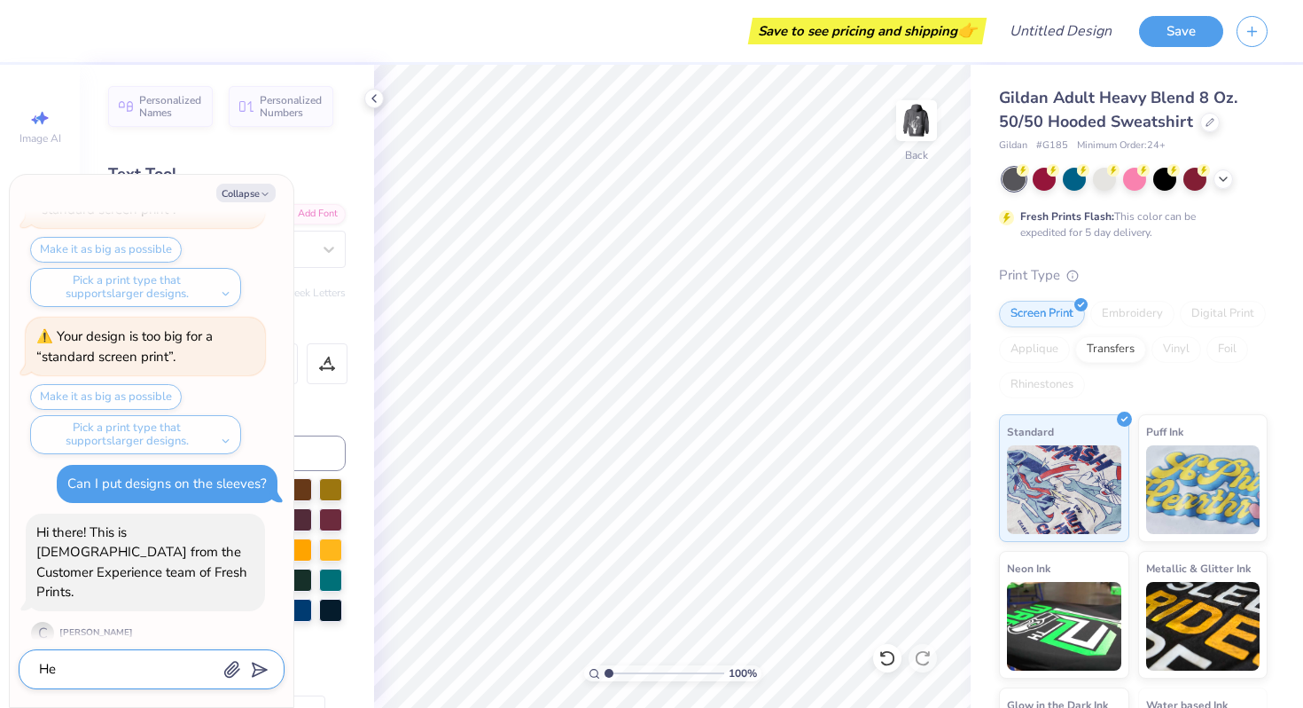
type textarea "x"
type textarea "H"
type textarea "x"
type textarea "H"
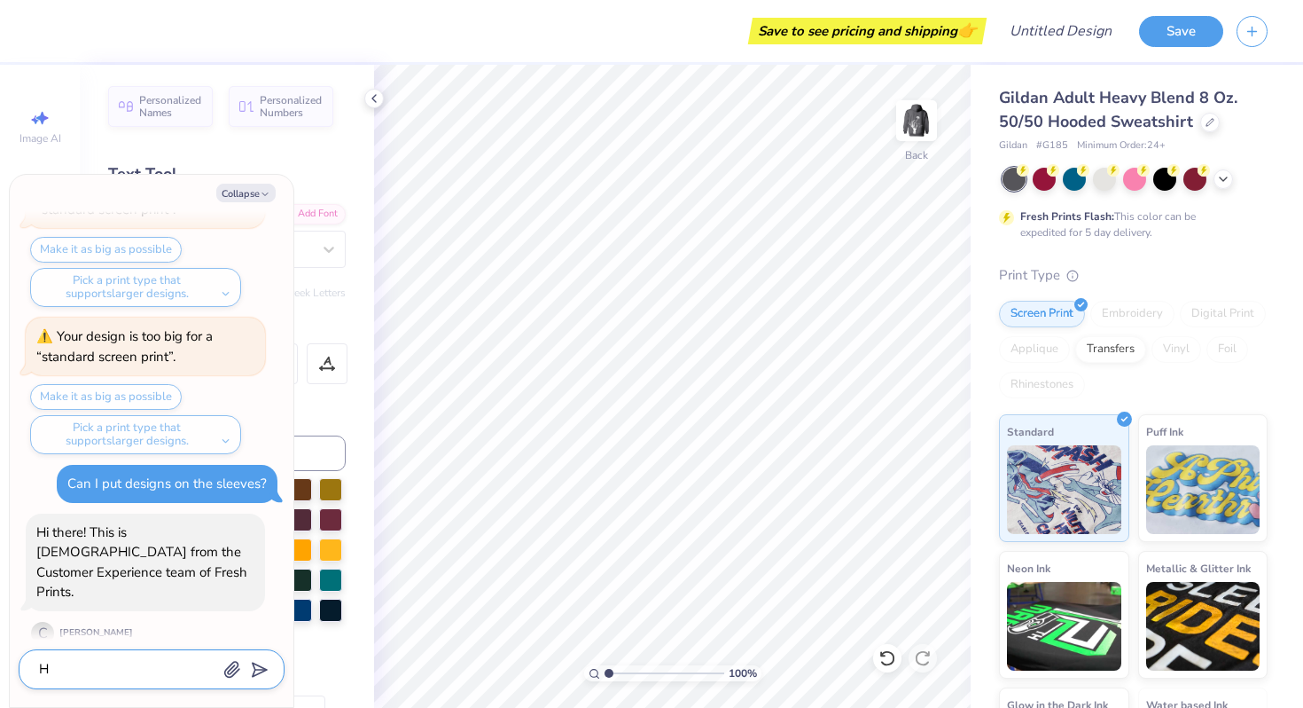
type textarea "x"
type textarea "He"
type textarea "x"
type textarea "Hel"
type textarea "x"
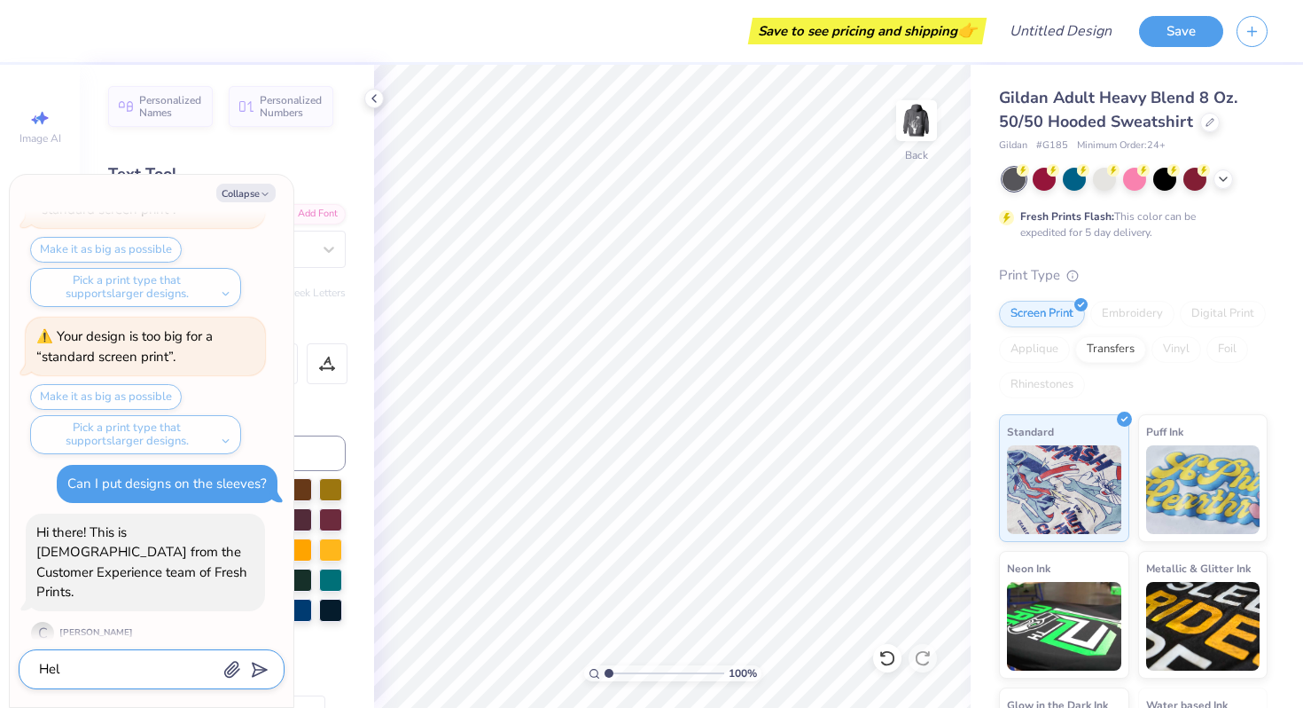
type textarea "Hell"
type textarea "x"
type textarea "Hello"
type textarea "x"
type textarea "Hello!"
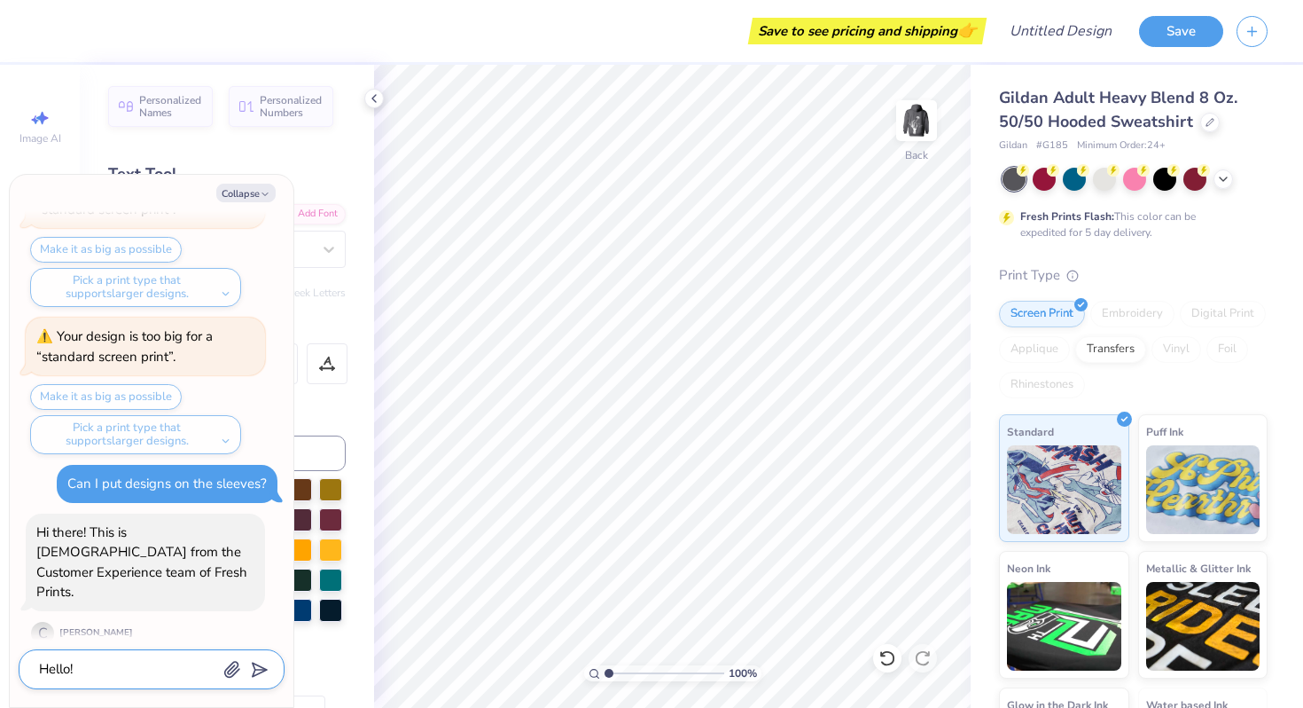
type textarea "x"
type textarea "Hello!"
type textarea "x"
type textarea "Hello! I"
type textarea "x"
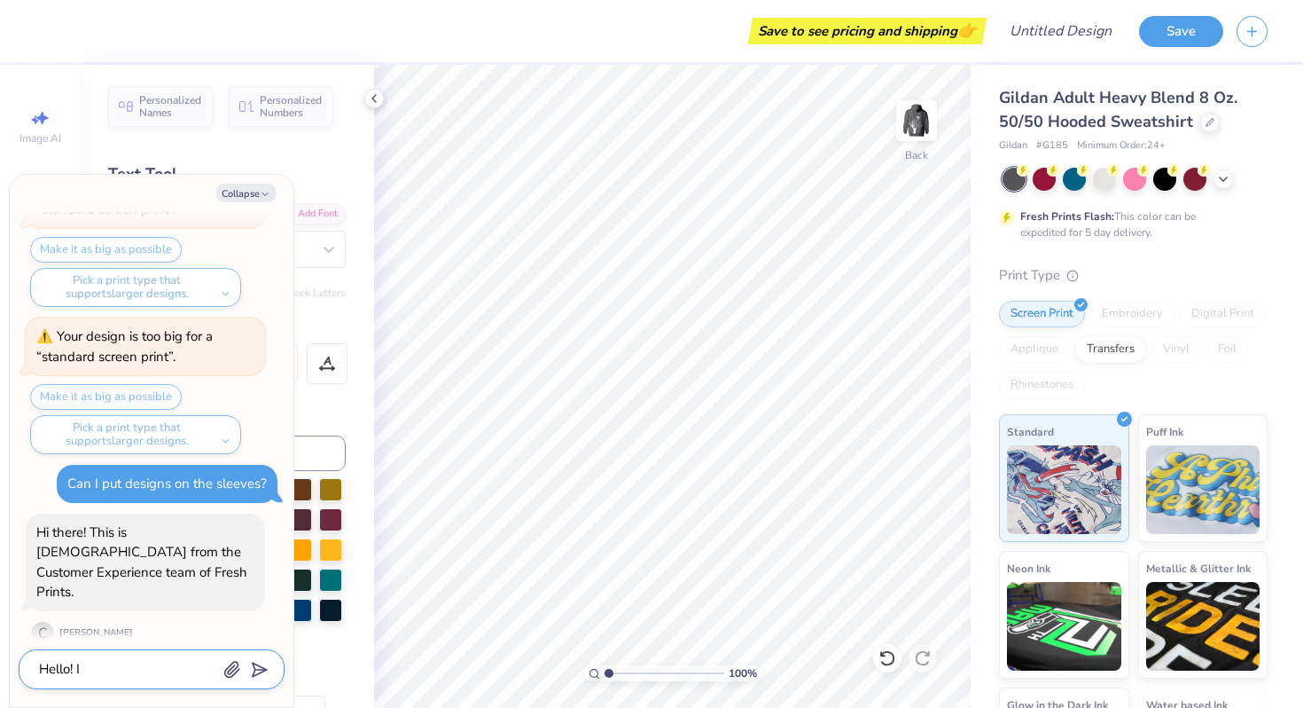
type textarea "Hello! I"
type textarea "x"
type textarea "Hello! I w"
type textarea "x"
type textarea "Hello! I wa"
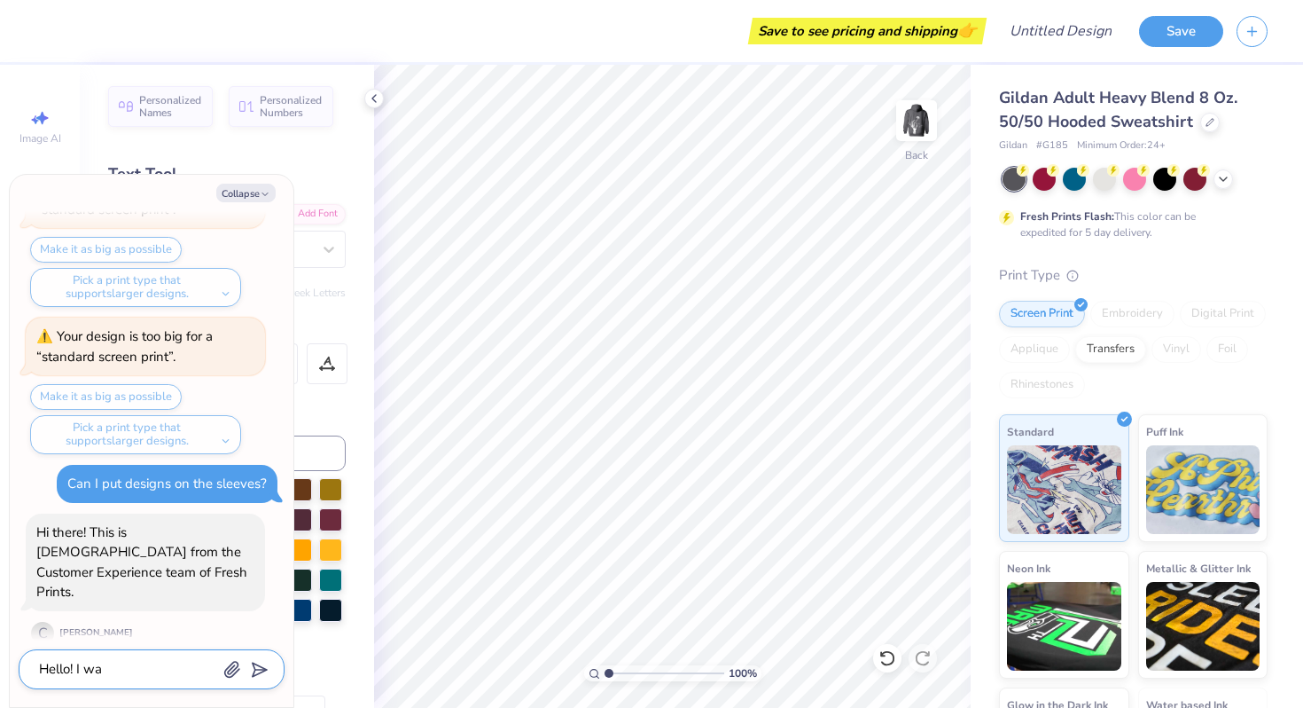
type textarea "x"
type textarea "Hello! I was"
type textarea "x"
type textarea "Hello! I was w"
type textarea "x"
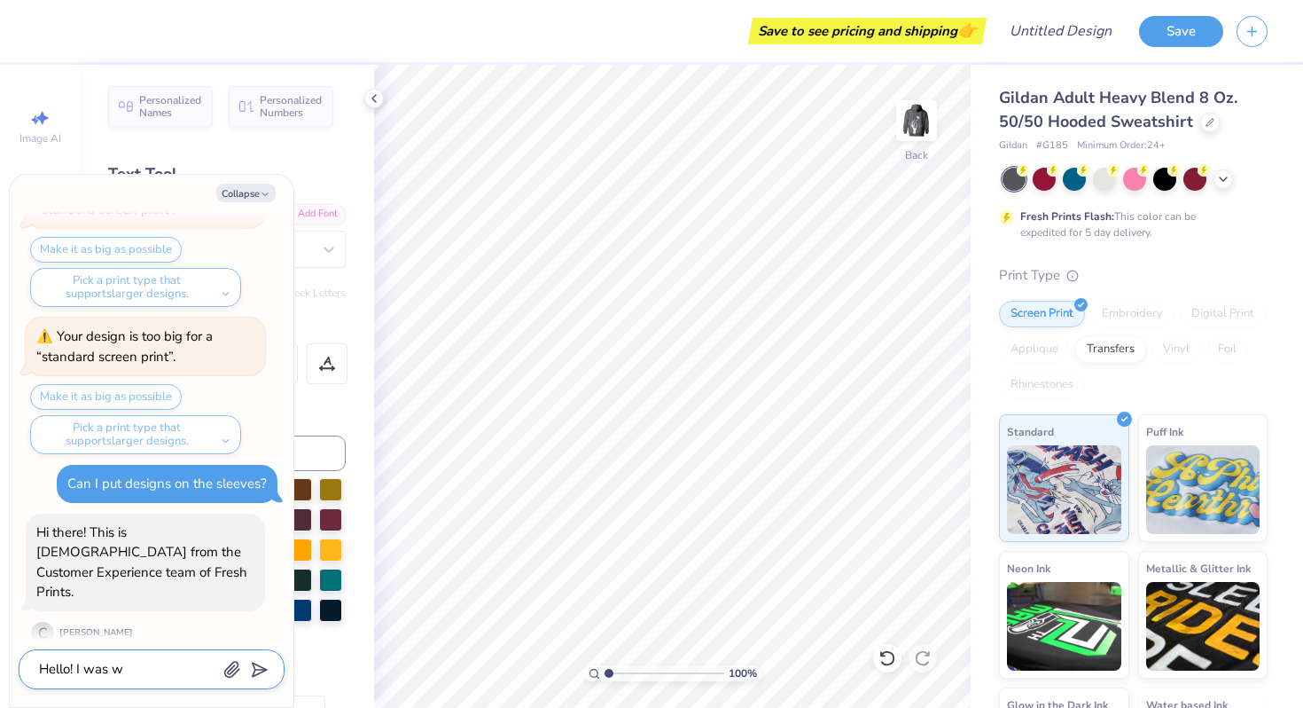
type textarea "Hello! I was"
type textarea "x"
type textarea "Hello! I was j"
type textarea "x"
type textarea "Hello! I was ju"
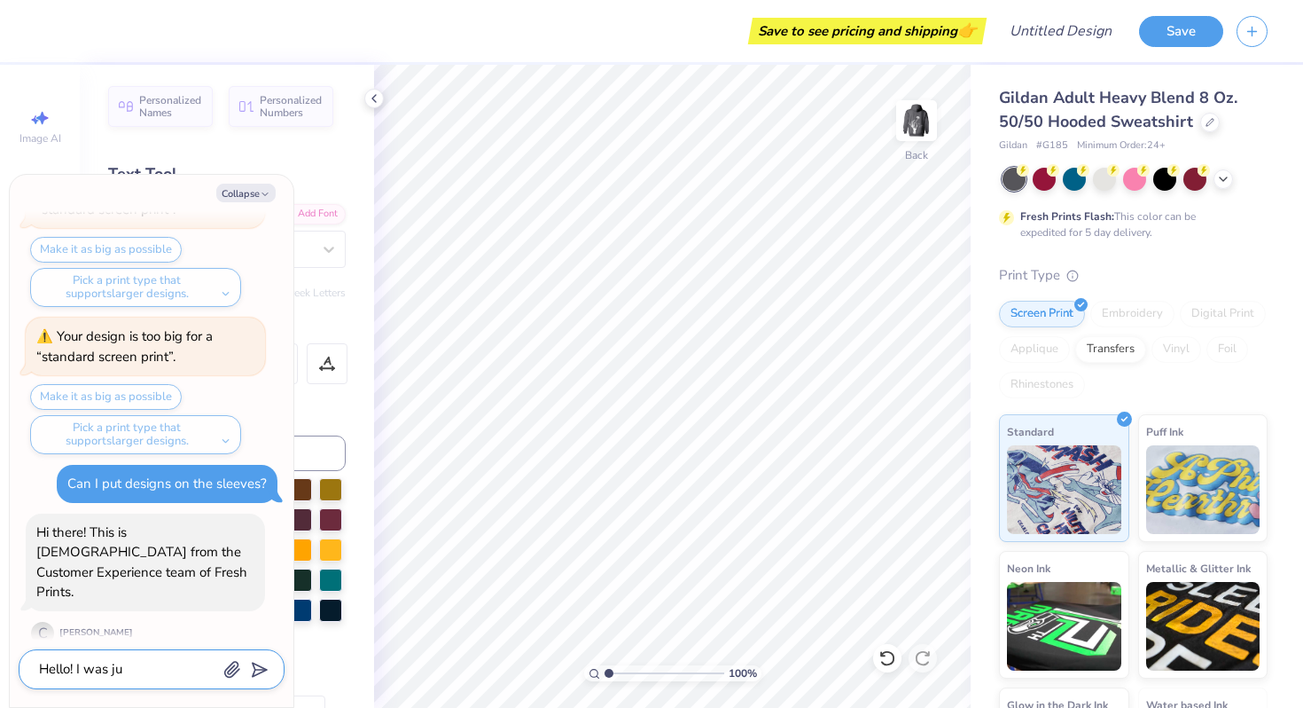
type textarea "x"
type textarea "Hello! I was jus"
type textarea "x"
type textarea "Hello! I was just"
type textarea "x"
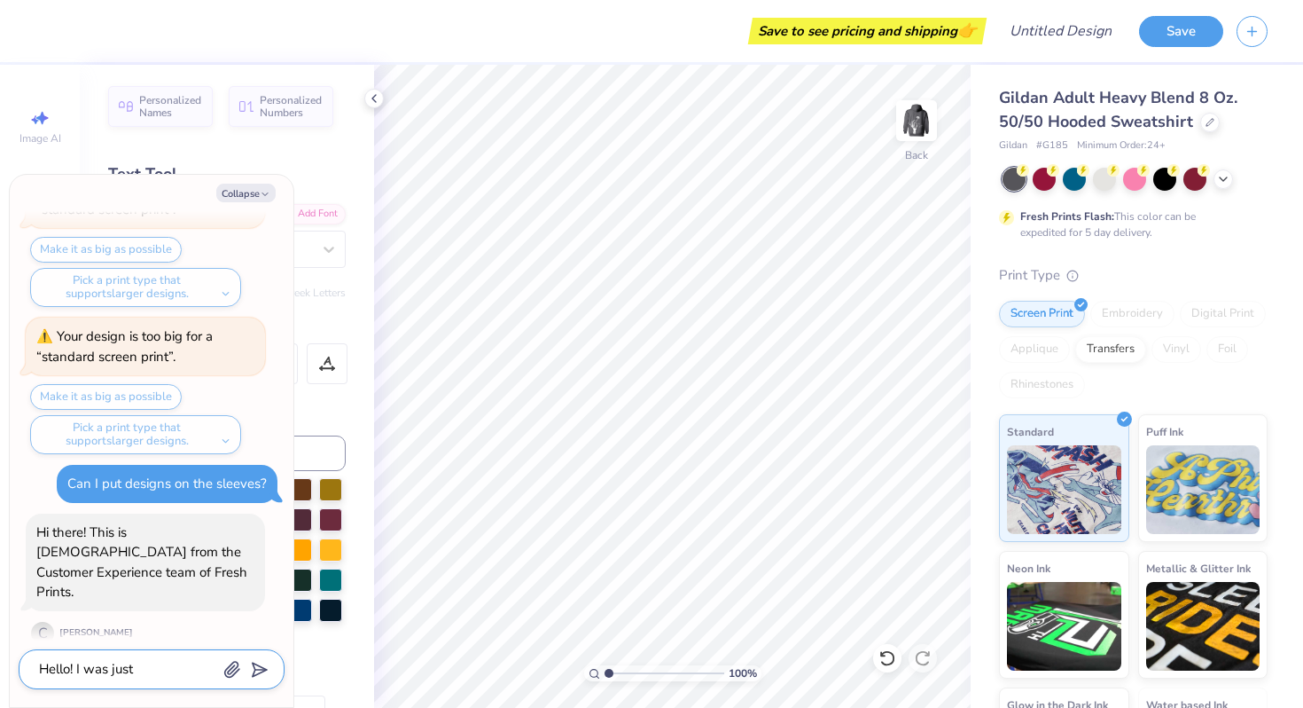
type textarea "Hello! I was just"
type textarea "x"
type textarea "Hello! I was just w"
type textarea "x"
type textarea "Hello! I was just wo"
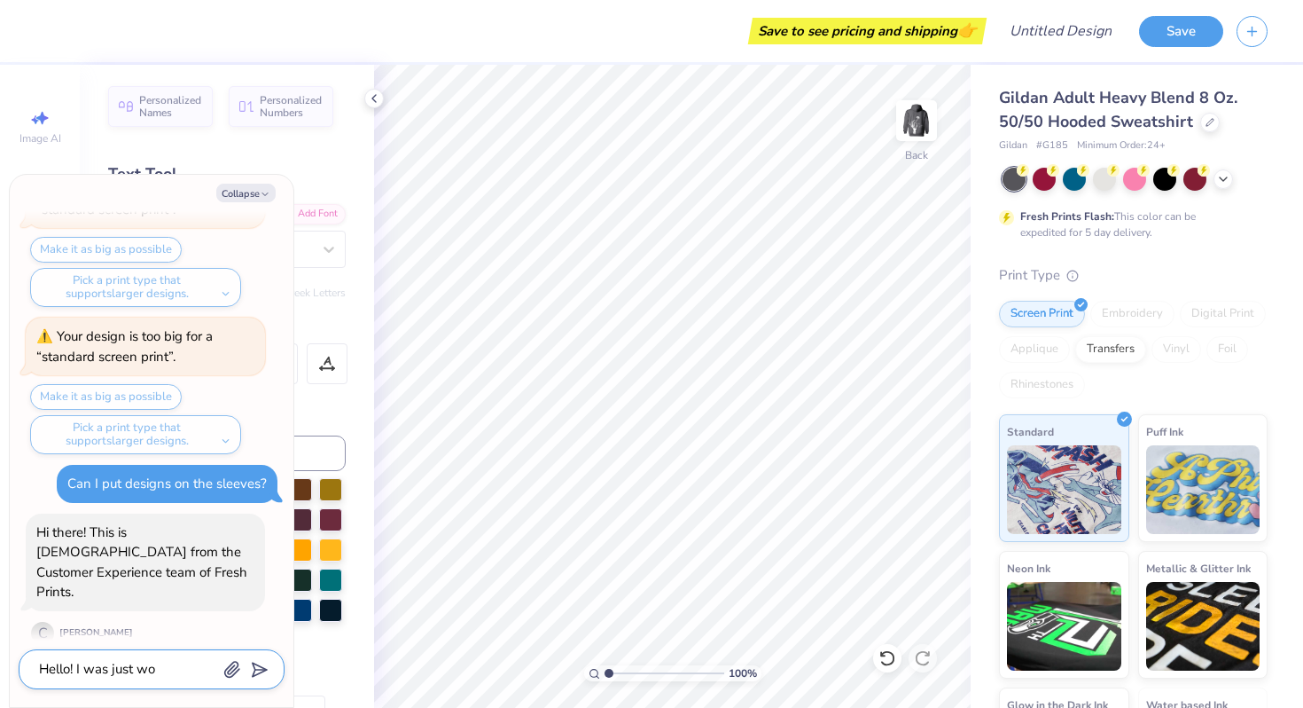
type textarea "x"
type textarea "Hello! I was just won"
type textarea "x"
type textarea "Hello! I was just wond"
type textarea "x"
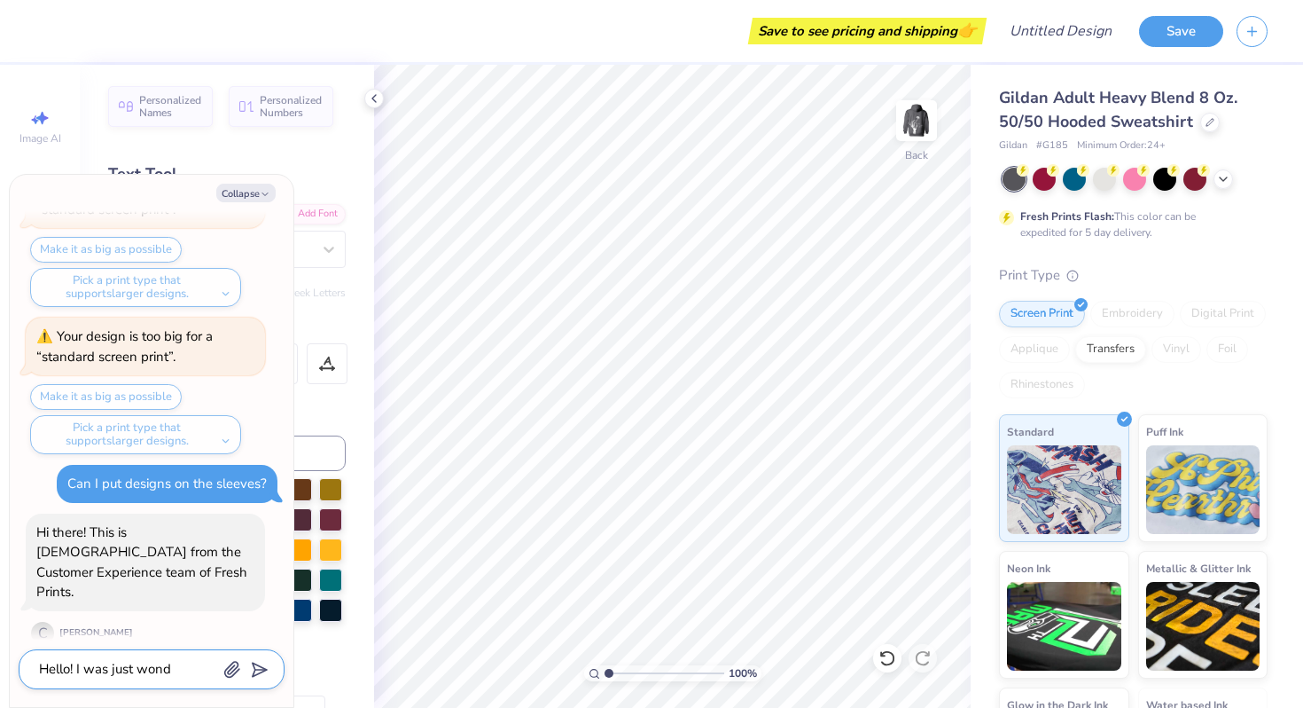
type textarea "Hello! I was just wonde"
type textarea "x"
type textarea "Hello! I was just wonder"
type textarea "x"
type textarea "Hello! I was just wonderin"
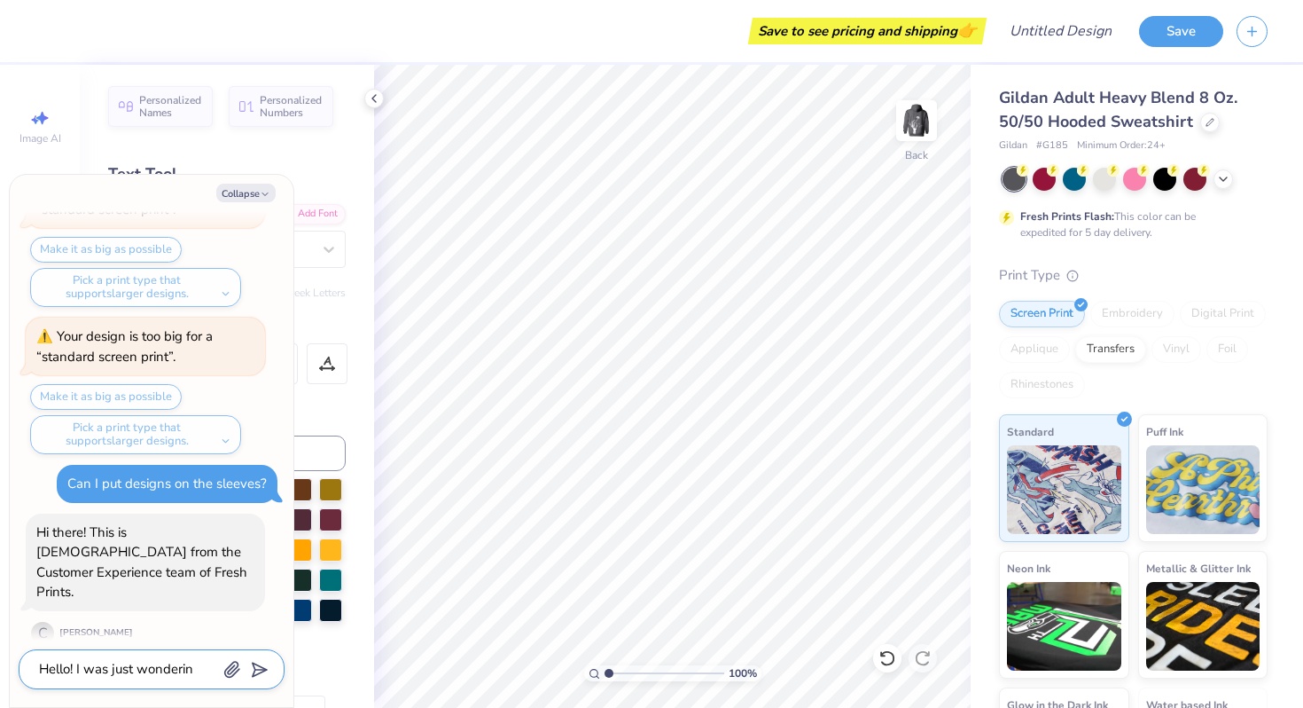
type textarea "x"
type textarea "Hello! I was just wondering"
type textarea "x"
type textarea "Hello! I was just wondering"
type textarea "x"
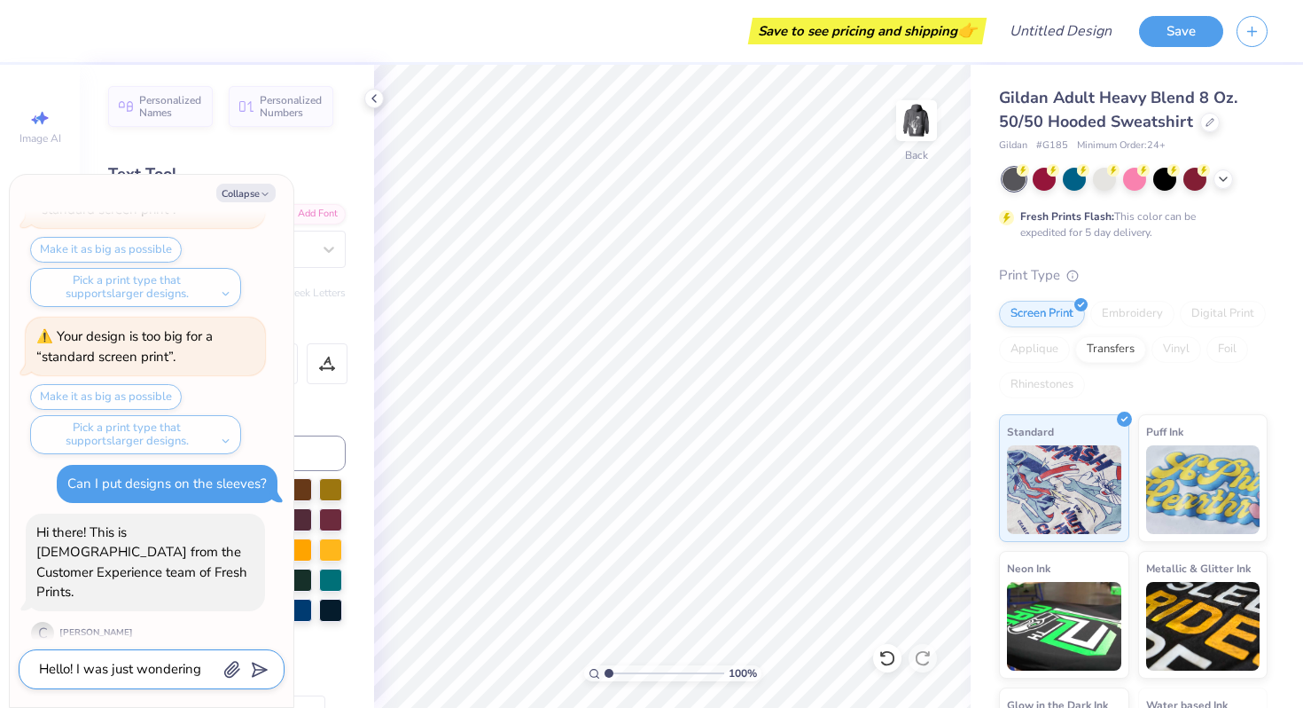
type textarea "Hello! I was just wondering i"
type textarea "x"
type textarea "Hello! I was just wondering if"
type textarea "x"
type textarea "Hello! I was just wondering if"
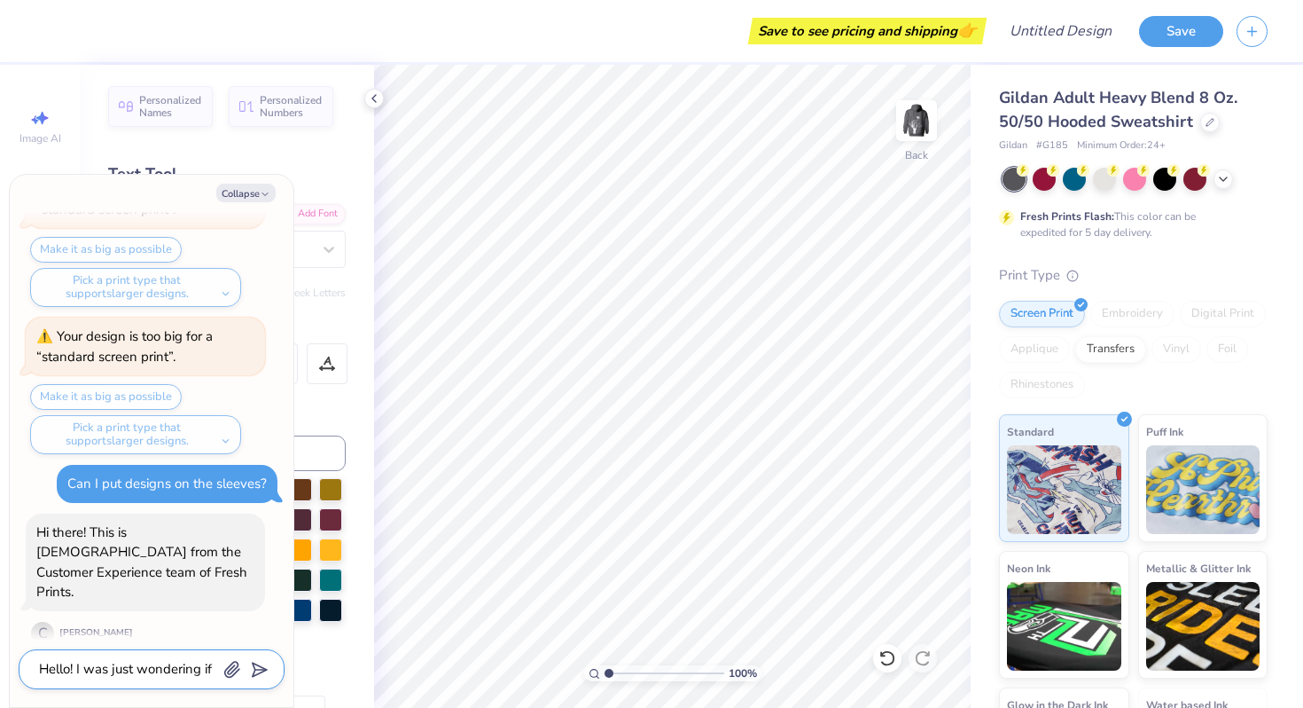
type textarea "x"
type textarea "Hello! I was just wondering if d"
type textarea "x"
type textarea "Hello! I was just wondering if de"
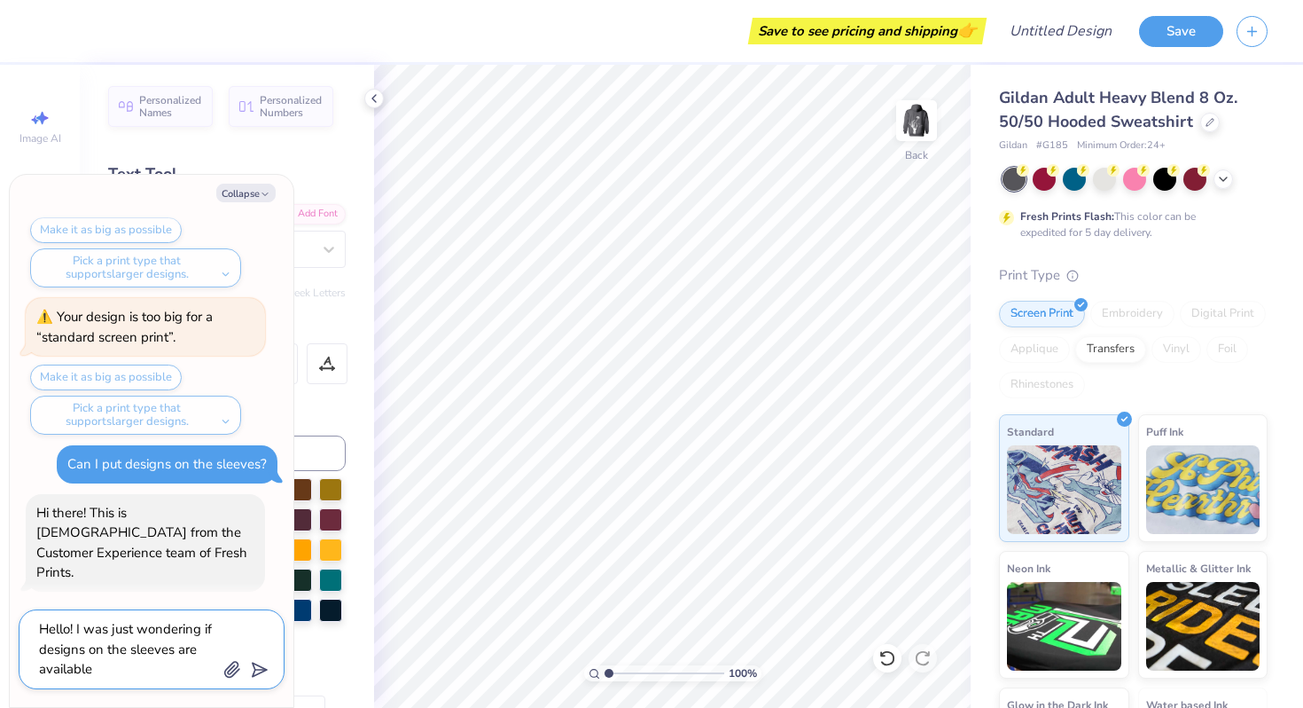
scroll to position [1596, 0]
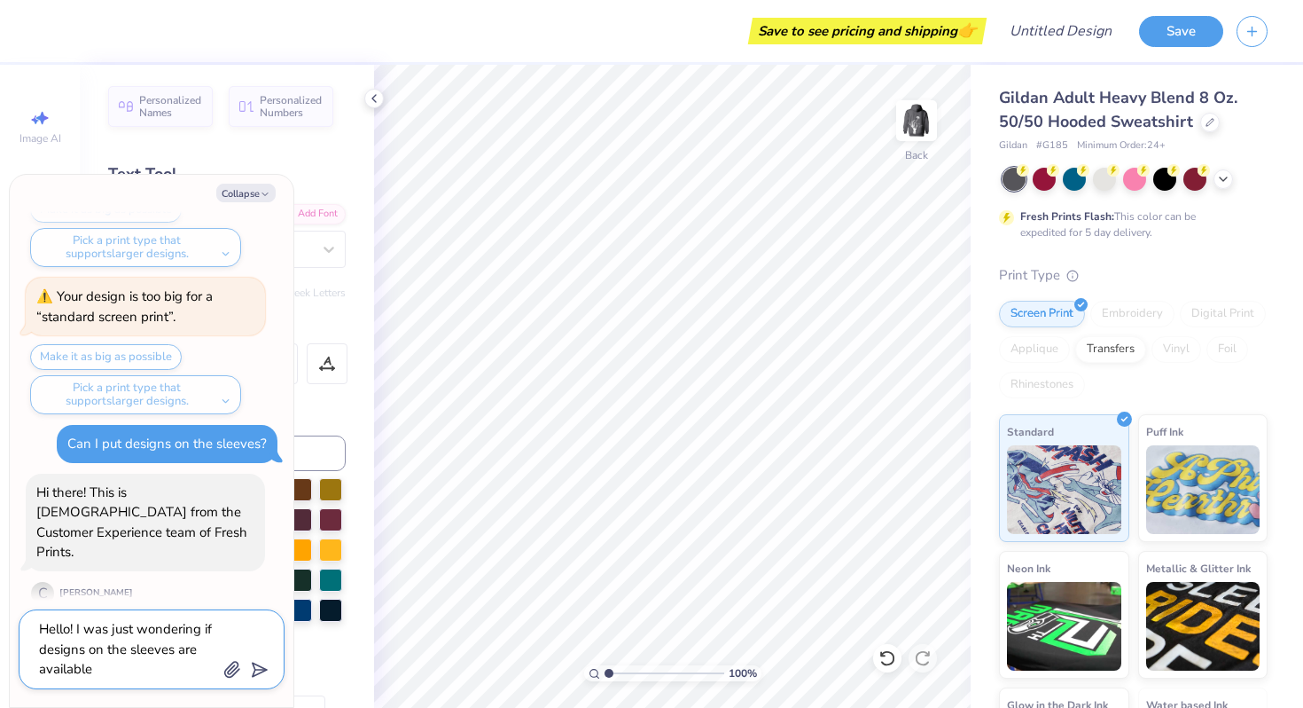
click at [76, 674] on textarea "Hello! I was just wondering if designs on the sleeves are available" at bounding box center [127, 649] width 180 height 64
click at [123, 672] on textarea "Hello! I was just wondering if designs on the sleeves are available" at bounding box center [127, 649] width 180 height 64
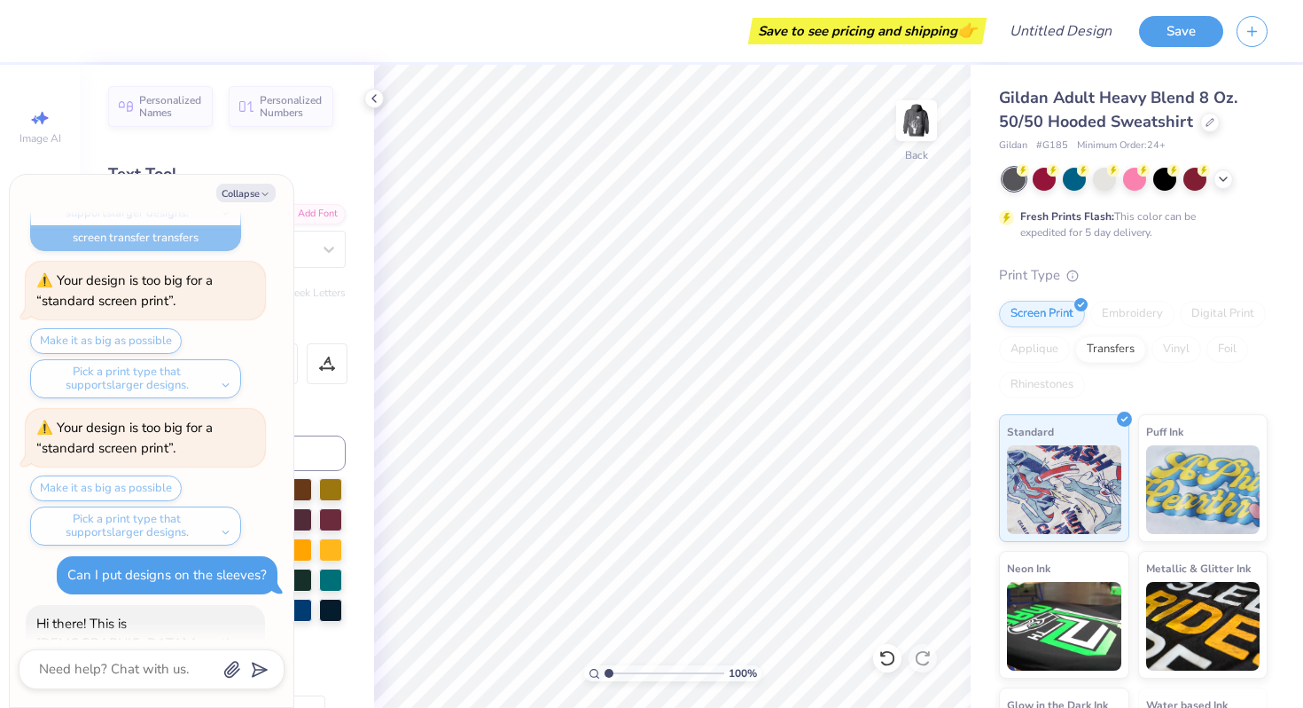
scroll to position [1644, 0]
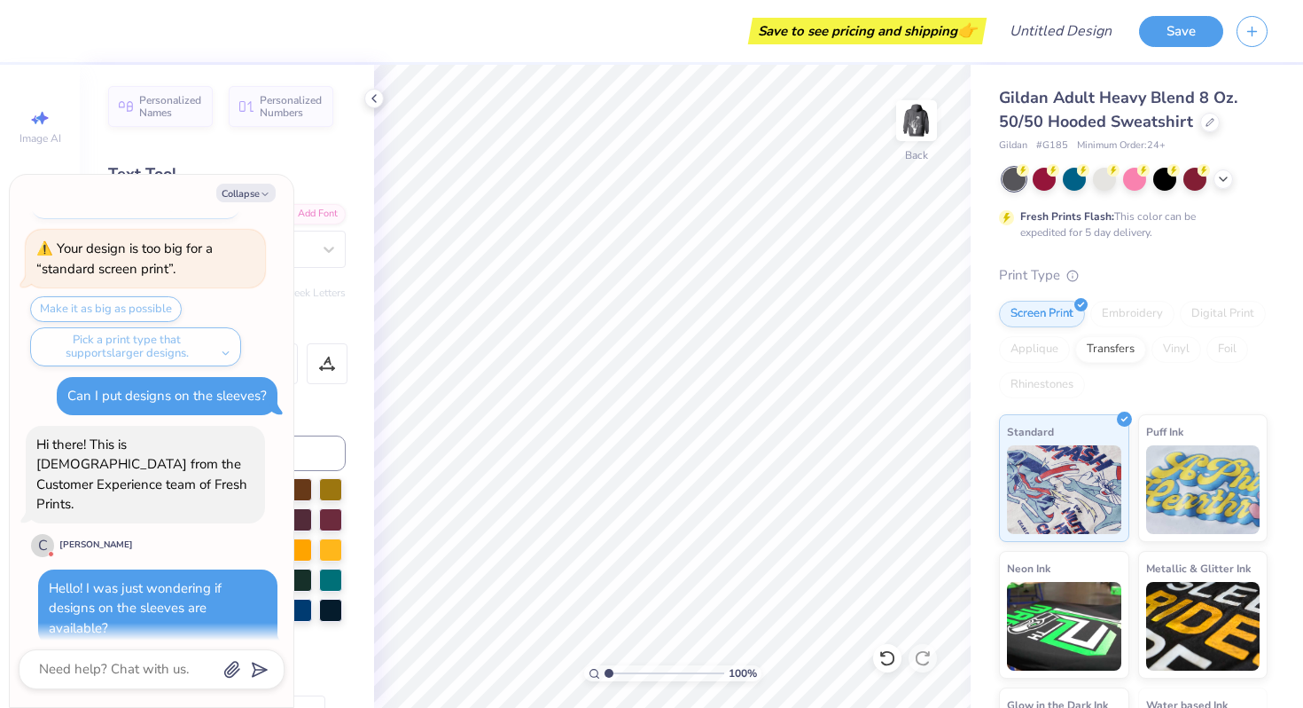
click at [49, 551] on div at bounding box center [51, 554] width 6 height 6
click at [229, 194] on button "Collapse" at bounding box center [245, 193] width 59 height 19
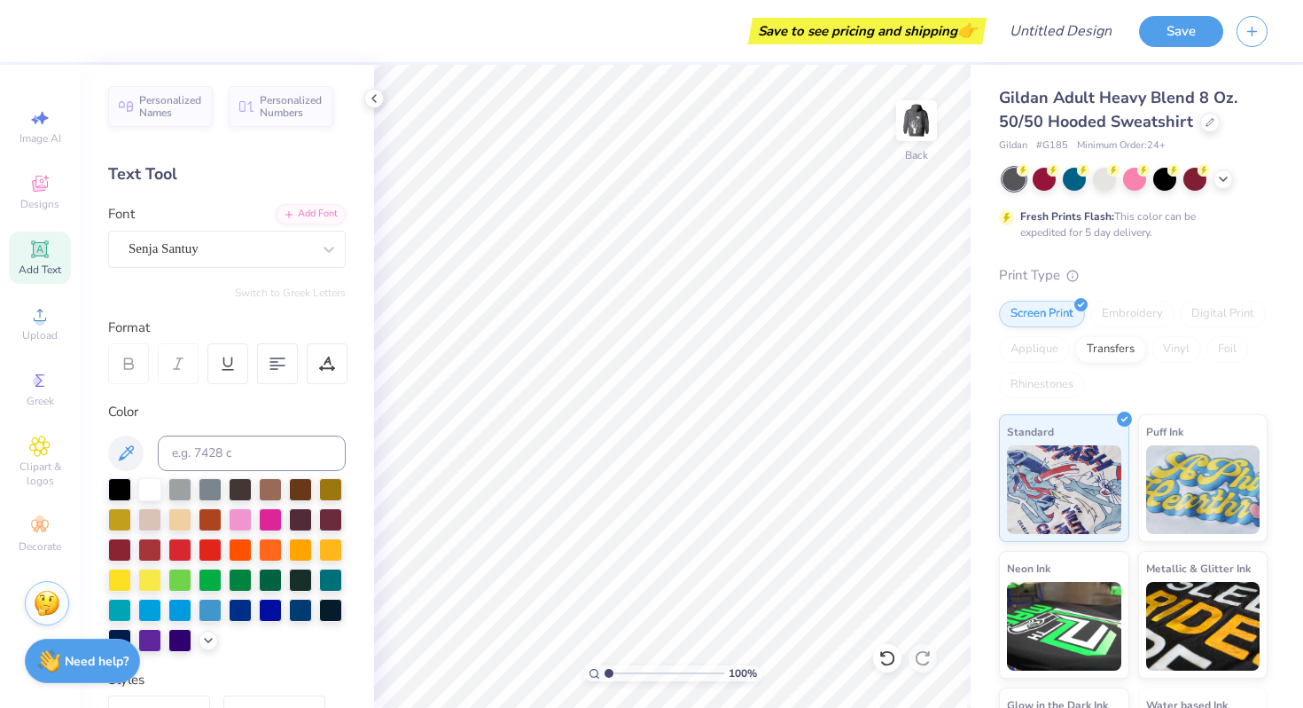
click at [54, 605] on img at bounding box center [47, 603] width 27 height 27
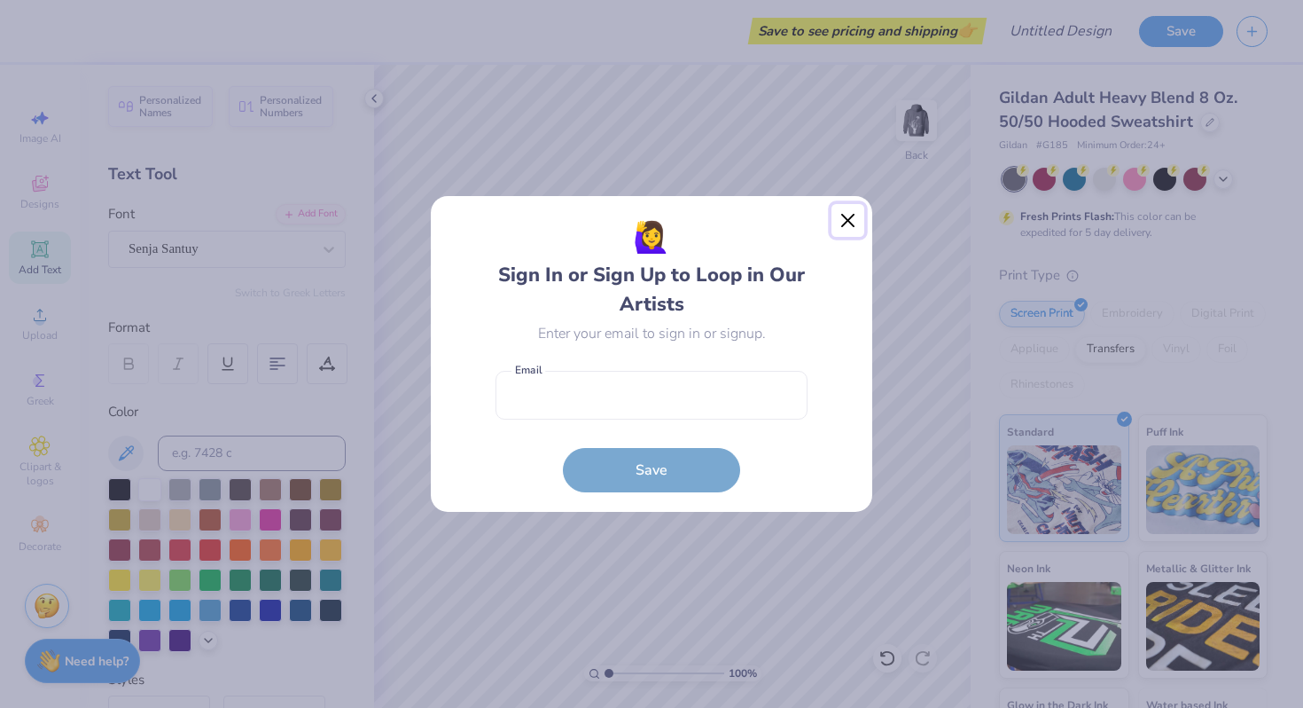
click at [849, 215] on button "Close" at bounding box center [849, 221] width 34 height 34
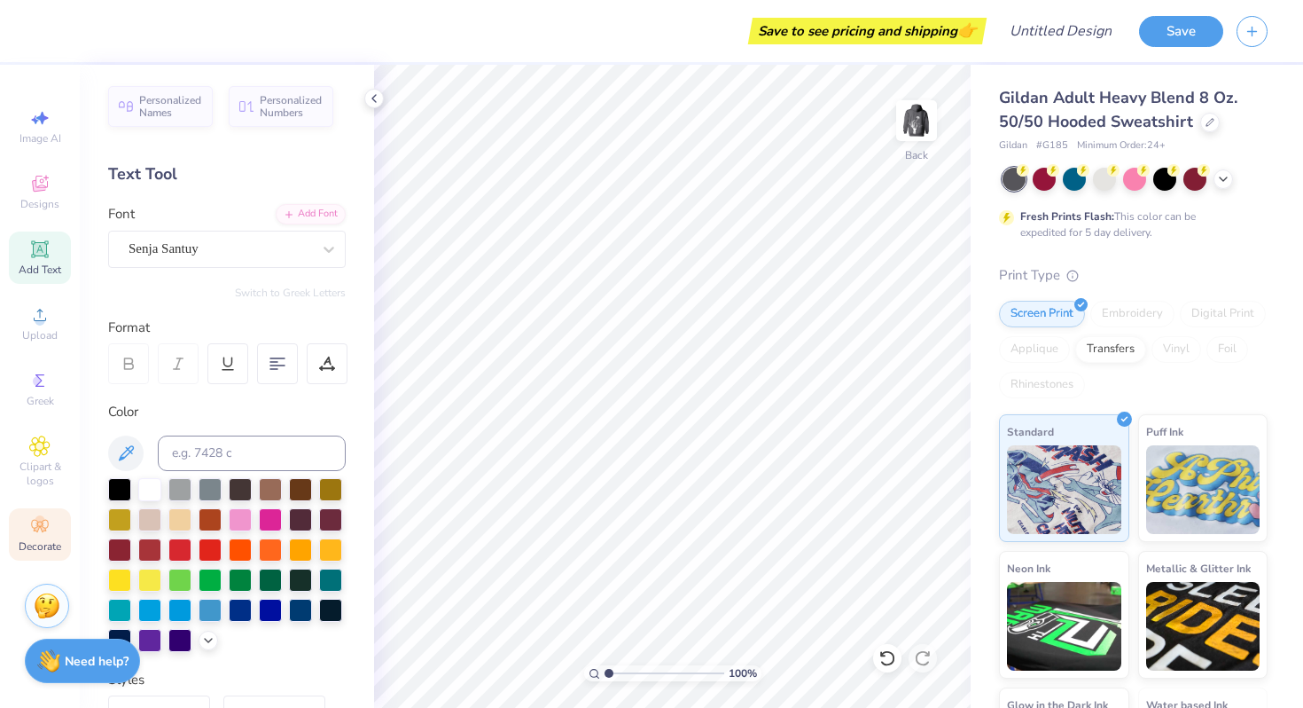
click at [54, 525] on div "Decorate" at bounding box center [40, 534] width 62 height 52
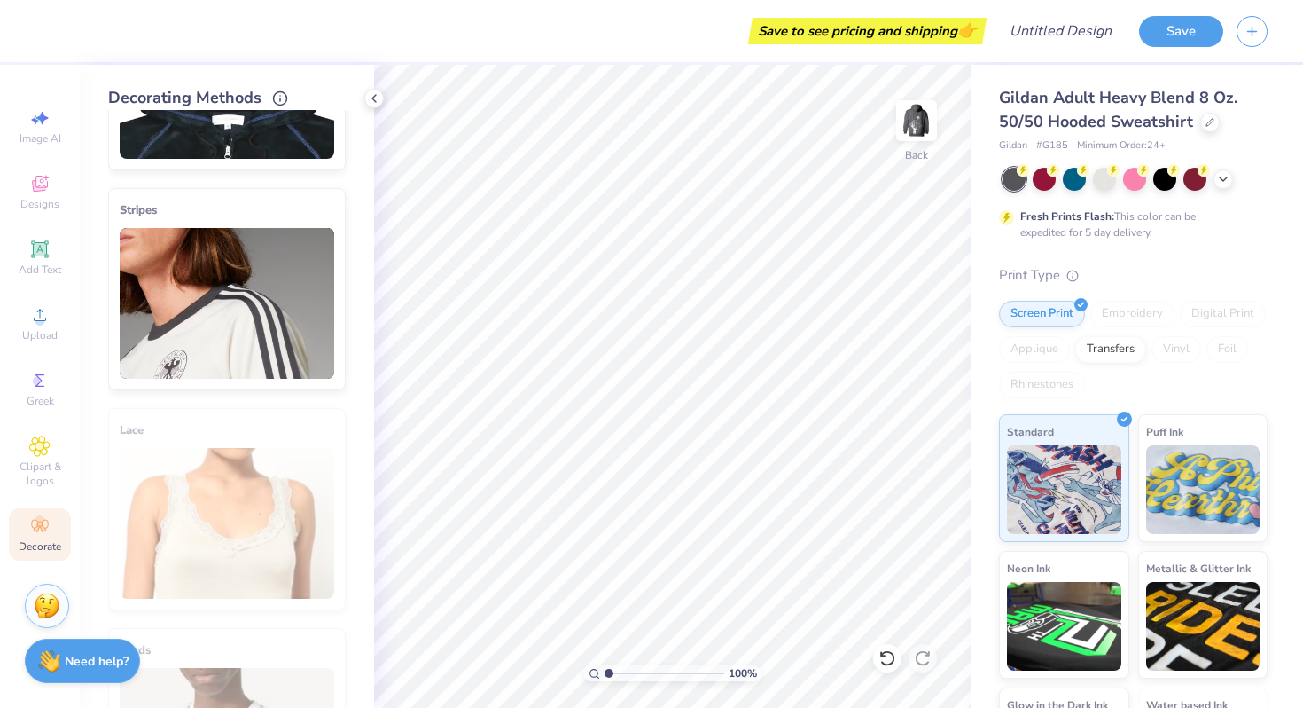
scroll to position [370, 0]
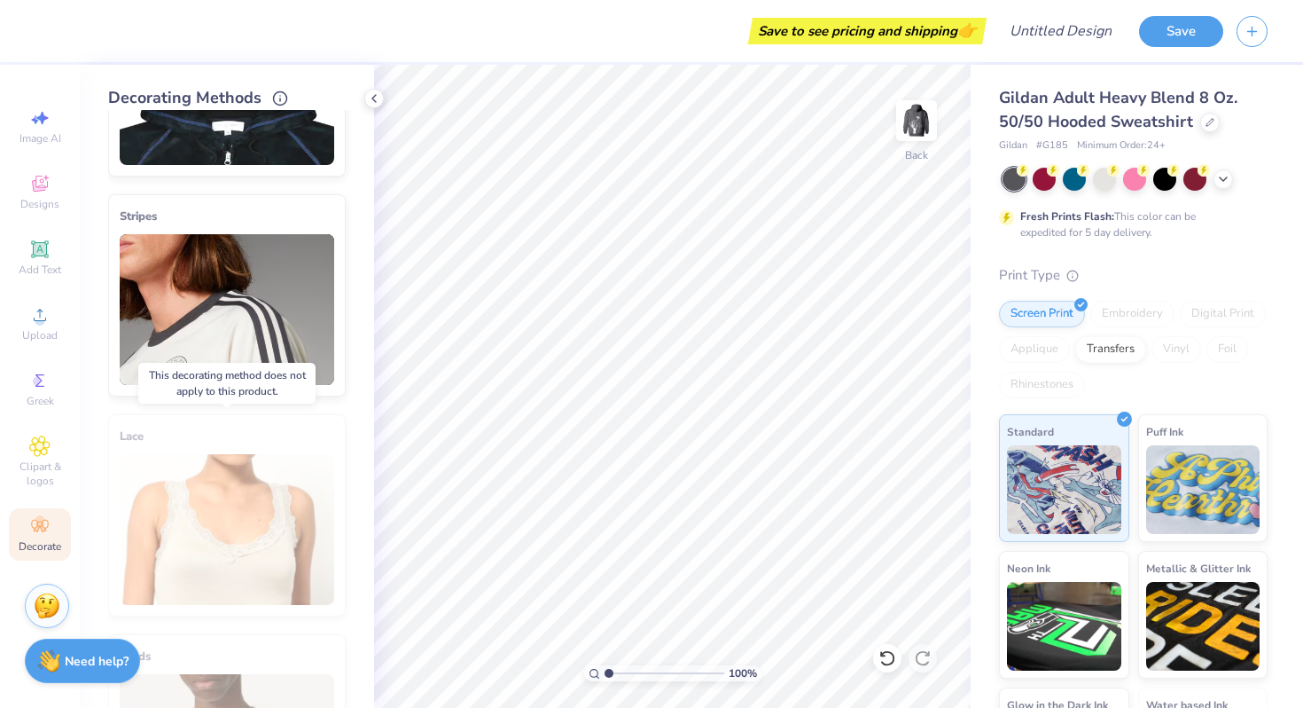
click at [252, 481] on div "Lace" at bounding box center [227, 515] width 238 height 202
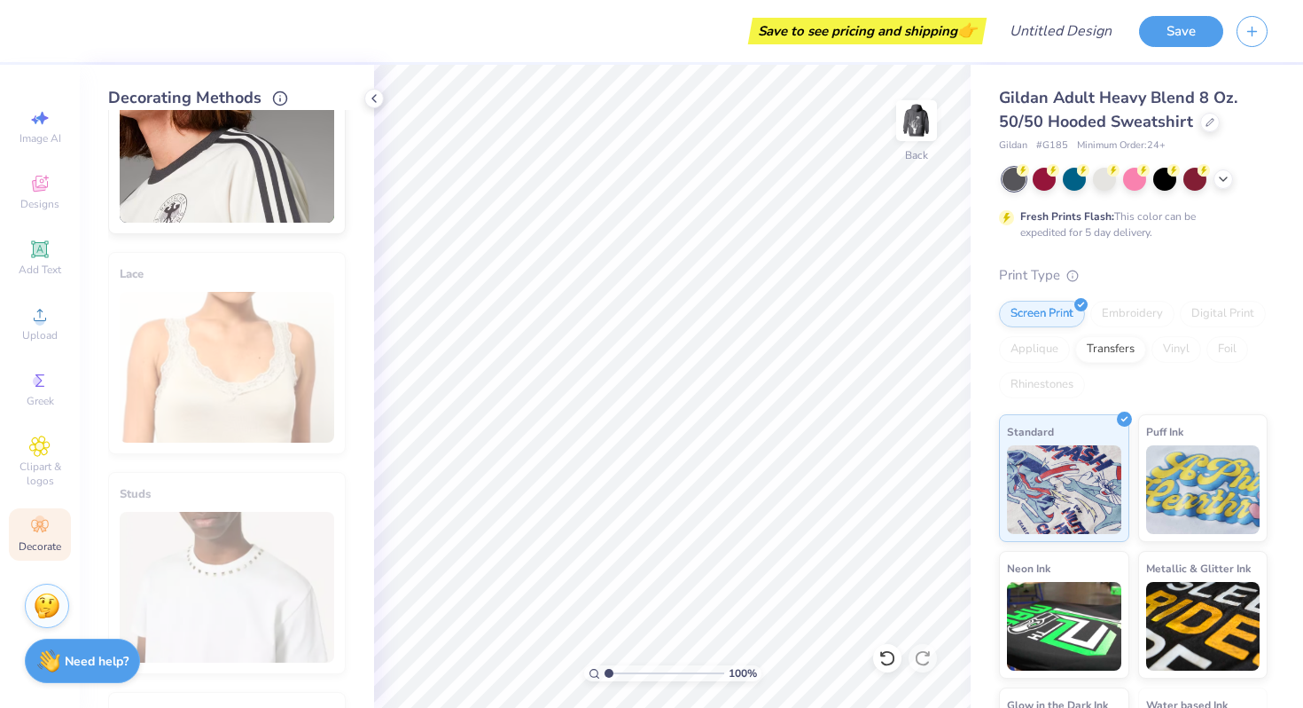
scroll to position [0, 0]
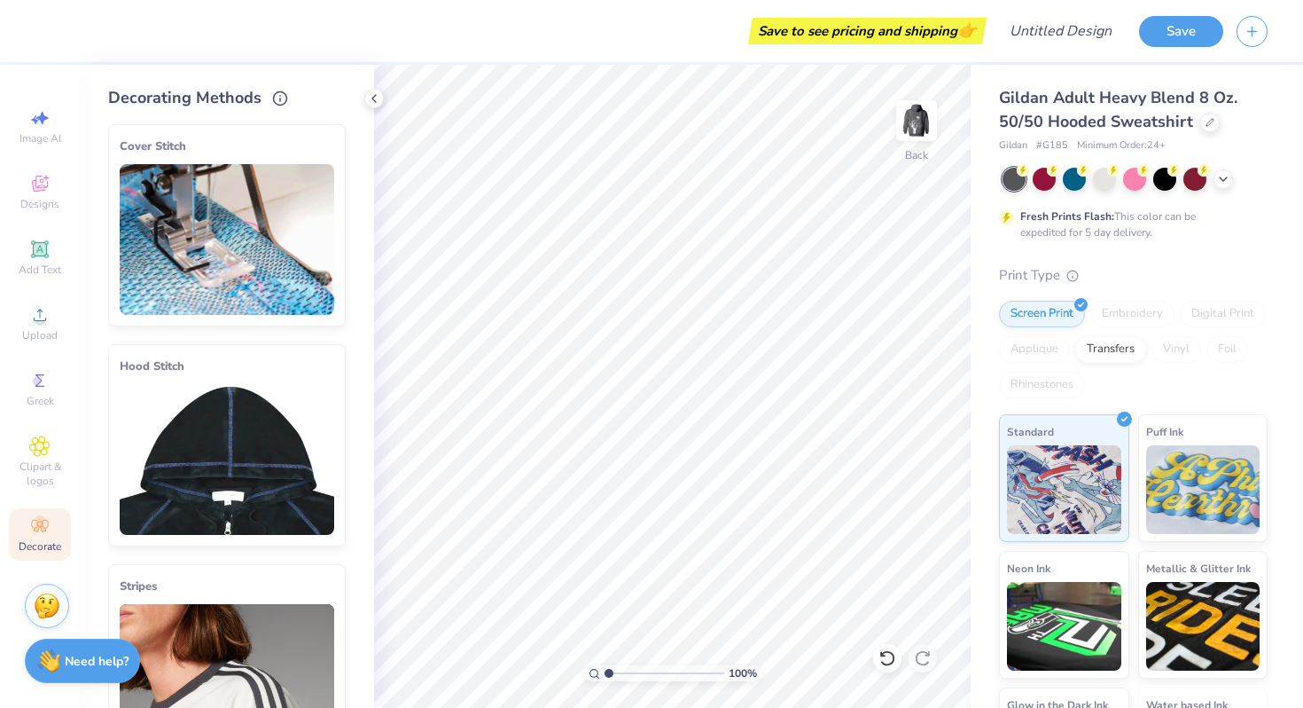
click at [266, 184] on img at bounding box center [227, 239] width 215 height 151
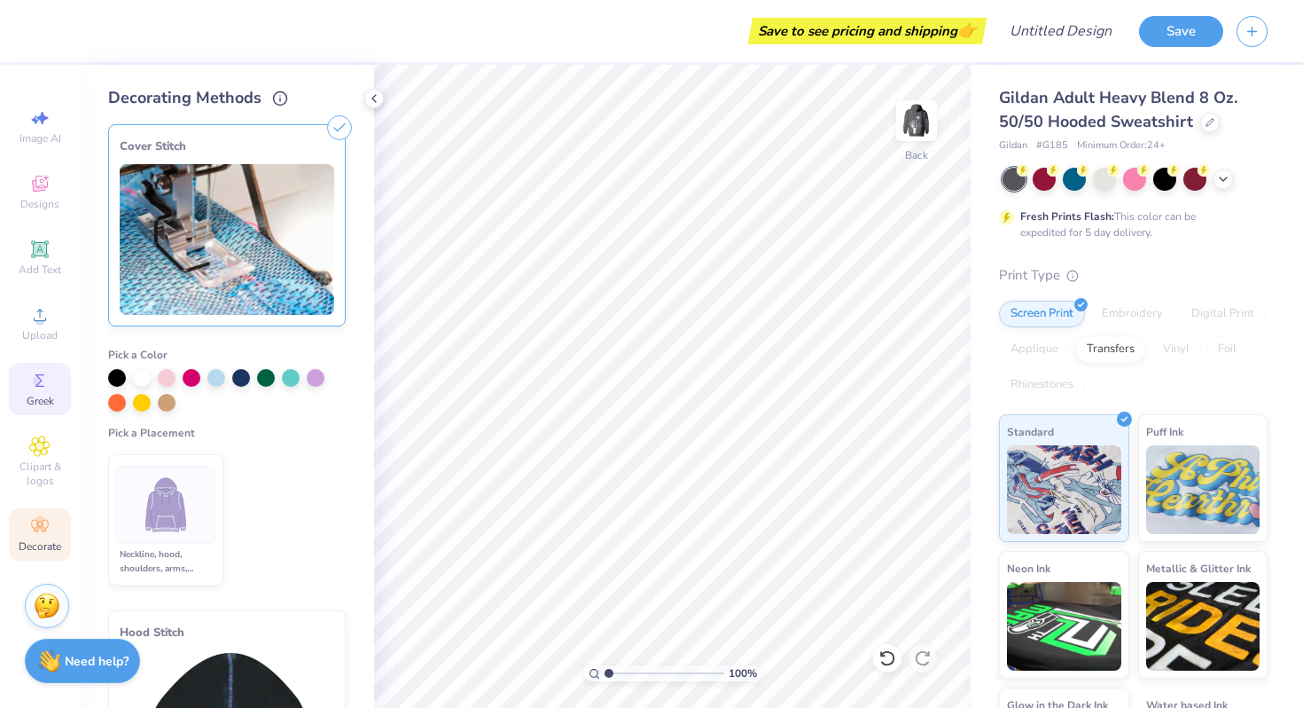
click at [43, 390] on icon at bounding box center [39, 380] width 21 height 21
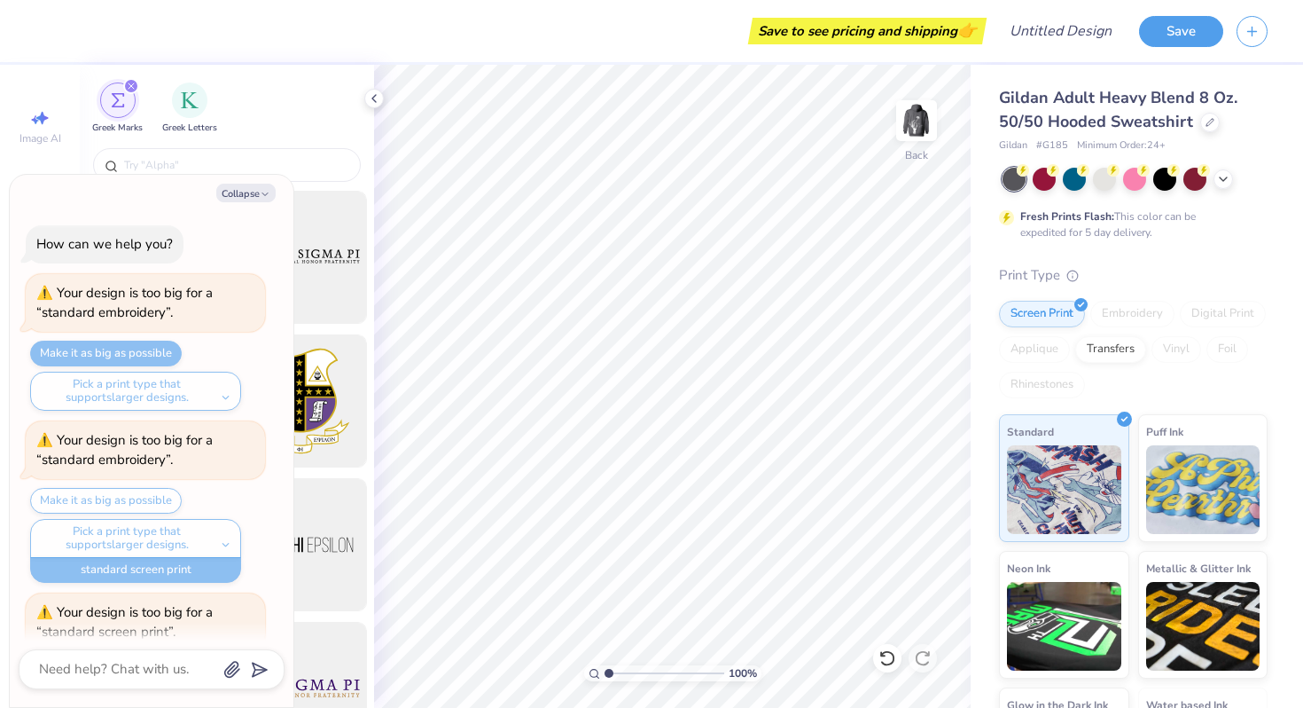
scroll to position [1848, 0]
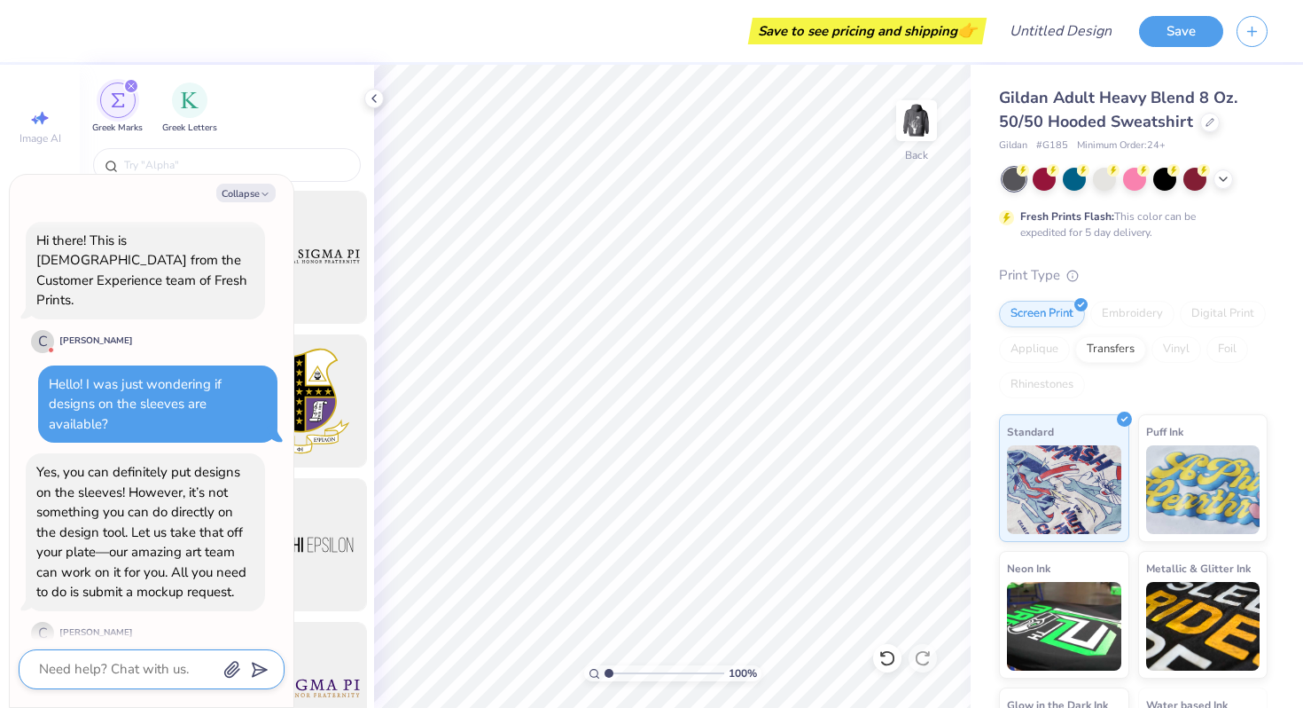
click at [96, 665] on textarea at bounding box center [127, 669] width 180 height 24
click at [268, 191] on icon "button" at bounding box center [265, 194] width 11 height 11
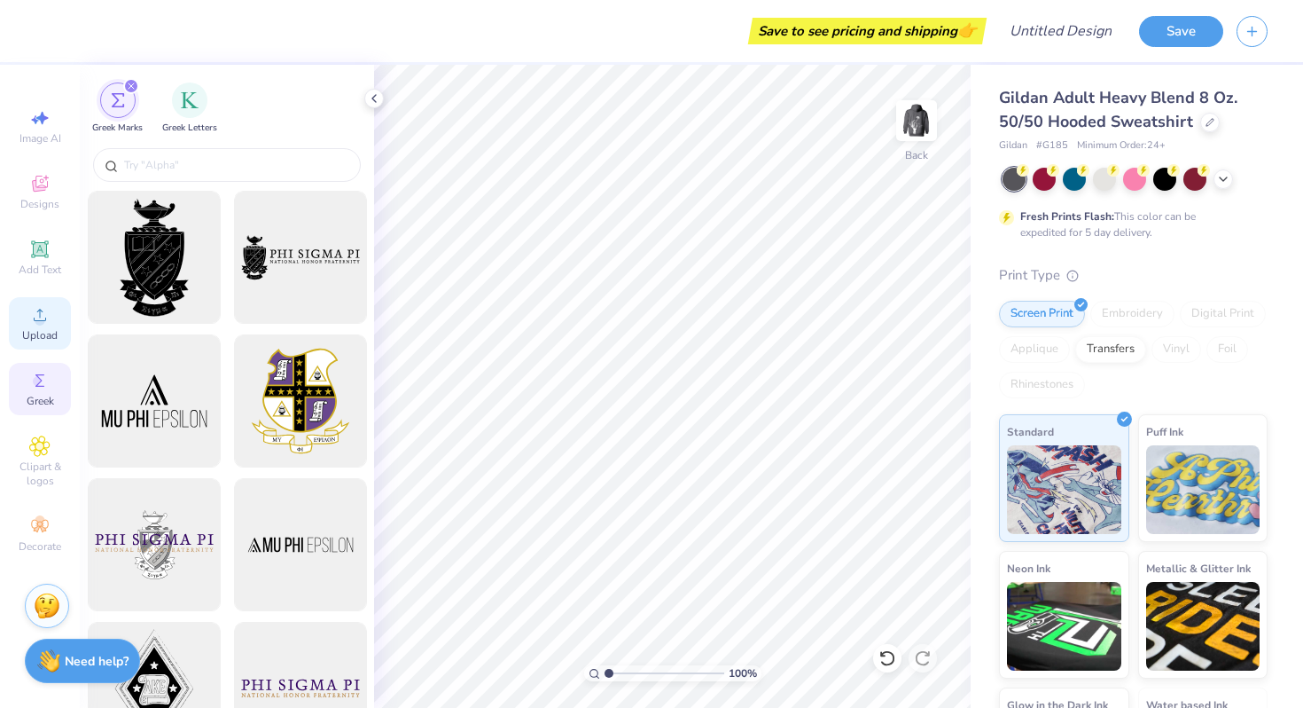
click at [37, 340] on span "Upload" at bounding box center [39, 335] width 35 height 14
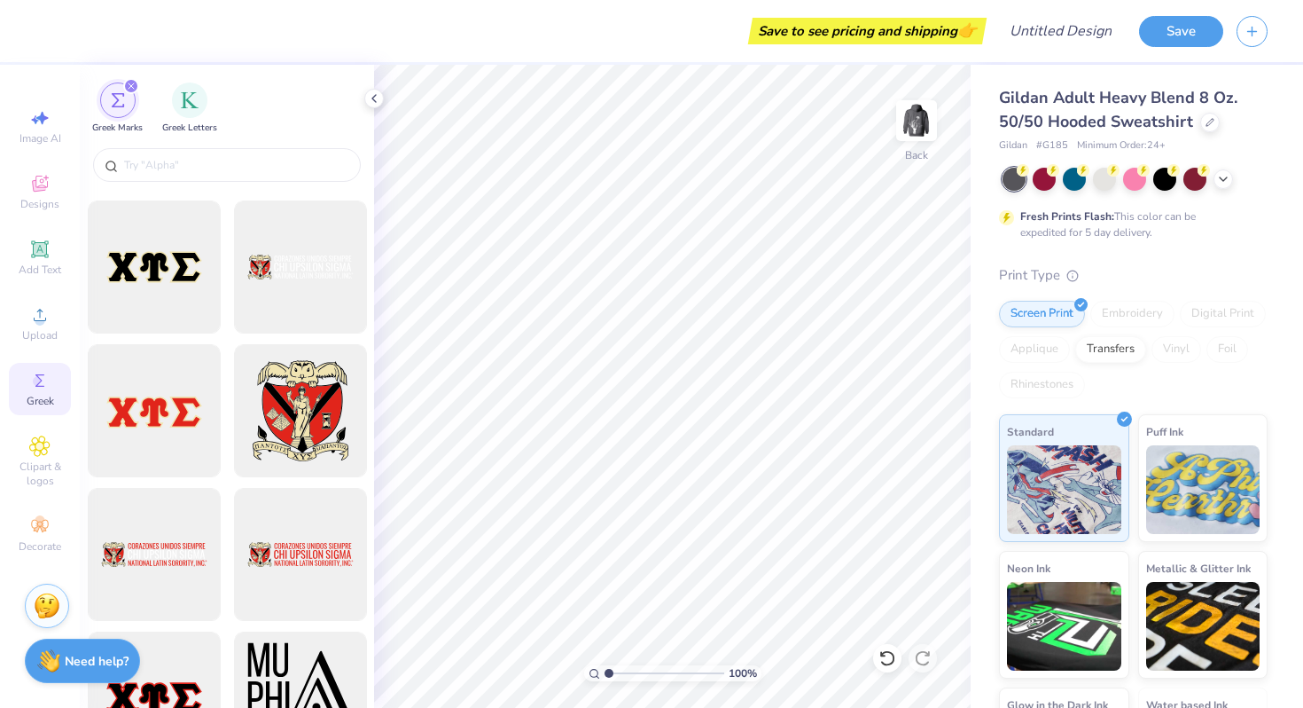
scroll to position [1742, 0]
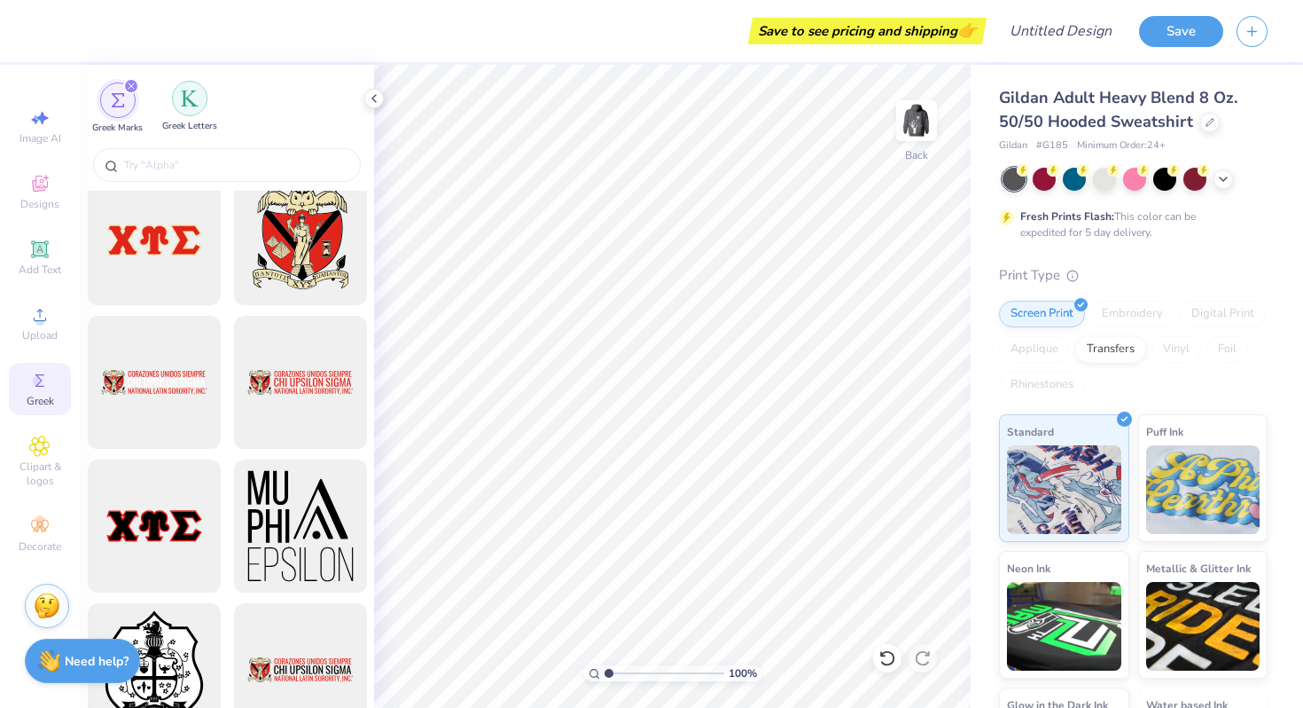
click at [182, 98] on img "filter for Greek Letters" at bounding box center [190, 99] width 18 height 18
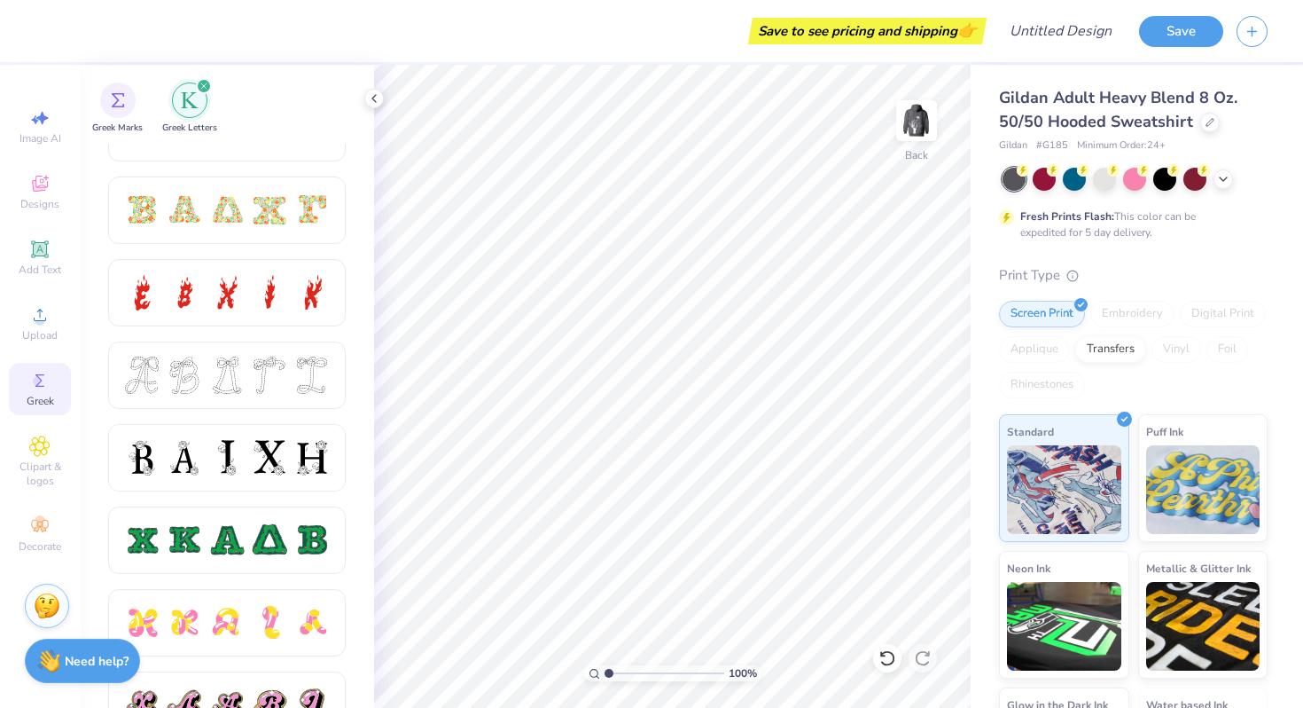
scroll to position [541, 0]
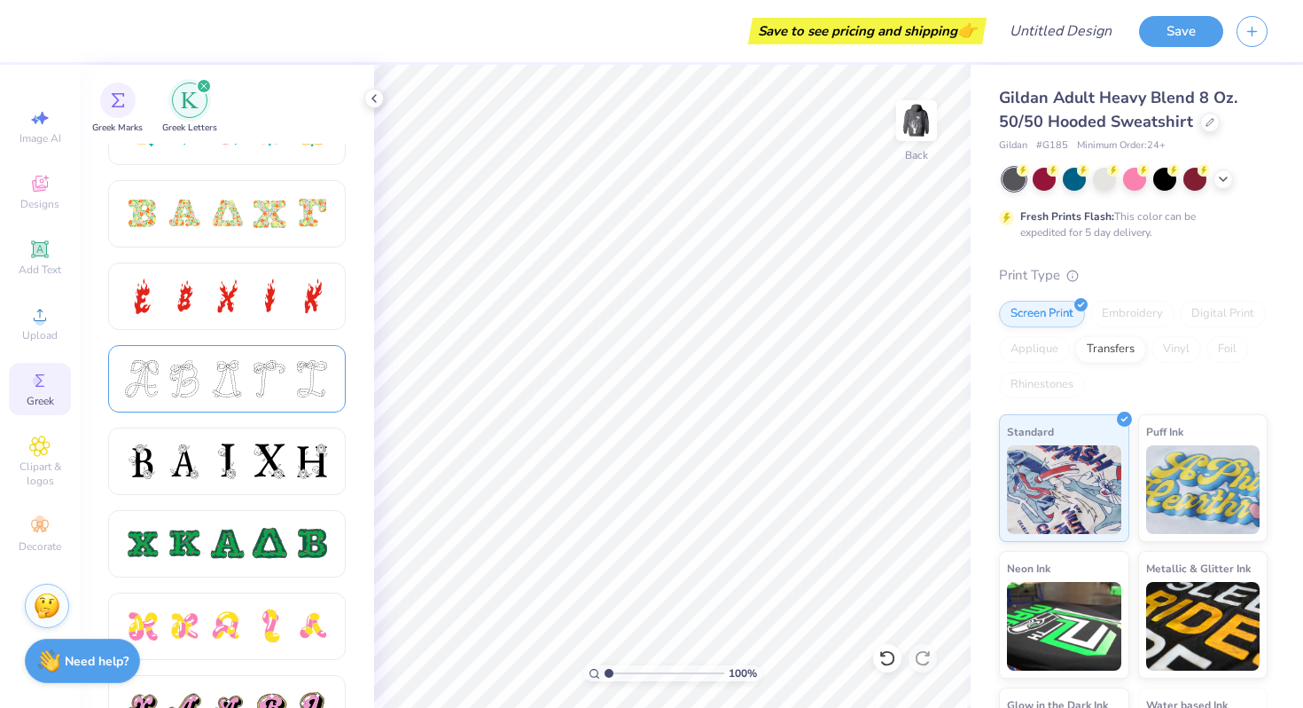
click at [207, 376] on div at bounding box center [226, 378] width 207 height 37
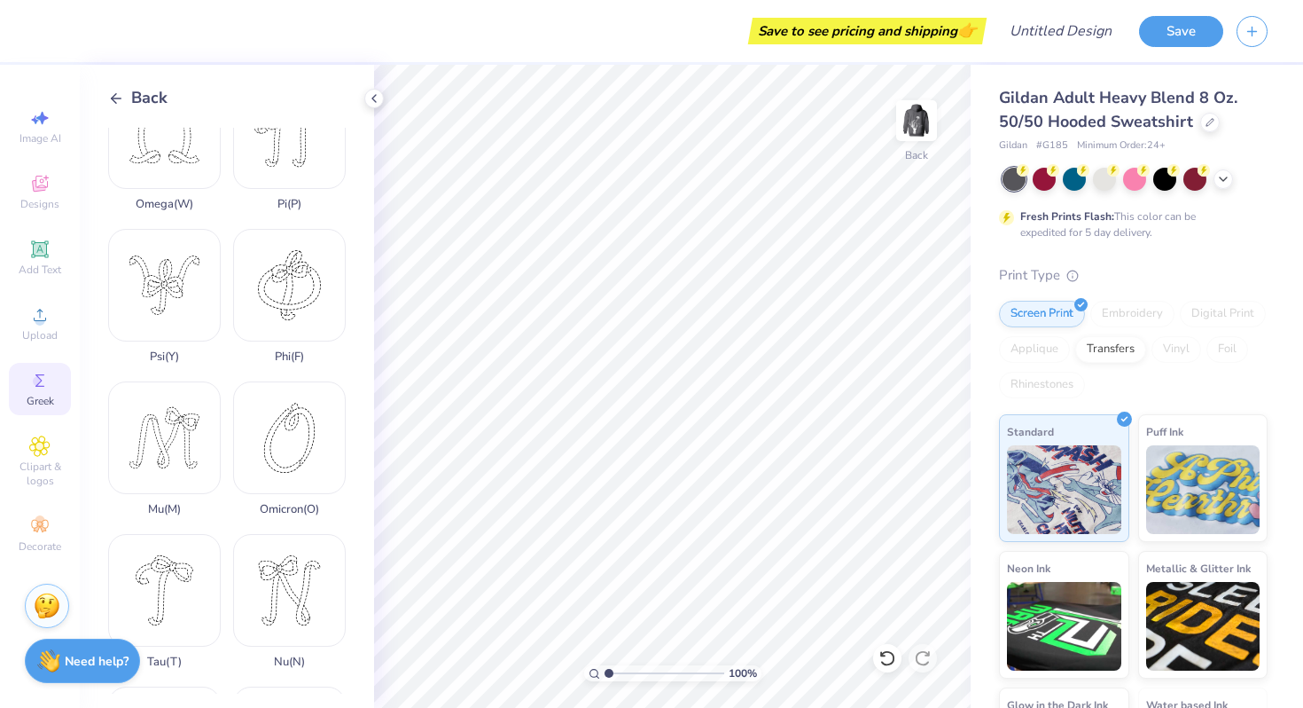
scroll to position [1268, 0]
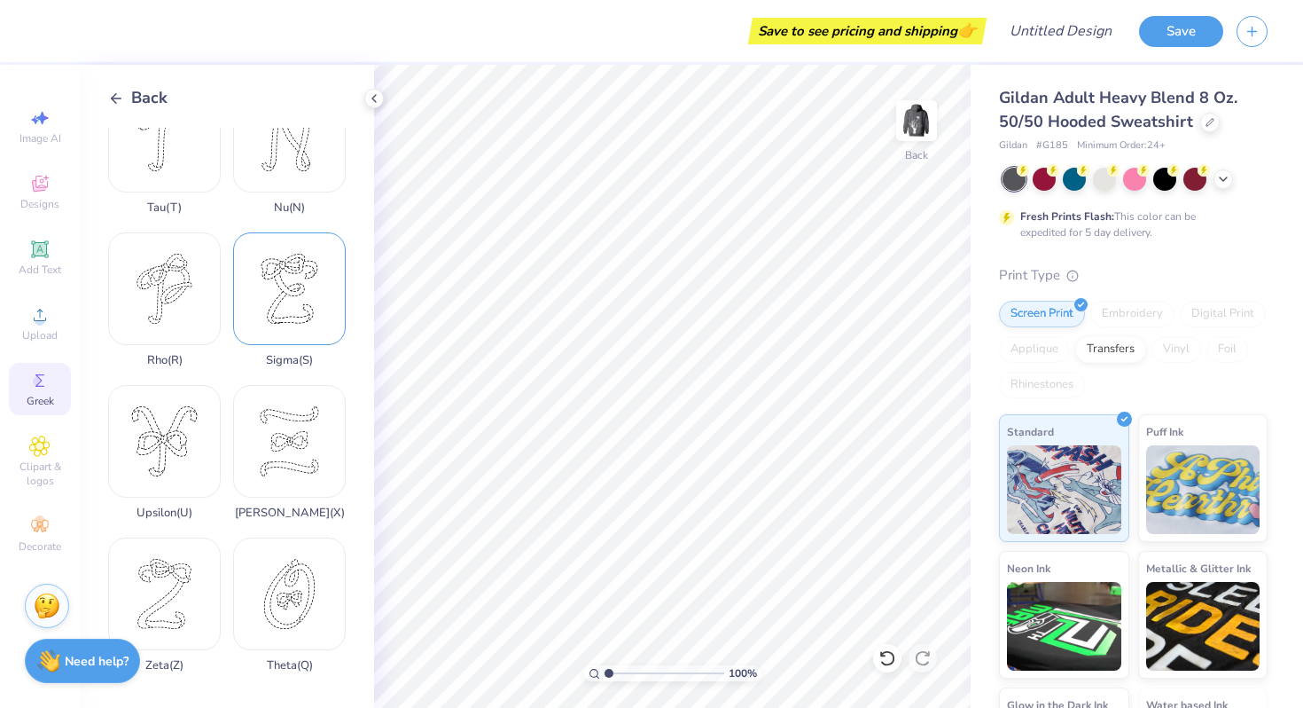
click at [314, 258] on div "Sigma ( S )" at bounding box center [289, 299] width 113 height 135
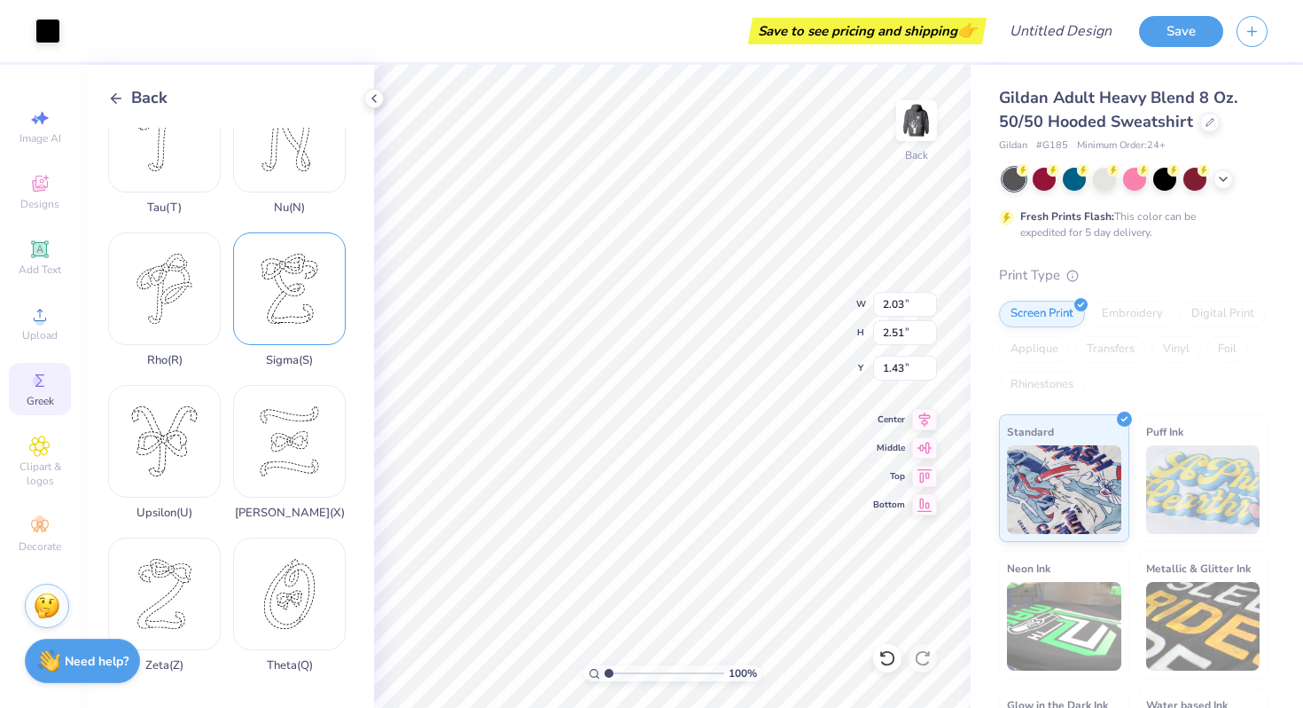
click at [290, 260] on div "Sigma ( S )" at bounding box center [289, 299] width 113 height 135
click at [124, 90] on div "Back" at bounding box center [137, 98] width 59 height 24
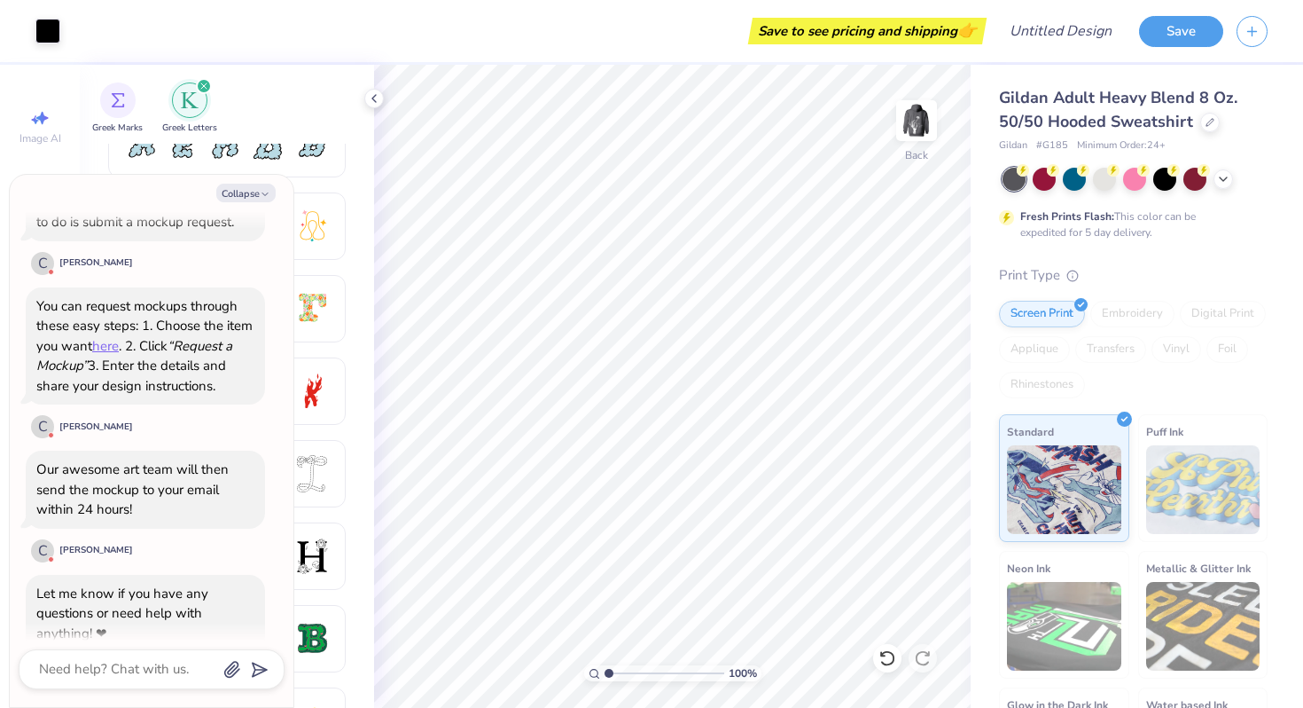
scroll to position [1898, 0]
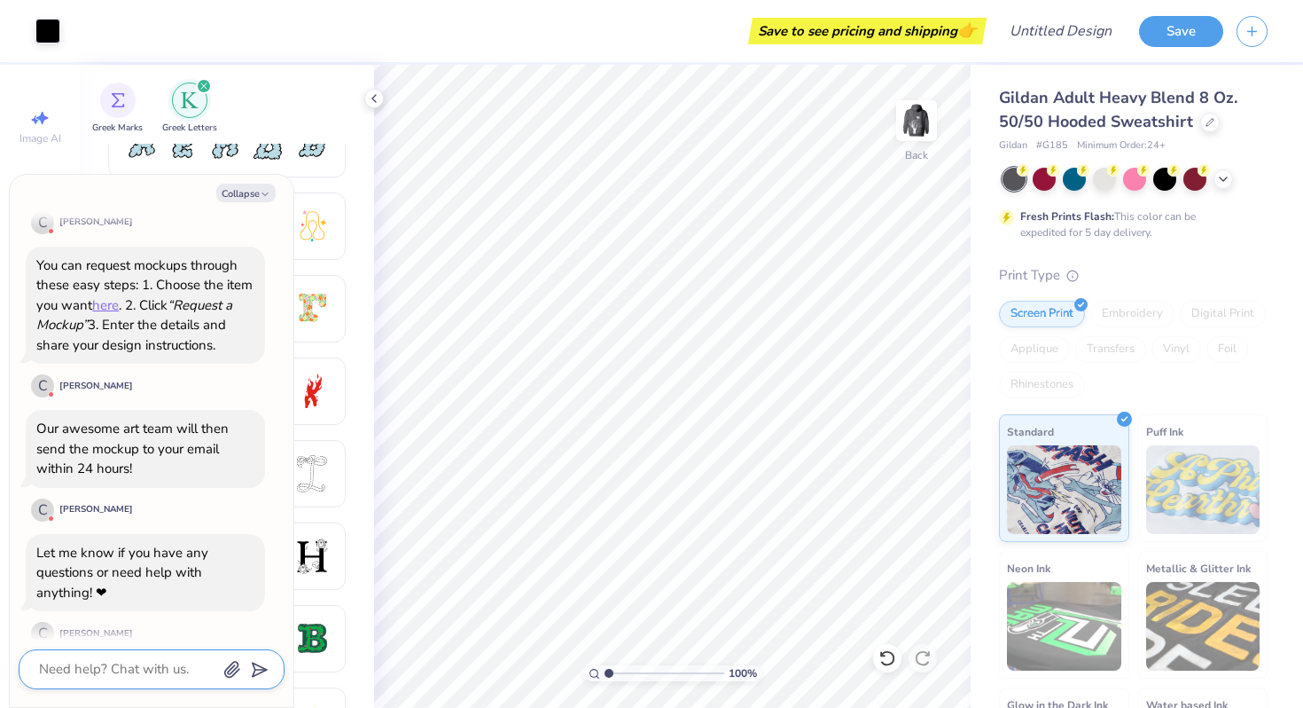
click at [88, 667] on textarea at bounding box center [127, 669] width 180 height 24
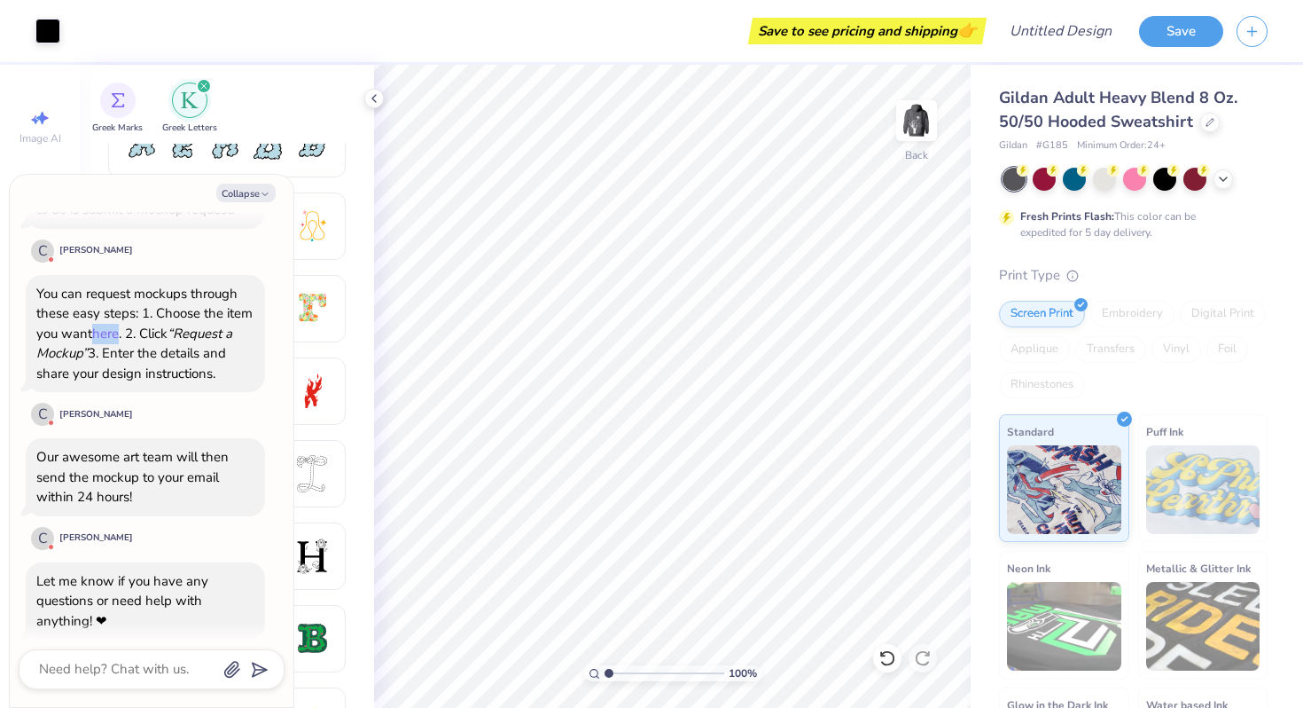
scroll to position [1867, 0]
click at [260, 185] on button "Collapse" at bounding box center [245, 193] width 59 height 19
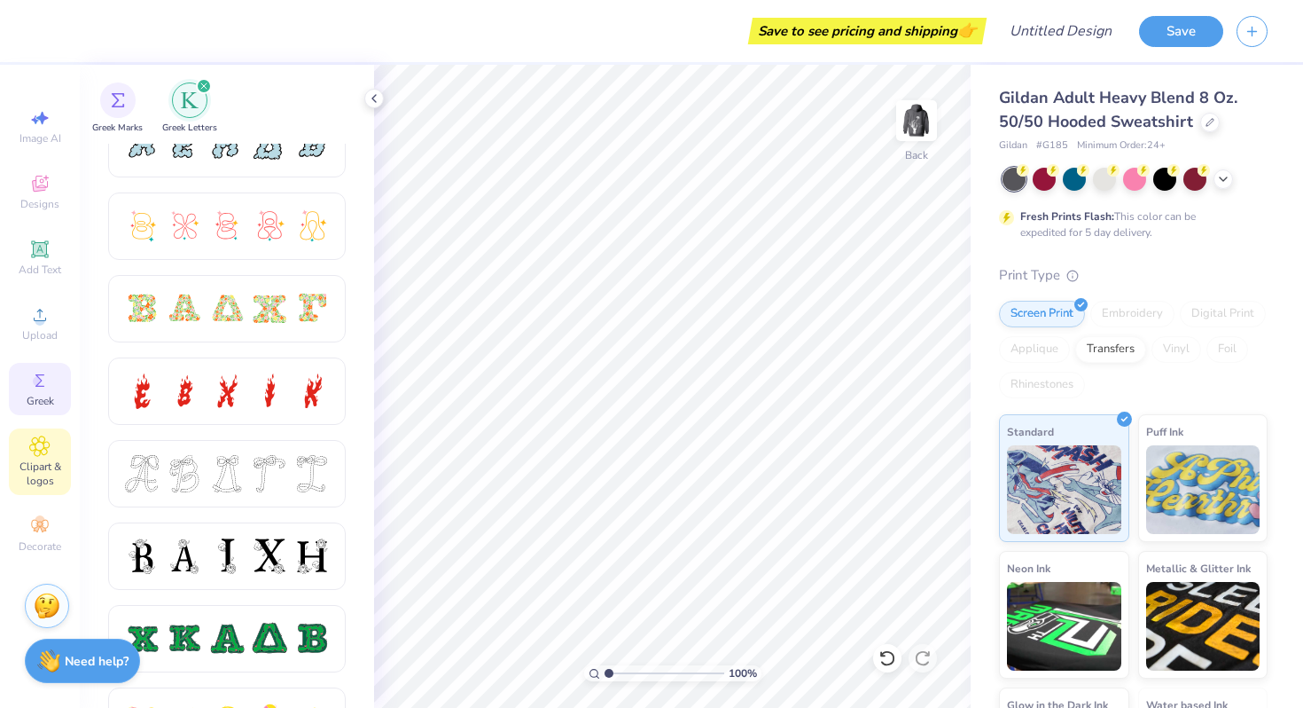
click at [58, 448] on div "Clipart & logos" at bounding box center [40, 461] width 62 height 66
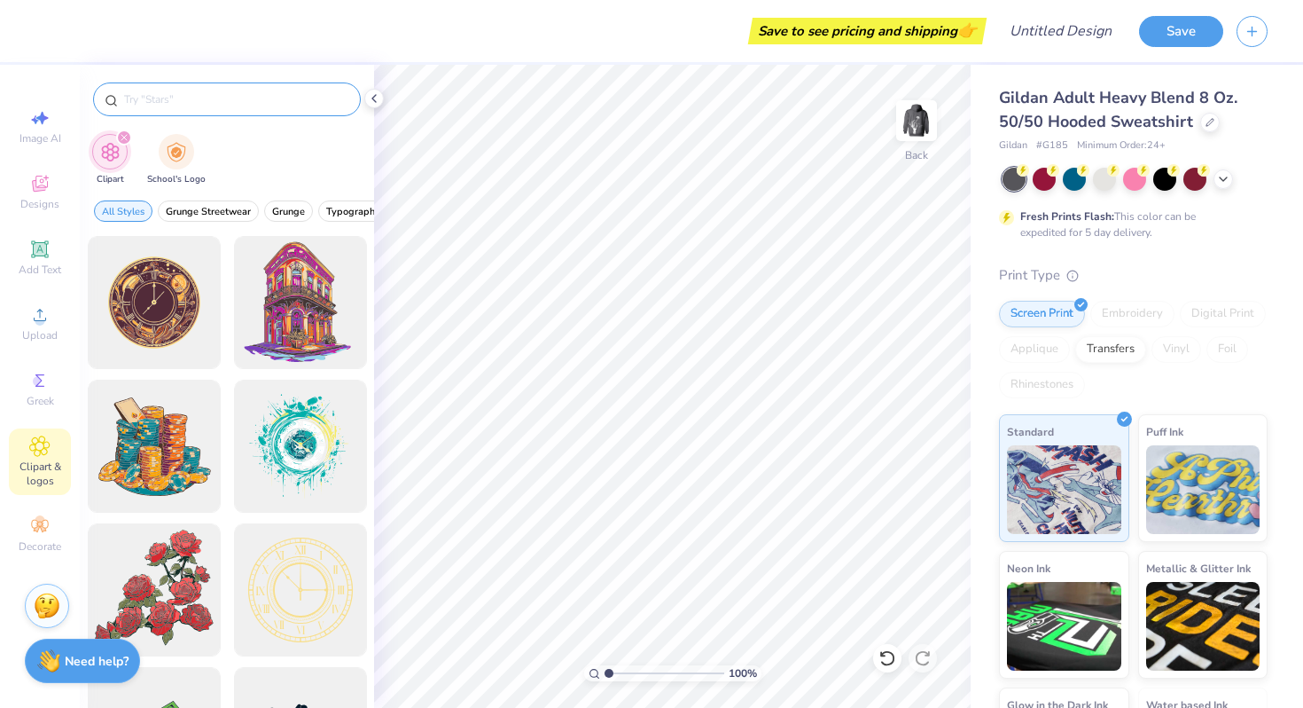
click at [252, 90] on input "text" at bounding box center [235, 99] width 227 height 18
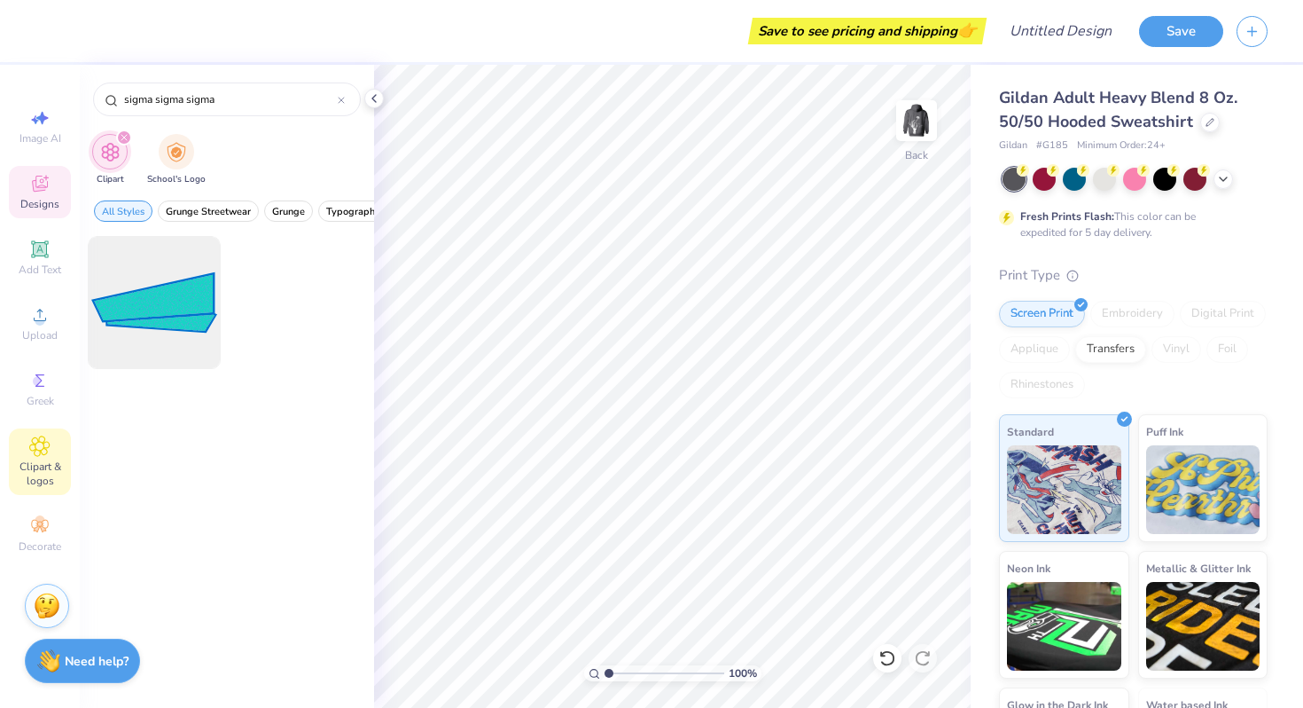
click at [40, 185] on icon at bounding box center [39, 183] width 21 height 21
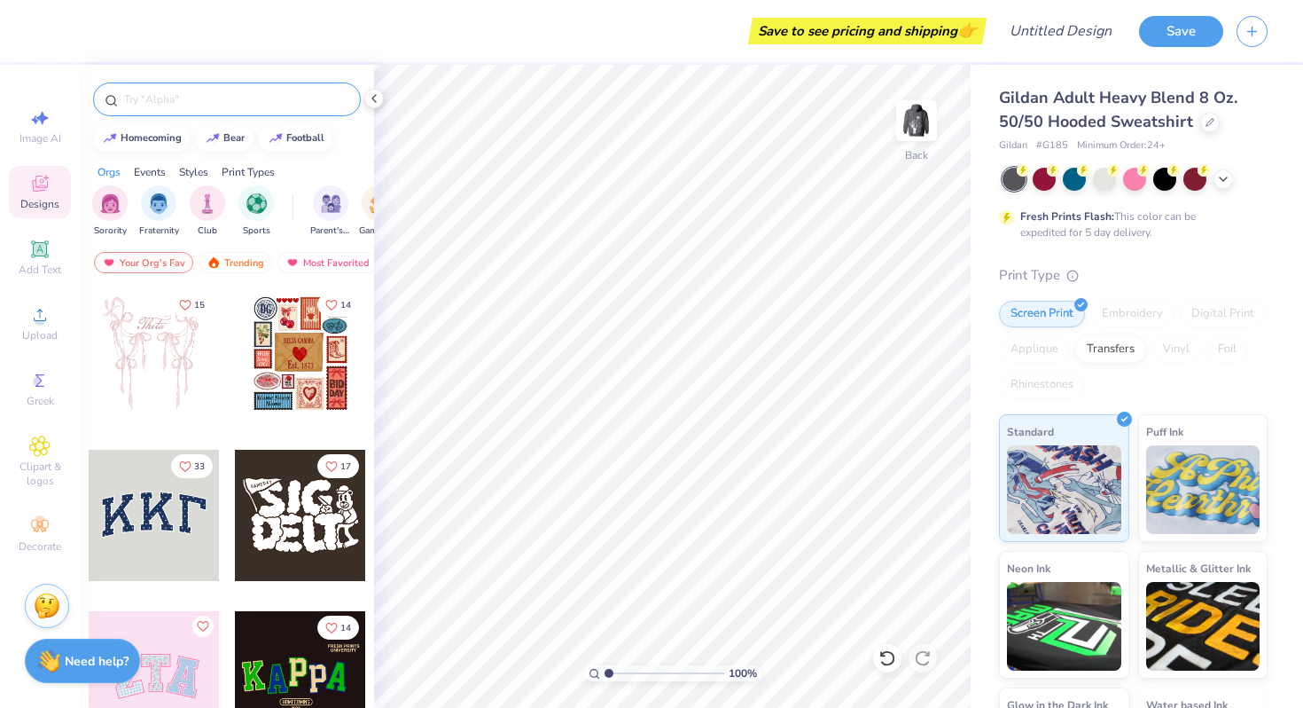
click at [237, 82] on div at bounding box center [227, 99] width 268 height 34
click at [231, 86] on div at bounding box center [227, 99] width 268 height 34
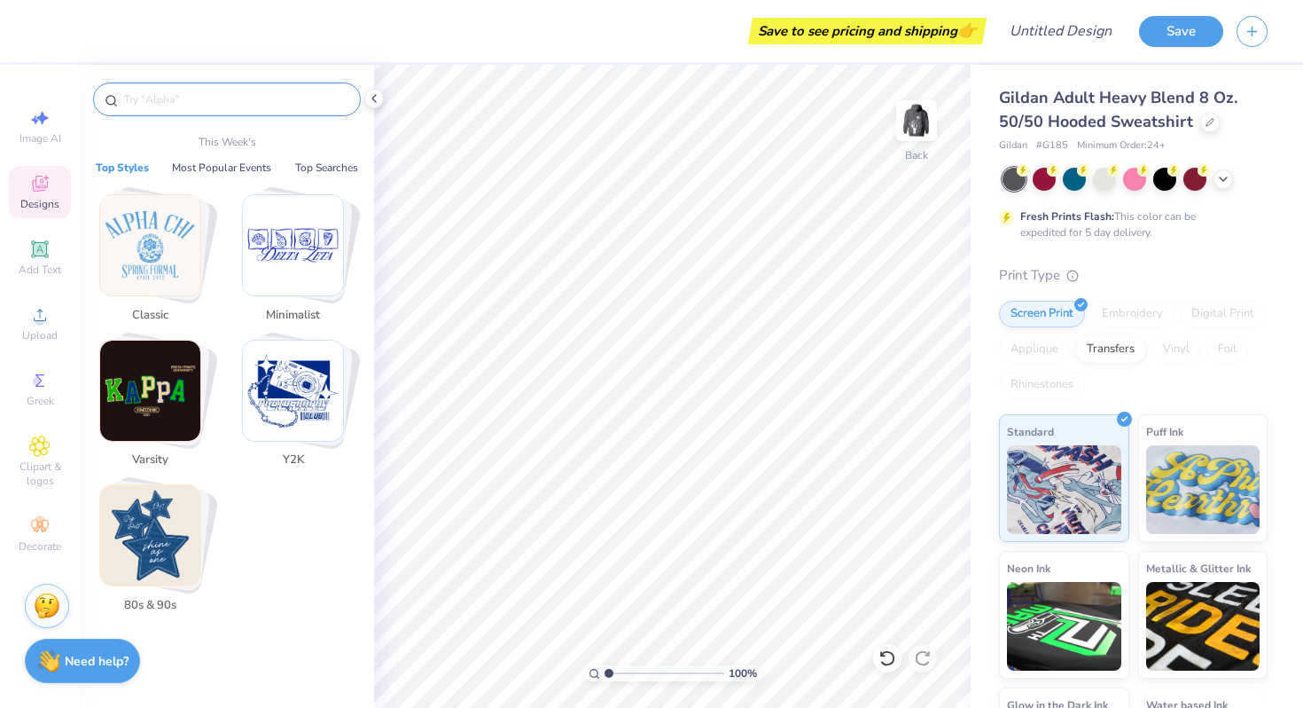
click at [216, 96] on input "text" at bounding box center [235, 99] width 227 height 18
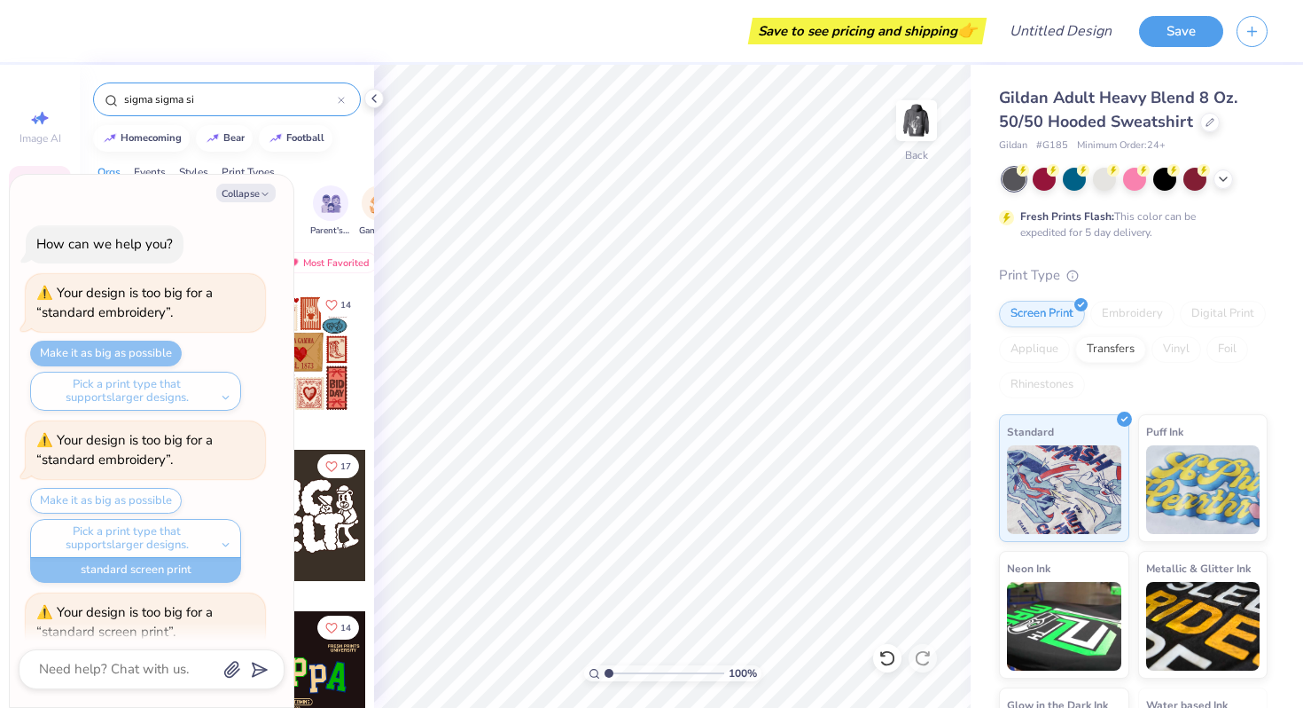
scroll to position [2390, 0]
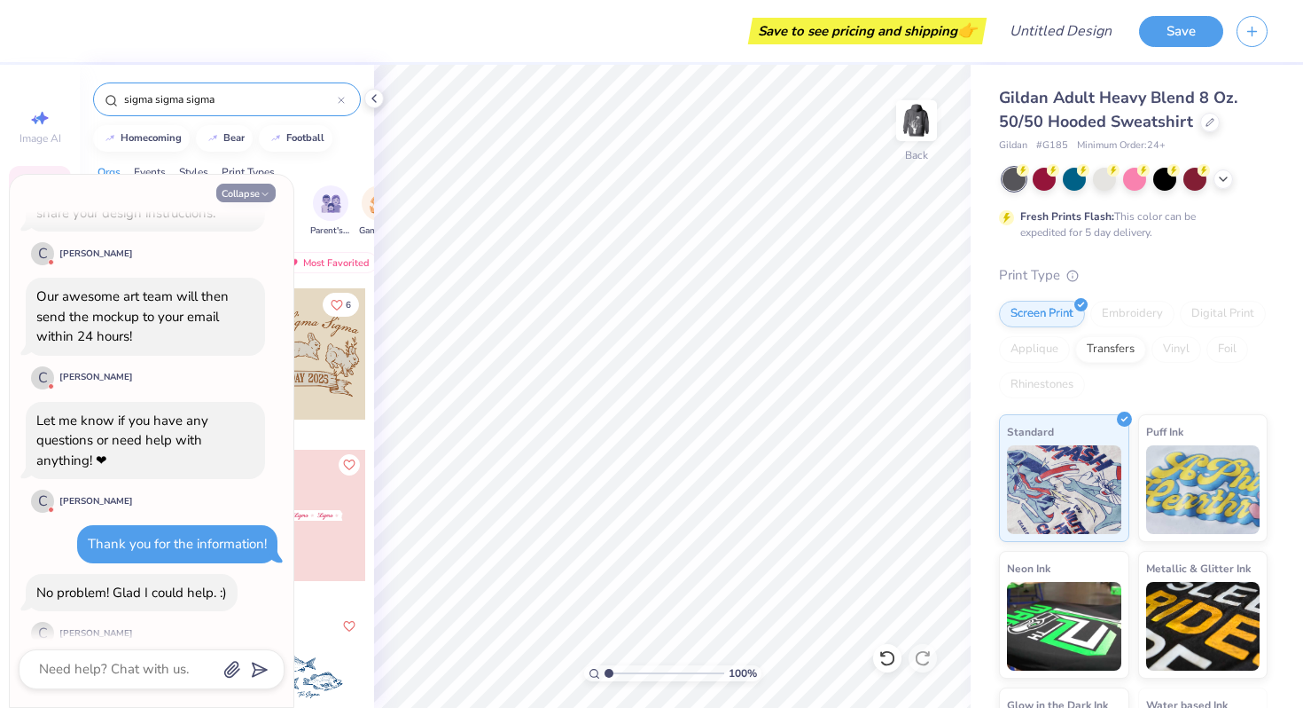
click at [250, 186] on button "Collapse" at bounding box center [245, 193] width 59 height 19
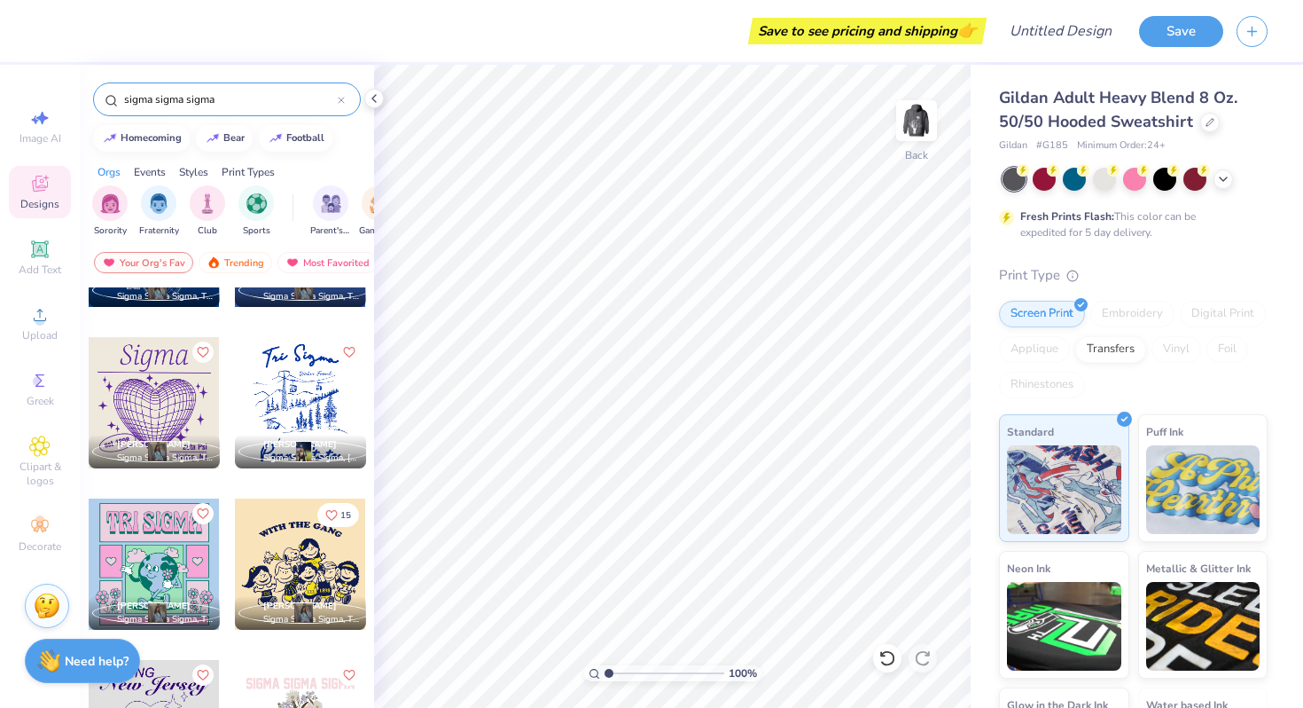
scroll to position [2051, 0]
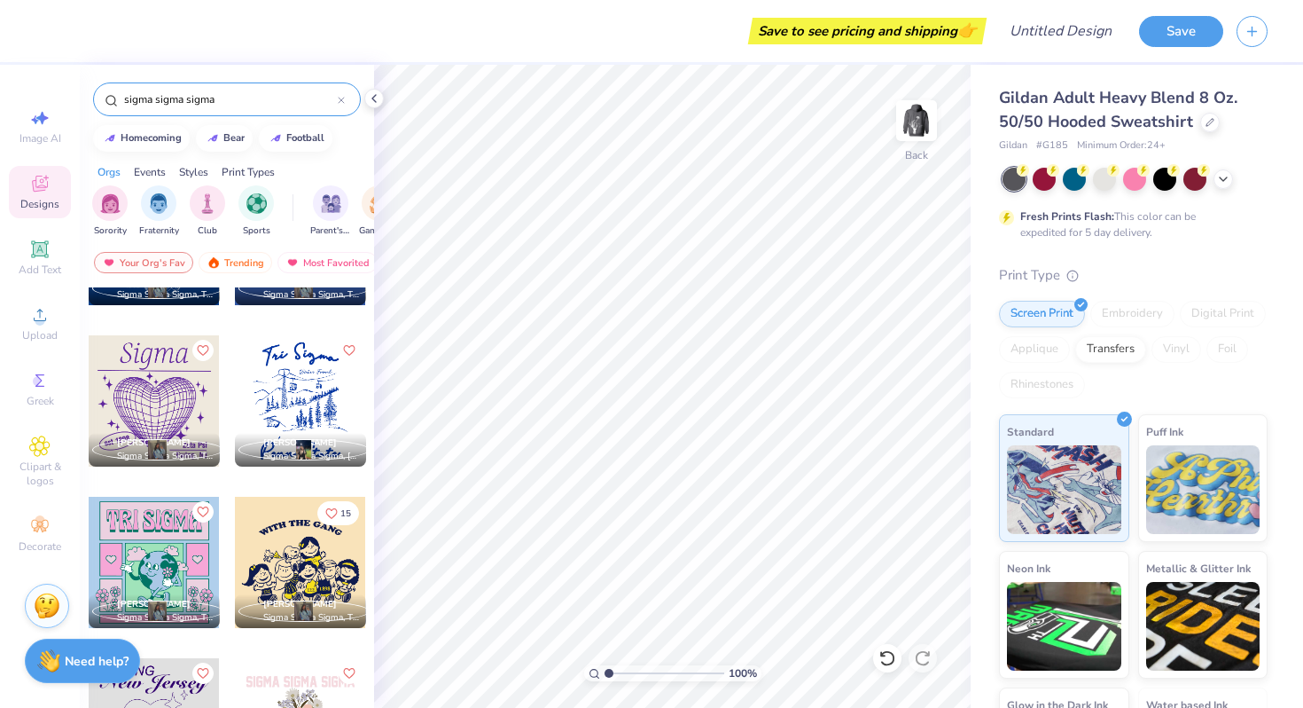
click at [122, 412] on div at bounding box center [154, 400] width 131 height 131
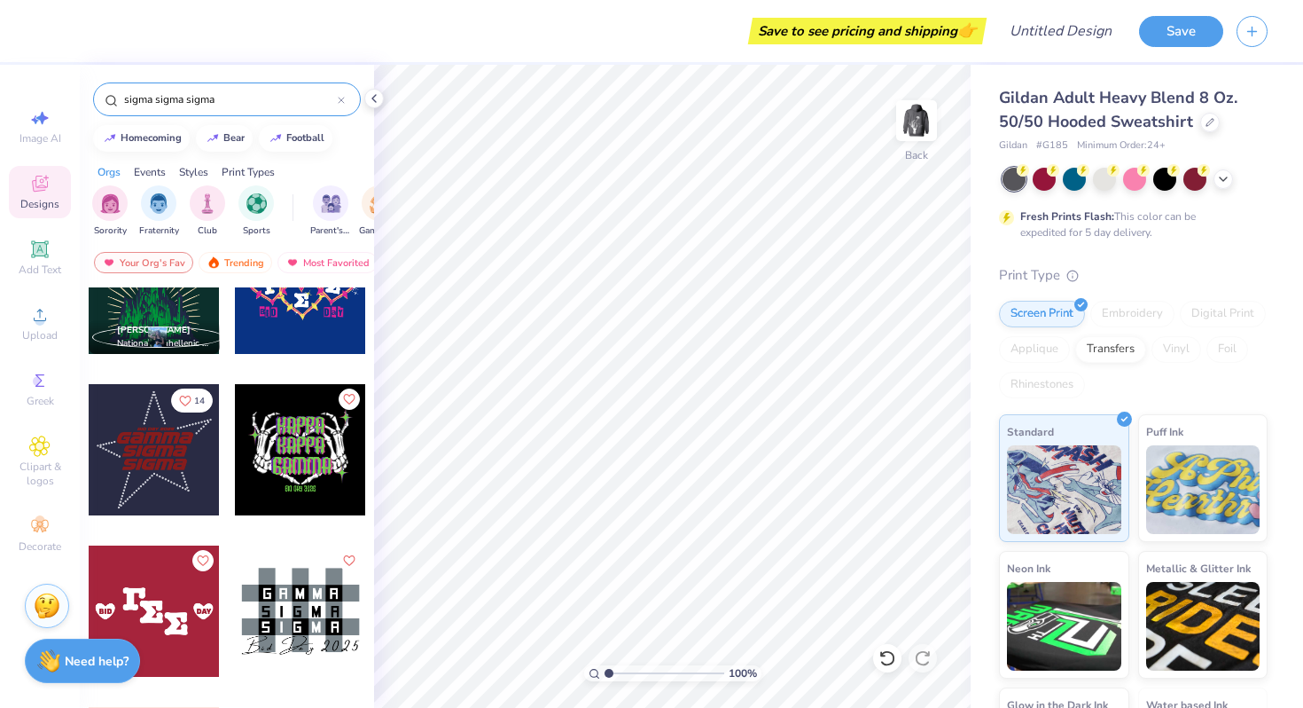
scroll to position [3063, 0]
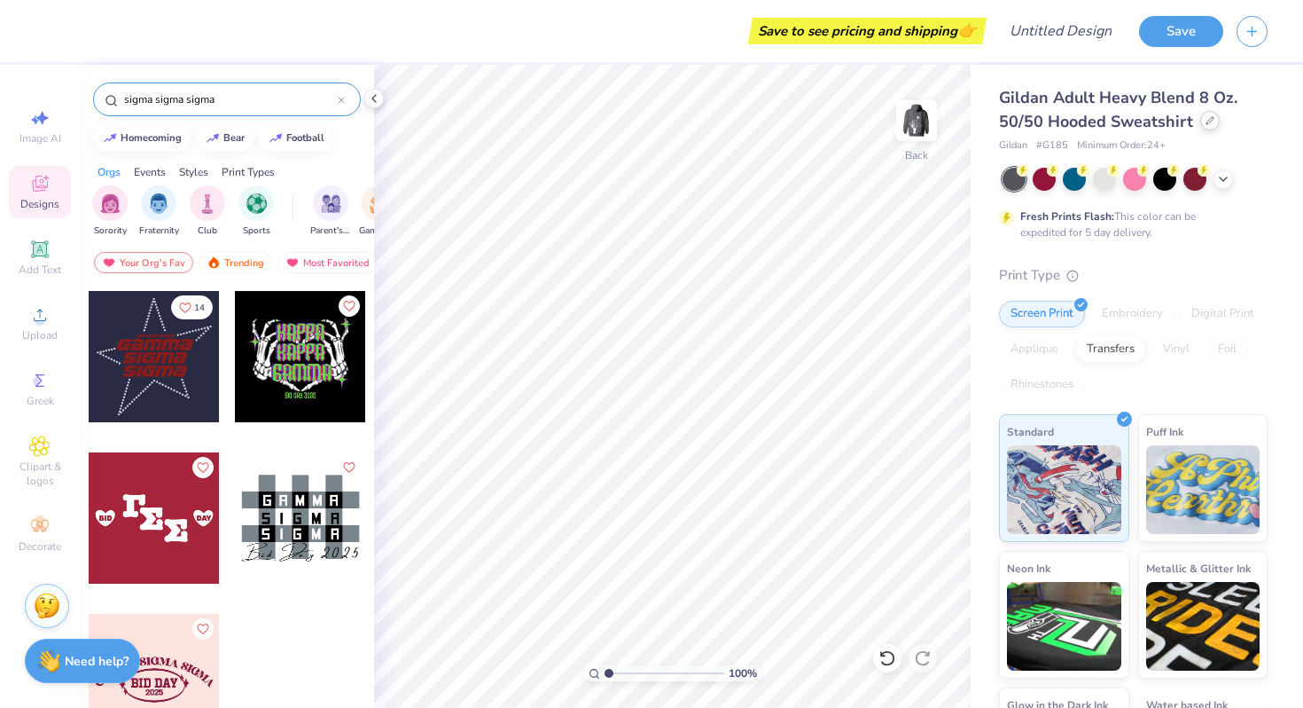
click at [1208, 123] on icon at bounding box center [1210, 120] width 9 height 9
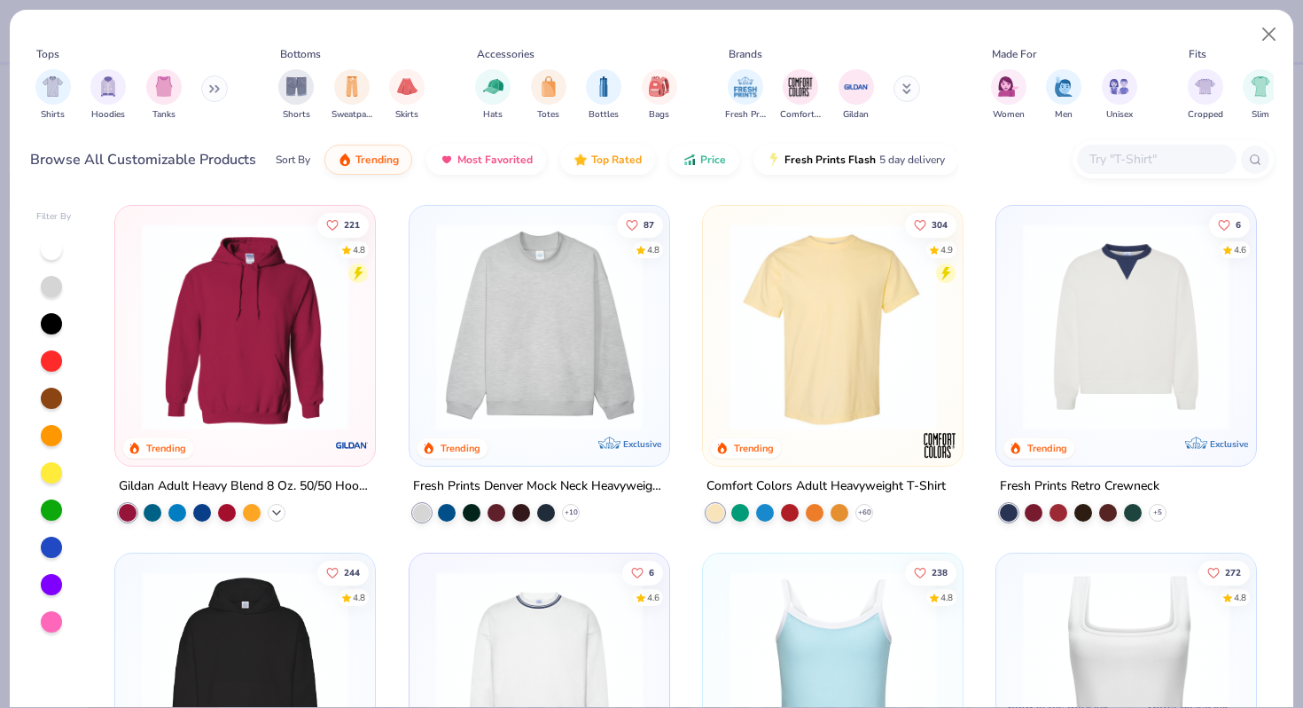
click at [282, 507] on icon at bounding box center [277, 512] width 14 height 14
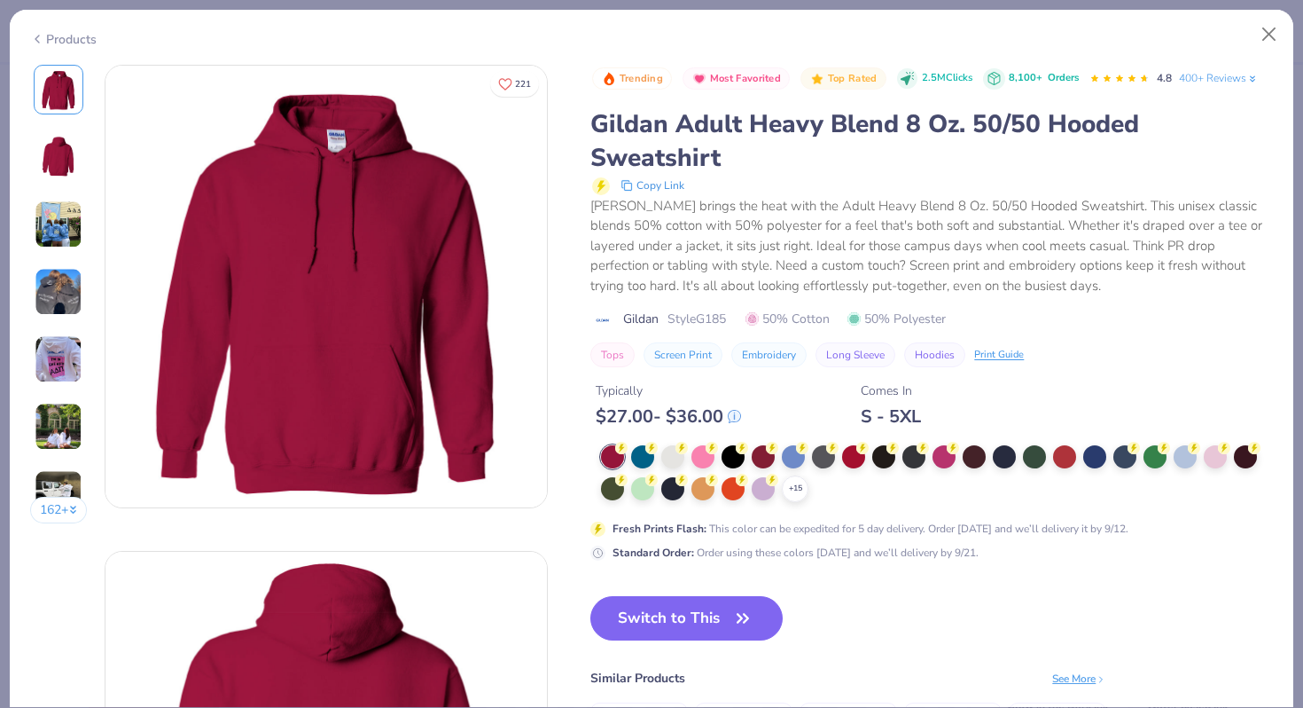
click at [65, 206] on img at bounding box center [59, 224] width 48 height 48
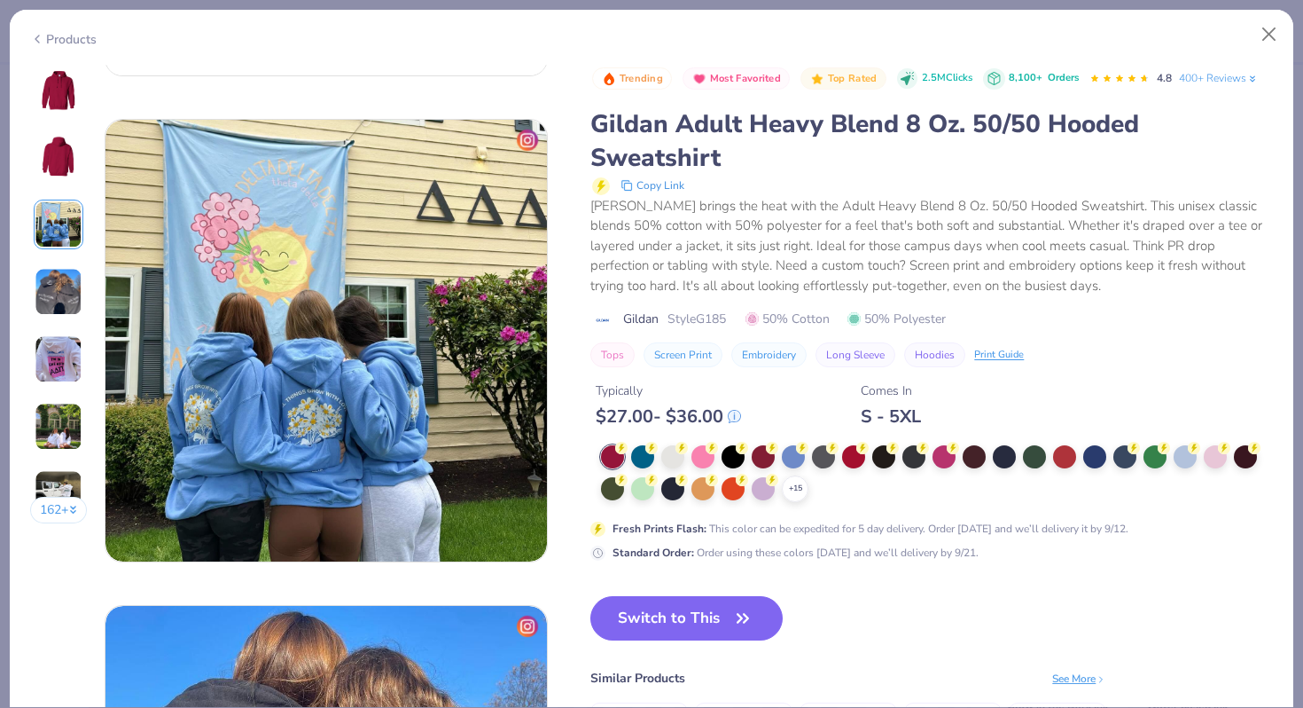
scroll to position [972, 0]
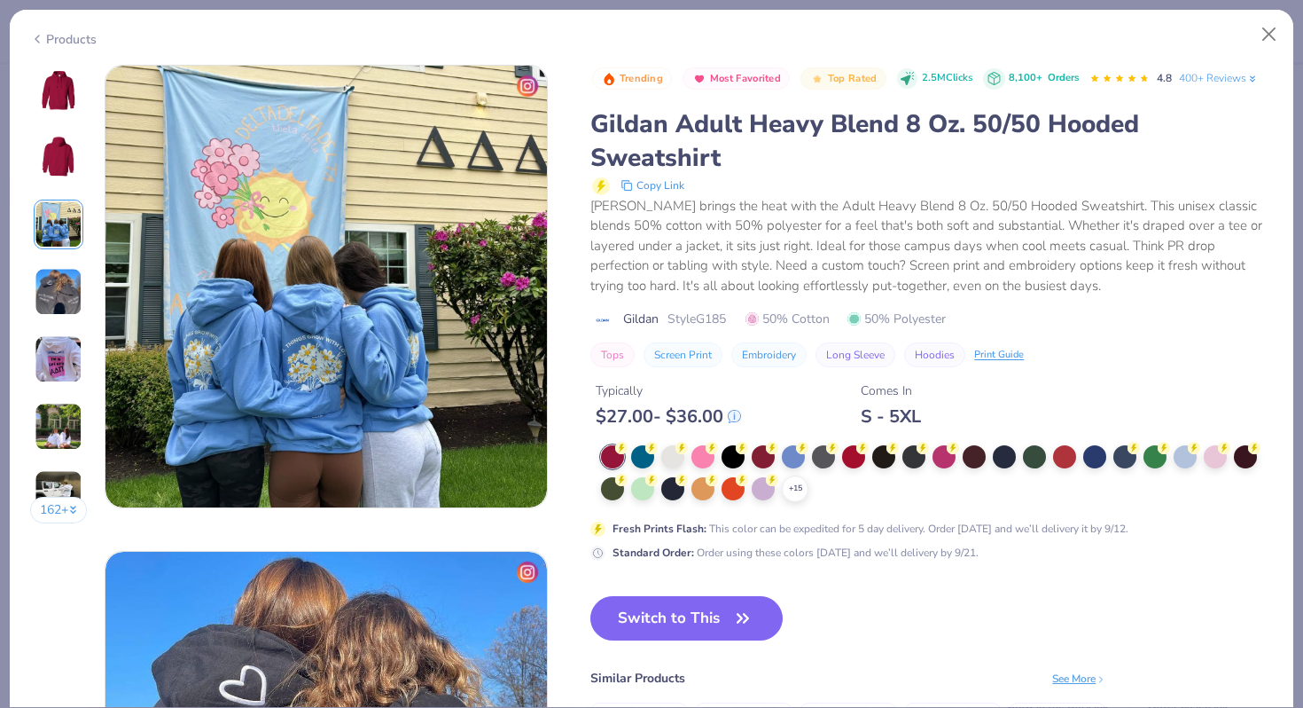
click at [70, 283] on img at bounding box center [59, 292] width 48 height 48
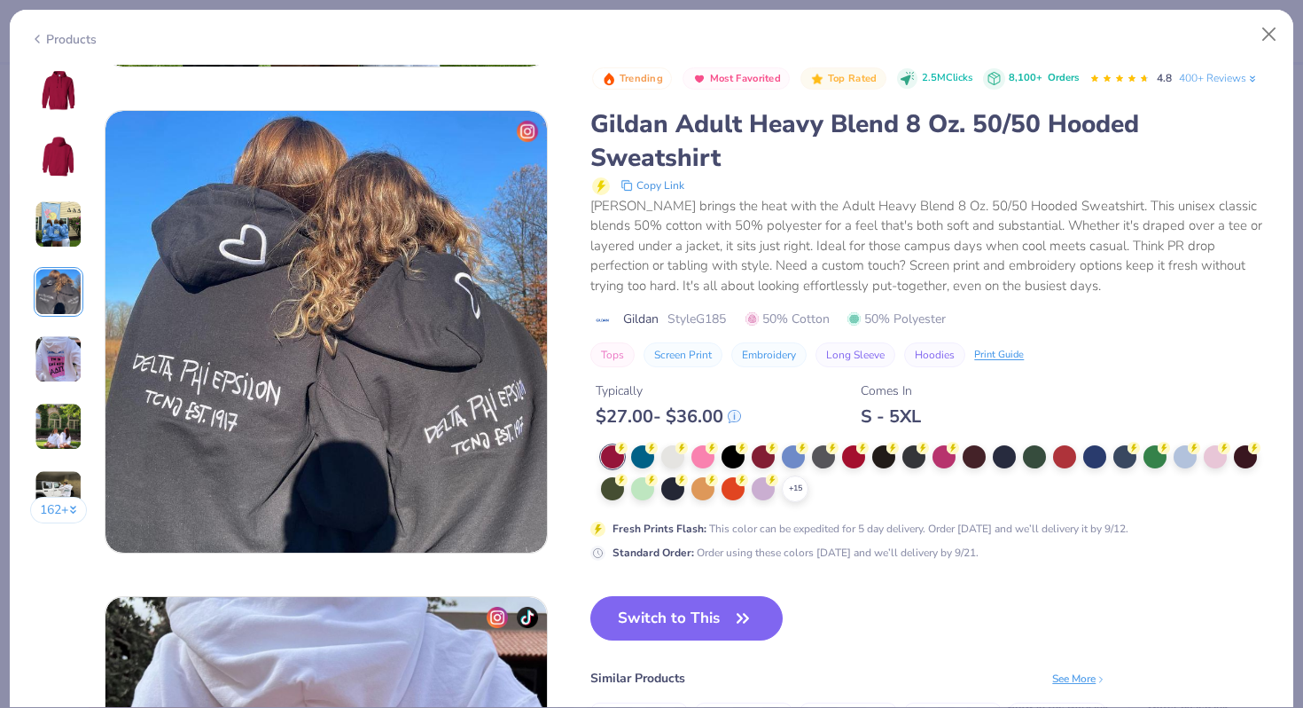
scroll to position [1458, 0]
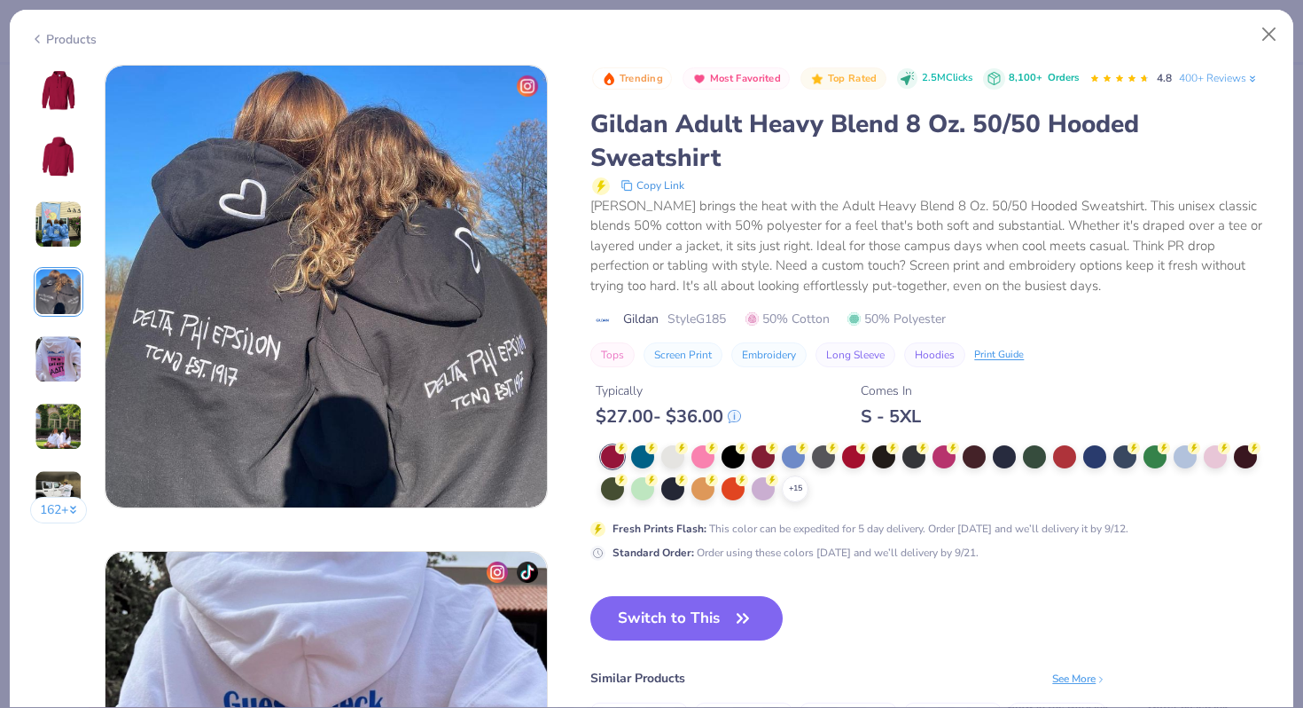
click at [57, 379] on img at bounding box center [59, 359] width 48 height 48
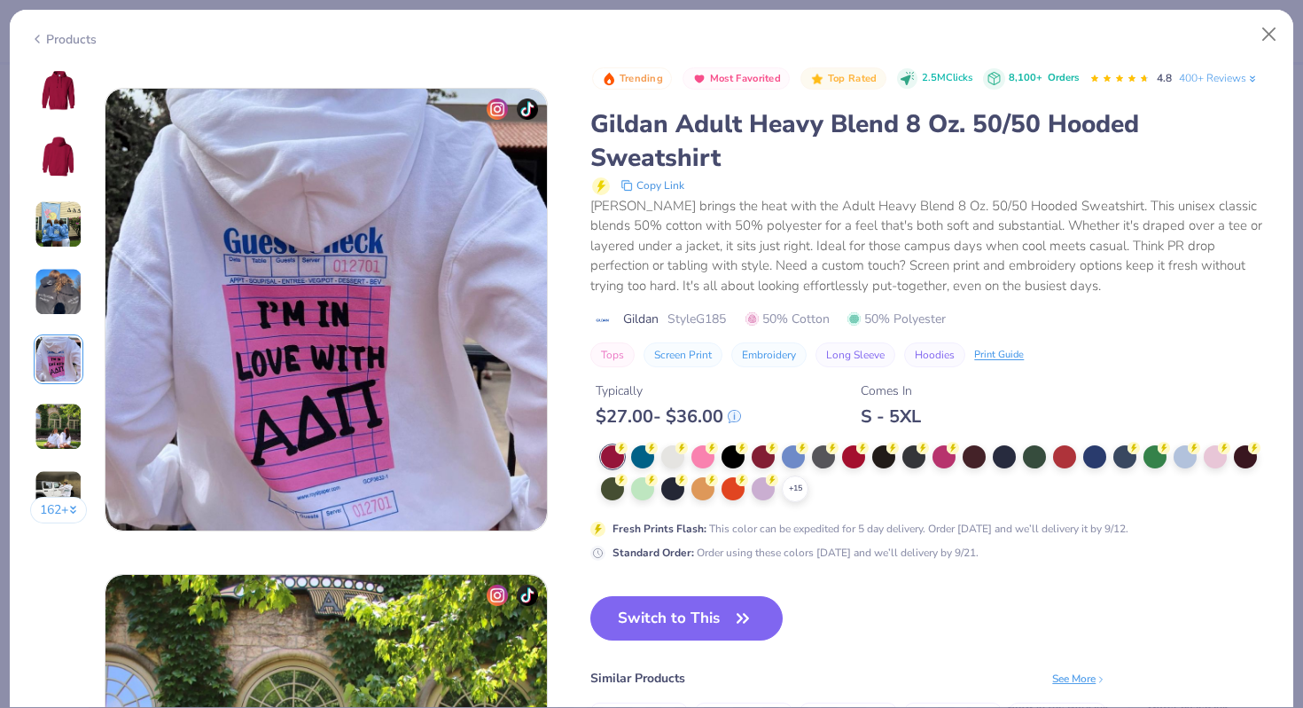
scroll to position [1943, 0]
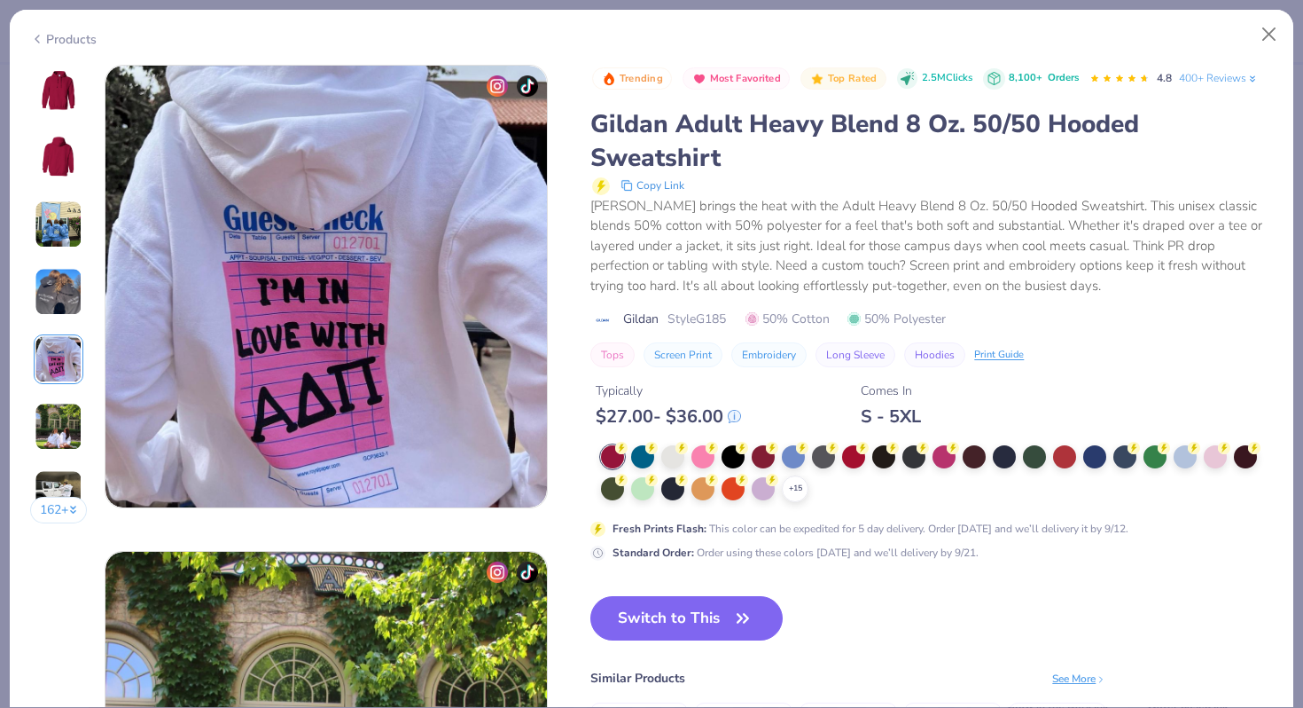
click at [59, 408] on img at bounding box center [59, 427] width 48 height 48
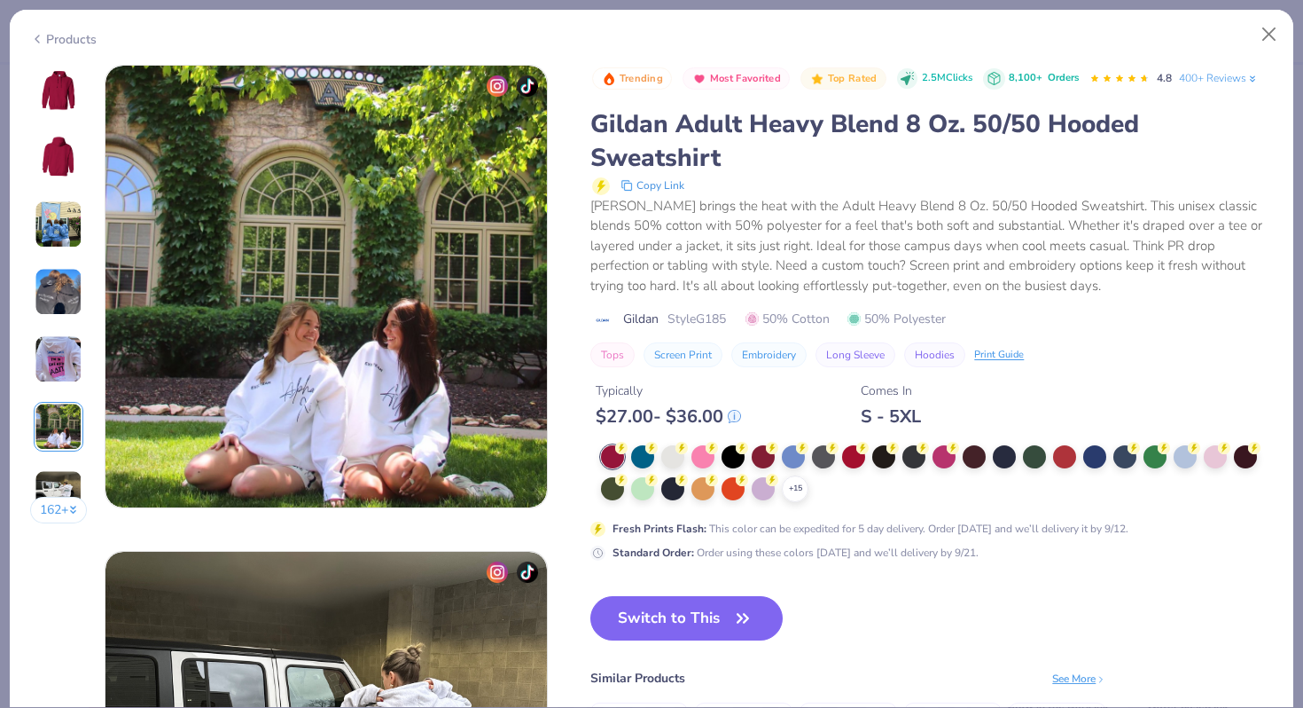
click at [57, 479] on img at bounding box center [59, 494] width 48 height 48
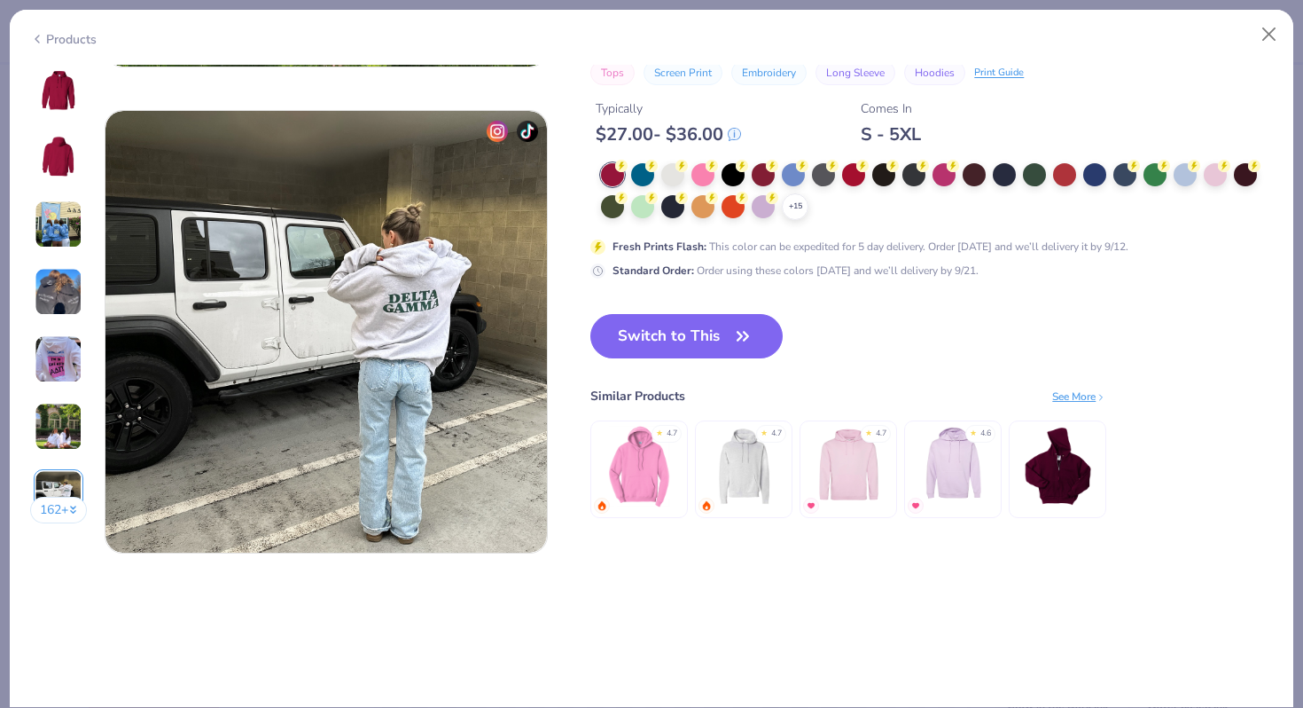
scroll to position [2915, 0]
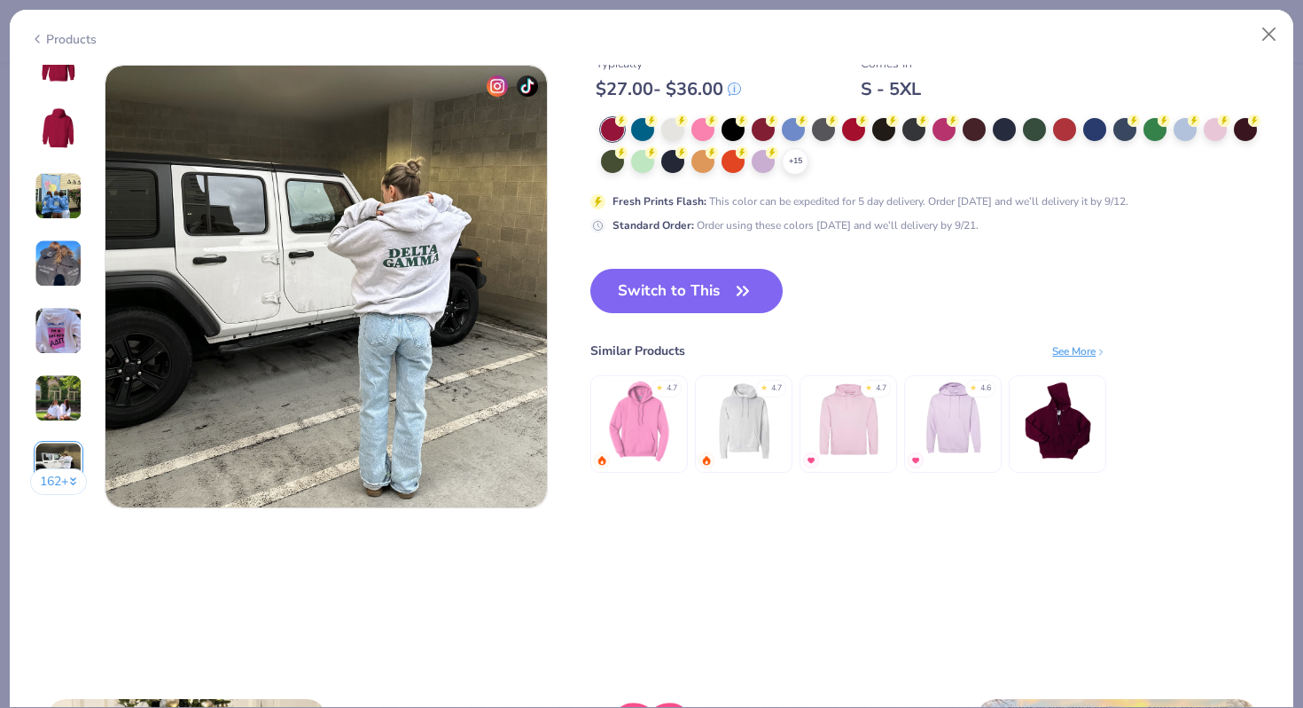
click at [57, 479] on button "162 +" at bounding box center [59, 481] width 58 height 27
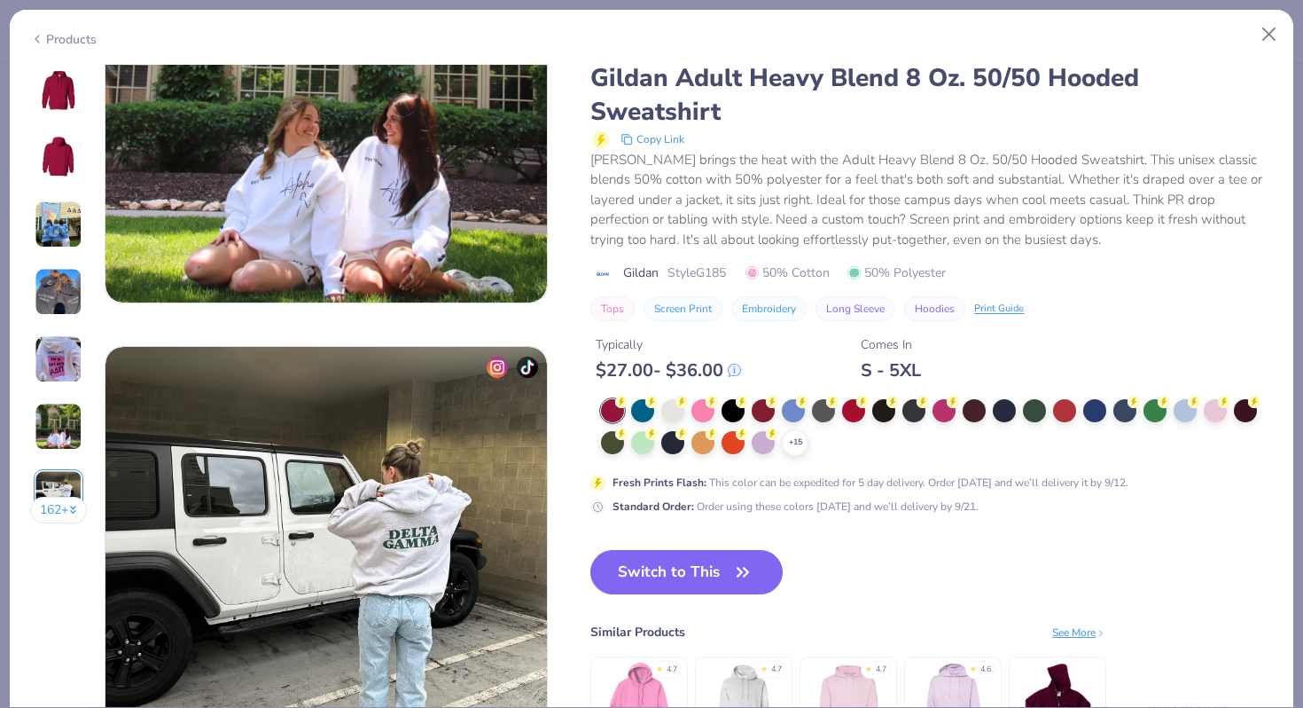
scroll to position [2632, 0]
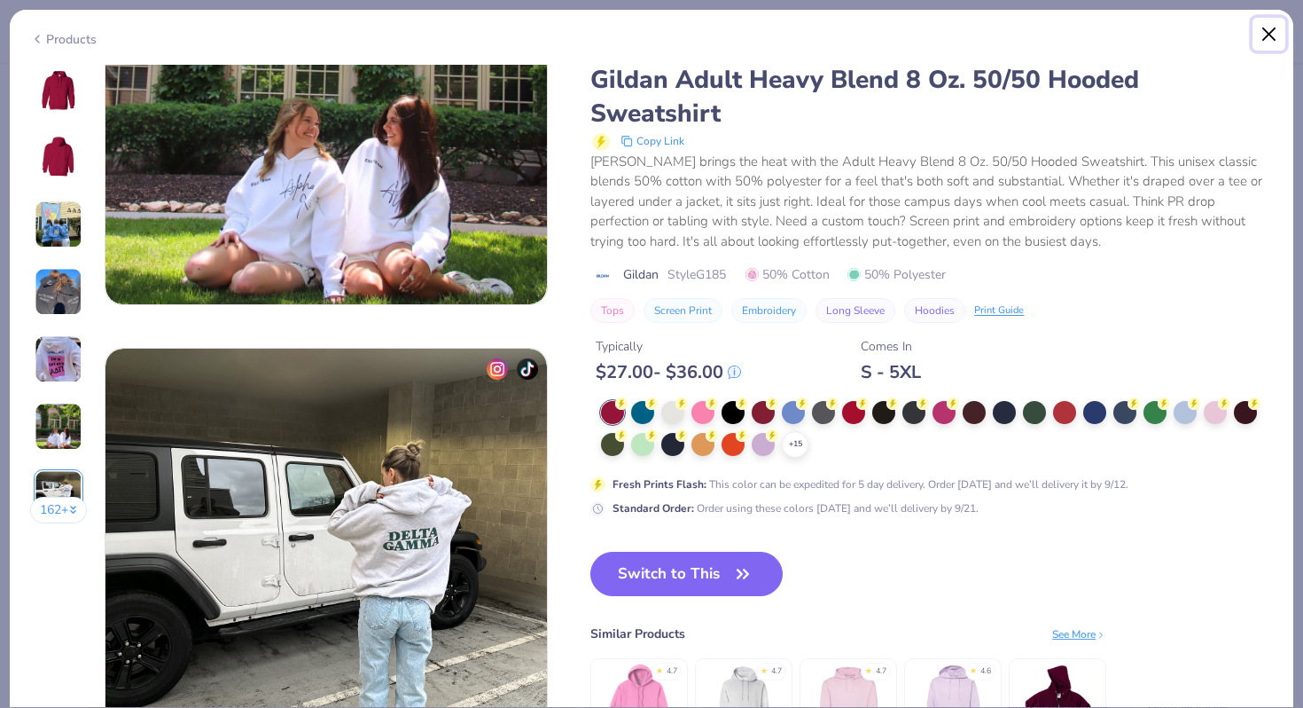
click at [1272, 34] on button "Close" at bounding box center [1270, 35] width 34 height 34
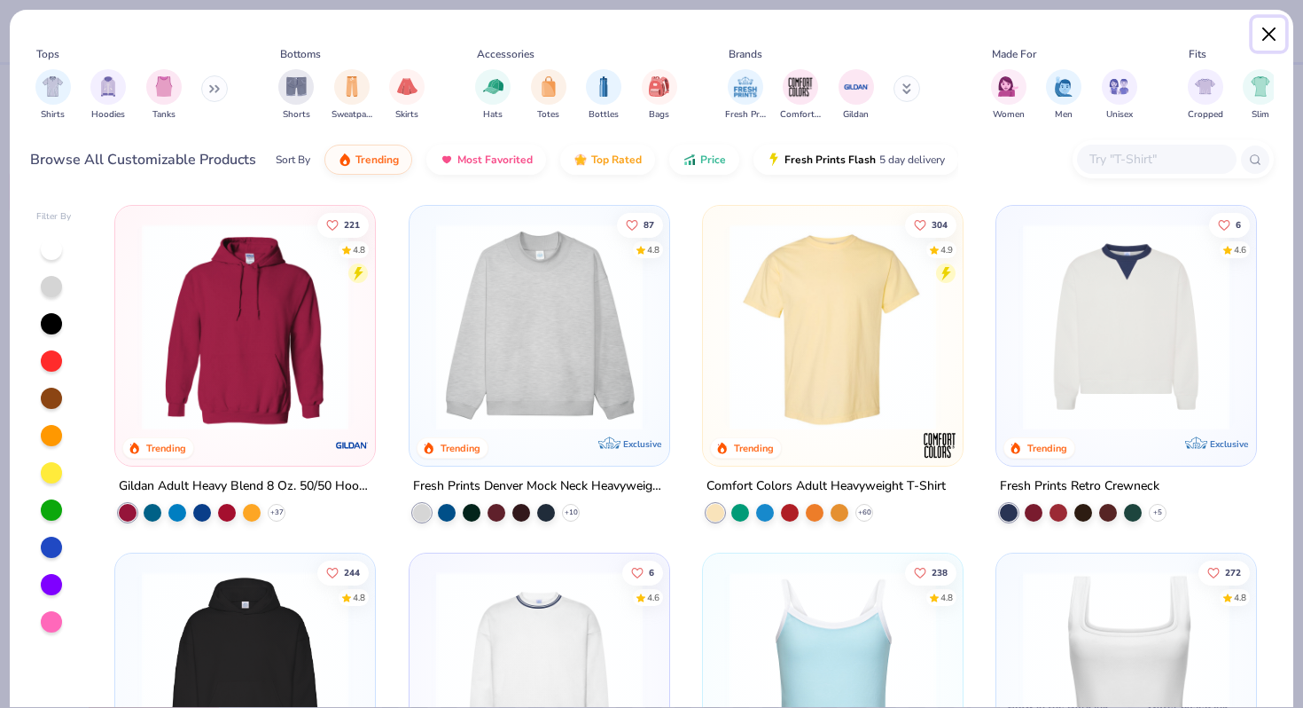
click at [1257, 31] on button "Close" at bounding box center [1270, 35] width 34 height 34
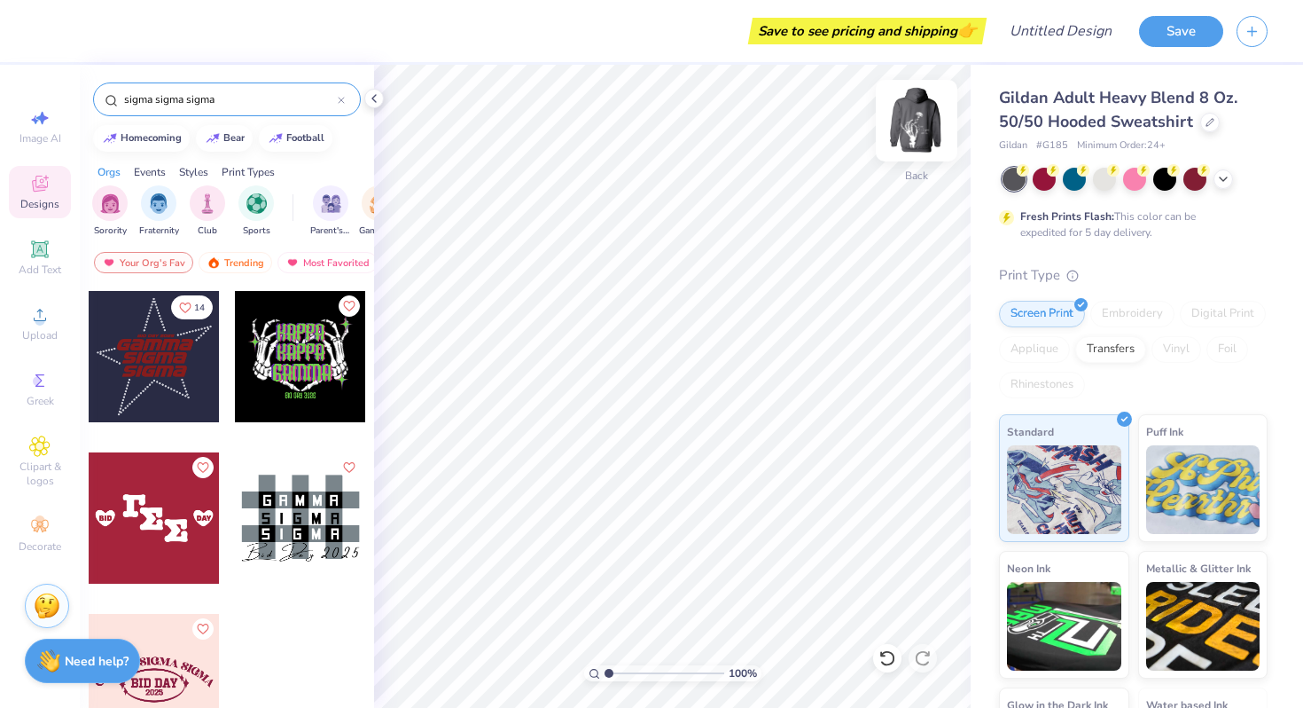
click at [909, 105] on img at bounding box center [916, 120] width 71 height 71
click at [1066, 38] on input "Design Title" at bounding box center [1082, 30] width 87 height 35
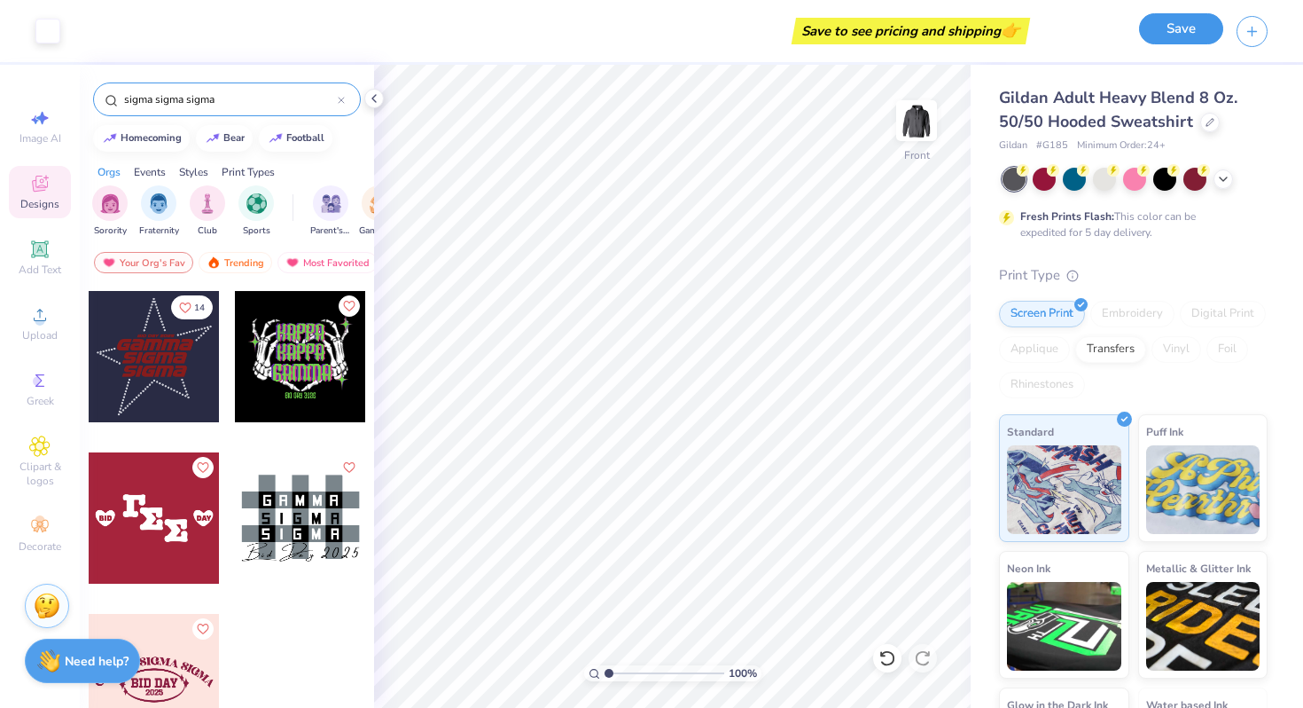
click at [1192, 27] on button "Save" at bounding box center [1181, 28] width 84 height 31
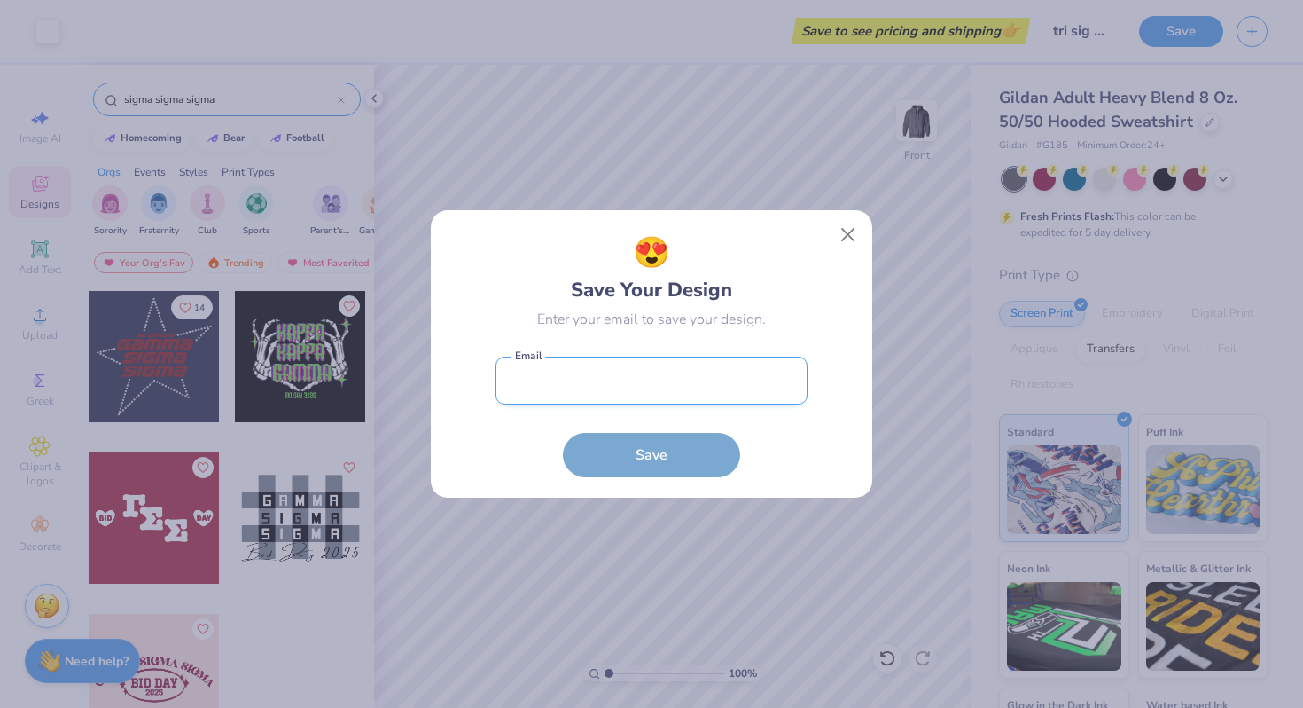
click at [674, 387] on input "email" at bounding box center [652, 380] width 312 height 49
click at [846, 227] on button "Close" at bounding box center [849, 235] width 34 height 34
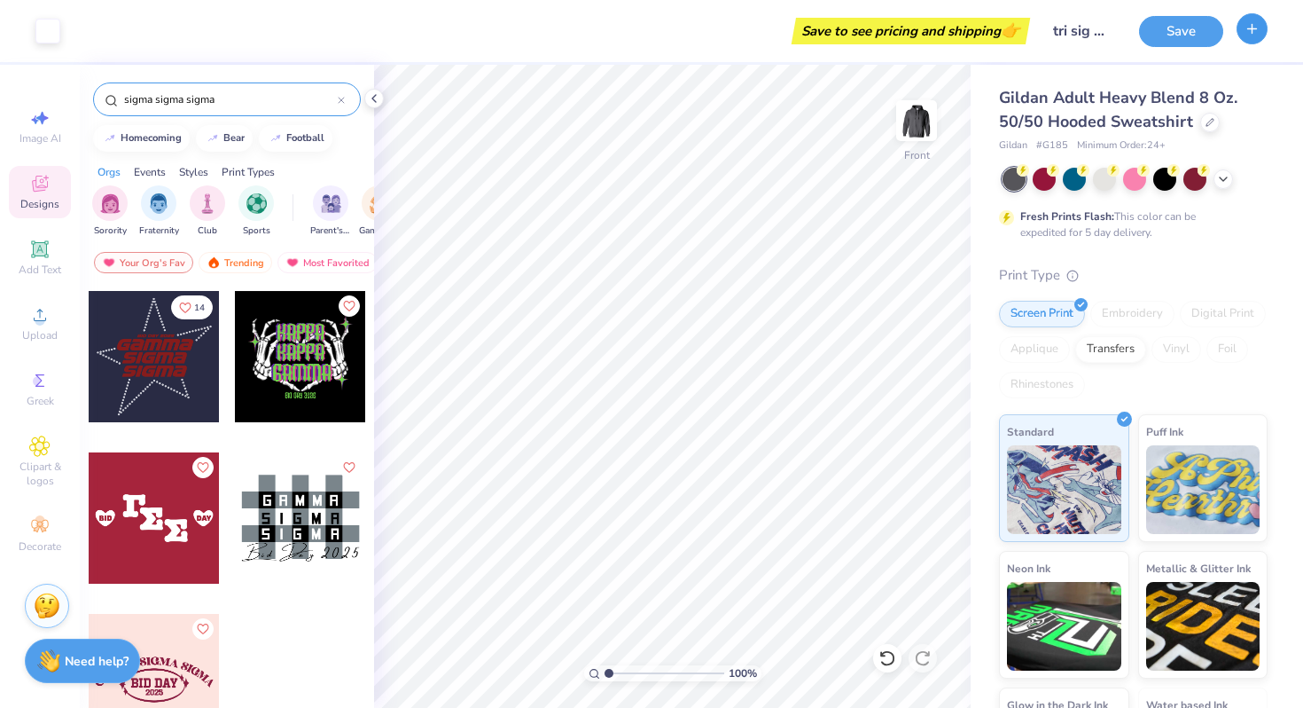
click at [1247, 27] on icon "button" at bounding box center [1252, 28] width 15 height 15
click at [1188, 26] on button "Save" at bounding box center [1181, 28] width 84 height 31
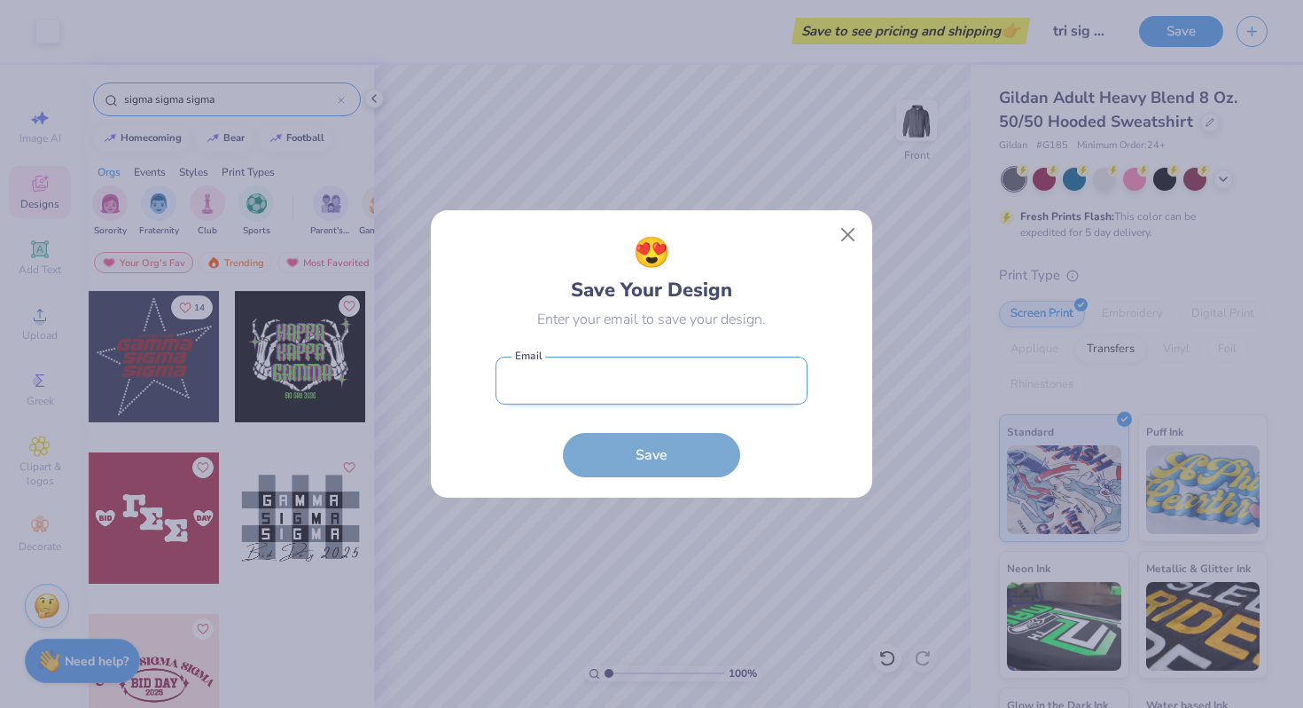
click at [616, 361] on input "email" at bounding box center [652, 380] width 312 height 49
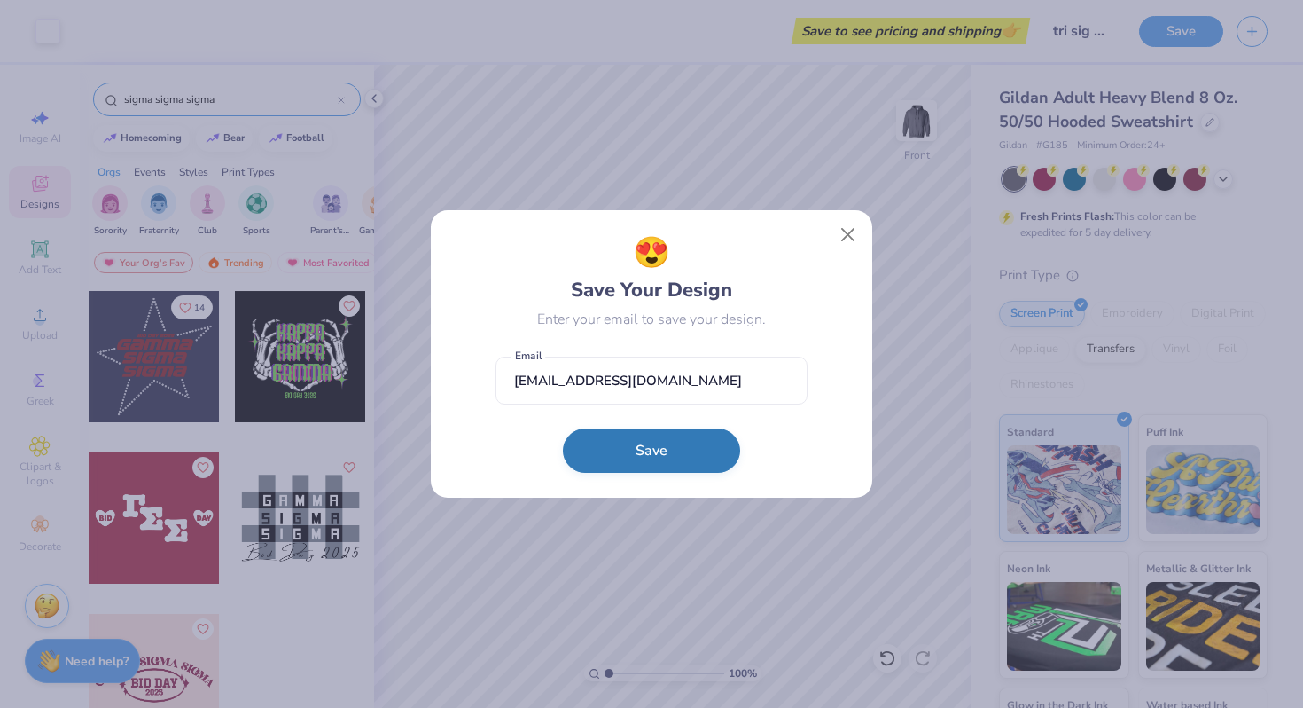
click at [631, 466] on button "Save" at bounding box center [651, 450] width 177 height 44
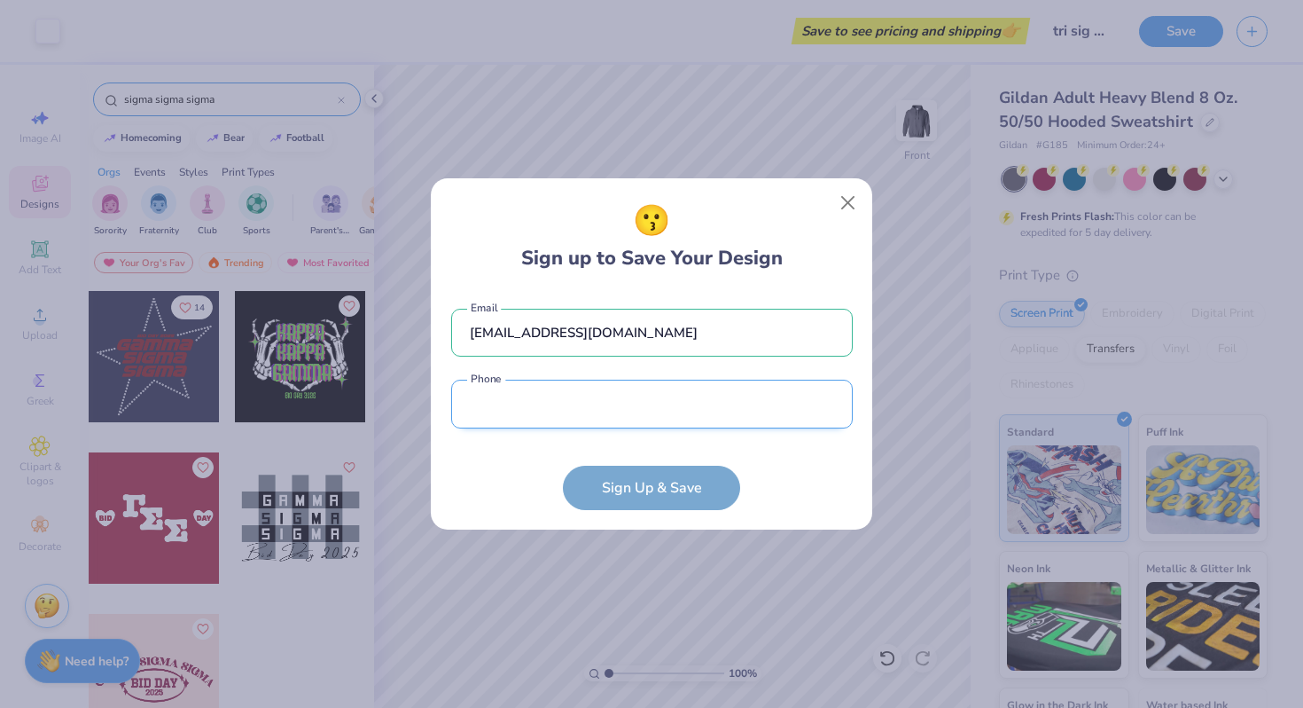
click at [630, 395] on input "tel" at bounding box center [652, 403] width 402 height 49
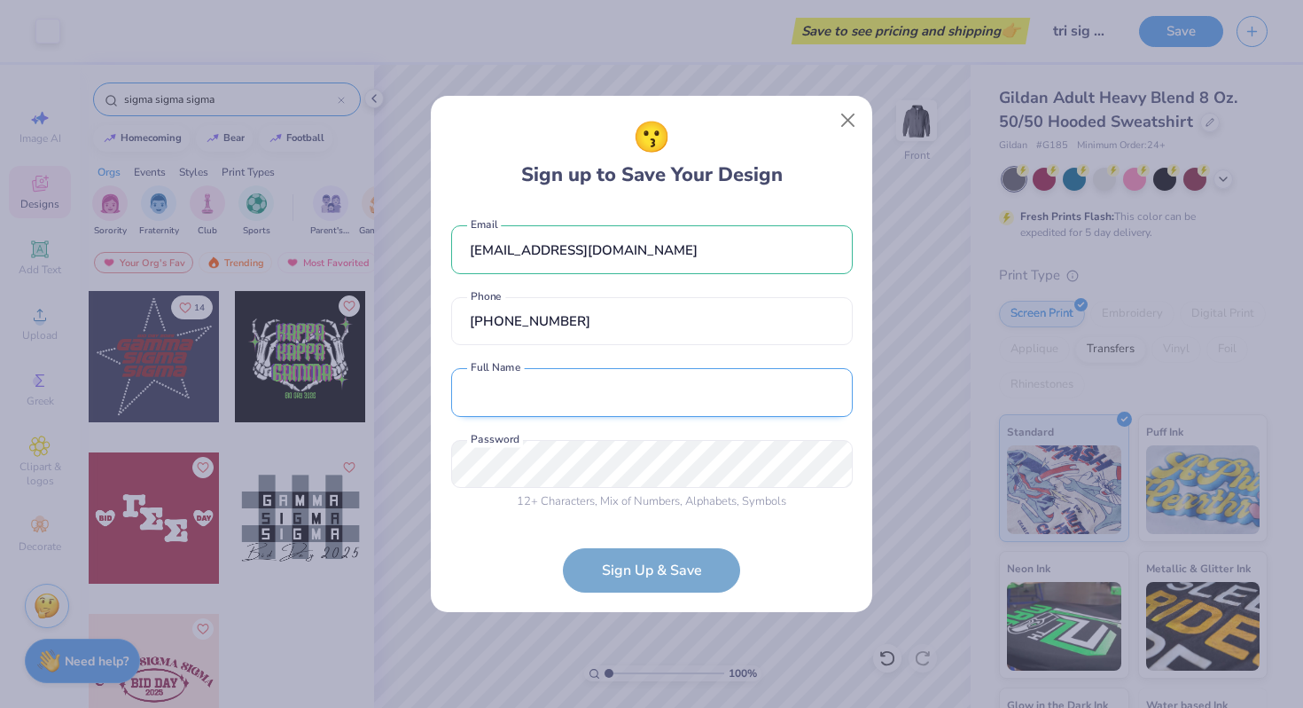
click at [591, 379] on input "text" at bounding box center [652, 392] width 402 height 49
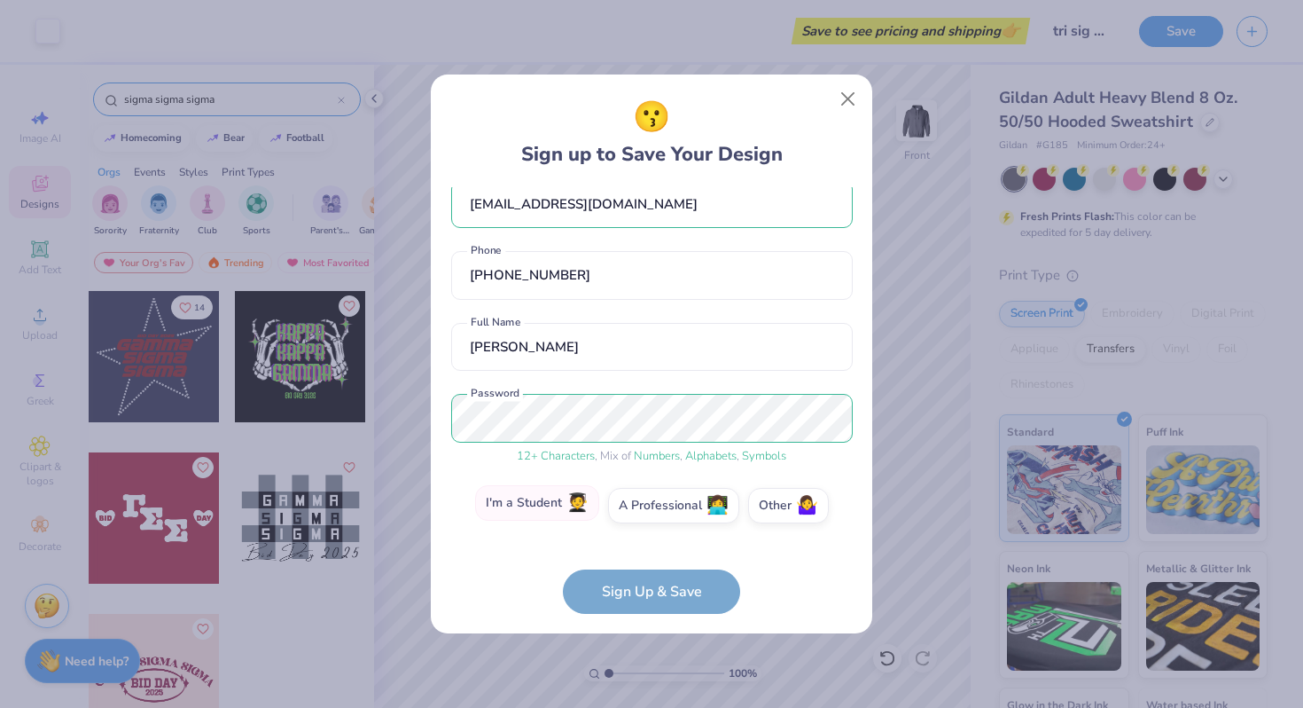
click at [585, 518] on label "I'm a Student 🧑‍🎓" at bounding box center [537, 502] width 124 height 35
click at [646, 529] on input "I'm a Student 🧑‍🎓" at bounding box center [652, 535] width 12 height 12
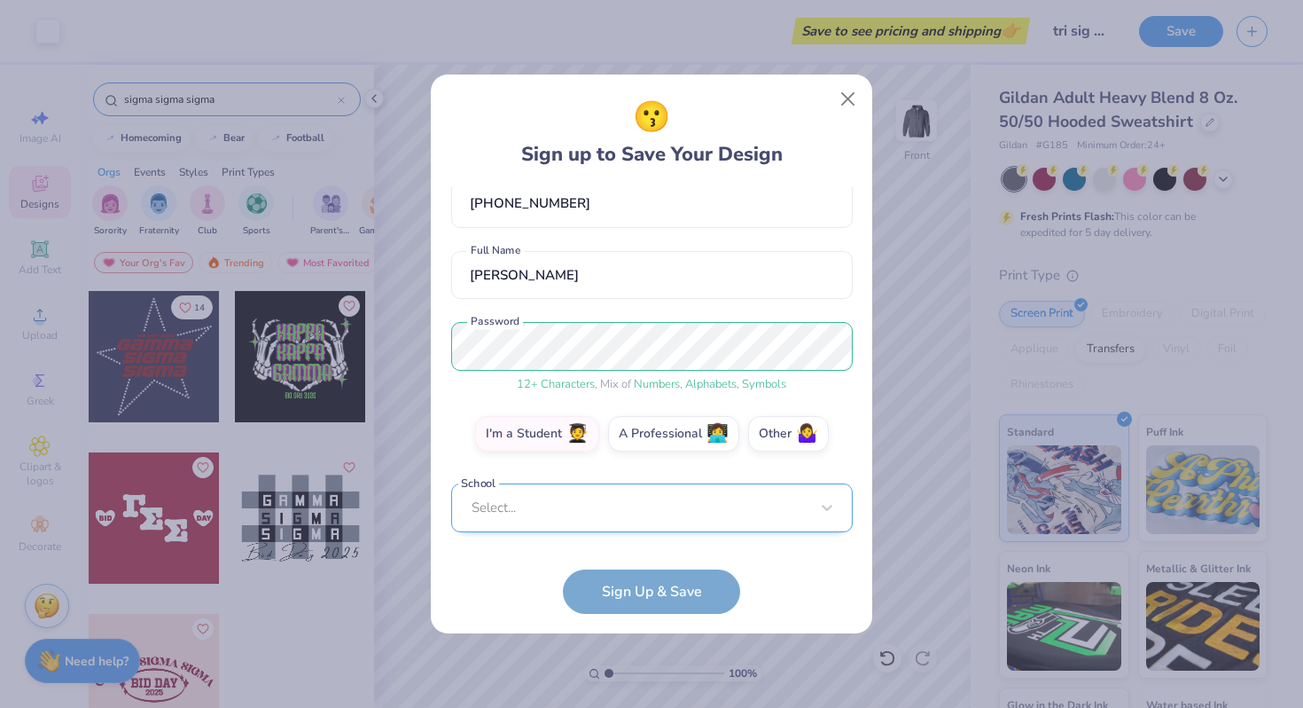
click at [665, 518] on div "Select..." at bounding box center [652, 507] width 402 height 49
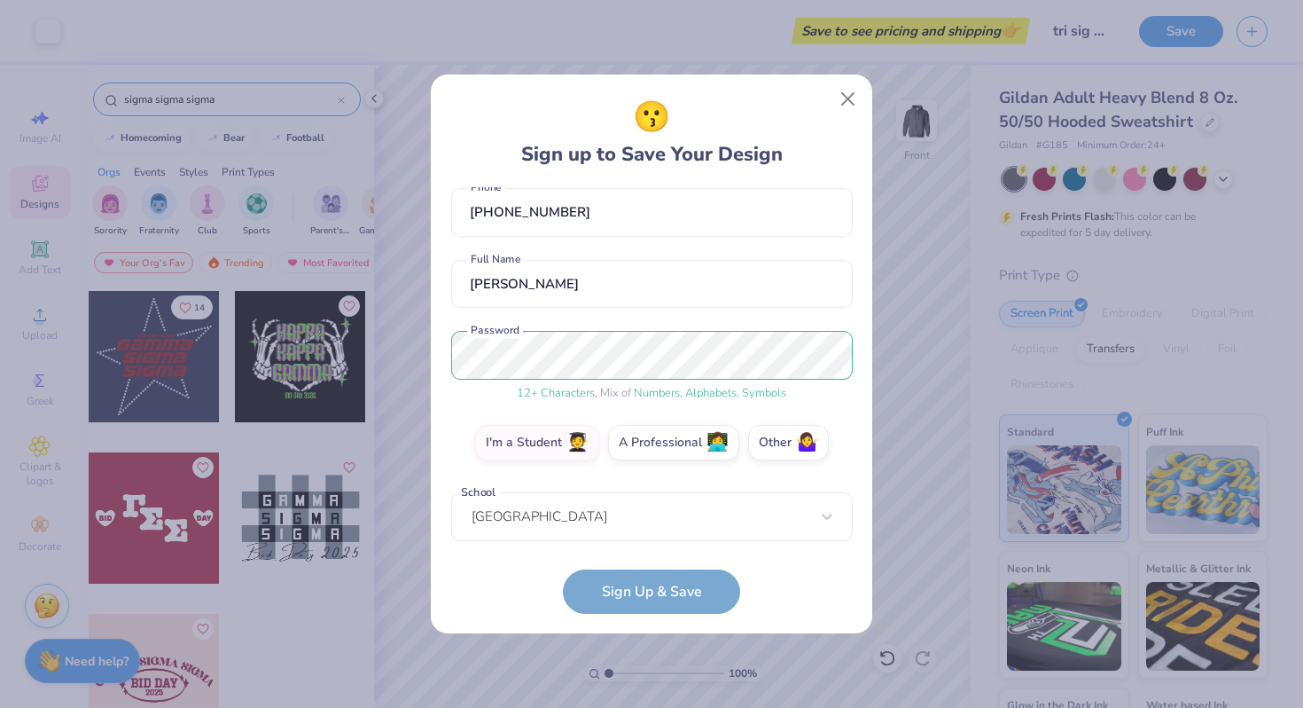
scroll to position [168, 0]
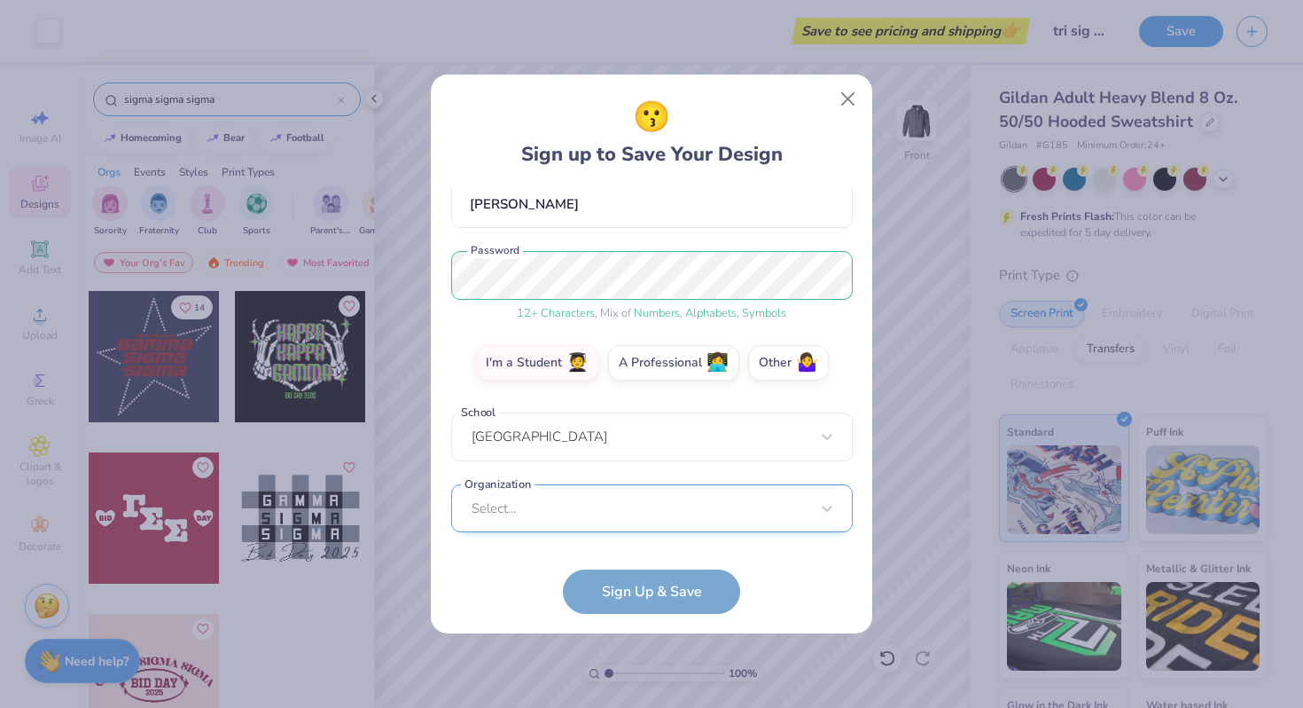
click at [590, 512] on div "Select..." at bounding box center [652, 508] width 402 height 49
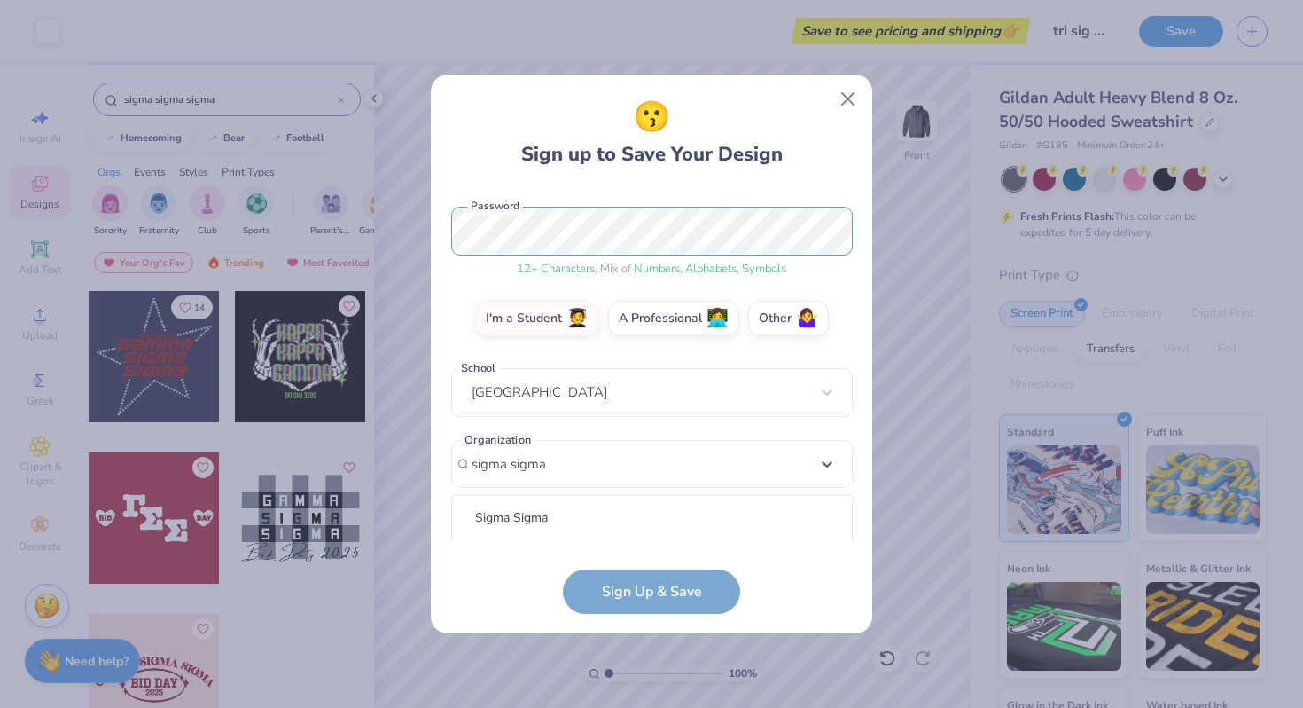
scroll to position [434, 0]
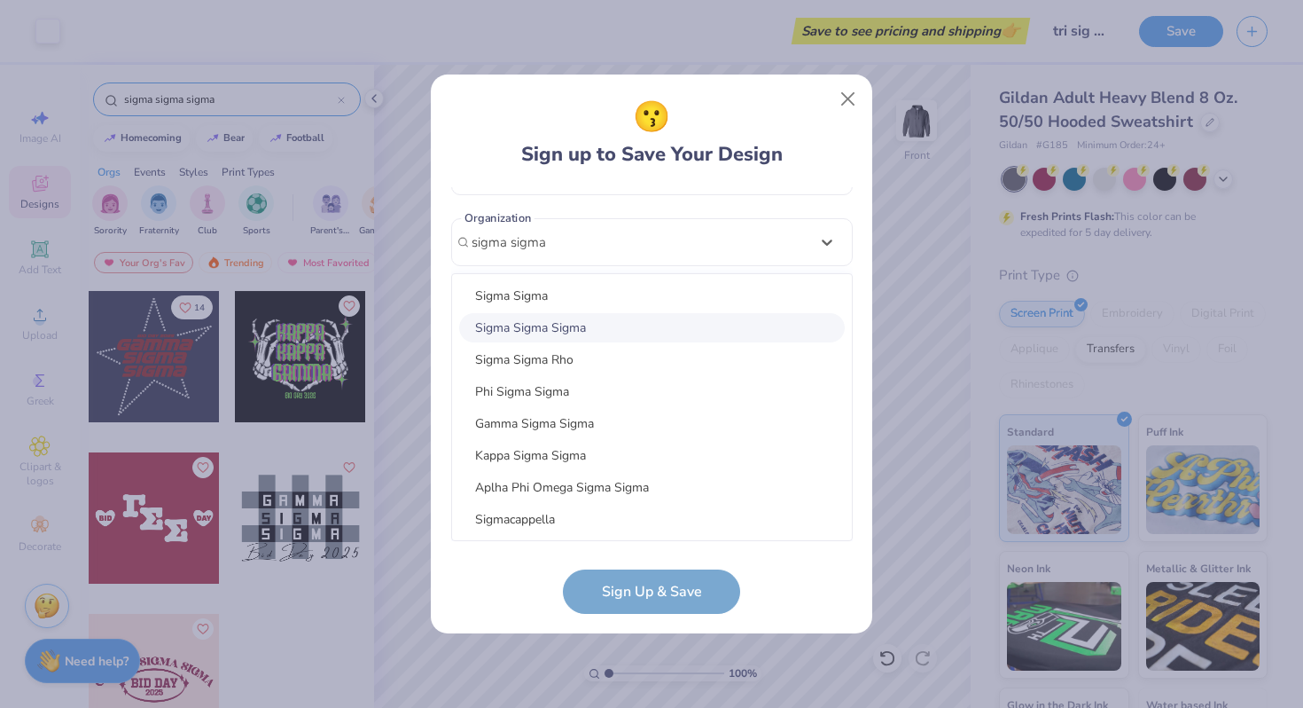
click at [625, 331] on div "Sigma Sigma Sigma" at bounding box center [652, 327] width 386 height 29
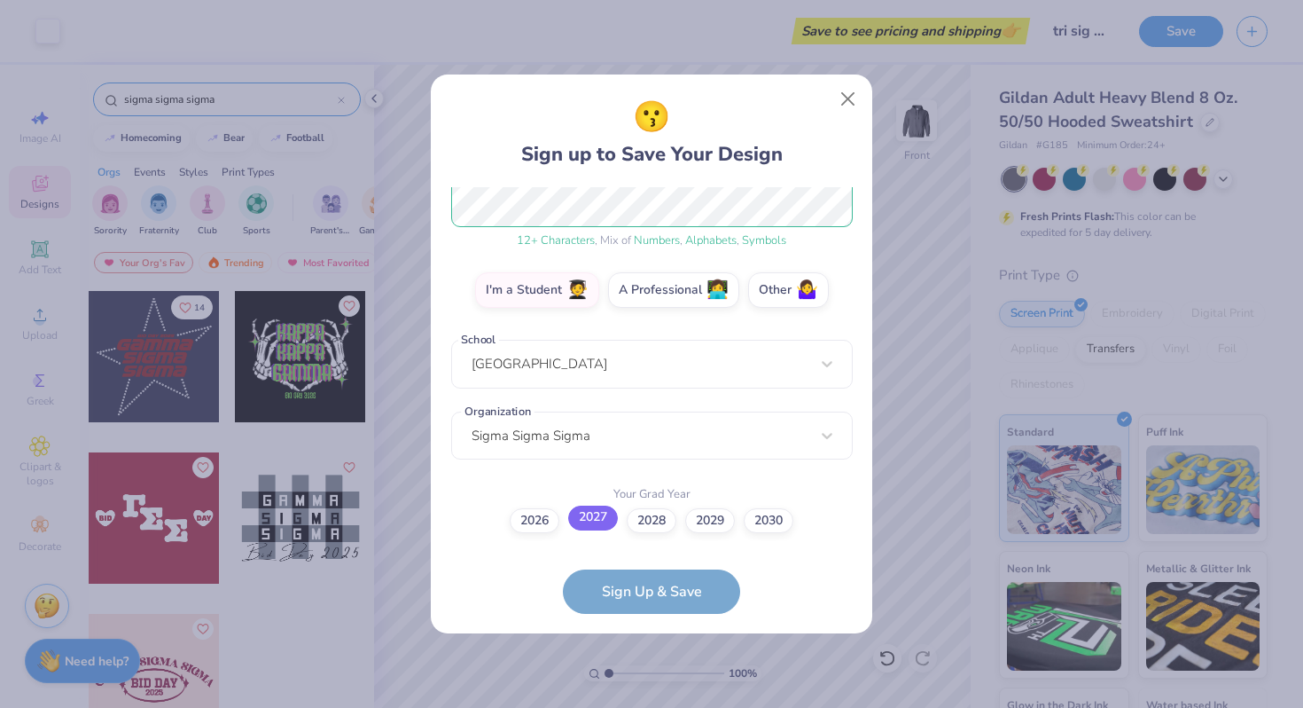
click at [602, 525] on label "2027" at bounding box center [593, 517] width 50 height 25
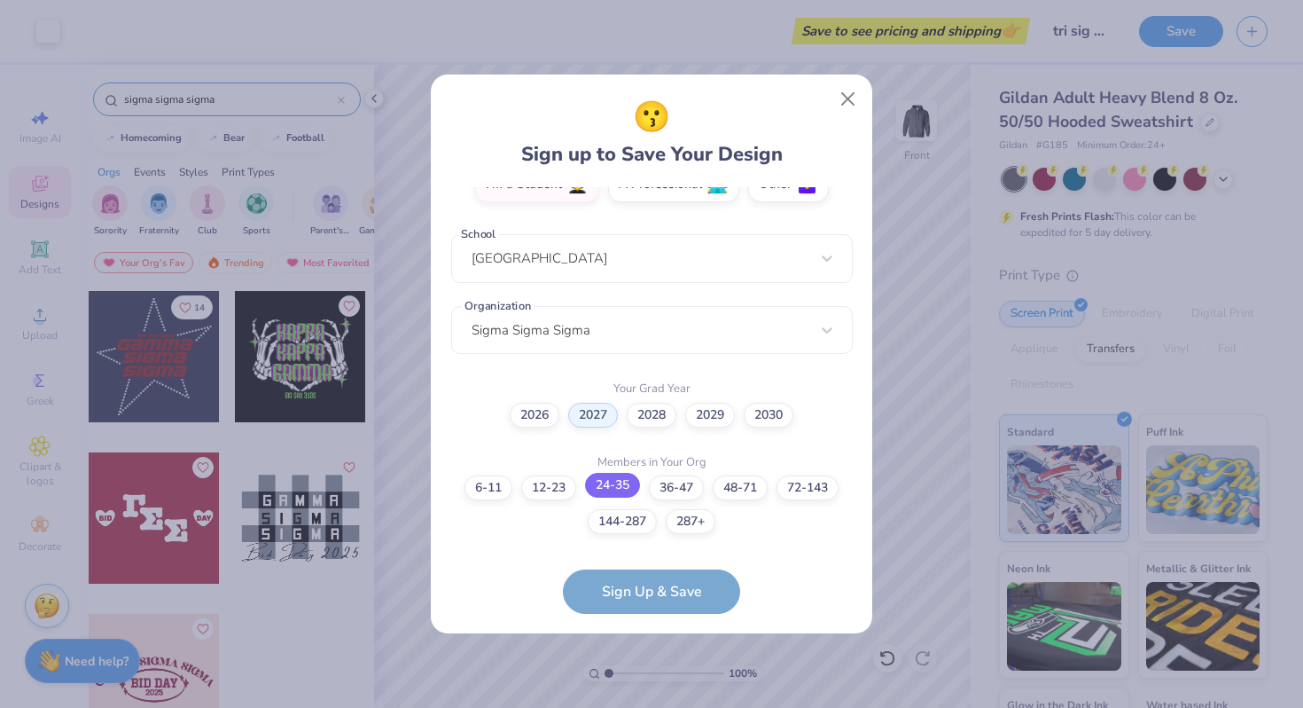
click at [587, 490] on label "24-35" at bounding box center [612, 485] width 55 height 25
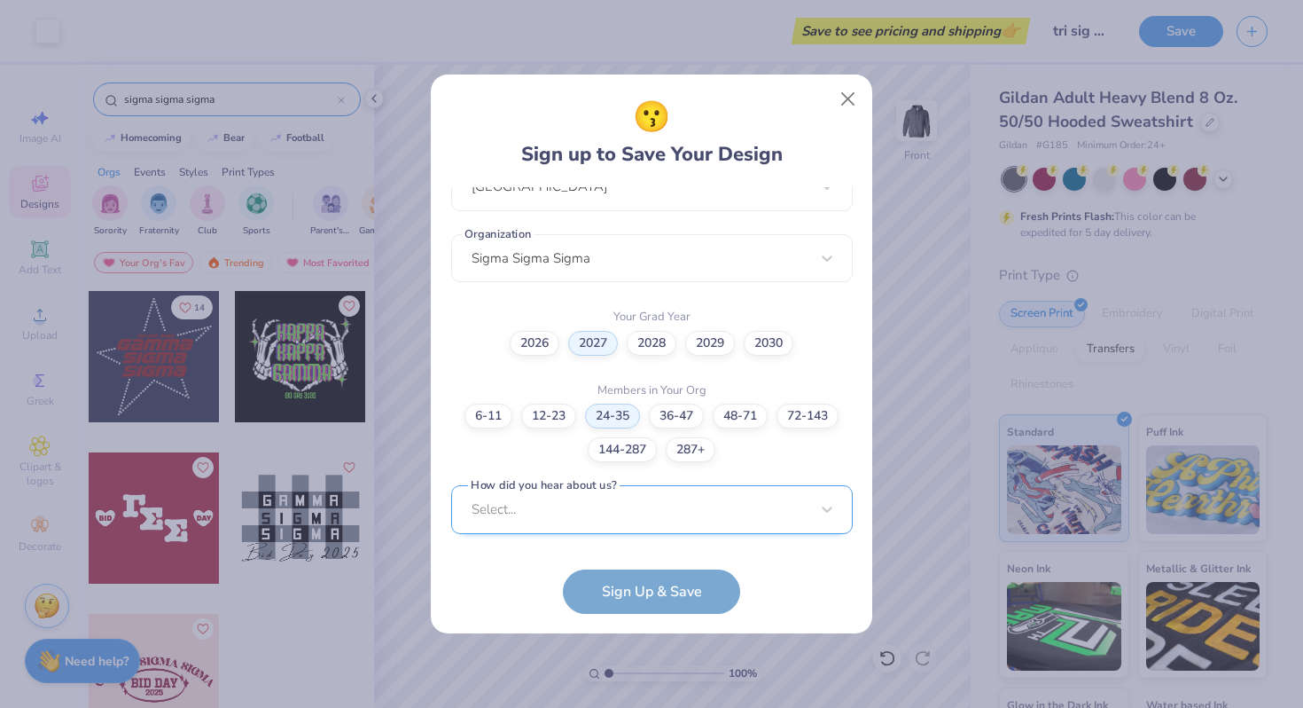
click at [600, 512] on div "Select..." at bounding box center [652, 509] width 402 height 49
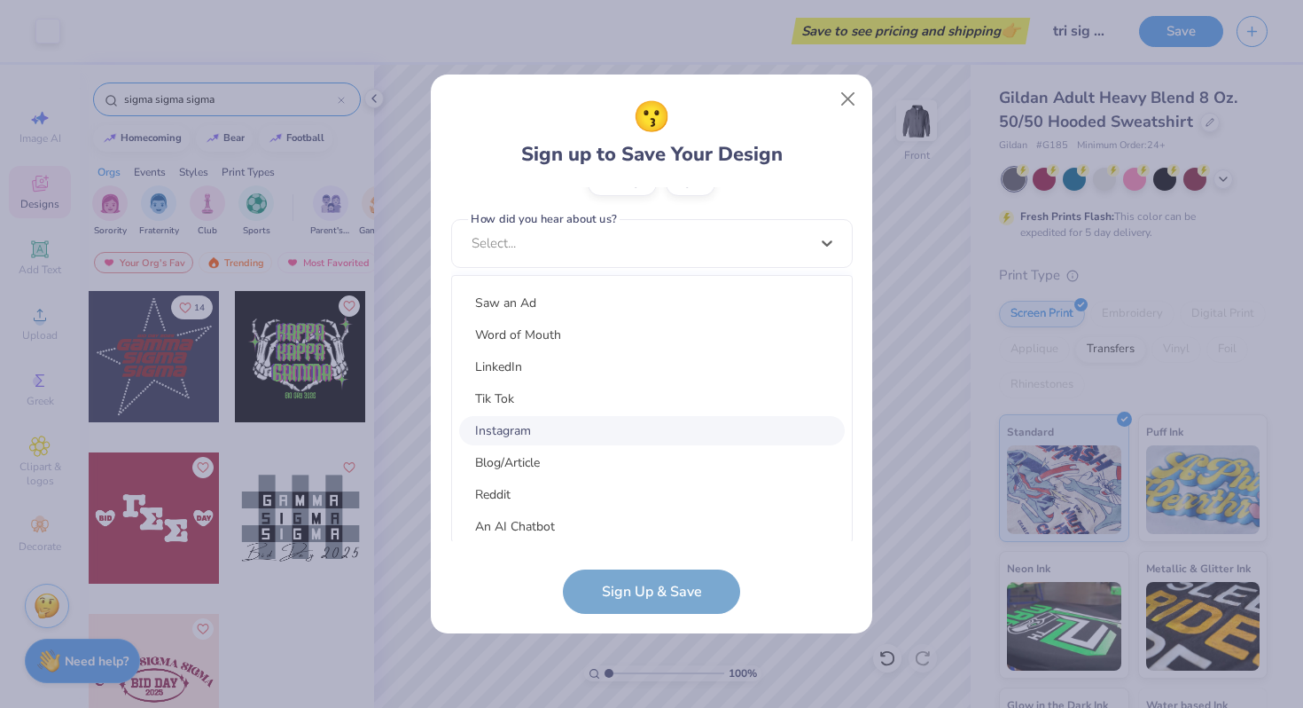
scroll to position [224, 0]
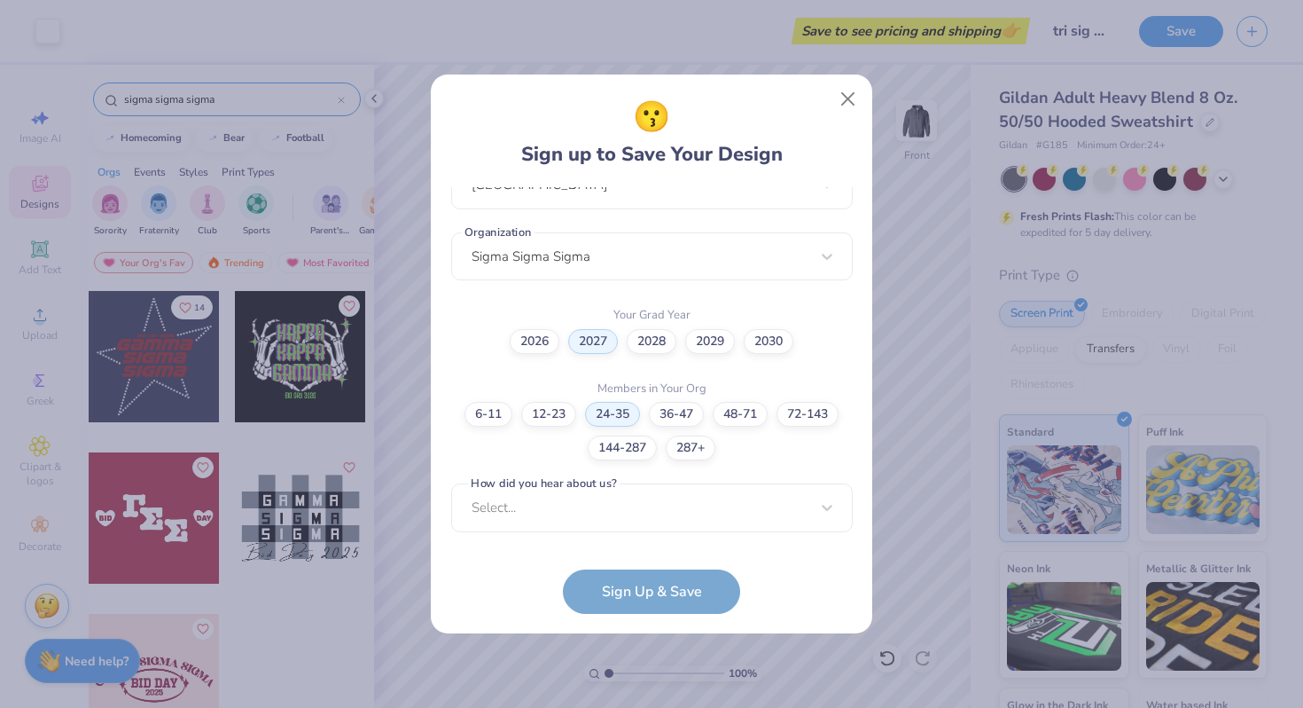
click at [613, 589] on form "mac537@case.edu Email (216) 816-8415 Phone Michelle Cernat Full Name 12 + Chara…" at bounding box center [652, 400] width 402 height 426
click at [607, 505] on div "Select..." at bounding box center [652, 509] width 402 height 49
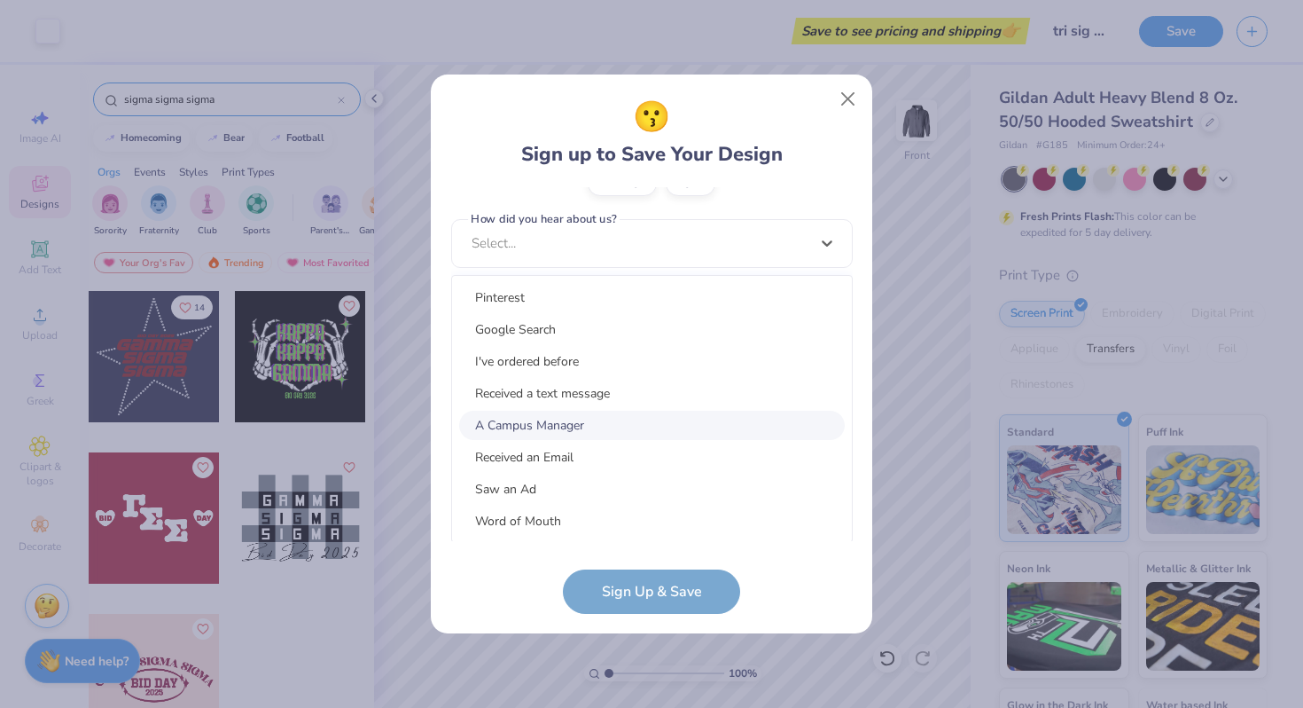
click at [582, 426] on div "A Campus Manager" at bounding box center [652, 425] width 386 height 29
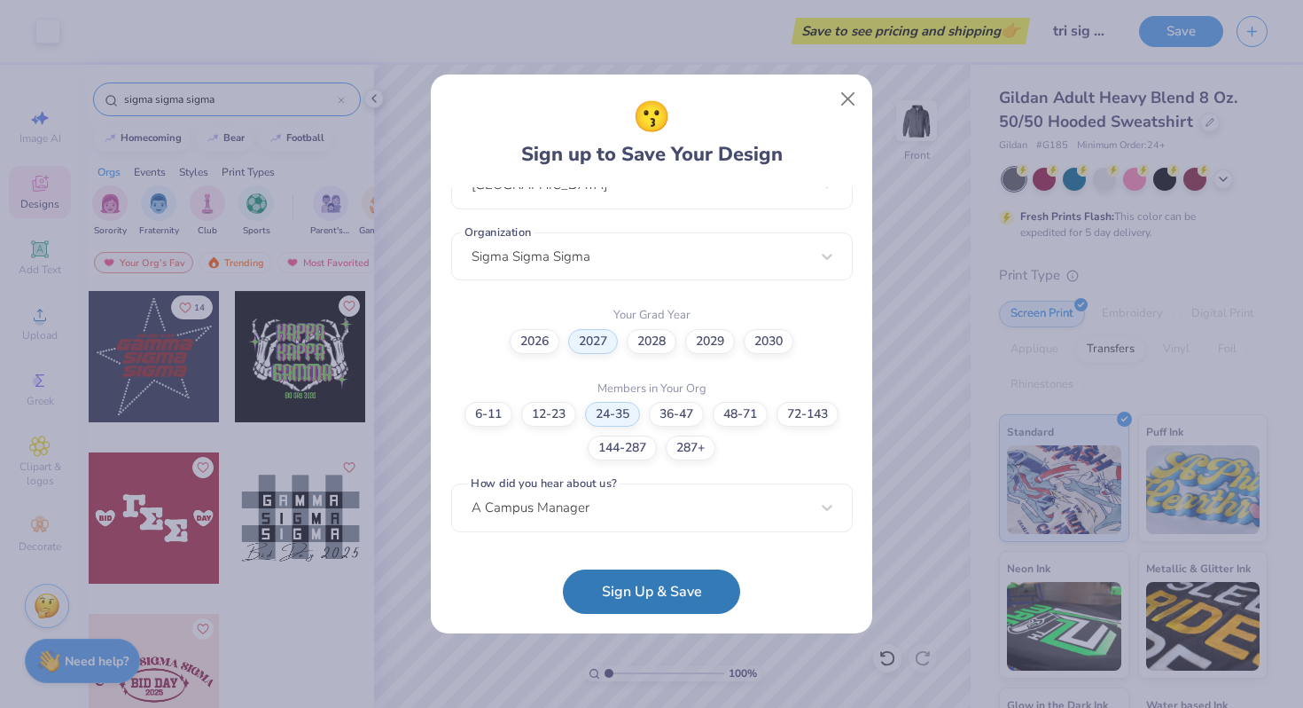
scroll to position [418, 0]
click at [600, 580] on button "Sign Up & Save" at bounding box center [651, 587] width 177 height 44
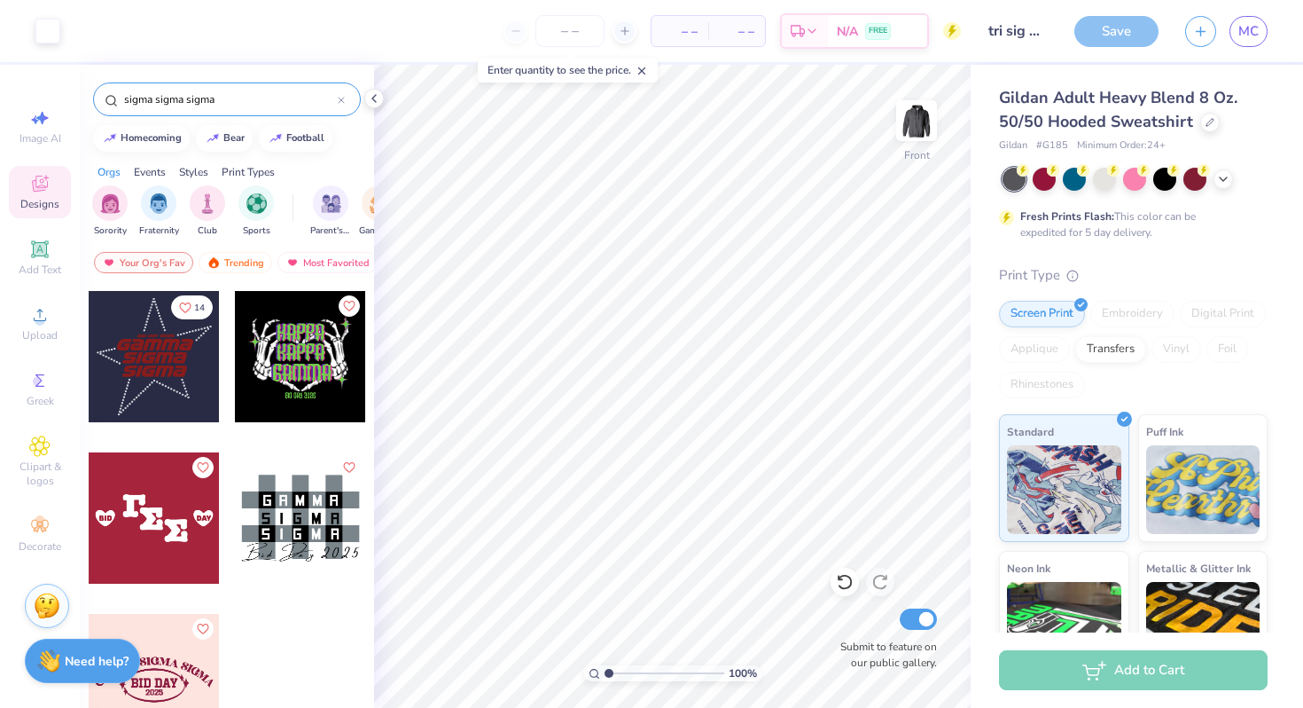
click at [1098, 33] on div "Save" at bounding box center [1117, 31] width 84 height 31
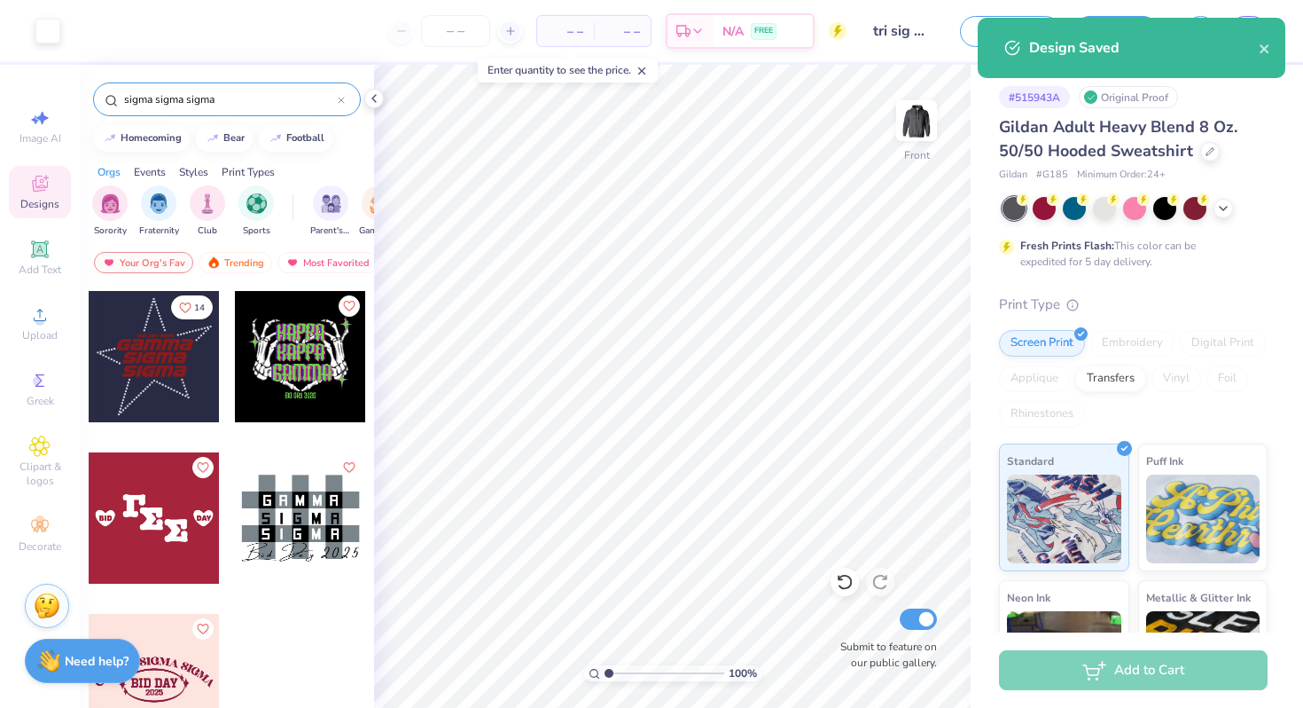
click at [1276, 53] on div "Design Saved" at bounding box center [1132, 48] width 308 height 60
click at [1267, 49] on icon "close" at bounding box center [1265, 49] width 12 height 14
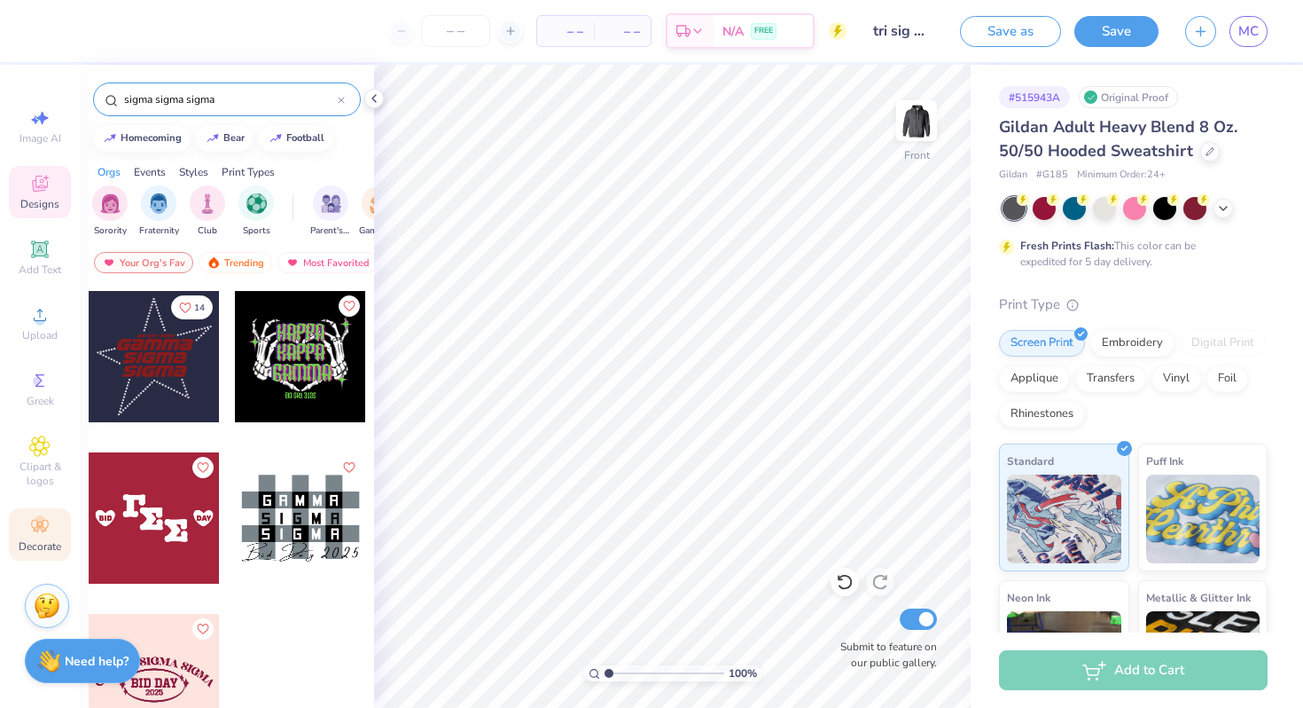
click at [34, 509] on div "Decorate" at bounding box center [40, 534] width 62 height 52
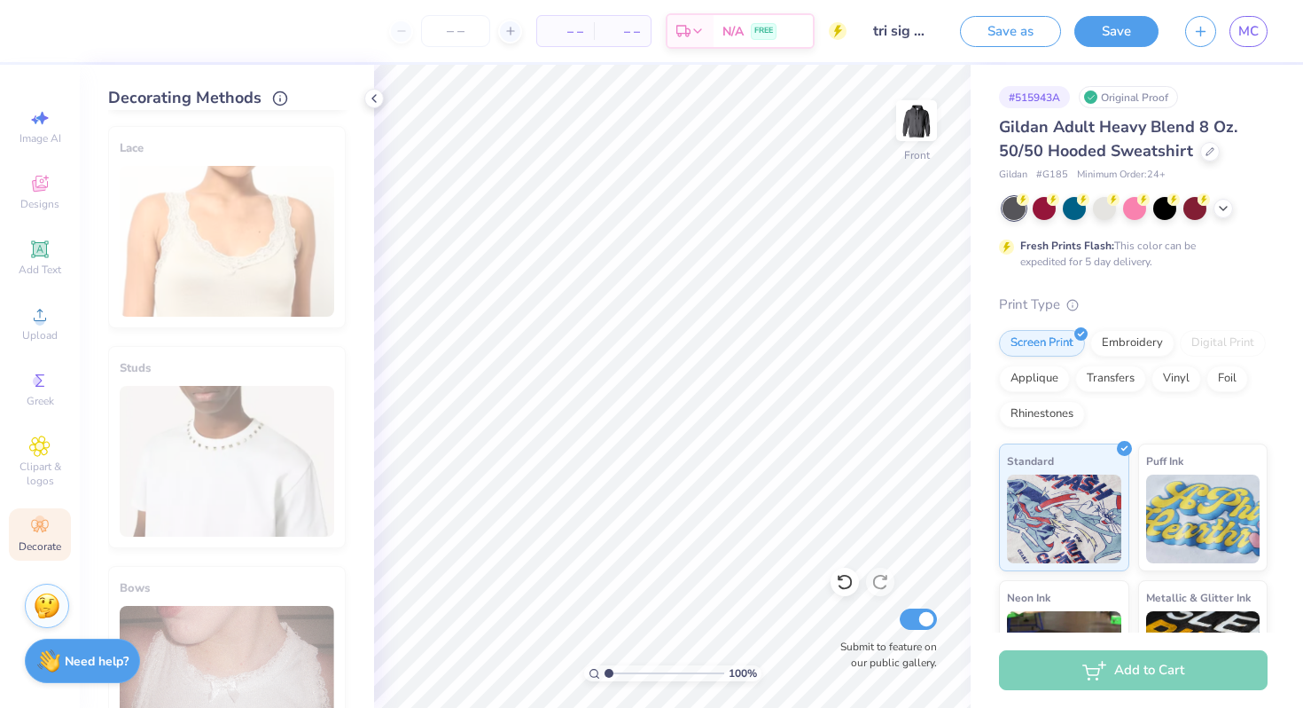
scroll to position [727, 0]
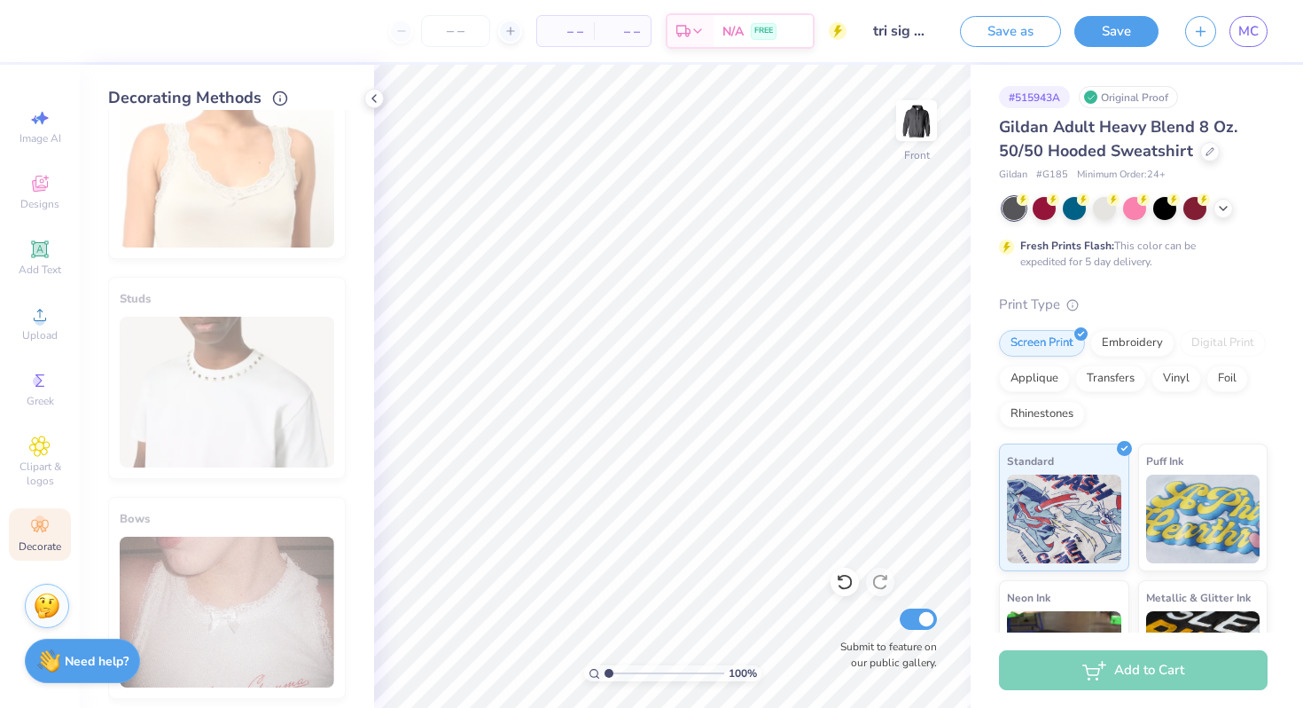
click at [254, 210] on div "Lace" at bounding box center [227, 158] width 238 height 202
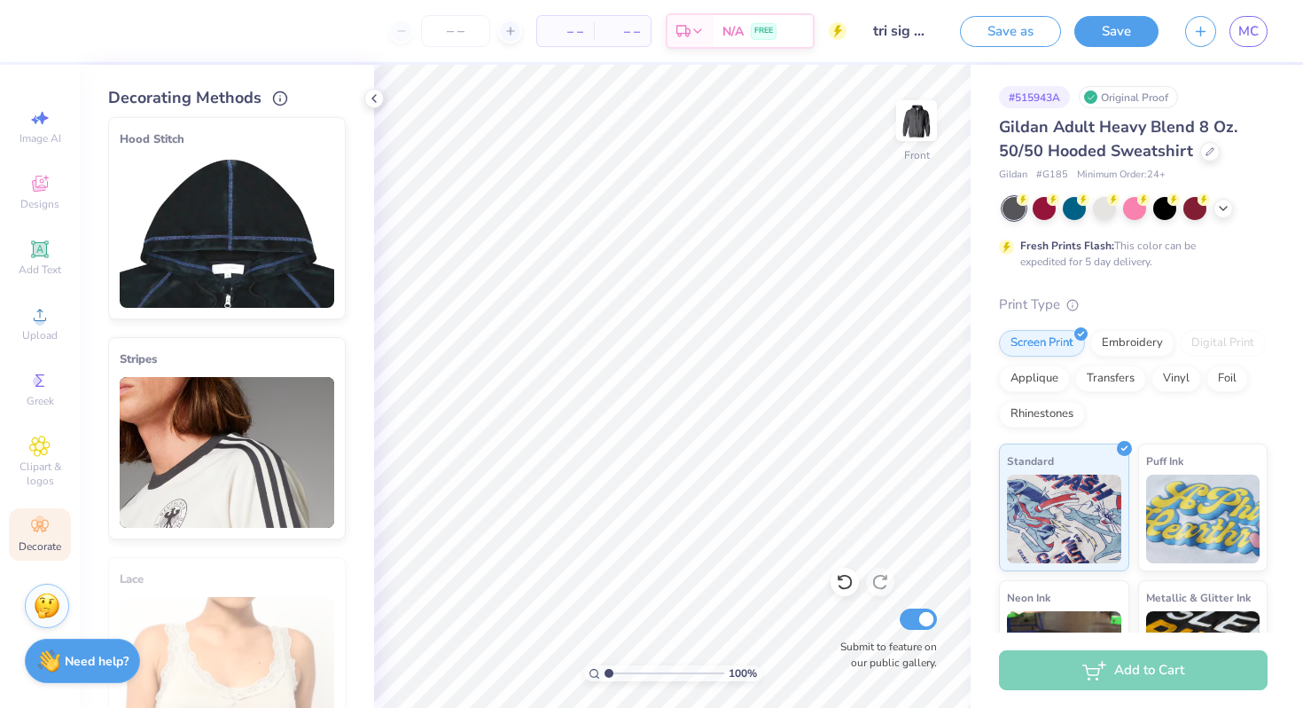
scroll to position [224, 0]
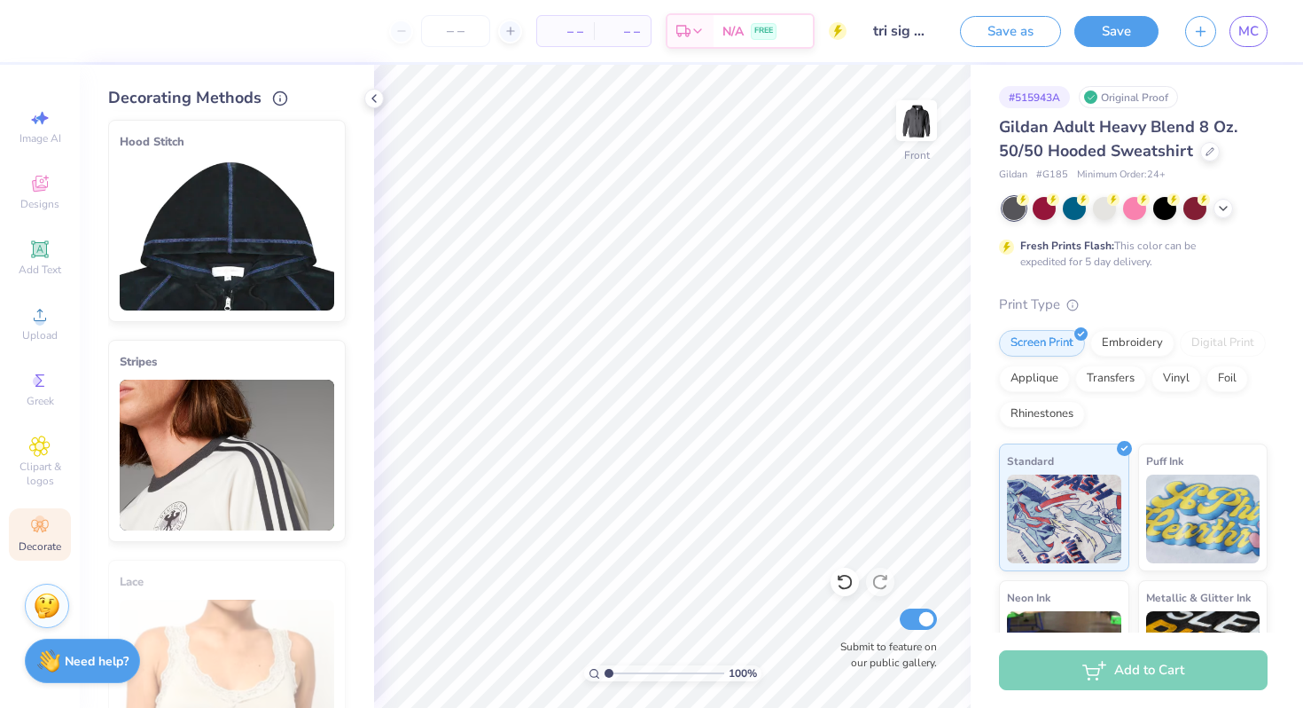
click at [254, 210] on img at bounding box center [227, 235] width 215 height 151
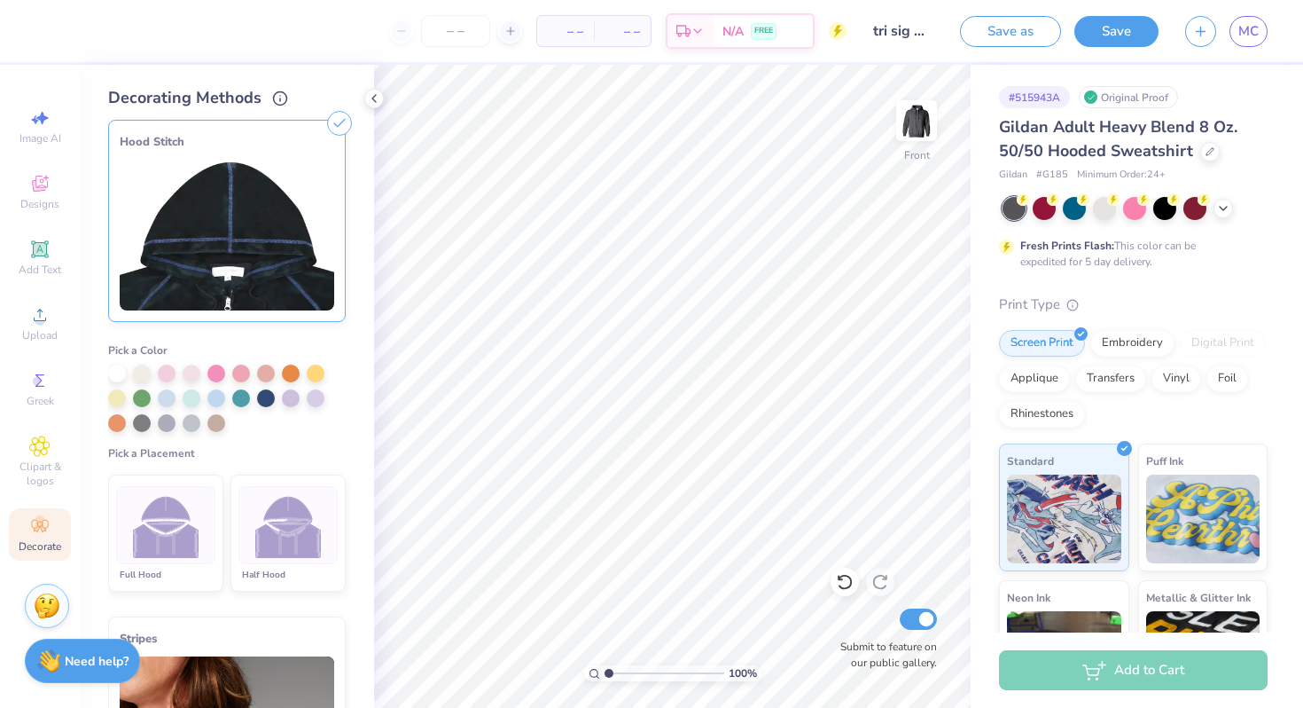
click at [173, 532] on img at bounding box center [166, 525] width 66 height 66
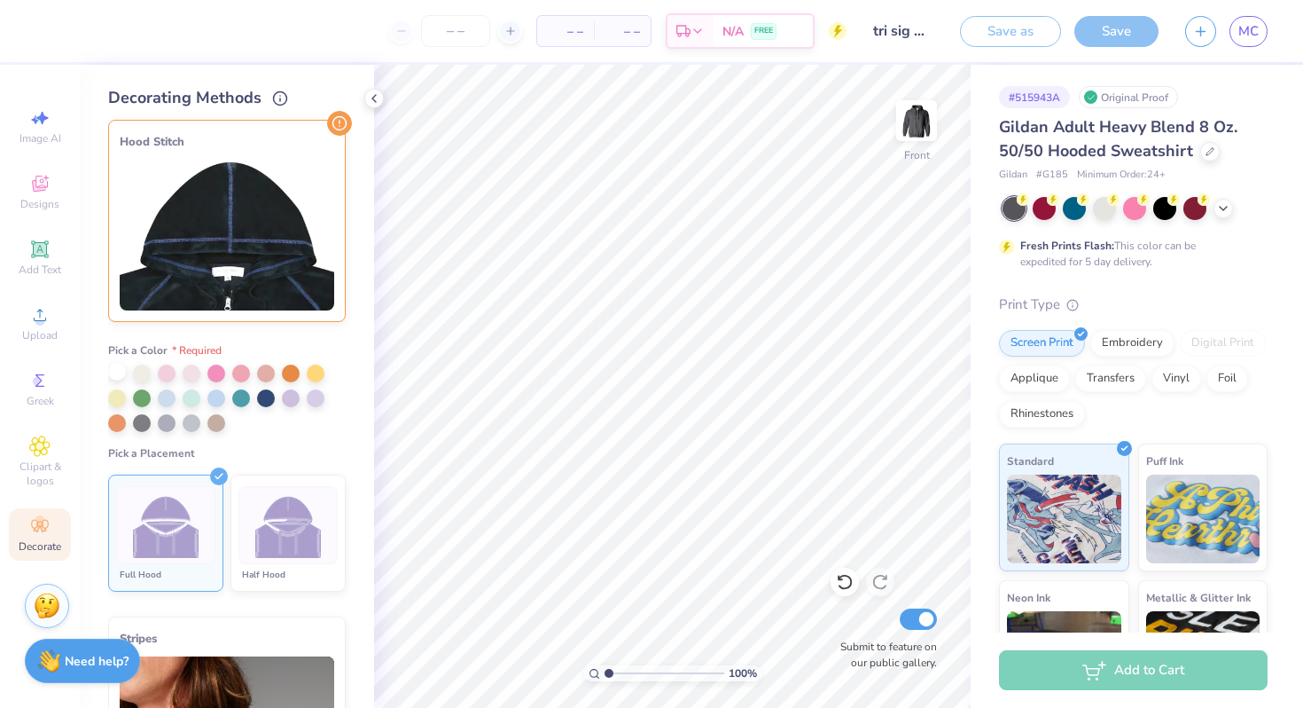
click at [114, 368] on div at bounding box center [117, 372] width 18 height 18
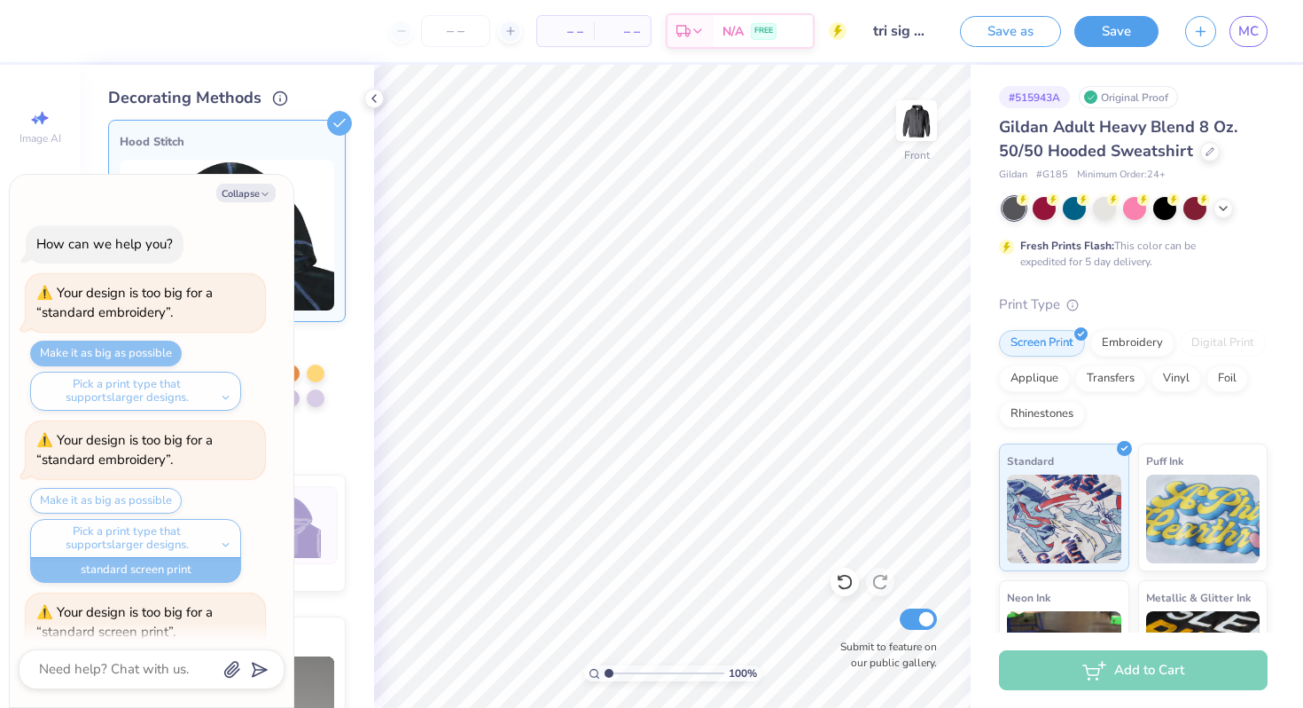
scroll to position [2519, 0]
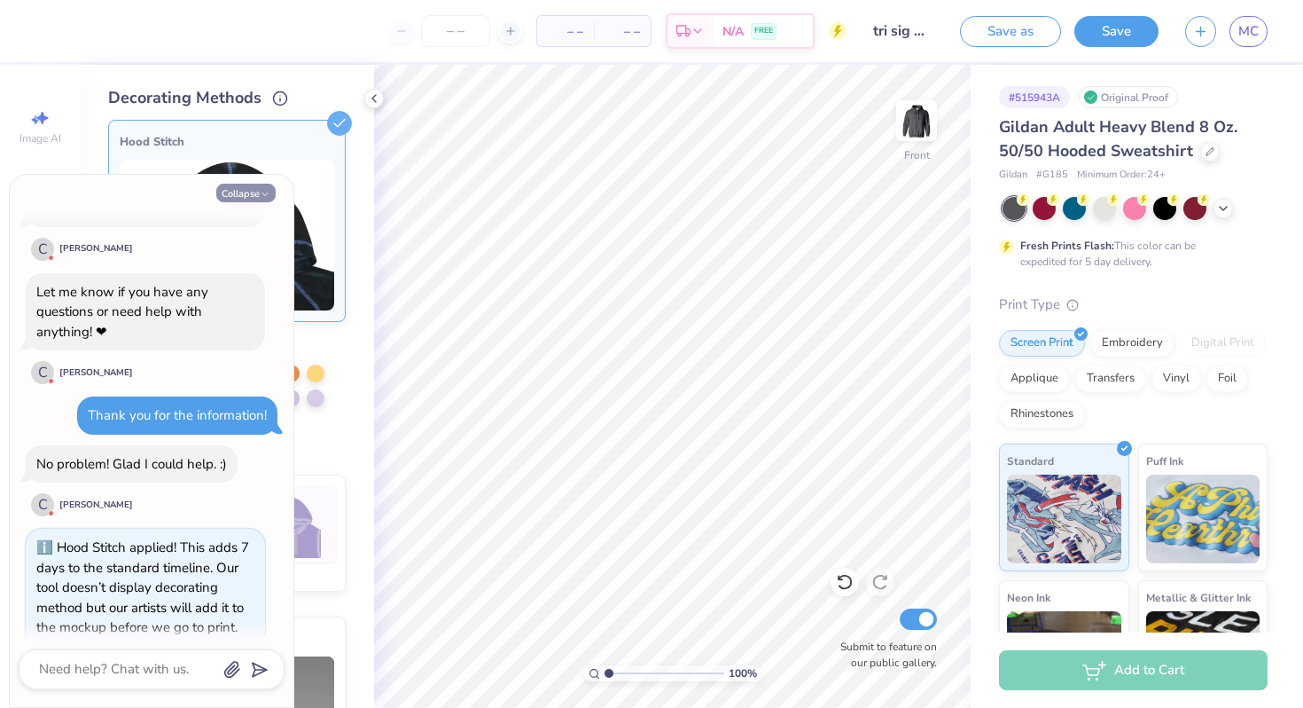
click at [261, 190] on icon "button" at bounding box center [265, 194] width 11 height 11
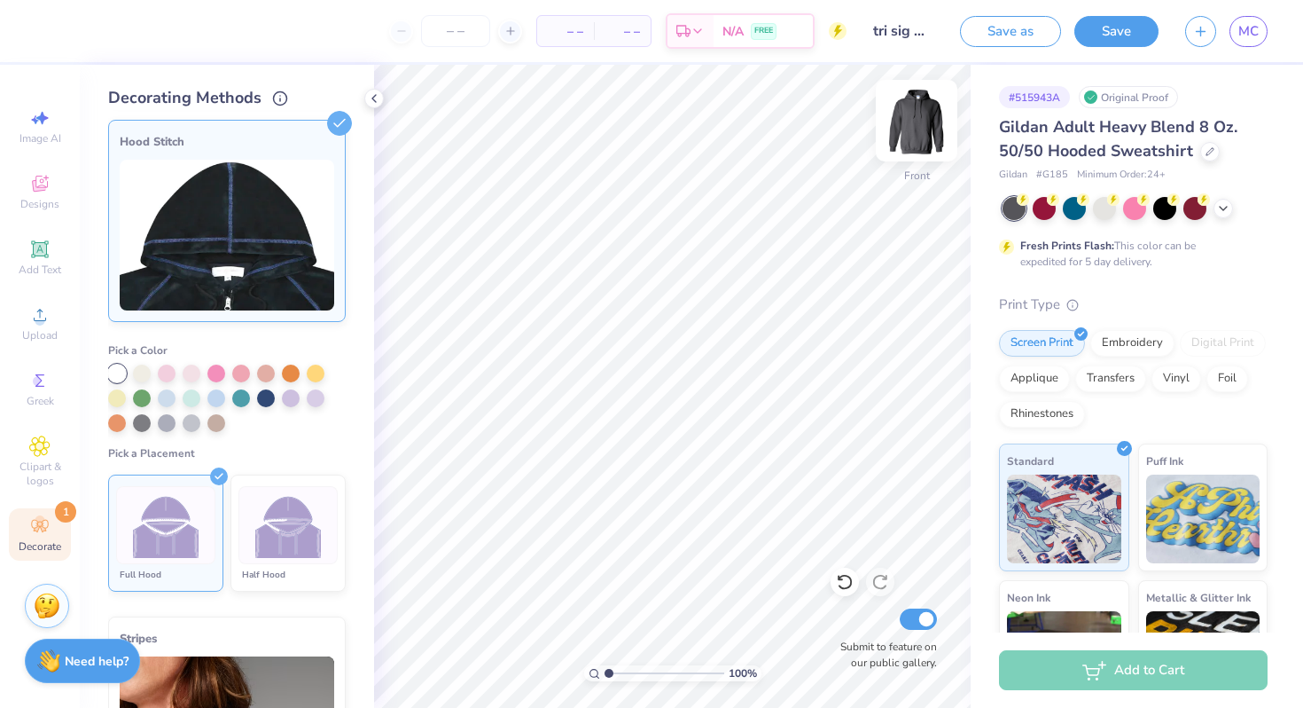
click at [896, 121] on img at bounding box center [916, 120] width 71 height 71
click at [344, 120] on icon at bounding box center [339, 123] width 25 height 25
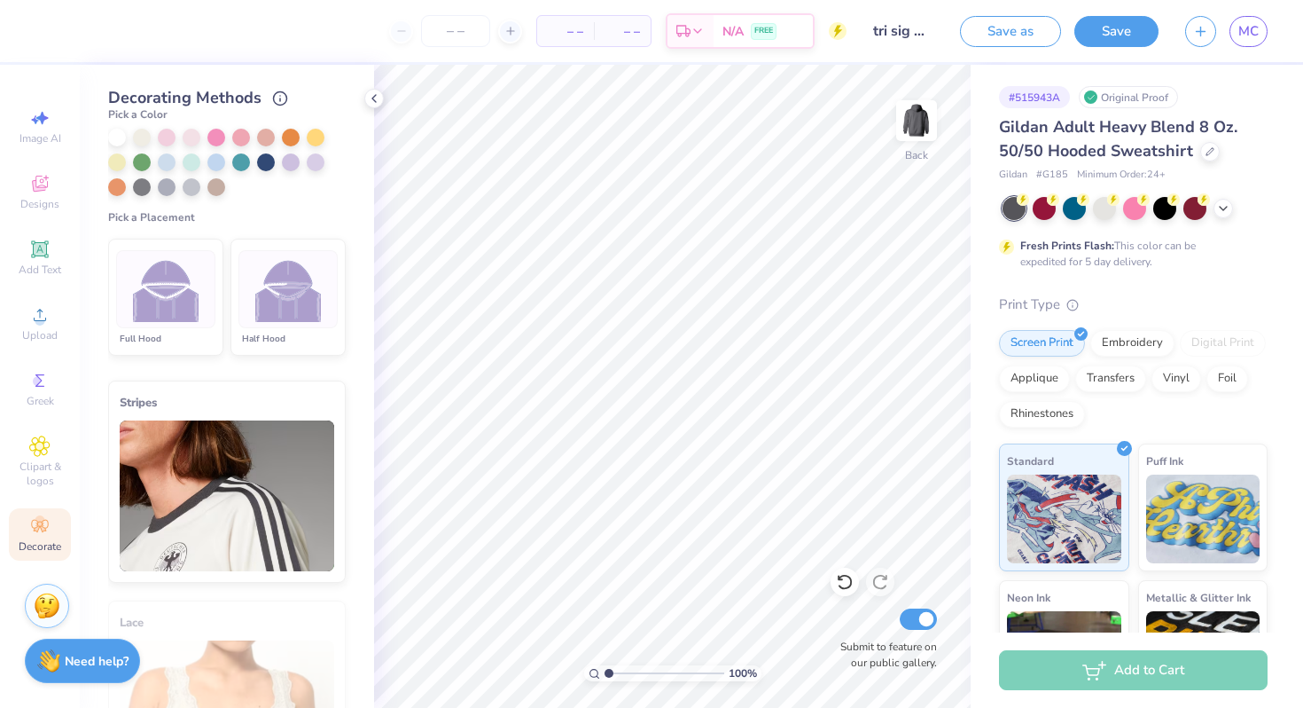
click at [202, 489] on img at bounding box center [227, 495] width 215 height 151
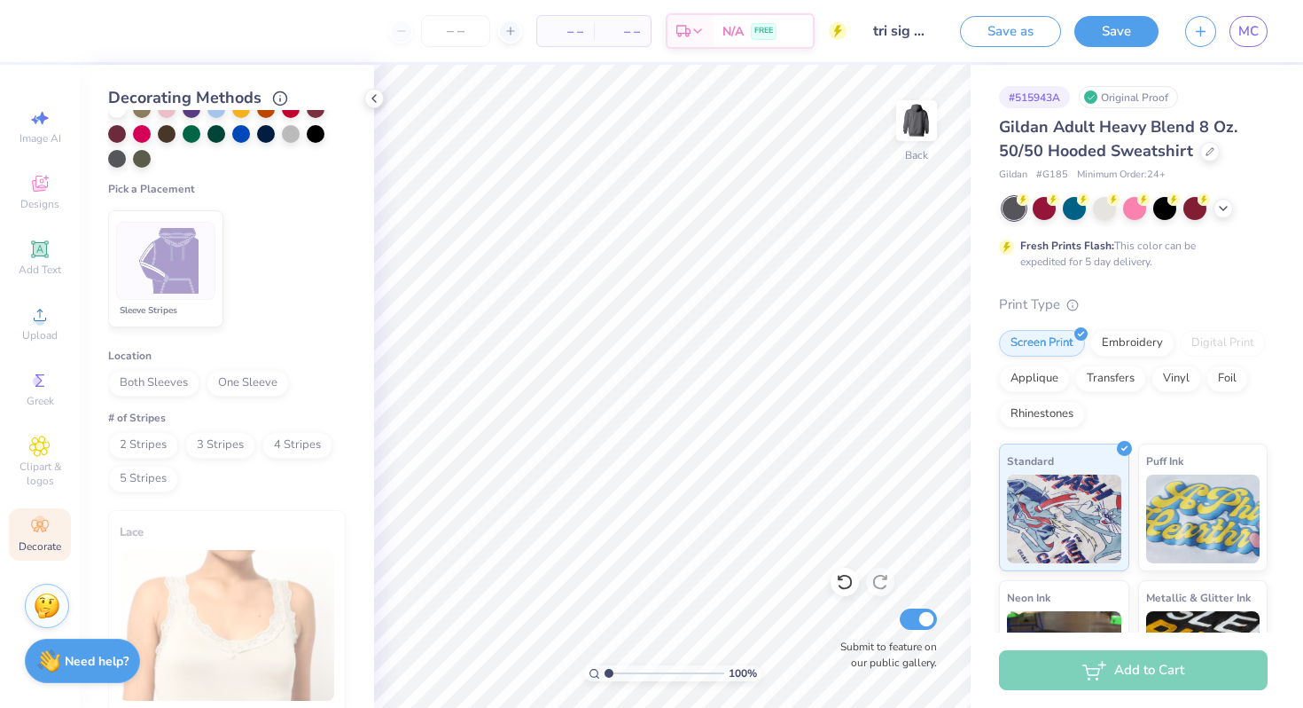
scroll to position [707, 0]
click at [175, 266] on img at bounding box center [166, 263] width 66 height 66
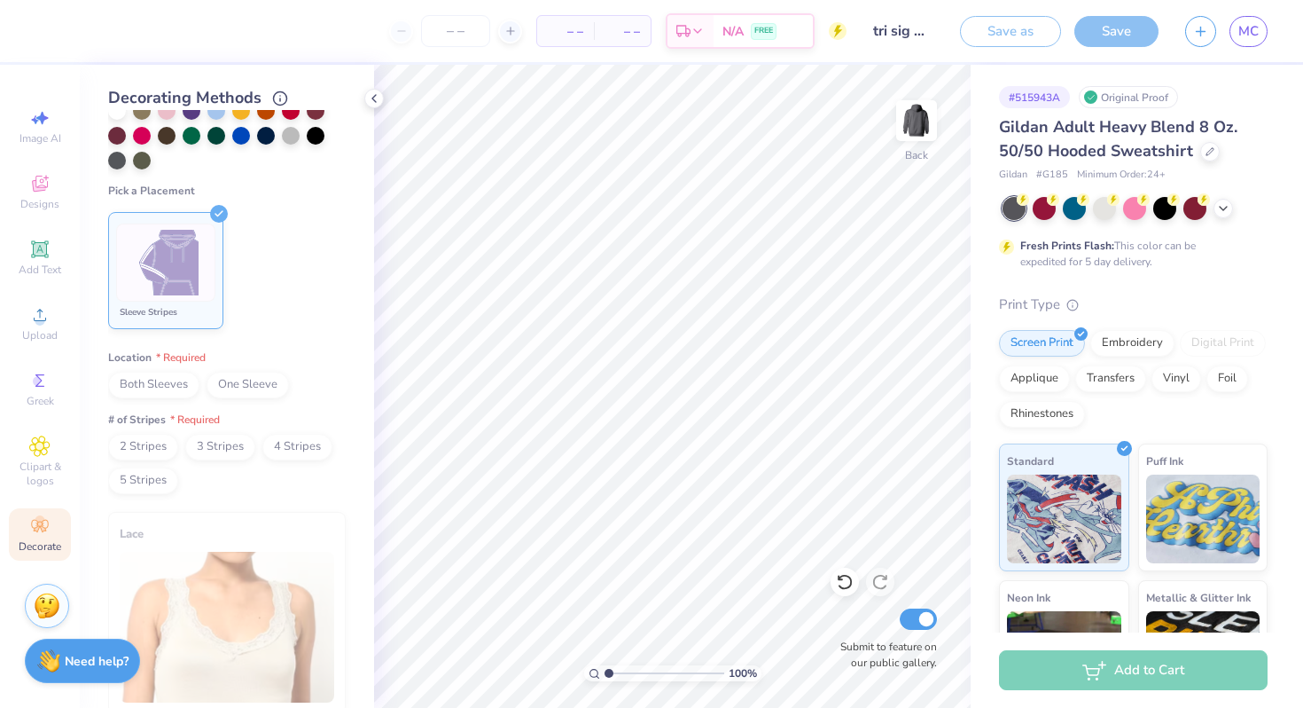
click at [170, 379] on span "Both Sleeves" at bounding box center [153, 384] width 91 height 27
click at [215, 208] on icon at bounding box center [219, 214] width 18 height 18
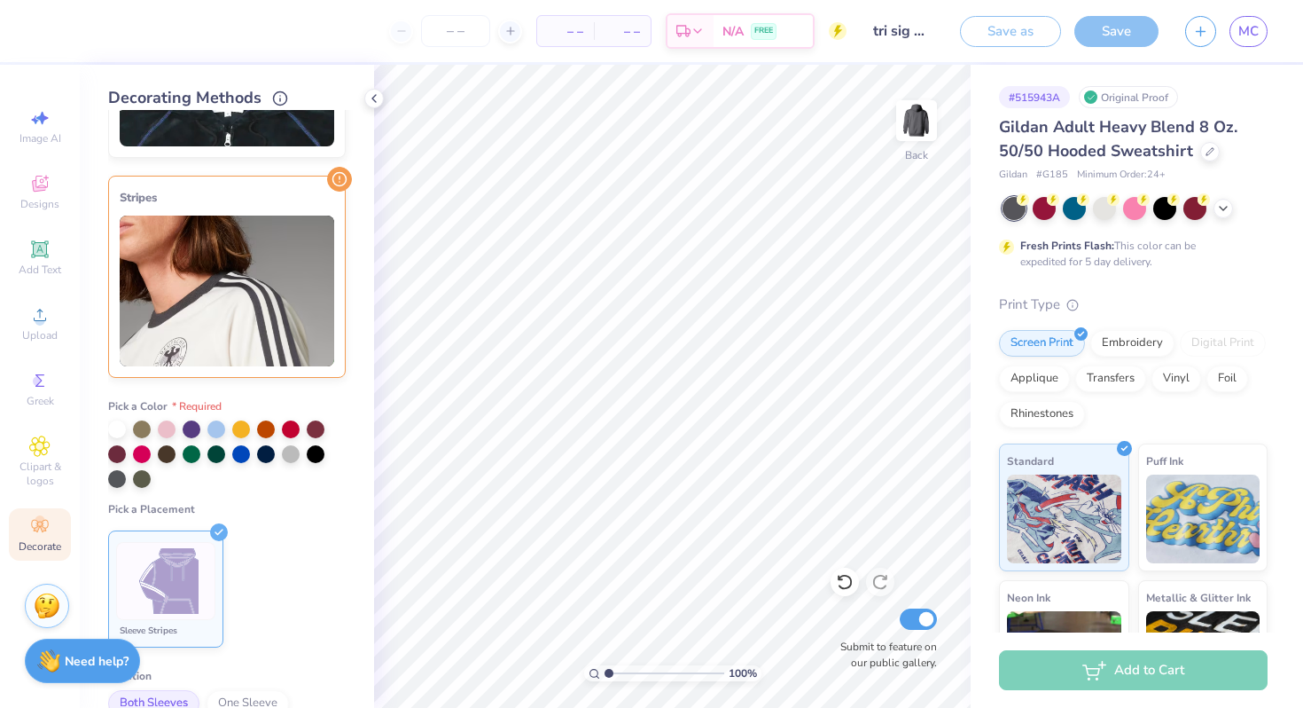
scroll to position [364, 0]
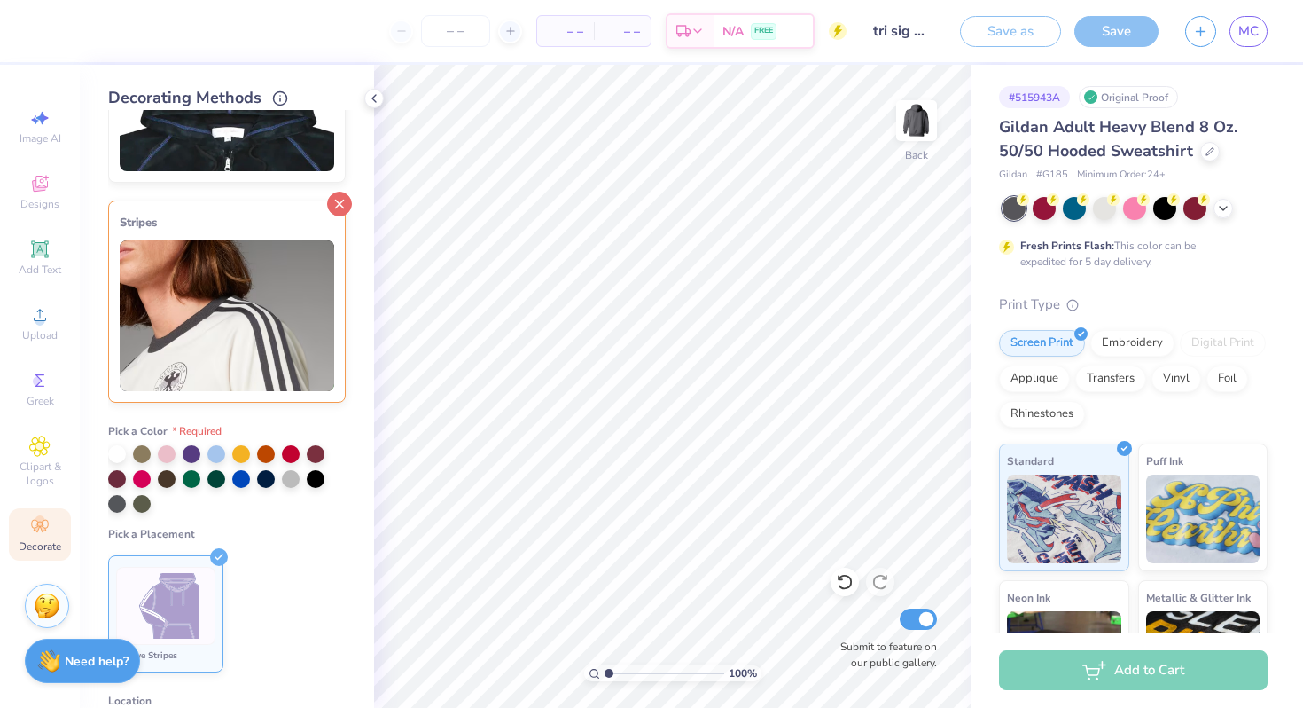
click at [338, 201] on line at bounding box center [340, 204] width 8 height 8
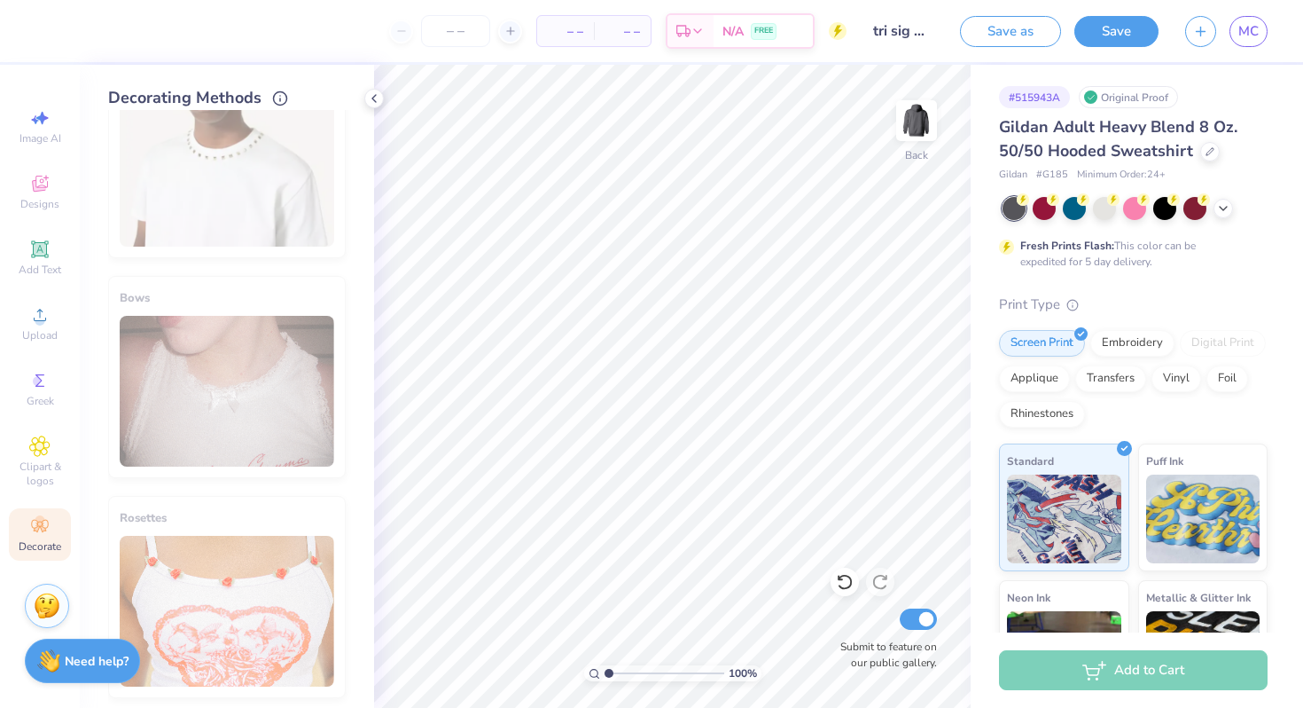
scroll to position [1390, 0]
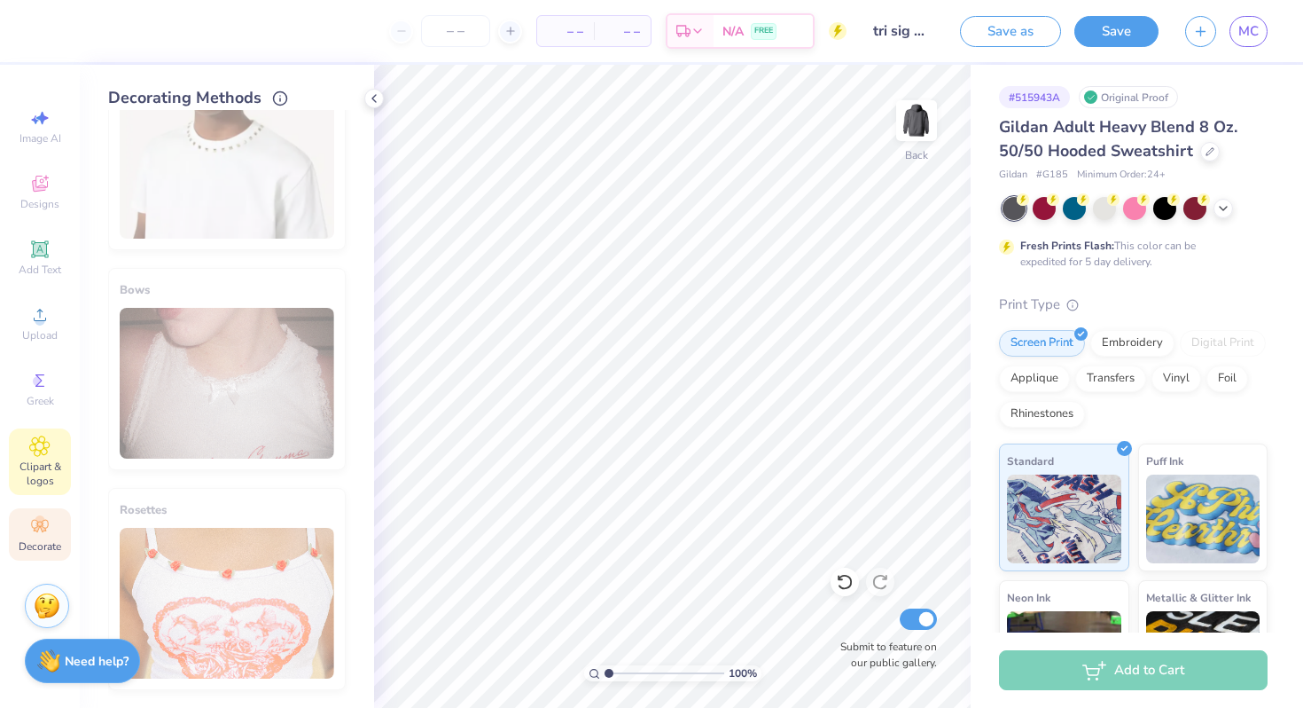
click at [43, 461] on span "Clipart & logos" at bounding box center [40, 473] width 62 height 28
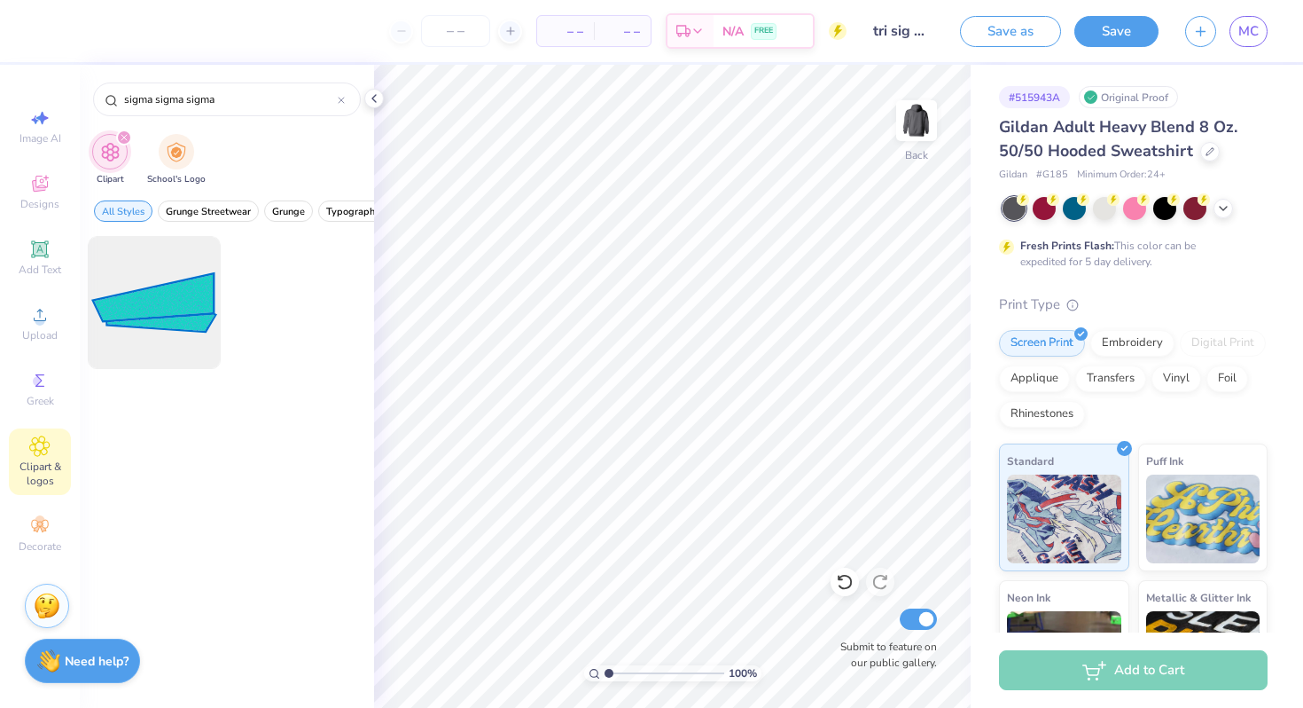
click at [123, 137] on icon "filter for Clipart" at bounding box center [124, 137] width 7 height 7
click at [125, 136] on icon "filter for Clipart" at bounding box center [124, 137] width 7 height 7
click at [340, 99] on icon at bounding box center [341, 100] width 5 height 5
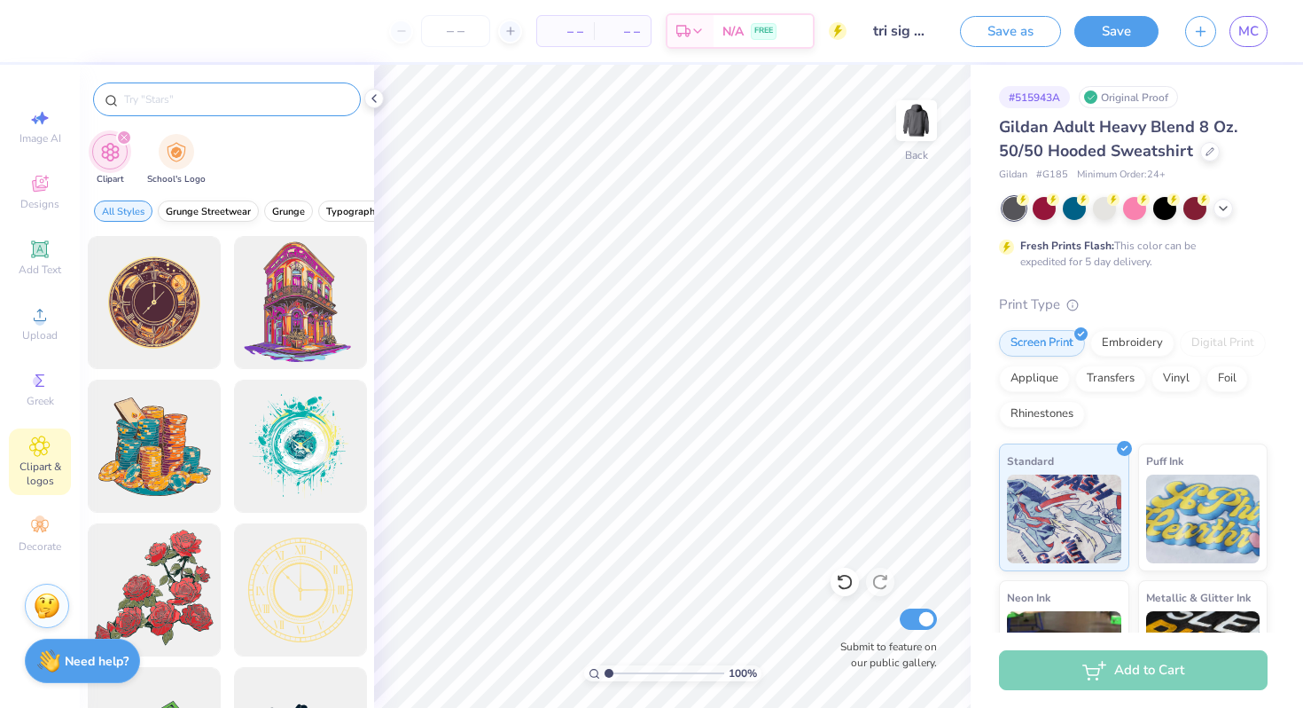
click at [194, 212] on span "Grunge Streetwear" at bounding box center [208, 211] width 85 height 13
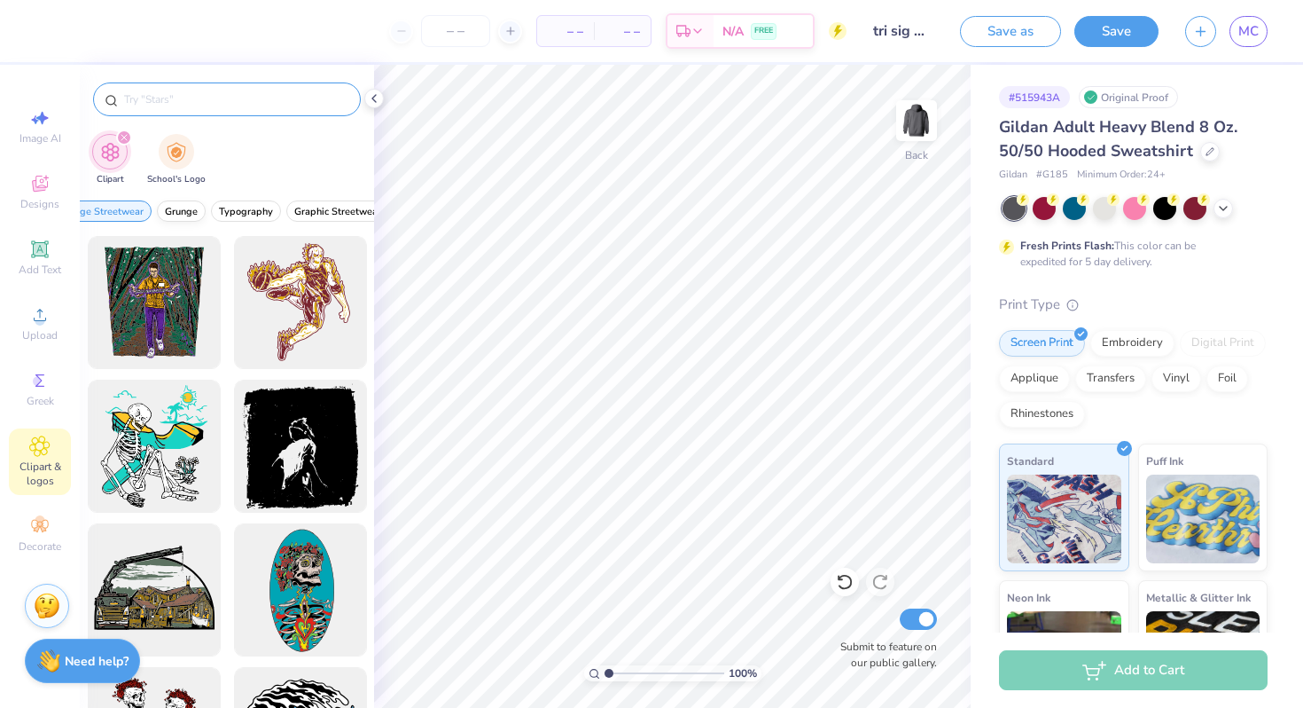
scroll to position [0, 121]
click at [34, 394] on span "Greek" at bounding box center [40, 401] width 27 height 14
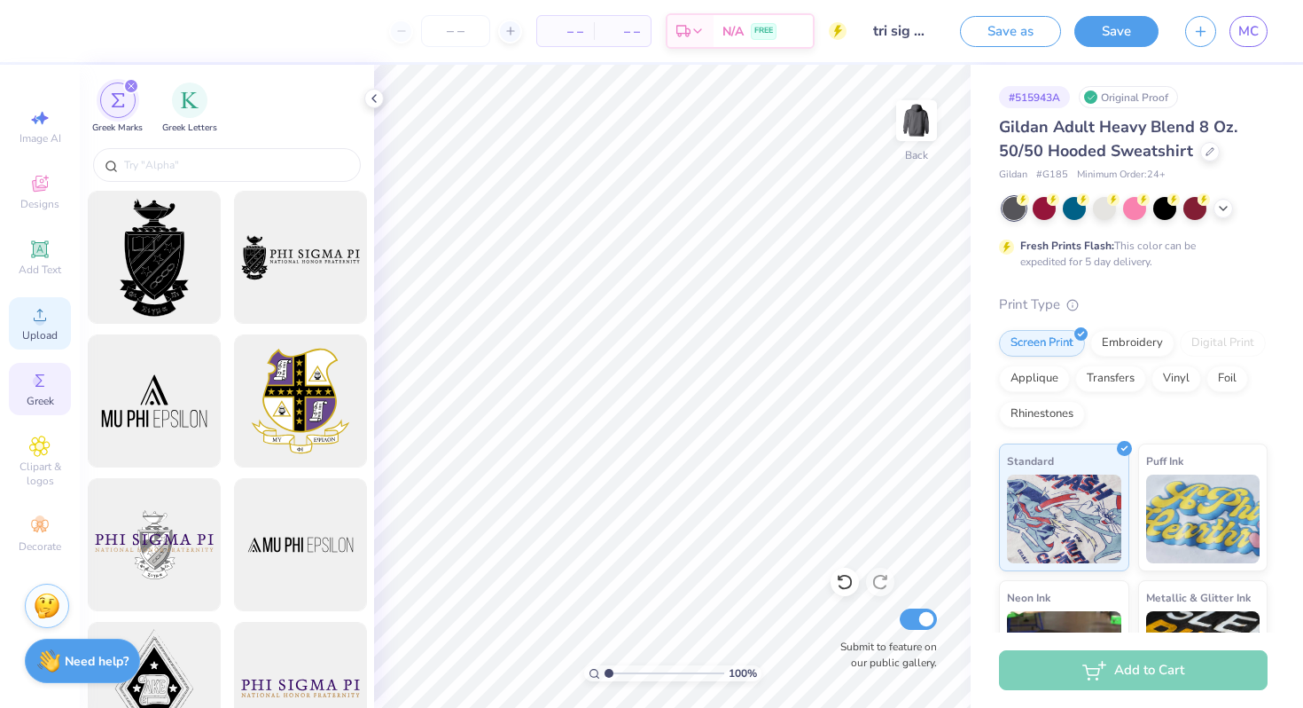
click at [34, 331] on span "Upload" at bounding box center [39, 335] width 35 height 14
click at [43, 201] on span "Designs" at bounding box center [39, 204] width 39 height 14
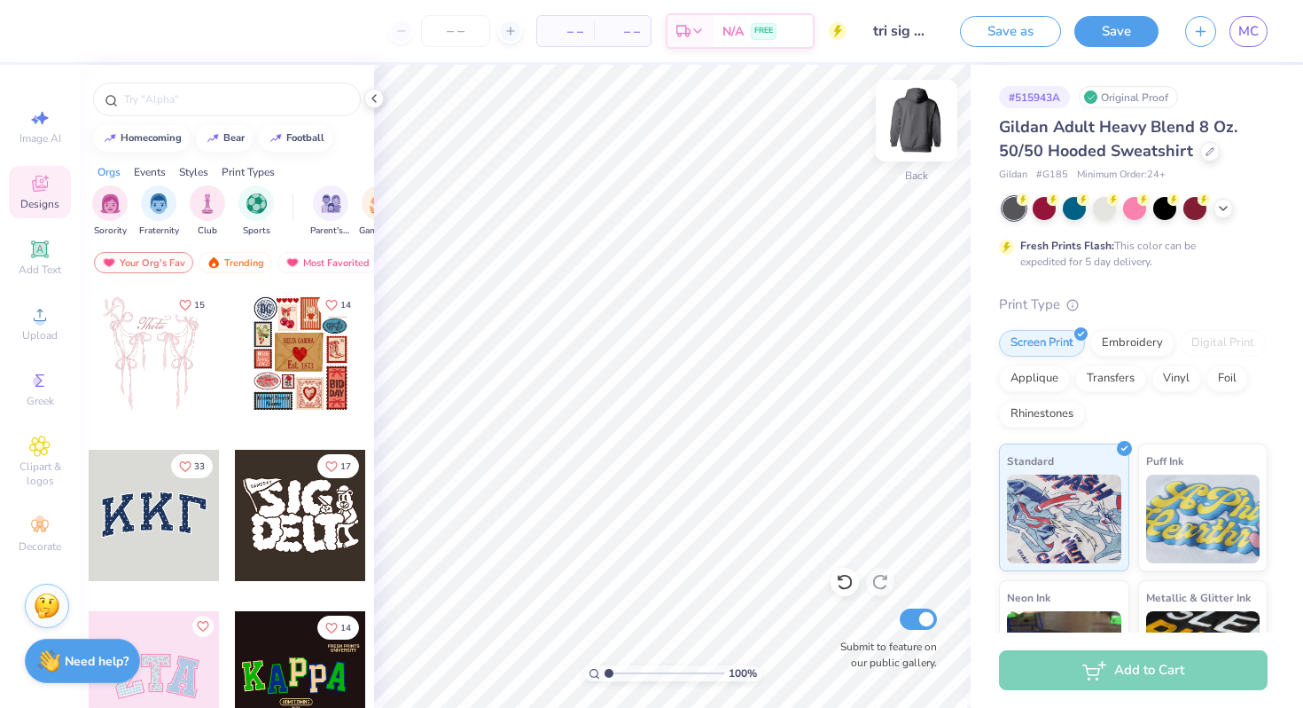
click at [916, 124] on img at bounding box center [916, 120] width 71 height 71
click at [306, 375] on div at bounding box center [300, 353] width 131 height 131
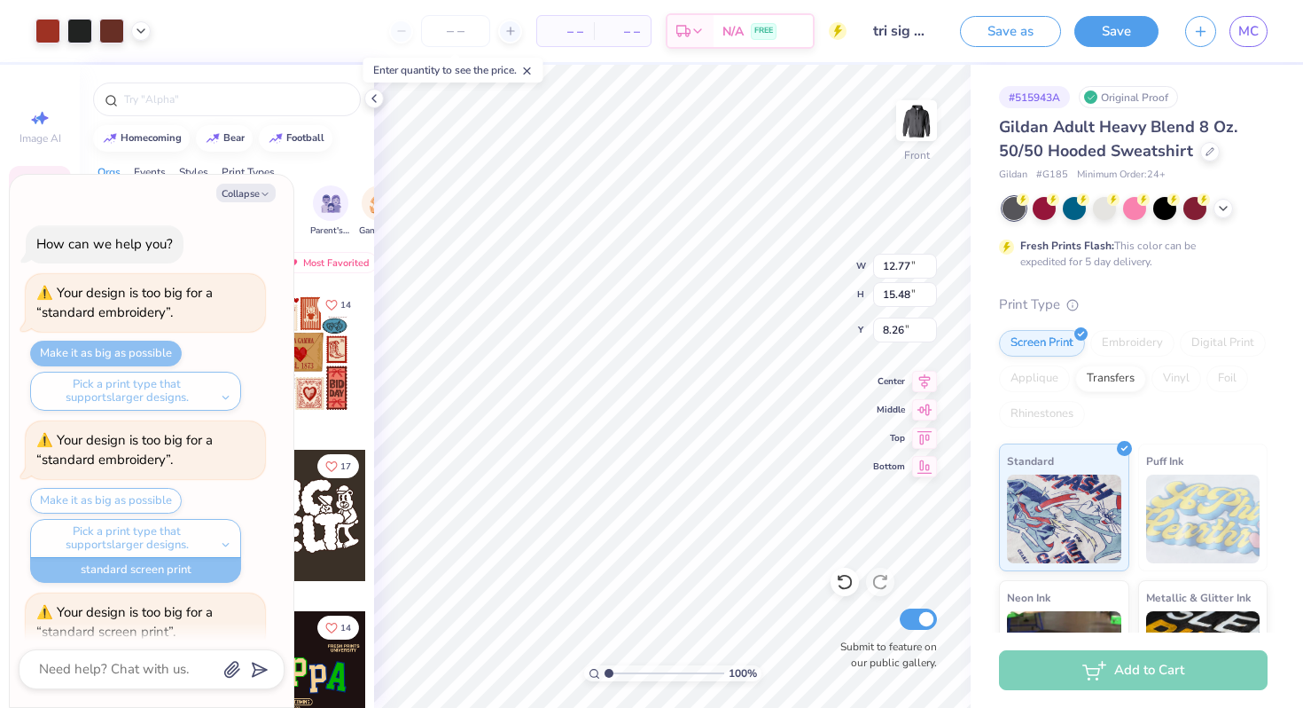
scroll to position [2483, 0]
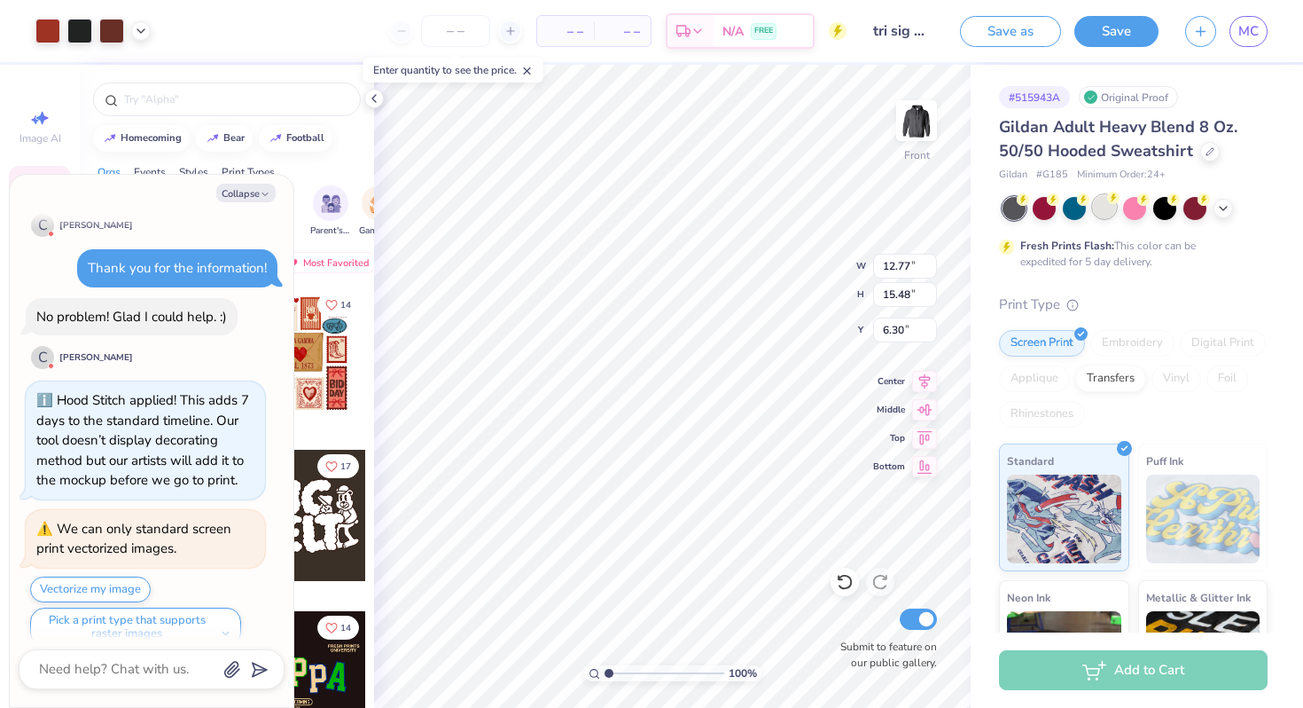
click at [1102, 207] on div at bounding box center [1104, 206] width 23 height 23
type textarea "x"
type input "6.00"
click at [1196, 207] on div at bounding box center [1195, 206] width 23 height 23
click at [1221, 210] on icon at bounding box center [1223, 206] width 14 height 14
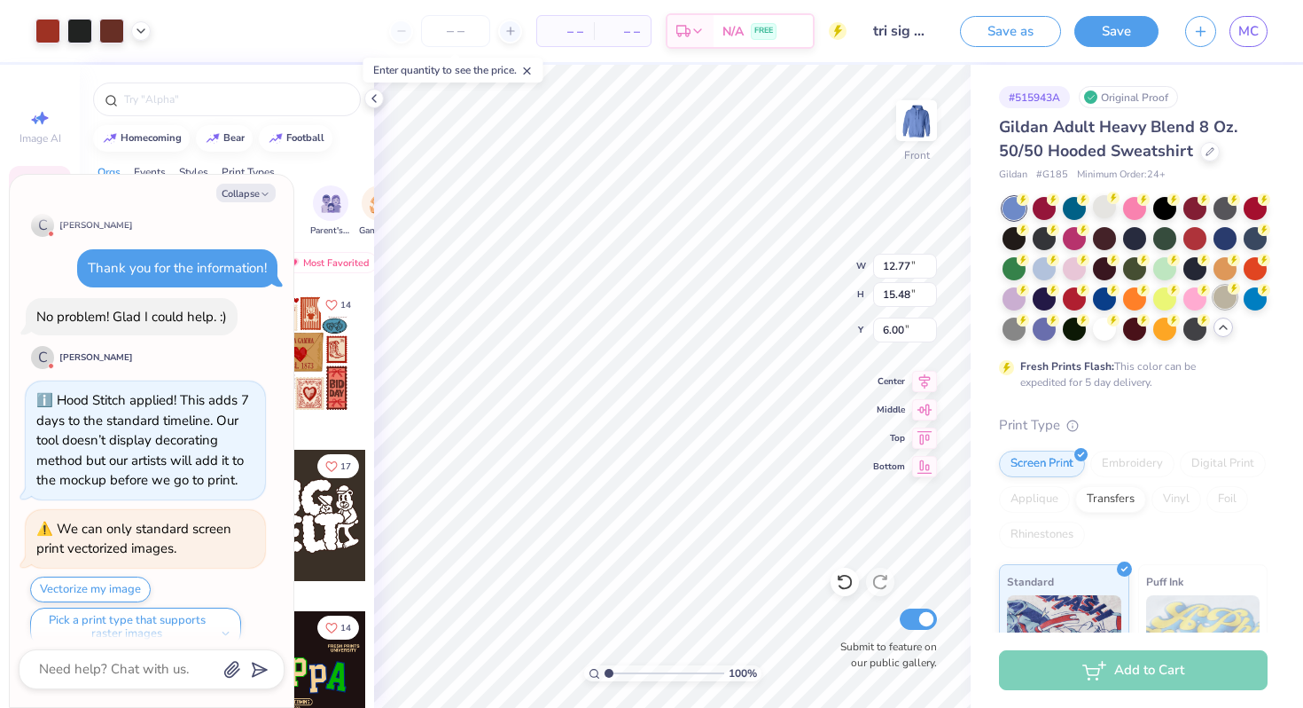
click at [1226, 300] on div at bounding box center [1225, 296] width 23 height 23
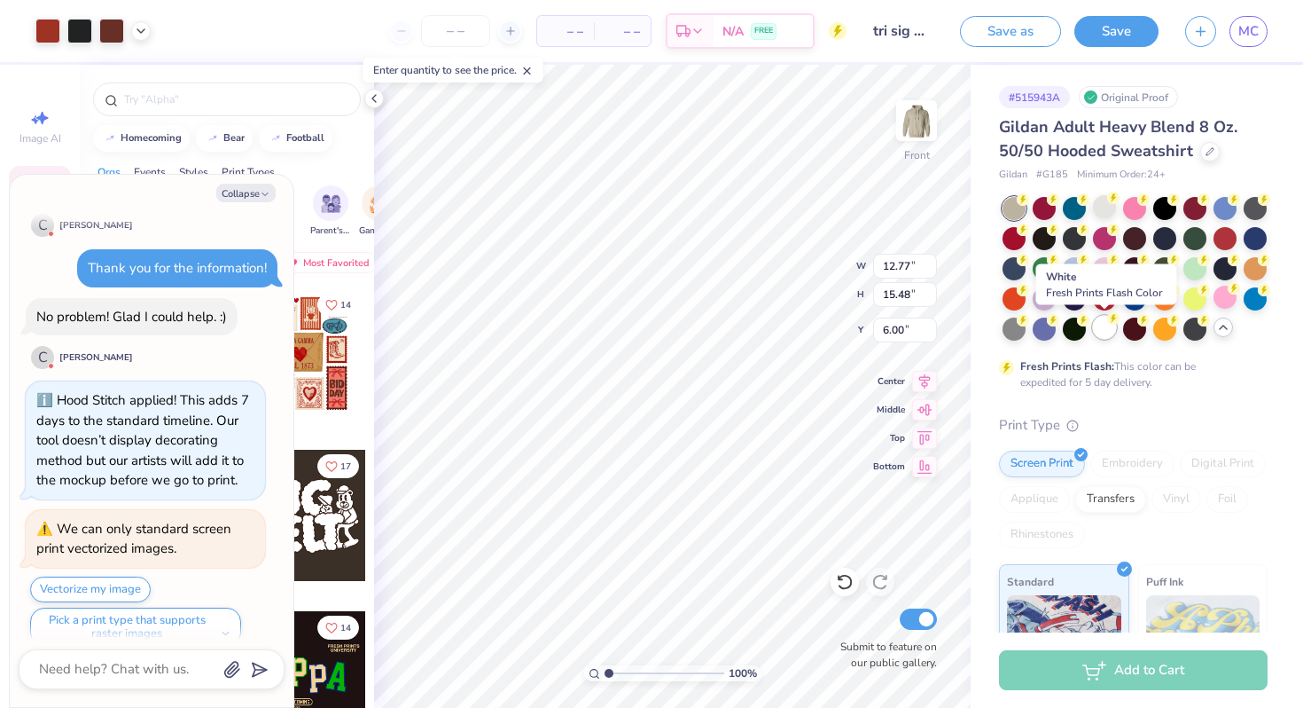
click at [1097, 329] on div at bounding box center [1104, 327] width 23 height 23
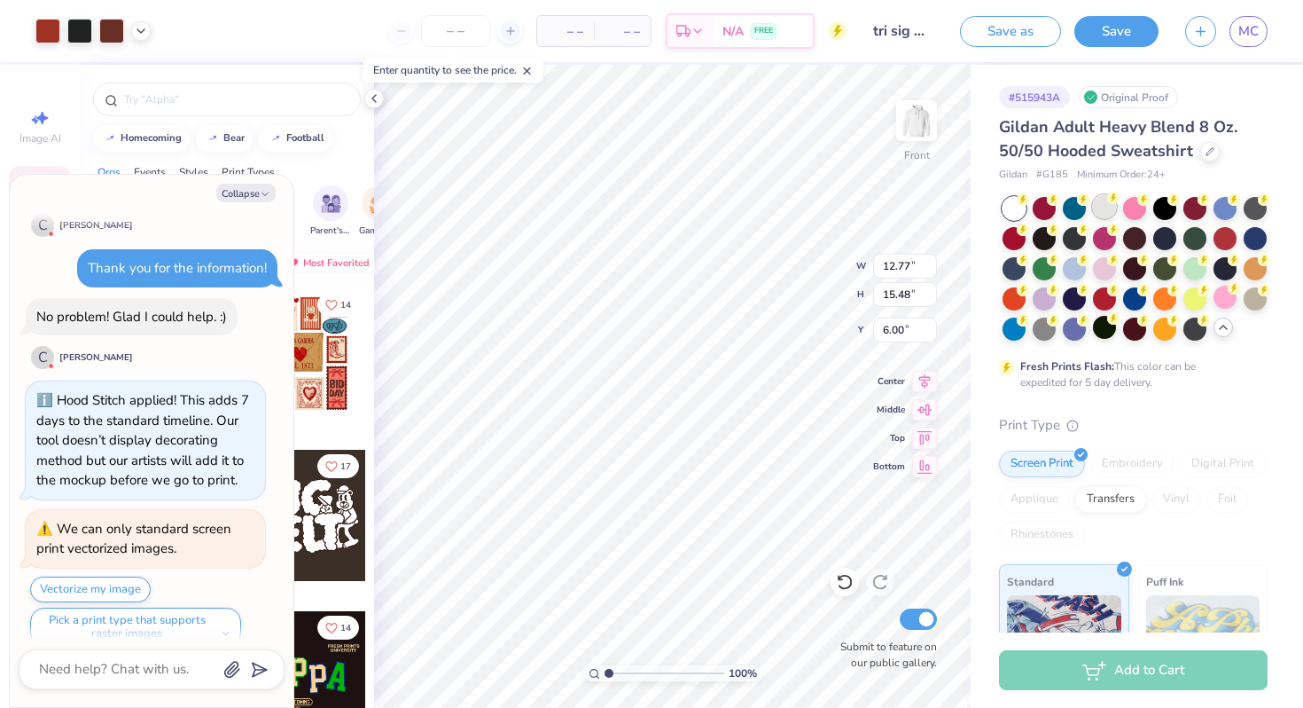
click at [1099, 204] on div at bounding box center [1104, 206] width 23 height 23
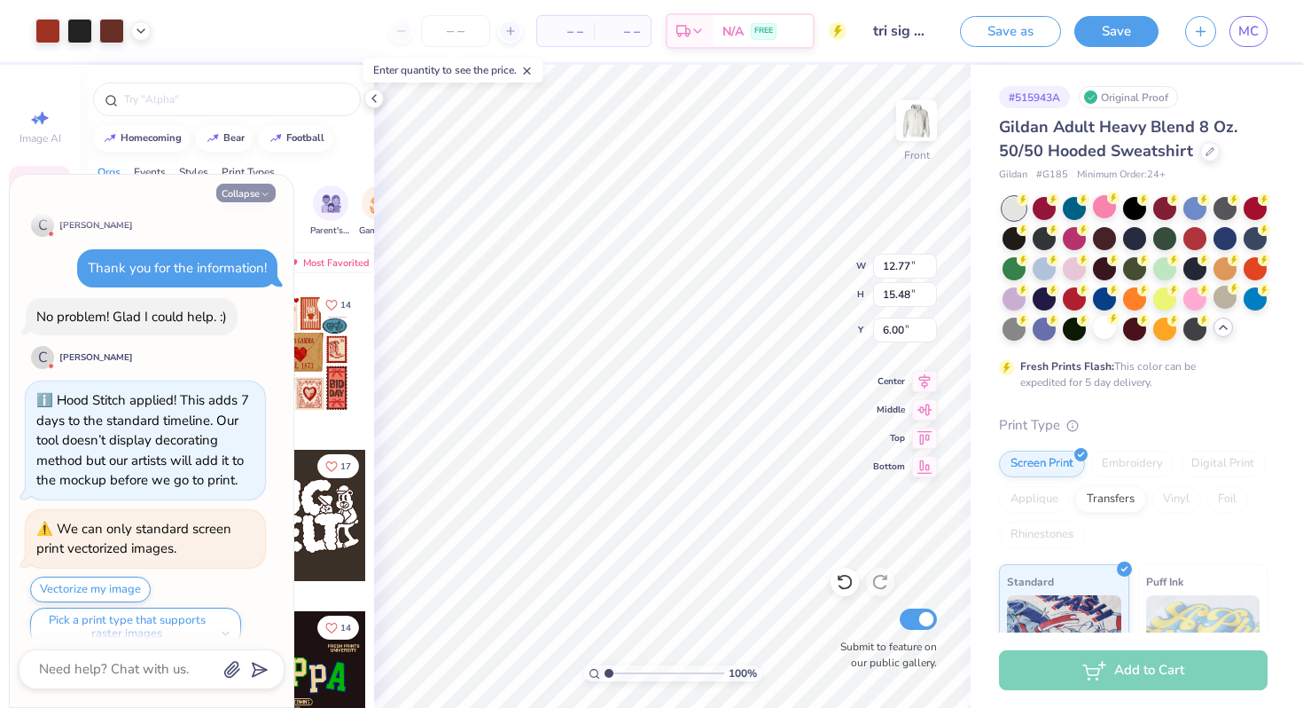
click at [250, 194] on button "Collapse" at bounding box center [245, 193] width 59 height 19
type textarea "x"
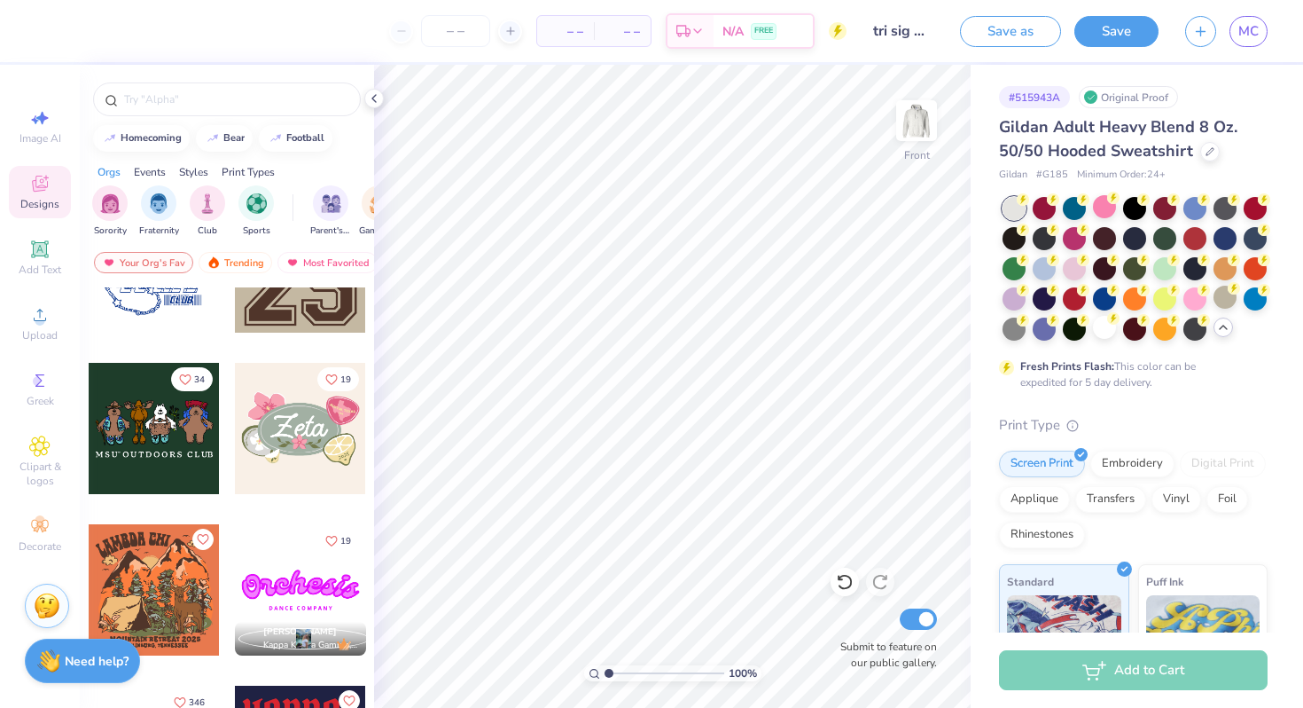
scroll to position [1220, 0]
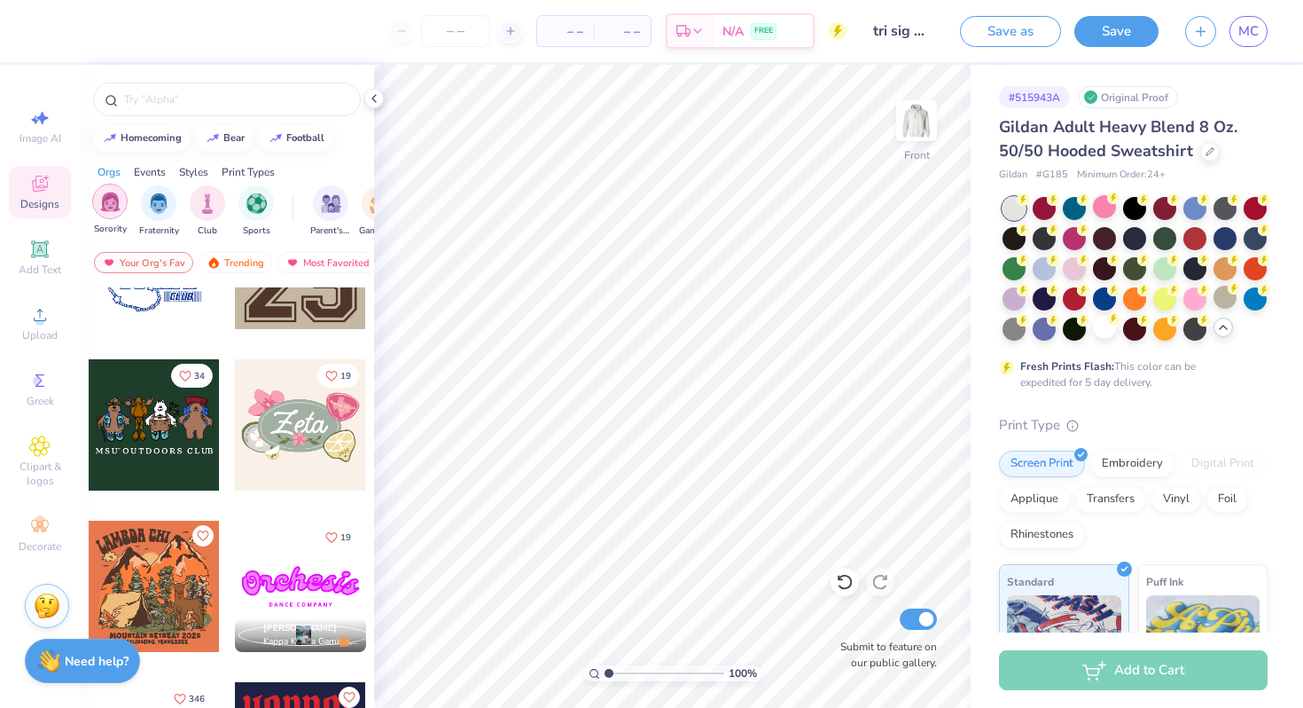
click at [120, 201] on div "filter for Sorority" at bounding box center [109, 201] width 35 height 35
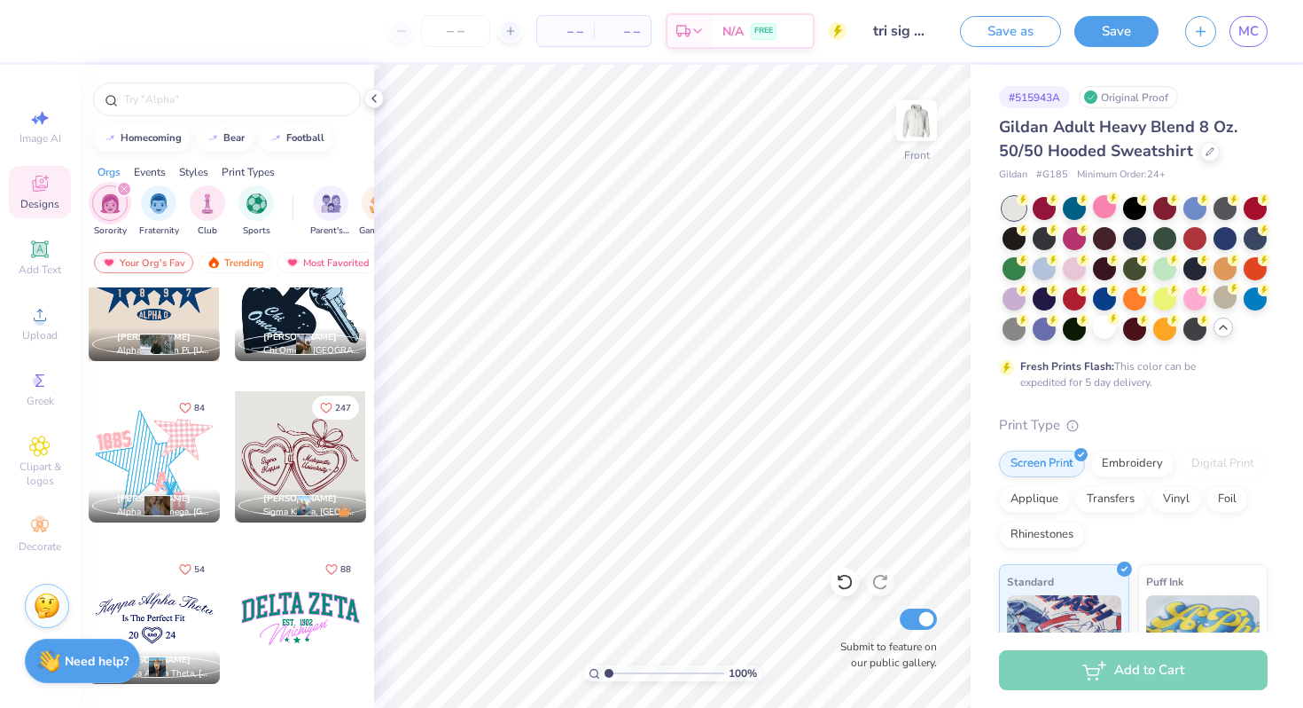
scroll to position [7331, 0]
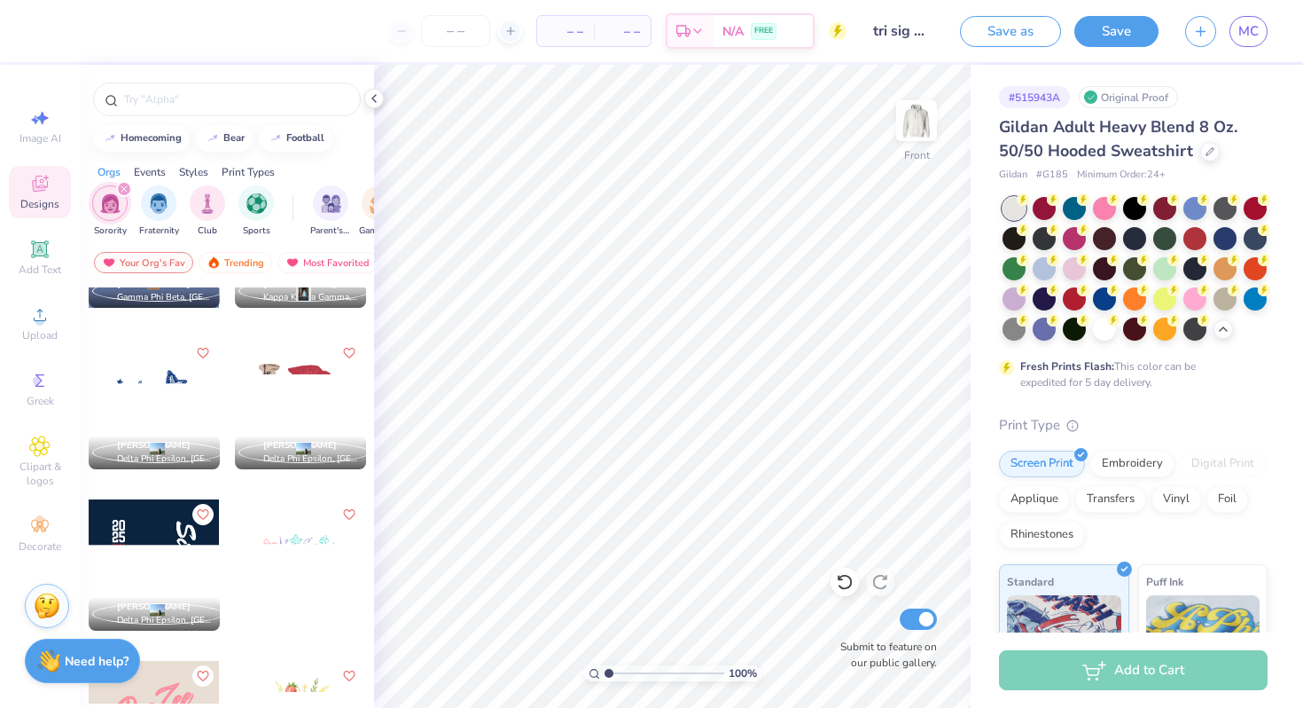
scroll to position [12542, 0]
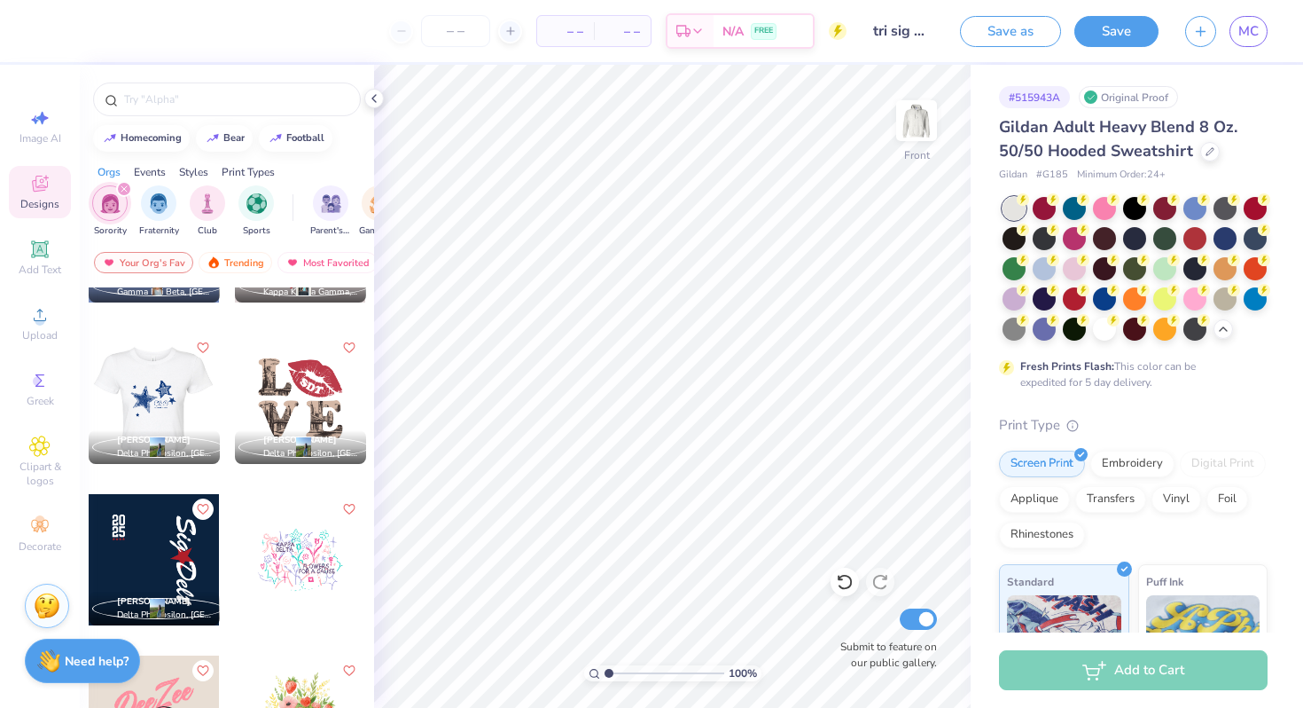
click at [89, 385] on div at bounding box center [22, 397] width 131 height 131
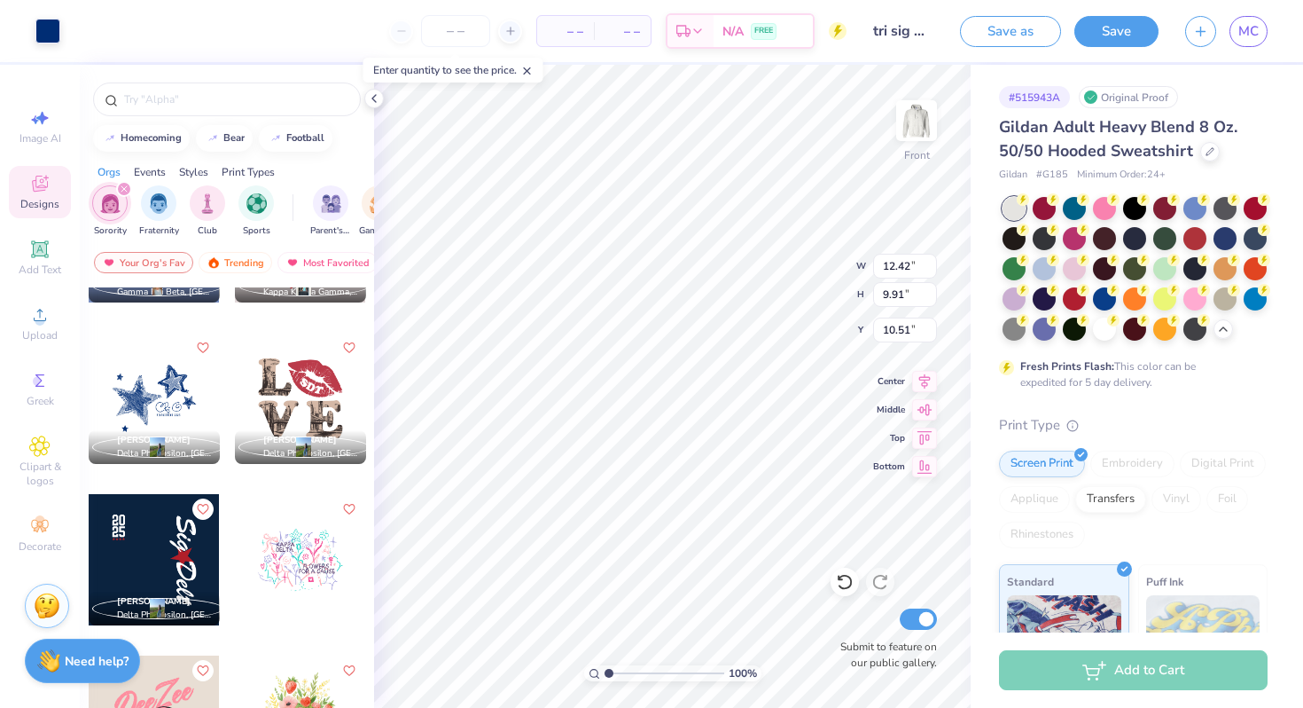
type input "10.36"
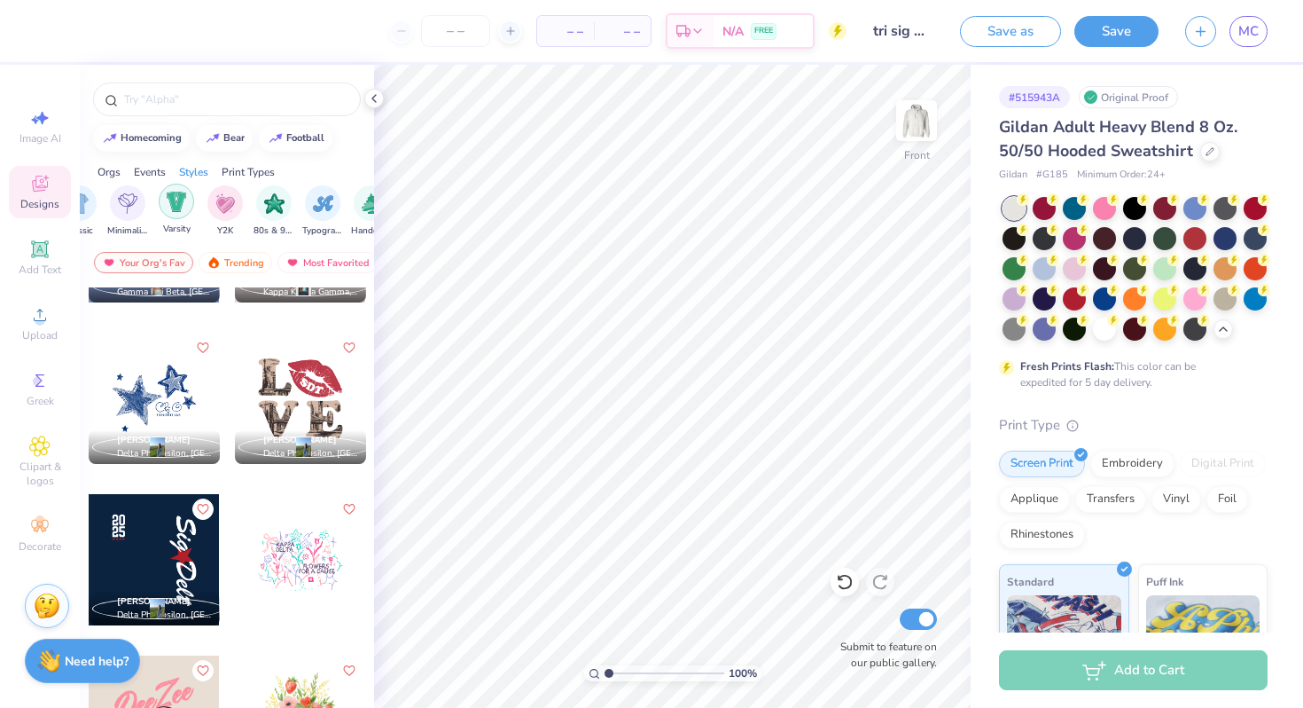
scroll to position [0, 1142]
click at [240, 168] on div "Print Types" at bounding box center [248, 172] width 53 height 16
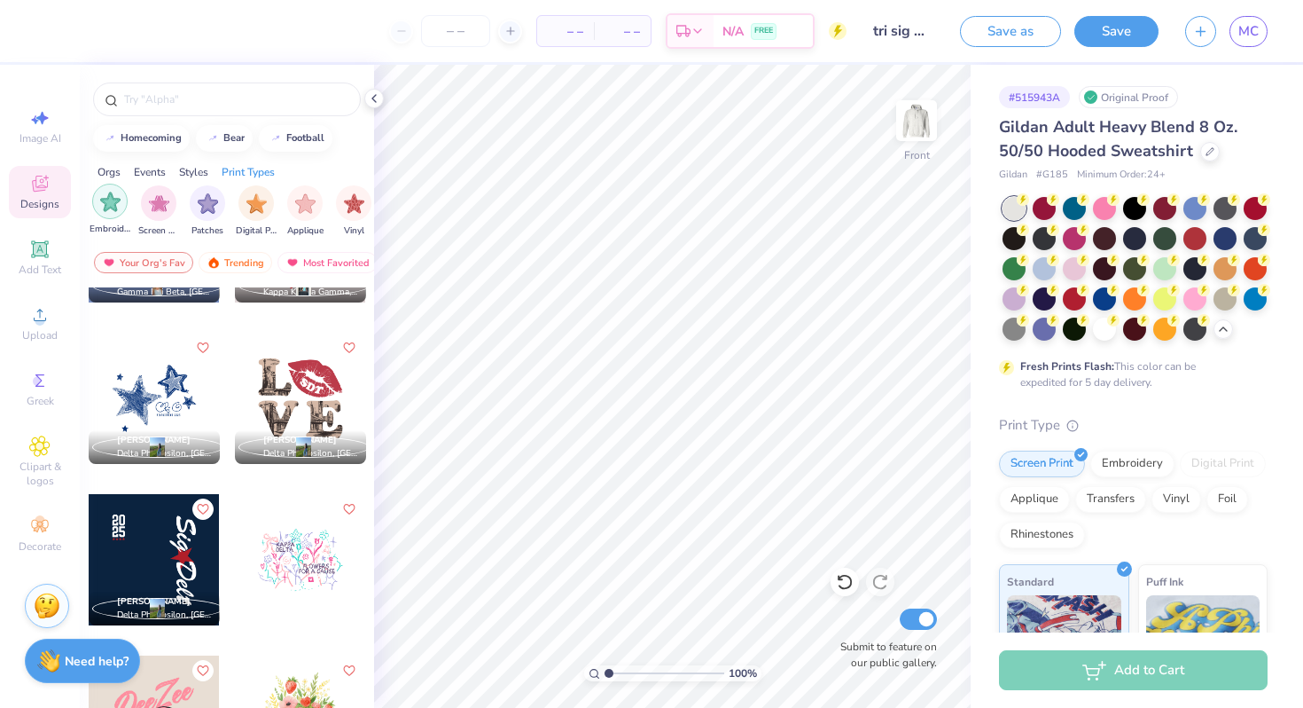
click at [103, 204] on img "filter for Embroidery" at bounding box center [110, 202] width 20 height 20
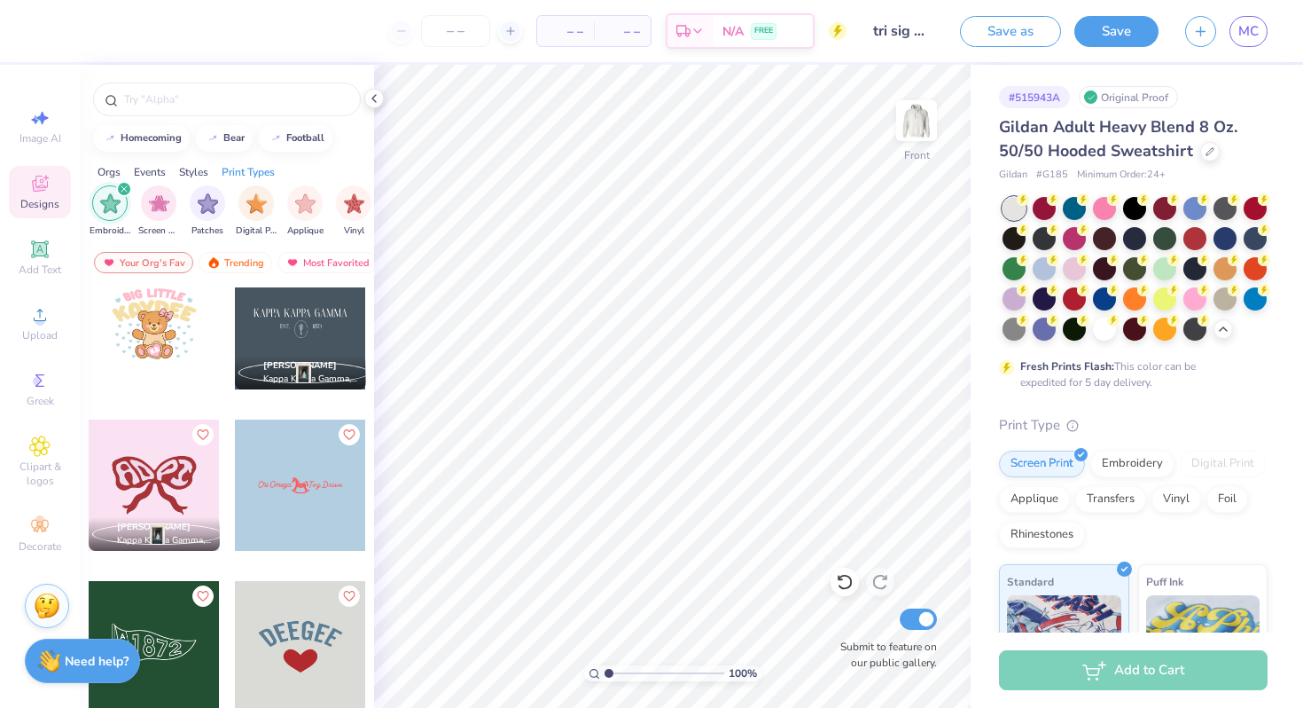
scroll to position [9032, 0]
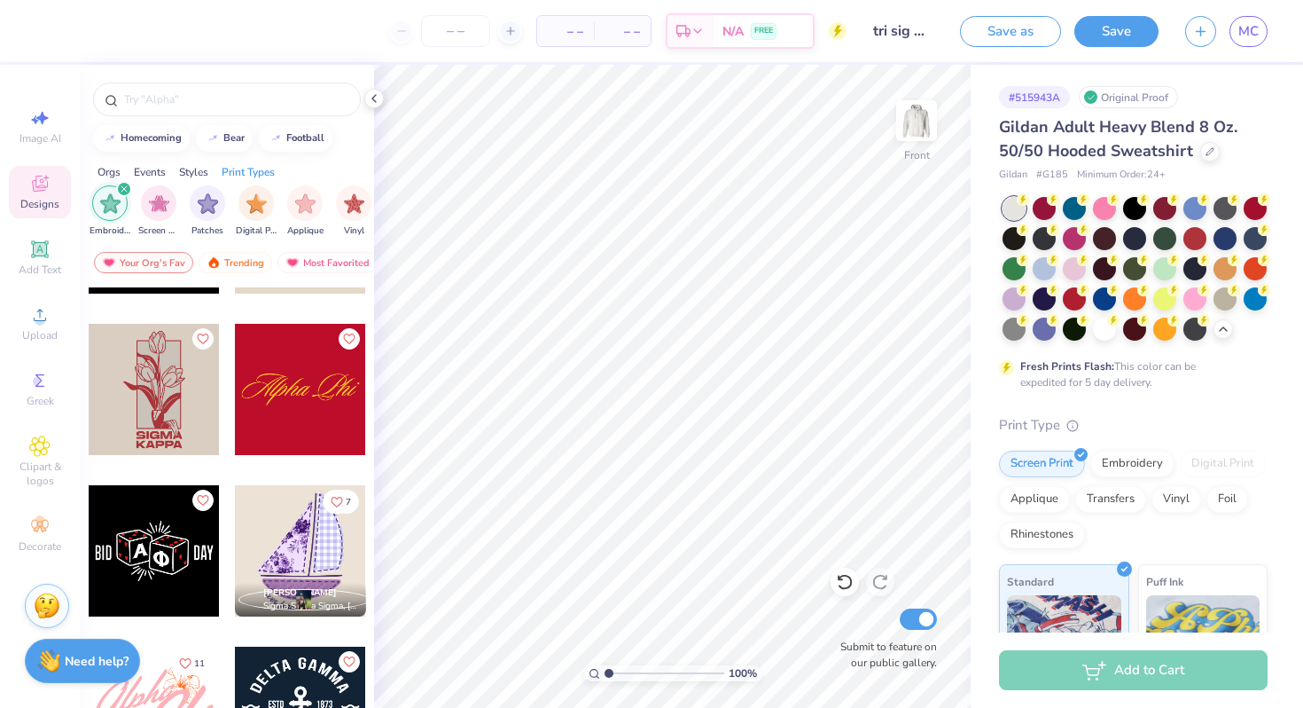
scroll to position [27881, 0]
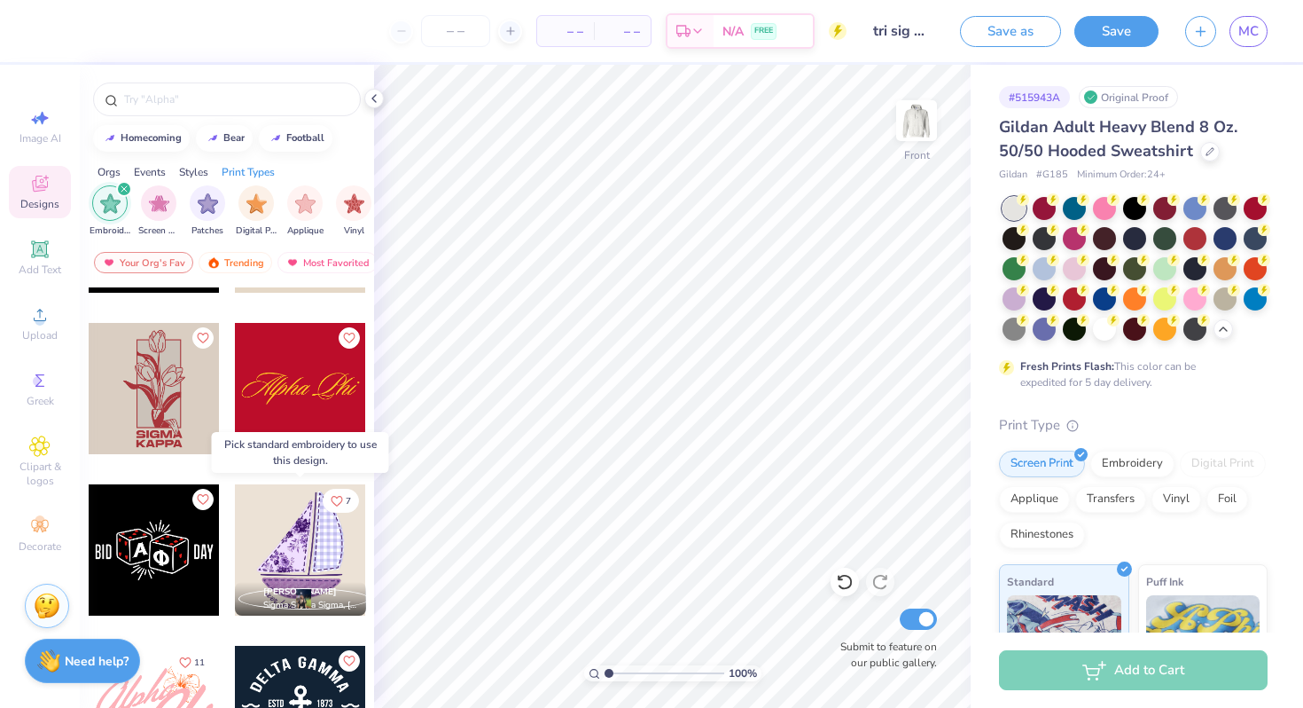
click at [317, 556] on div at bounding box center [300, 549] width 131 height 131
click at [1116, 457] on div "Embroidery" at bounding box center [1133, 461] width 84 height 27
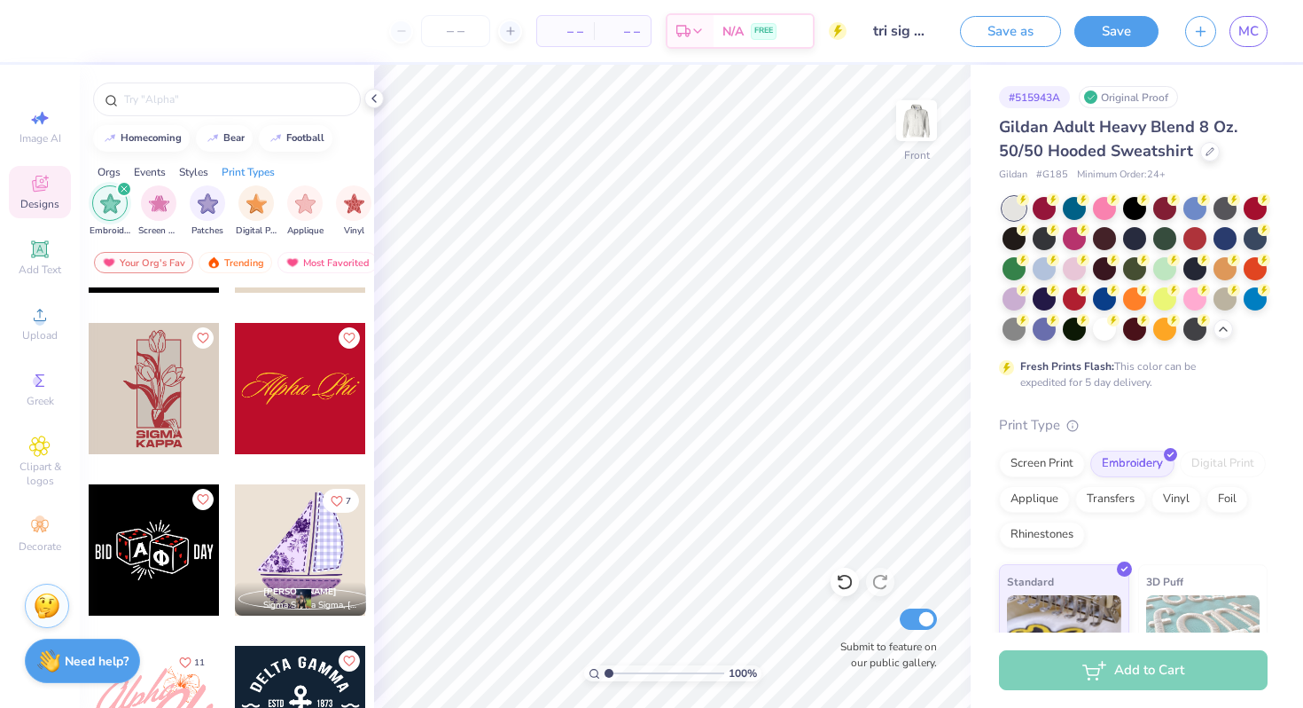
click at [291, 542] on div at bounding box center [300, 549] width 131 height 131
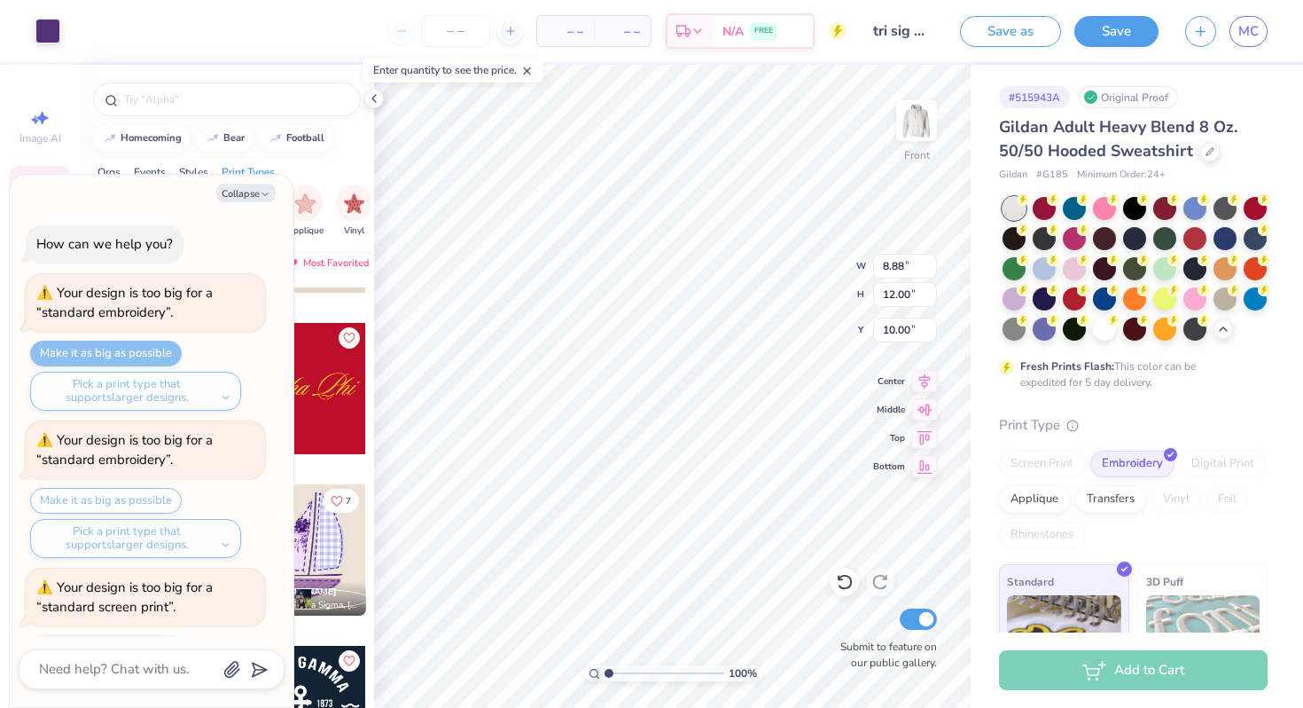
scroll to position [2581, 0]
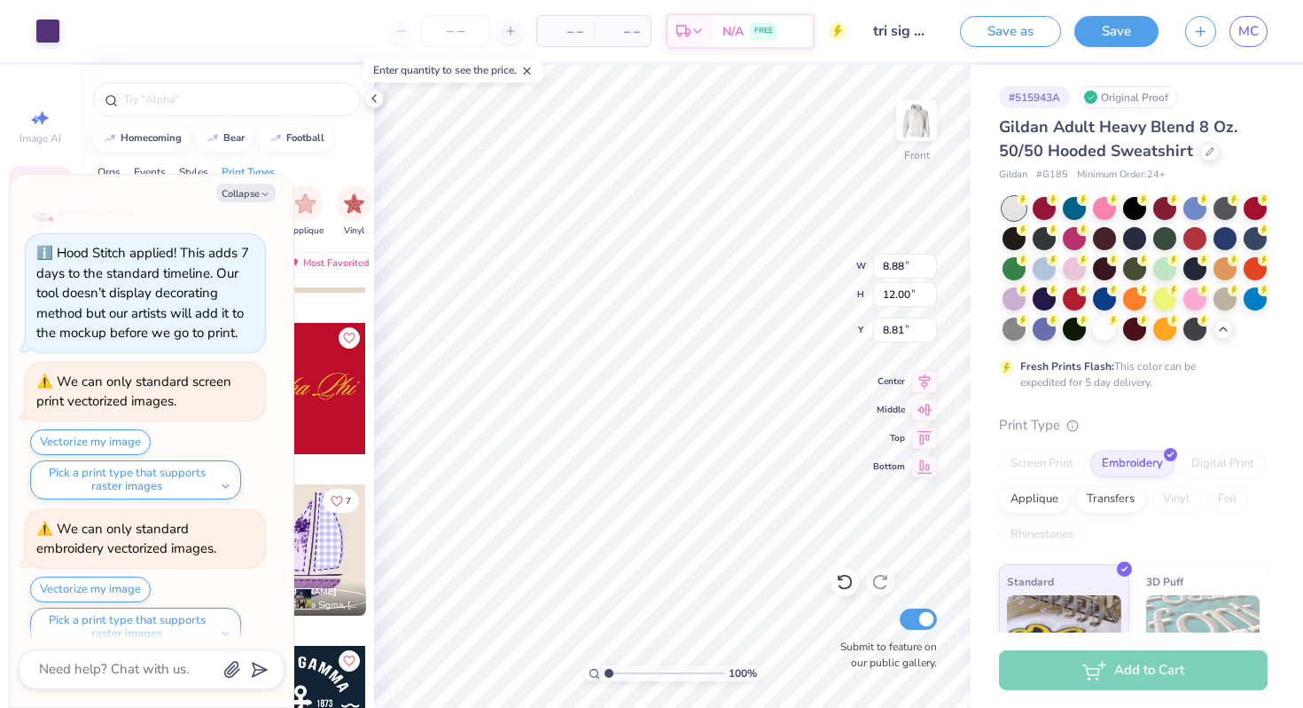
type textarea "x"
type input "8.81"
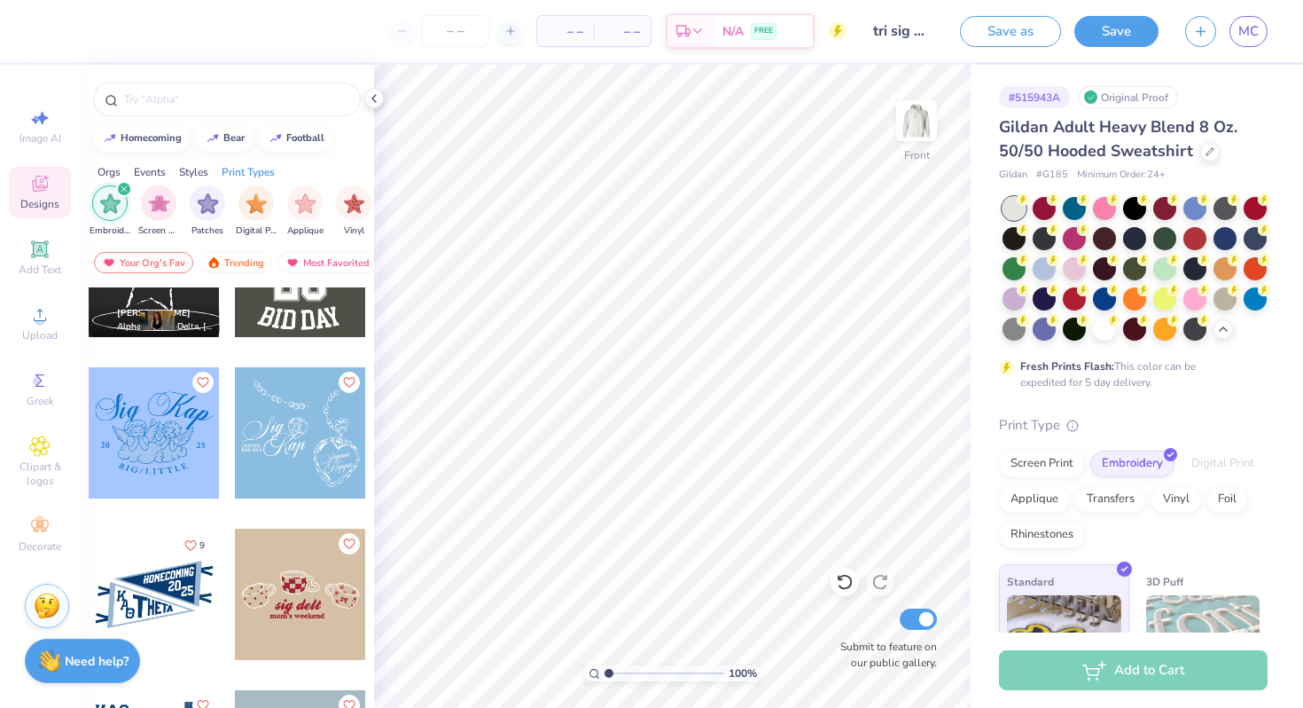
scroll to position [30101, 0]
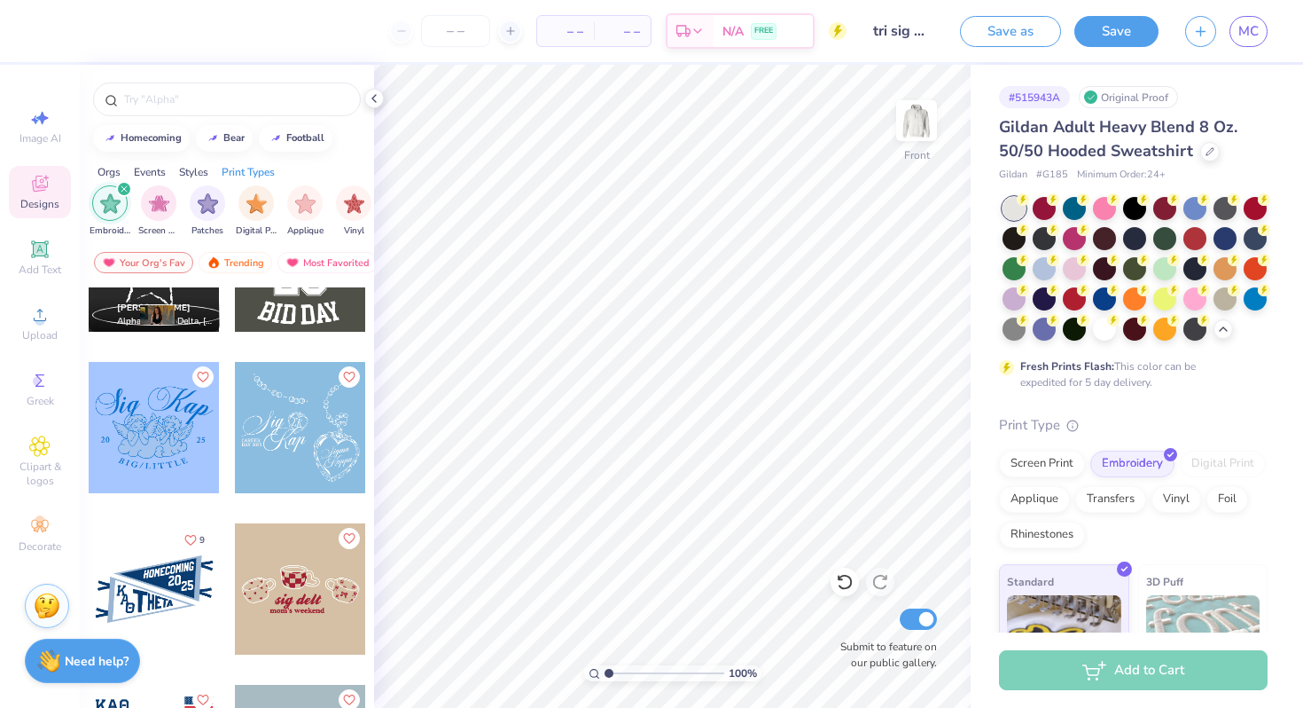
click at [307, 451] on div at bounding box center [300, 427] width 131 height 131
type input "6.00"
click at [1060, 464] on div "Screen Print" at bounding box center [1042, 461] width 86 height 27
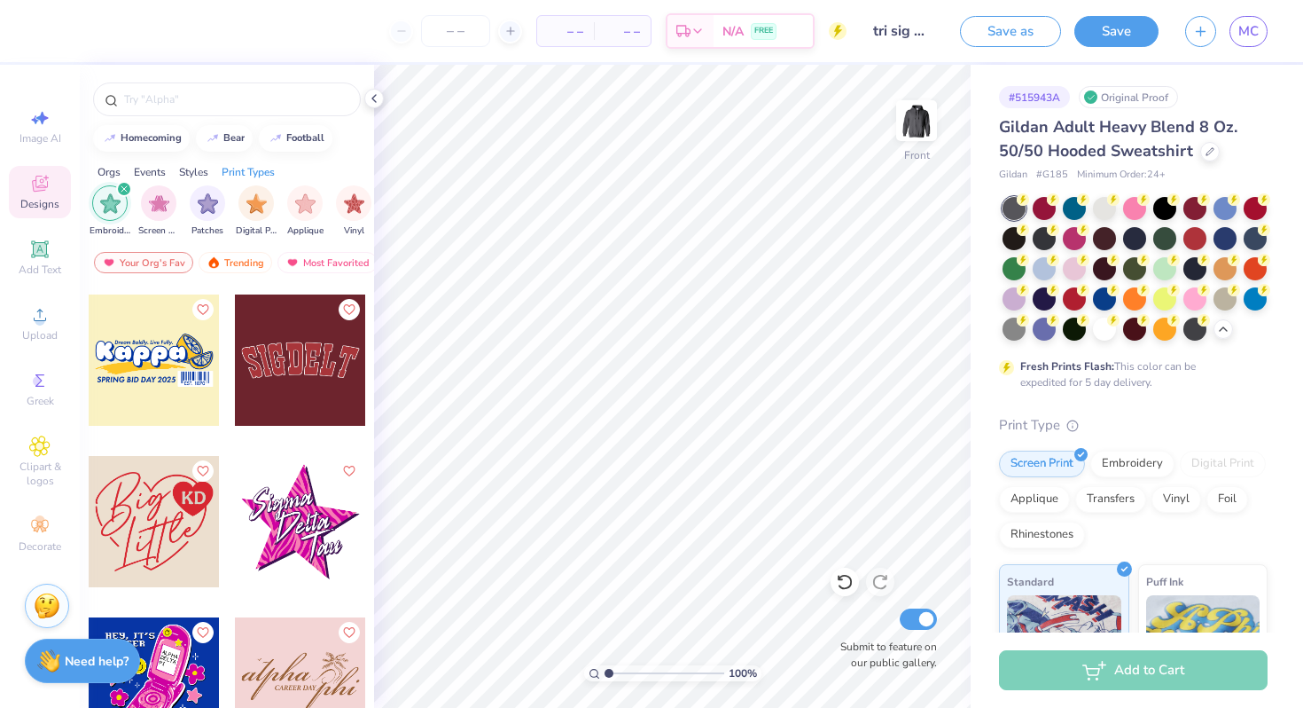
scroll to position [33556, 0]
click at [223, 257] on div "Trending" at bounding box center [236, 262] width 74 height 21
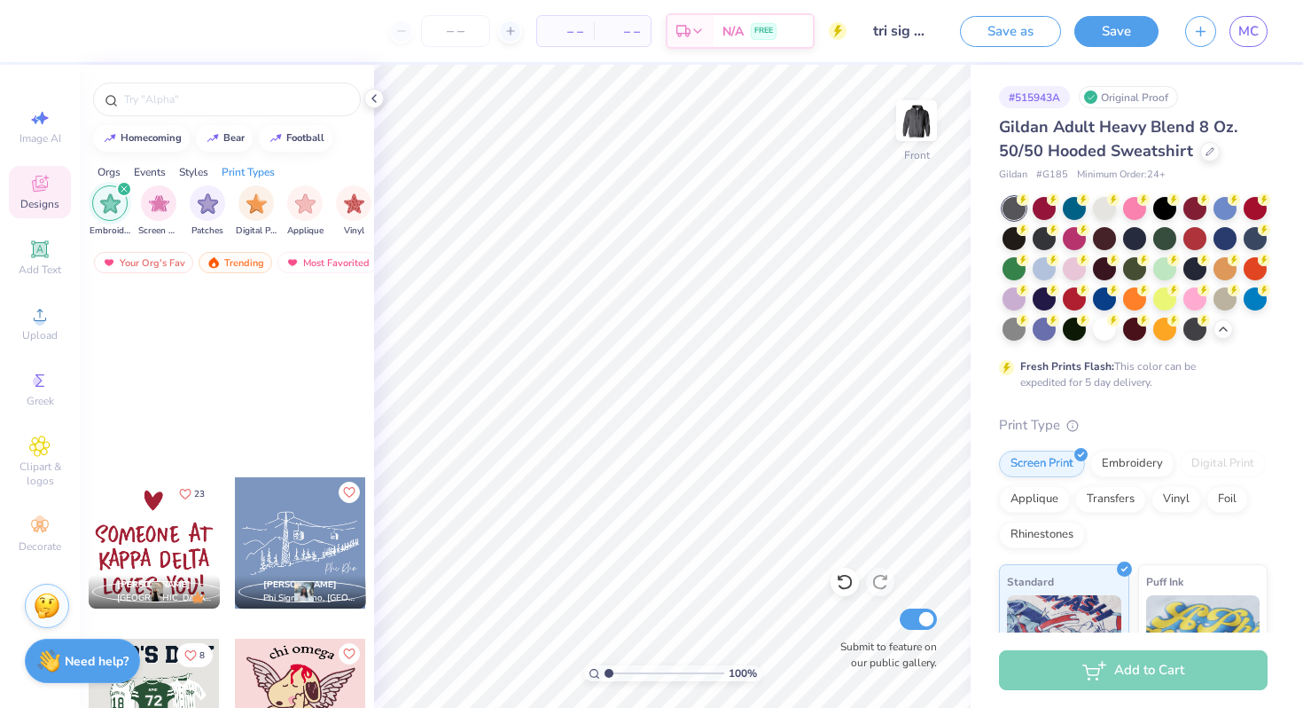
scroll to position [6467, 0]
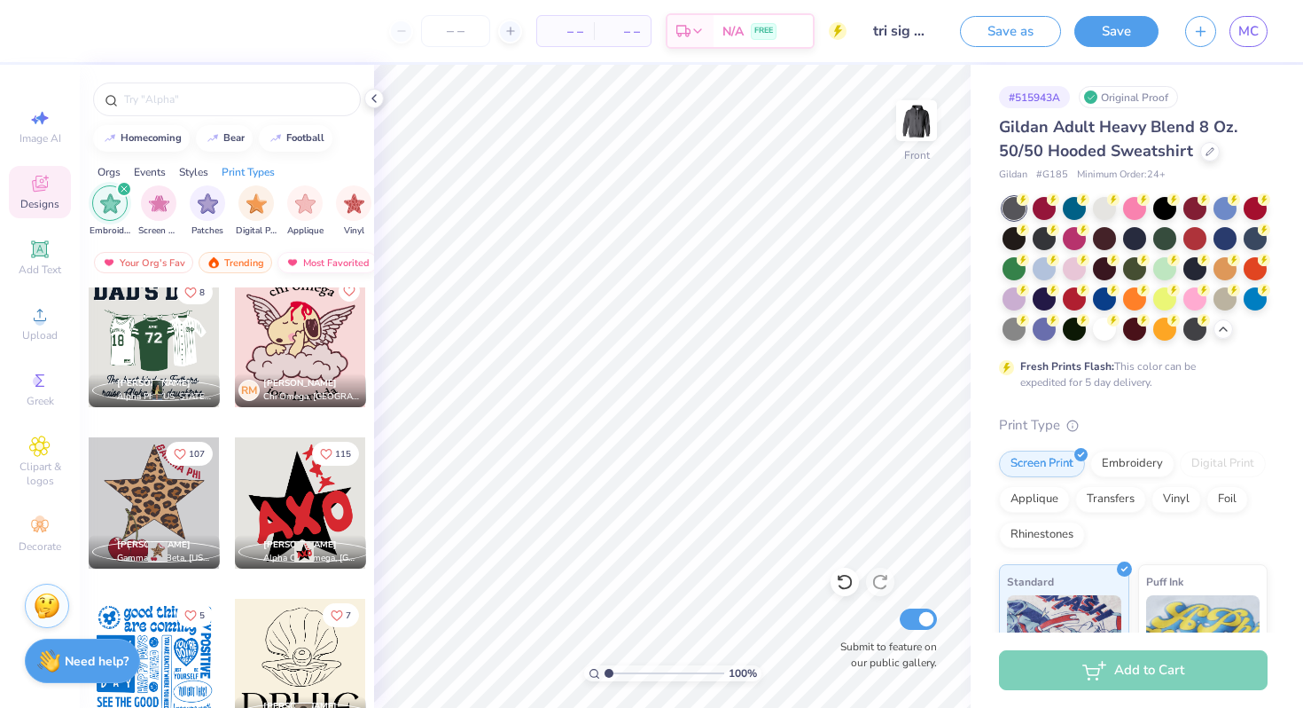
click at [332, 258] on div "Most Favorited" at bounding box center [328, 262] width 100 height 21
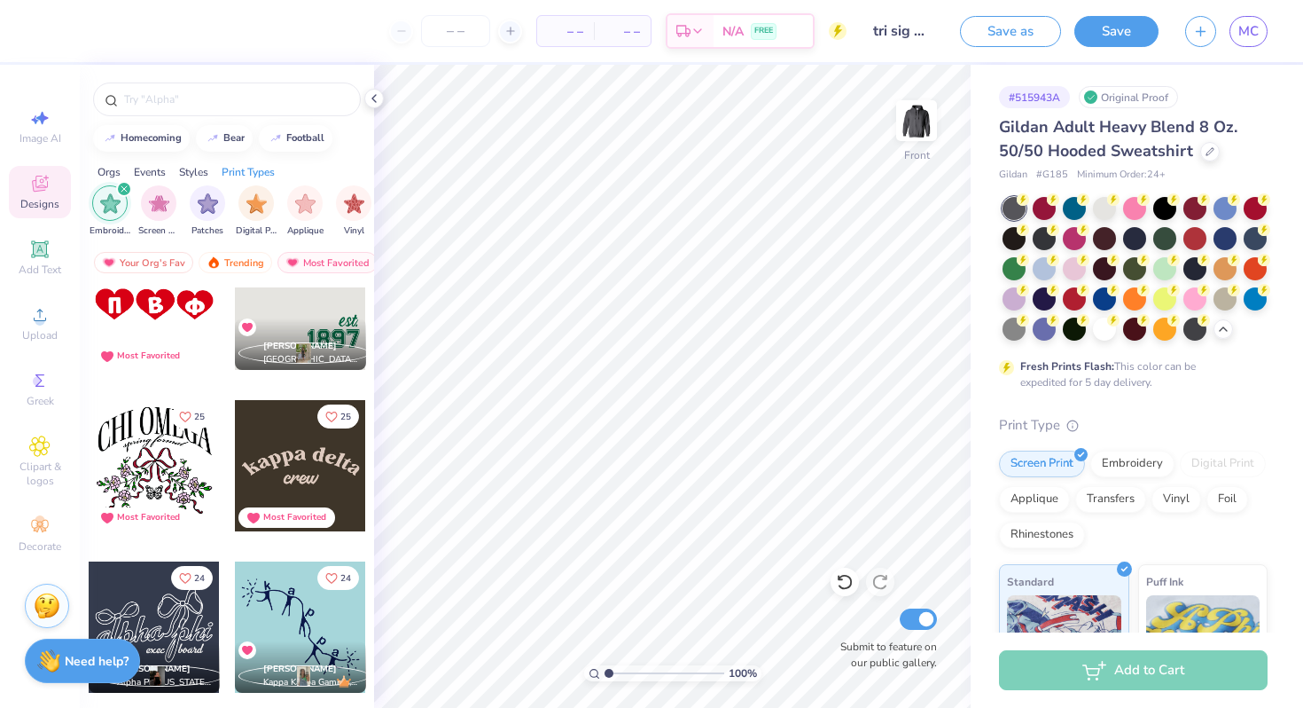
scroll to position [5854, 0]
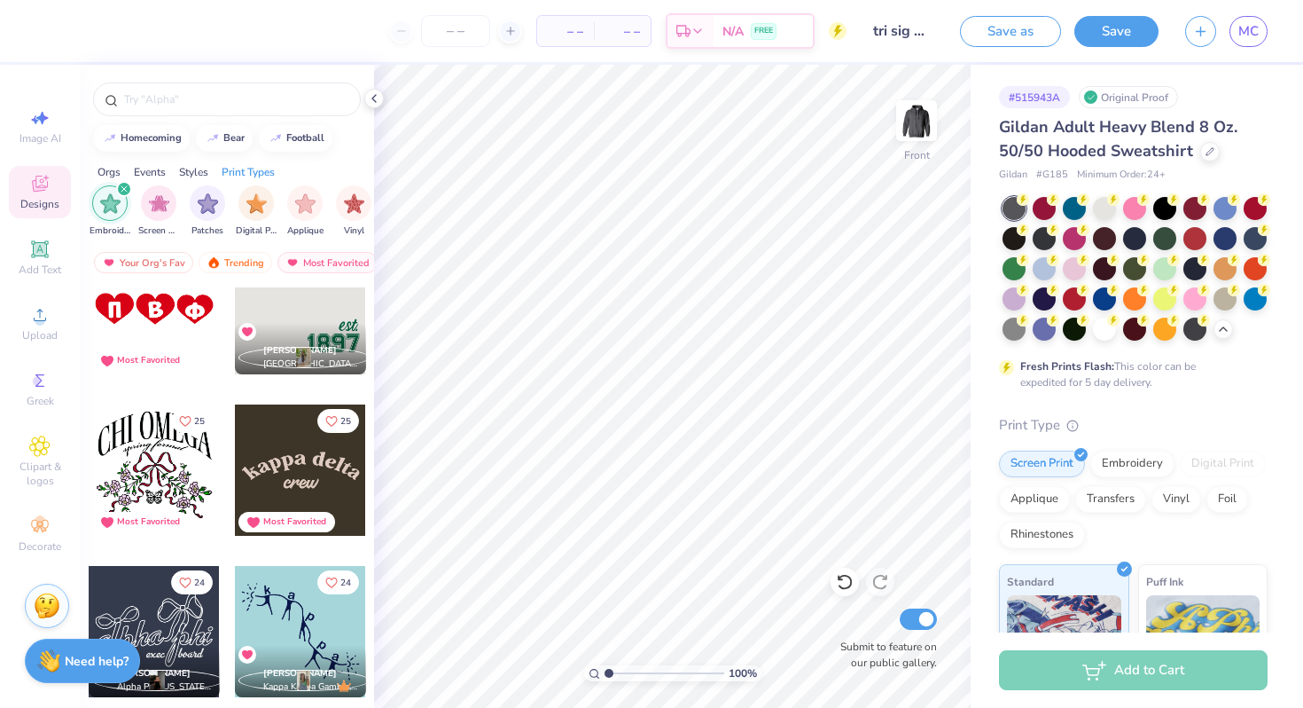
click at [154, 465] on div at bounding box center [154, 469] width 131 height 131
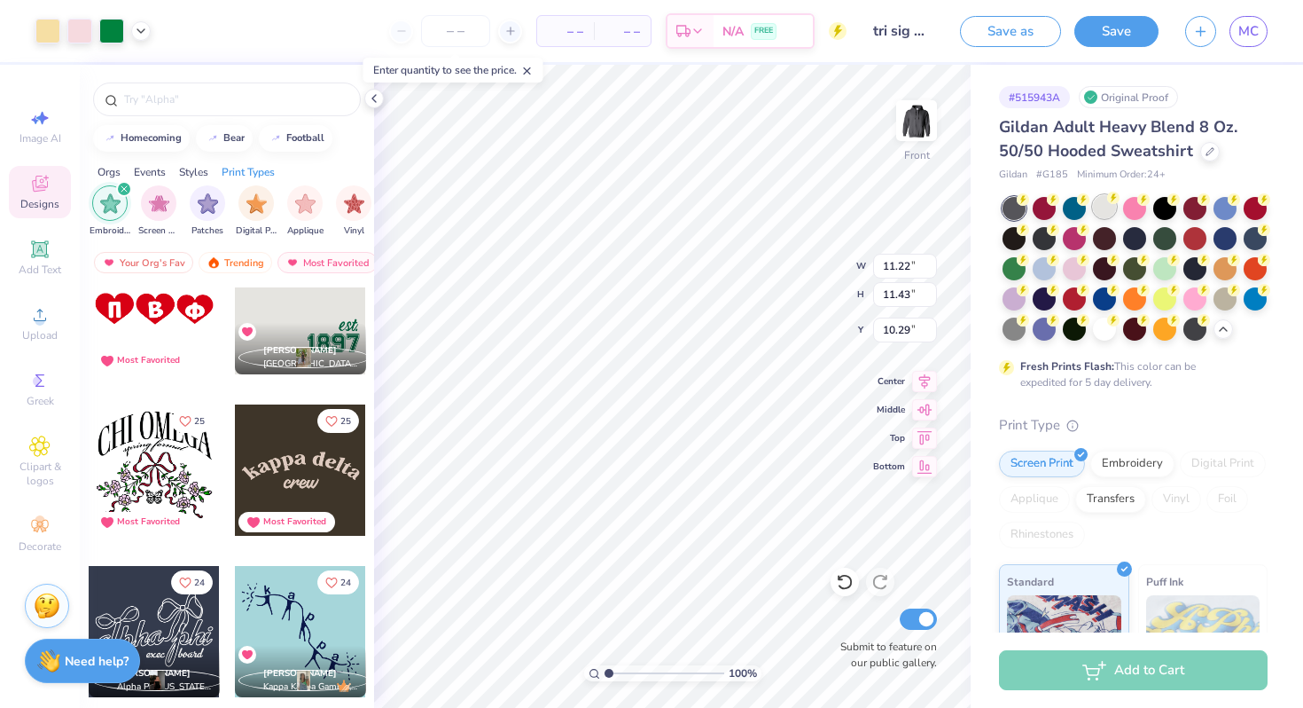
click at [1106, 204] on div at bounding box center [1104, 206] width 23 height 23
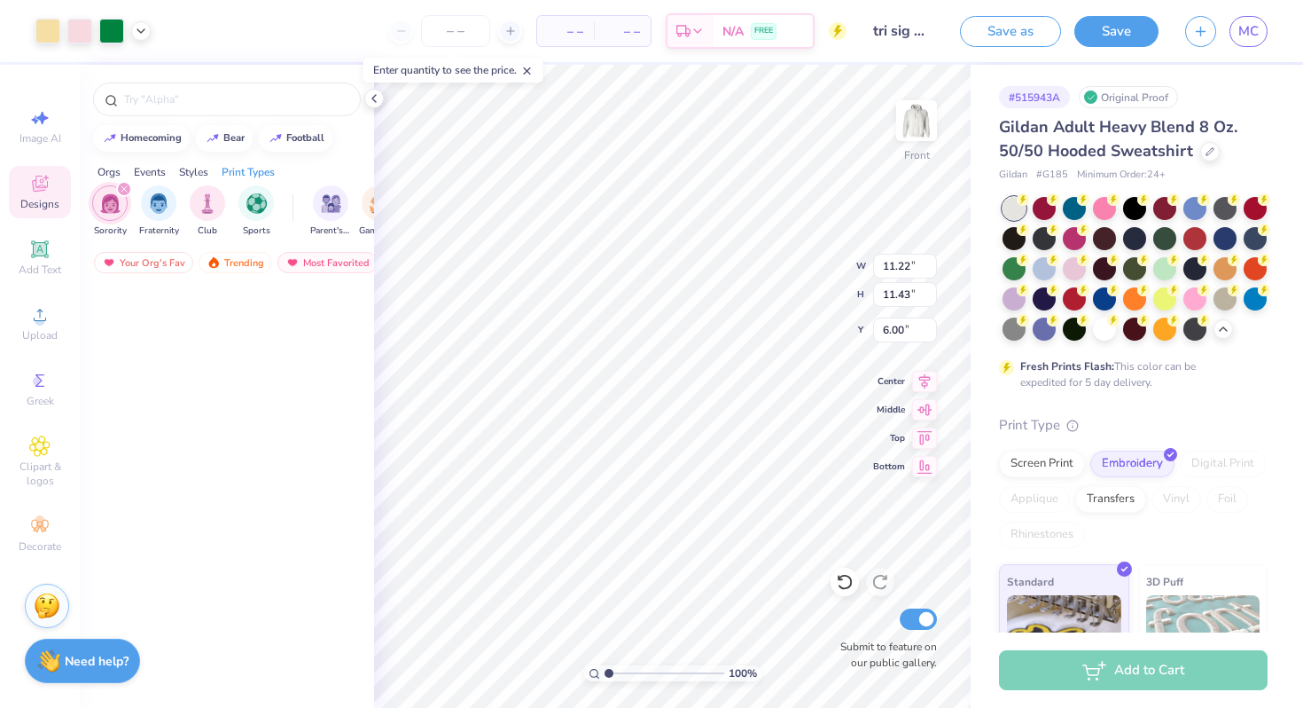
scroll to position [6357, 0]
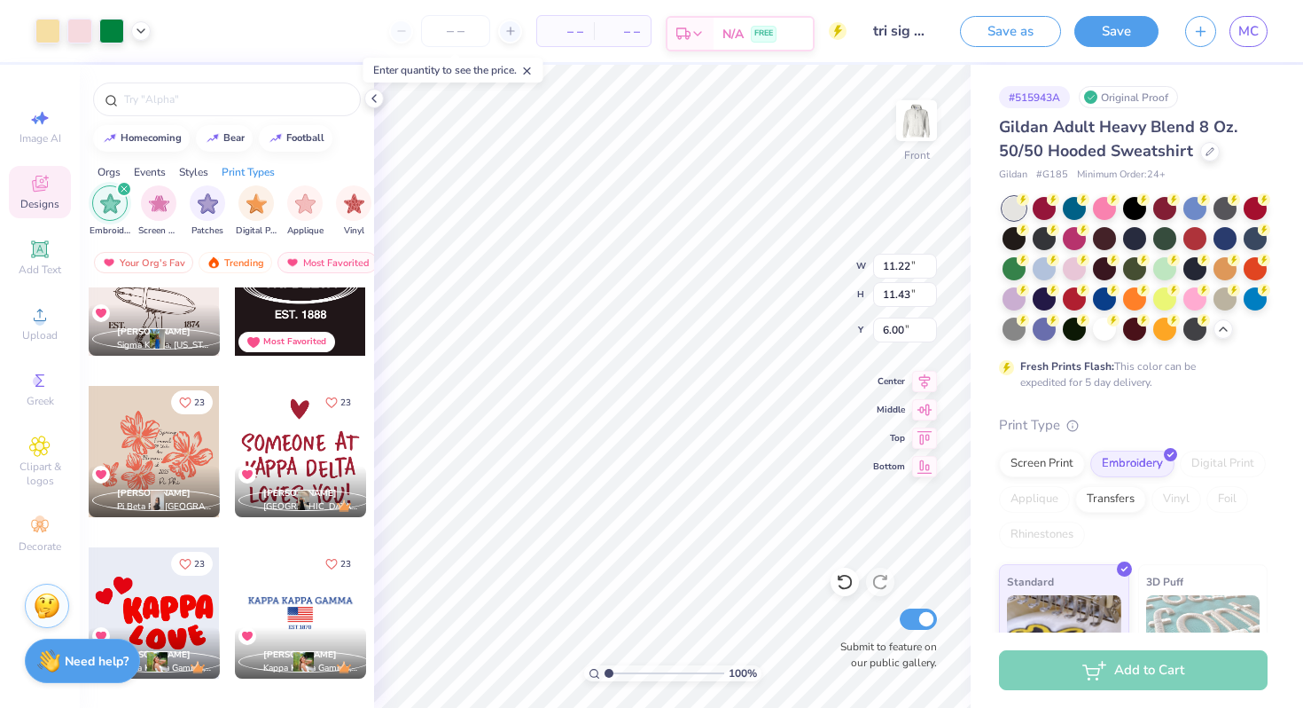
click at [696, 30] on icon at bounding box center [698, 34] width 14 height 14
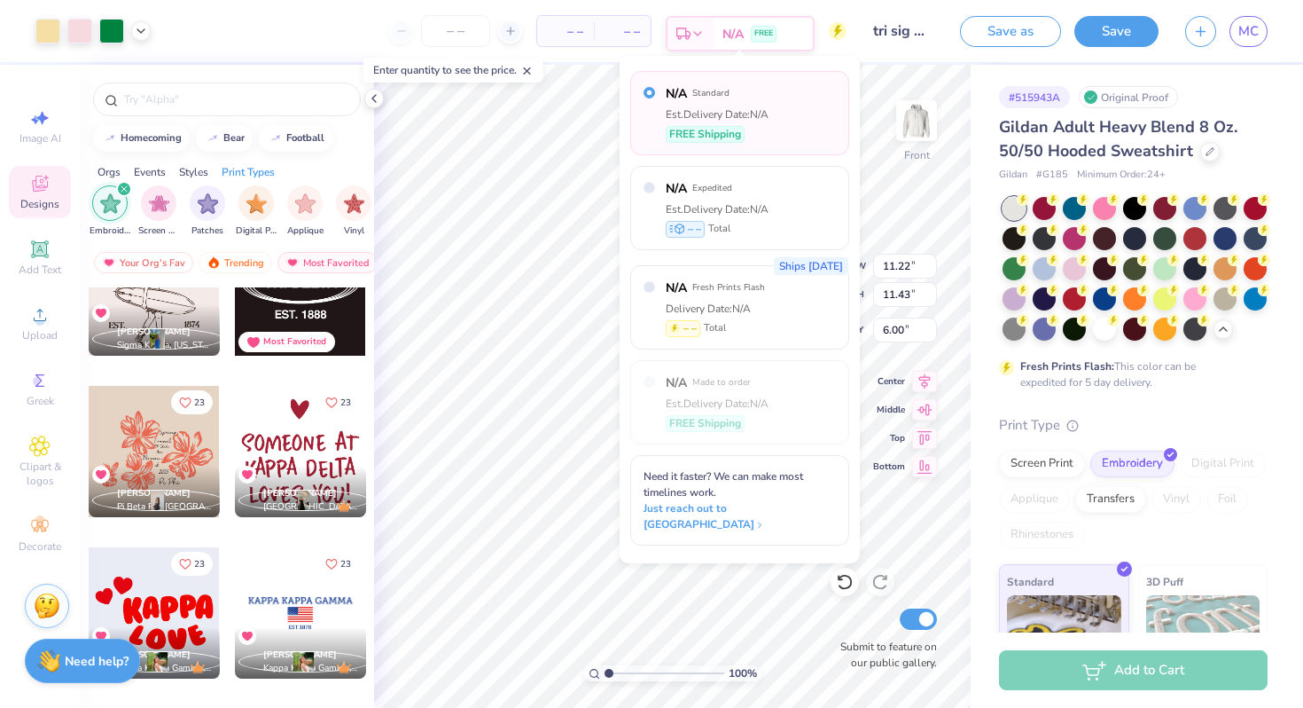
click at [696, 30] on icon at bounding box center [698, 34] width 14 height 14
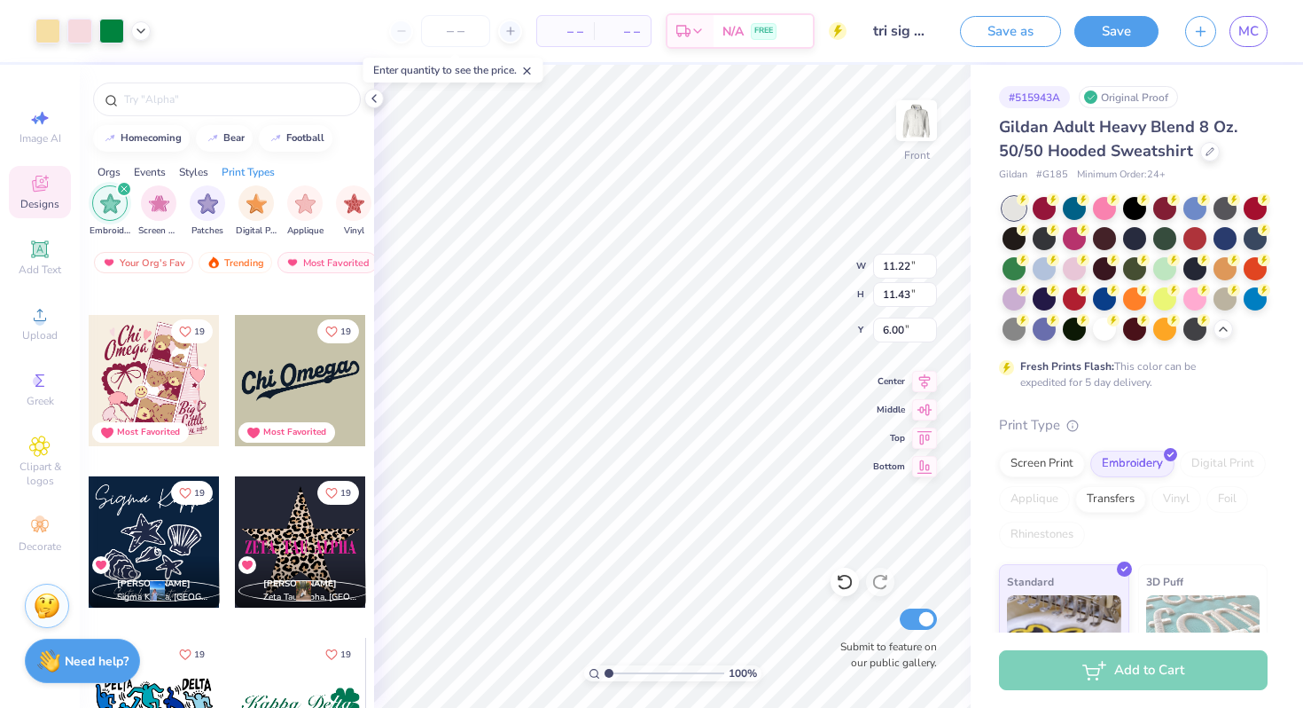
scroll to position [8531, 0]
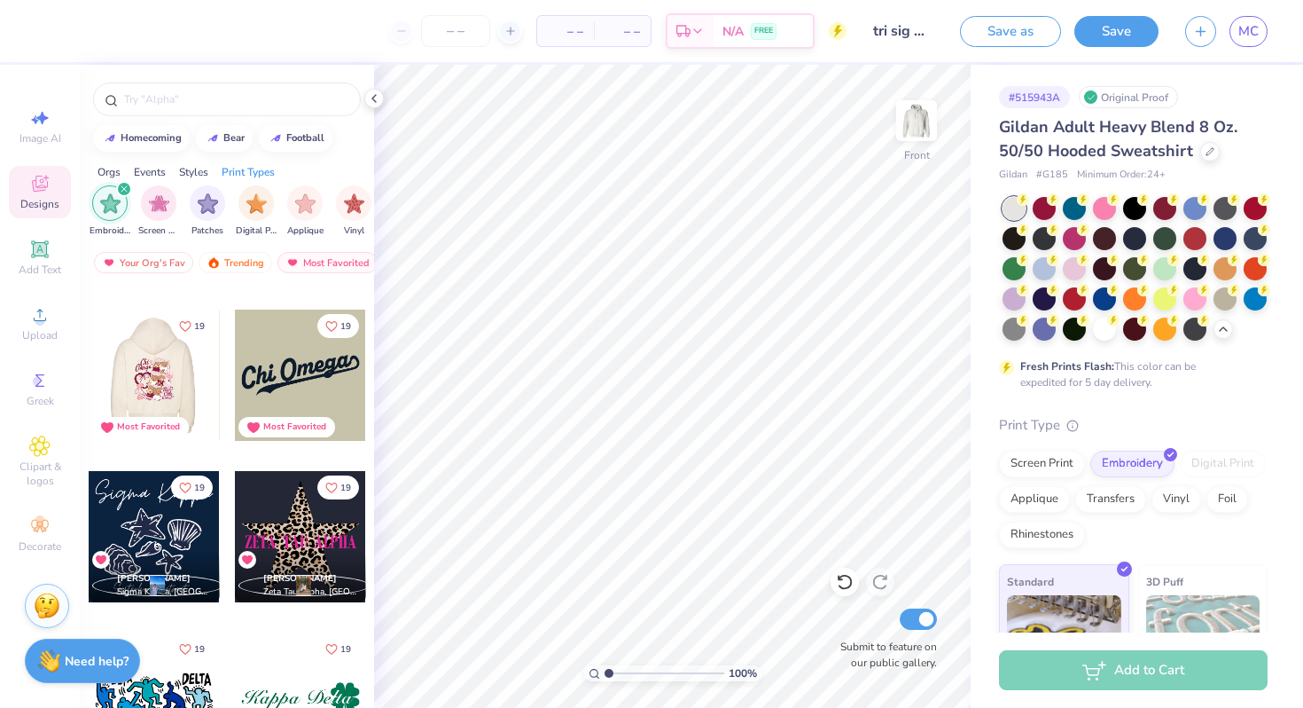
click at [89, 362] on div at bounding box center [22, 374] width 131 height 131
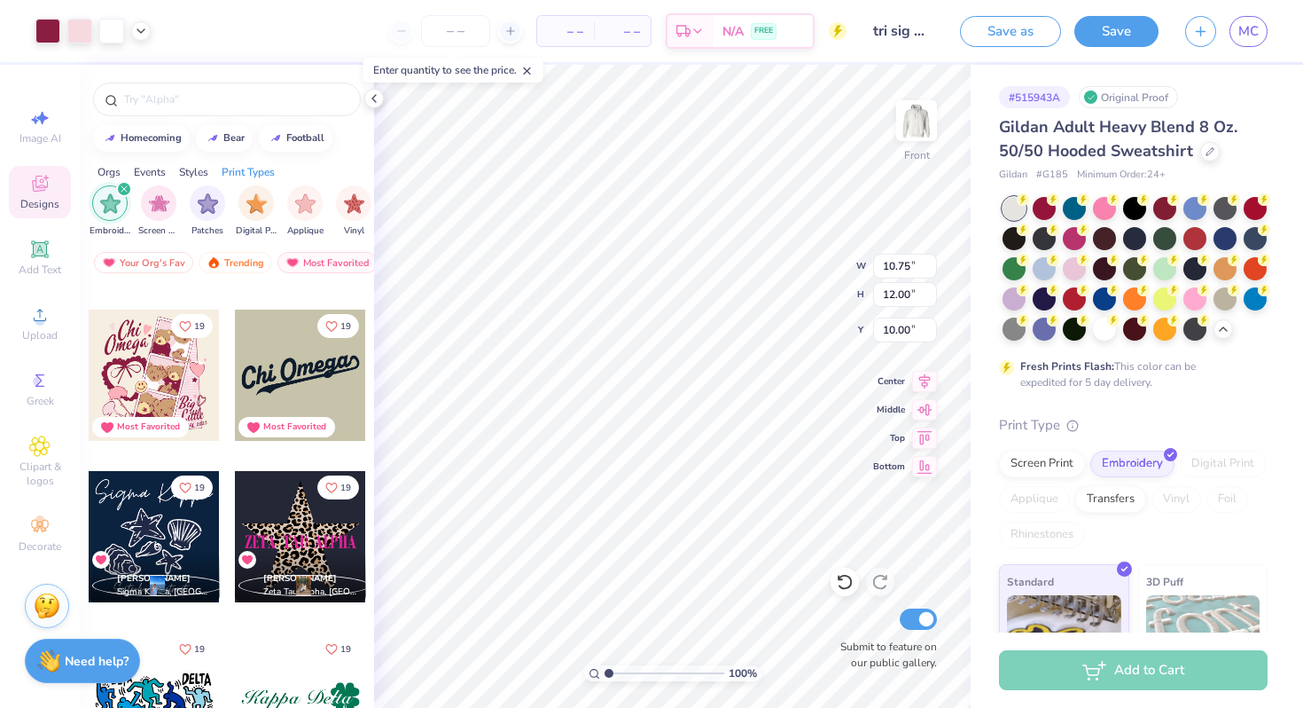
type input "7.33"
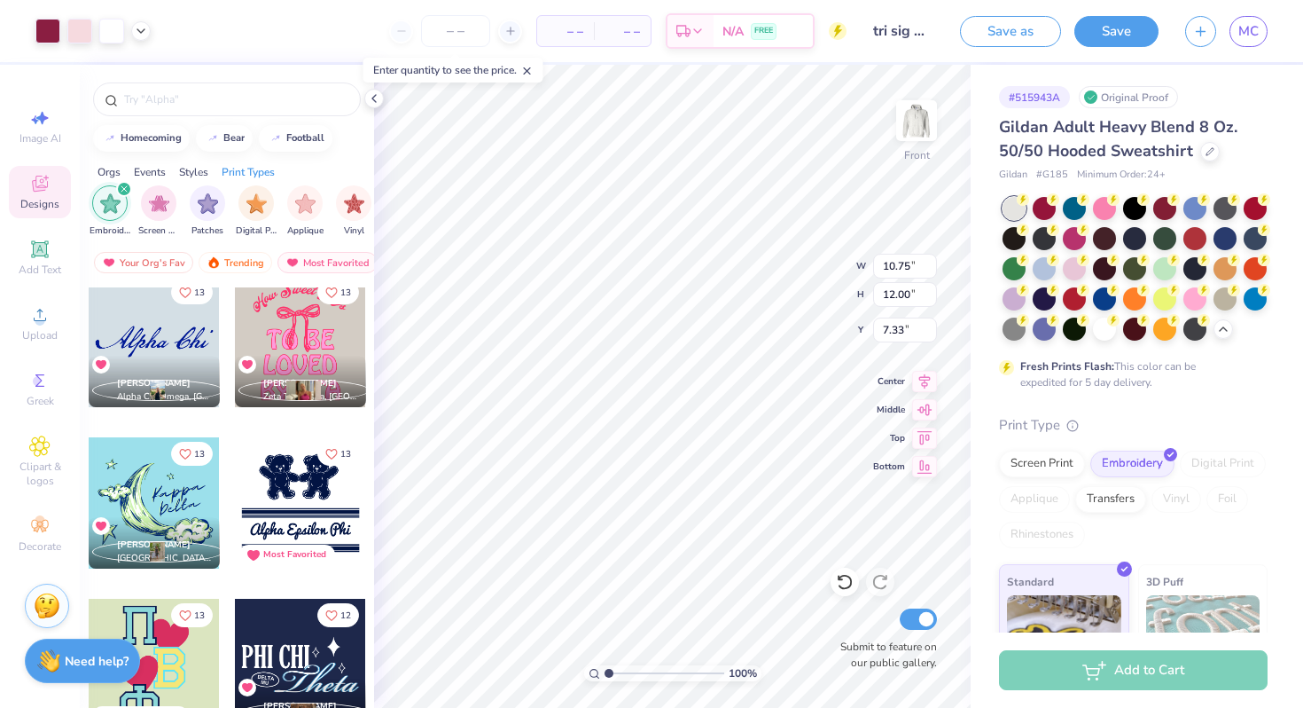
scroll to position [13894, 0]
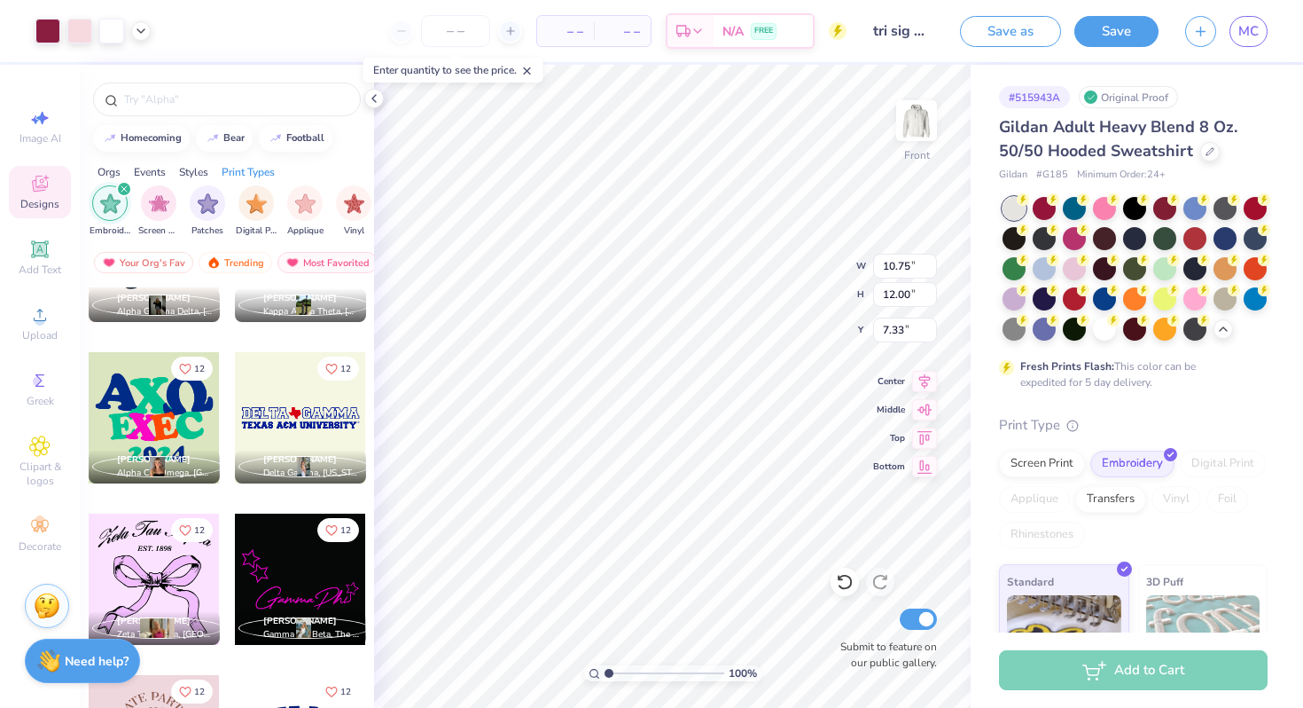
scroll to position [15106, 0]
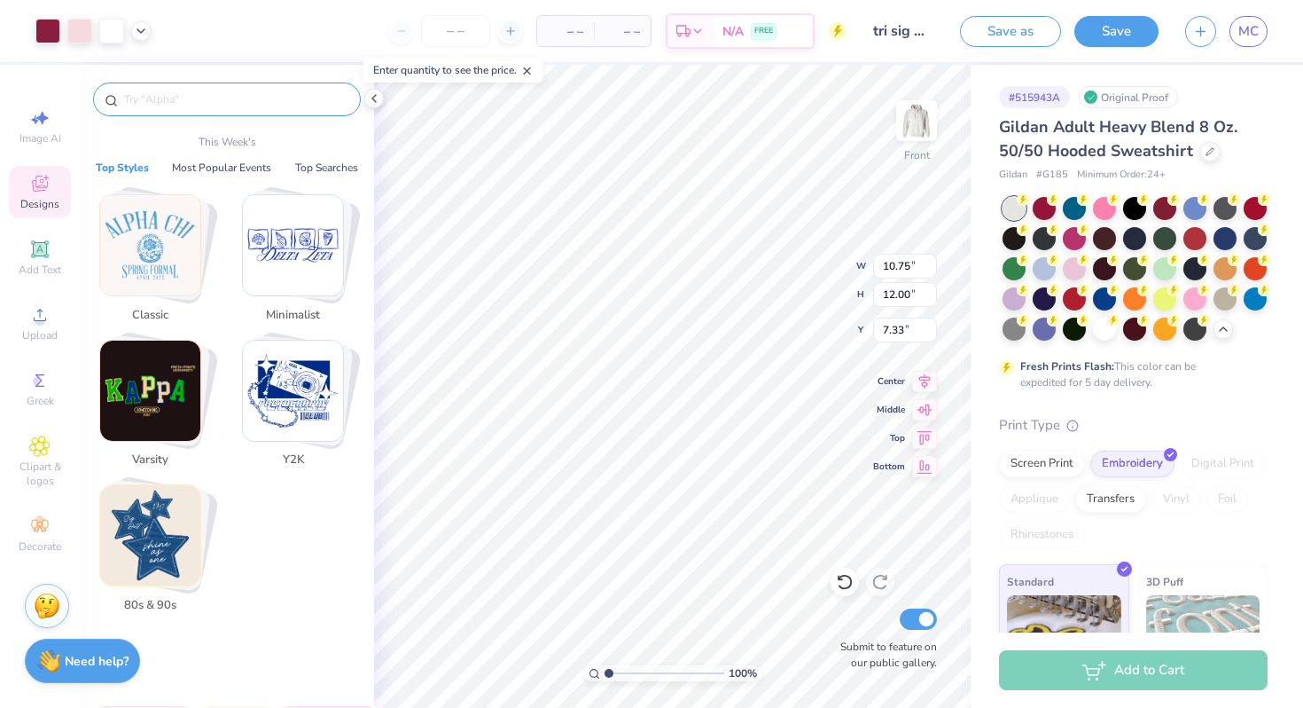
click at [293, 105] on input "text" at bounding box center [235, 99] width 227 height 18
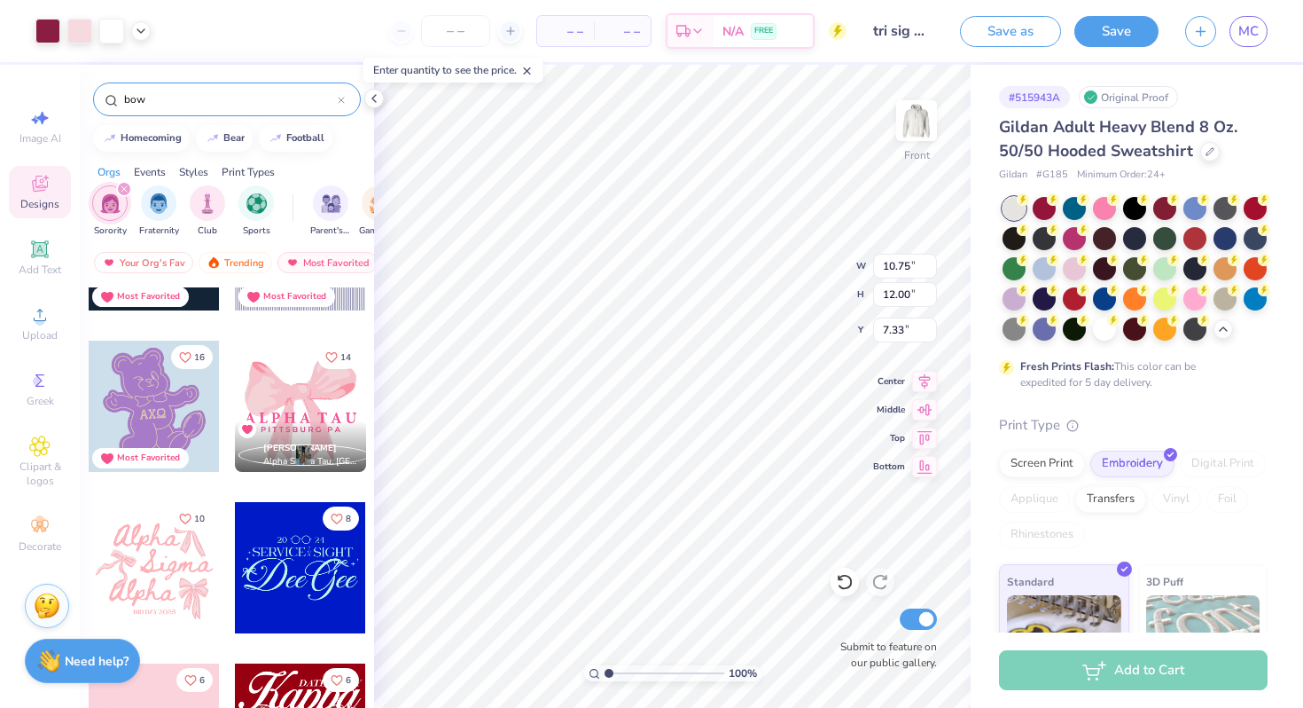
scroll to position [507, 0]
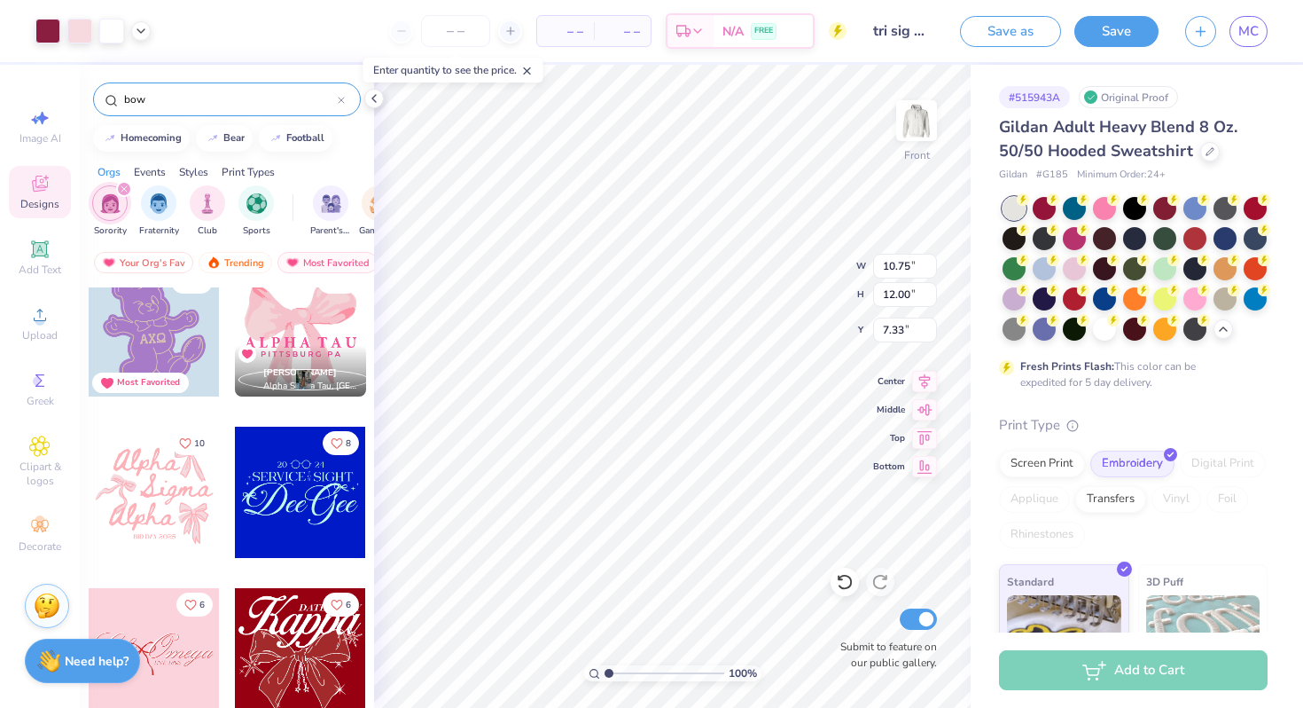
type input "bow"
click at [293, 664] on div at bounding box center [300, 653] width 131 height 131
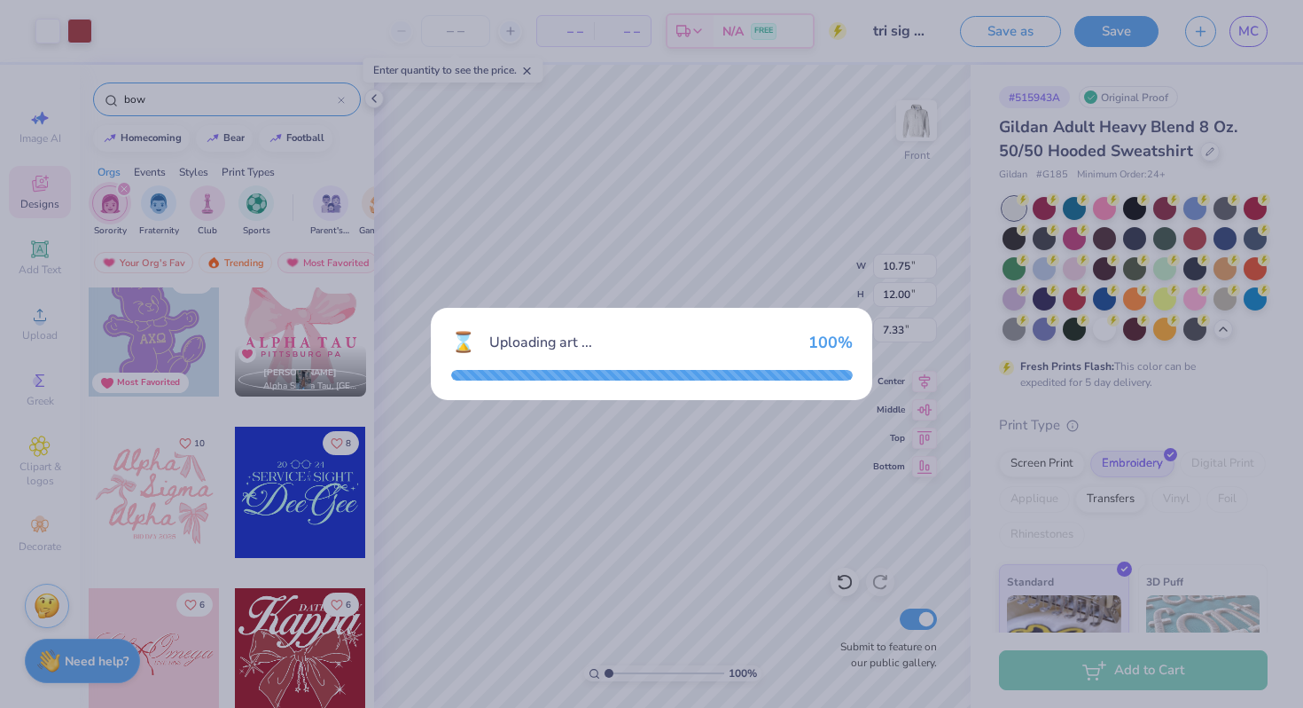
type input "11.56"
type input "10.95"
type input "10.53"
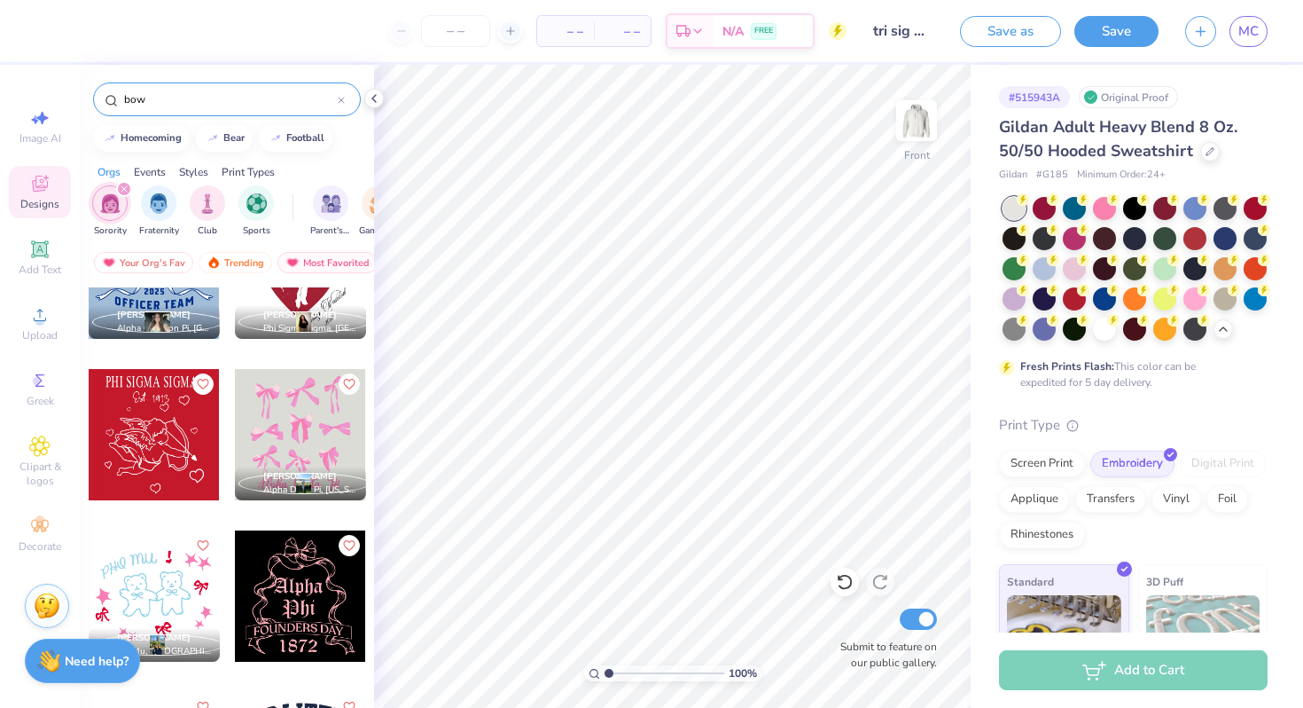
scroll to position [1209, 0]
click at [303, 430] on div at bounding box center [300, 435] width 131 height 131
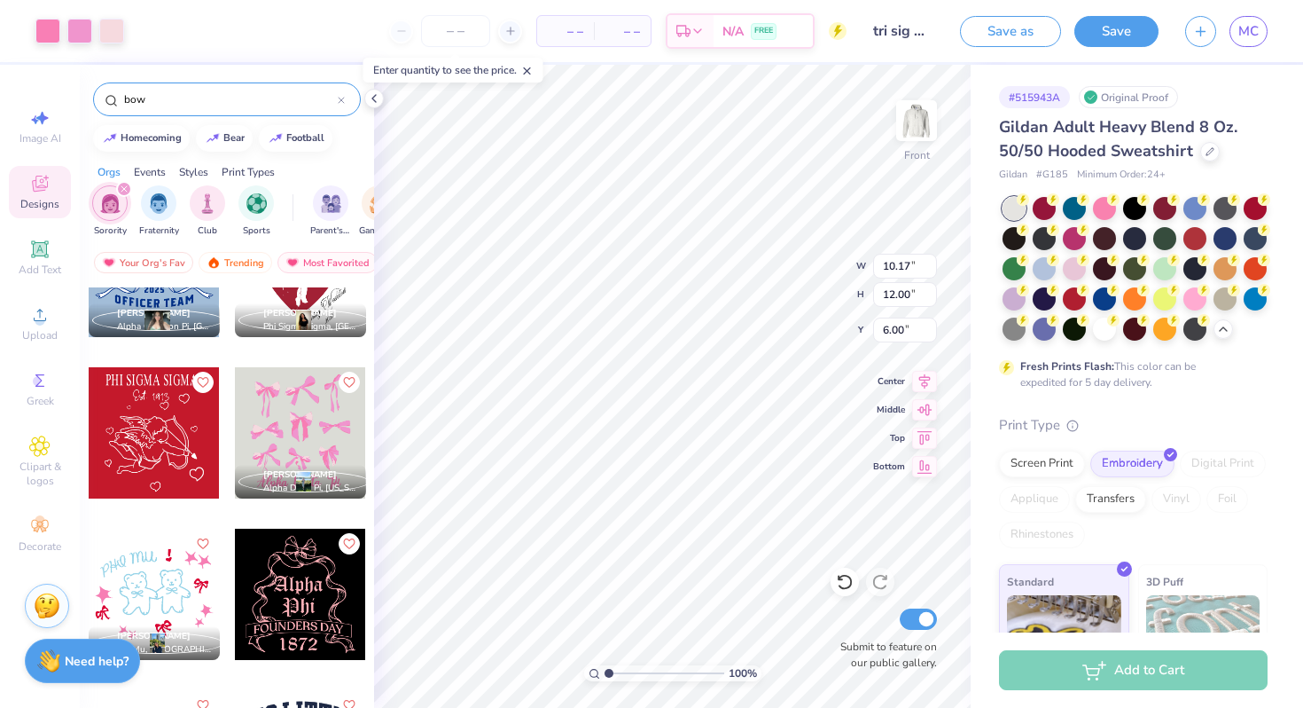
scroll to position [1193, 0]
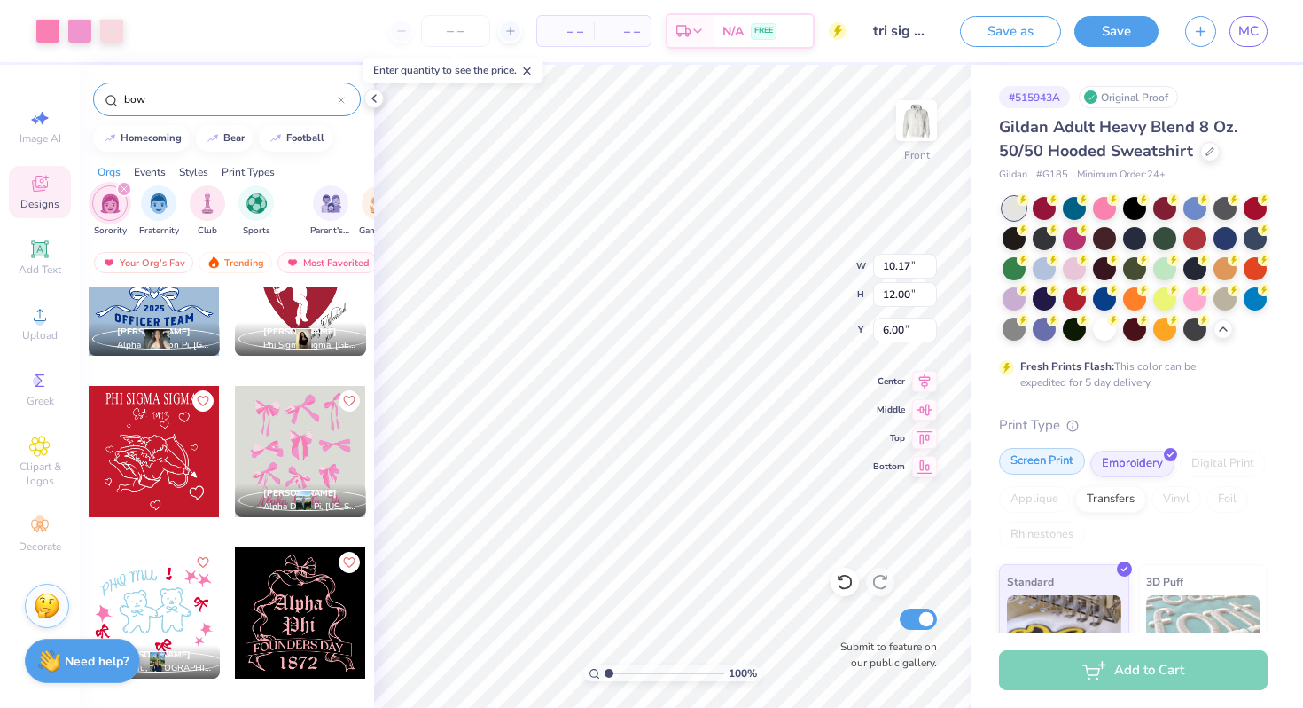
click at [1016, 457] on div "Screen Print" at bounding box center [1042, 461] width 86 height 27
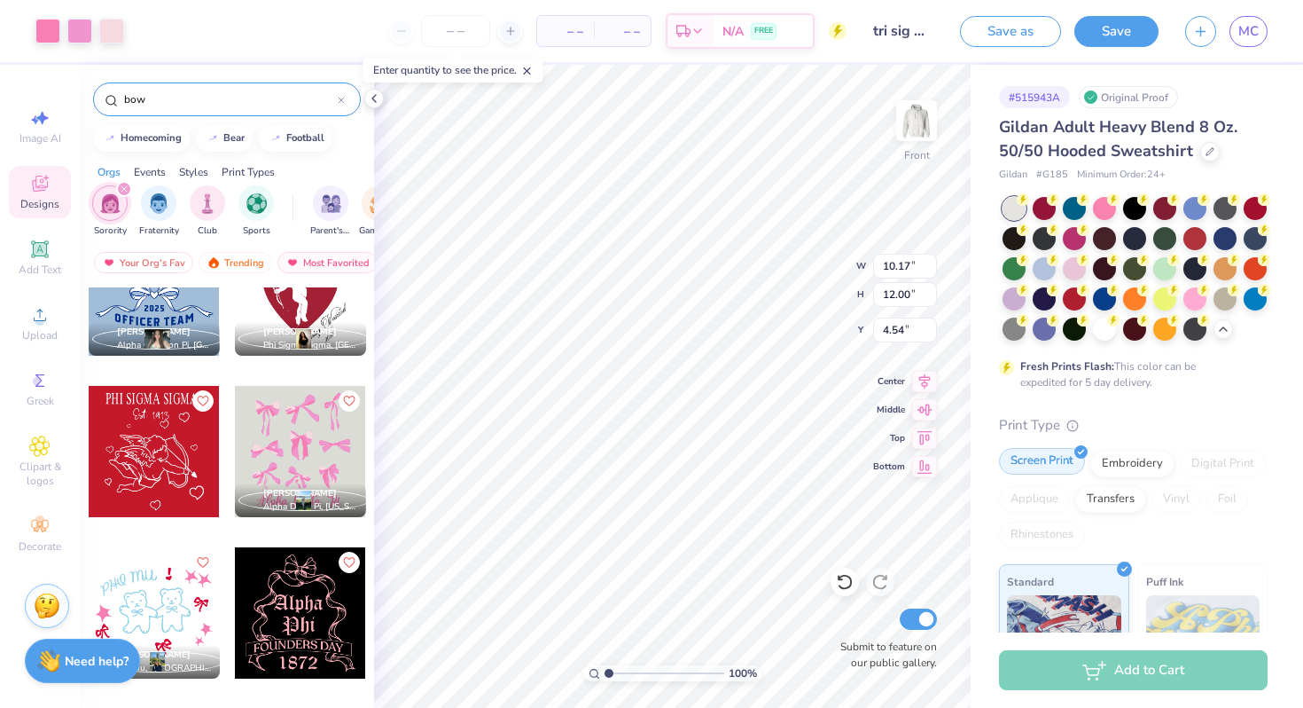
type input "6.00"
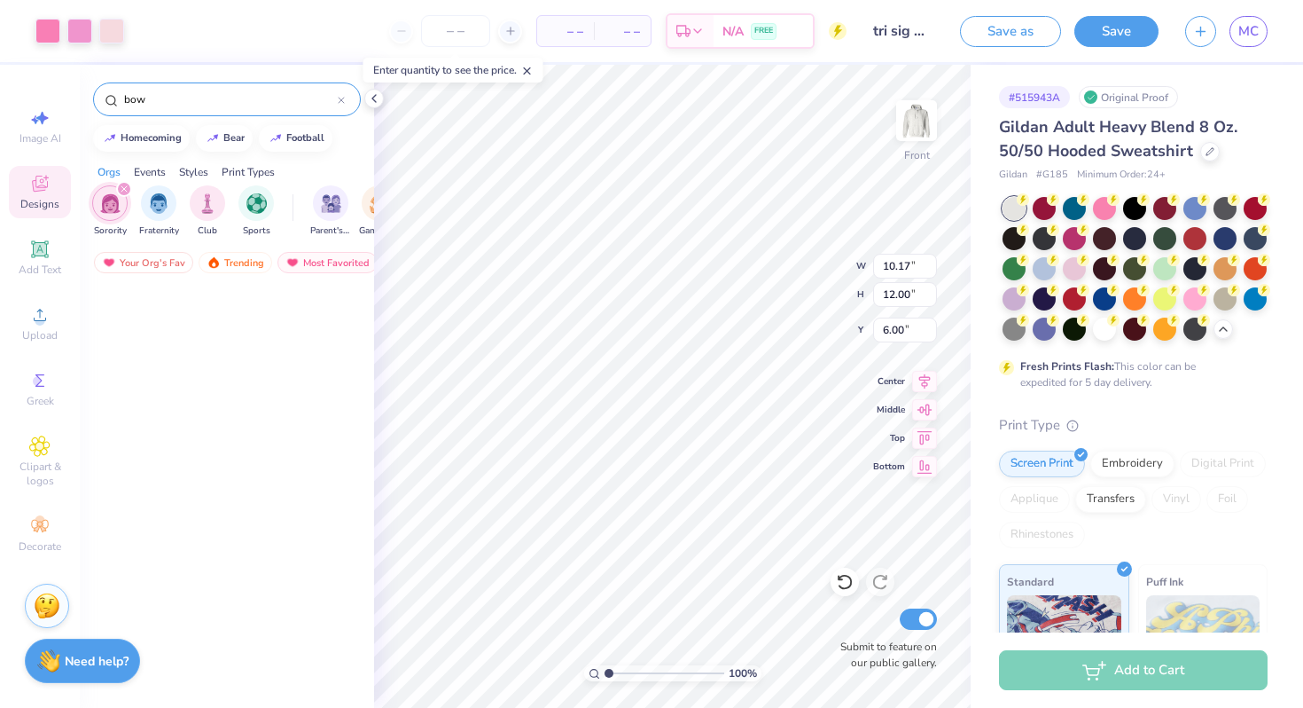
scroll to position [1193, 0]
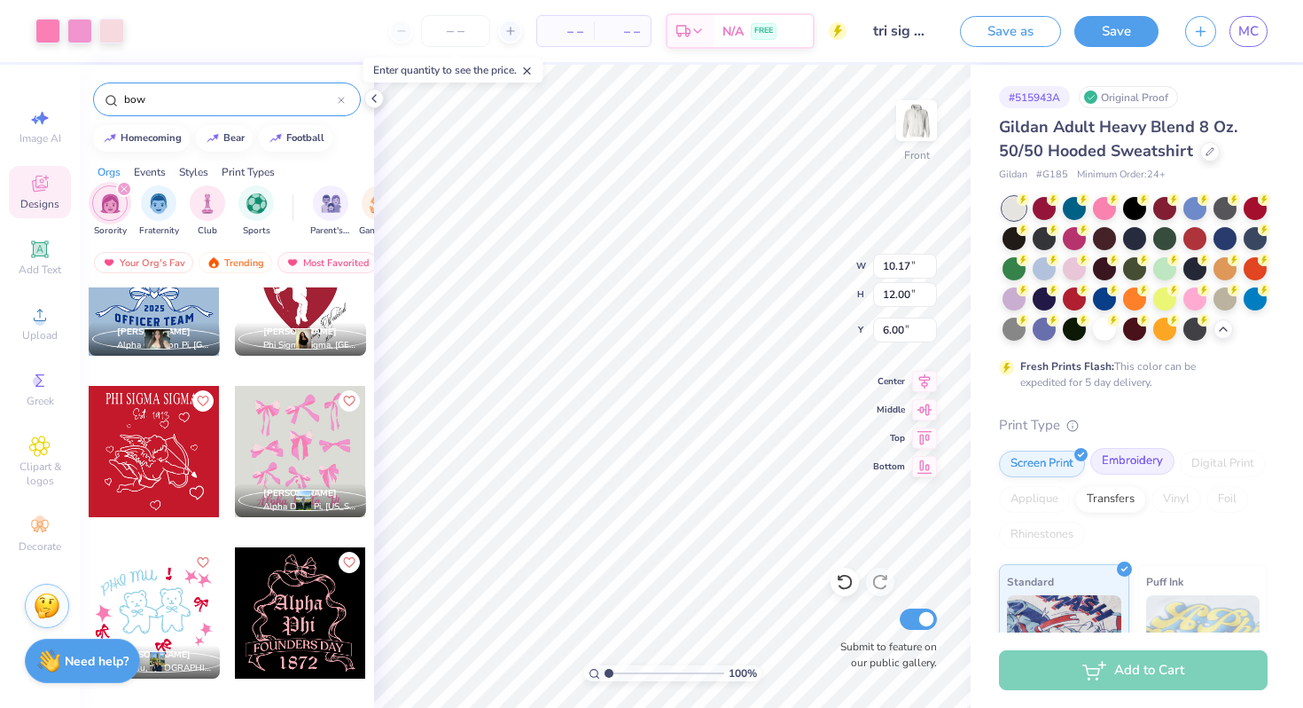
click at [1145, 471] on div "Embroidery" at bounding box center [1133, 461] width 84 height 27
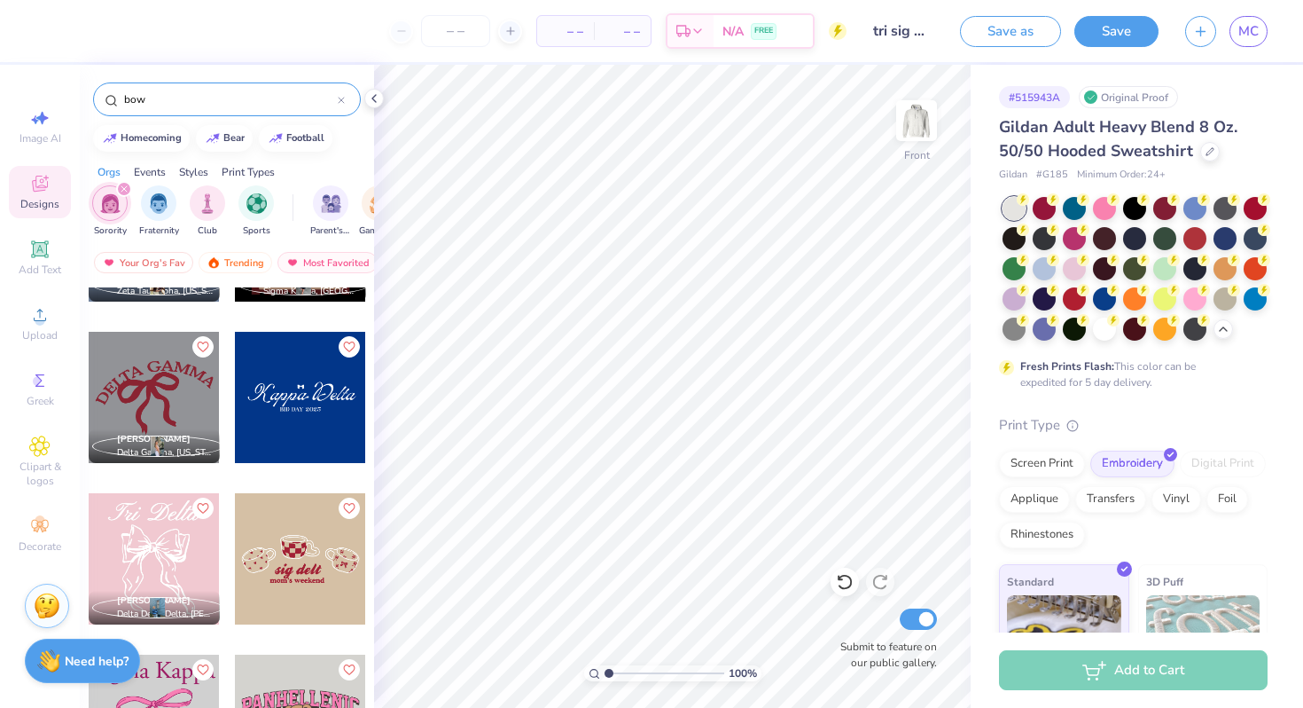
scroll to position [1888, 0]
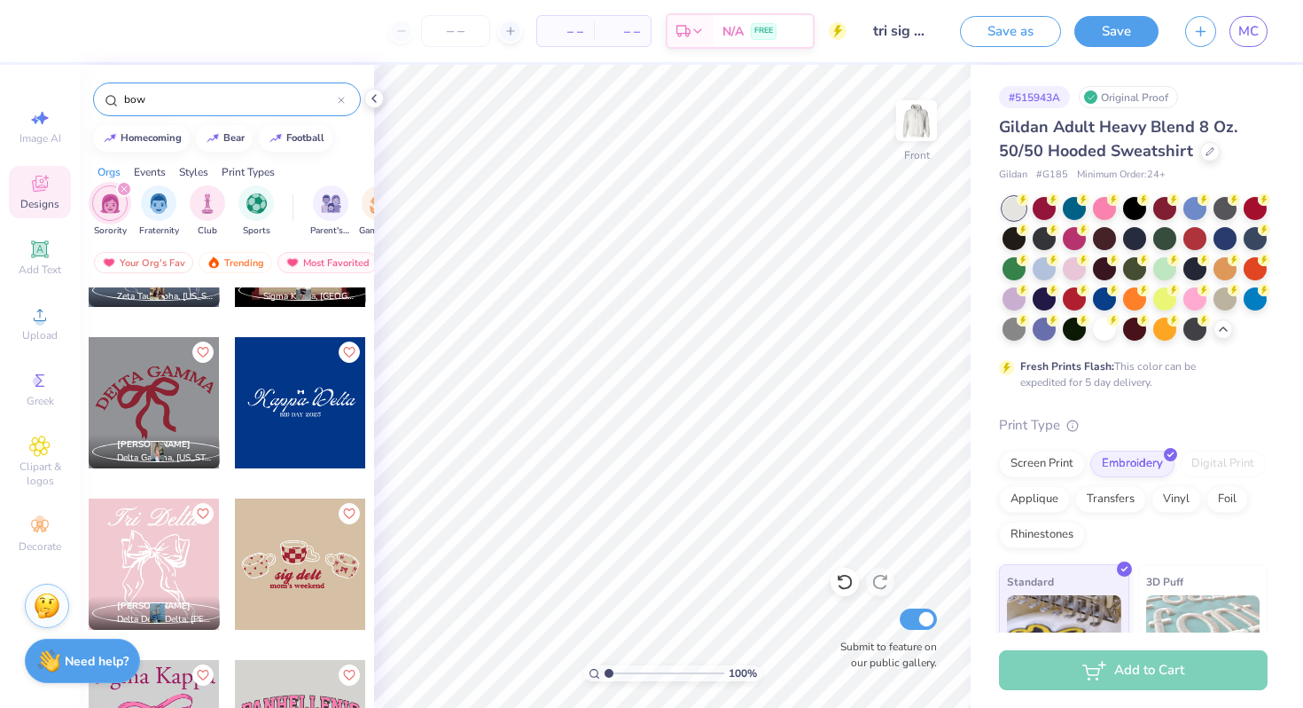
click at [165, 541] on div at bounding box center [154, 563] width 131 height 131
click at [49, 31] on div at bounding box center [47, 29] width 25 height 25
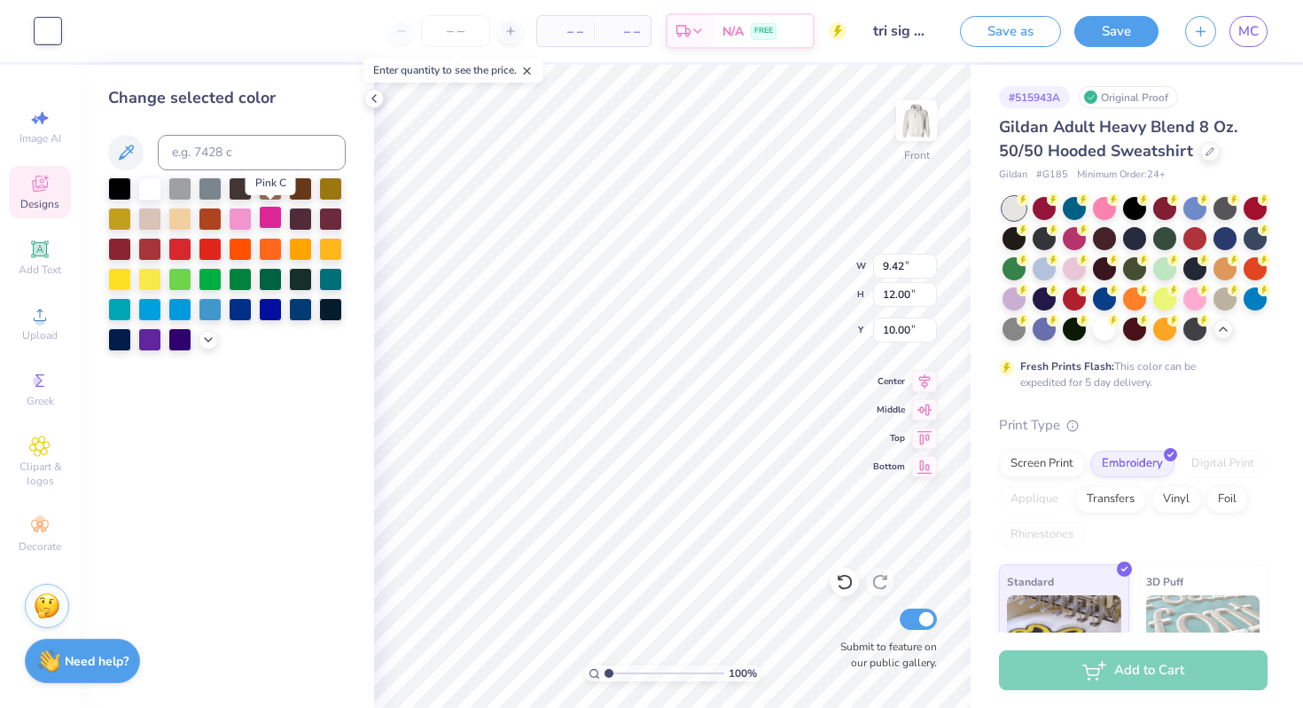
click at [270, 222] on div at bounding box center [270, 217] width 23 height 23
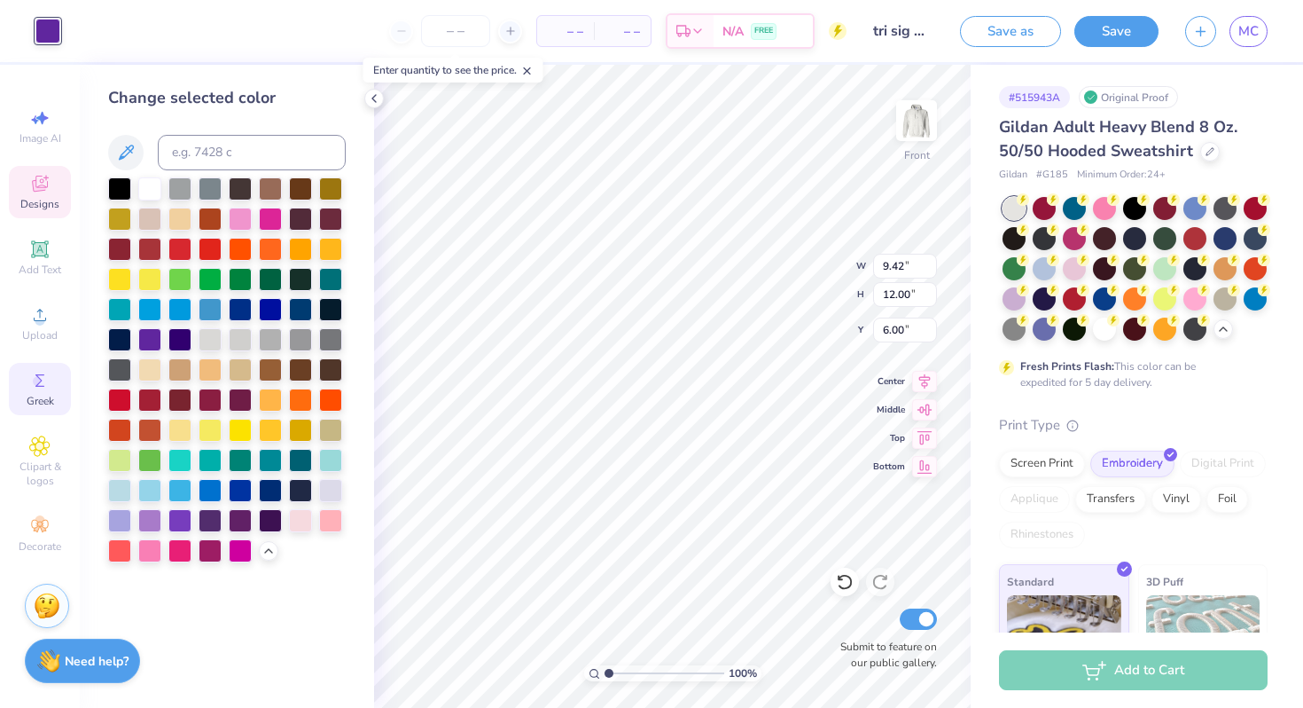
click at [34, 366] on div "Greek" at bounding box center [40, 389] width 62 height 52
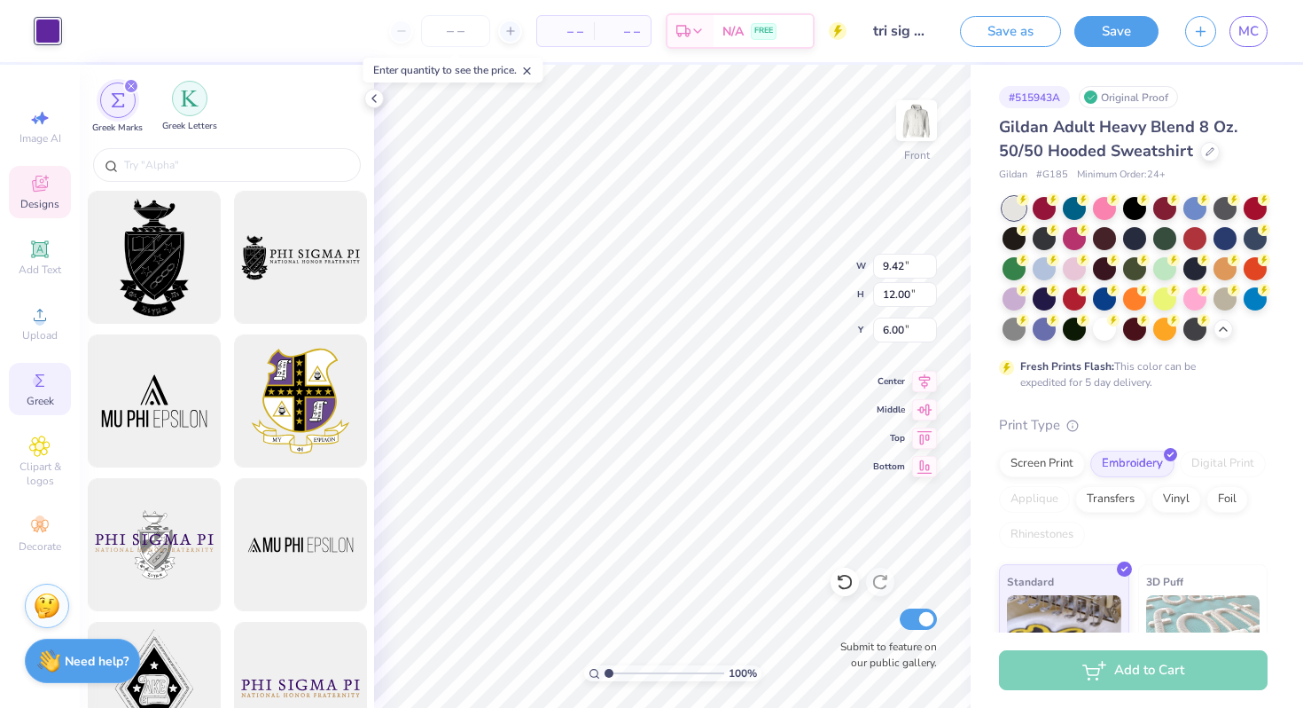
click at [181, 97] on img "filter for Greek Letters" at bounding box center [190, 99] width 18 height 18
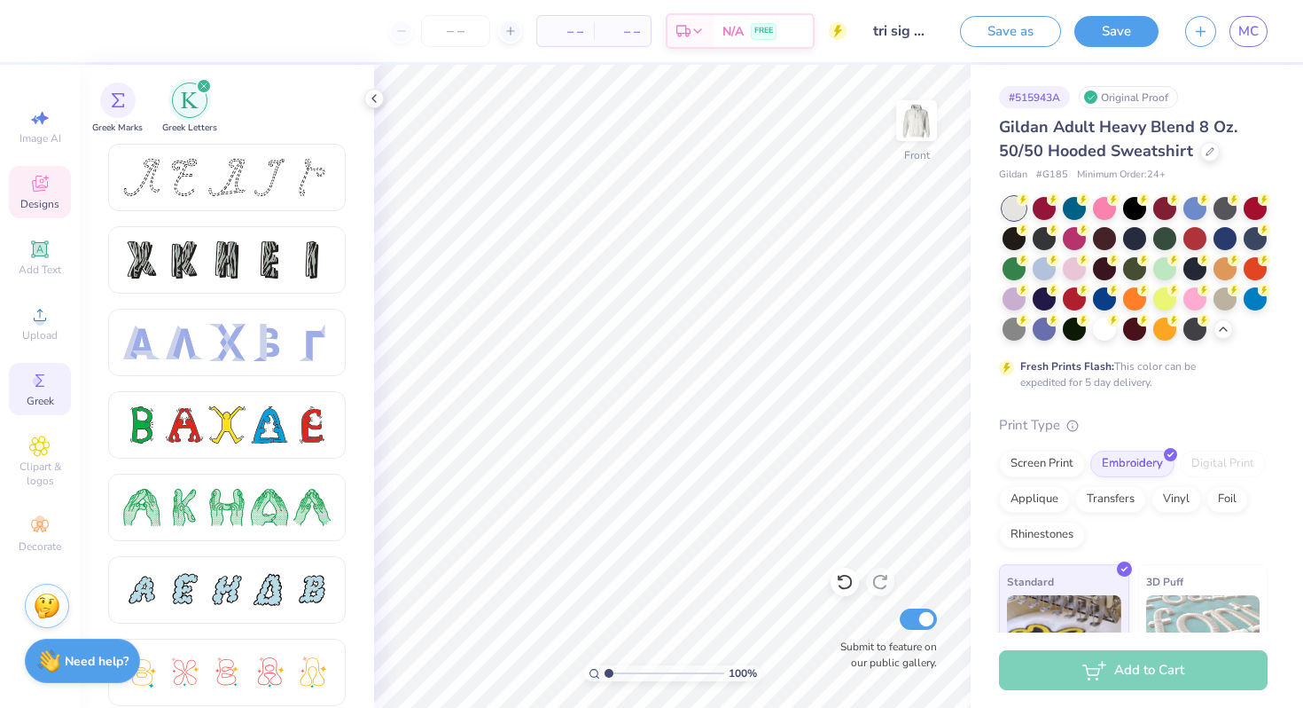
click at [40, 207] on span "Designs" at bounding box center [39, 204] width 39 height 14
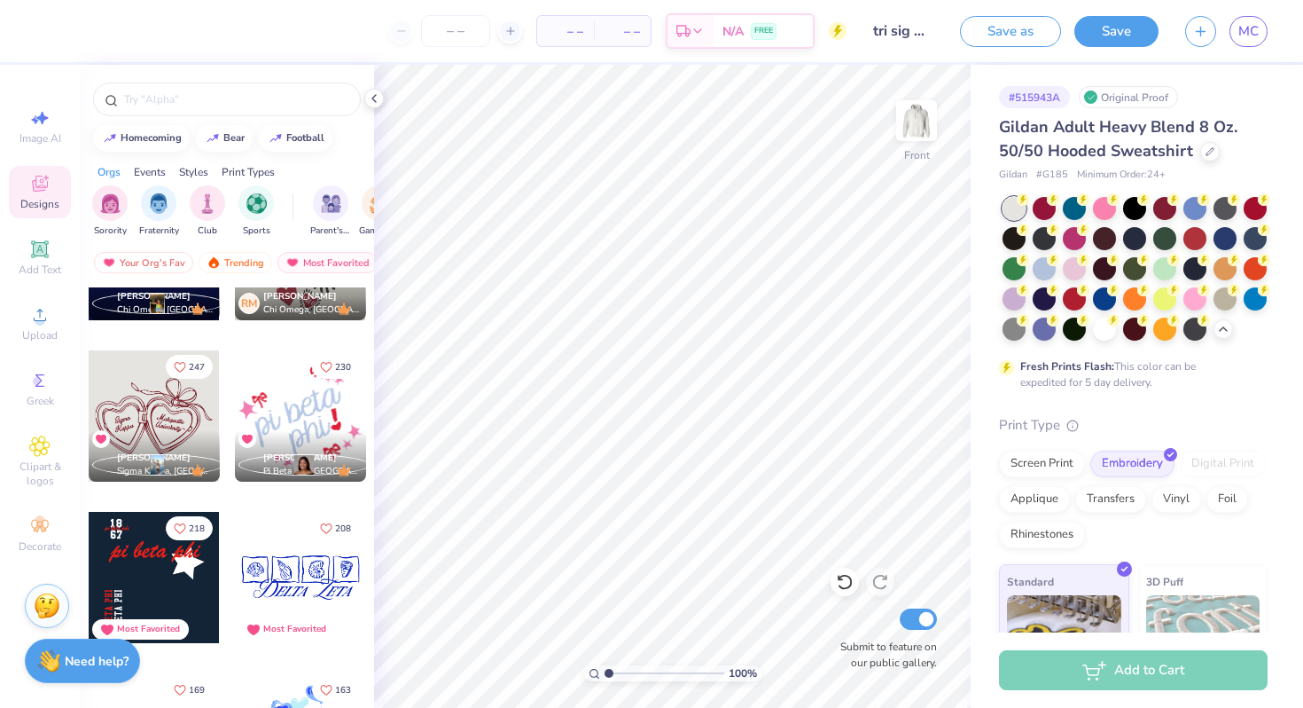
scroll to position [262, 0]
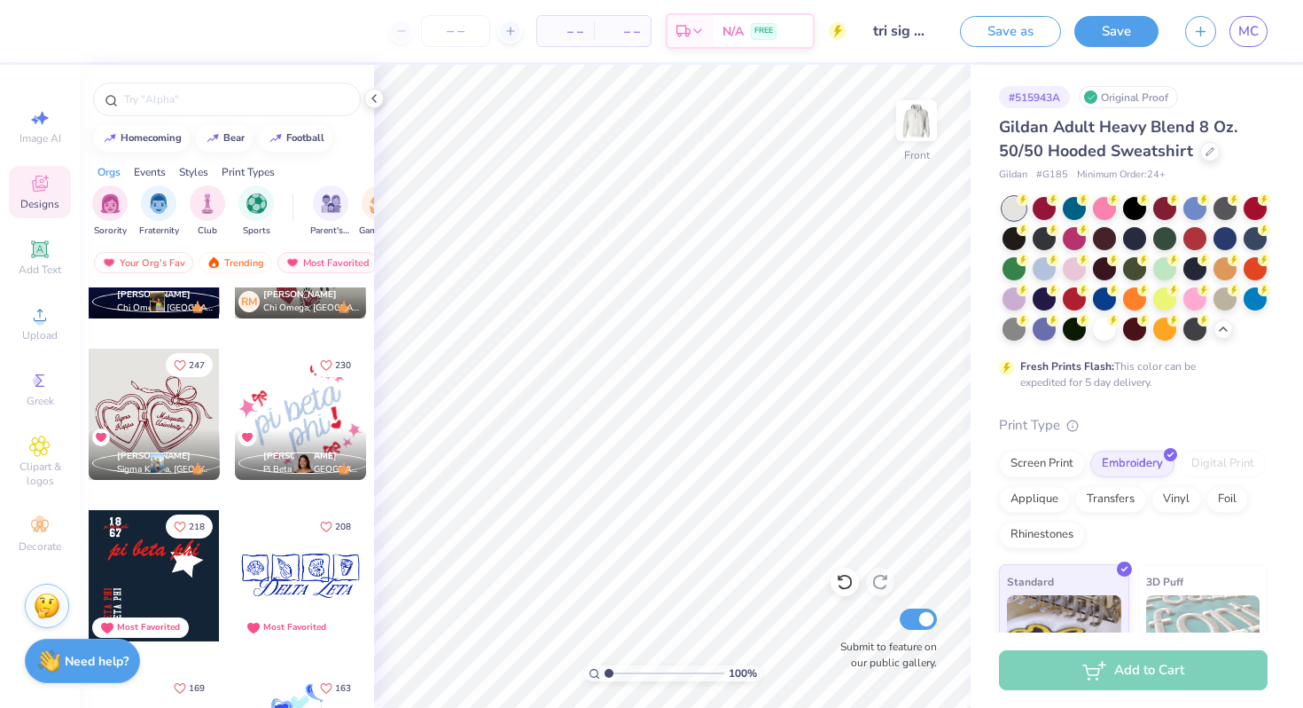
click at [163, 564] on div at bounding box center [22, 575] width 394 height 131
type input "9.01"
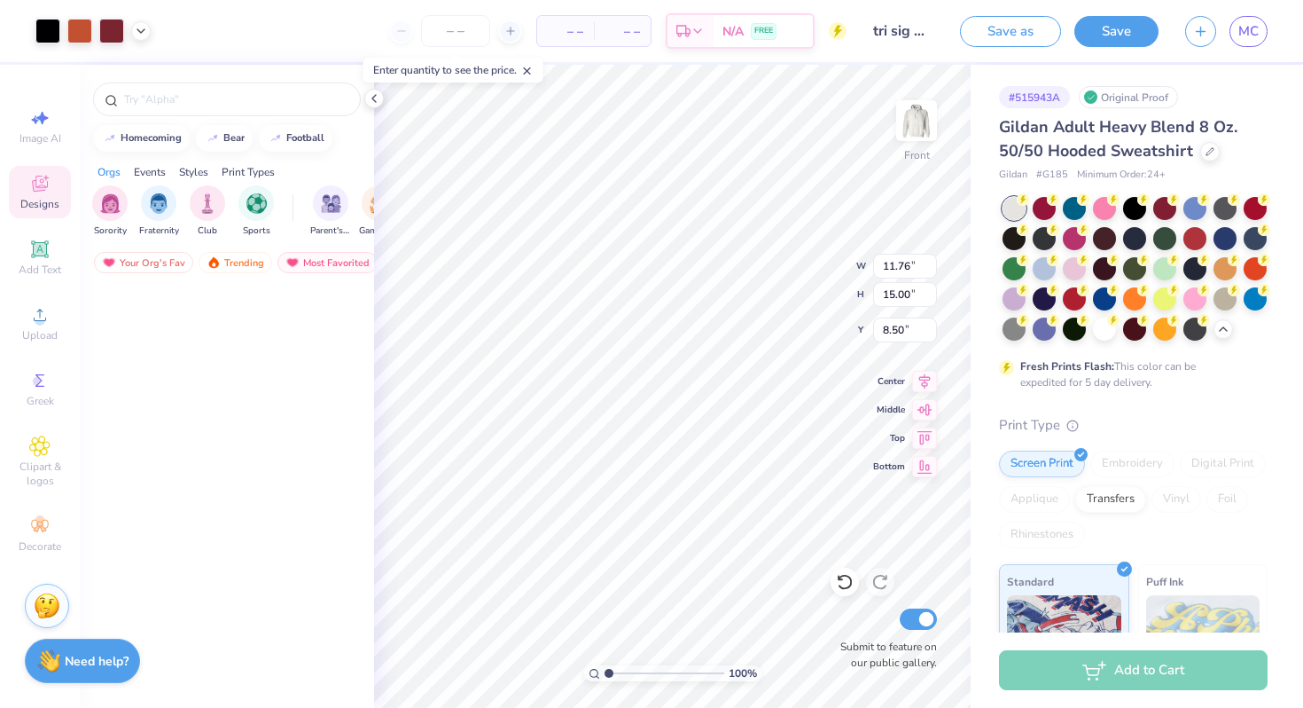
scroll to position [656, 0]
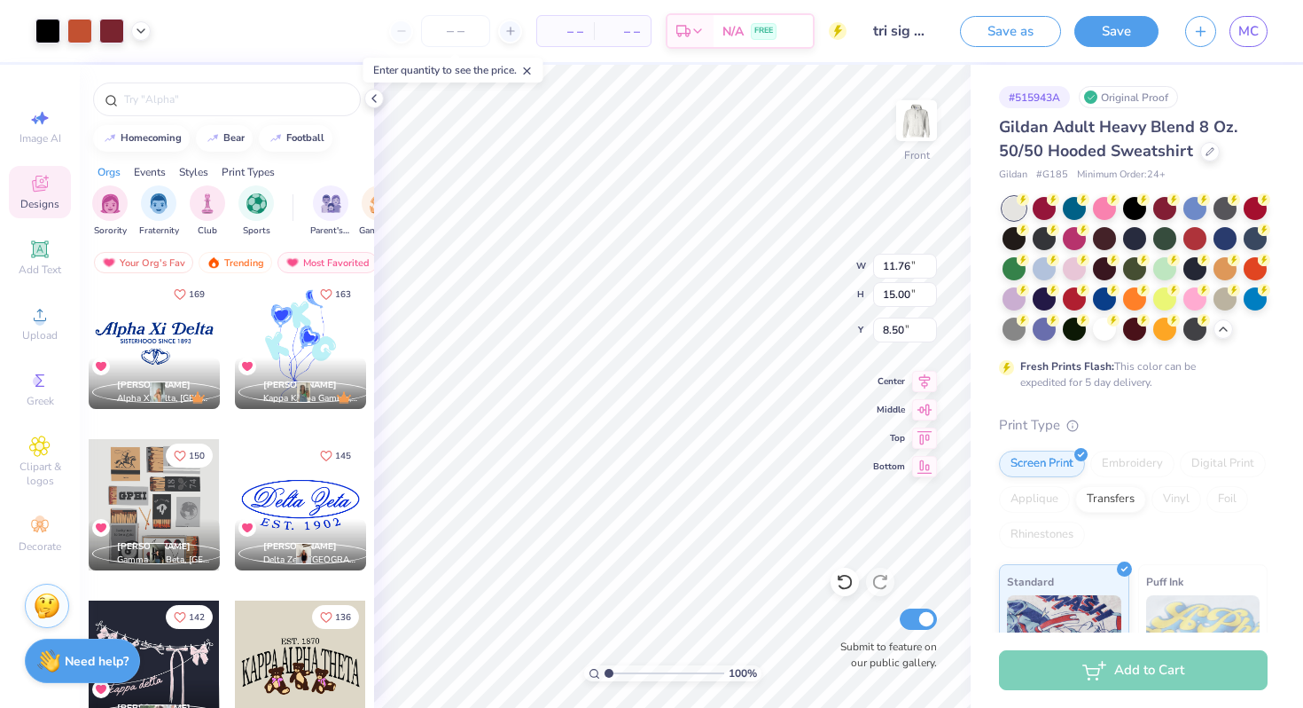
type input "12.41"
type input "15.83"
type input "6.00"
type input "13.78"
type input "17.58"
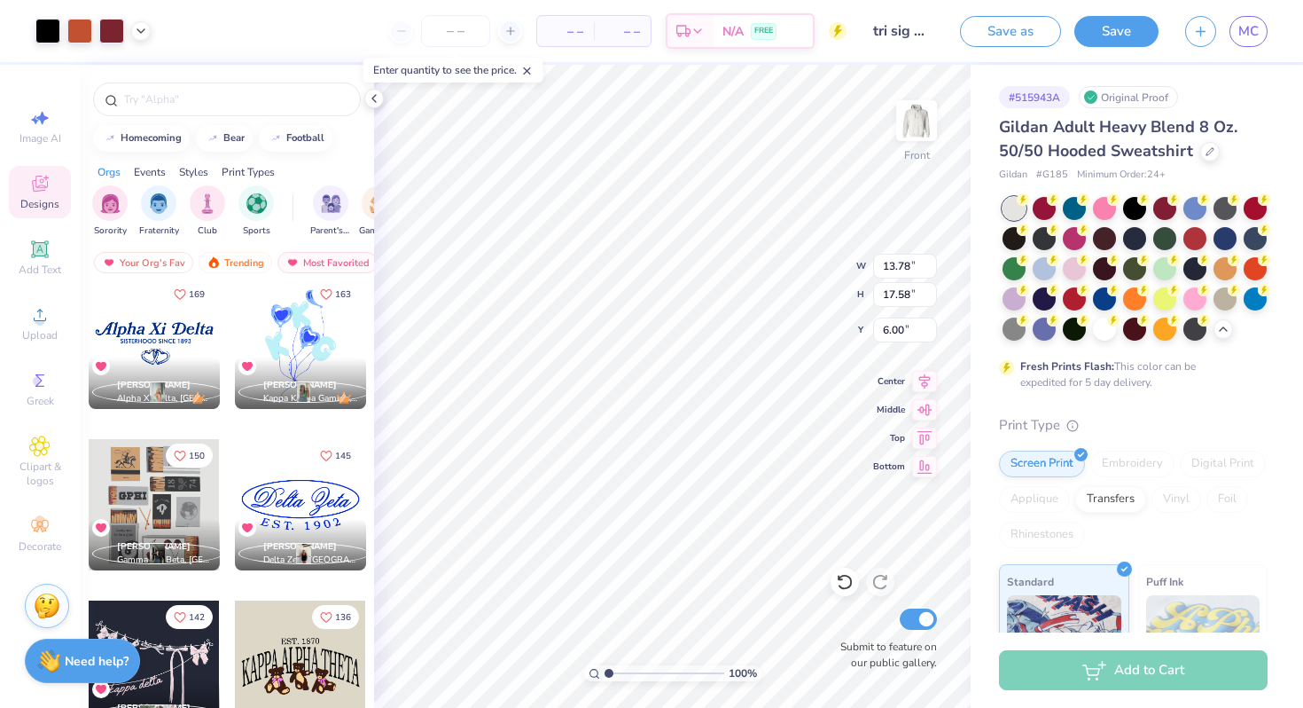
type input "12.33"
type input "15.73"
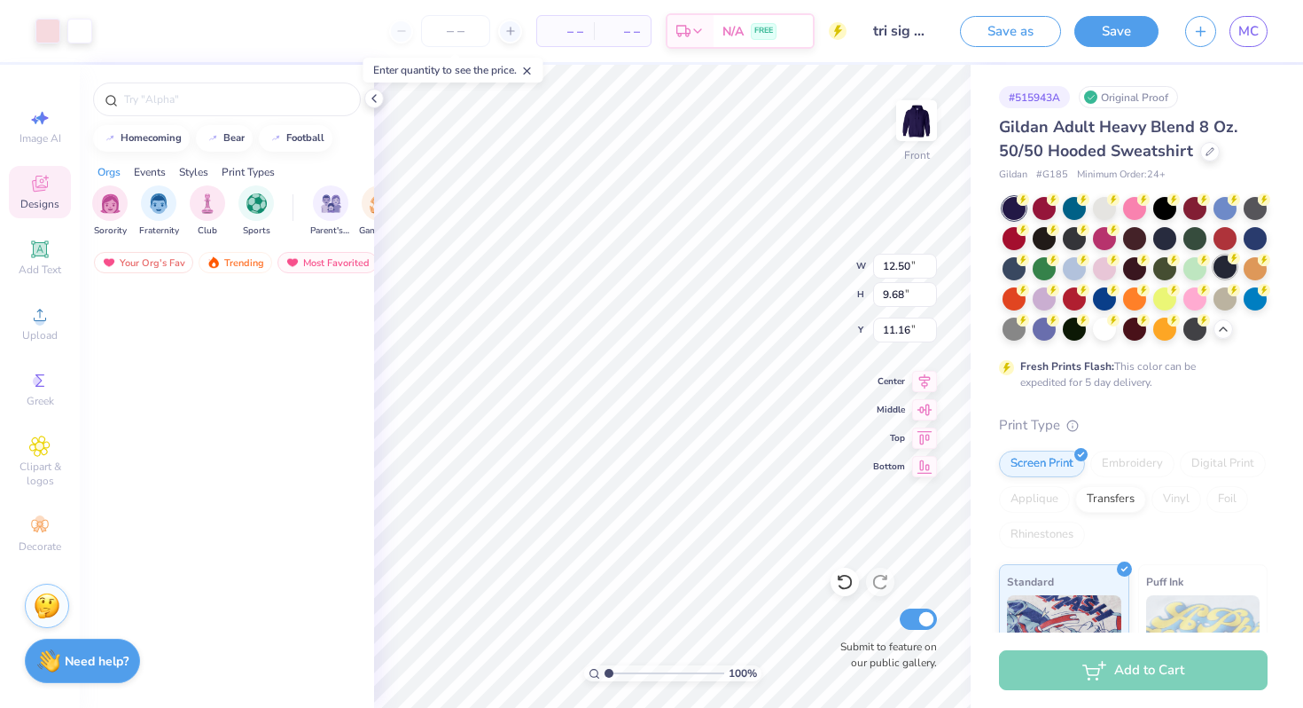
scroll to position [895, 0]
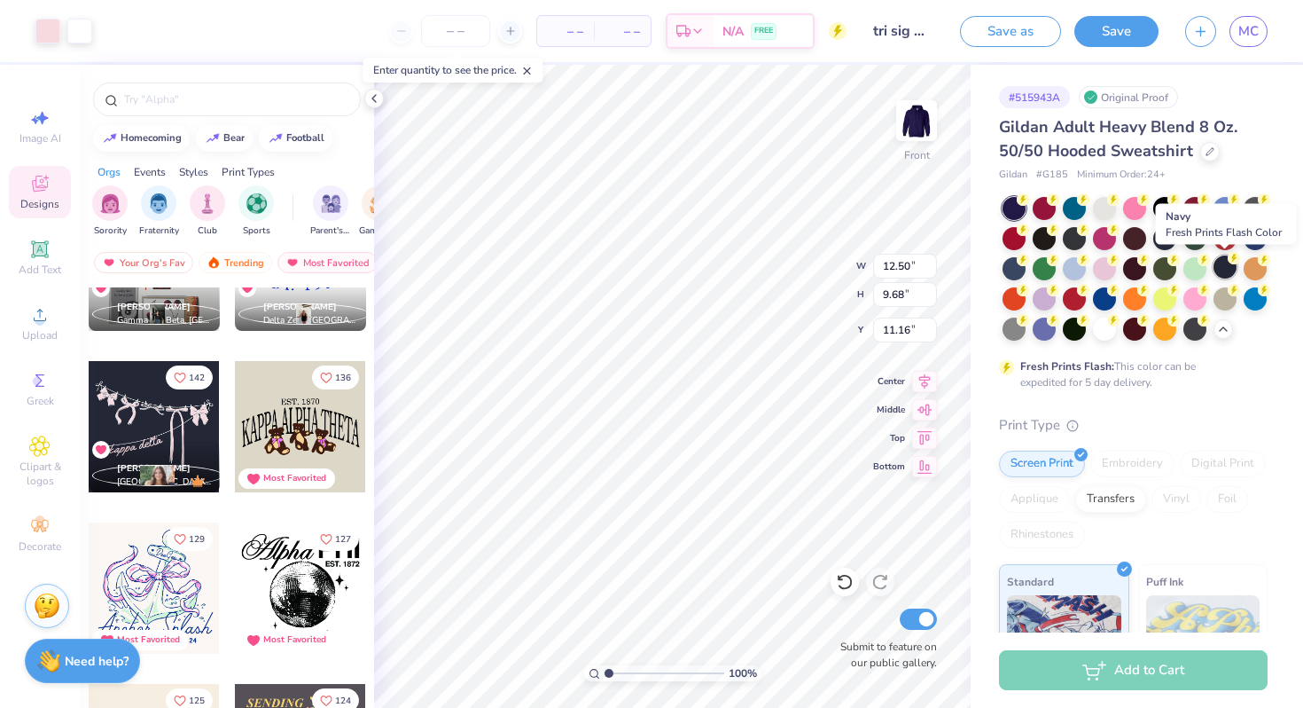
click at [1232, 266] on div at bounding box center [1225, 266] width 23 height 23
type input "6.32"
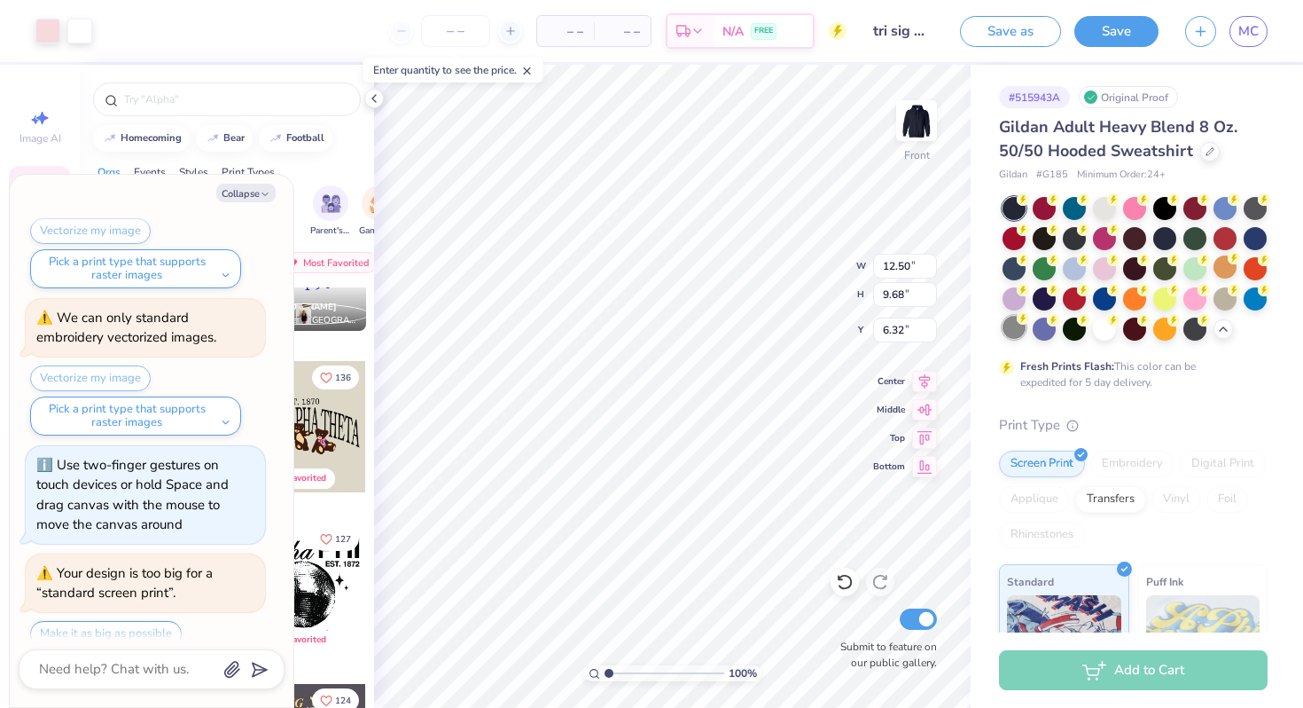
scroll to position [2944, 0]
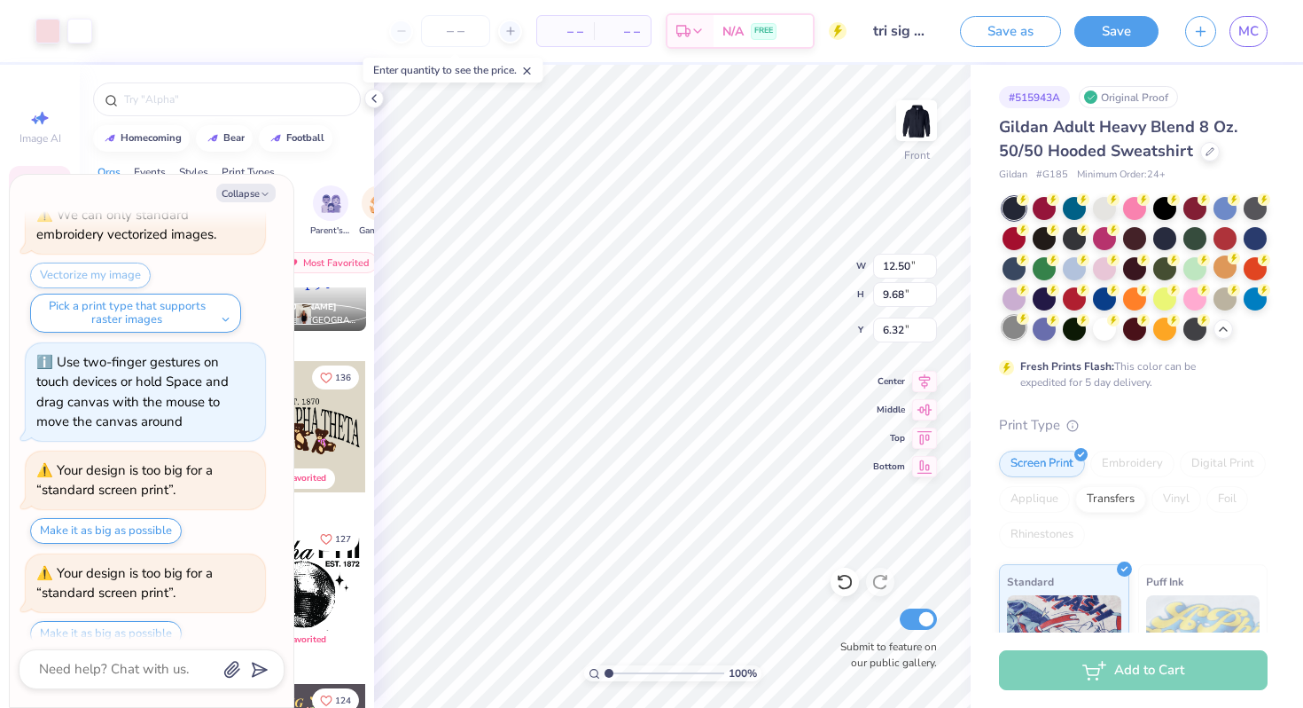
type textarea "x"
type input "13.58"
type input "10.52"
type textarea "x"
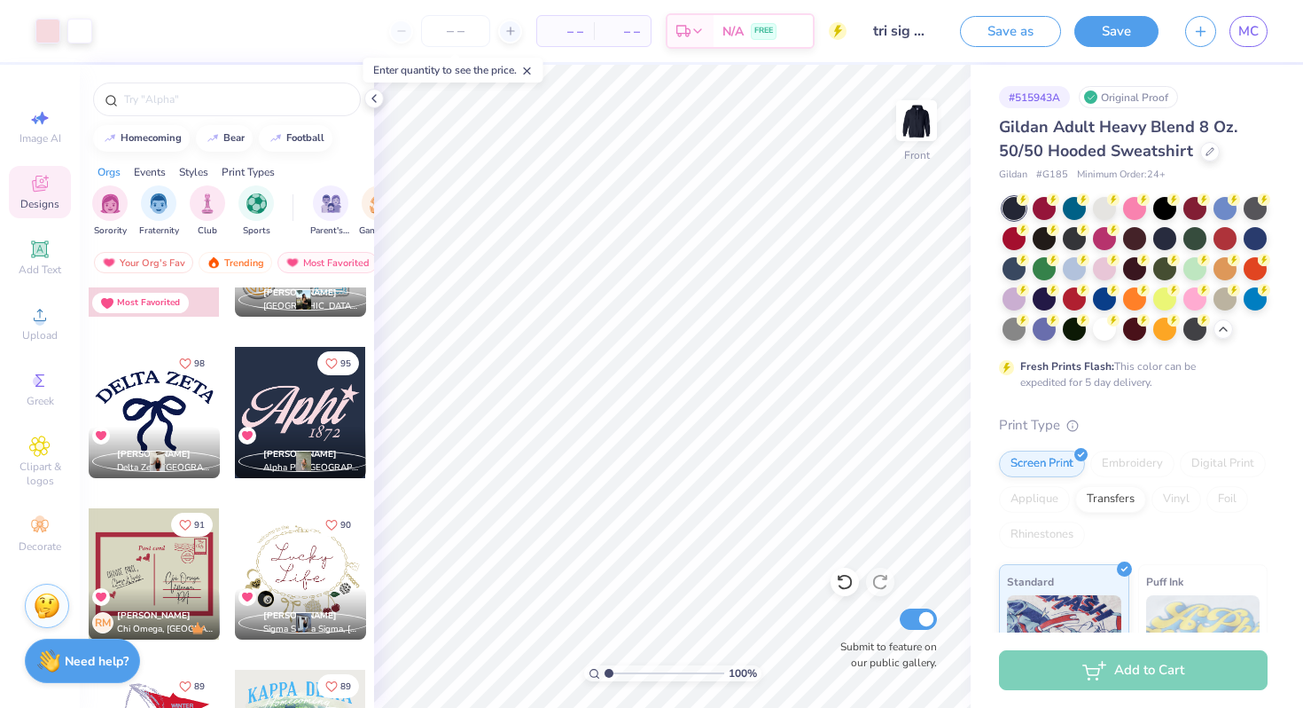
scroll to position [2179, 0]
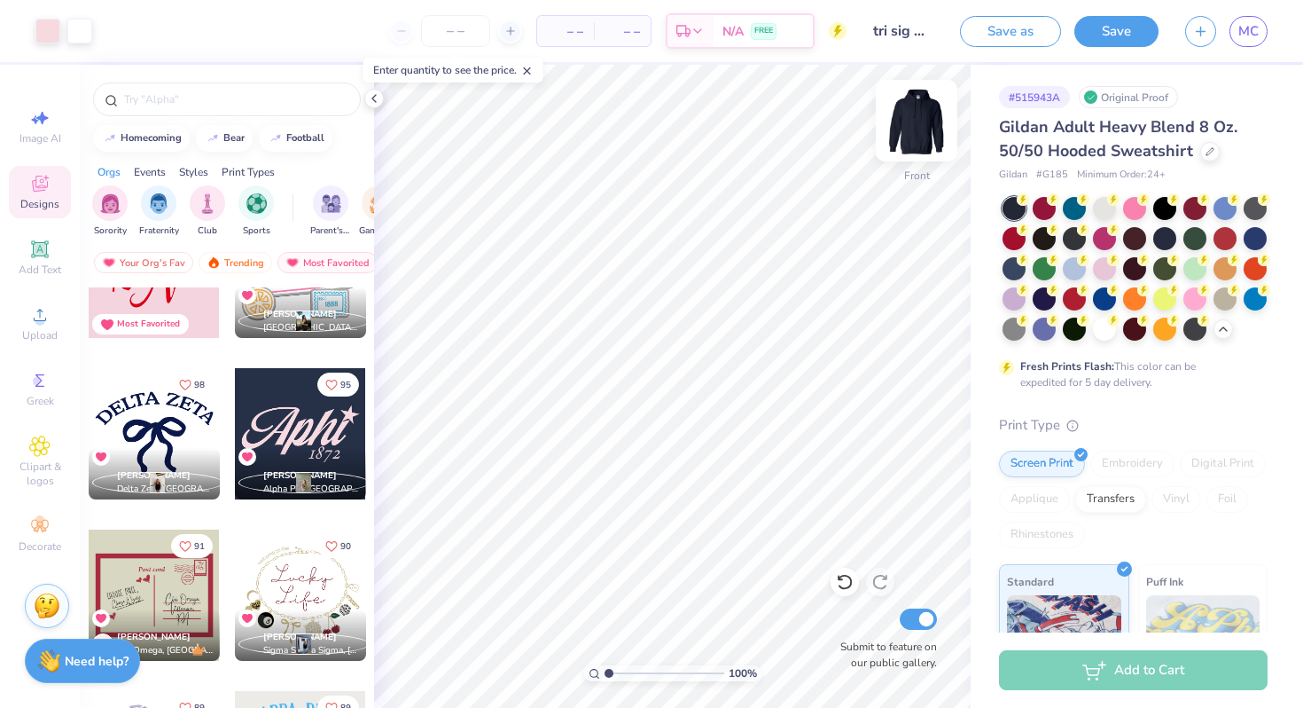
click at [908, 132] on img at bounding box center [916, 120] width 71 height 71
type input "7.15"
type input "3.58"
type input "3.00"
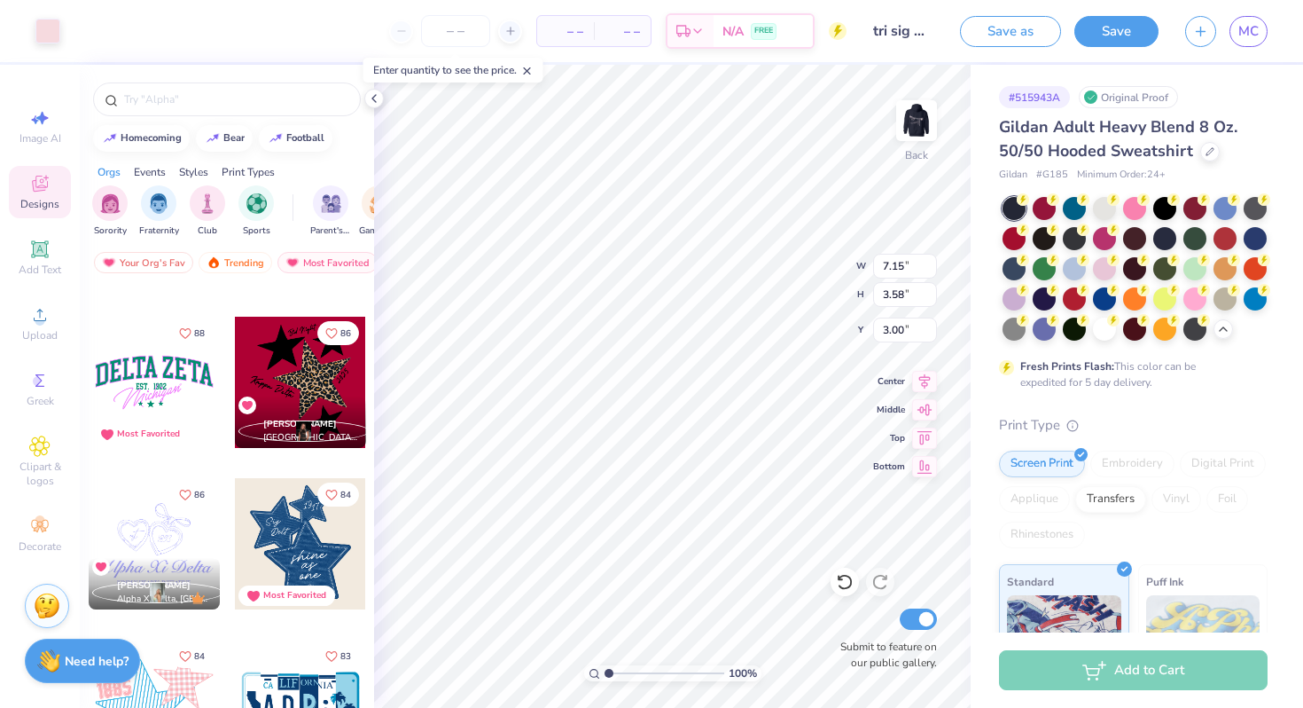
scroll to position [2815, 0]
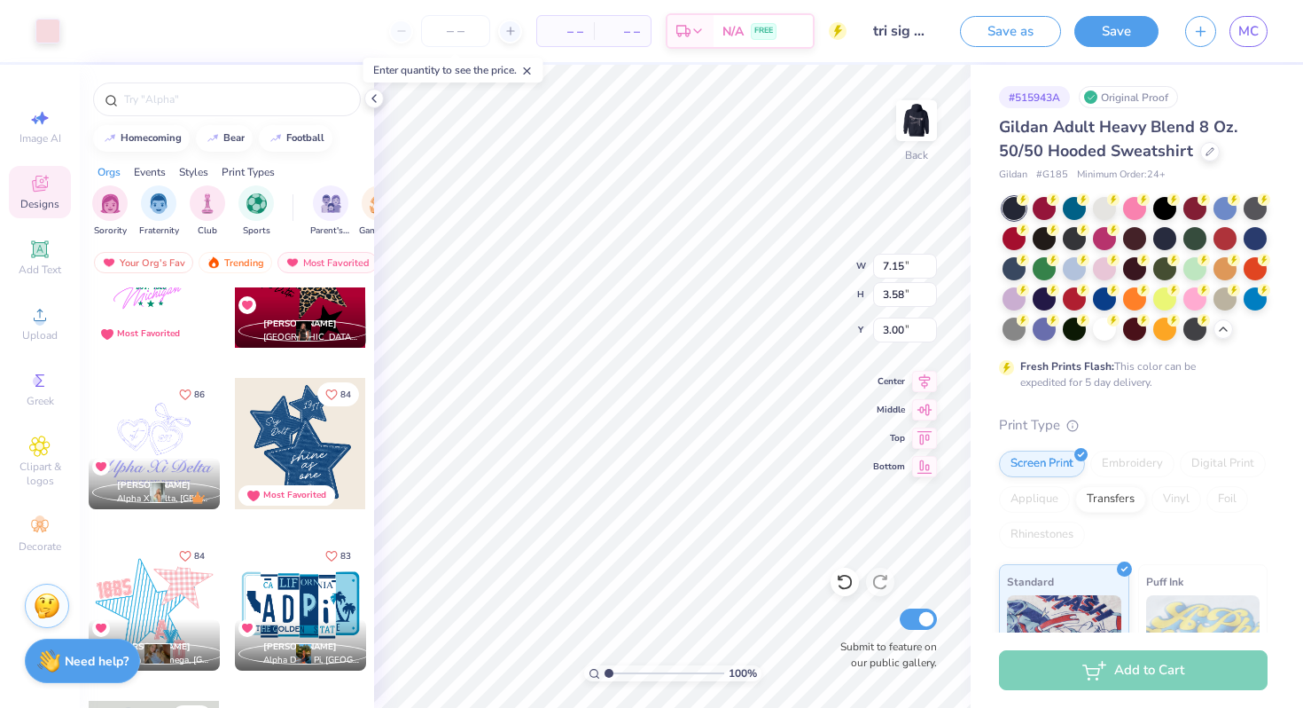
click at [145, 431] on div at bounding box center [154, 443] width 131 height 131
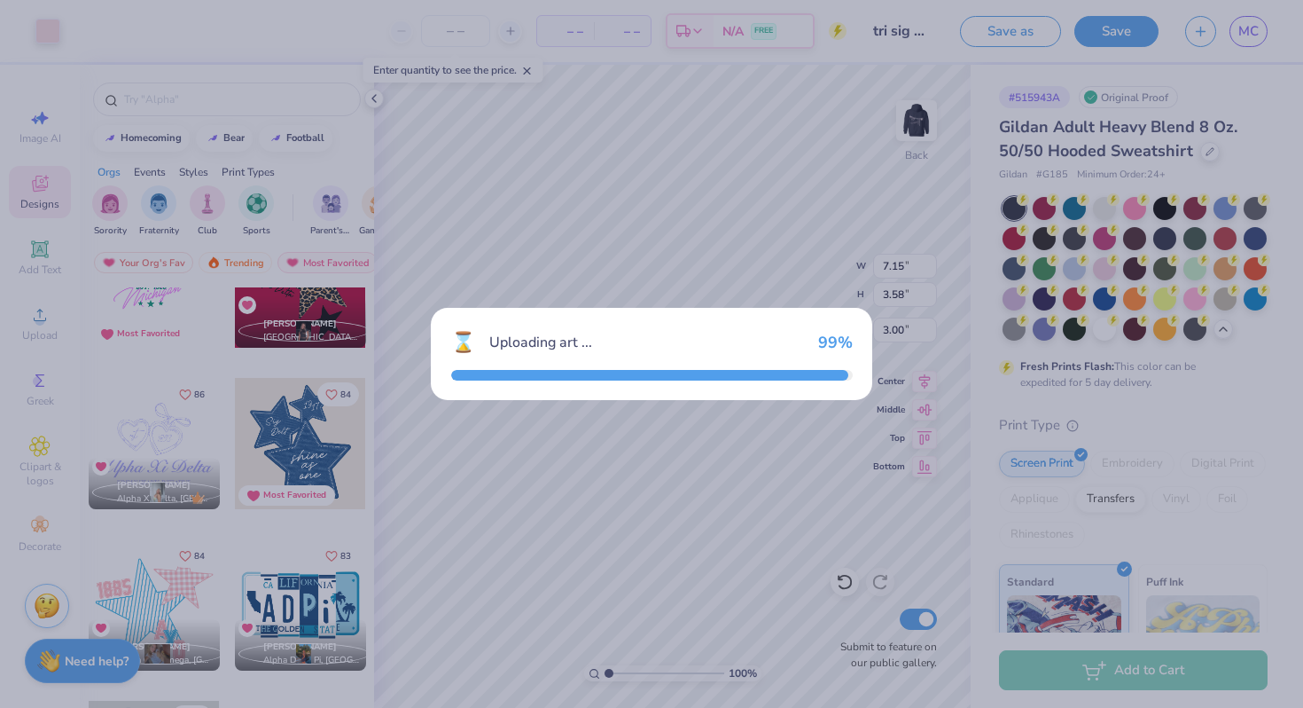
type input "10.45"
type input "7.19"
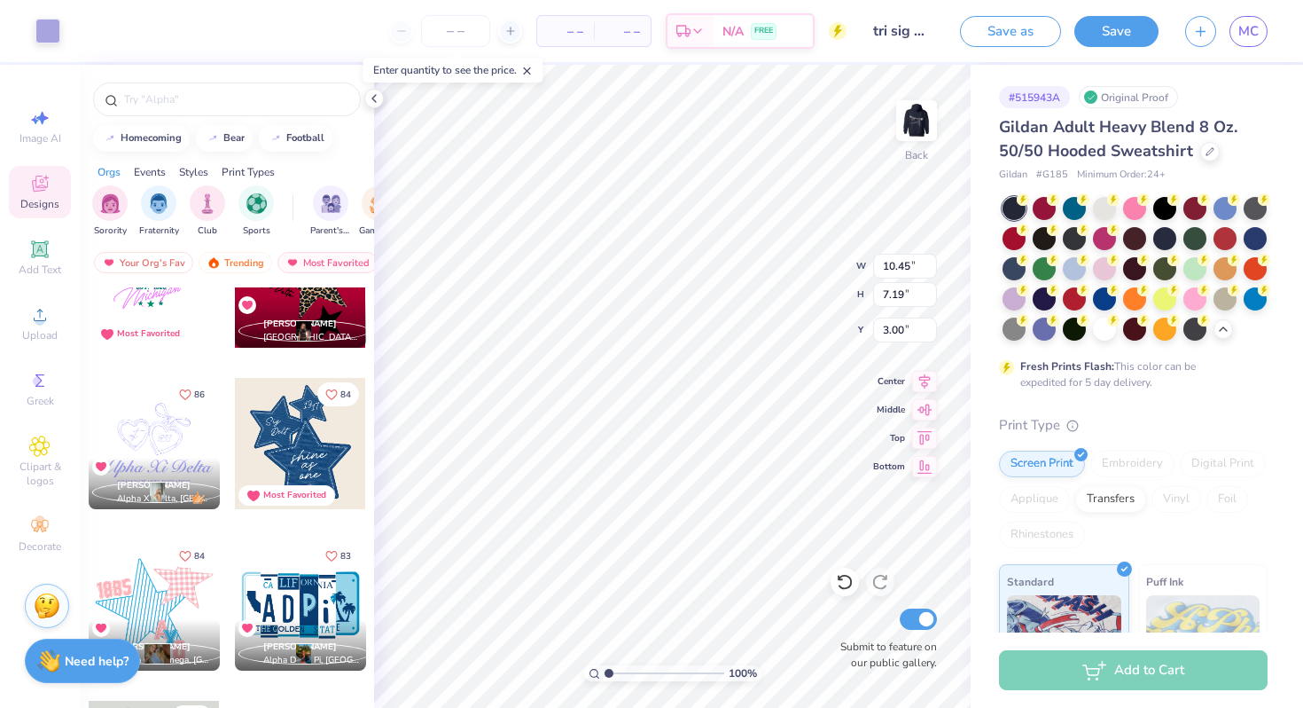
type input "6.33"
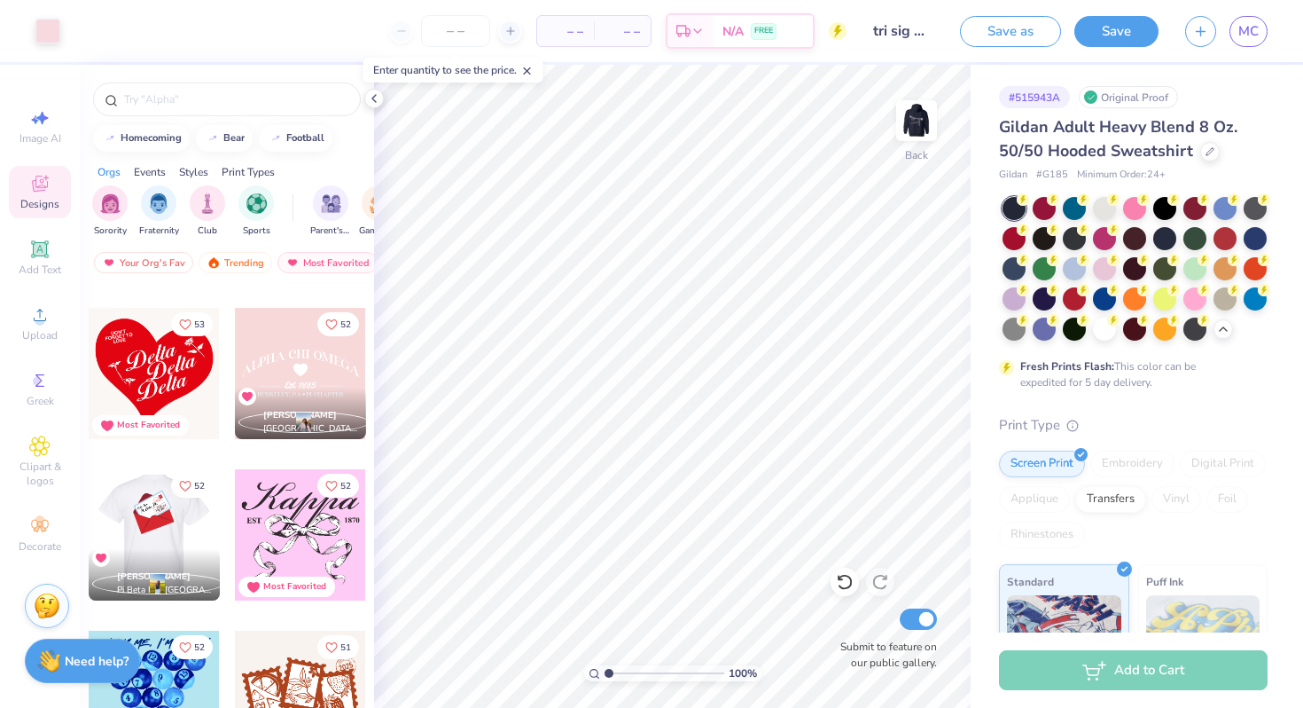
scroll to position [6447, 0]
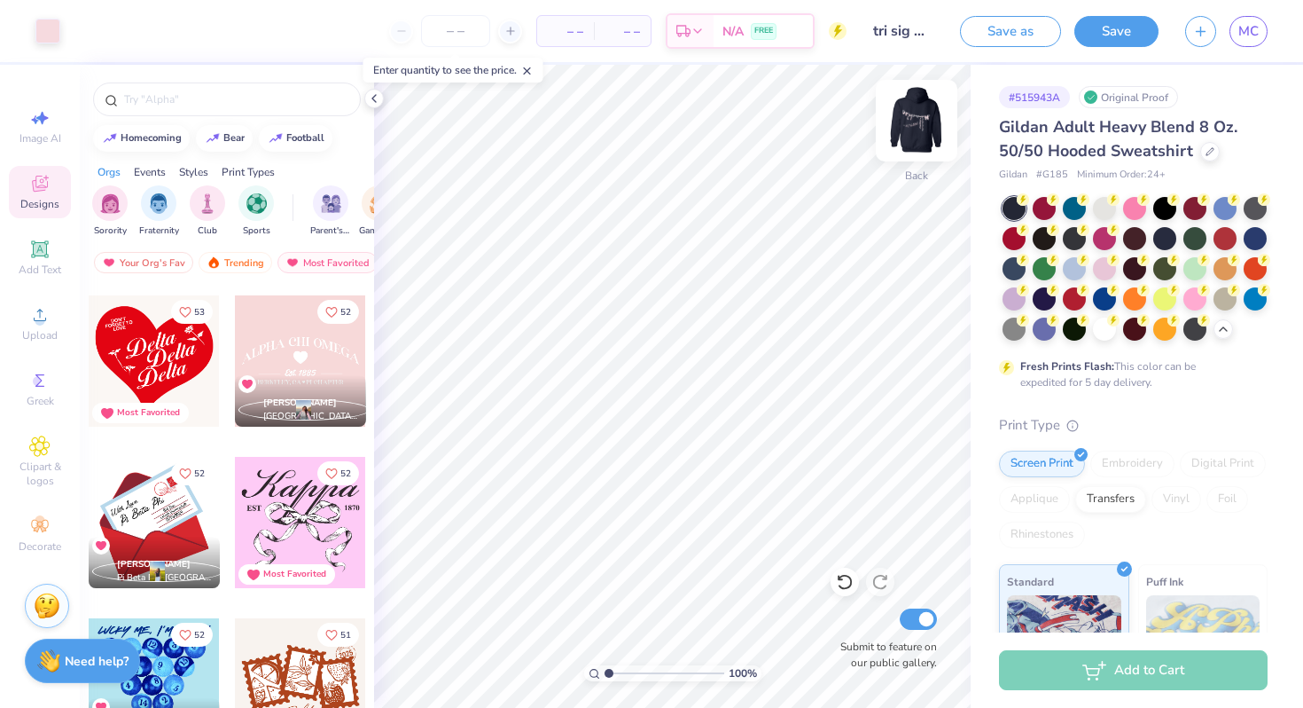
click at [902, 137] on img at bounding box center [916, 120] width 71 height 71
